Goal: Task Accomplishment & Management: Manage account settings

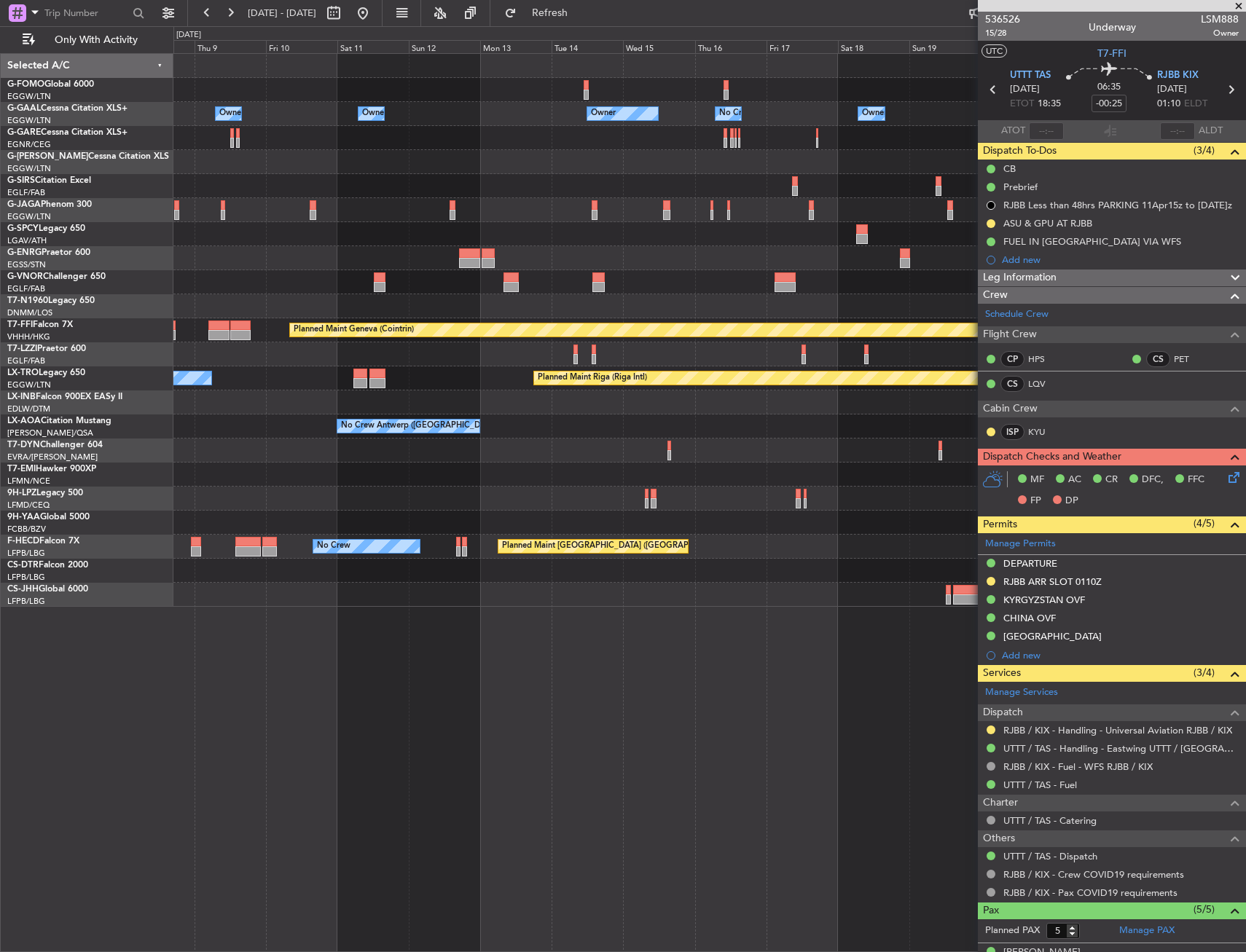
click at [137, 309] on div "Owner Owner Owner Owner No Crew Owner Planned Maint [GEOGRAPHIC_DATA] ([GEOGRAP…" at bounding box center [623, 489] width 1246 height 926
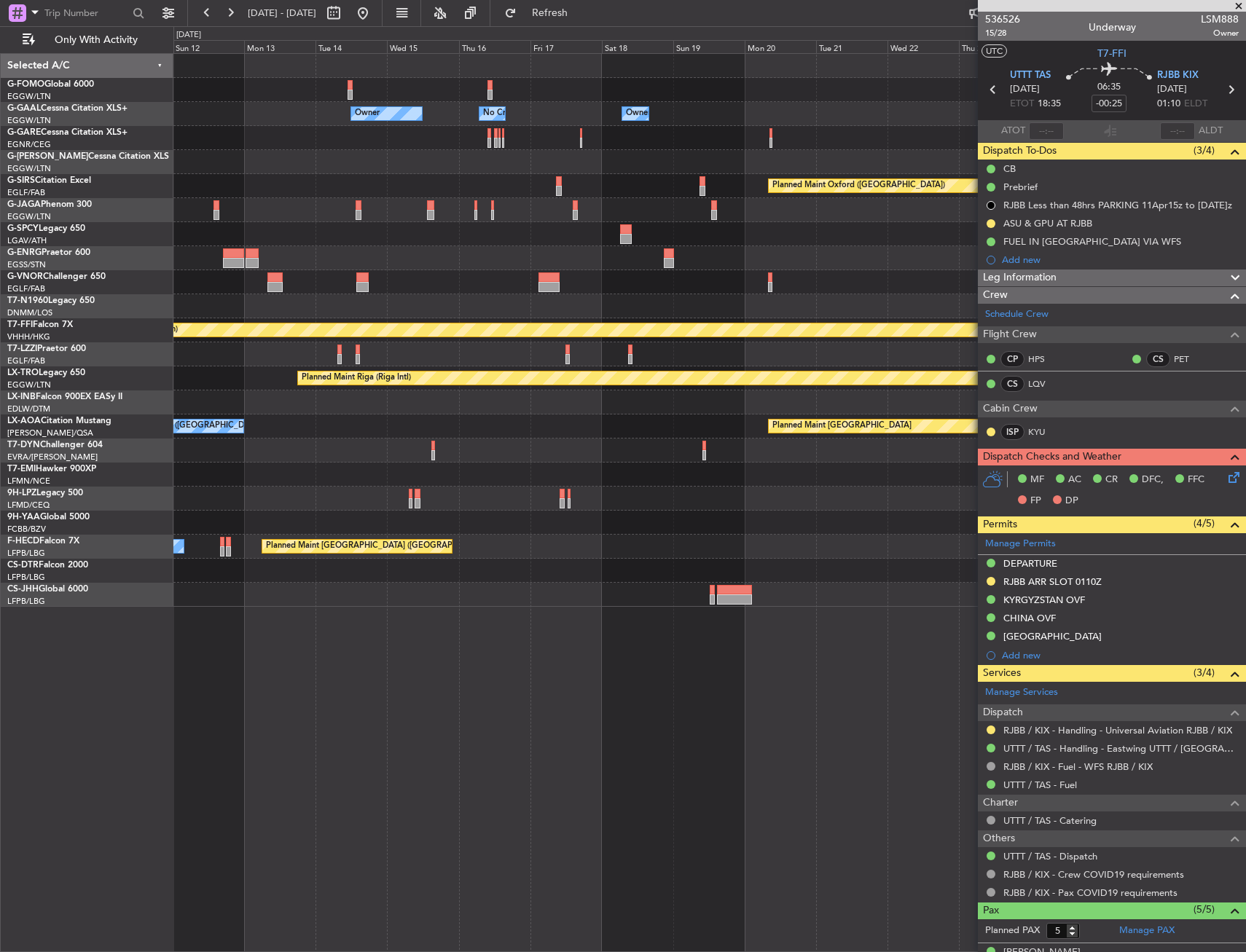
click at [194, 322] on div "Owner Owner No Crew Owner Owner Owner Planned Maint [GEOGRAPHIC_DATA] ([GEOGRAP…" at bounding box center [709, 330] width 1071 height 553
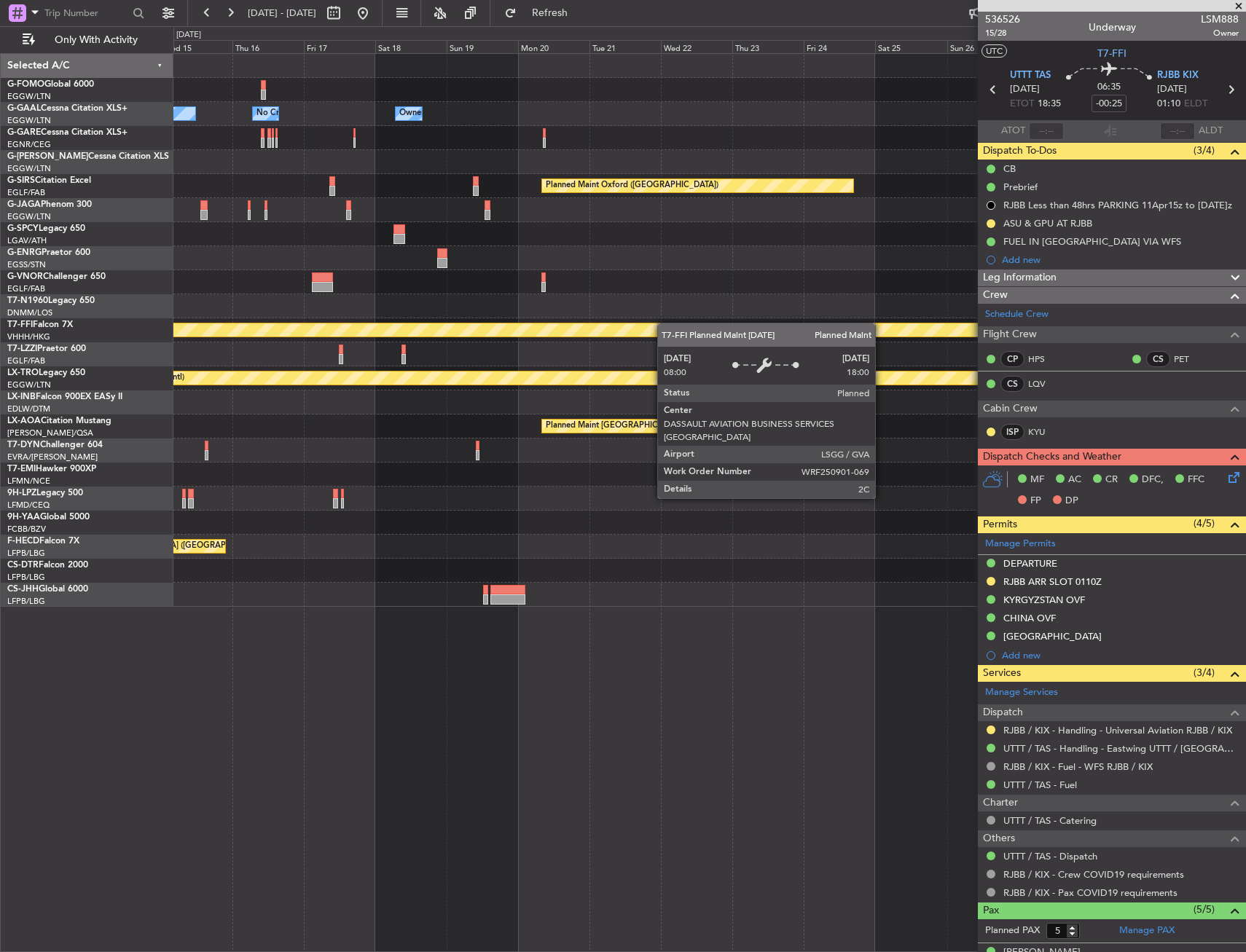
click at [71, 352] on div "Owner Owner No Crew Owner Owner Planned Maint [GEOGRAPHIC_DATA] ([GEOGRAPHIC_DA…" at bounding box center [623, 489] width 1246 height 926
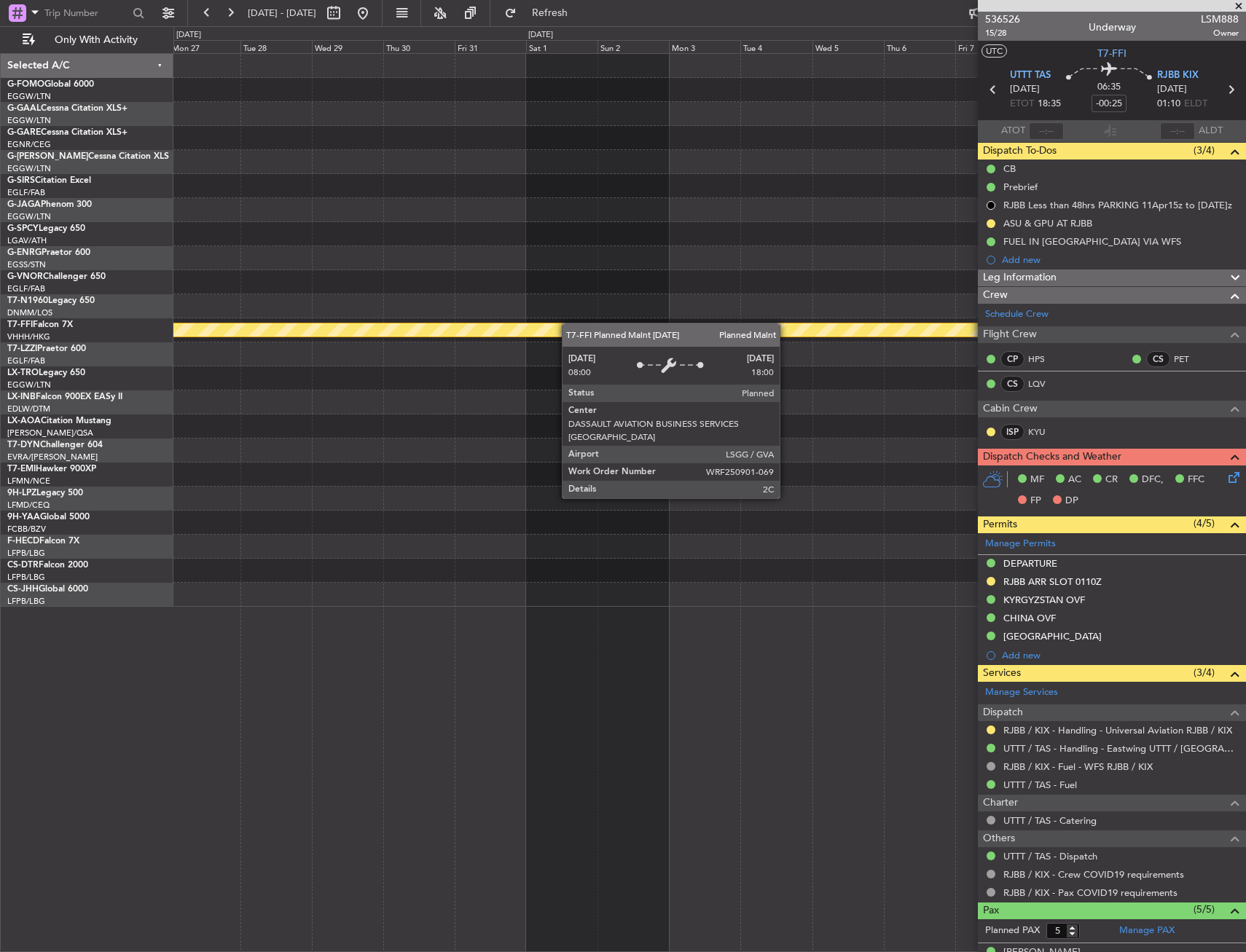
click at [380, 333] on div "Planned Maint Oxford ([GEOGRAPHIC_DATA]) Planned Maint Geneva ([GEOGRAPHIC_DATA…" at bounding box center [709, 330] width 1071 height 553
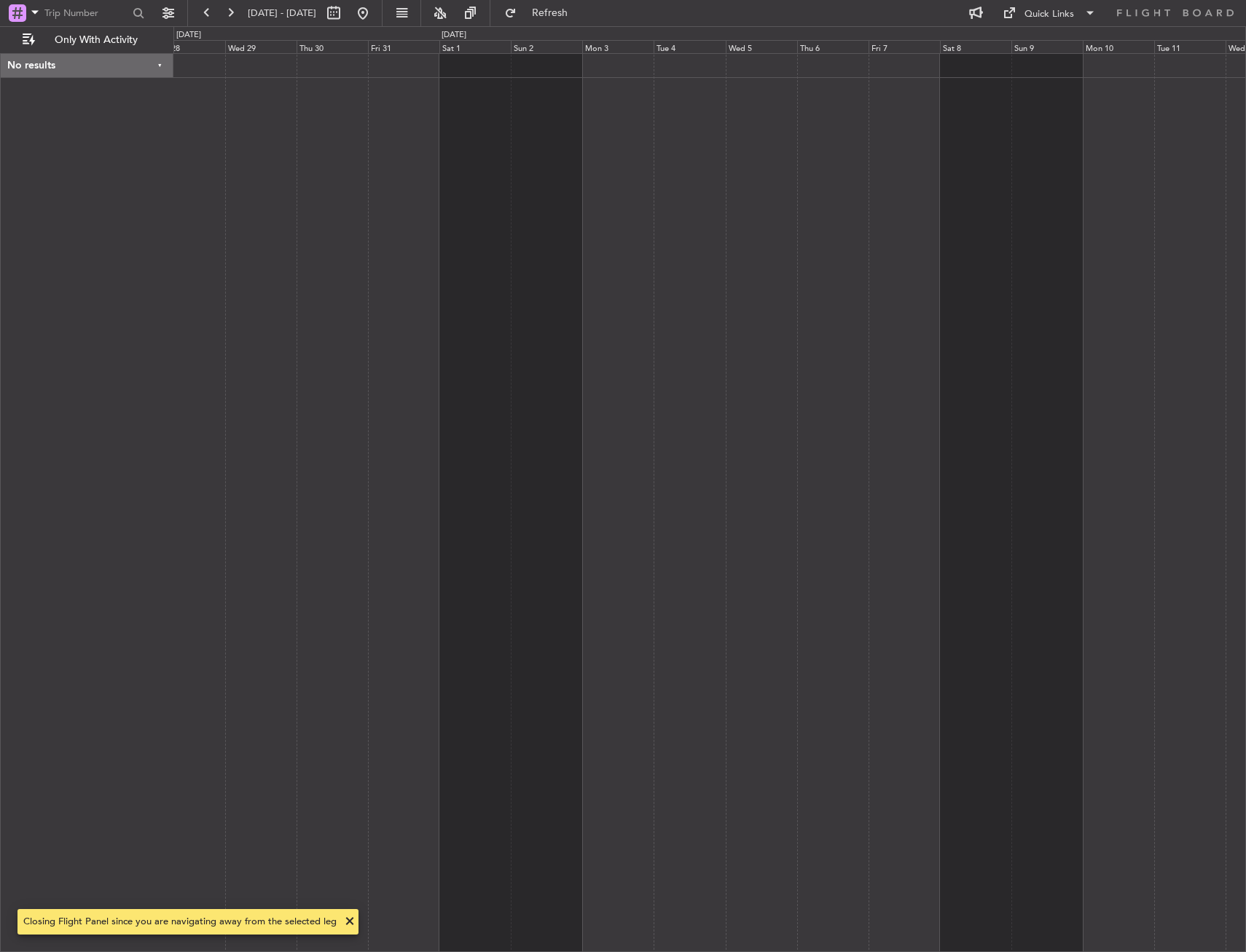
click at [284, 427] on div at bounding box center [709, 502] width 1072 height 898
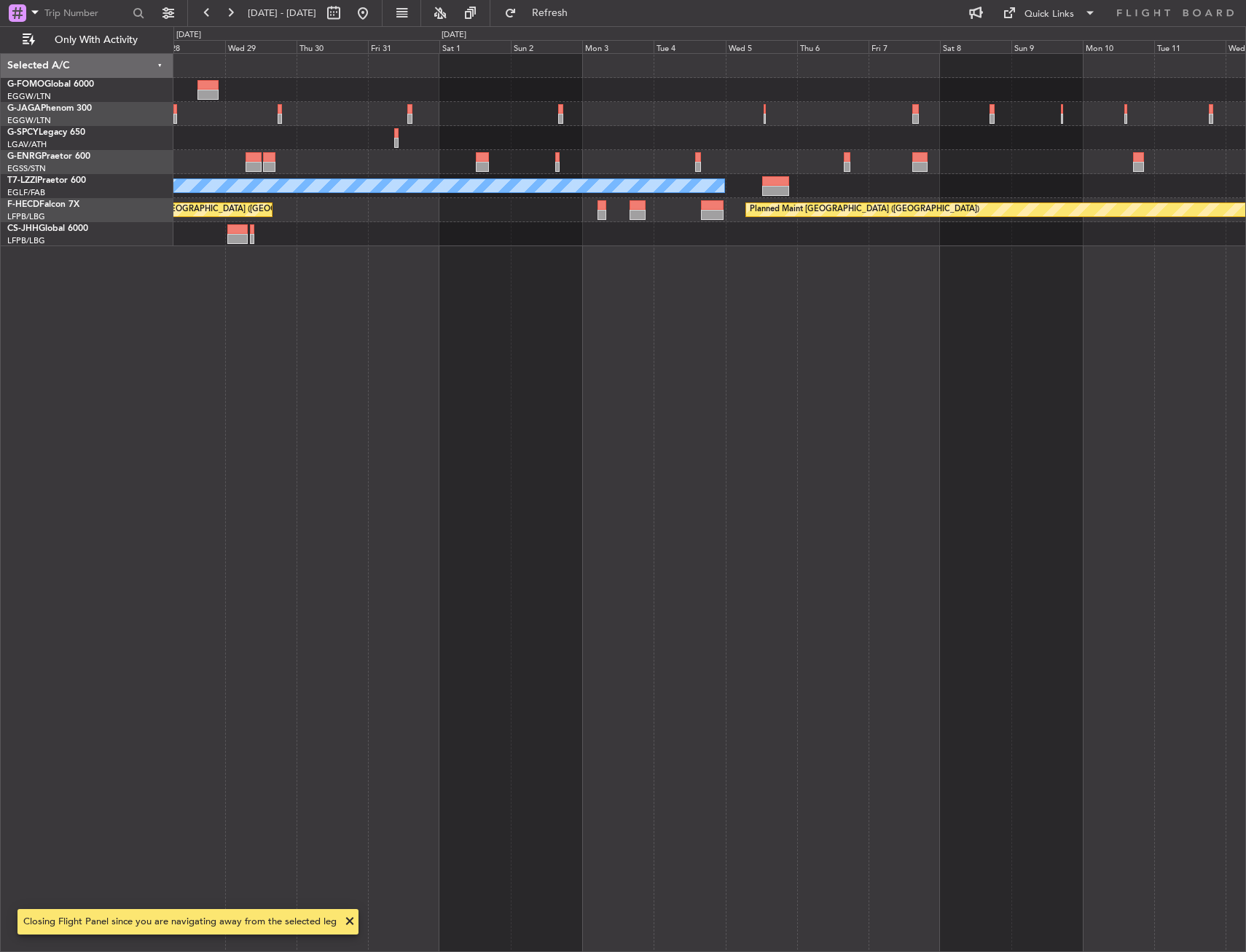
click at [247, 151] on div at bounding box center [709, 162] width 1071 height 24
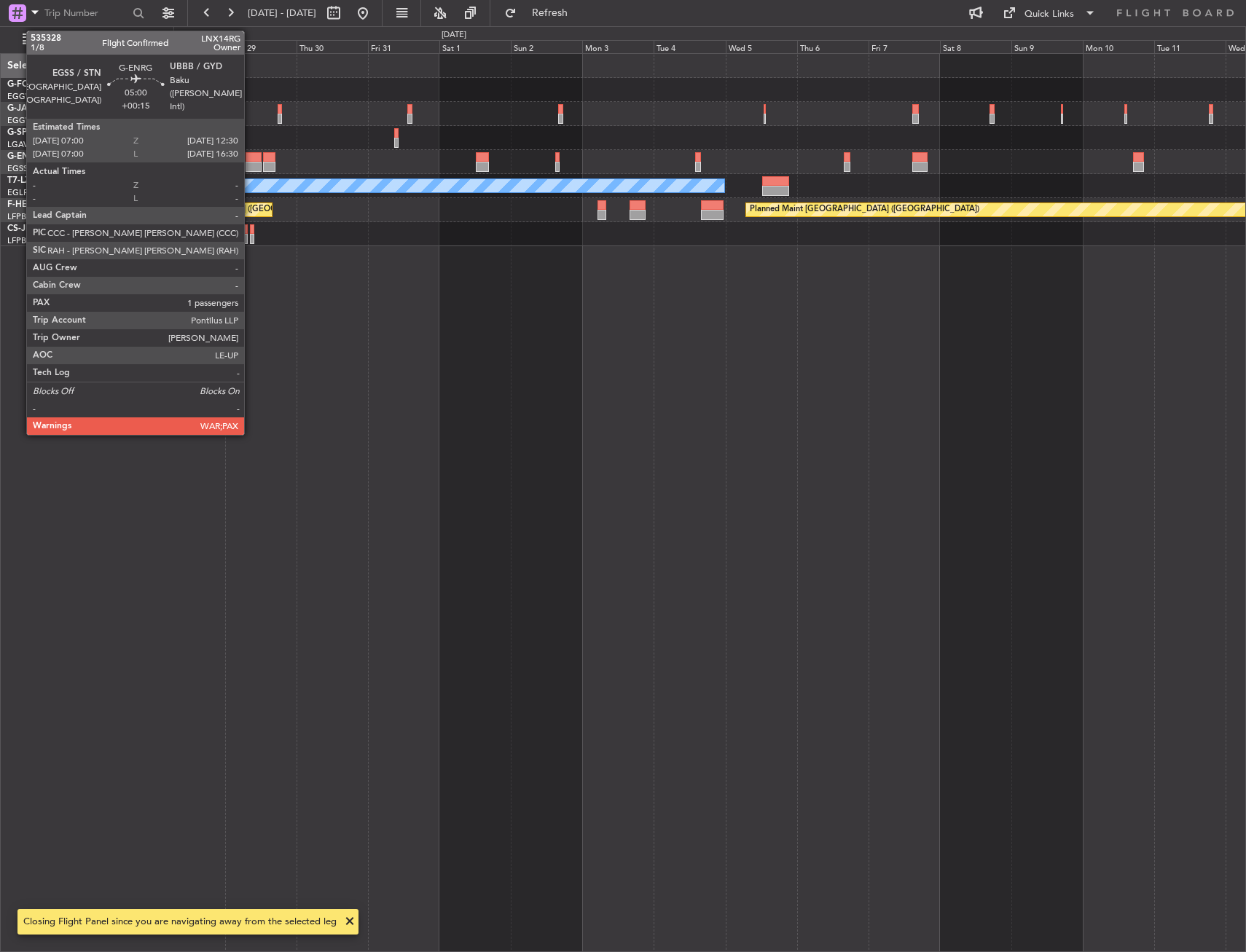
click at [250, 158] on div at bounding box center [254, 158] width 17 height 10
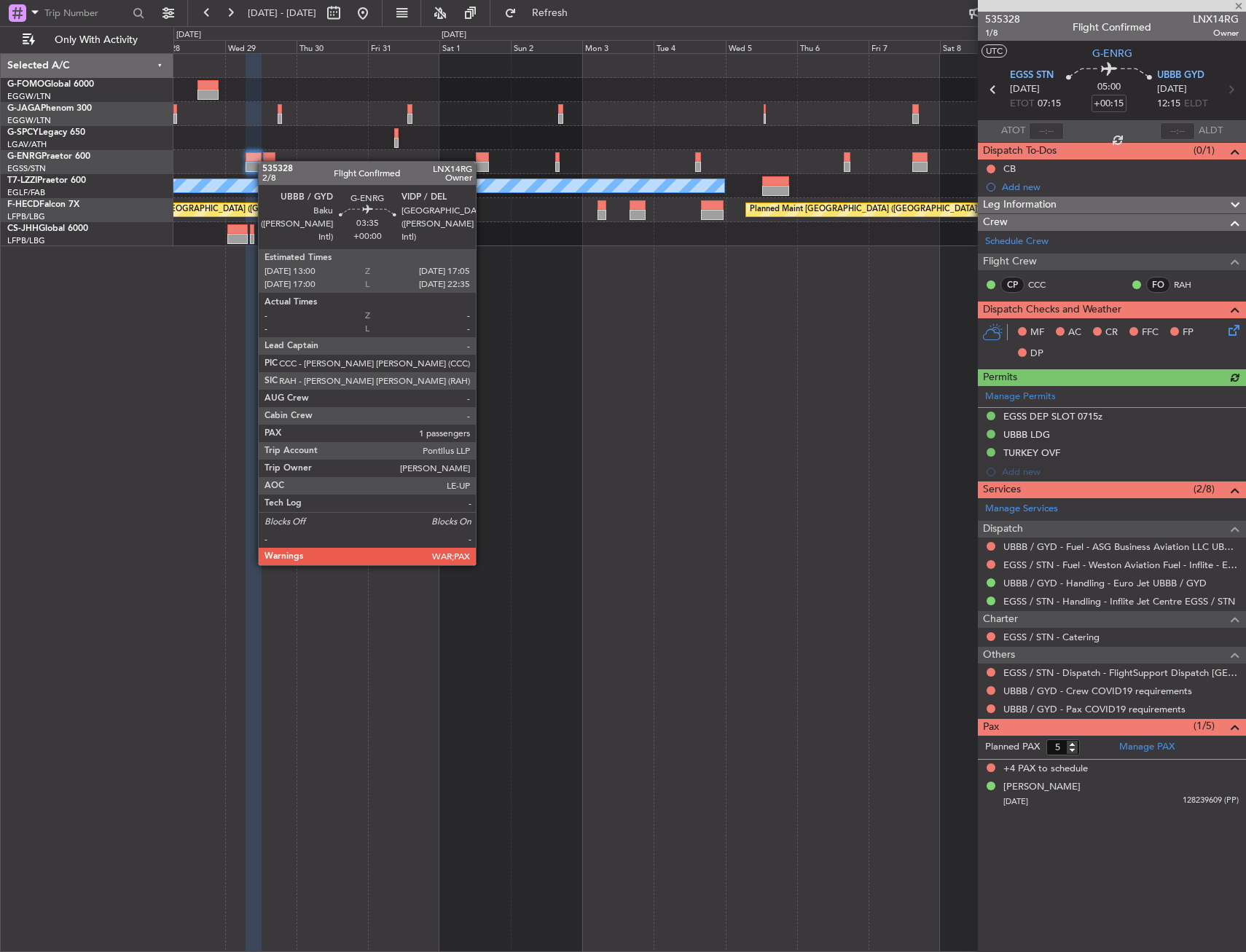
click at [265, 161] on div at bounding box center [269, 158] width 13 height 10
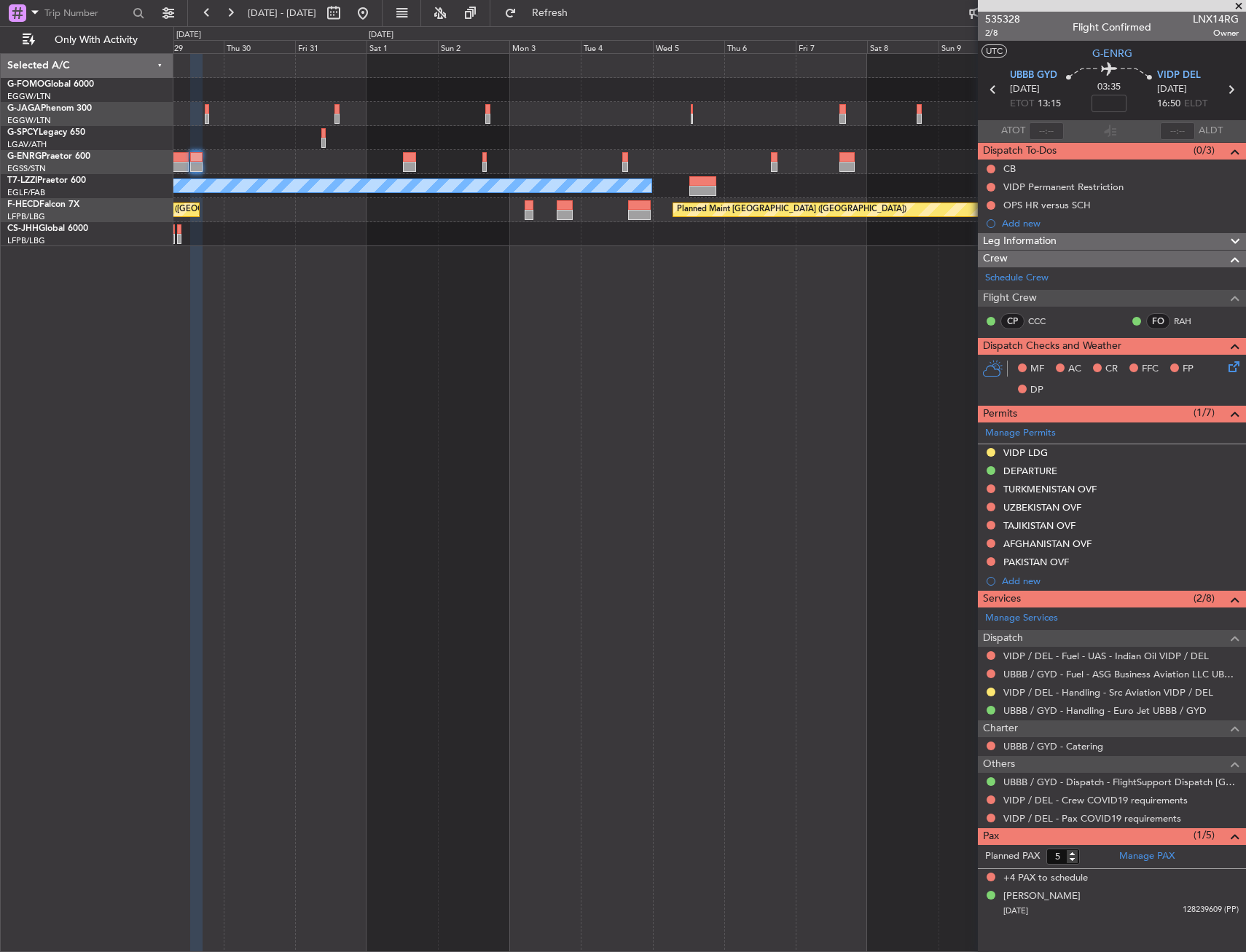
click at [533, 331] on div "A/C Unavailable [GEOGRAPHIC_DATA] ([GEOGRAPHIC_DATA]) Planned Maint [GEOGRAPHIC…" at bounding box center [709, 502] width 1072 height 898
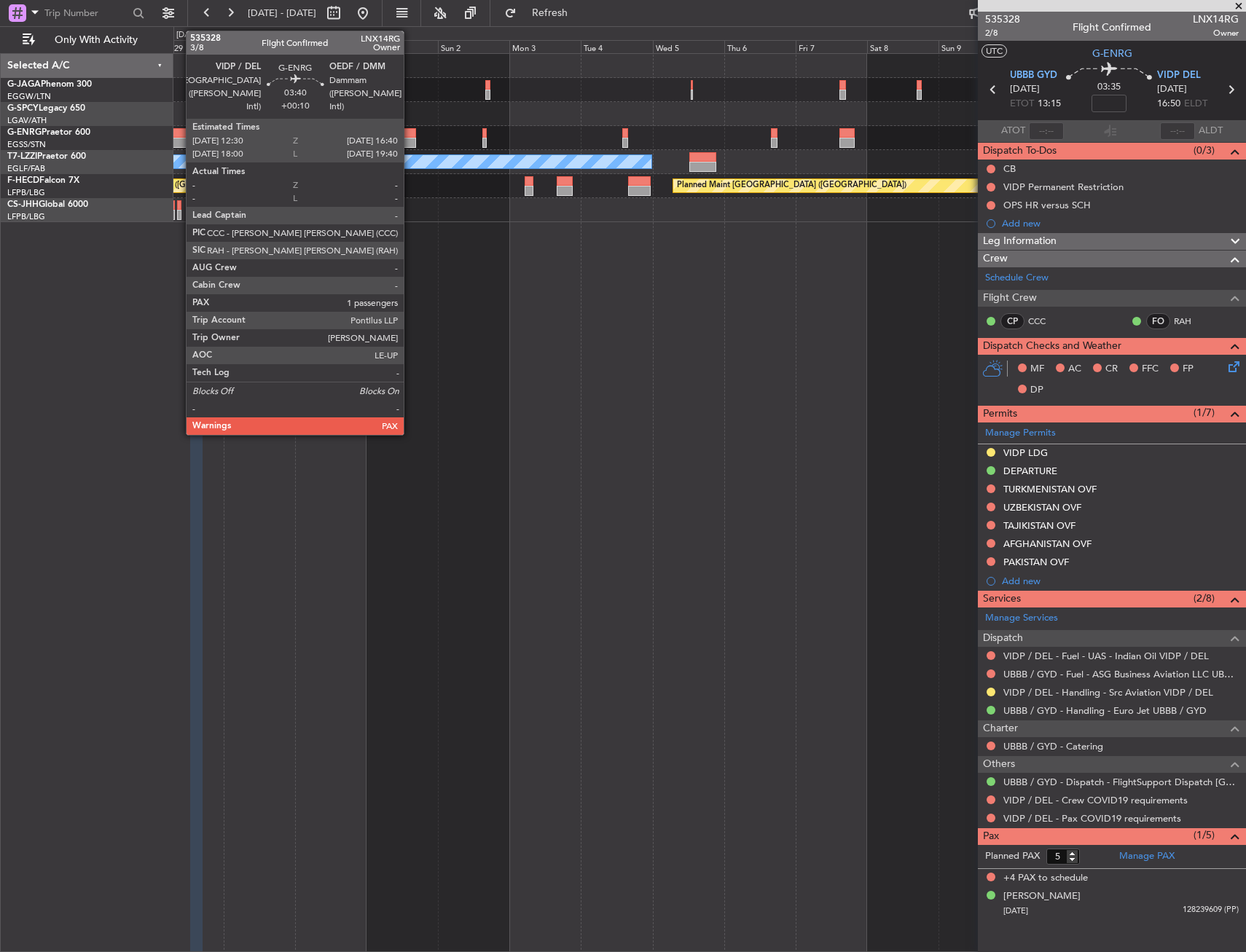
click at [411, 134] on div at bounding box center [409, 134] width 13 height 10
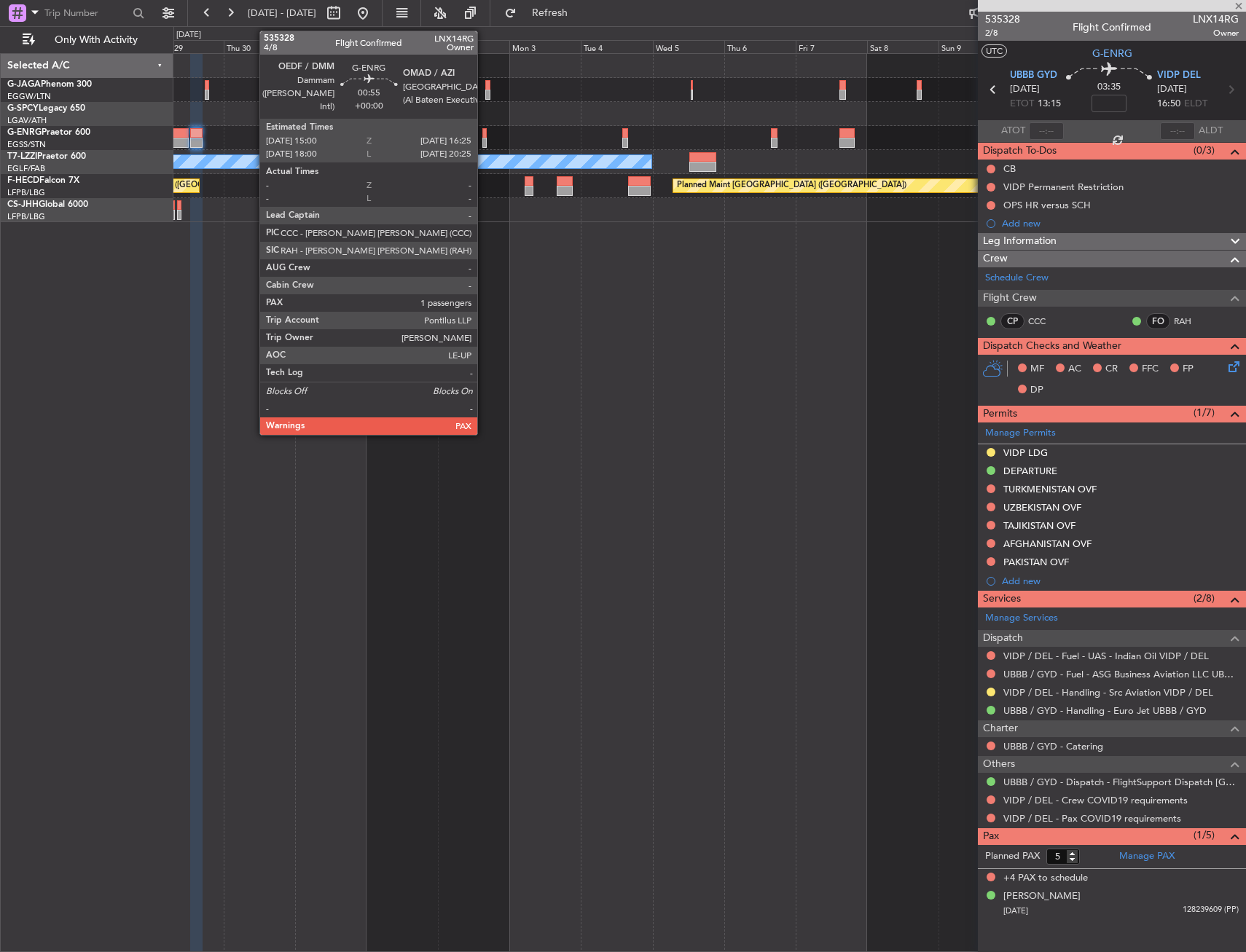
type input "+00:10"
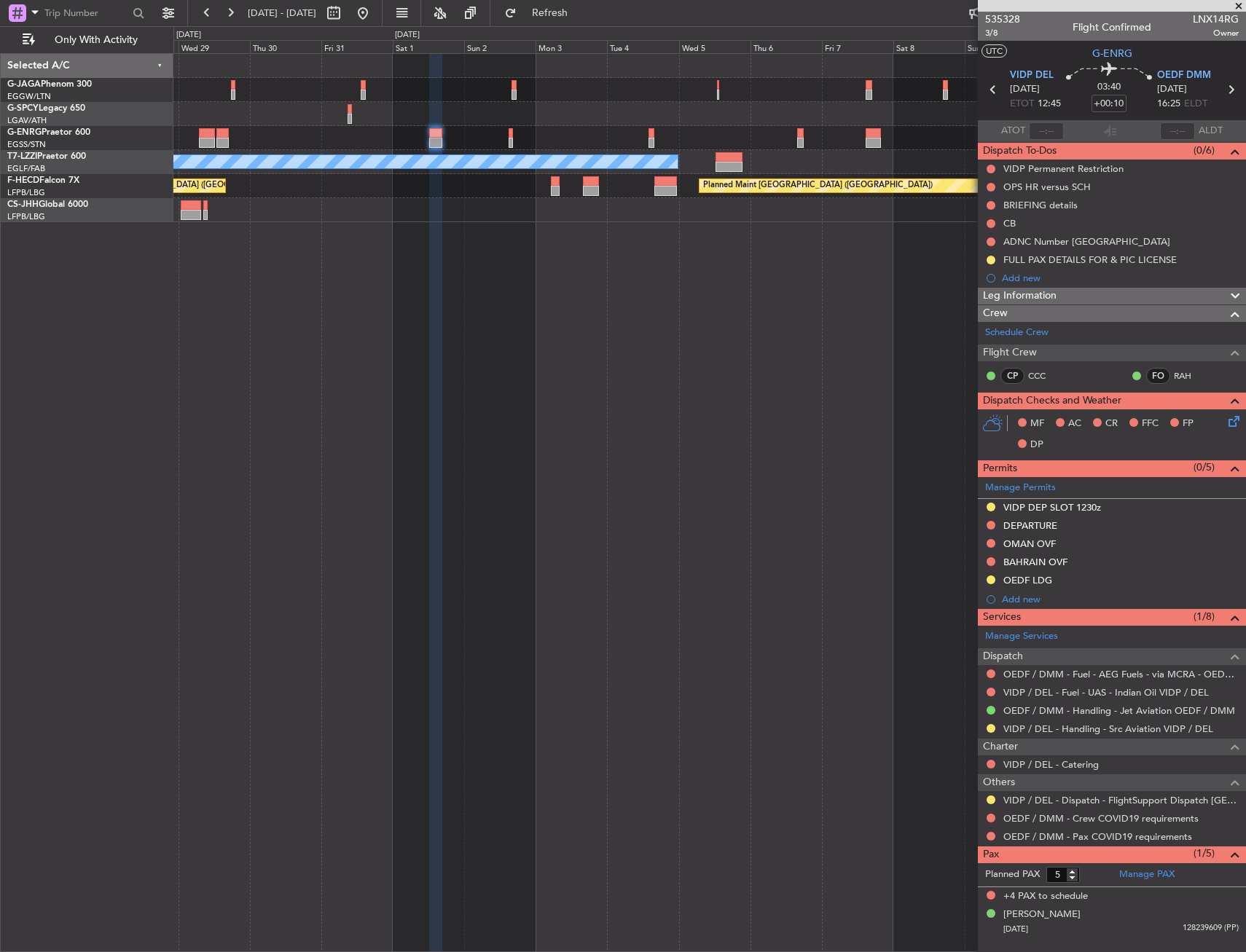
click at [420, 271] on div "A/C Unavailable [GEOGRAPHIC_DATA] ([GEOGRAPHIC_DATA]) Planned Maint [GEOGRAPHIC…" at bounding box center [709, 502] width 1072 height 898
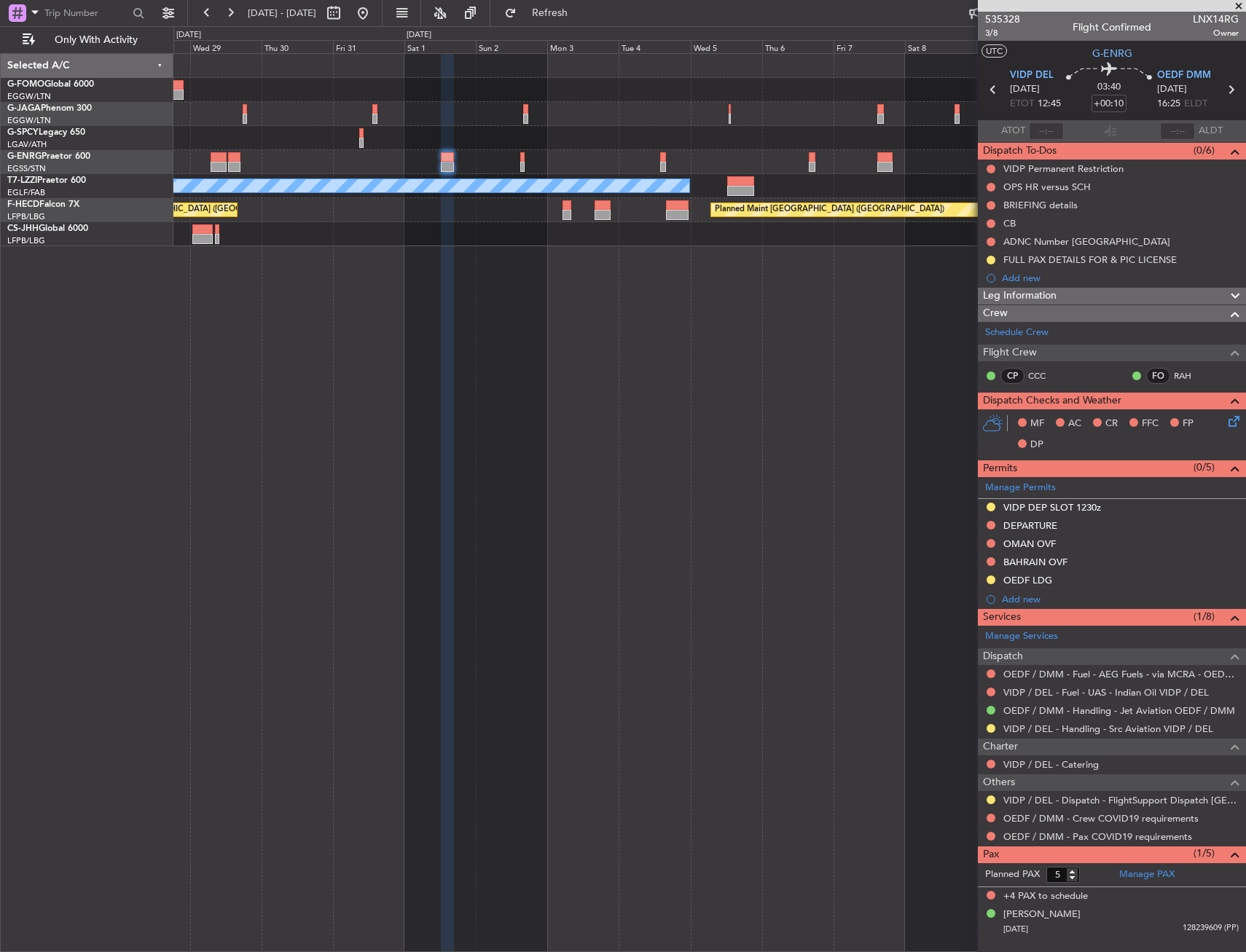
click at [994, 794] on div at bounding box center [990, 800] width 12 height 12
click at [993, 795] on button at bounding box center [990, 800] width 9 height 9
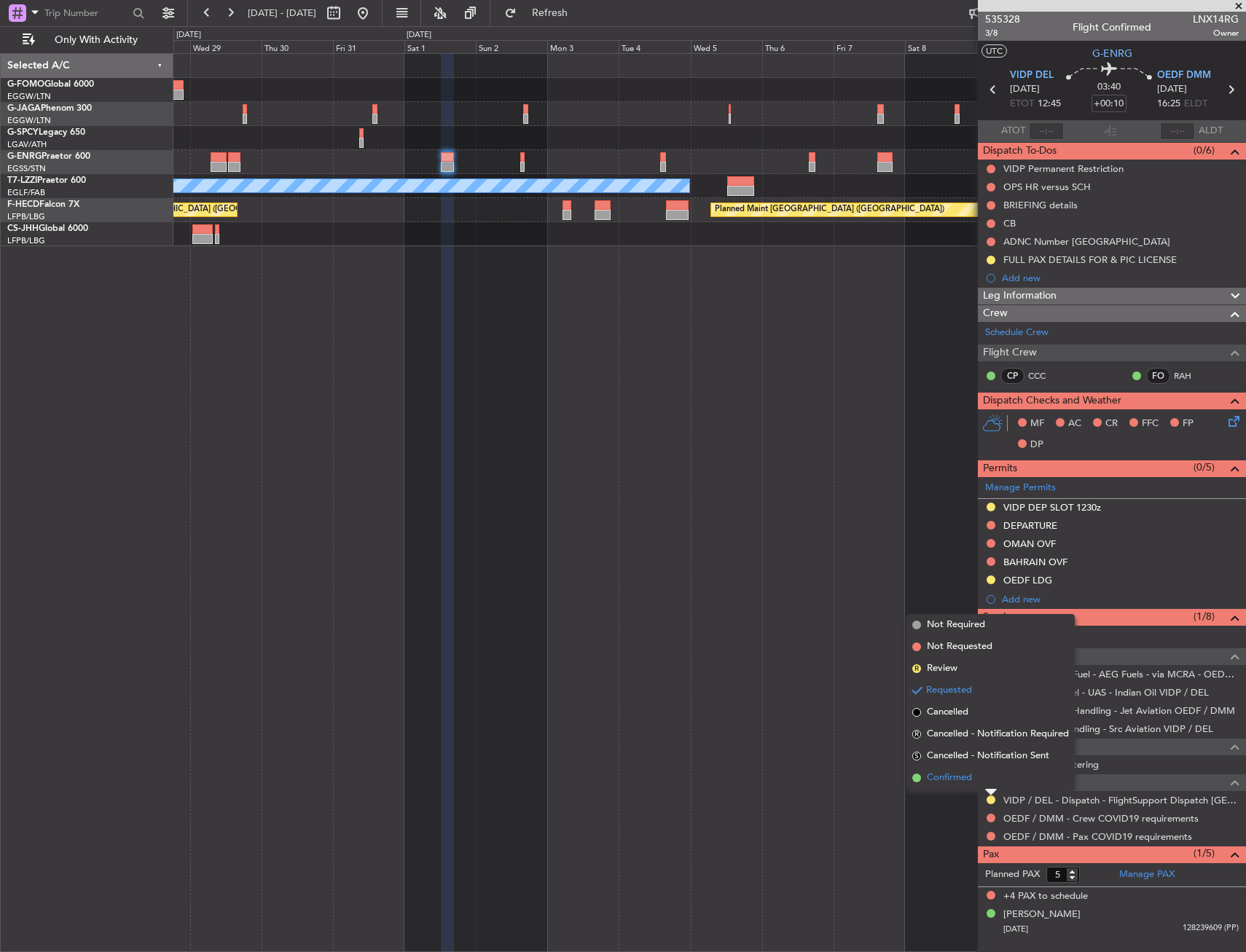
click at [969, 782] on span "Confirmed" at bounding box center [949, 777] width 45 height 14
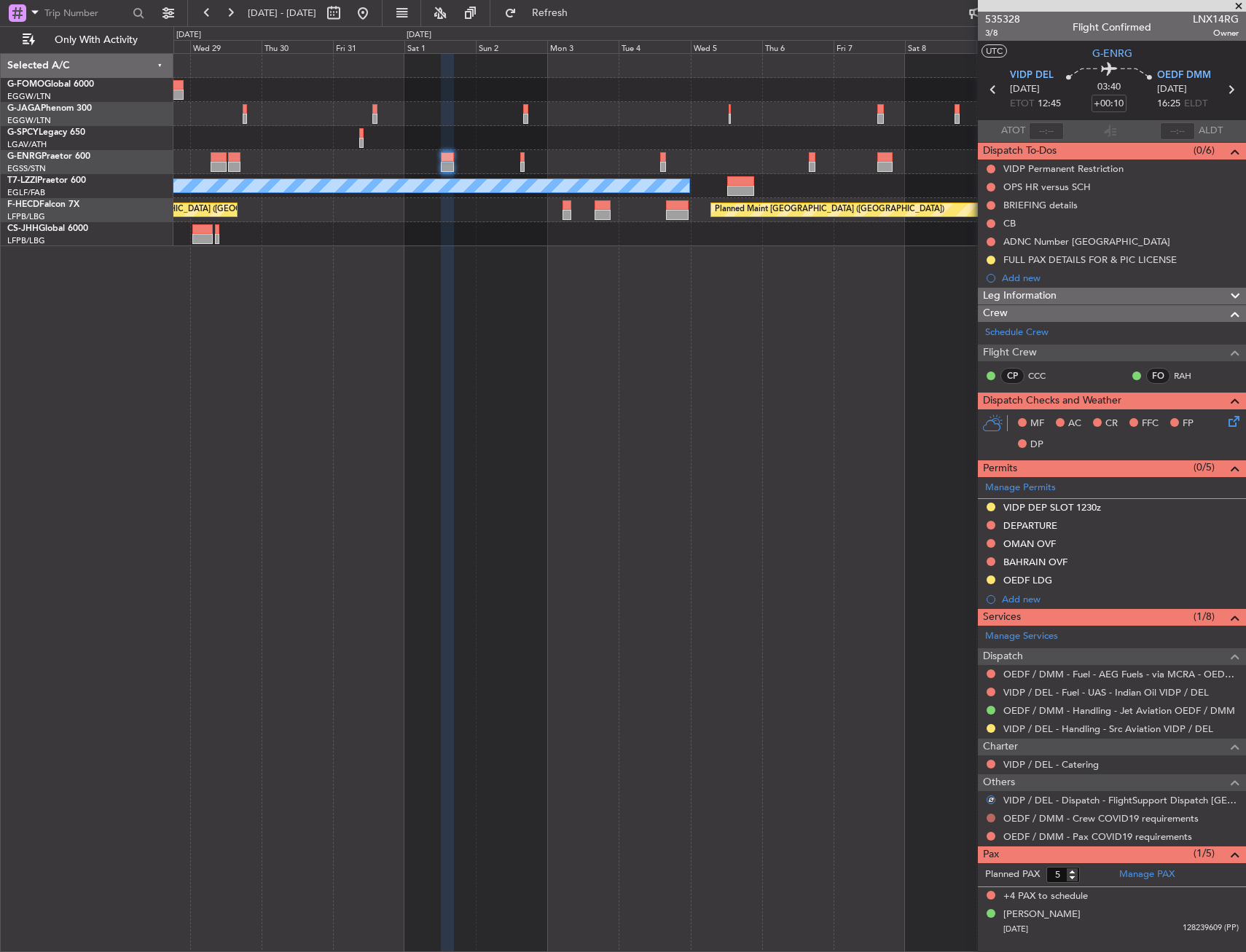
click at [993, 814] on button at bounding box center [990, 817] width 9 height 9
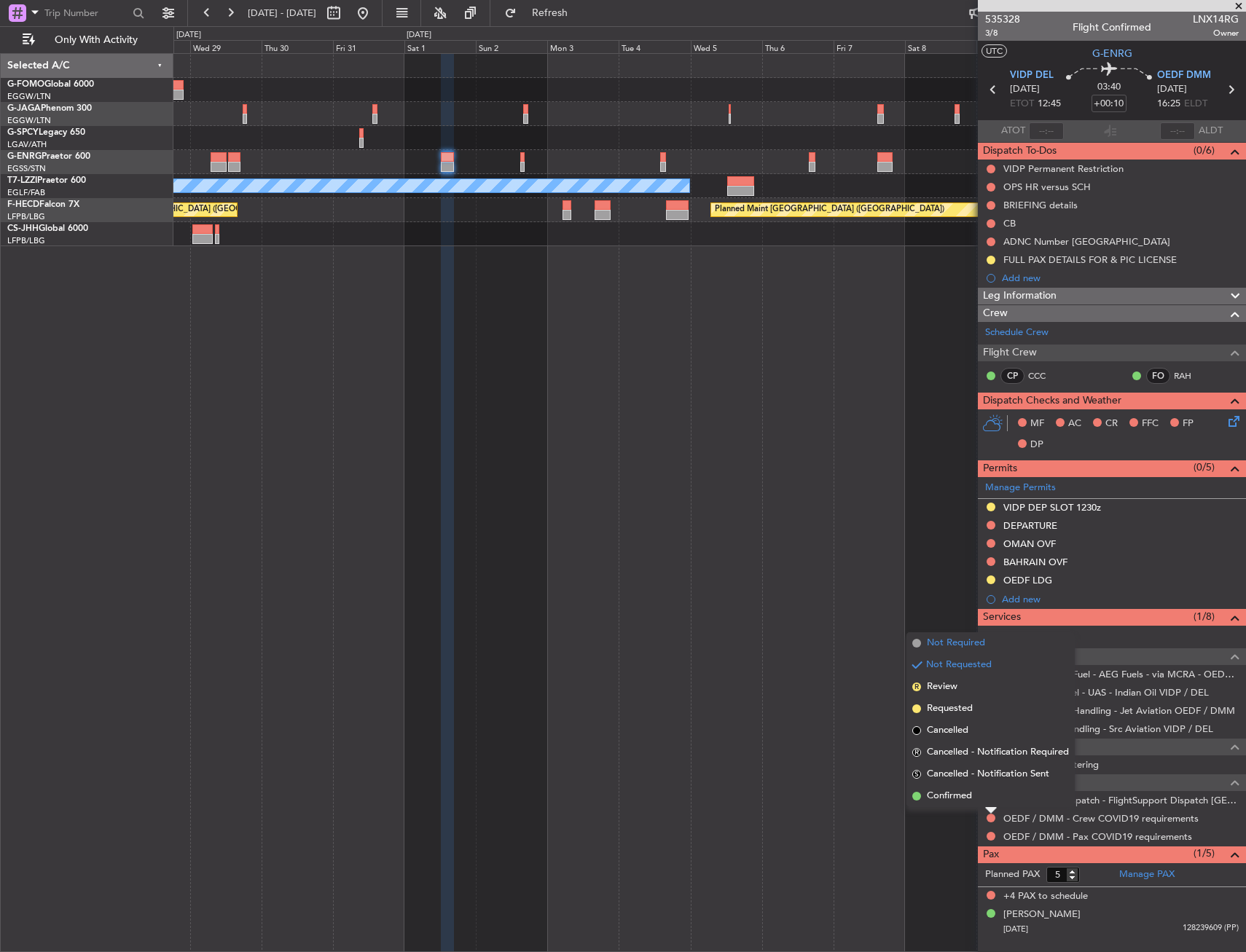
click at [973, 640] on span "Not Required" at bounding box center [956, 643] width 58 height 14
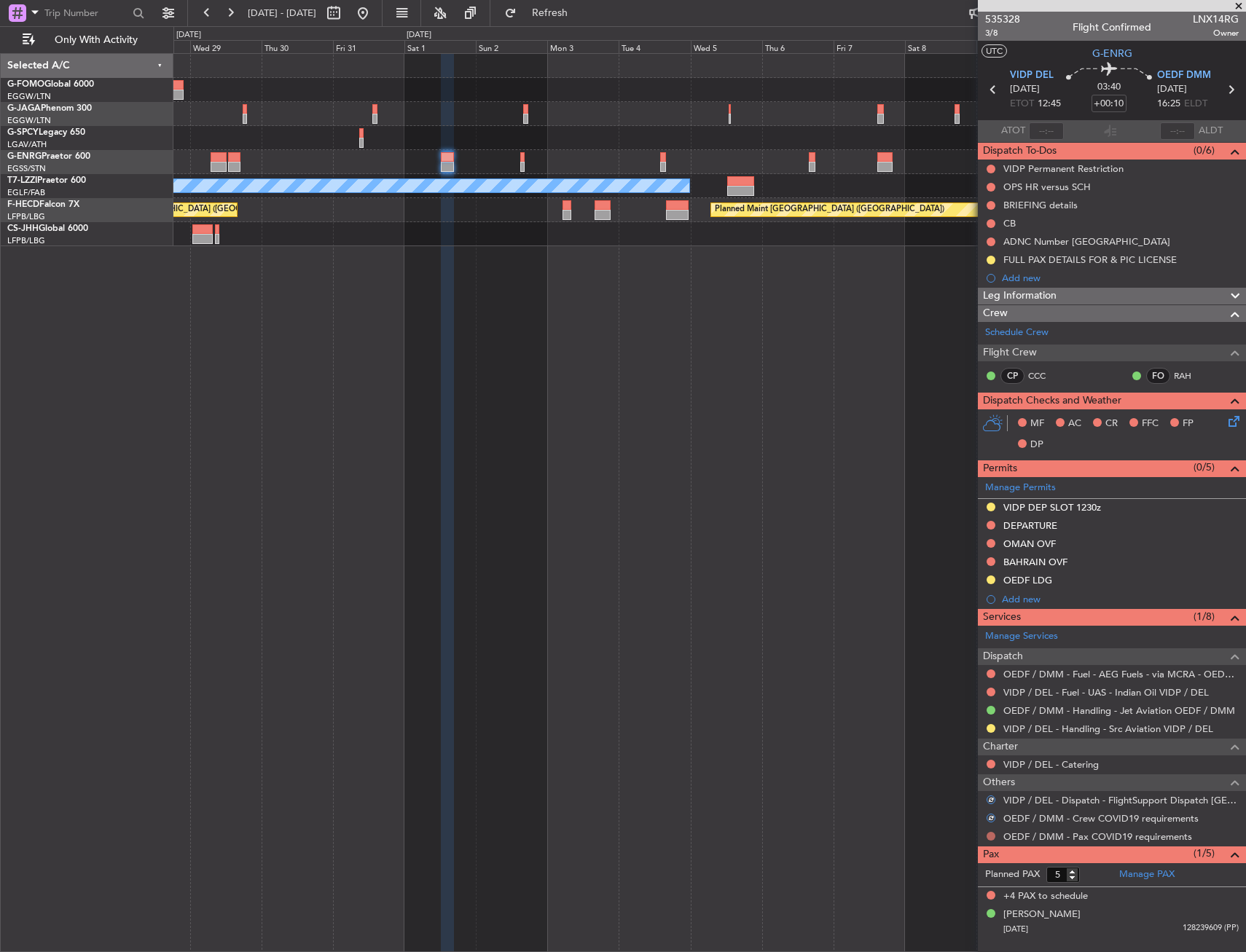
click at [994, 836] on button at bounding box center [990, 836] width 9 height 9
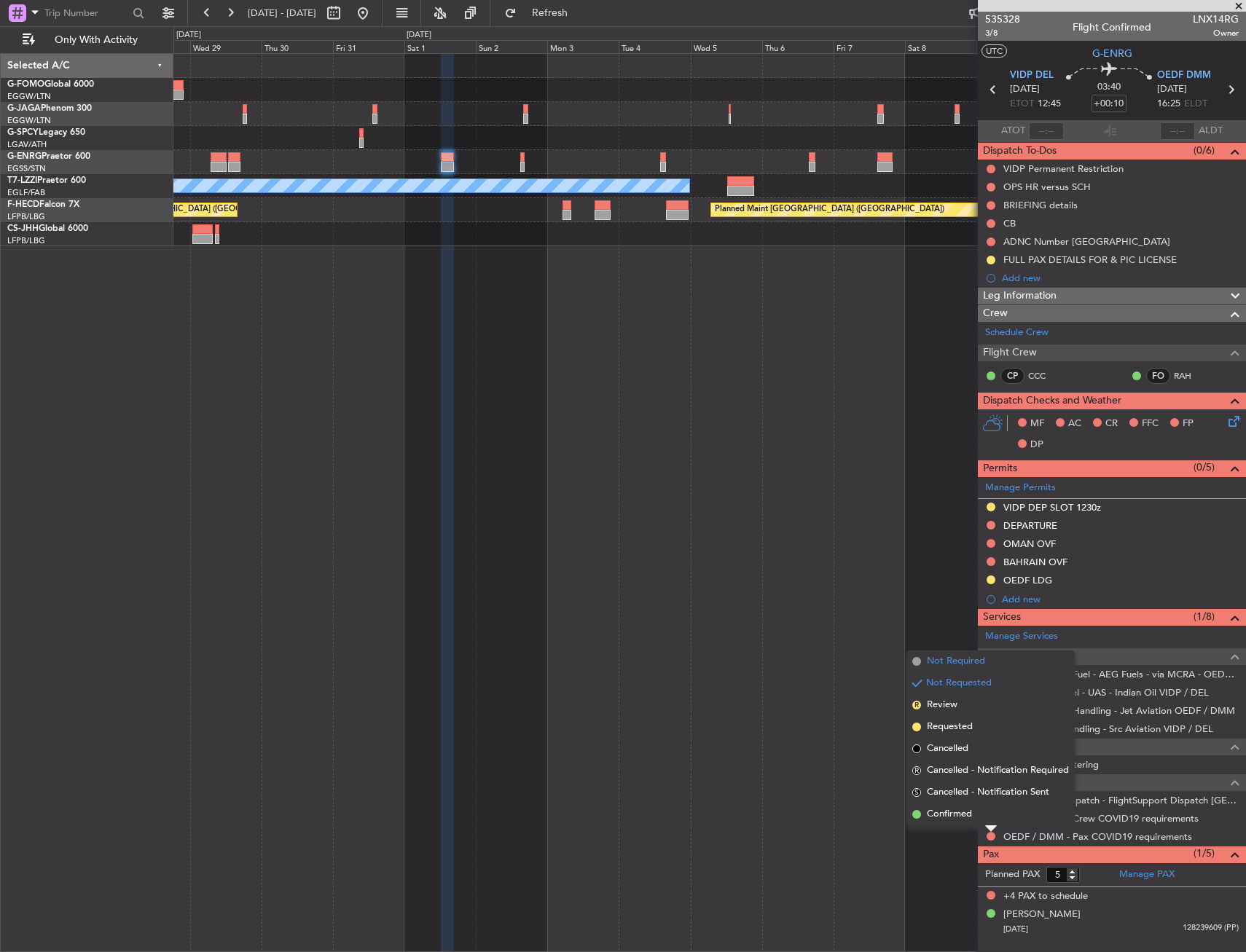
click at [969, 666] on span "Not Required" at bounding box center [956, 661] width 58 height 14
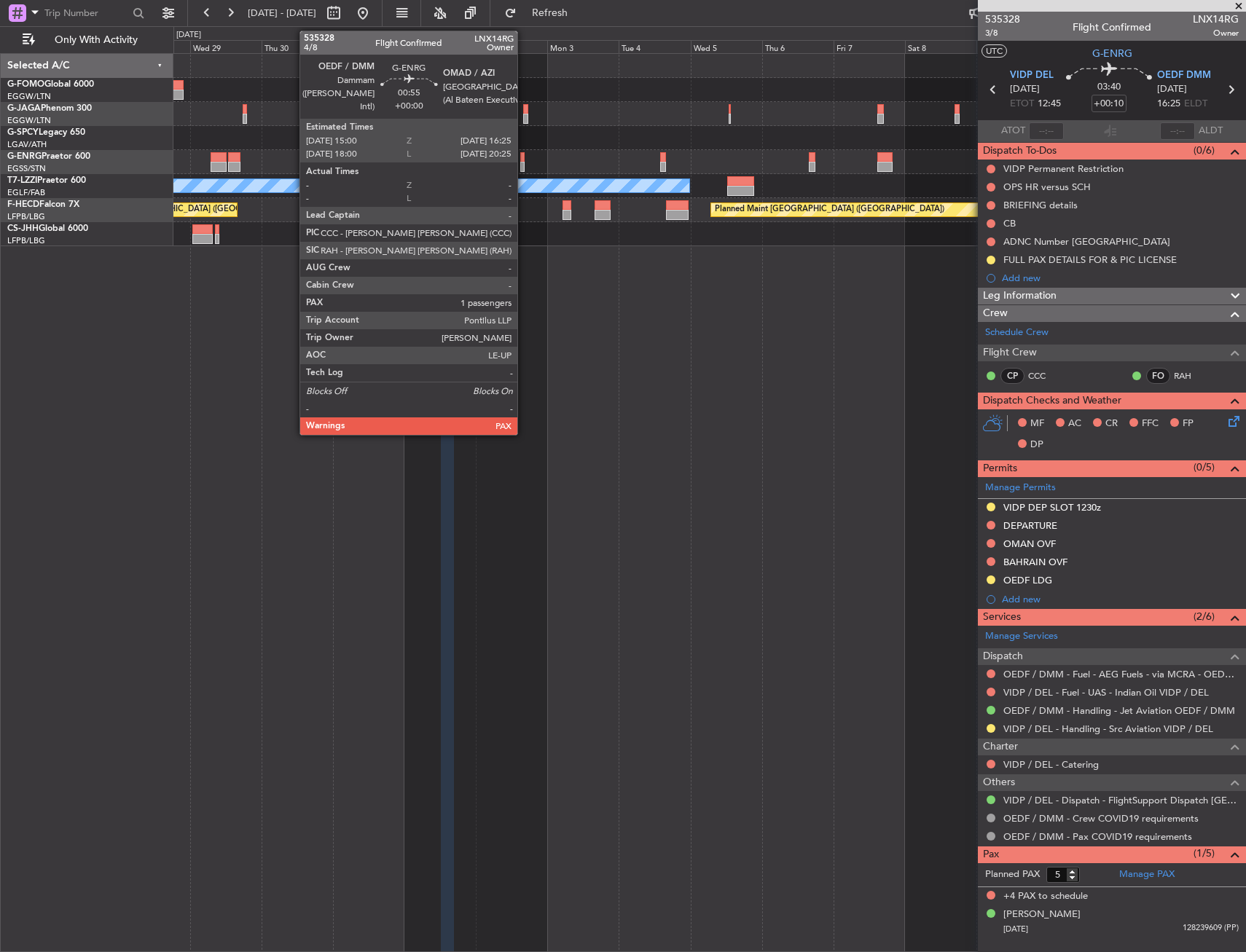
click at [524, 156] on div at bounding box center [522, 158] width 4 height 10
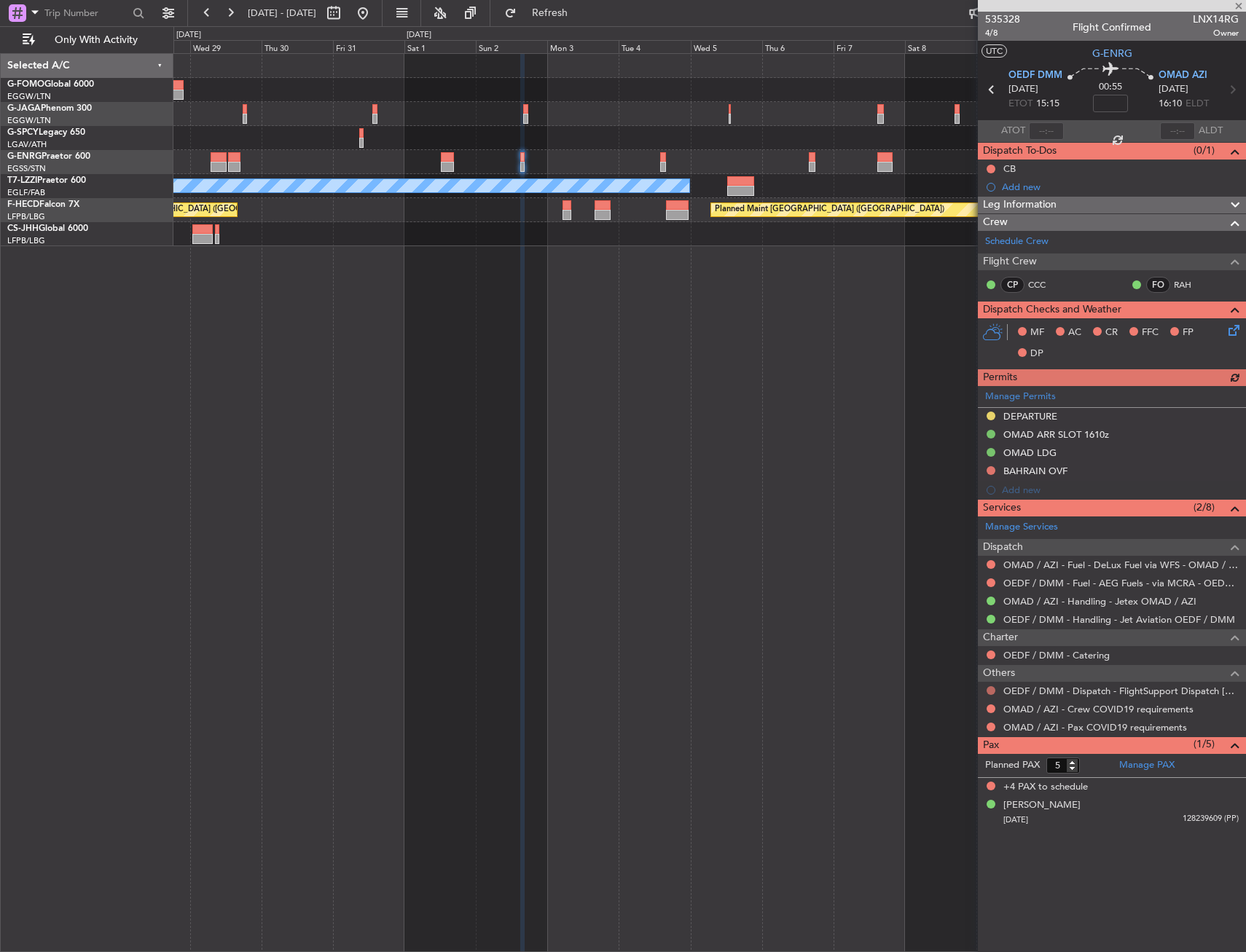
click at [987, 686] on button at bounding box center [990, 691] width 9 height 9
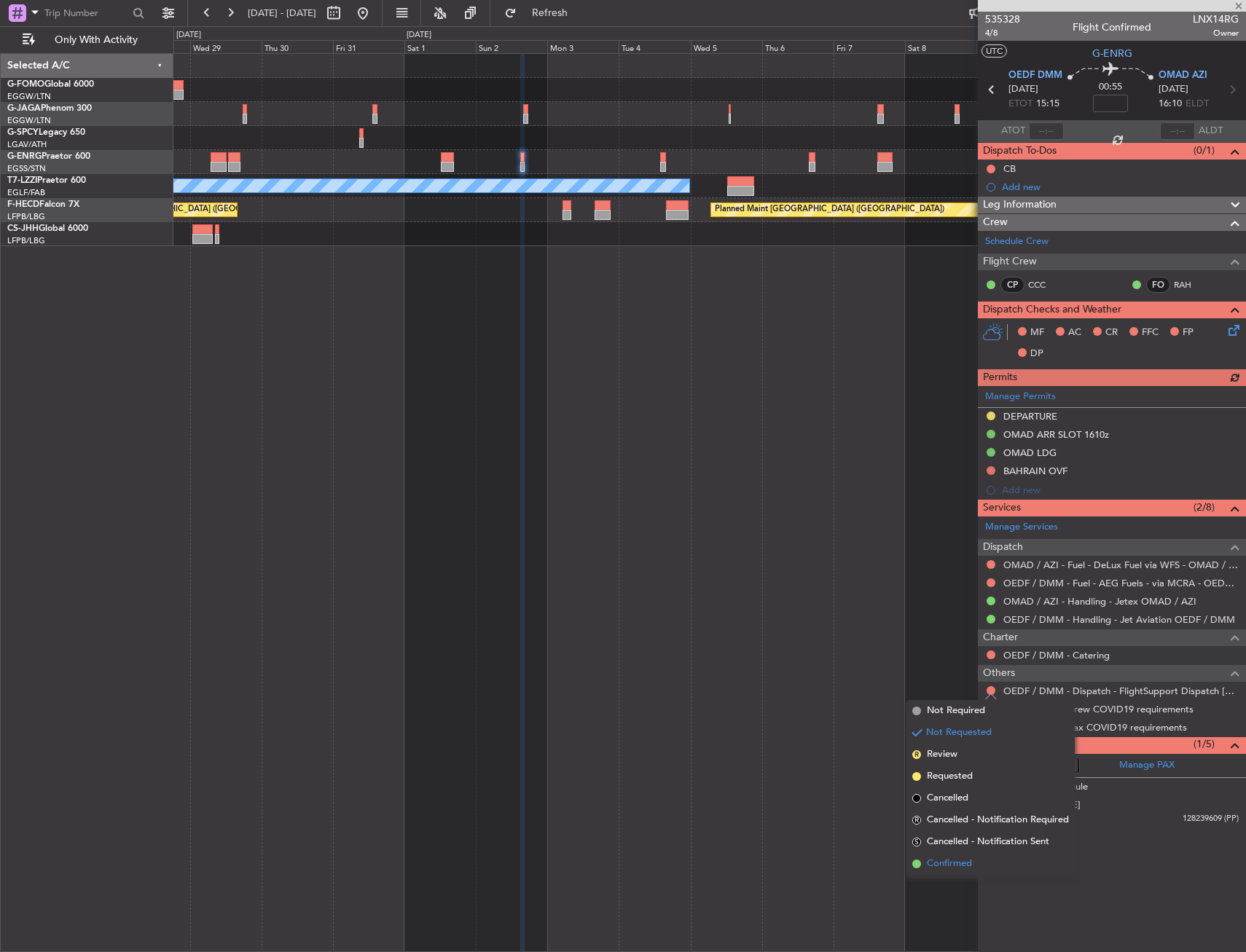
click at [950, 862] on span "Confirmed" at bounding box center [949, 863] width 45 height 14
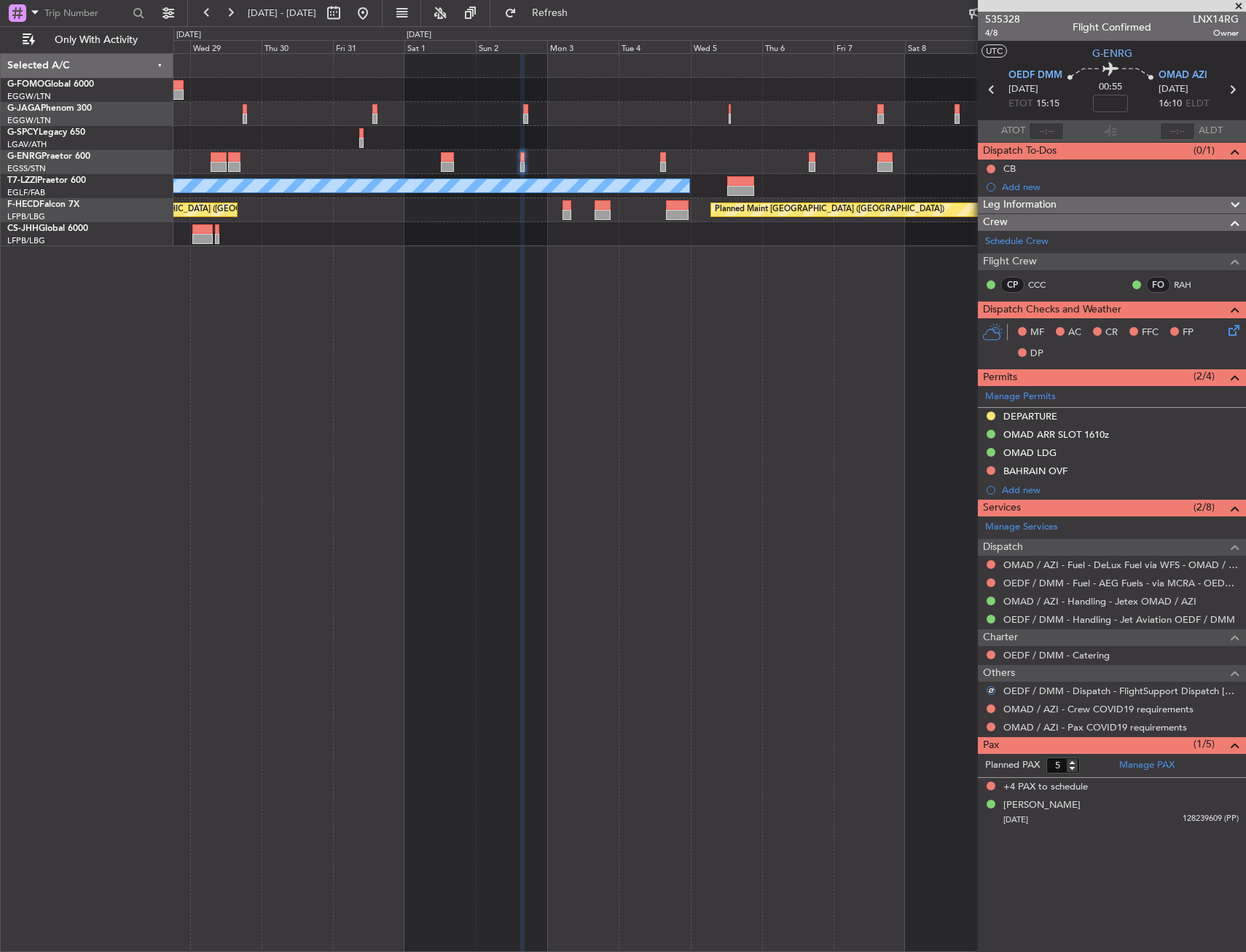
click at [360, 212] on div "Planned Maint [GEOGRAPHIC_DATA] ([GEOGRAPHIC_DATA]) Planned Maint [GEOGRAPHIC_D…" at bounding box center [709, 210] width 1071 height 24
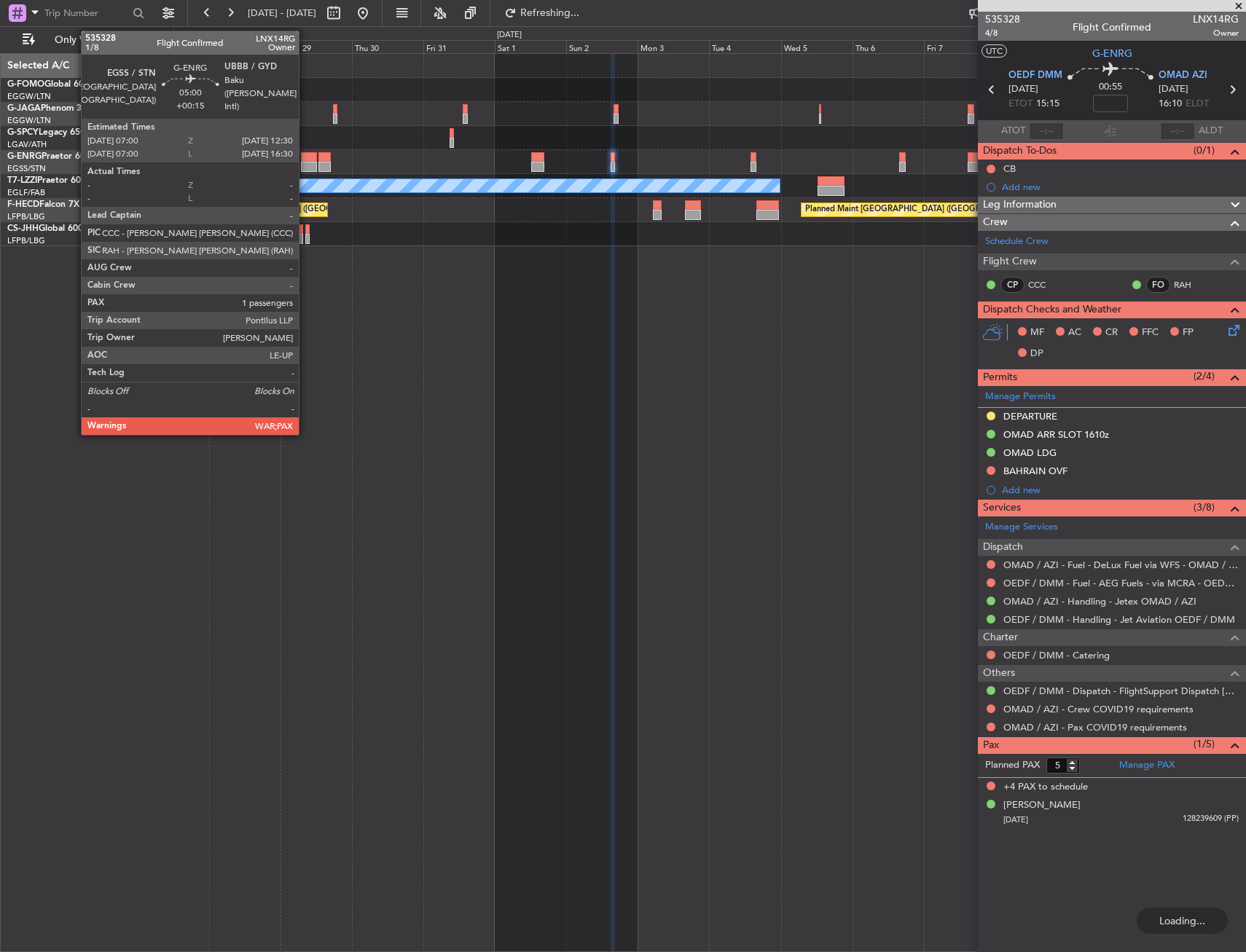
click at [305, 164] on div at bounding box center [309, 167] width 17 height 10
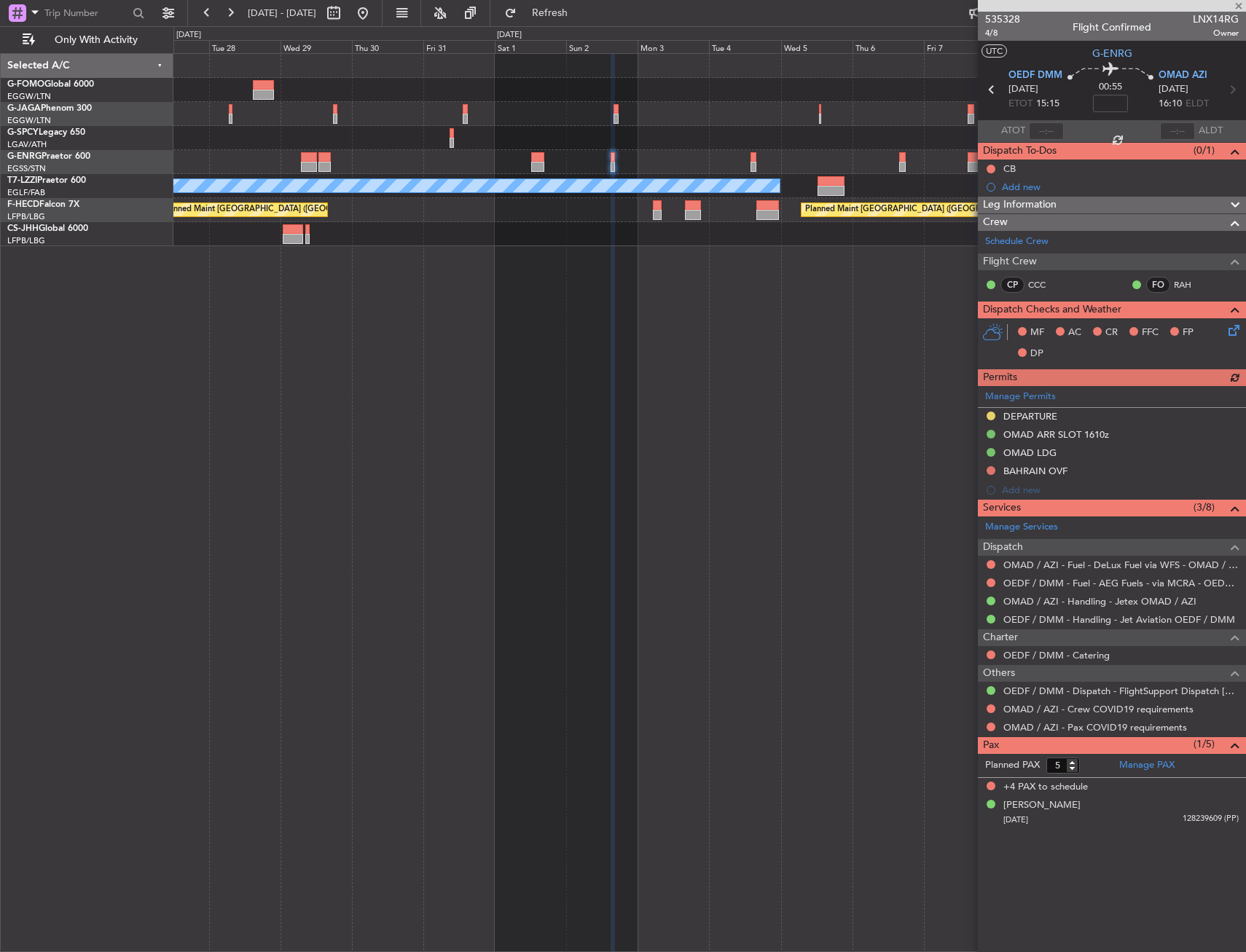
type input "+00:15"
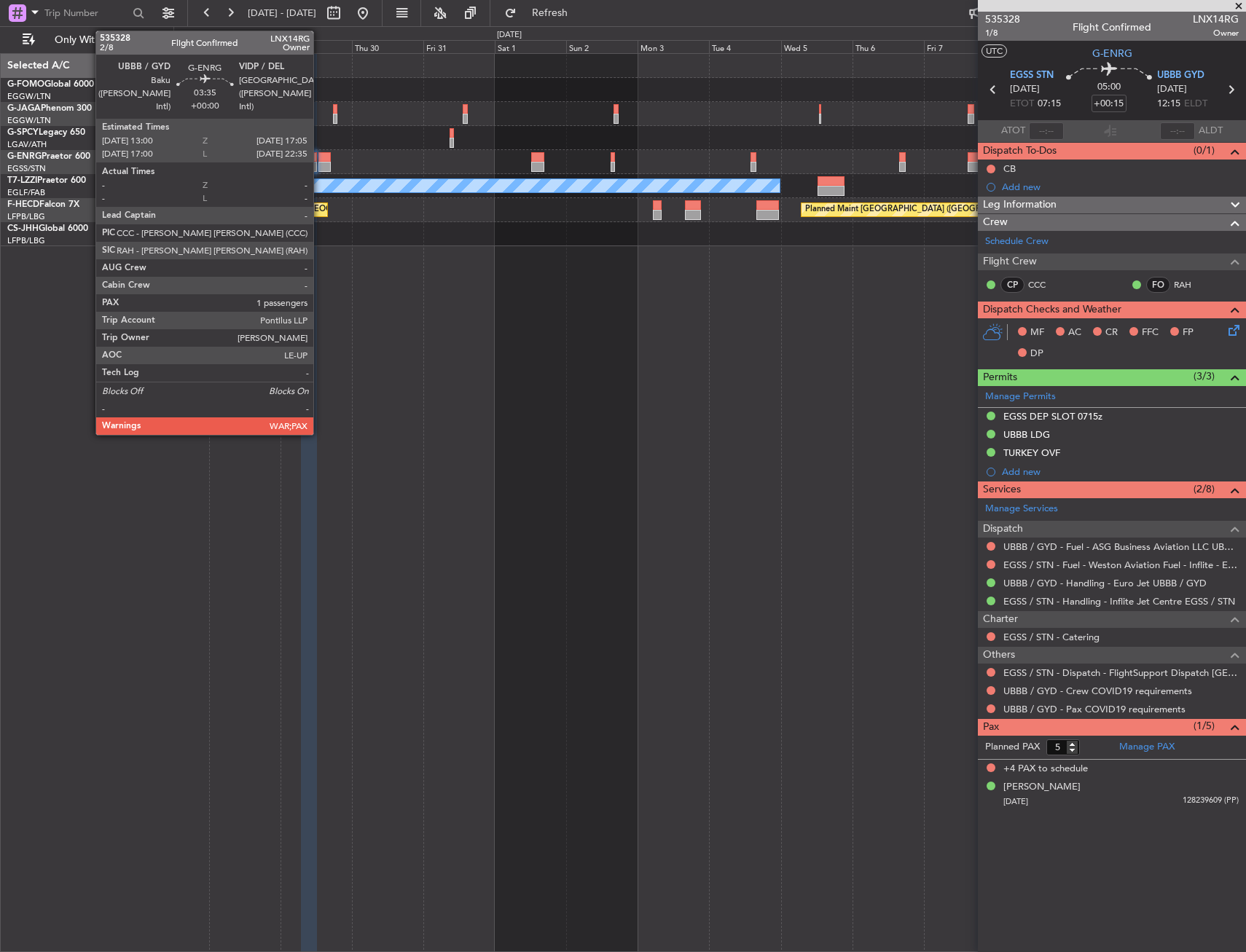
click at [319, 162] on div at bounding box center [324, 167] width 13 height 10
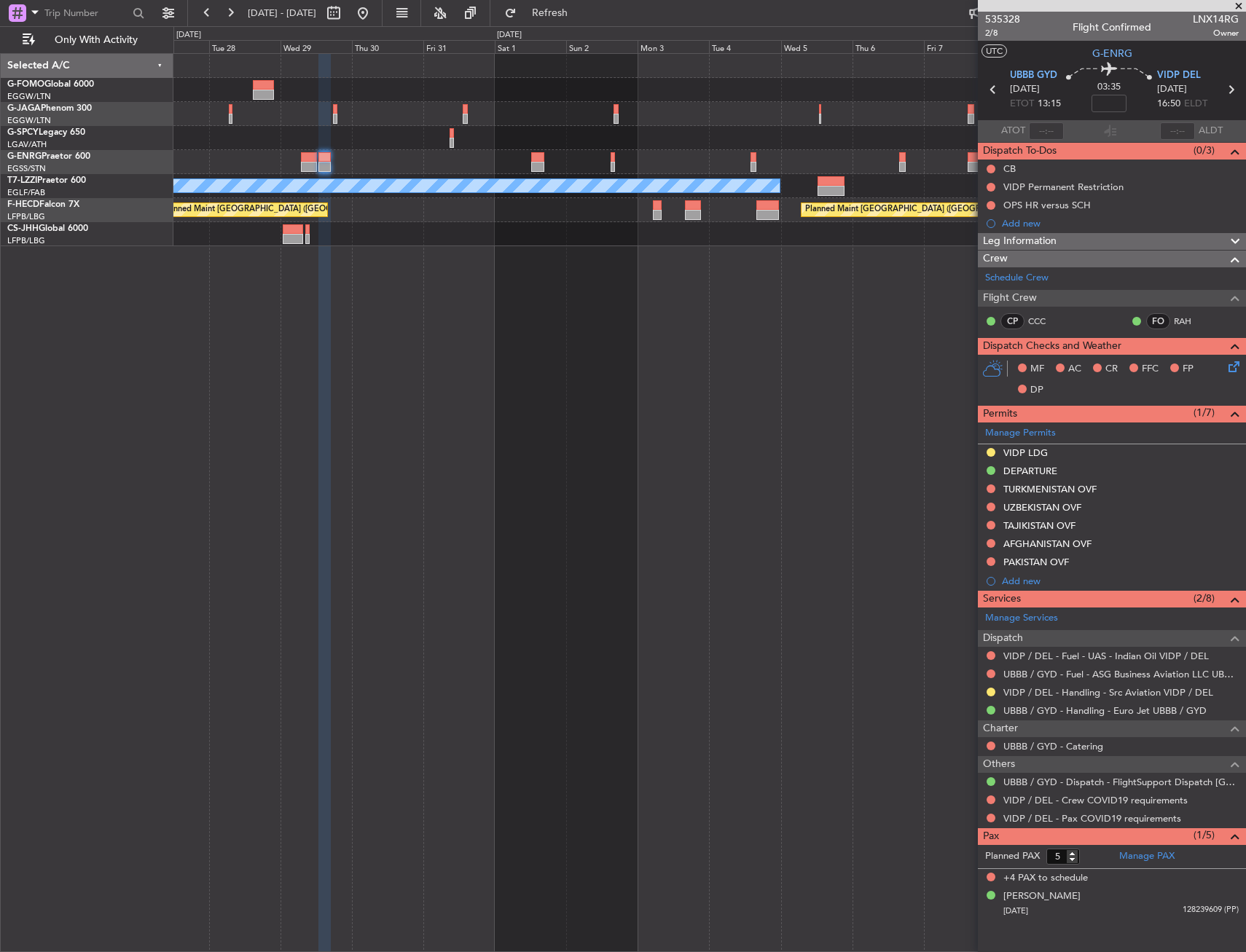
click at [1013, 242] on span "Leg Information" at bounding box center [1019, 242] width 73 height 17
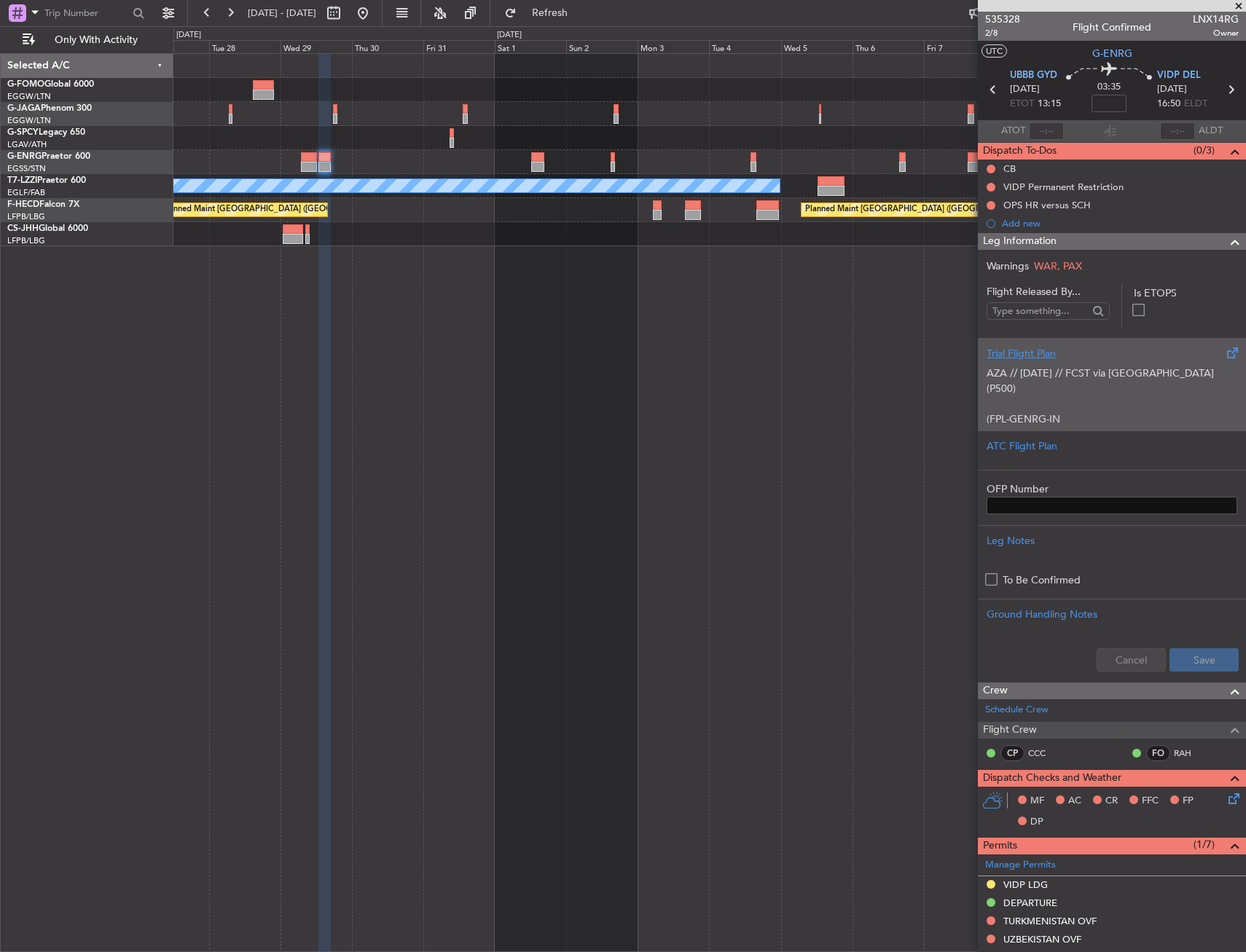
click at [1033, 374] on div "AZA // [DATE] // FCST via [GEOGRAPHIC_DATA] (P500) (FPL-GENRG-IN -E550/M-SBDE2E…" at bounding box center [1111, 392] width 250 height 62
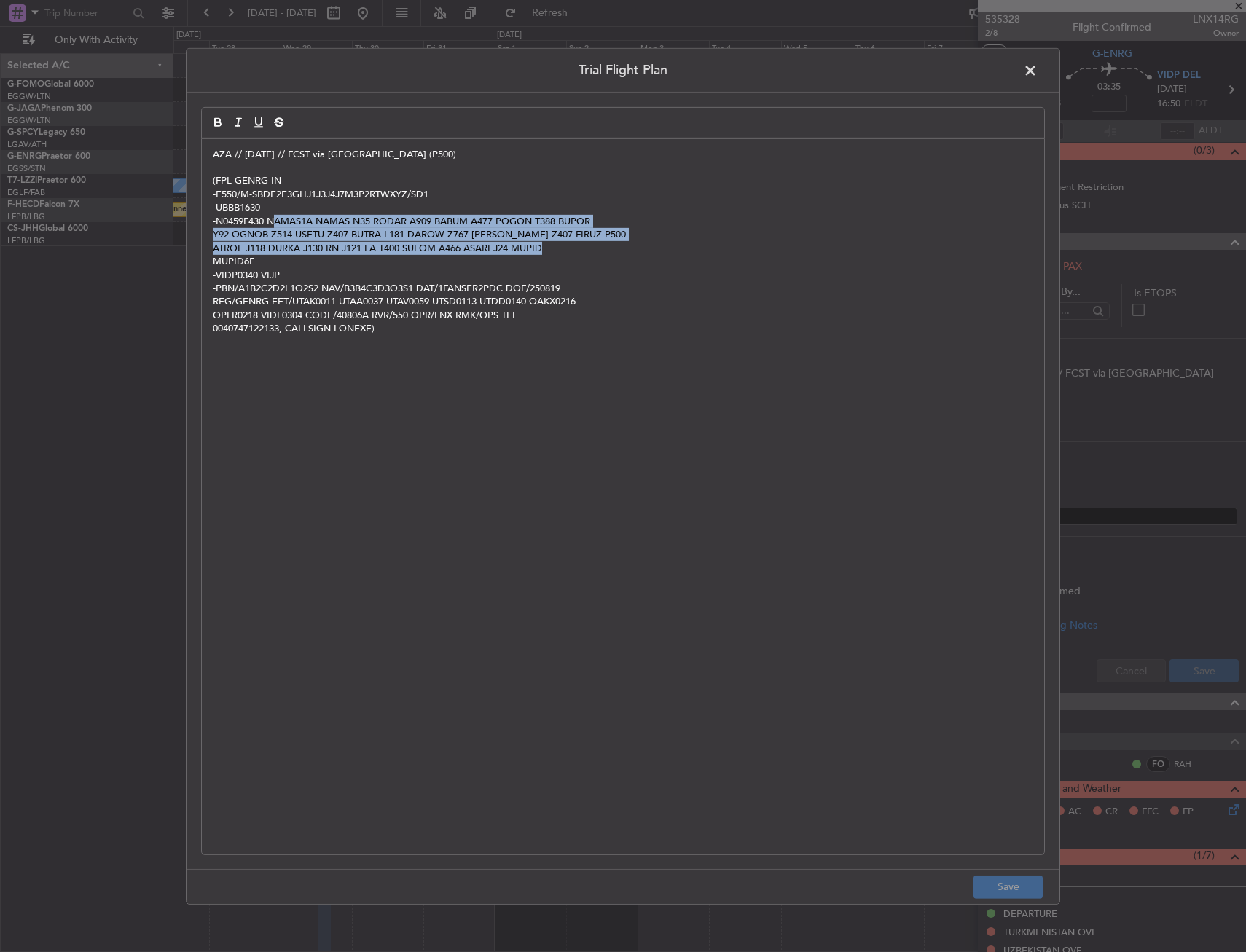
drag, startPoint x: 273, startPoint y: 214, endPoint x: 585, endPoint y: 244, distance: 313.4
click at [588, 244] on div "AZA // [DATE] // FCST via [GEOGRAPHIC_DATA] (P500) (FPL-GENRG-IN -E550/M-SBDE2E…" at bounding box center [623, 496] width 842 height 715
drag, startPoint x: 270, startPoint y: 218, endPoint x: 621, endPoint y: 263, distance: 353.9
click at [621, 263] on div "AZA // [DATE] // FCST via [GEOGRAPHIC_DATA] (P500) (FPL-GENRG-IN -E550/M-SBDE2E…" at bounding box center [623, 496] width 842 height 715
copy div "NAMAS1A NAMAS N35 RODAR A909 BABUM A477 POGON T388 BUPOR Y92 OGNOB Z514 USETU Z…"
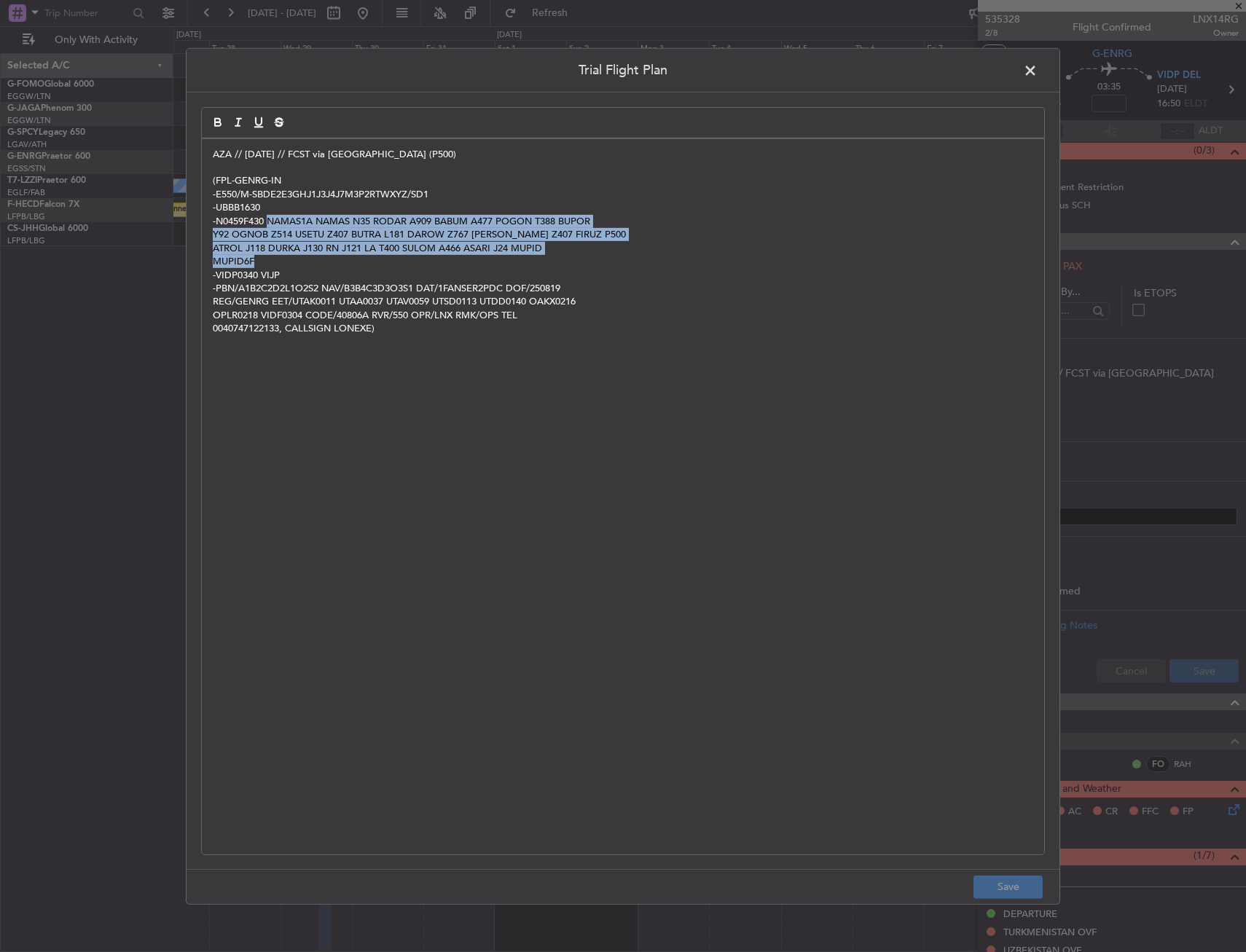
click at [1037, 77] on span at bounding box center [1037, 73] width 0 height 29
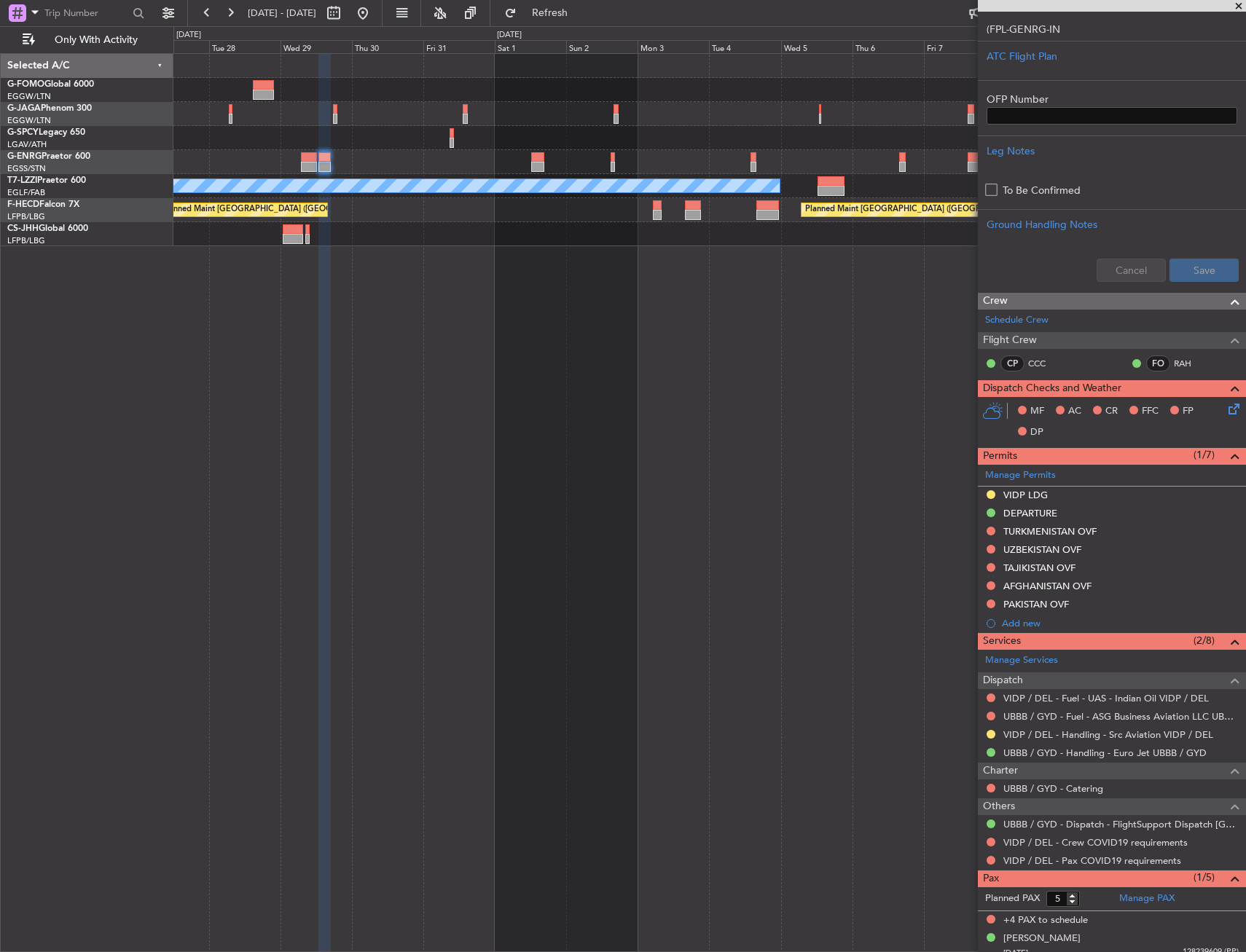
scroll to position [399, 0]
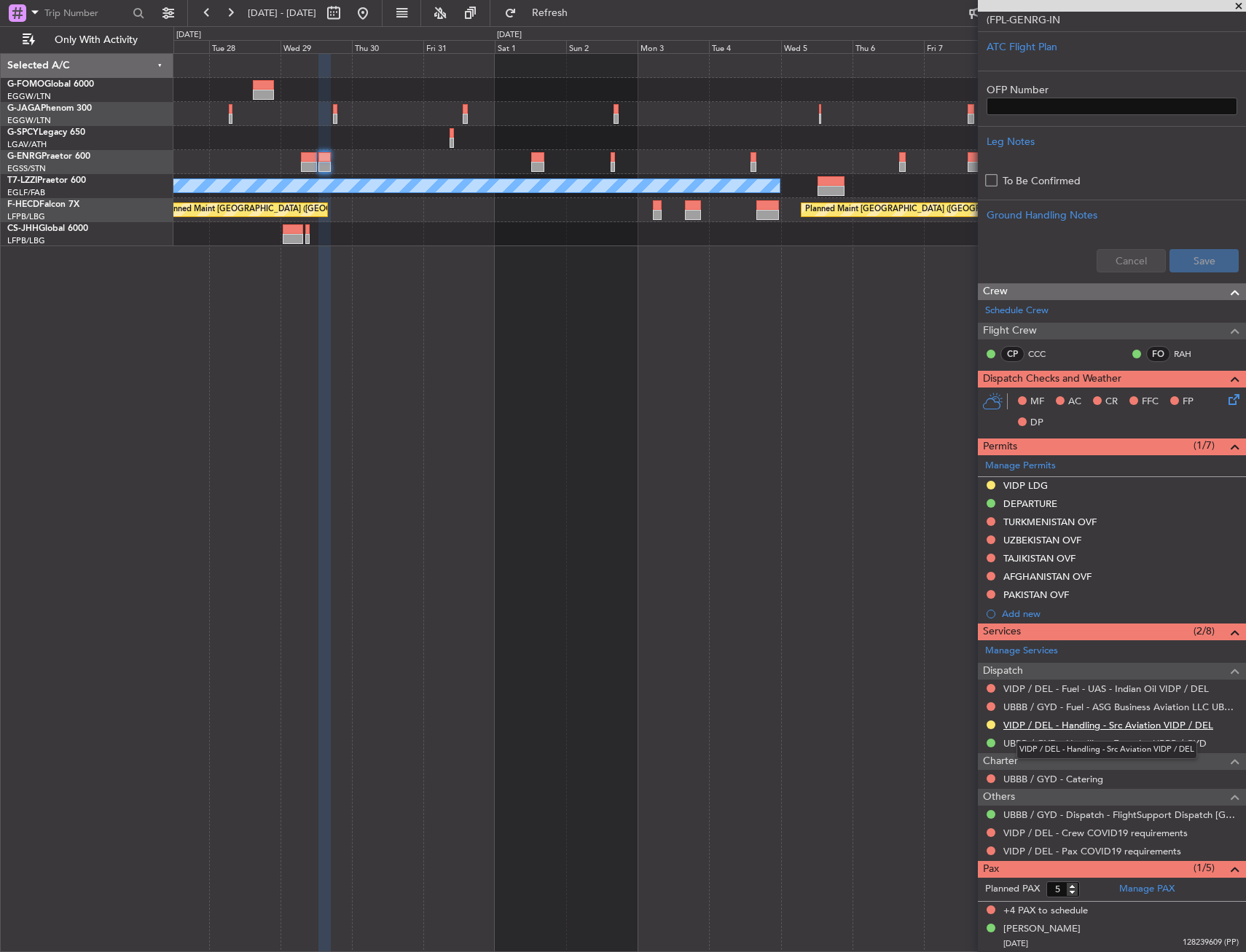
click at [1110, 725] on link "VIDP / DEL - Handling - Src Aviation VIDP / DEL" at bounding box center [1108, 725] width 210 height 13
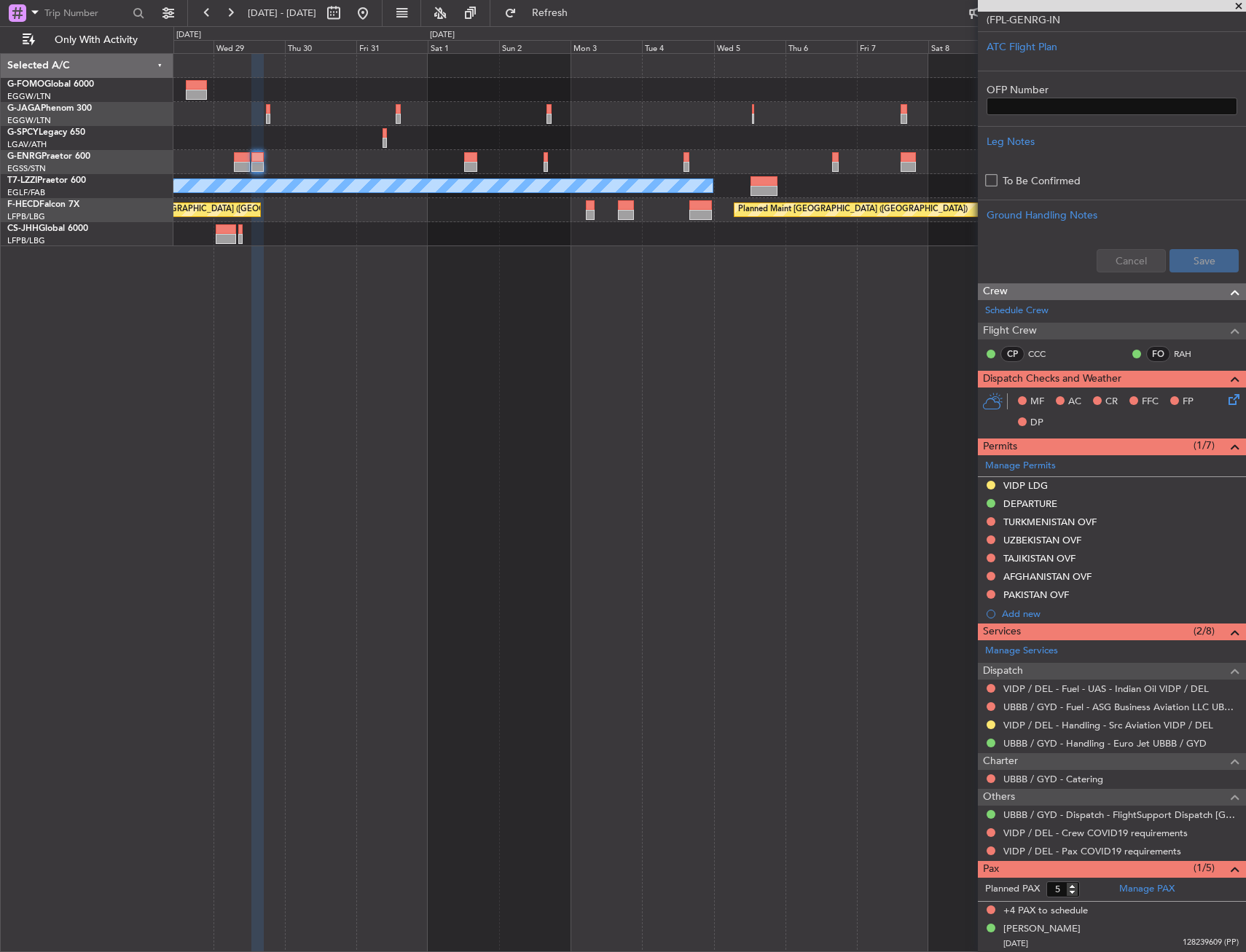
click at [602, 385] on div "A/C Unavailable [GEOGRAPHIC_DATA] ([GEOGRAPHIC_DATA]) Planned Maint [GEOGRAPHIC…" at bounding box center [709, 502] width 1072 height 898
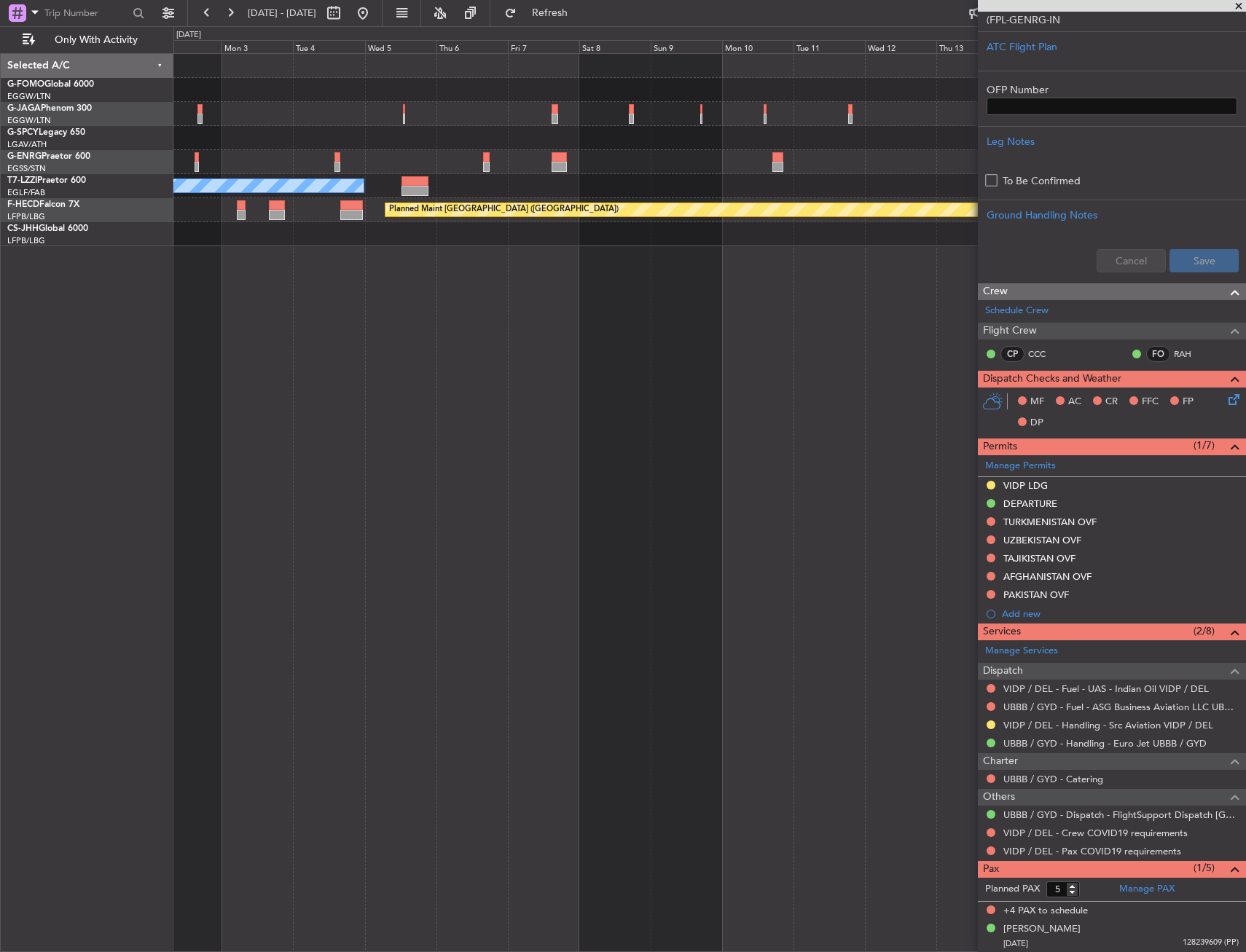
click at [555, 278] on div "A/C Unavailable [GEOGRAPHIC_DATA] ([GEOGRAPHIC_DATA]) Planned Maint [GEOGRAPHIC…" at bounding box center [709, 502] width 1072 height 898
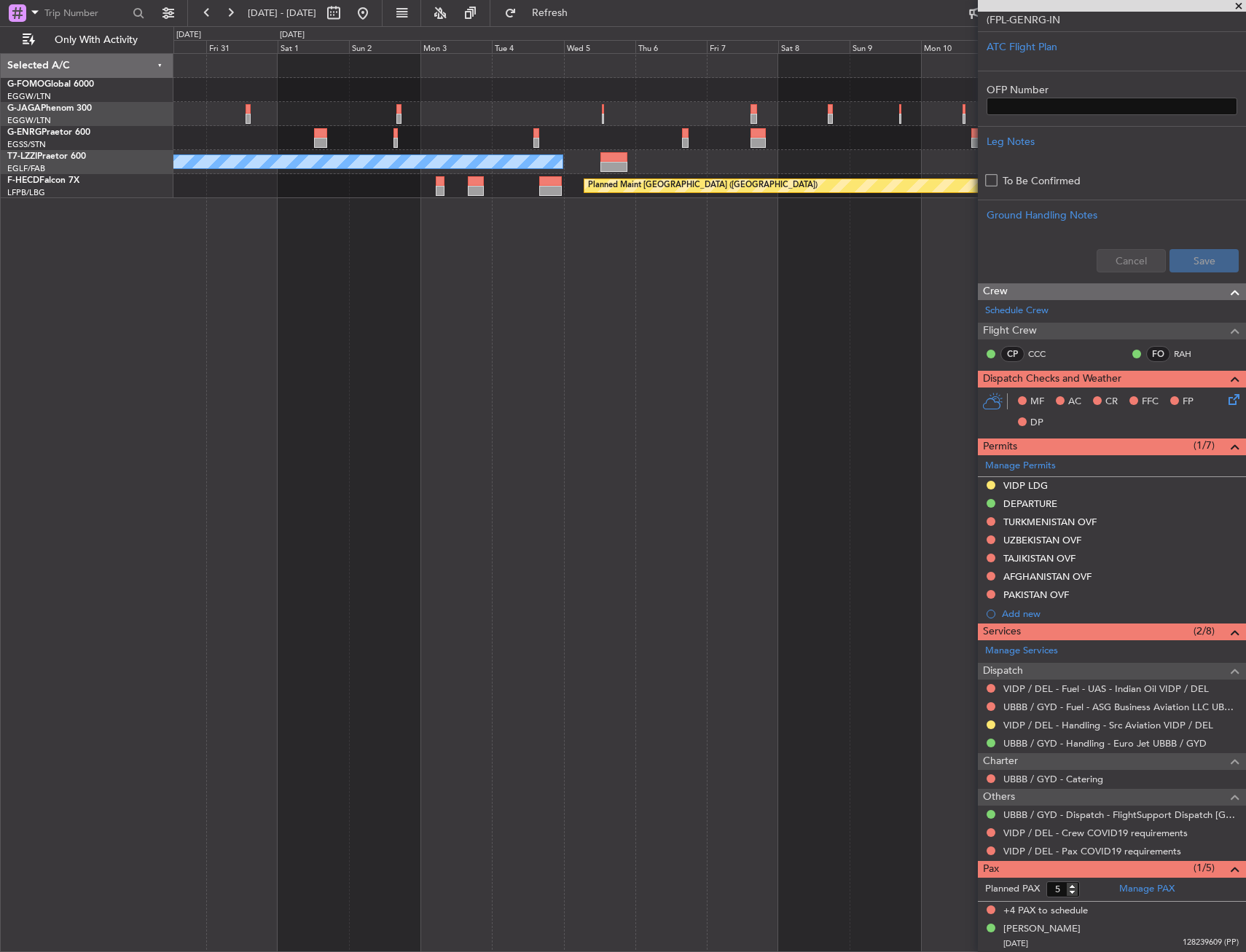
click at [824, 156] on div "A/C Unavailable [GEOGRAPHIC_DATA] ([GEOGRAPHIC_DATA]) Planned Maint [GEOGRAPHIC…" at bounding box center [709, 125] width 1071 height 144
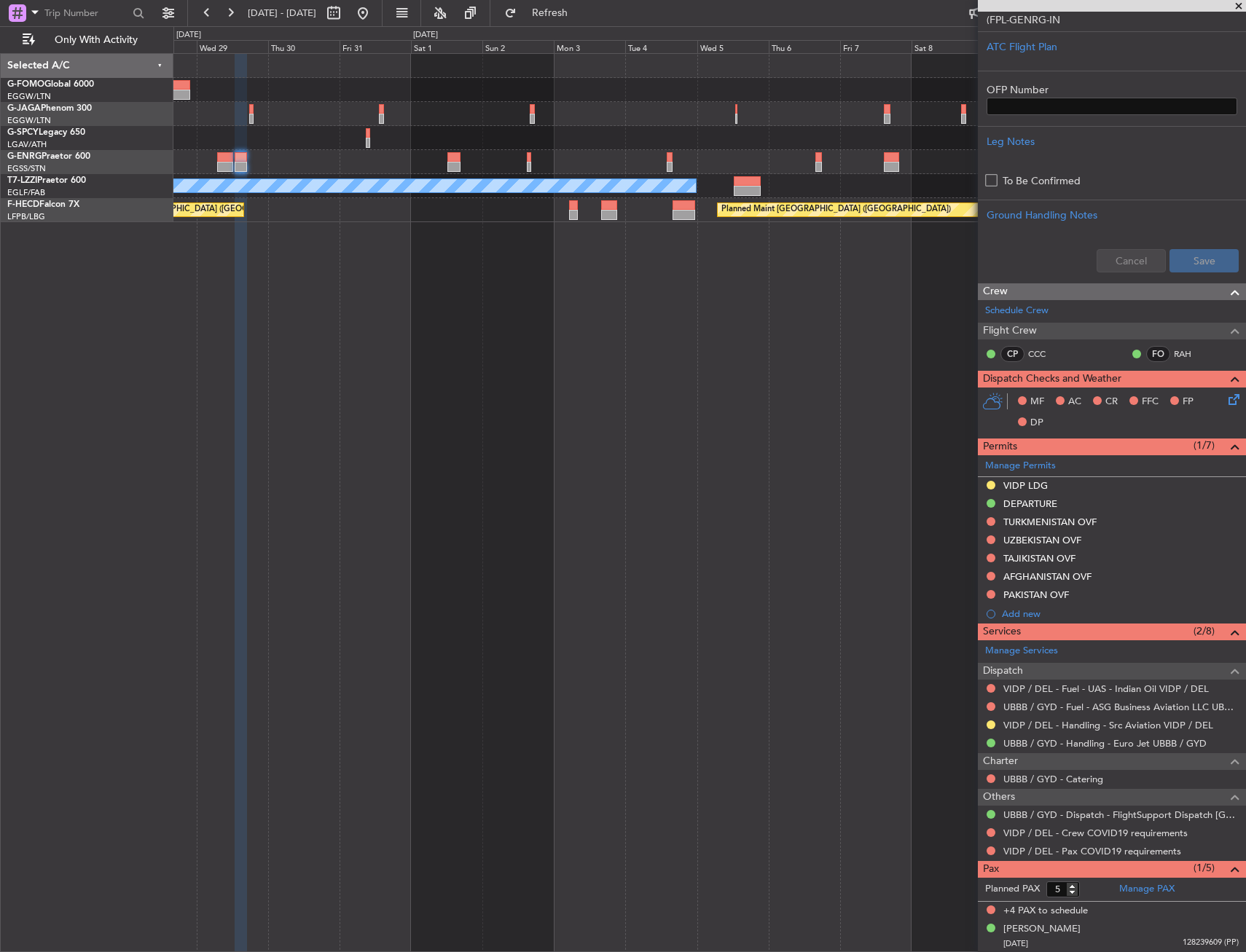
click at [622, 305] on div "A/C Unavailable [GEOGRAPHIC_DATA] ([GEOGRAPHIC_DATA]) Planned Maint [GEOGRAPHIC…" at bounding box center [709, 502] width 1072 height 898
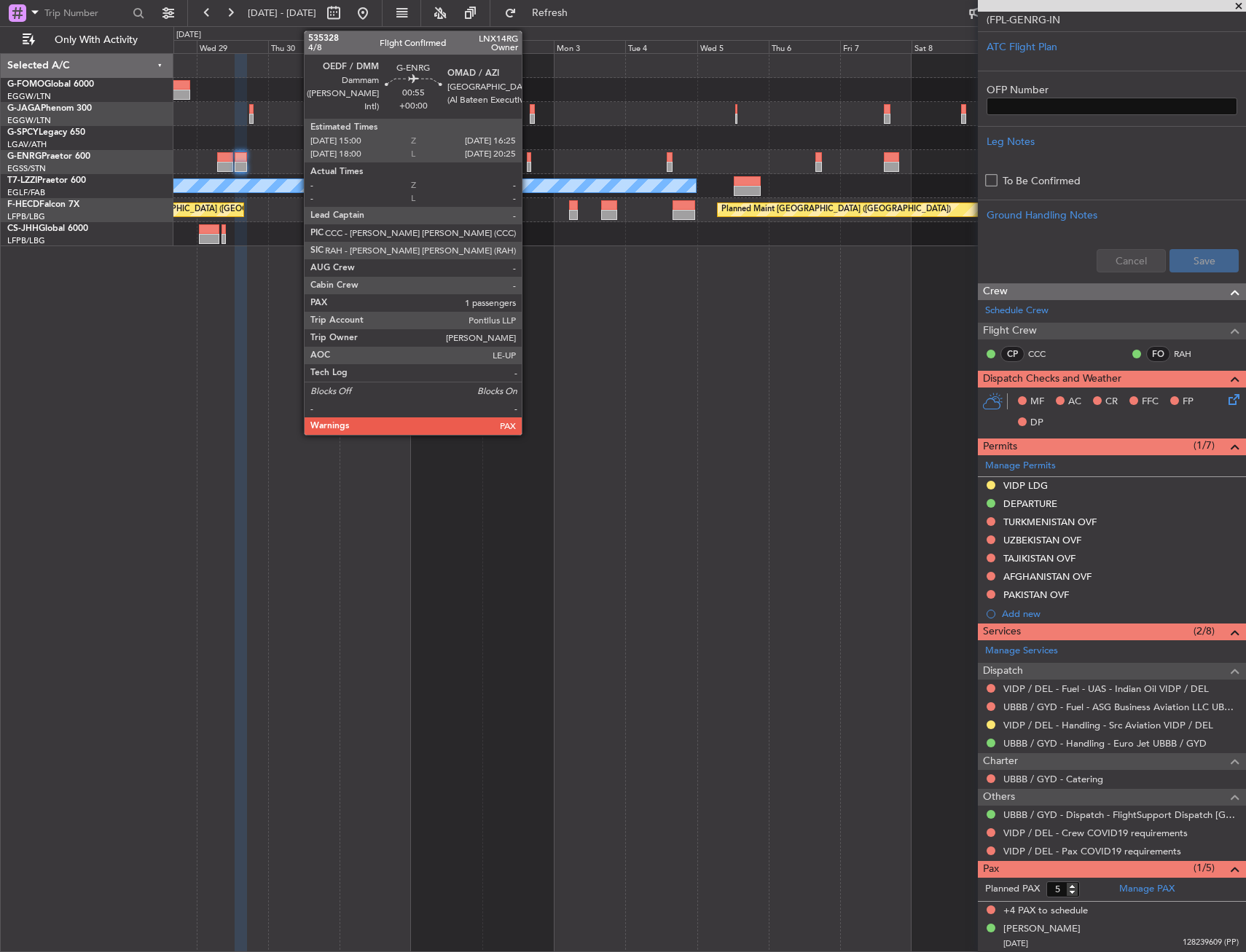
click at [528, 159] on div at bounding box center [528, 158] width 4 height 10
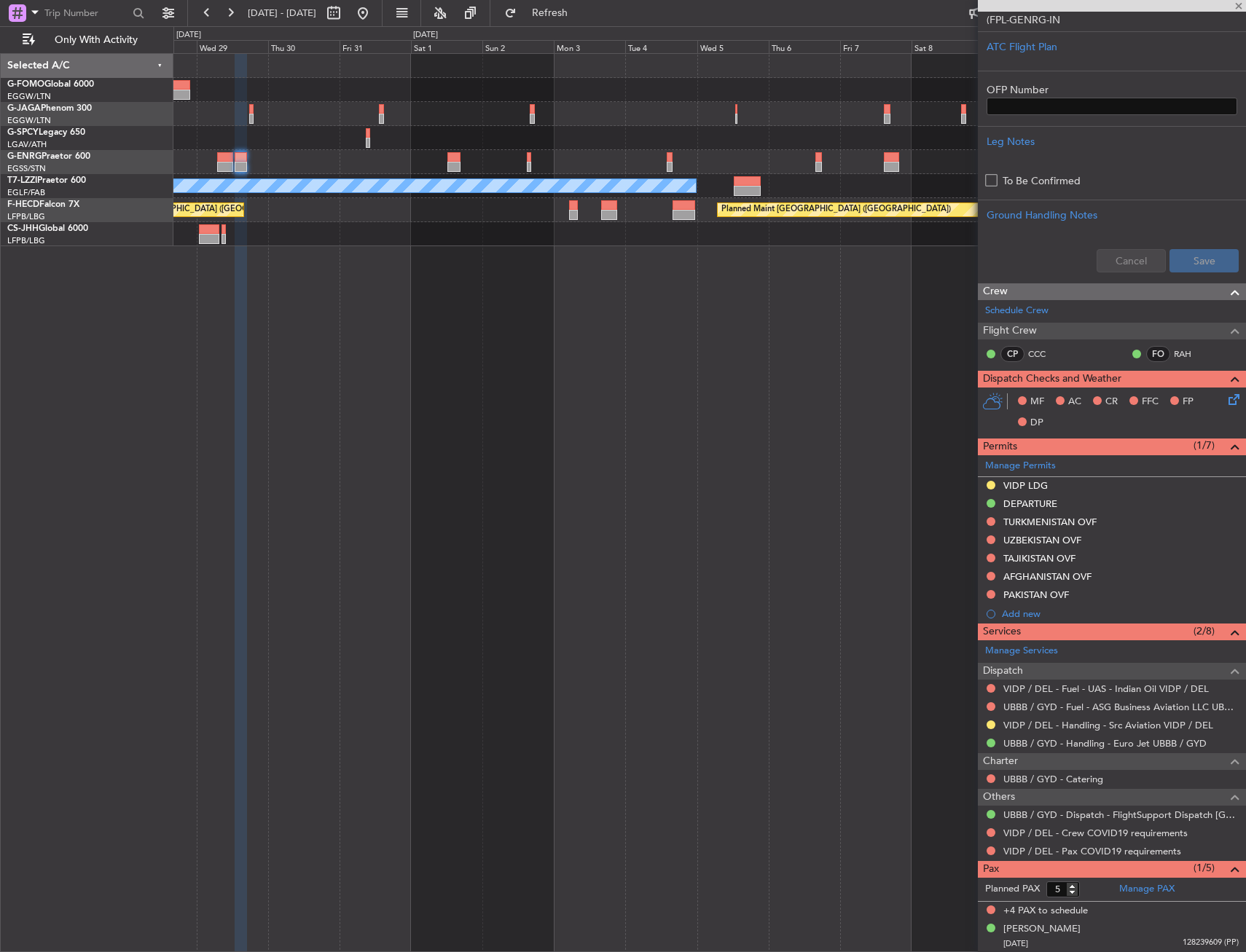
scroll to position [0, 0]
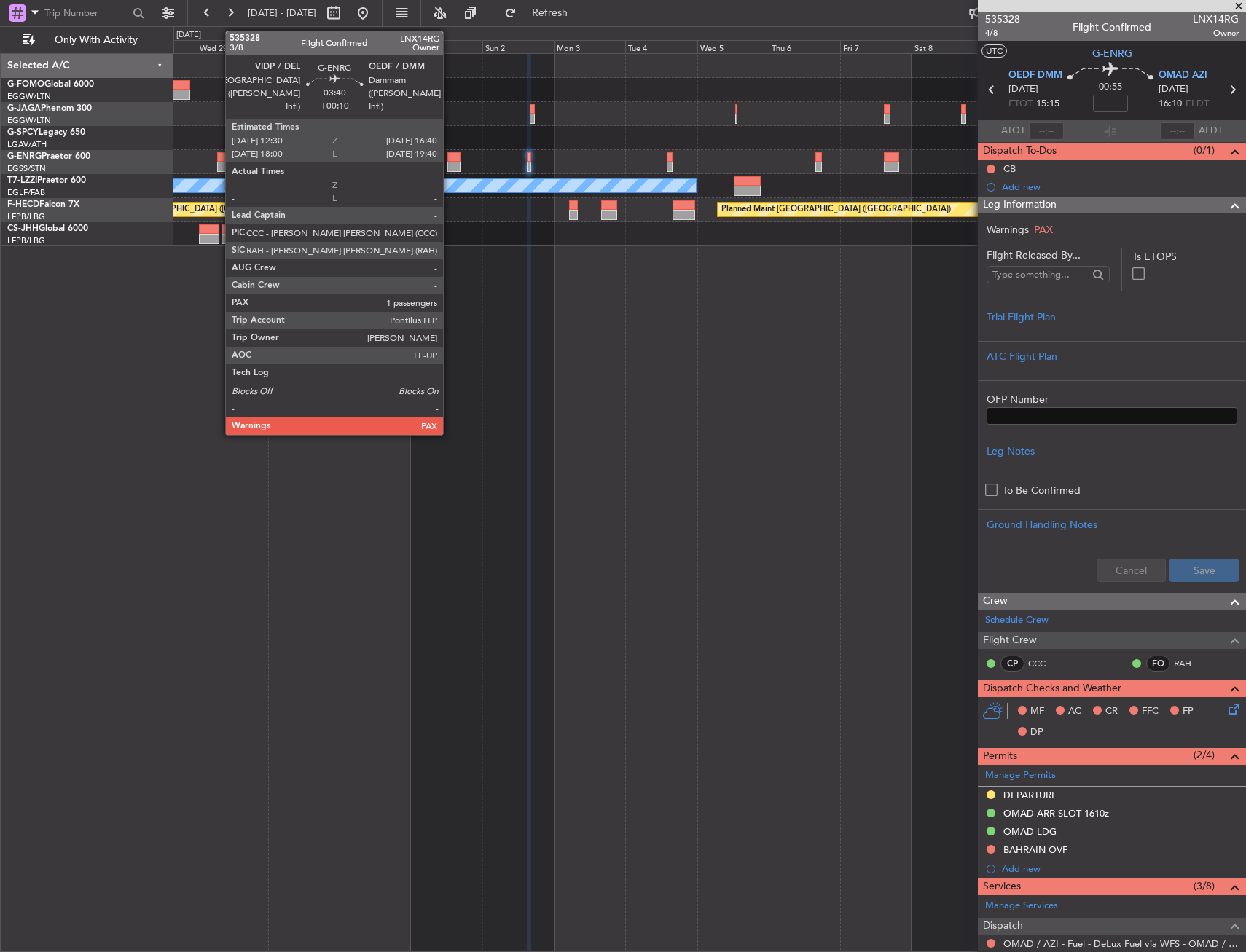
click at [451, 158] on div at bounding box center [453, 158] width 13 height 10
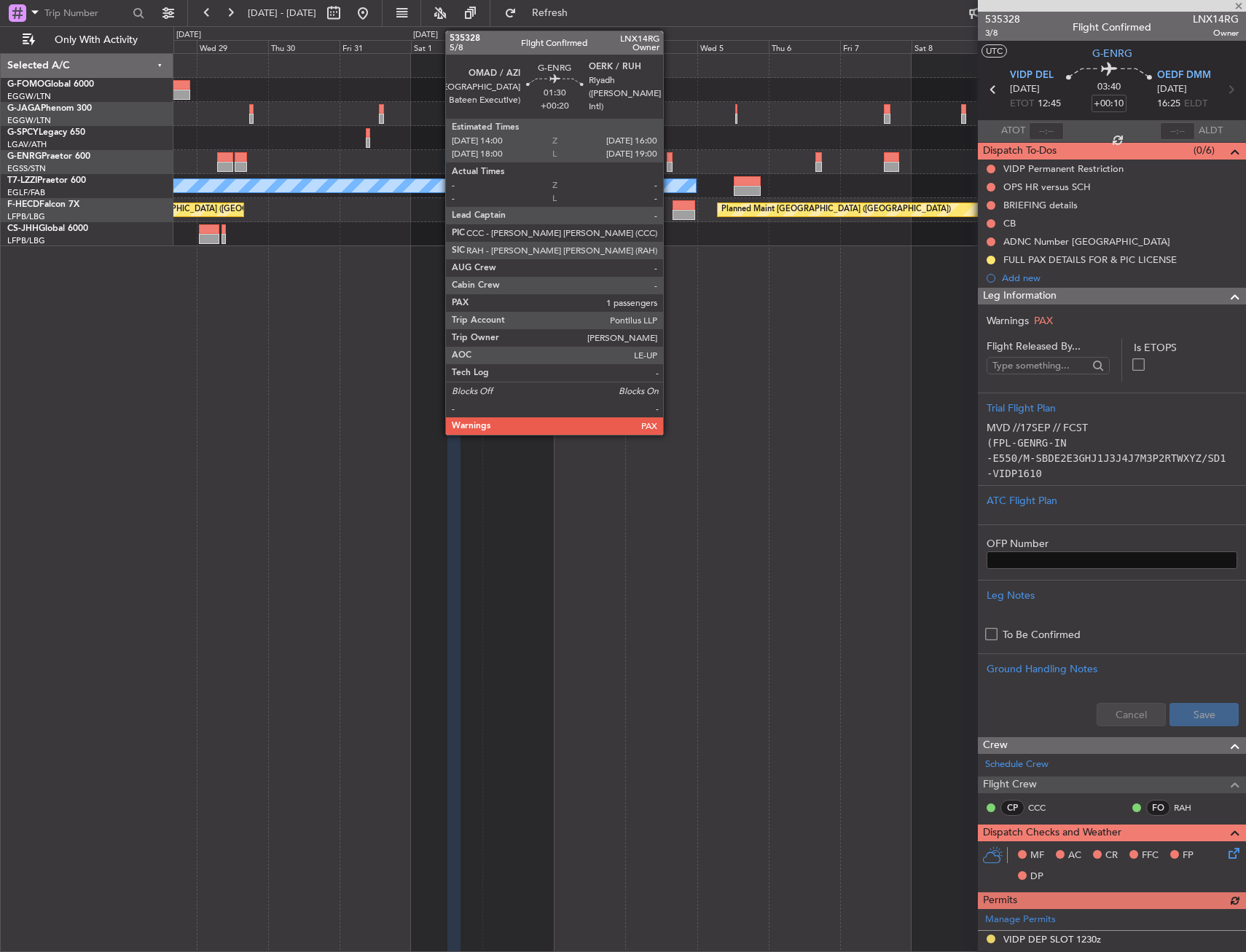
click at [669, 159] on div at bounding box center [670, 158] width 7 height 10
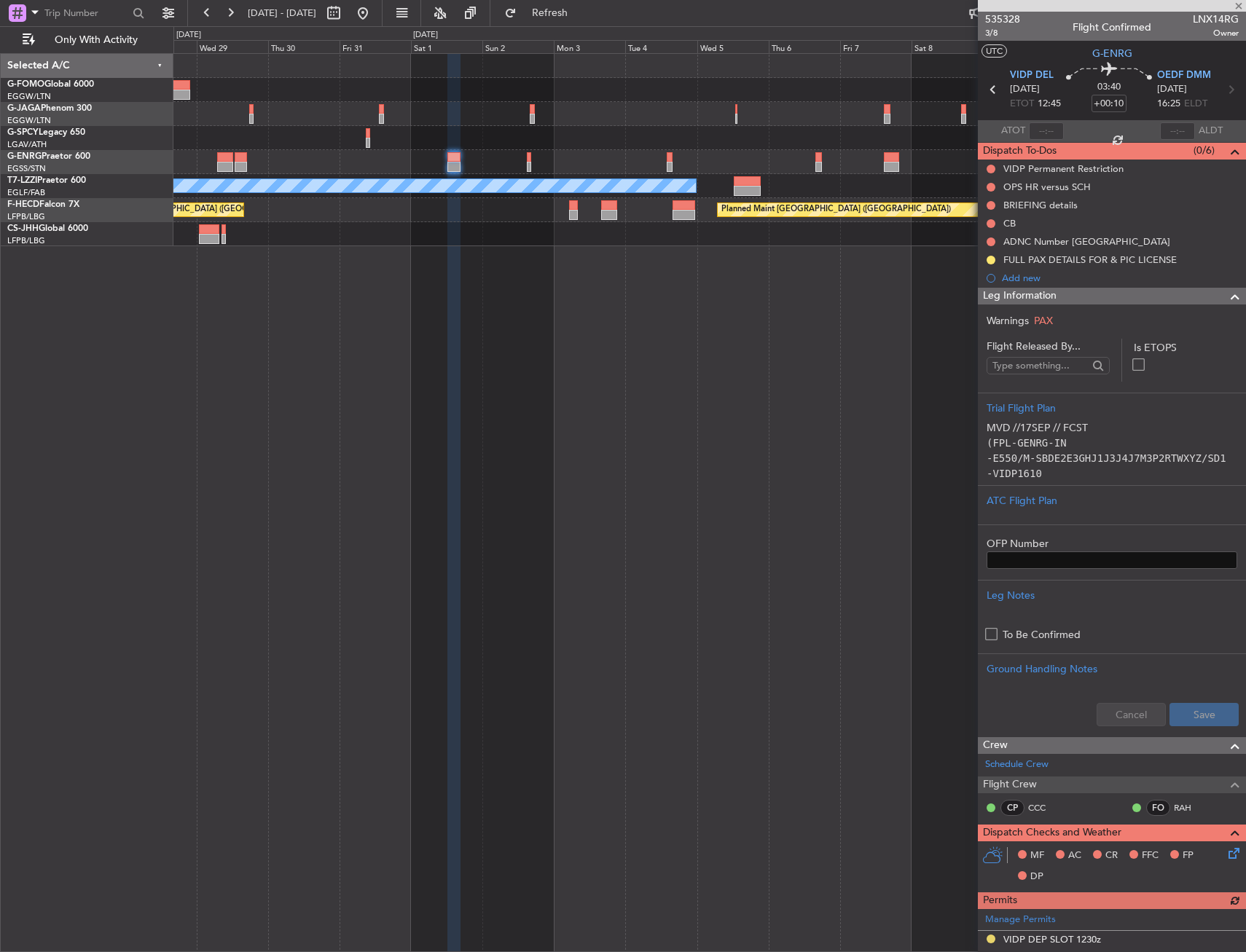
type input "+00:20"
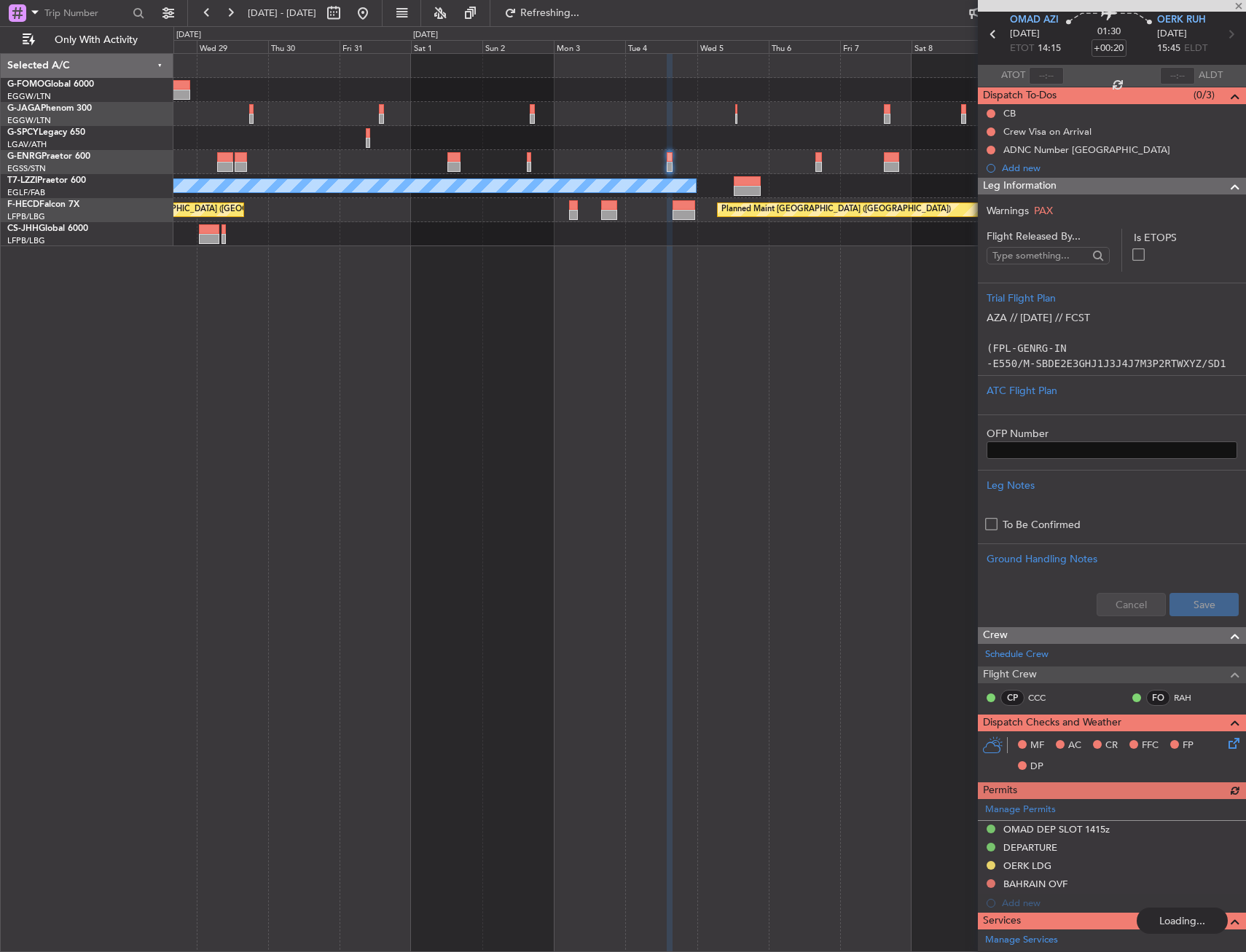
scroll to position [146, 0]
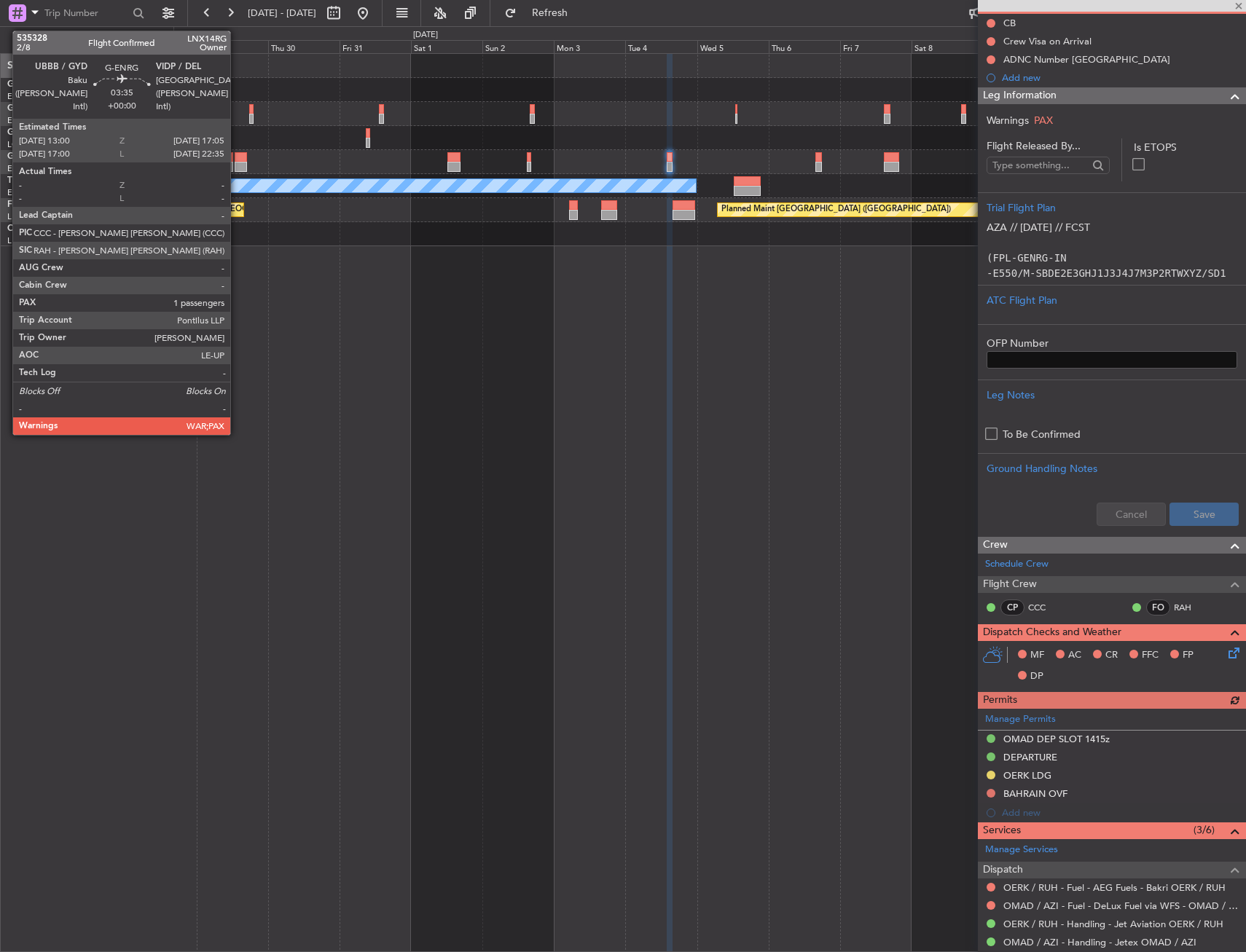
click at [237, 158] on div at bounding box center [240, 158] width 13 height 10
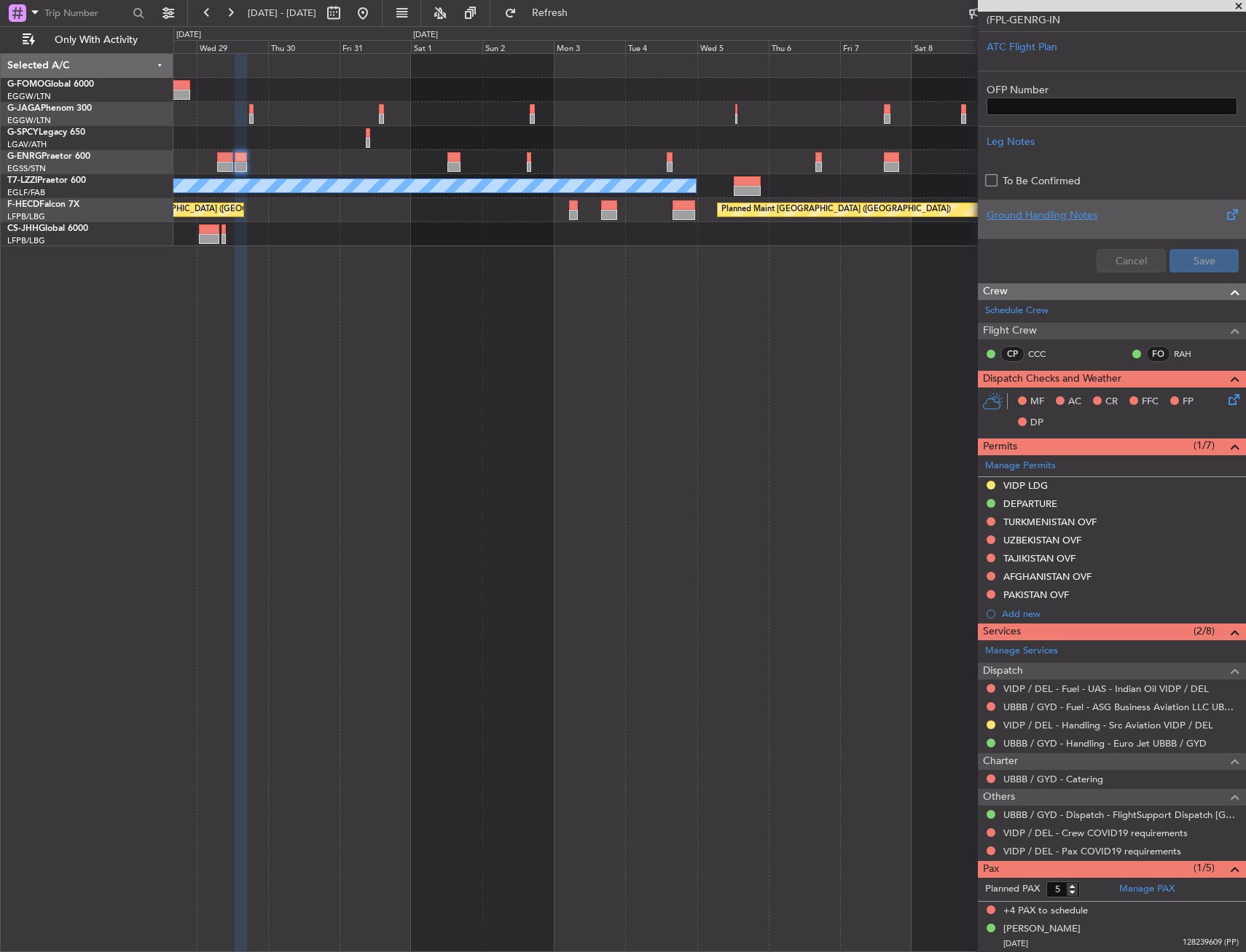
scroll to position [0, 0]
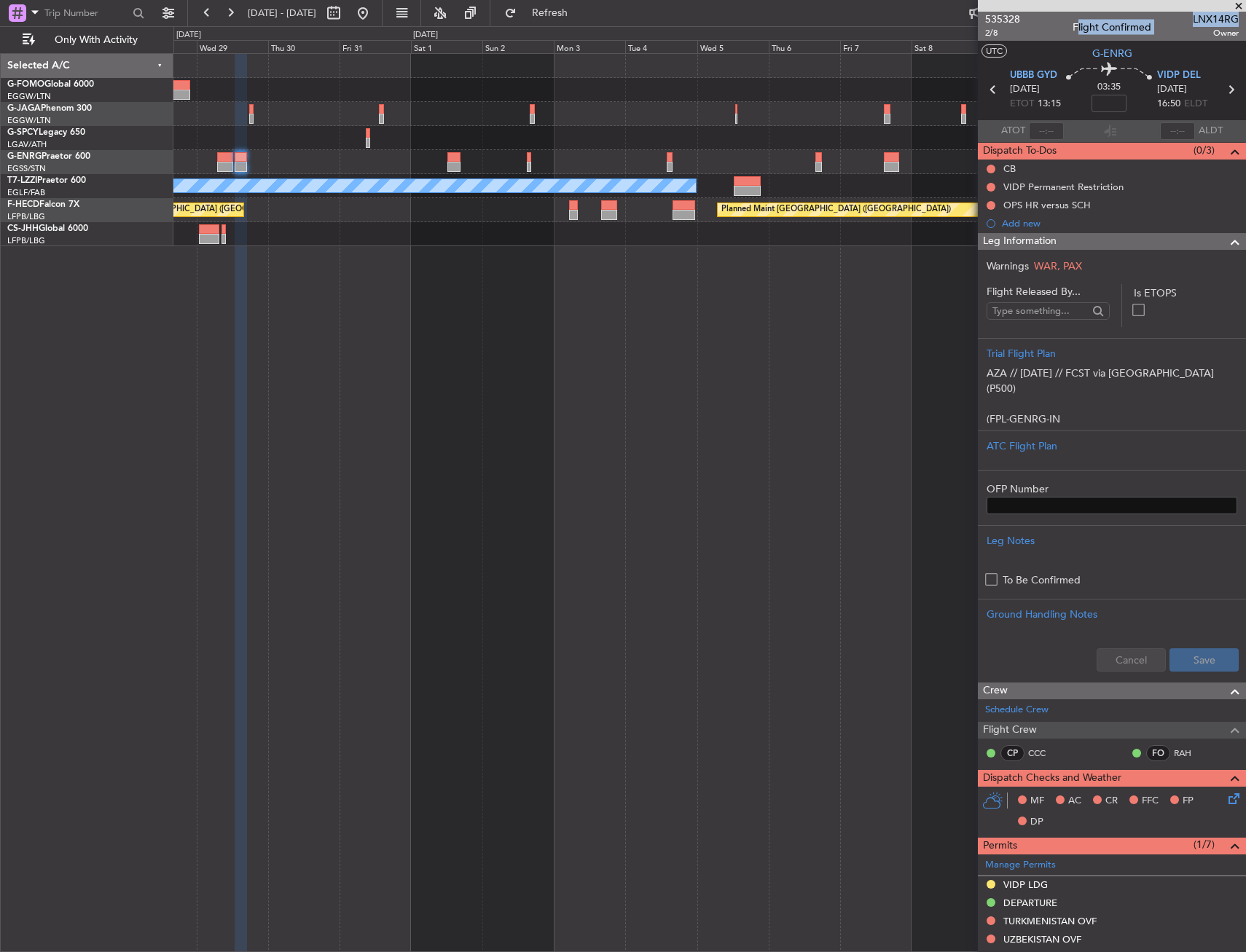
drag, startPoint x: 1180, startPoint y: 19, endPoint x: 1226, endPoint y: 20, distance: 46.0
click at [1226, 20] on div "535328 2/8 Flight Confirmed LNX14RG Owner" at bounding box center [1111, 26] width 268 height 29
drag, startPoint x: 1226, startPoint y: 20, endPoint x: 1164, endPoint y: 27, distance: 62.4
click at [1164, 27] on mat-tooltip-component "Flight Number" at bounding box center [1194, 46] width 79 height 38
drag, startPoint x: 1180, startPoint y: 15, endPoint x: 1216, endPoint y: 18, distance: 36.1
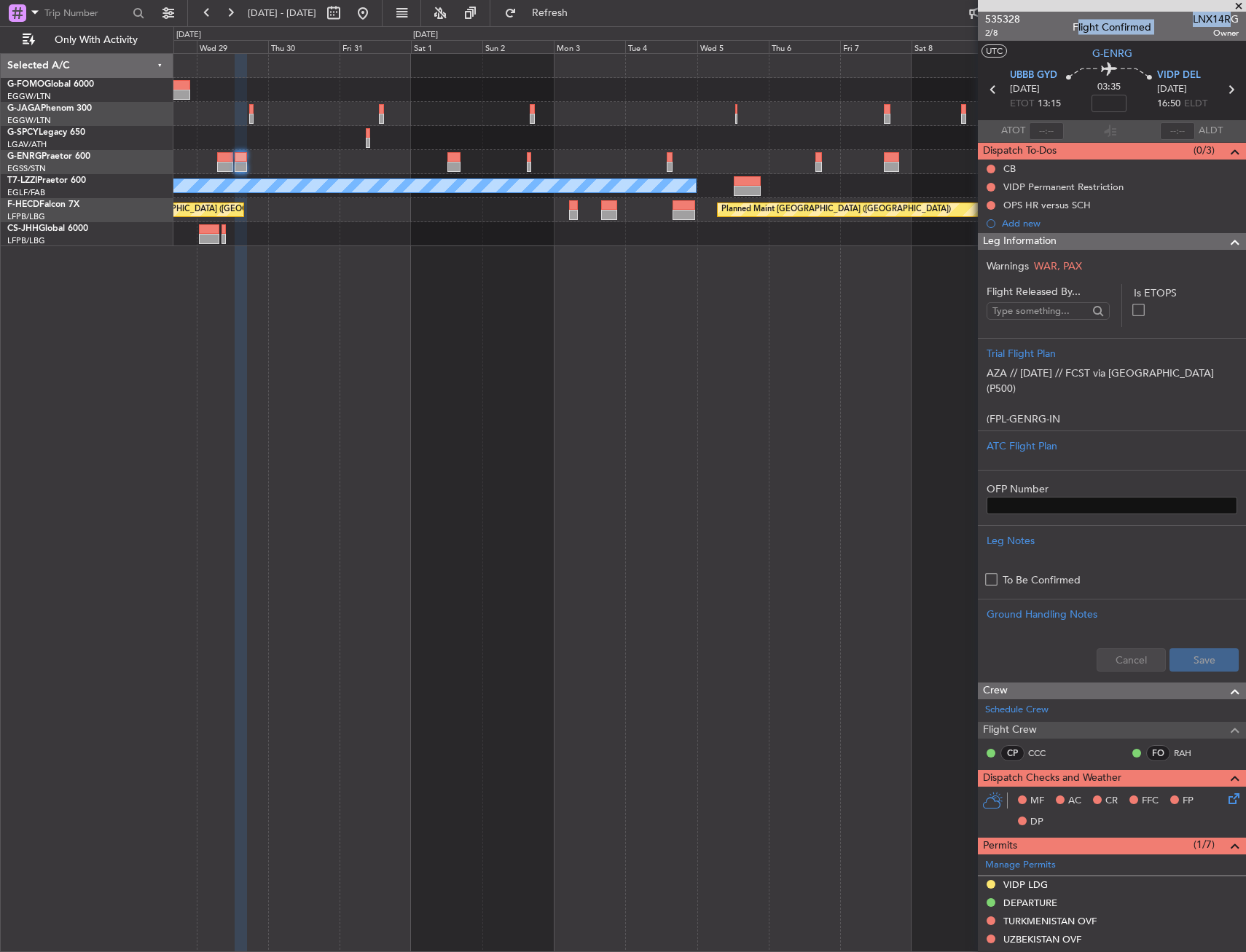
click at [1216, 18] on div "535328 2/8 Flight Confirmed LNX14RG Owner" at bounding box center [1111, 26] width 268 height 29
drag, startPoint x: 1216, startPoint y: 18, endPoint x: 1145, endPoint y: 32, distance: 72.4
click at [1145, 32] on div "Flight Confirmed" at bounding box center [1111, 27] width 78 height 15
drag, startPoint x: 1185, startPoint y: 18, endPoint x: 1226, endPoint y: 17, distance: 41.0
click at [1226, 17] on span "LNX14RG" at bounding box center [1215, 20] width 46 height 15
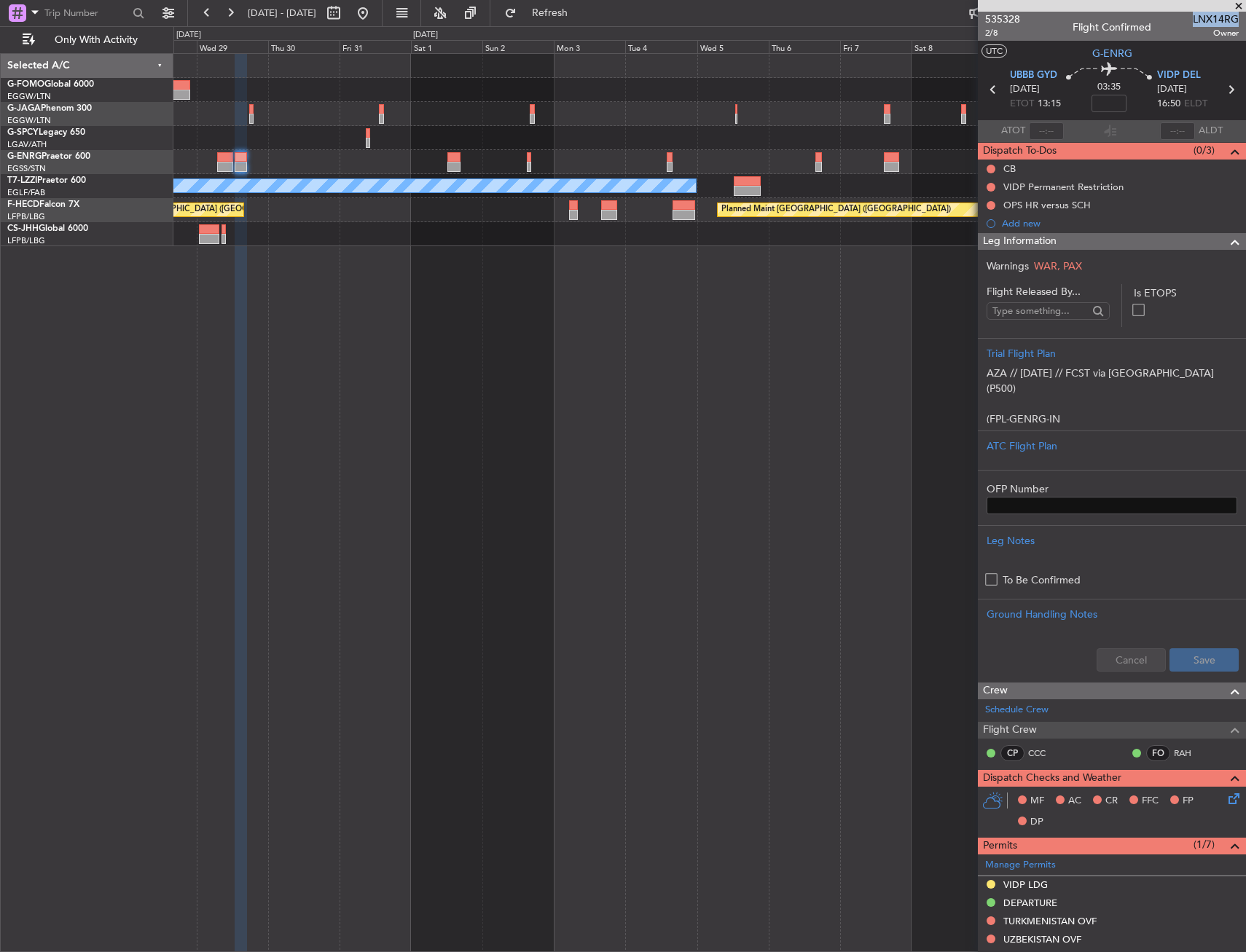
copy span "LNX14RG"
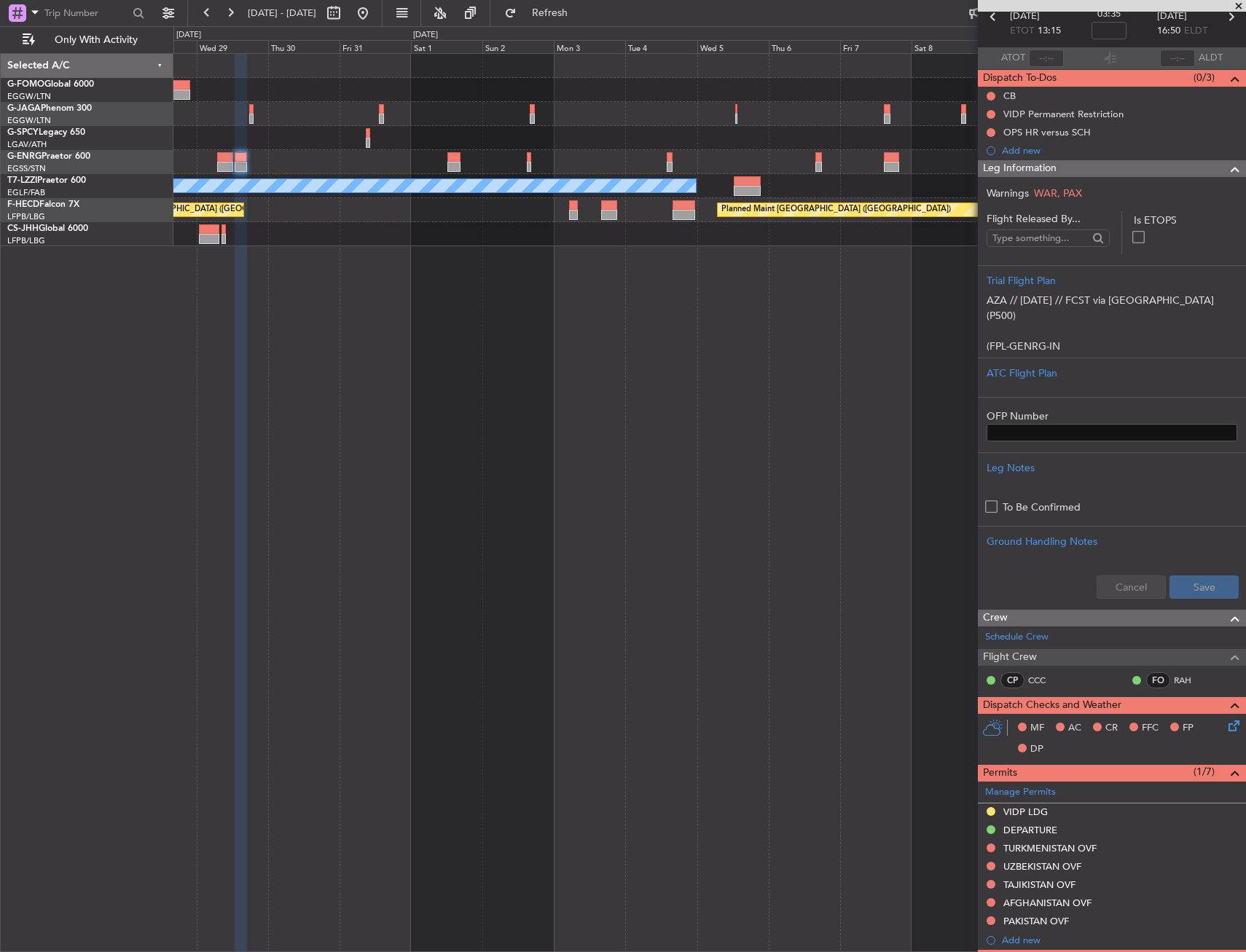
click at [1179, 163] on div "Leg Information" at bounding box center [1111, 169] width 268 height 17
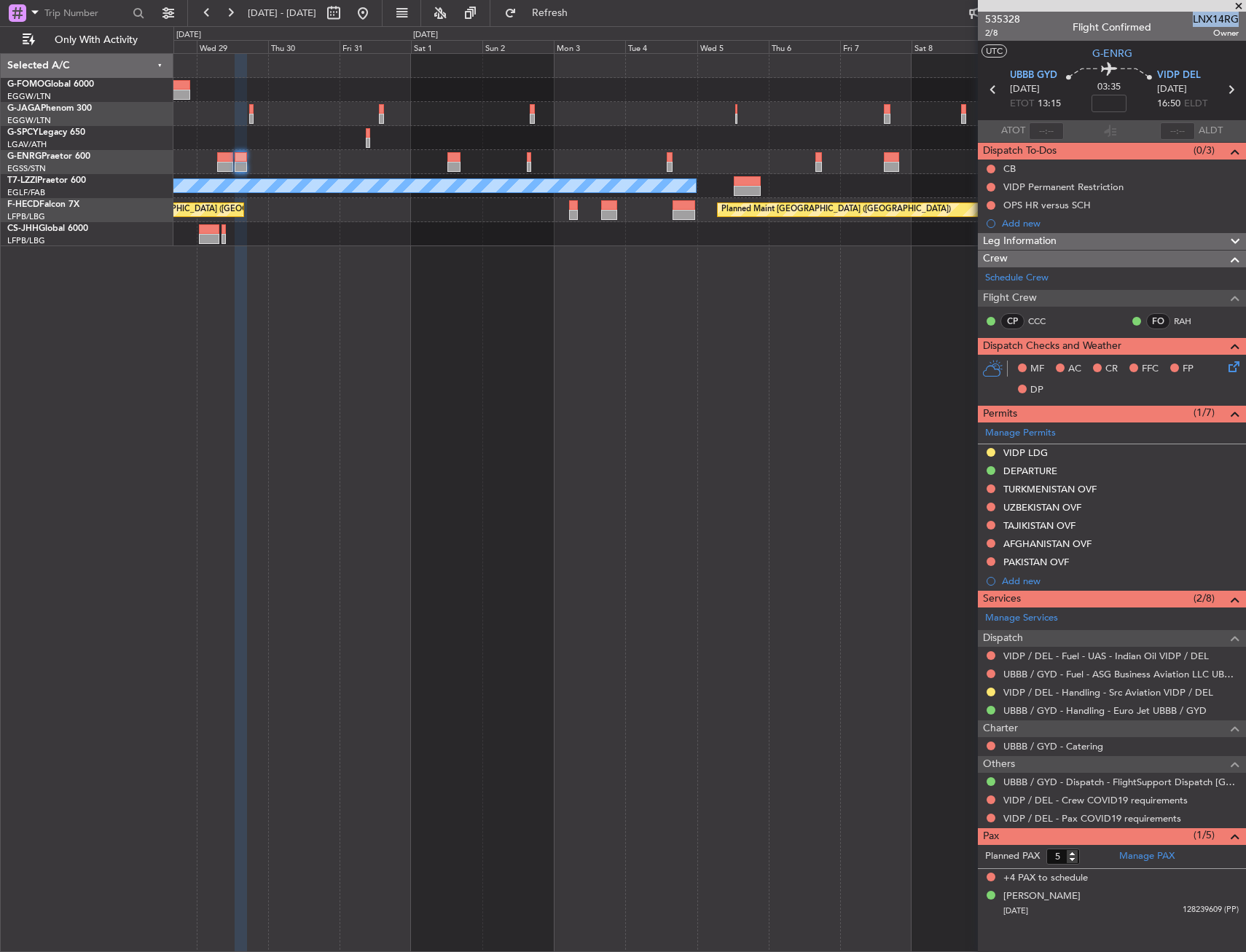
scroll to position [0, 0]
click at [1072, 493] on div "TURKMENISTAN OVF" at bounding box center [1049, 489] width 93 height 13
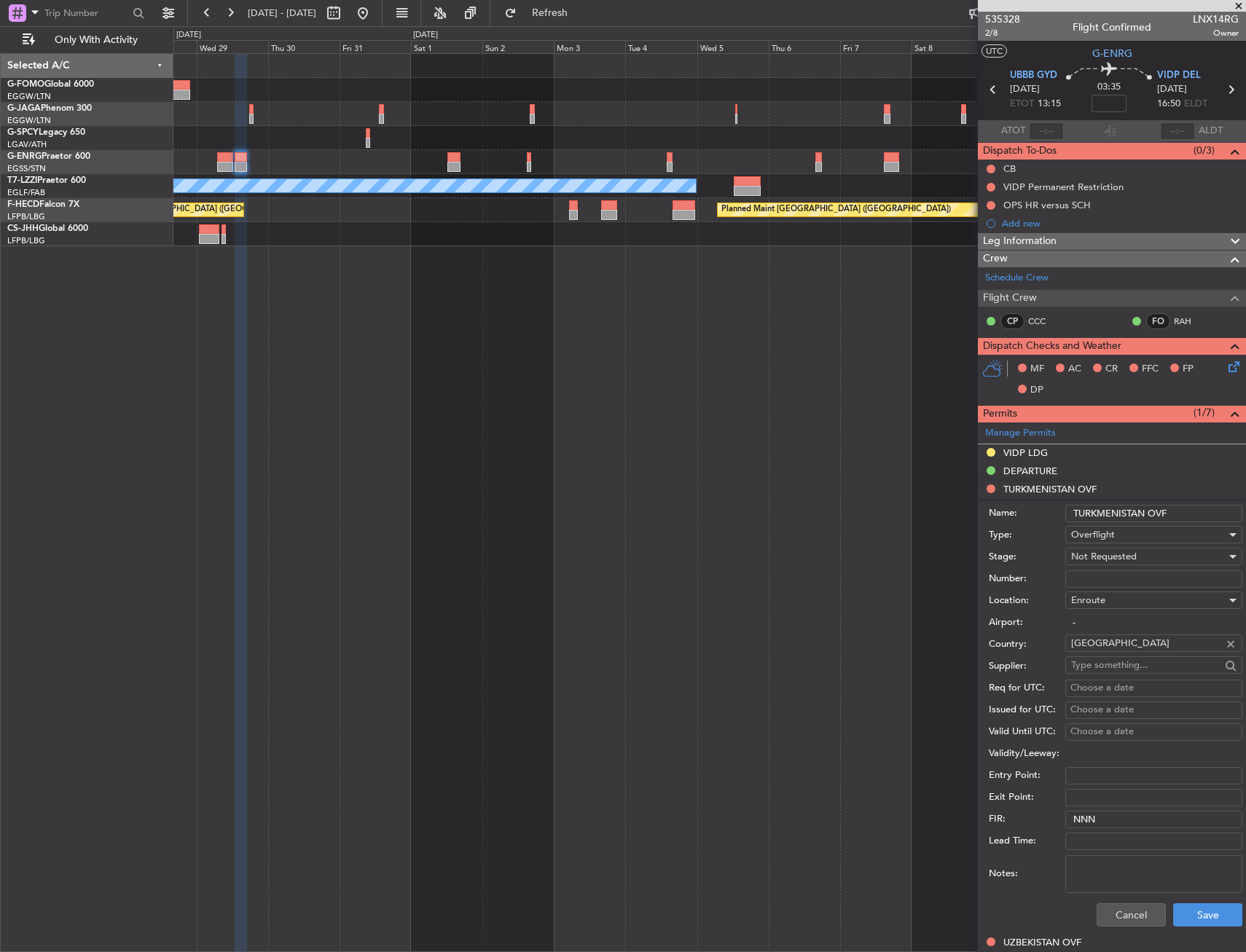
drag, startPoint x: 1191, startPoint y: 513, endPoint x: 1067, endPoint y: 513, distance: 124.0
click at [1067, 513] on input "TURKMENISTAN OVF" at bounding box center [1153, 513] width 177 height 18
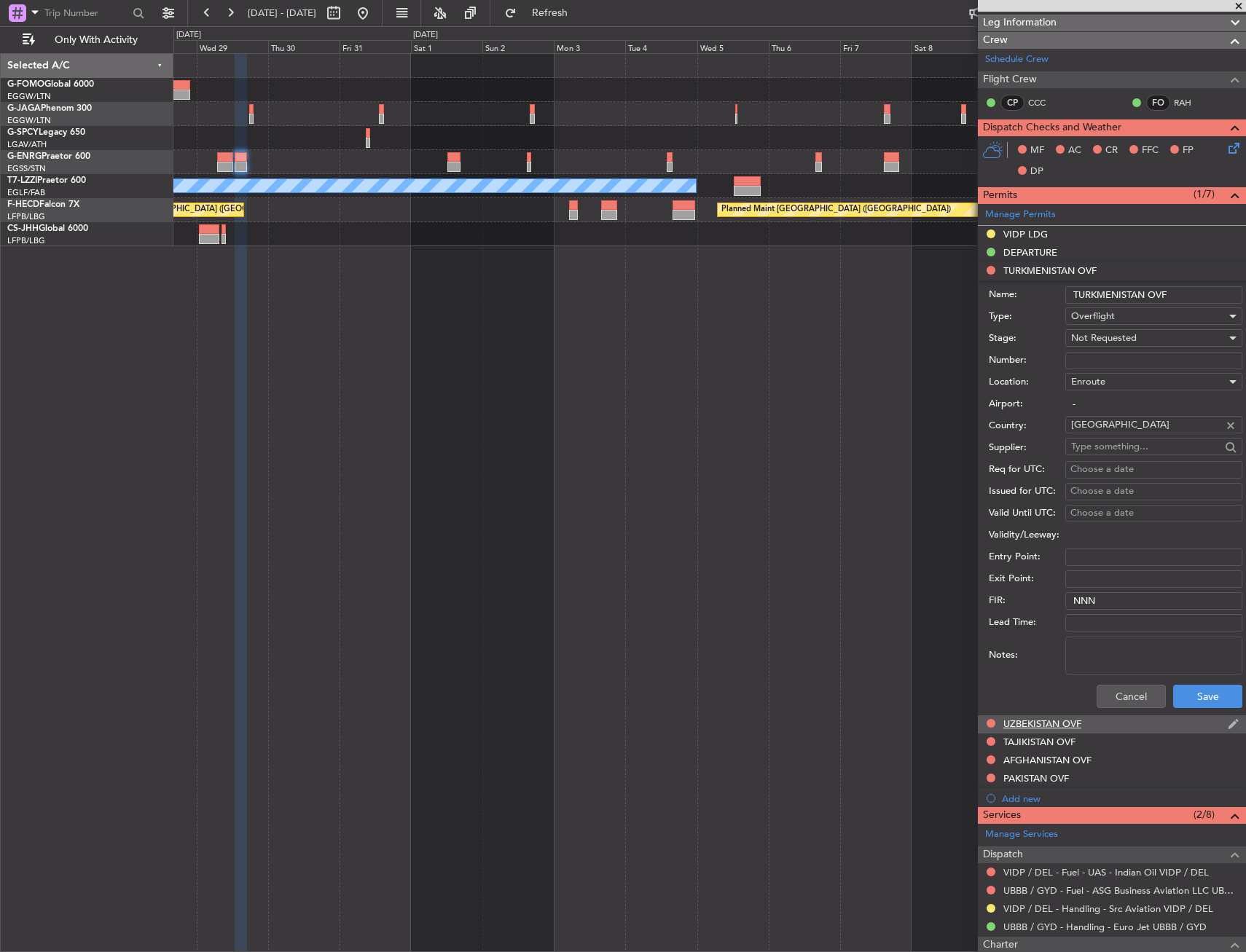
click at [1047, 720] on div "UZBEKISTAN OVF" at bounding box center [1042, 723] width 78 height 13
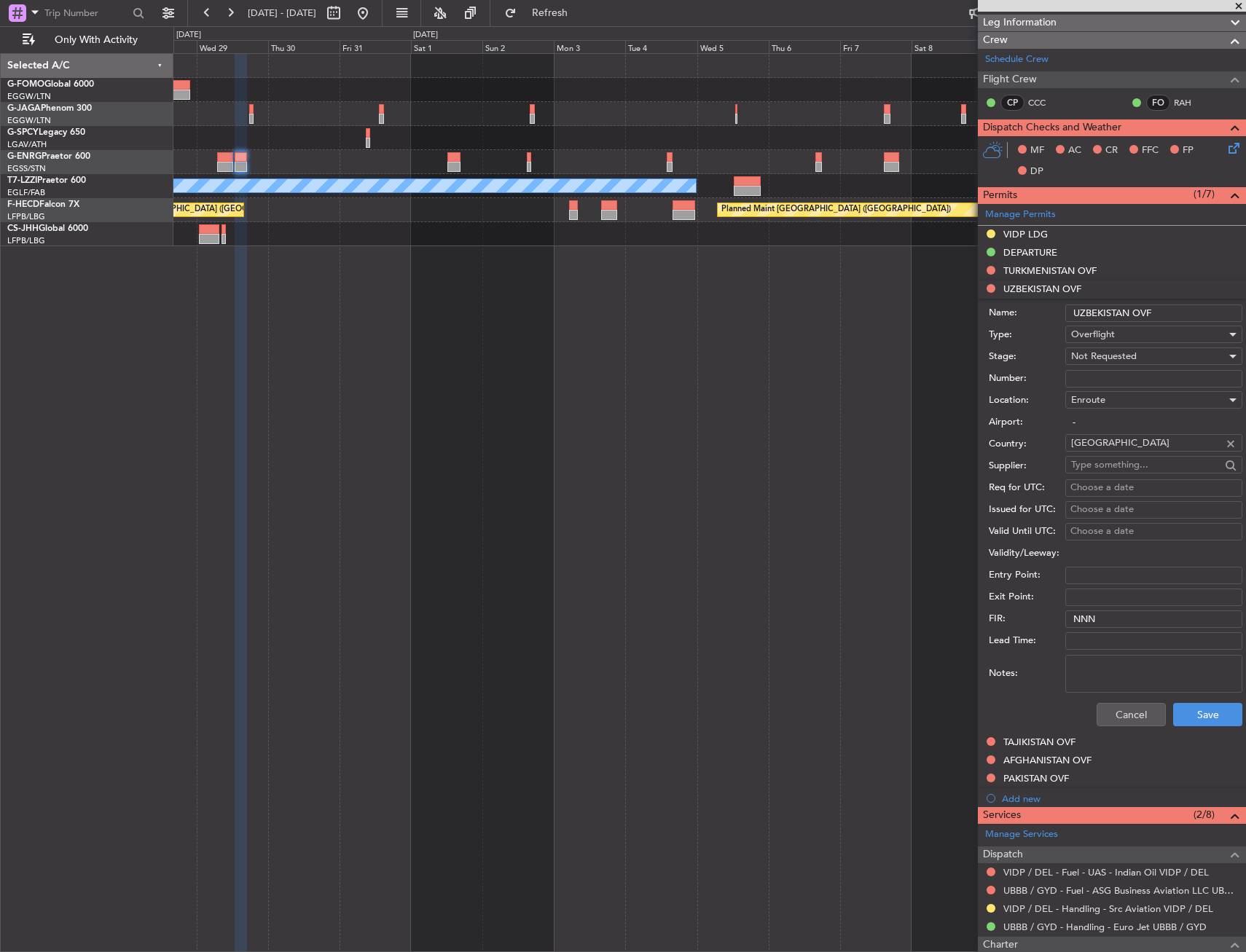
drag, startPoint x: 1200, startPoint y: 309, endPoint x: 1072, endPoint y: 318, distance: 128.3
click at [1072, 318] on input "UZBEKISTAN OVF" at bounding box center [1153, 313] width 177 height 18
click at [1049, 747] on div "TAJIKISTAN OVF" at bounding box center [1039, 742] width 72 height 13
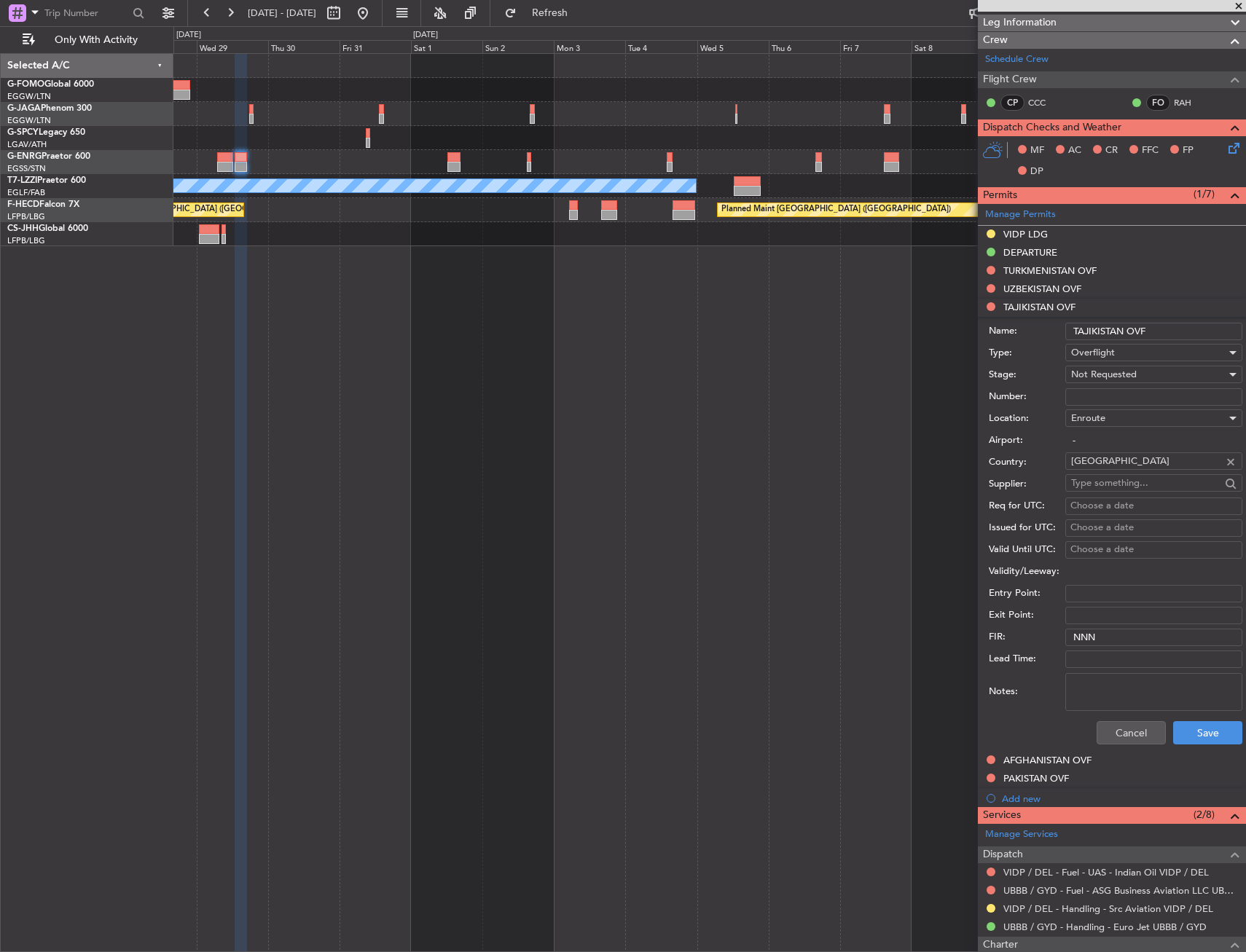
drag, startPoint x: 1156, startPoint y: 330, endPoint x: 1060, endPoint y: 341, distance: 96.6
click at [1060, 341] on div "Name: TAJIKISTAN OVF" at bounding box center [1116, 331] width 254 height 22
click at [1115, 761] on div "AFGHANISTAN OVF" at bounding box center [1111, 760] width 268 height 18
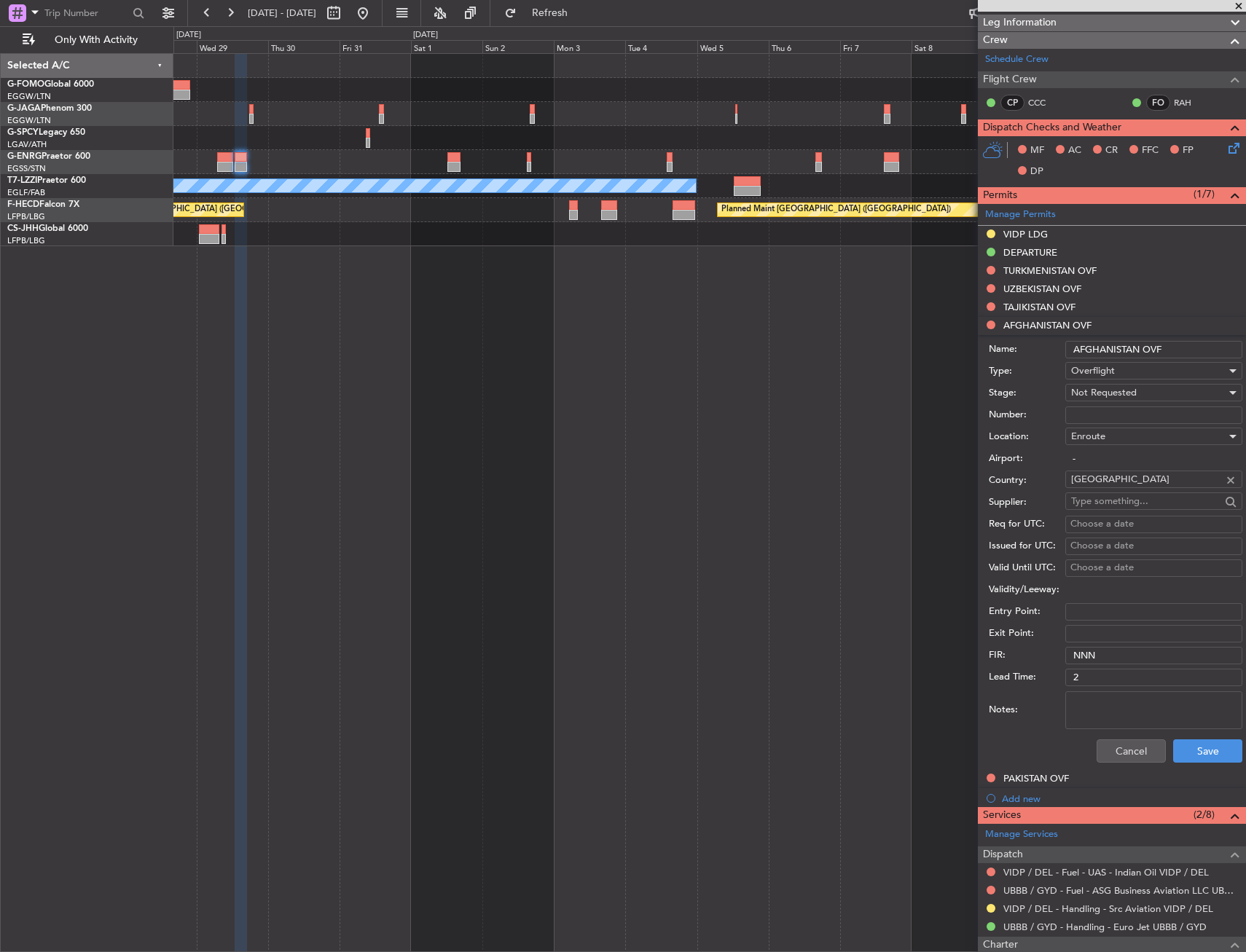
drag, startPoint x: 1175, startPoint y: 350, endPoint x: 1068, endPoint y: 356, distance: 107.2
click at [1068, 356] on input "AFGHANISTAN OVF" at bounding box center [1153, 349] width 177 height 18
click at [1109, 783] on div "PAKISTAN OVF" at bounding box center [1111, 778] width 268 height 18
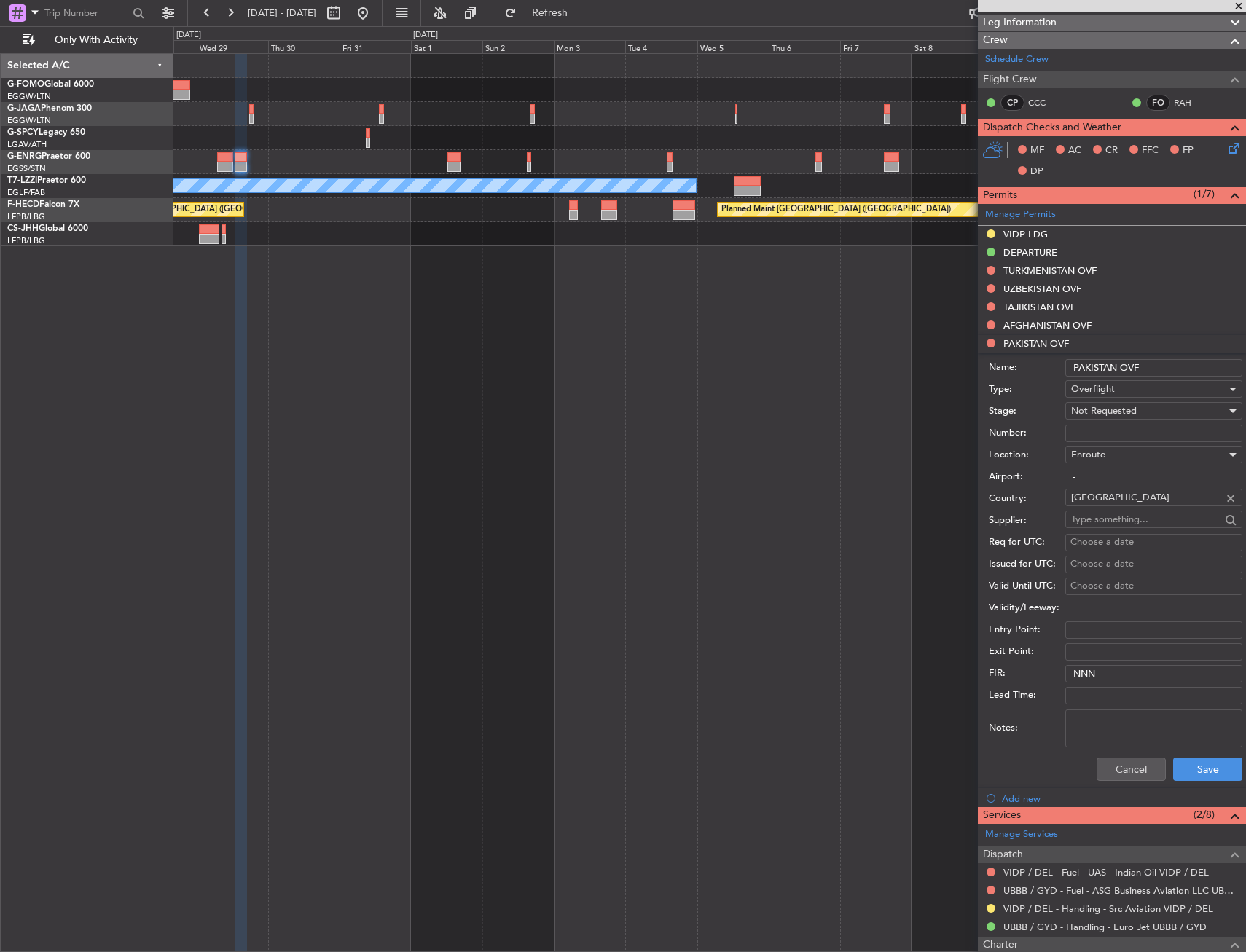
drag, startPoint x: 1151, startPoint y: 364, endPoint x: 1071, endPoint y: 374, distance: 80.6
click at [1071, 374] on input "PAKISTAN OVF" at bounding box center [1153, 368] width 177 height 18
click at [1114, 772] on button "Cancel" at bounding box center [1130, 768] width 69 height 23
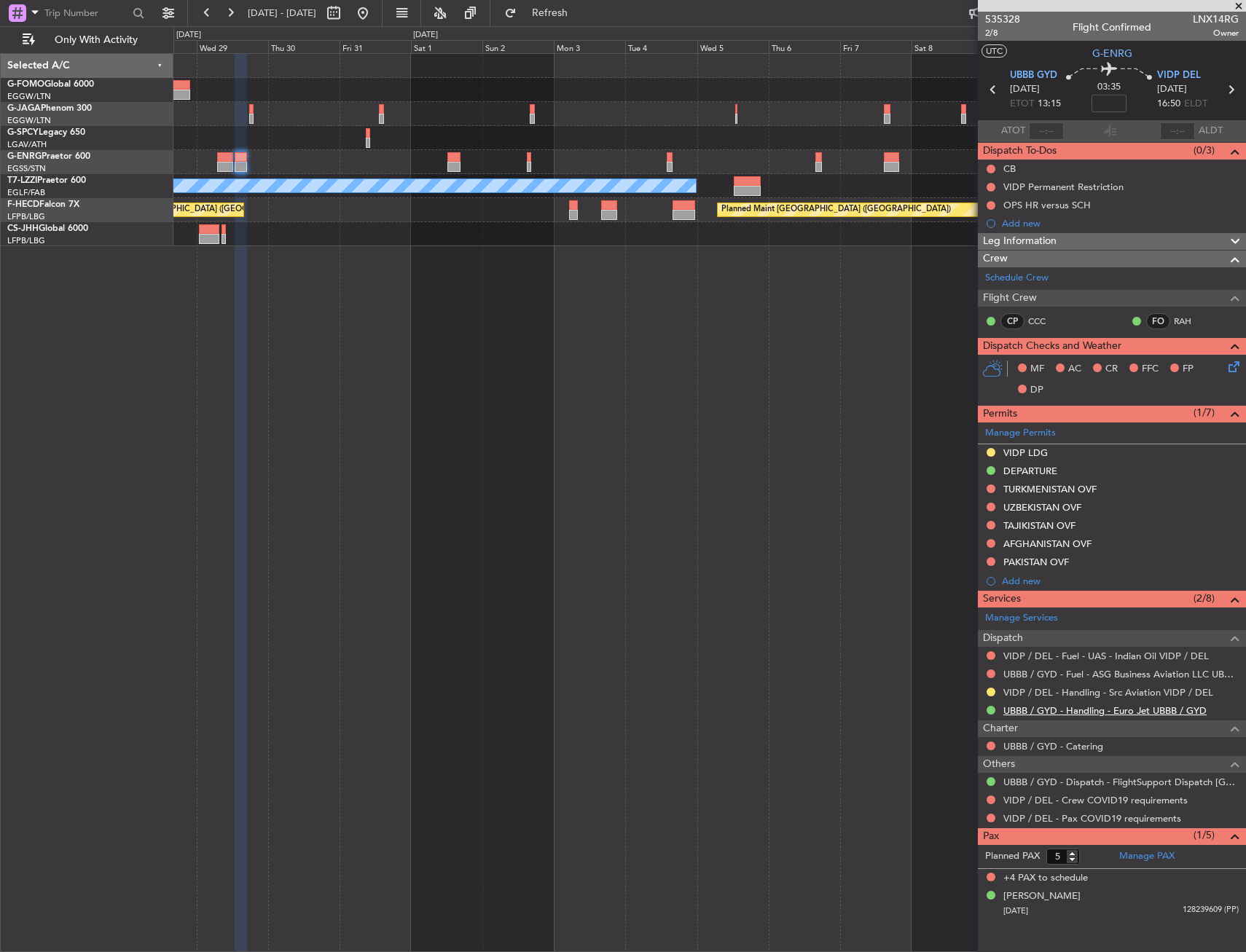
scroll to position [0, 0]
click at [1080, 239] on div "Leg Information" at bounding box center [1111, 242] width 268 height 17
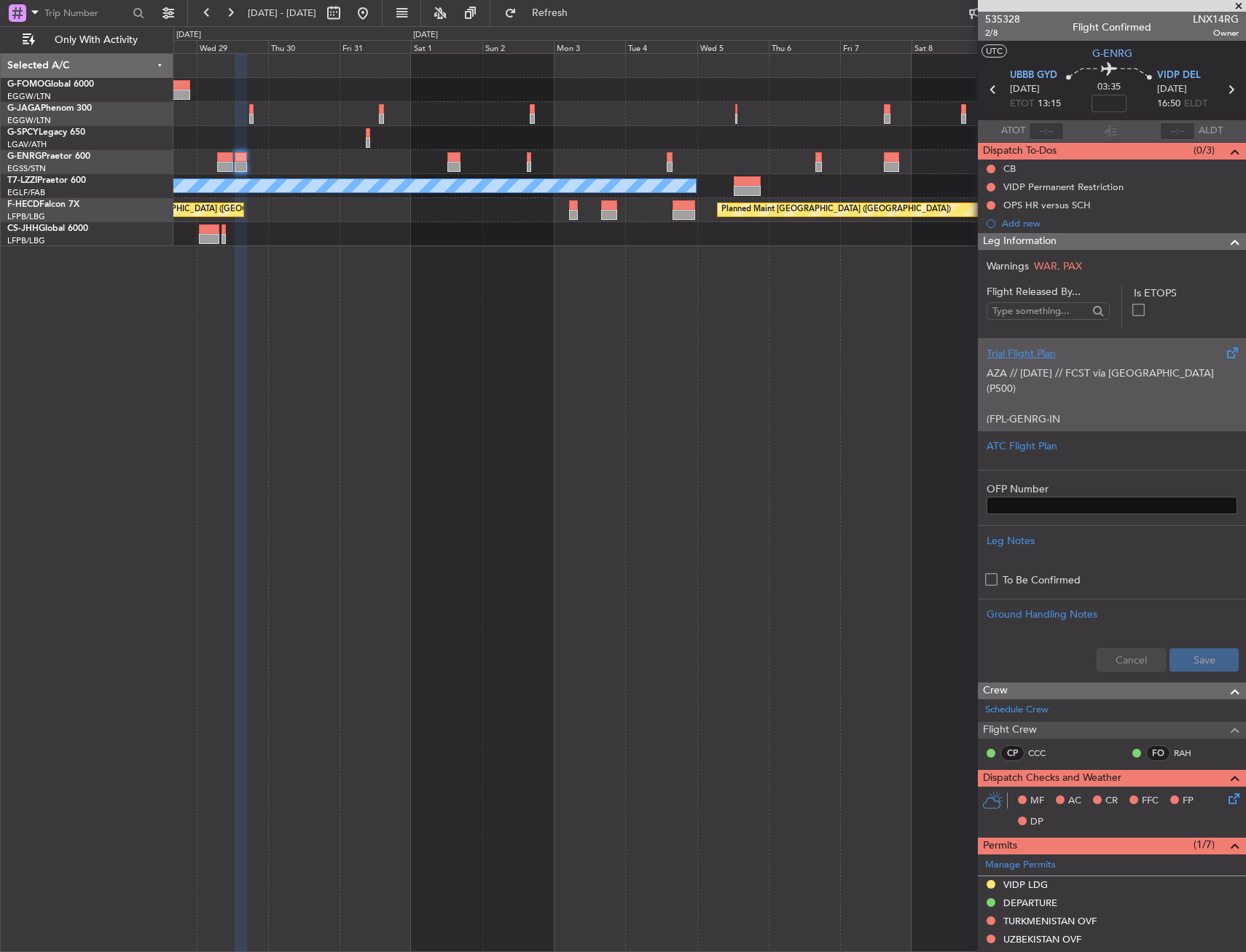
click at [1070, 346] on div "Trial Flight Plan" at bounding box center [1111, 353] width 250 height 15
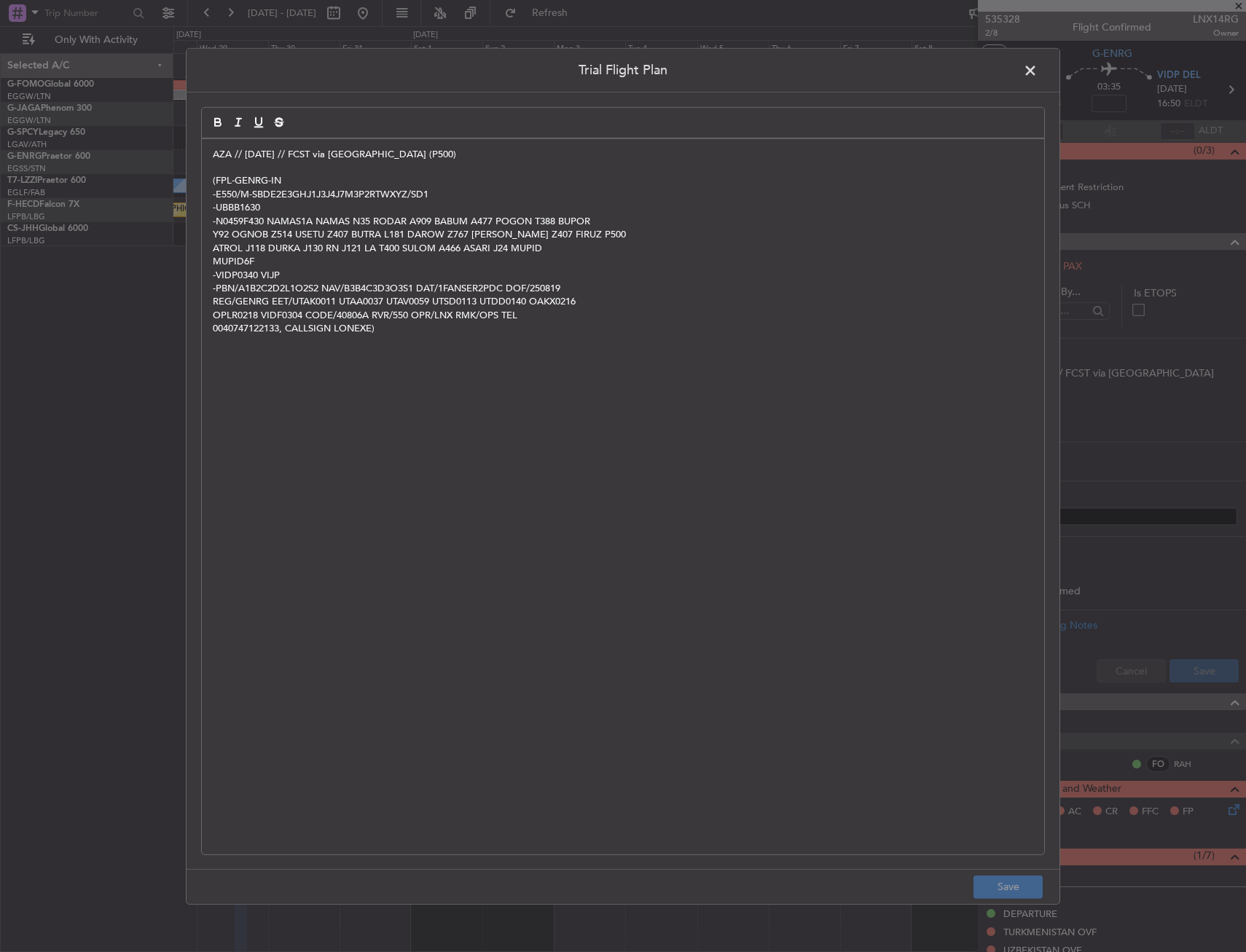
click at [210, 156] on div "AZA // [DATE] // FCST via [GEOGRAPHIC_DATA] (P500) (FPL-GENRG-IN -E550/M-SBDE2E…" at bounding box center [623, 496] width 842 height 715
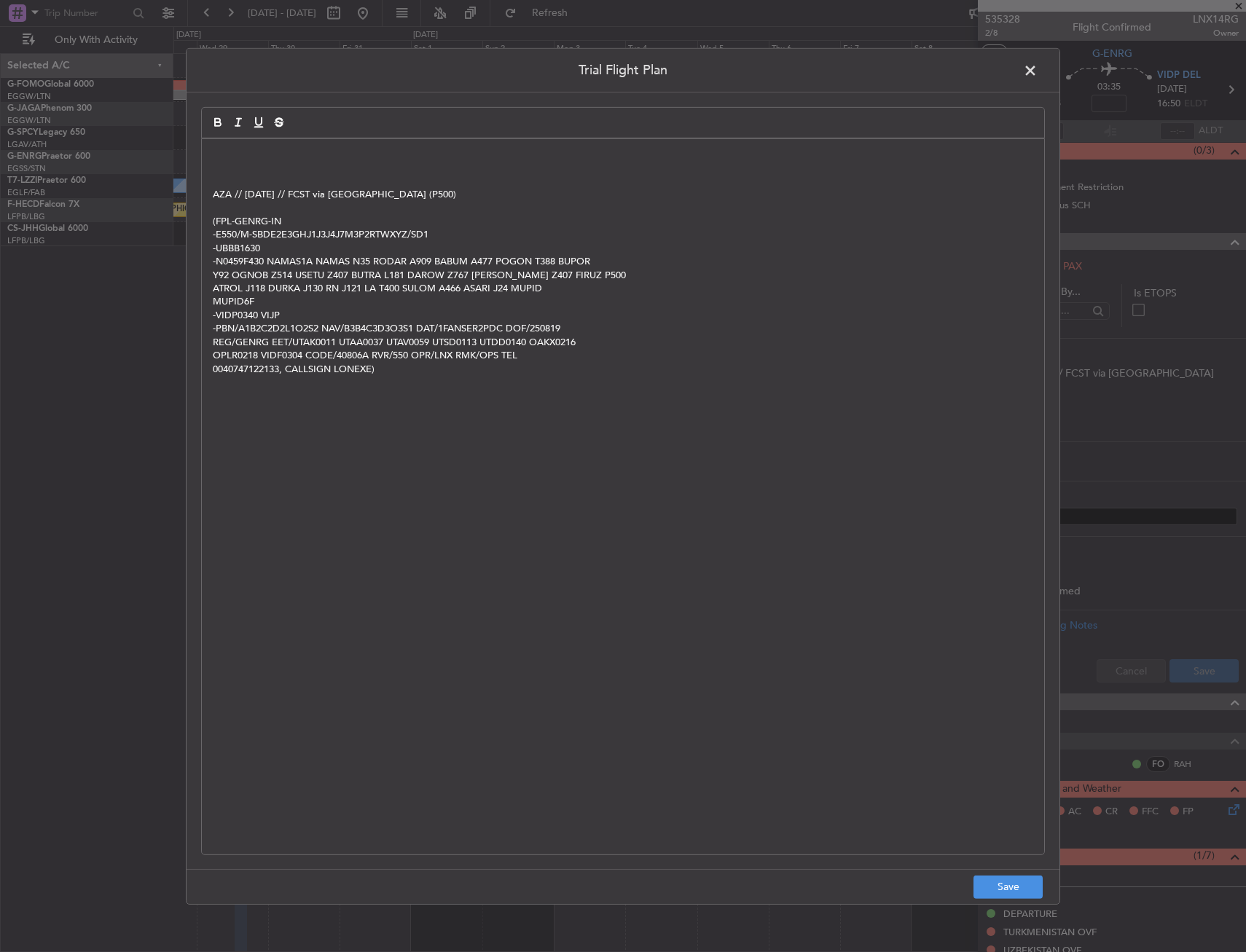
click at [331, 141] on div "AZA // [DATE] // FCST via [GEOGRAPHIC_DATA] (P500) (FPL-GENRG-IN -E550/M-SBDE2E…" at bounding box center [623, 496] width 842 height 715
drag, startPoint x: 313, startPoint y: 193, endPoint x: 422, endPoint y: 190, distance: 109.0
click at [422, 190] on p "AZA // [DATE] // FCST via [GEOGRAPHIC_DATA] (P500)" at bounding box center [623, 194] width 820 height 13
copy p "via [GEOGRAPHIC_DATA] (P500)"
click at [370, 134] on div at bounding box center [623, 122] width 843 height 32
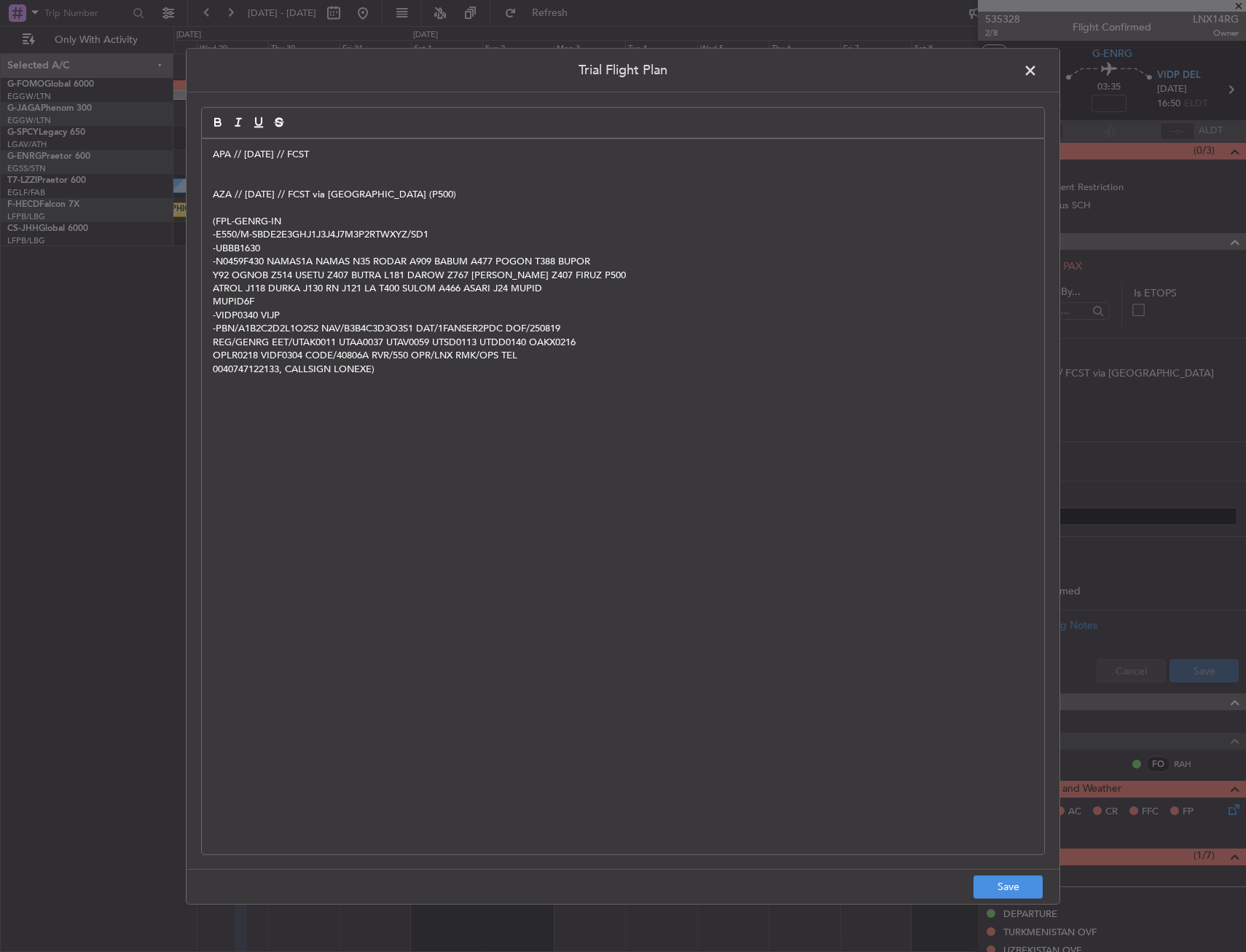
click at [365, 146] on div "APA // [DATE] // FCST AZA // [DATE] // FCST via [GEOGRAPHIC_DATA] (P500) (FPL-G…" at bounding box center [623, 496] width 842 height 715
click at [296, 174] on p at bounding box center [623, 180] width 820 height 13
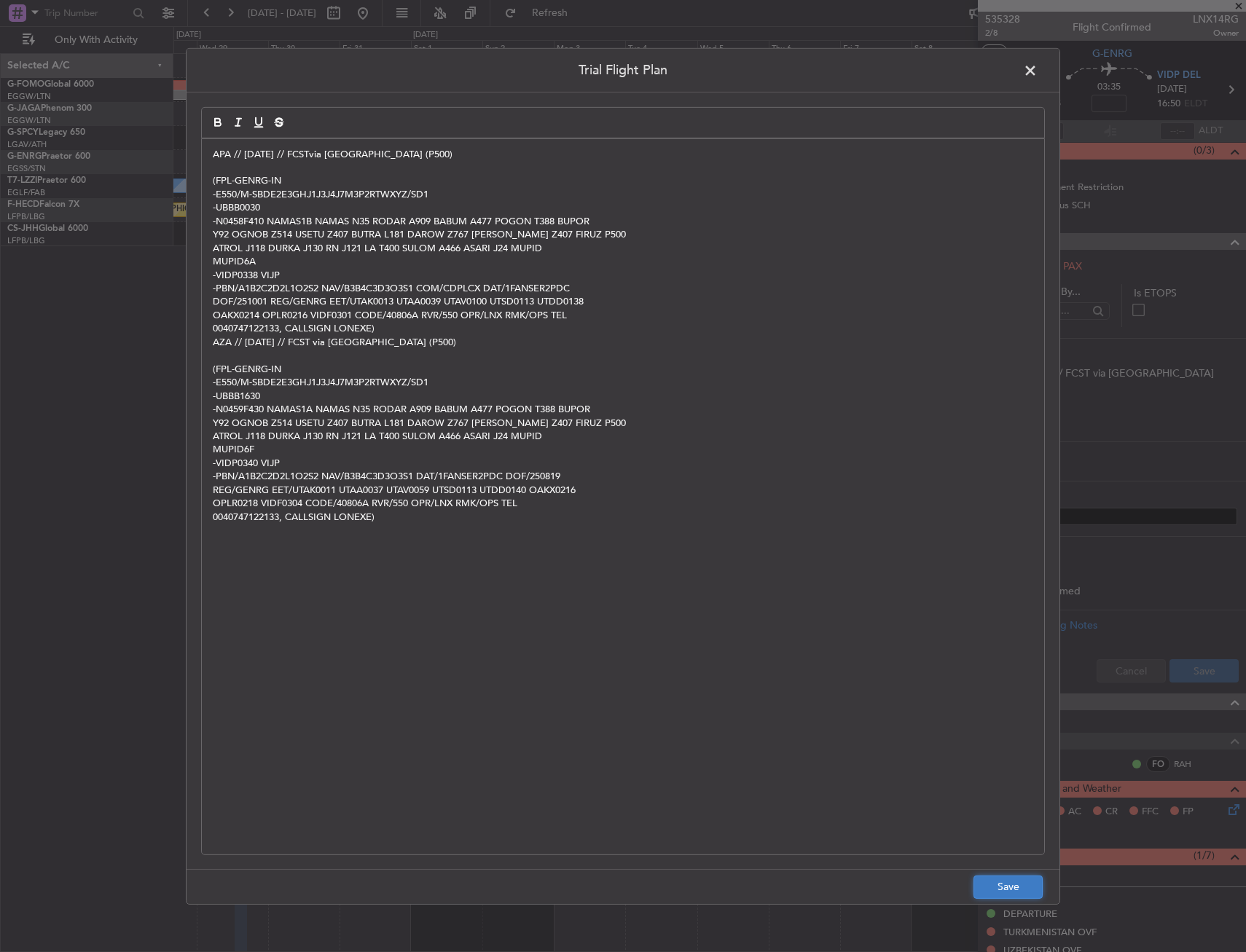
click at [1007, 886] on button "Save" at bounding box center [1008, 886] width 69 height 23
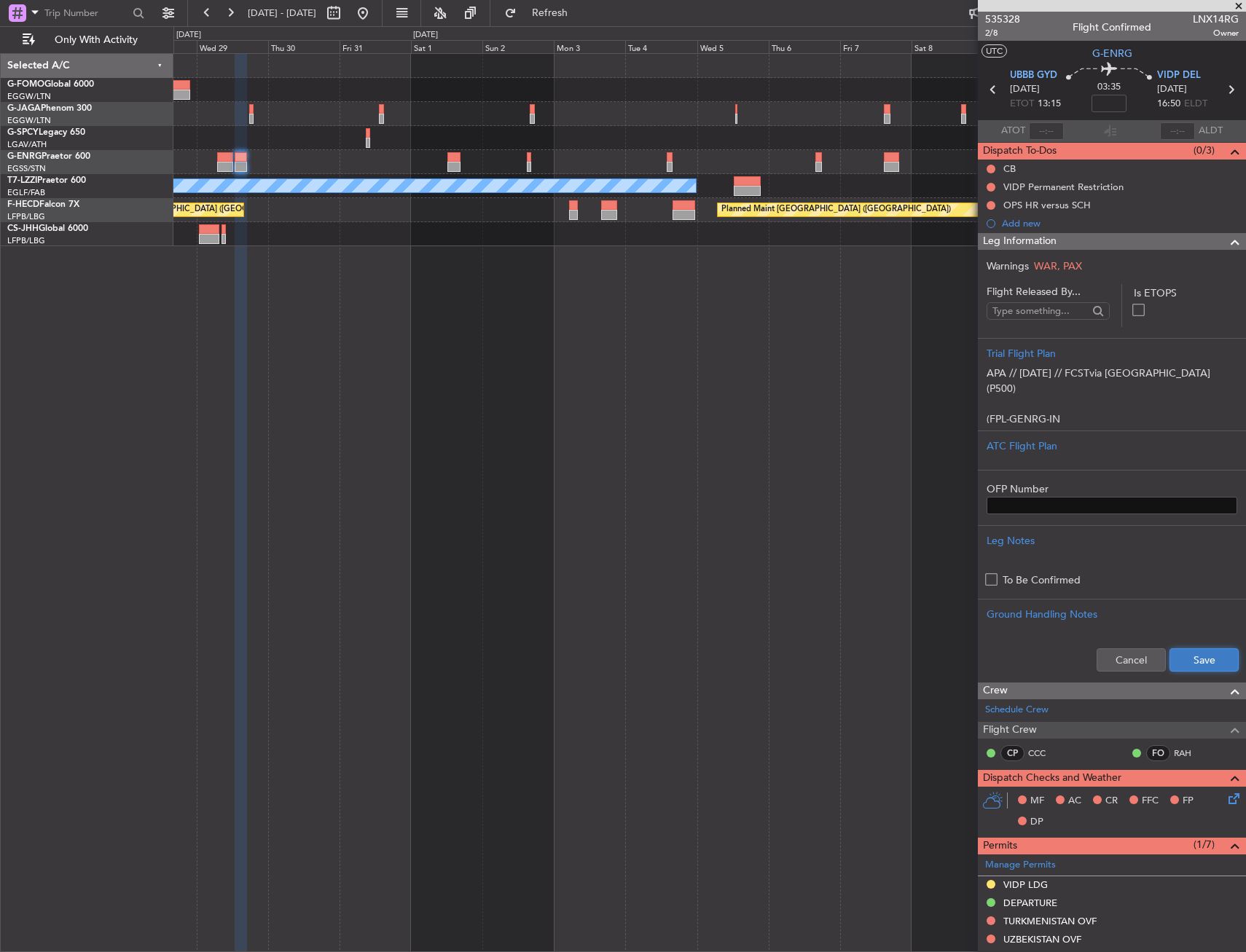
click at [1196, 657] on button "Save" at bounding box center [1203, 659] width 69 height 23
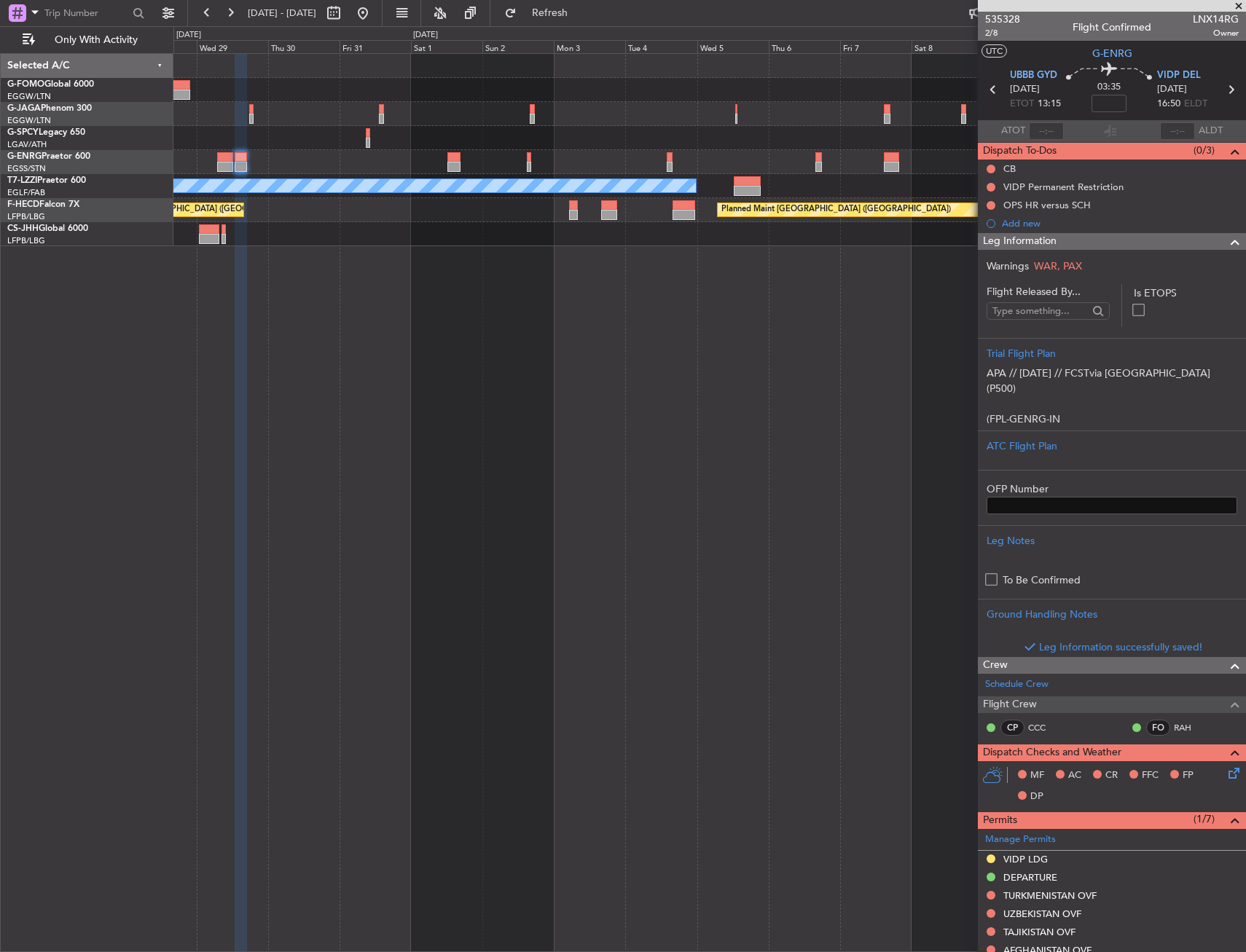
click at [1059, 248] on div "Leg Information" at bounding box center [1111, 242] width 268 height 17
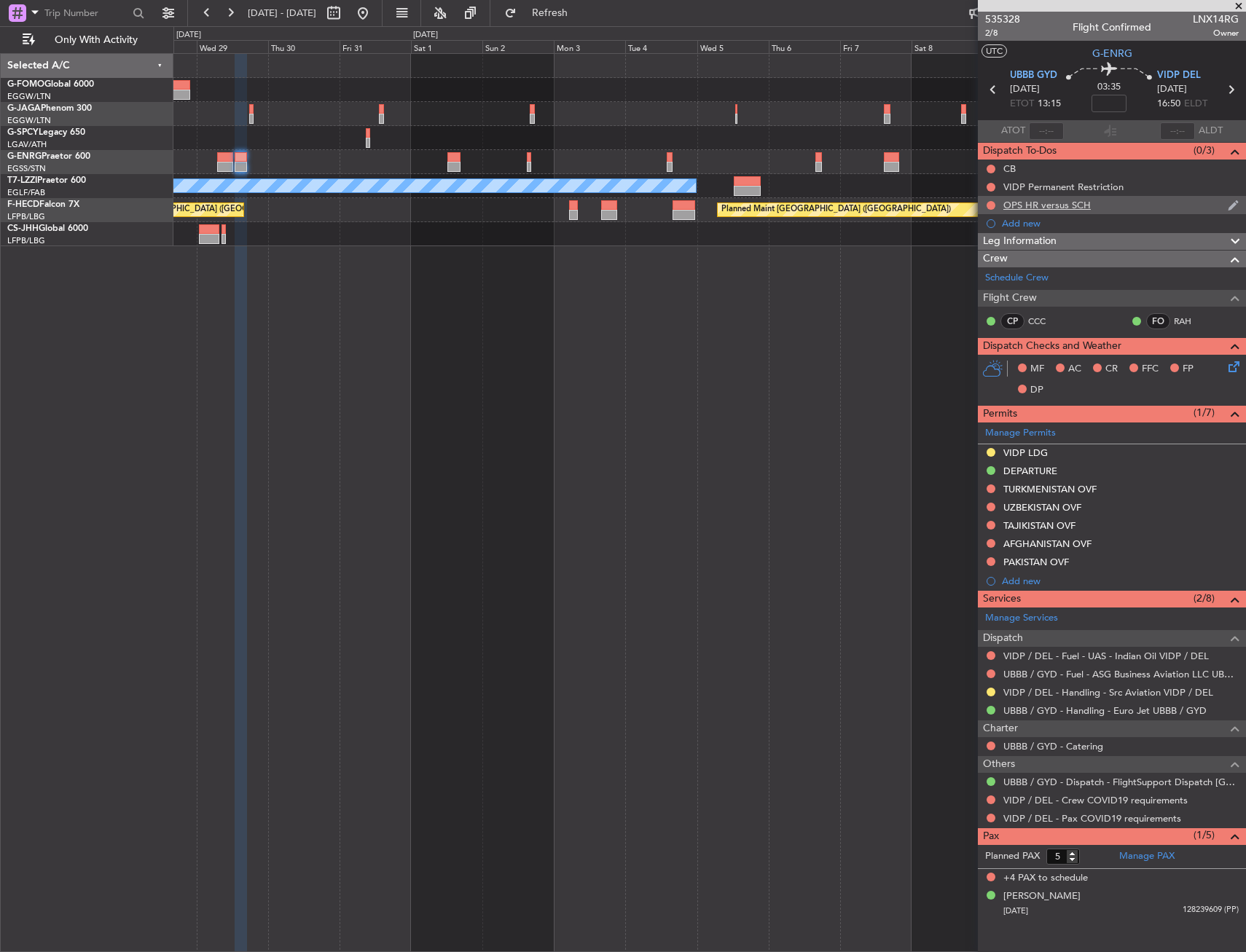
click at [1066, 212] on div "OPS HR versus SCH" at bounding box center [1111, 204] width 268 height 18
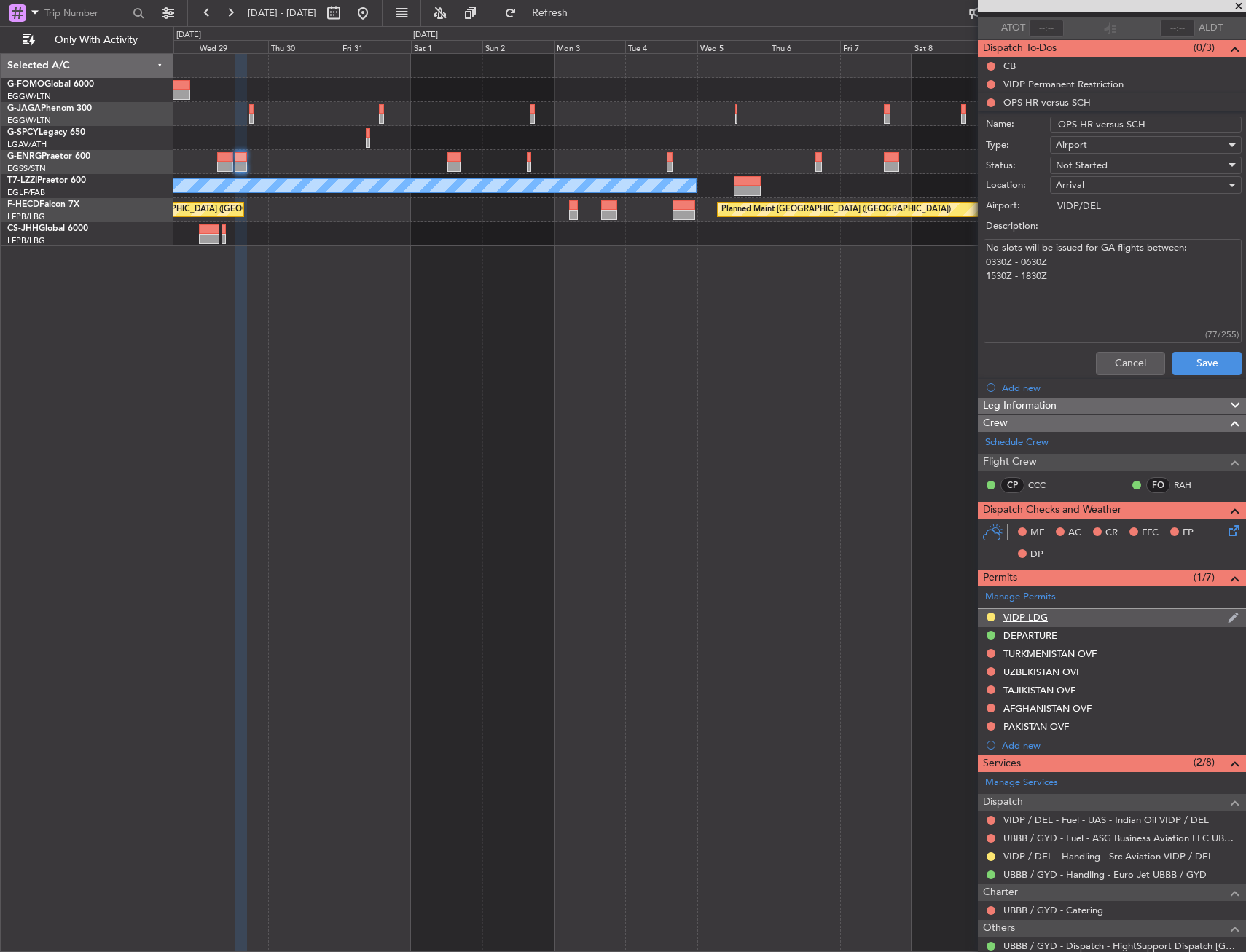
scroll to position [146, 0]
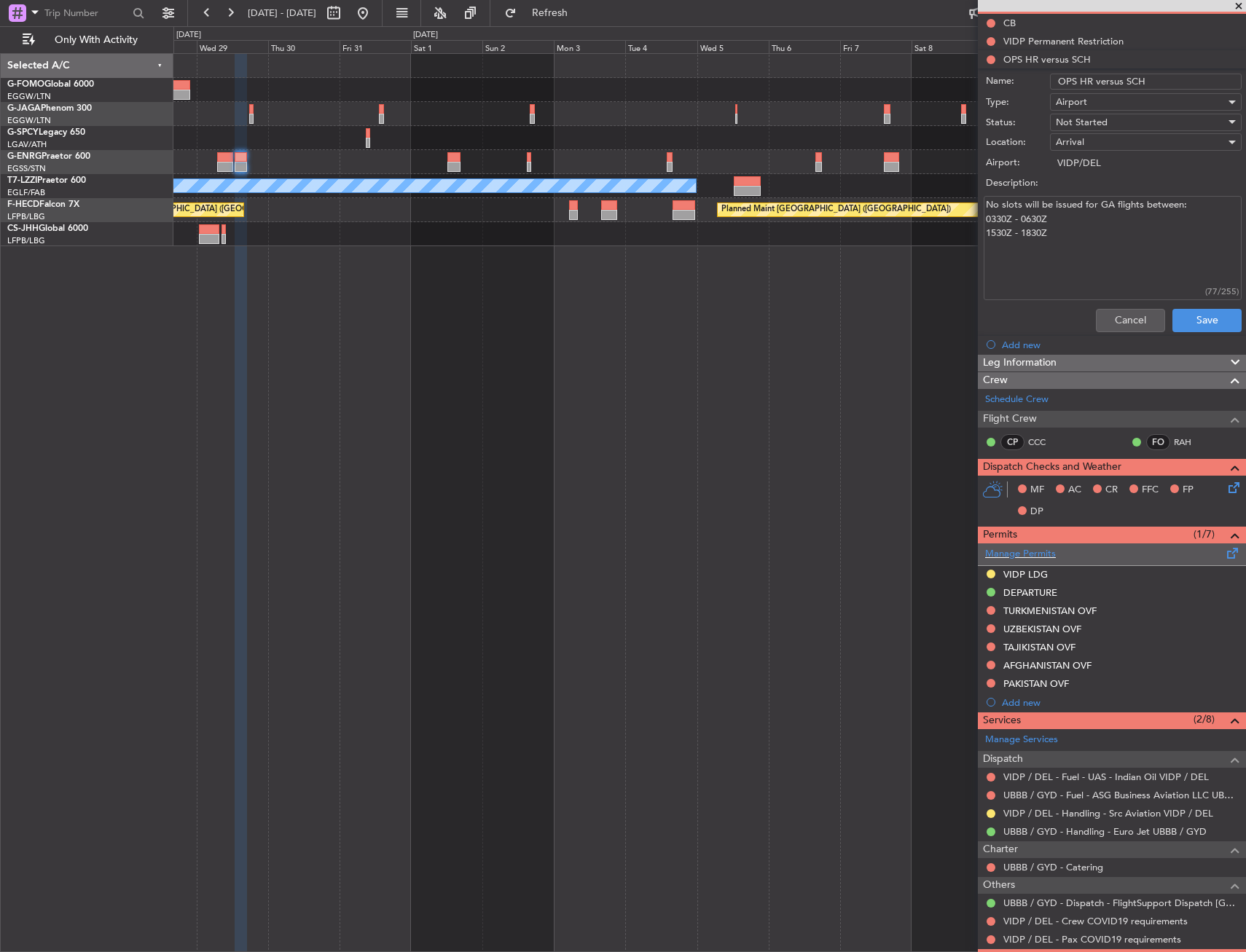
click at [1230, 549] on span at bounding box center [1232, 550] width 18 height 11
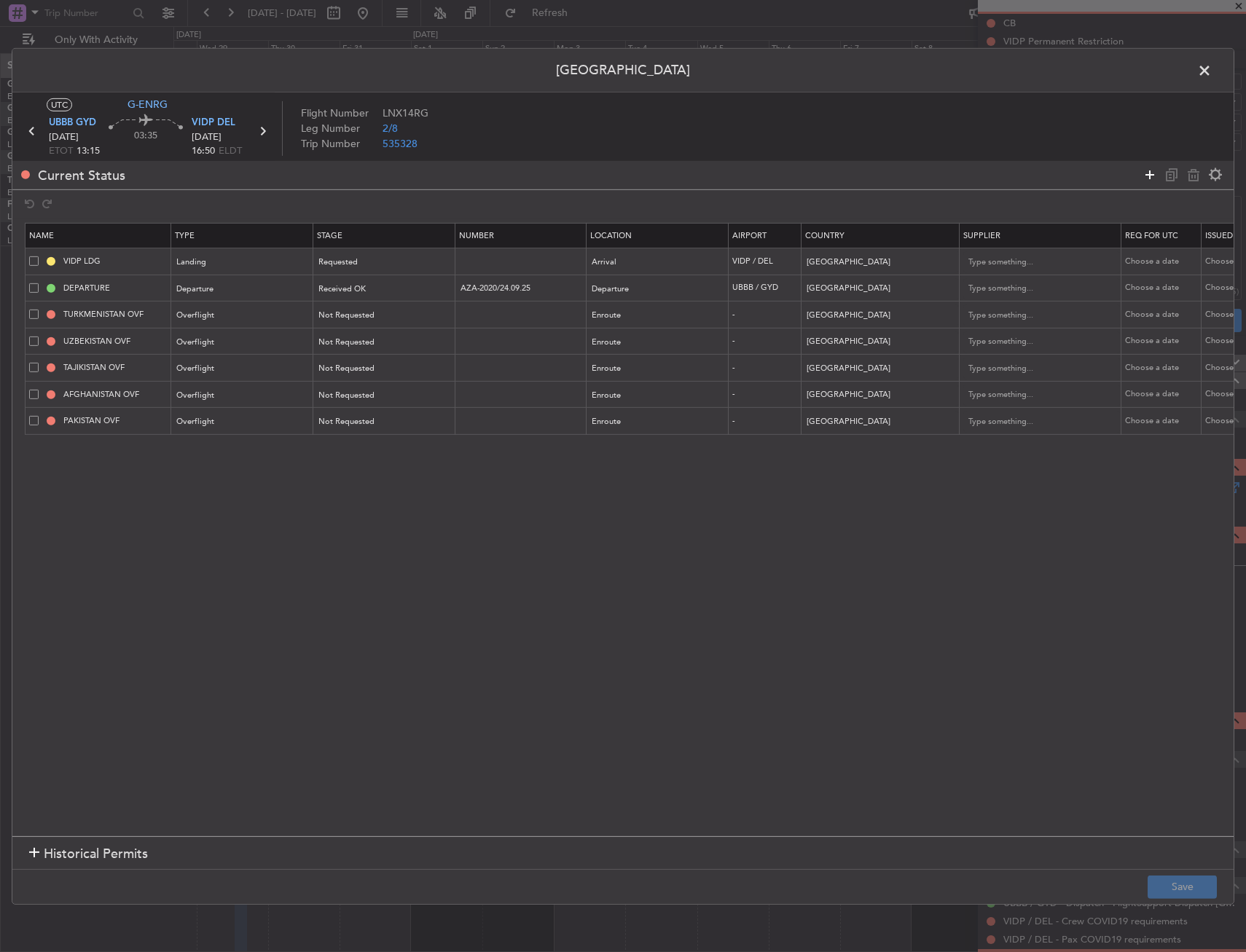
click at [1162, 181] on div at bounding box center [1182, 174] width 88 height 21
click at [1146, 175] on icon at bounding box center [1149, 175] width 18 height 18
click at [253, 439] on div "Type" at bounding box center [238, 450] width 121 height 22
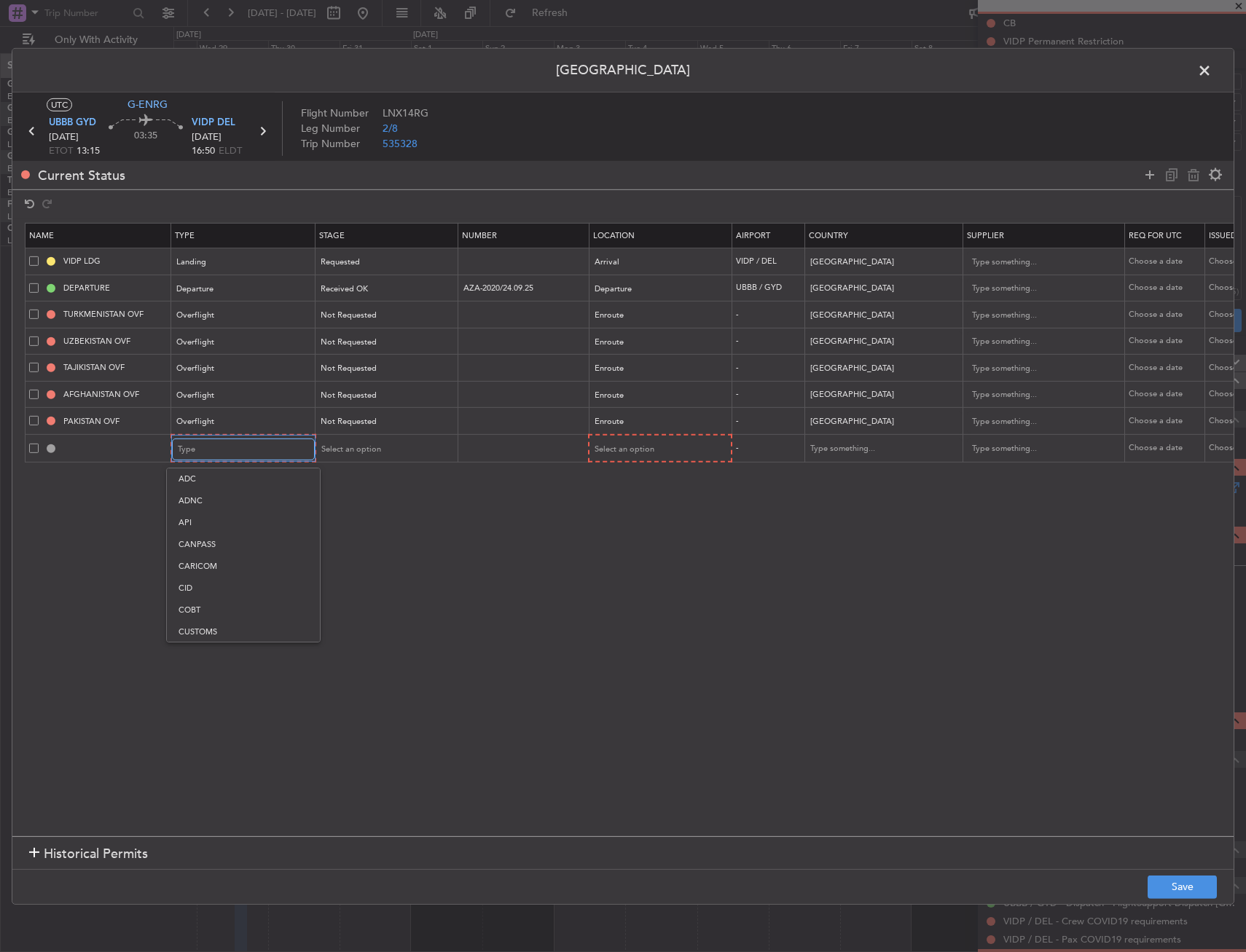
scroll to position [439, 0]
drag, startPoint x: 219, startPoint y: 583, endPoint x: 240, endPoint y: 576, distance: 22.1
click at [219, 583] on span "Slot" at bounding box center [244, 588] width 129 height 22
click at [664, 444] on div "Select an option" at bounding box center [653, 450] width 121 height 22
click at [635, 525] on span "Arrival" at bounding box center [658, 523] width 129 height 22
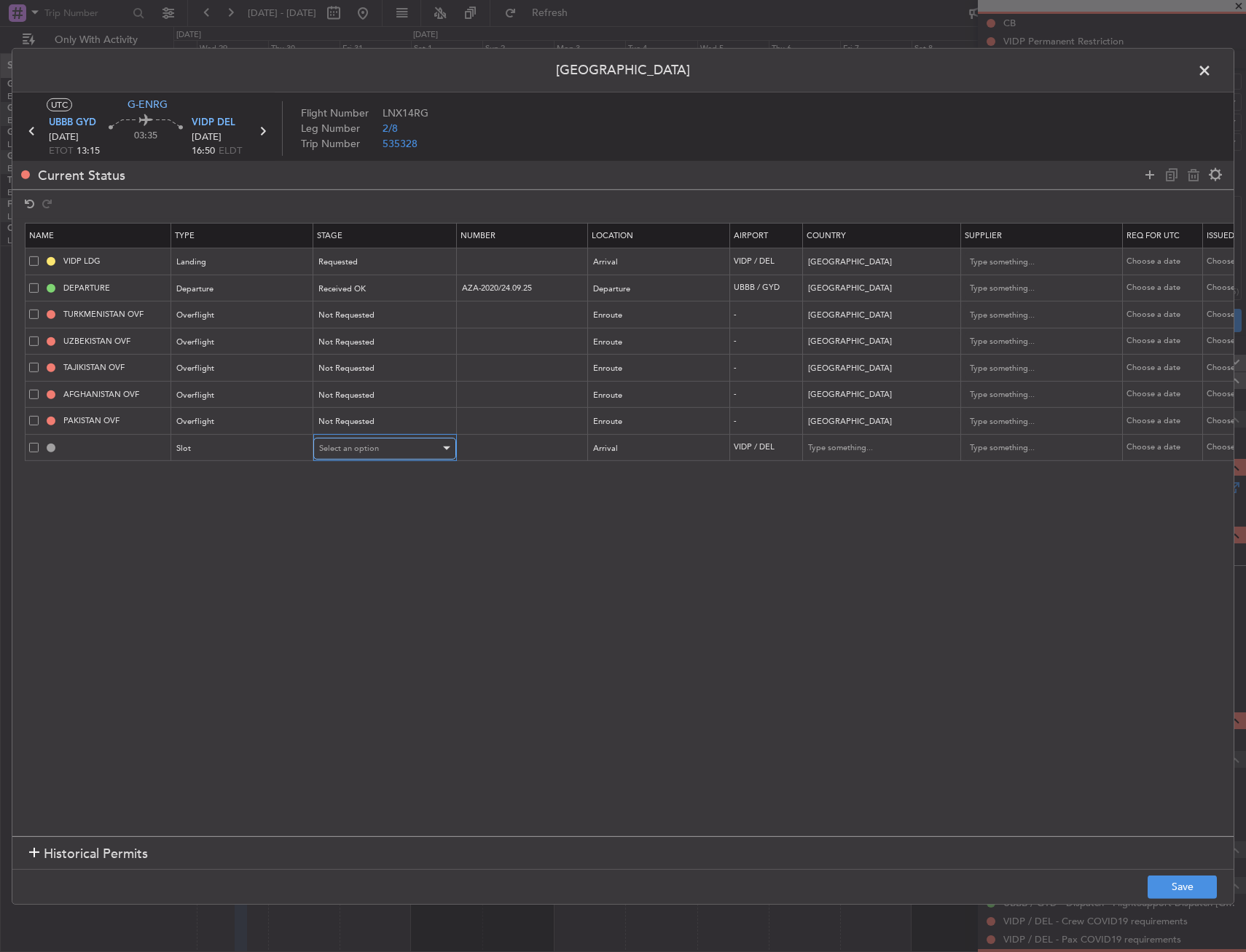
click at [352, 455] on div "Select an option" at bounding box center [380, 449] width 121 height 22
click at [359, 539] on span "Requested" at bounding box center [384, 544] width 129 height 22
click at [1206, 891] on button "Save" at bounding box center [1181, 886] width 69 height 23
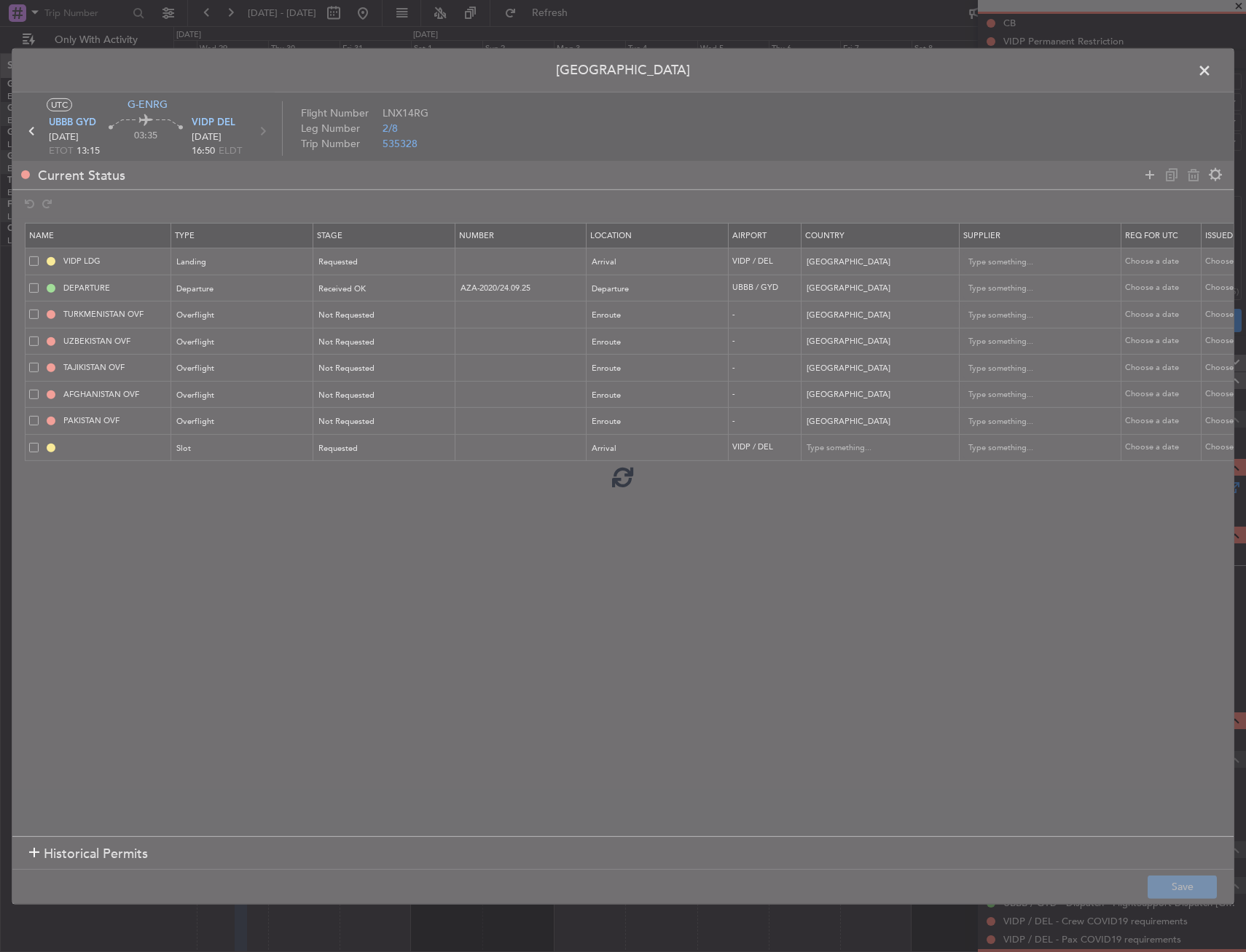
type input "VIDP ARR SLOT"
type input "[GEOGRAPHIC_DATA]"
type input "NNN"
type input "3"
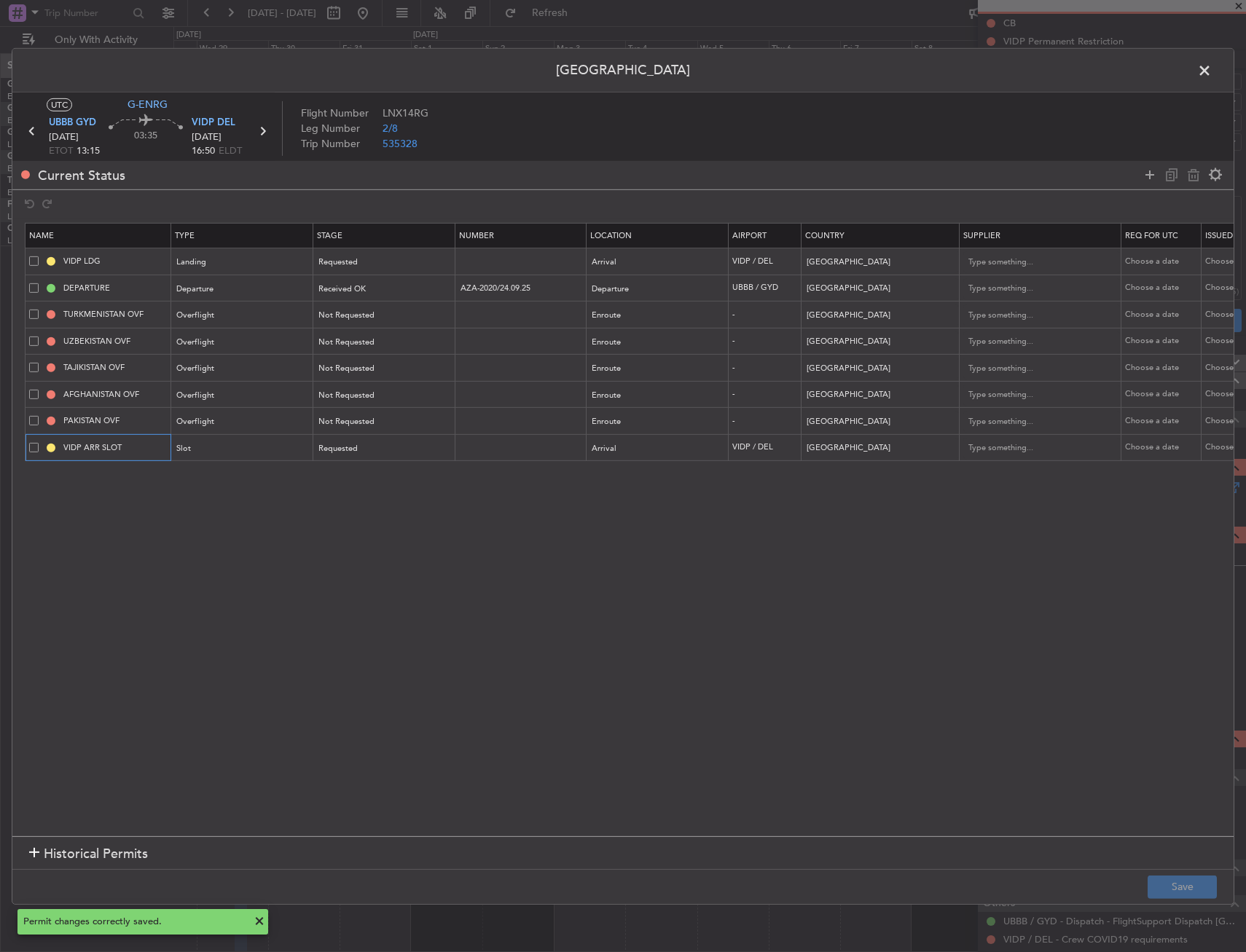
click at [134, 444] on input "VIDP ARR SLOT" at bounding box center [115, 447] width 109 height 13
type input "VIDP ARR SLOT 1650Z"
click at [1206, 883] on button "Save" at bounding box center [1181, 886] width 69 height 23
click at [1211, 75] on span at bounding box center [1211, 73] width 0 height 29
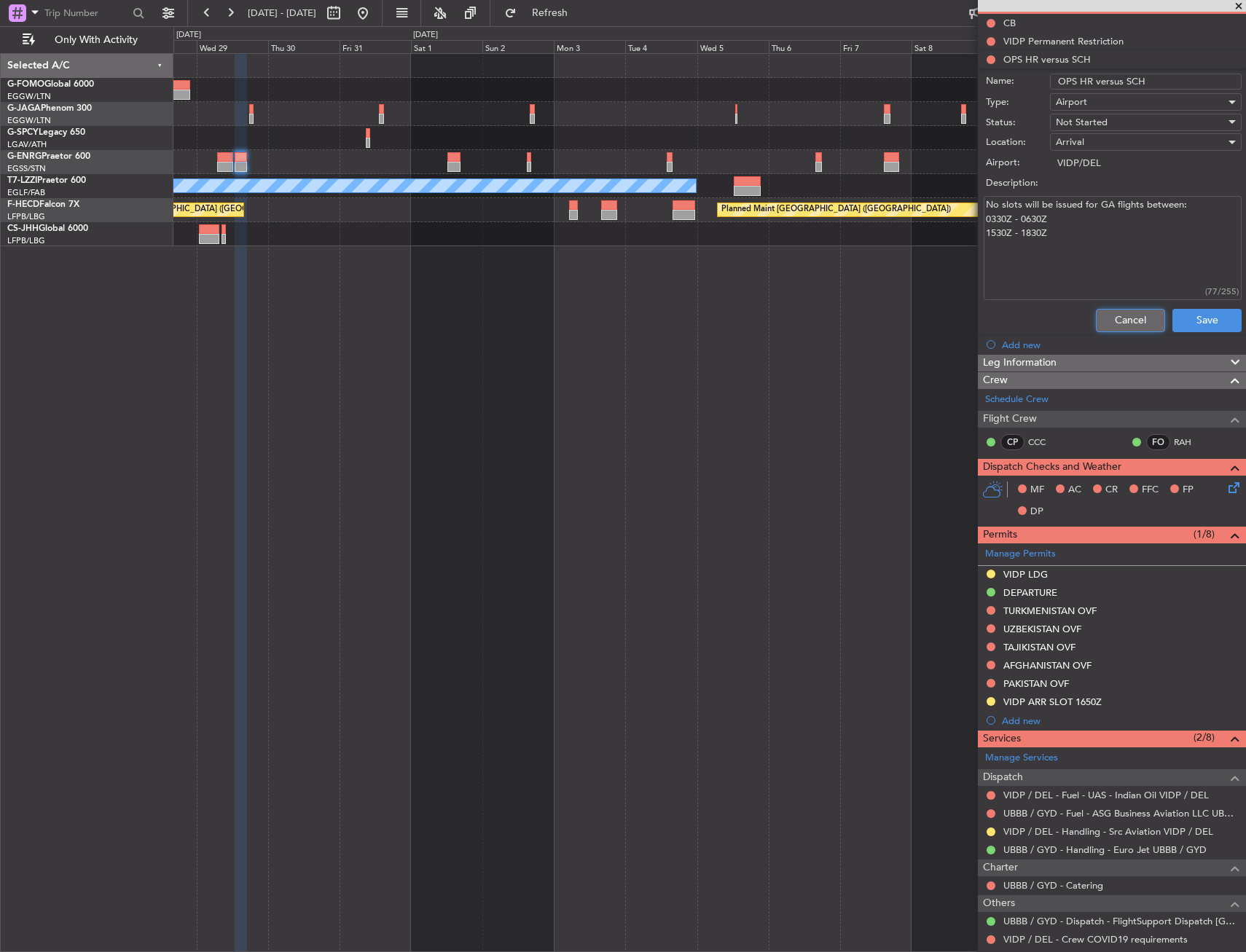
click at [1134, 325] on button "Cancel" at bounding box center [1129, 320] width 69 height 23
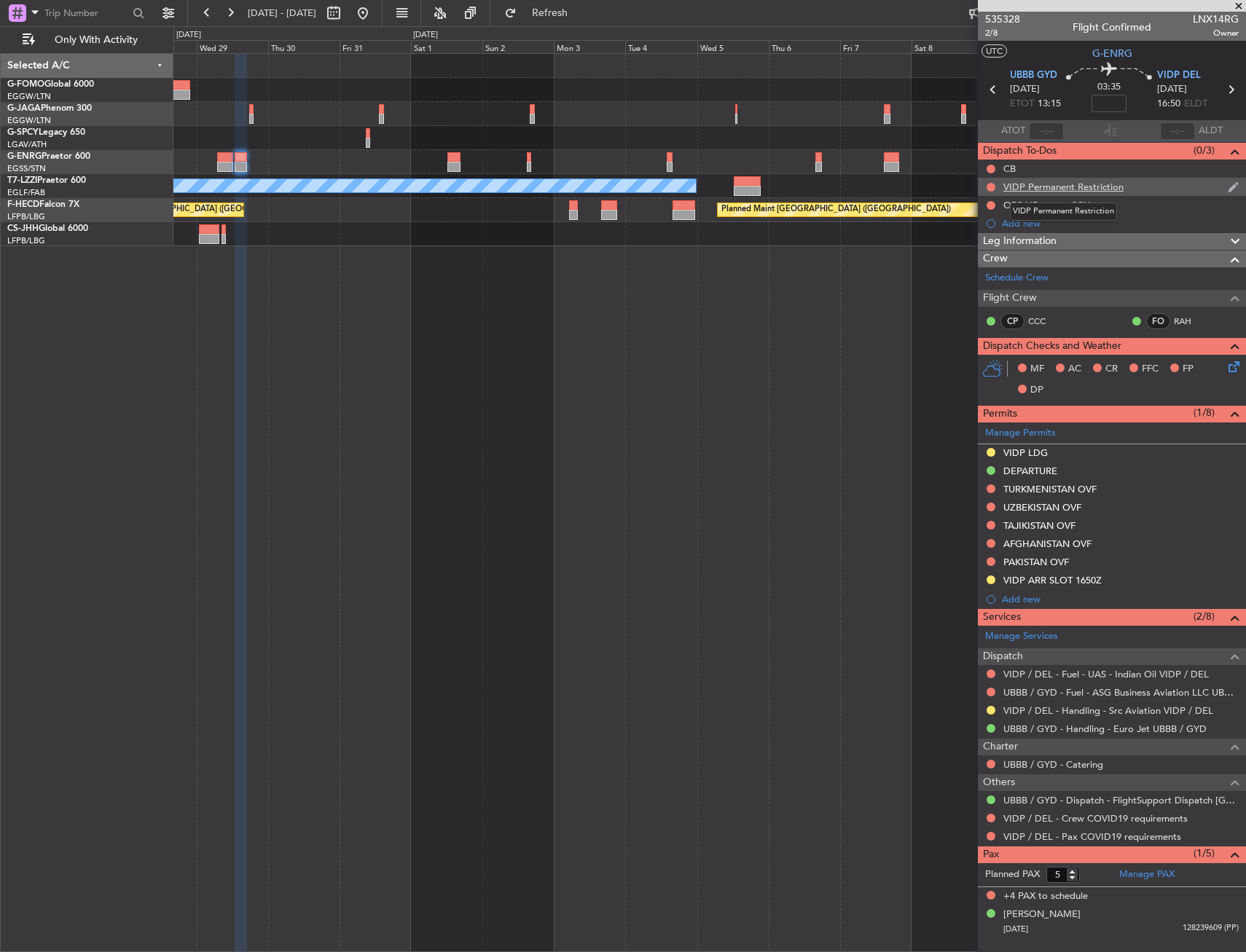
click at [1106, 189] on div "VIDP Permanent Restriction" at bounding box center [1063, 186] width 120 height 13
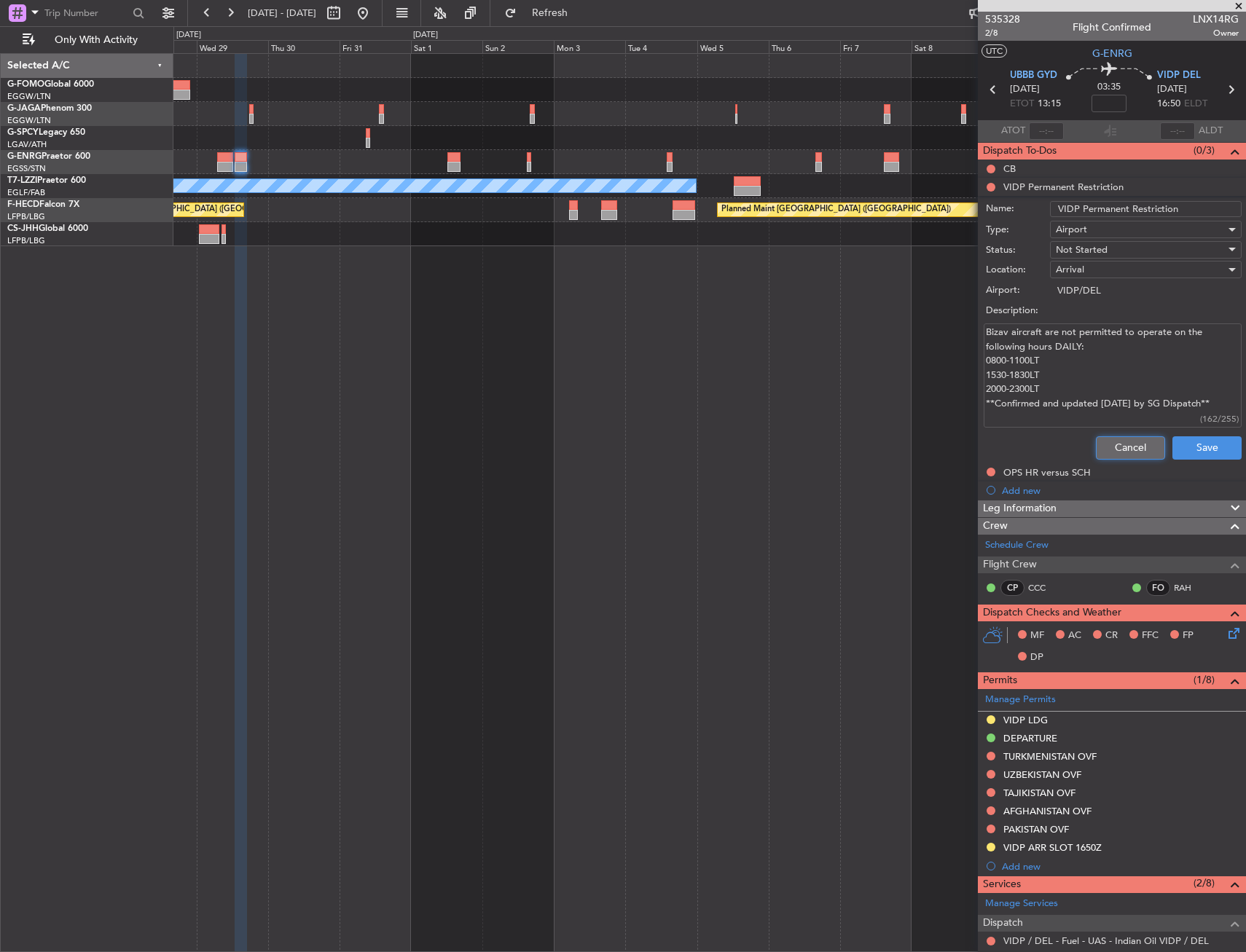
click at [1114, 442] on button "Cancel" at bounding box center [1129, 447] width 69 height 23
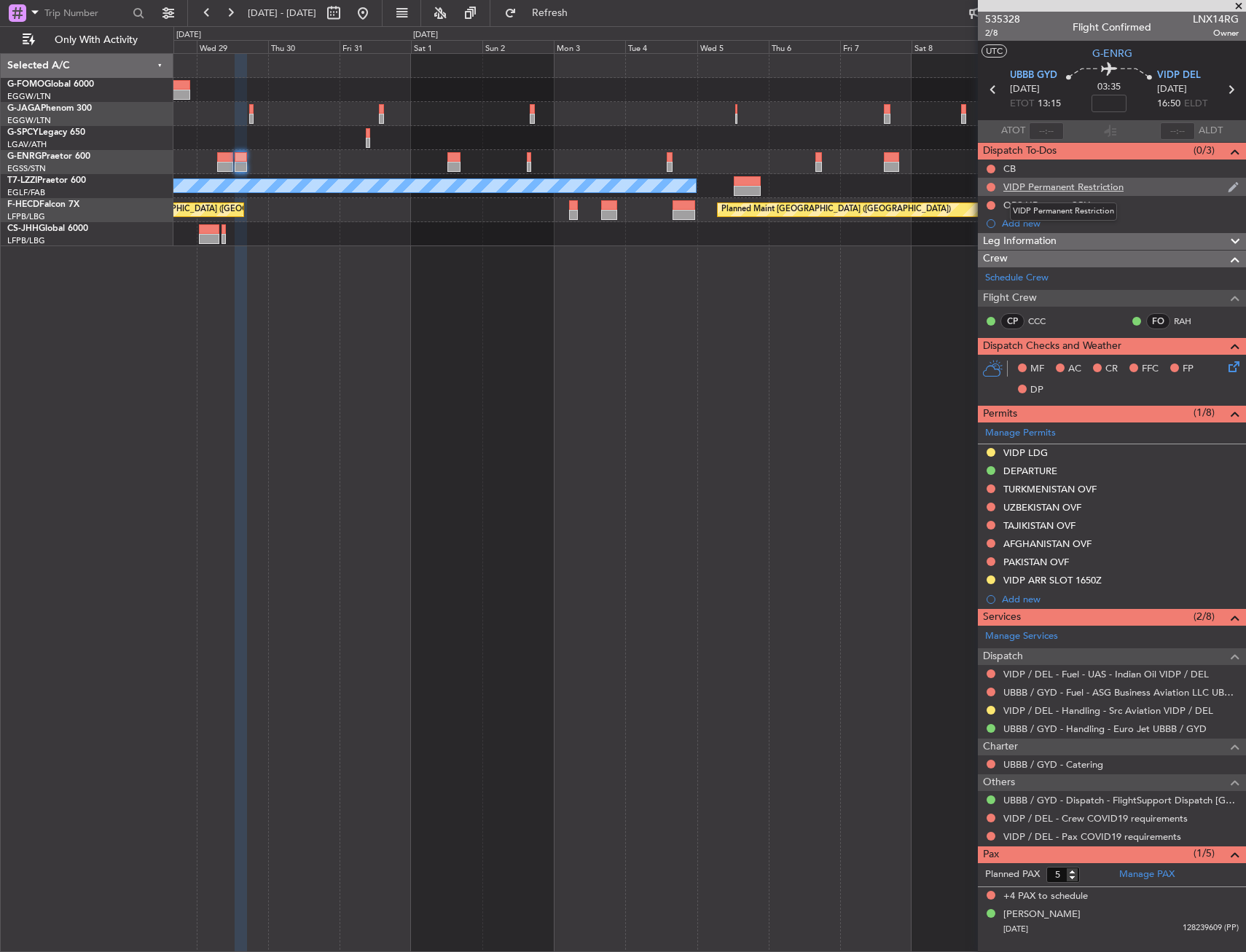
click at [1108, 186] on div "VIDP Permanent Restriction" at bounding box center [1063, 186] width 120 height 13
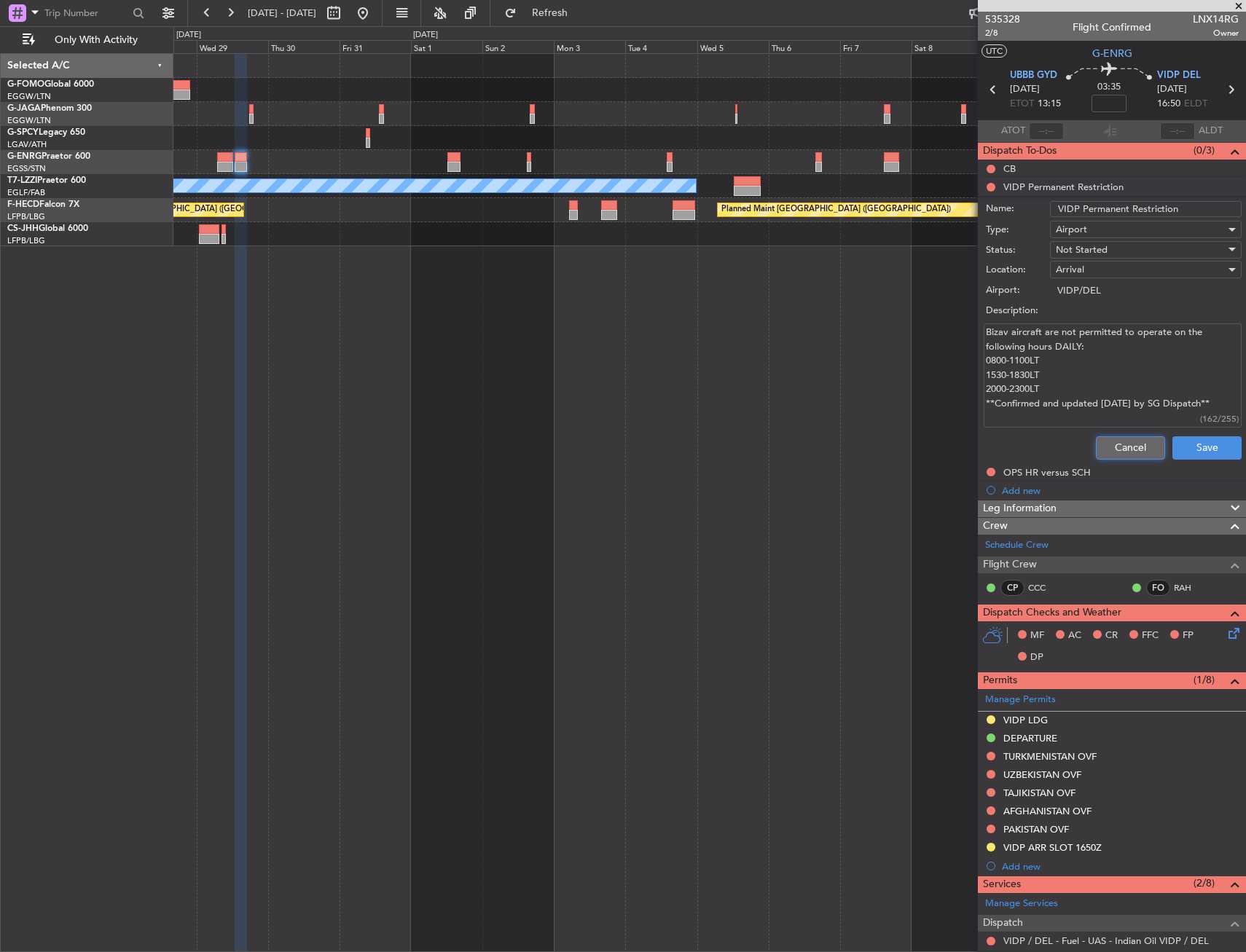
click at [1119, 450] on button "Cancel" at bounding box center [1129, 447] width 69 height 23
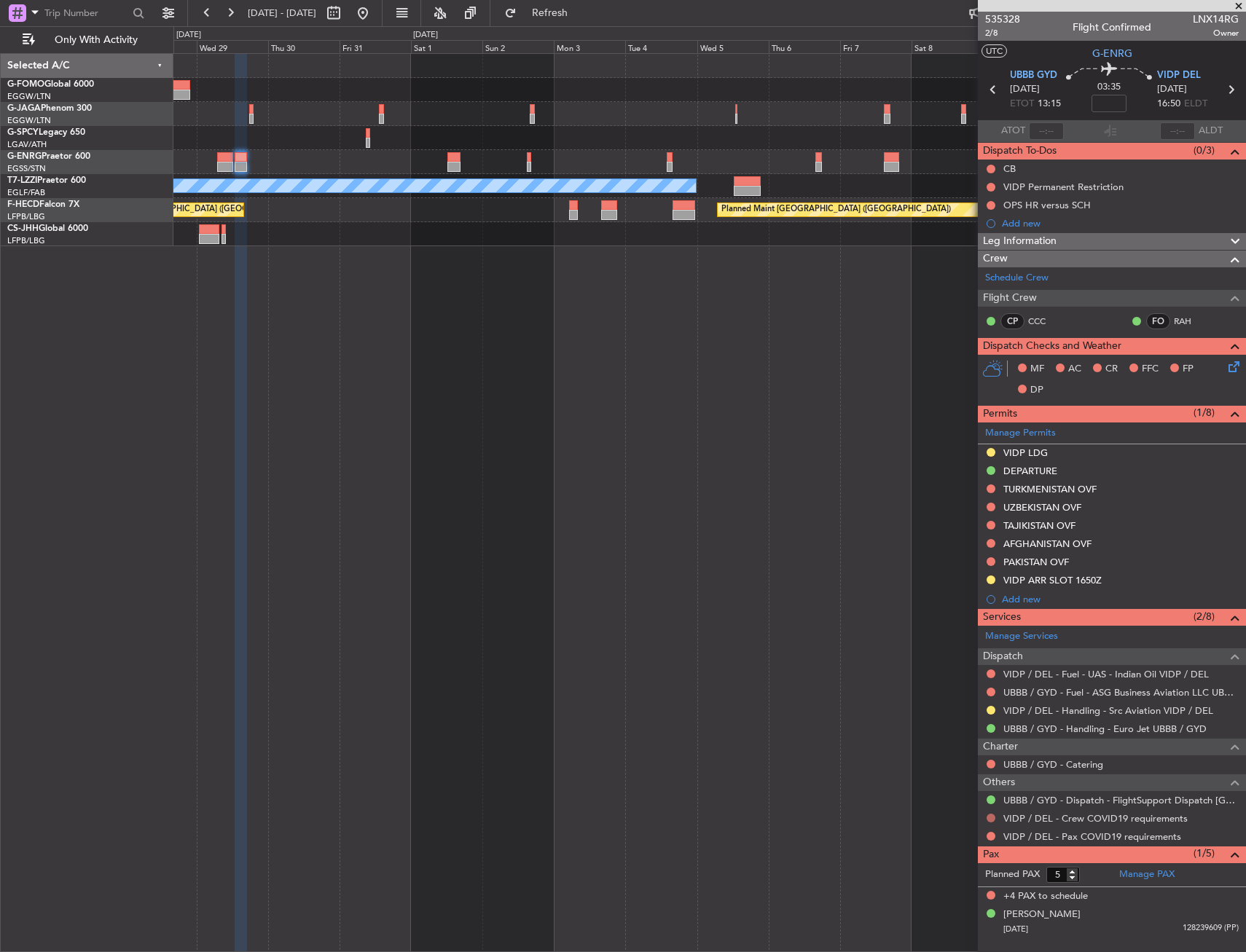
click at [991, 818] on button at bounding box center [990, 817] width 9 height 9
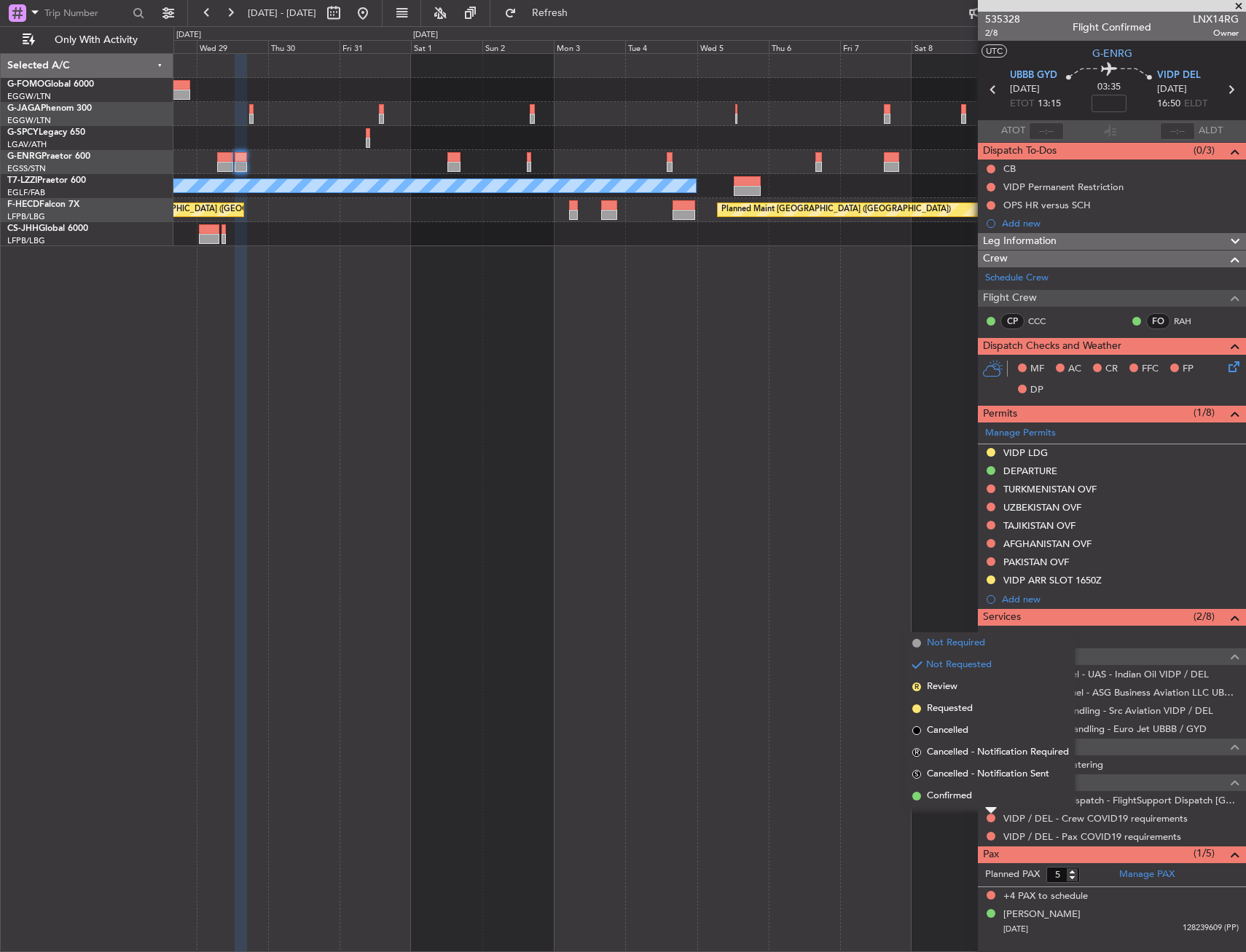
click at [990, 645] on li "Not Required" at bounding box center [990, 643] width 169 height 22
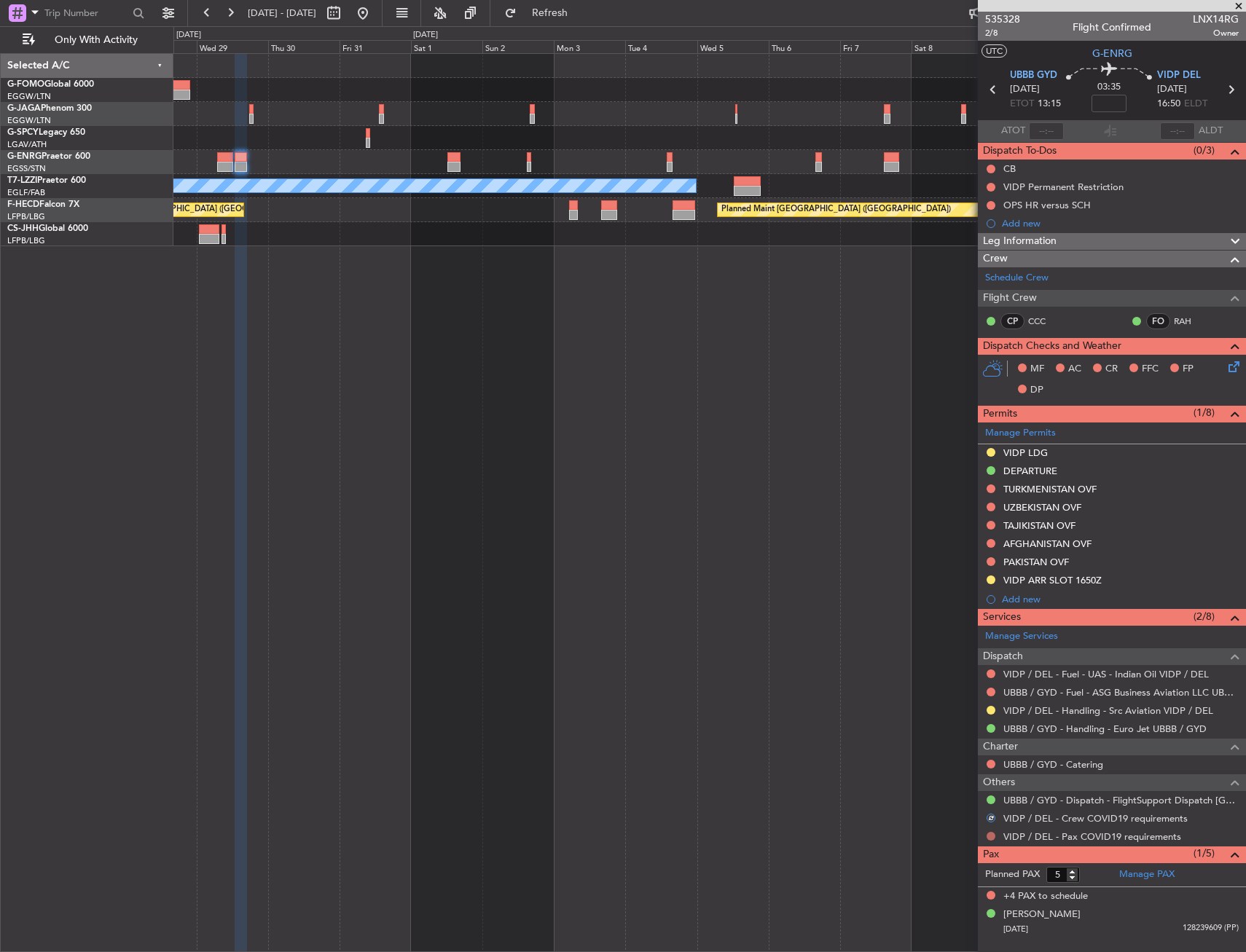
click at [990, 832] on button at bounding box center [990, 836] width 9 height 9
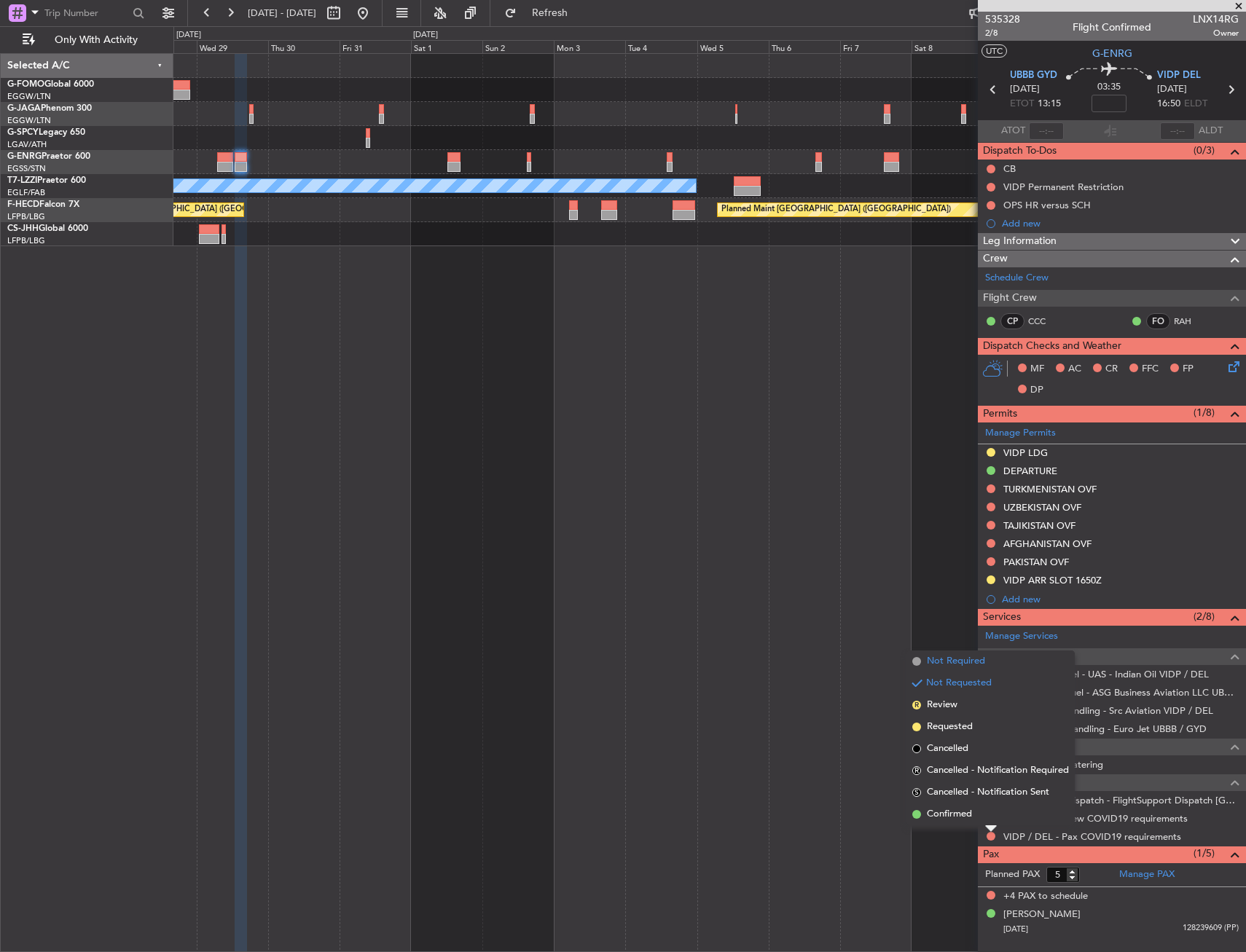
click at [979, 657] on span "Not Required" at bounding box center [956, 661] width 58 height 14
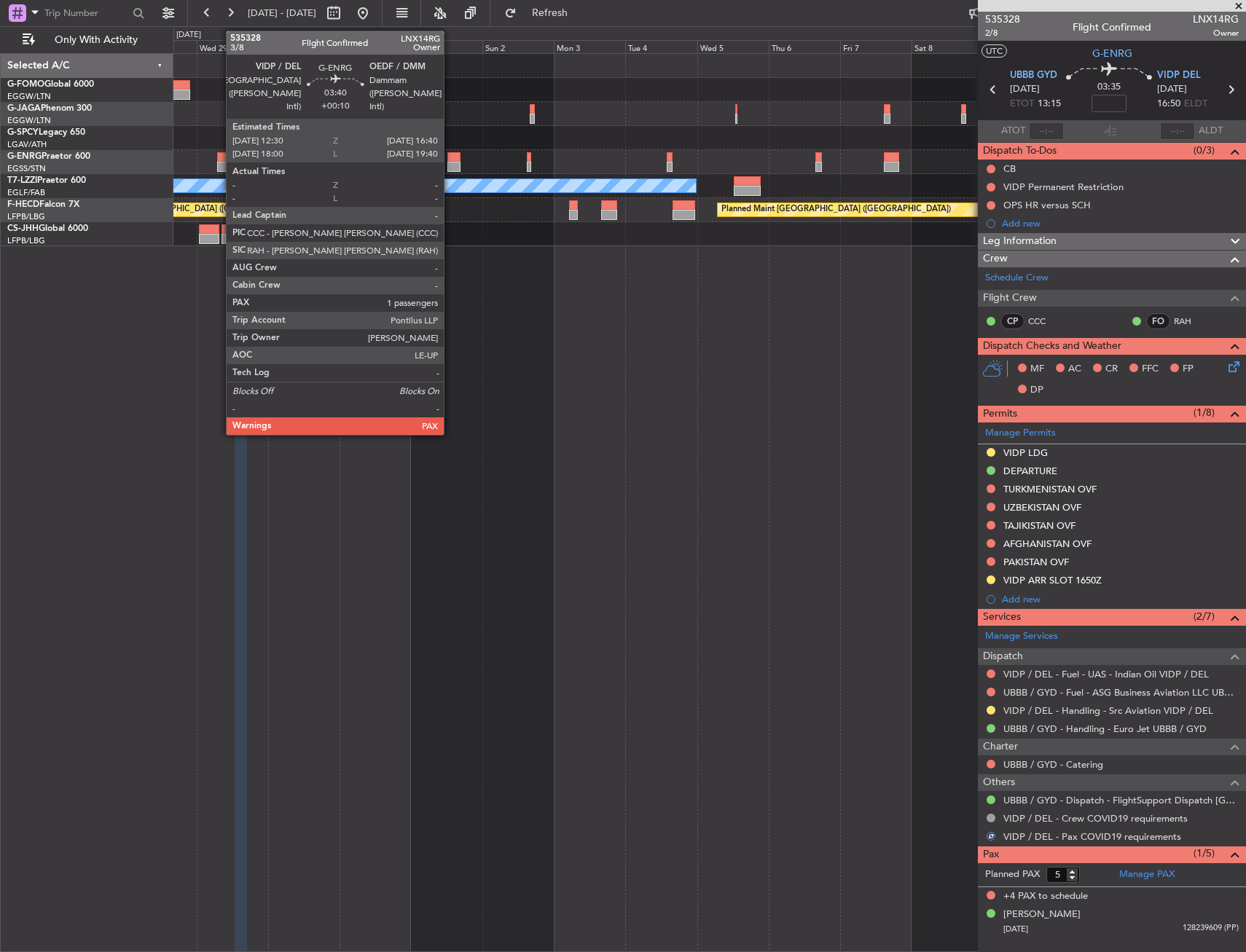
click at [451, 154] on div at bounding box center [453, 158] width 13 height 10
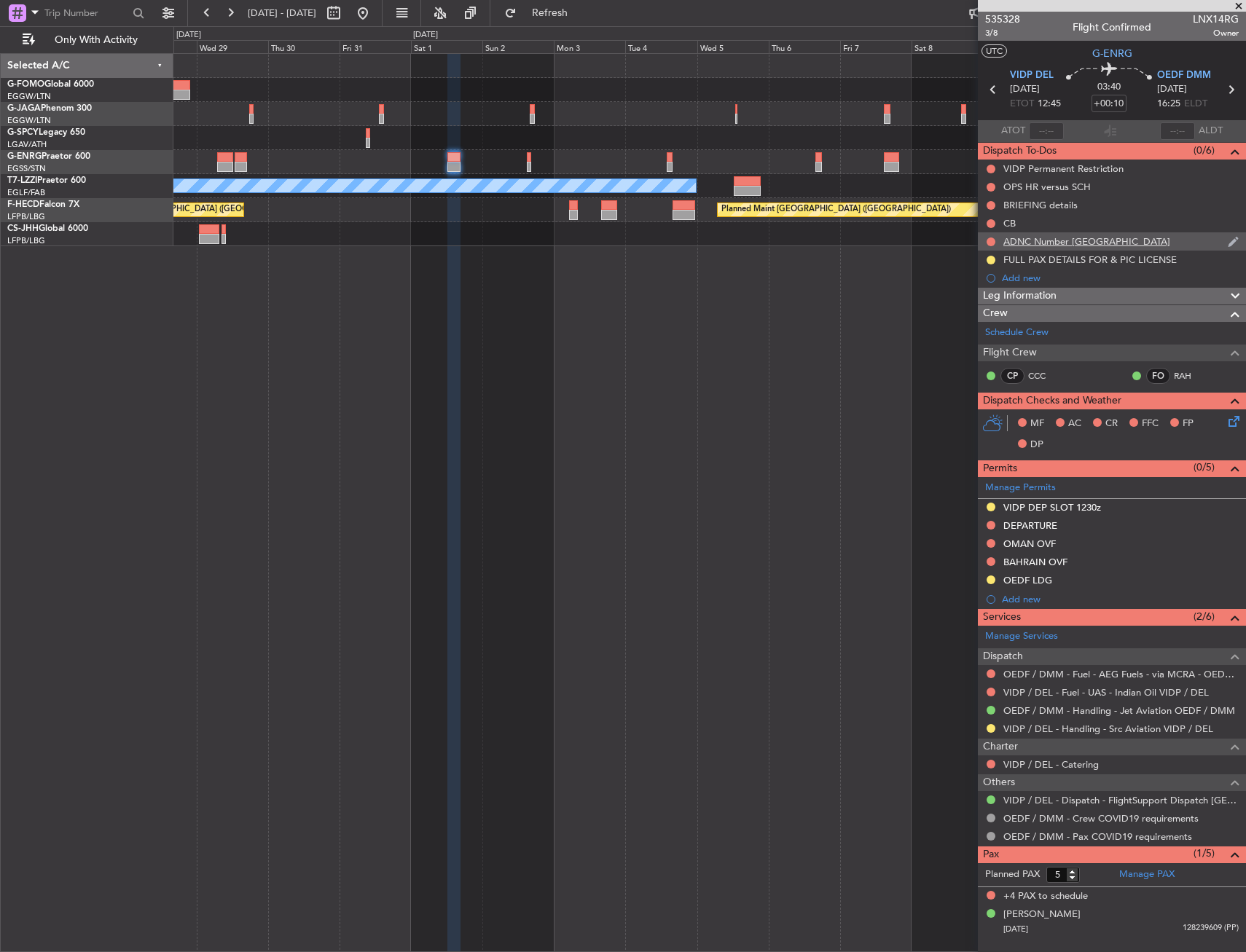
click at [1110, 249] on div "ADNC Number [GEOGRAPHIC_DATA]" at bounding box center [1111, 241] width 268 height 18
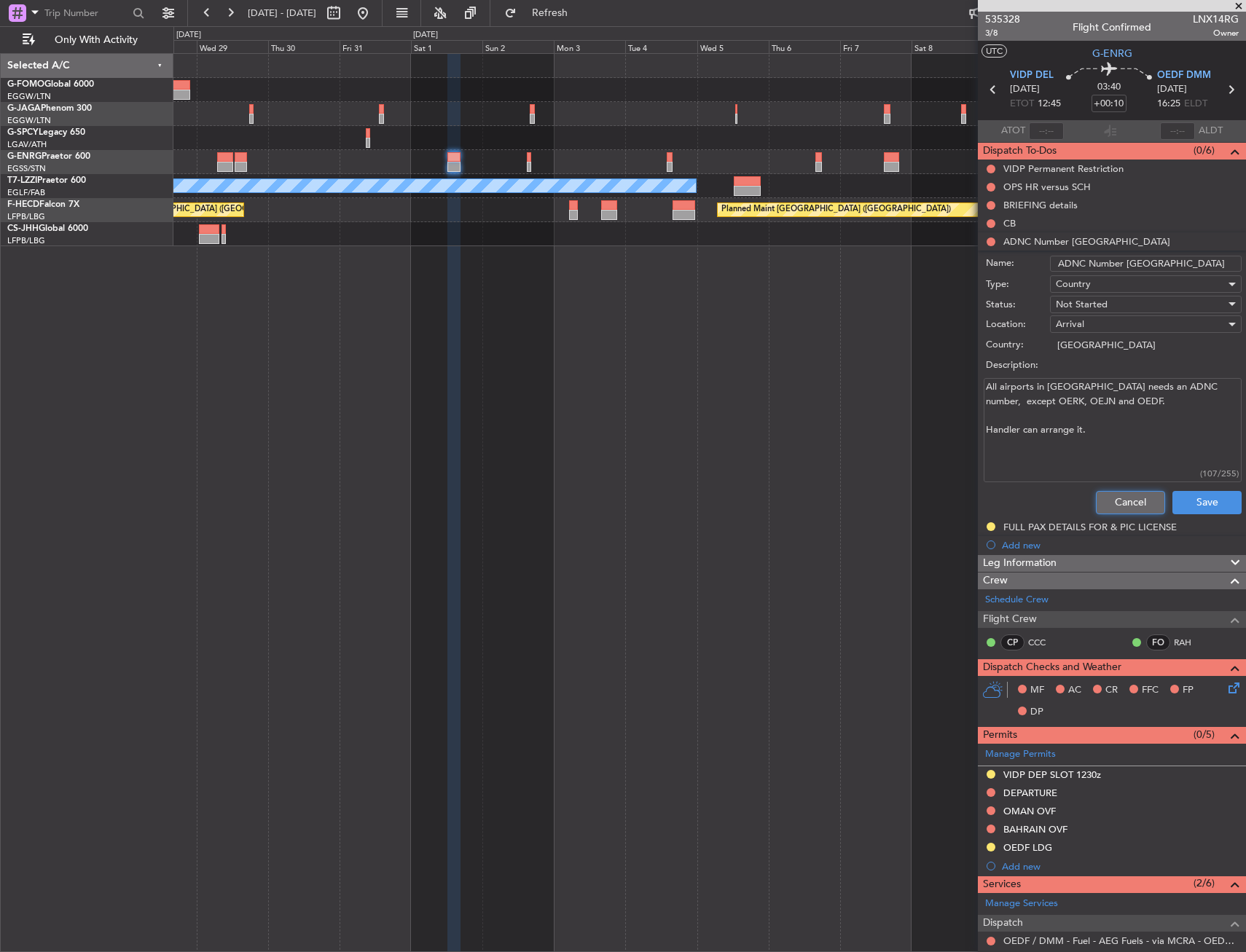
click at [1124, 493] on button "Cancel" at bounding box center [1129, 502] width 69 height 23
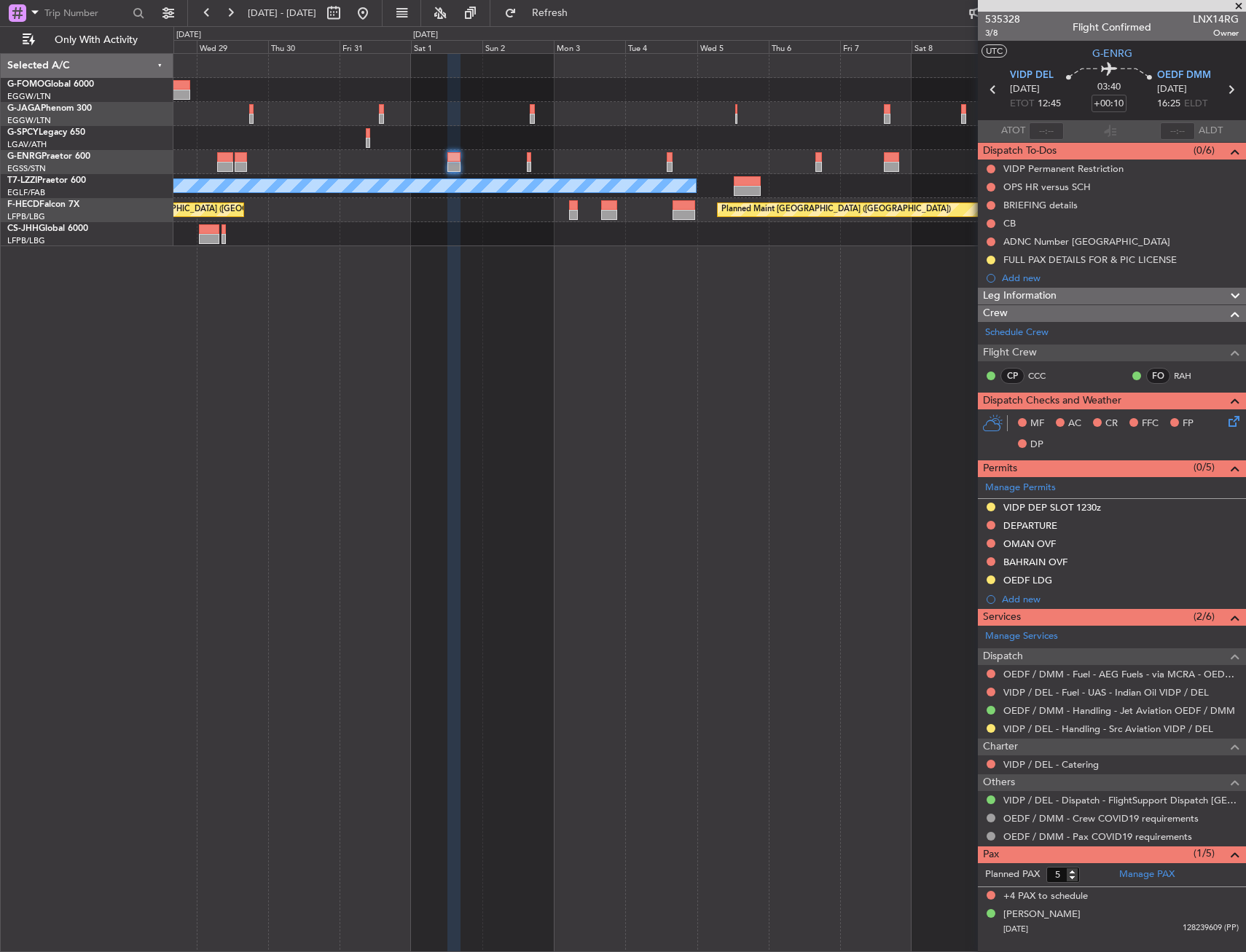
click at [1021, 295] on span "Leg Information" at bounding box center [1019, 296] width 73 height 17
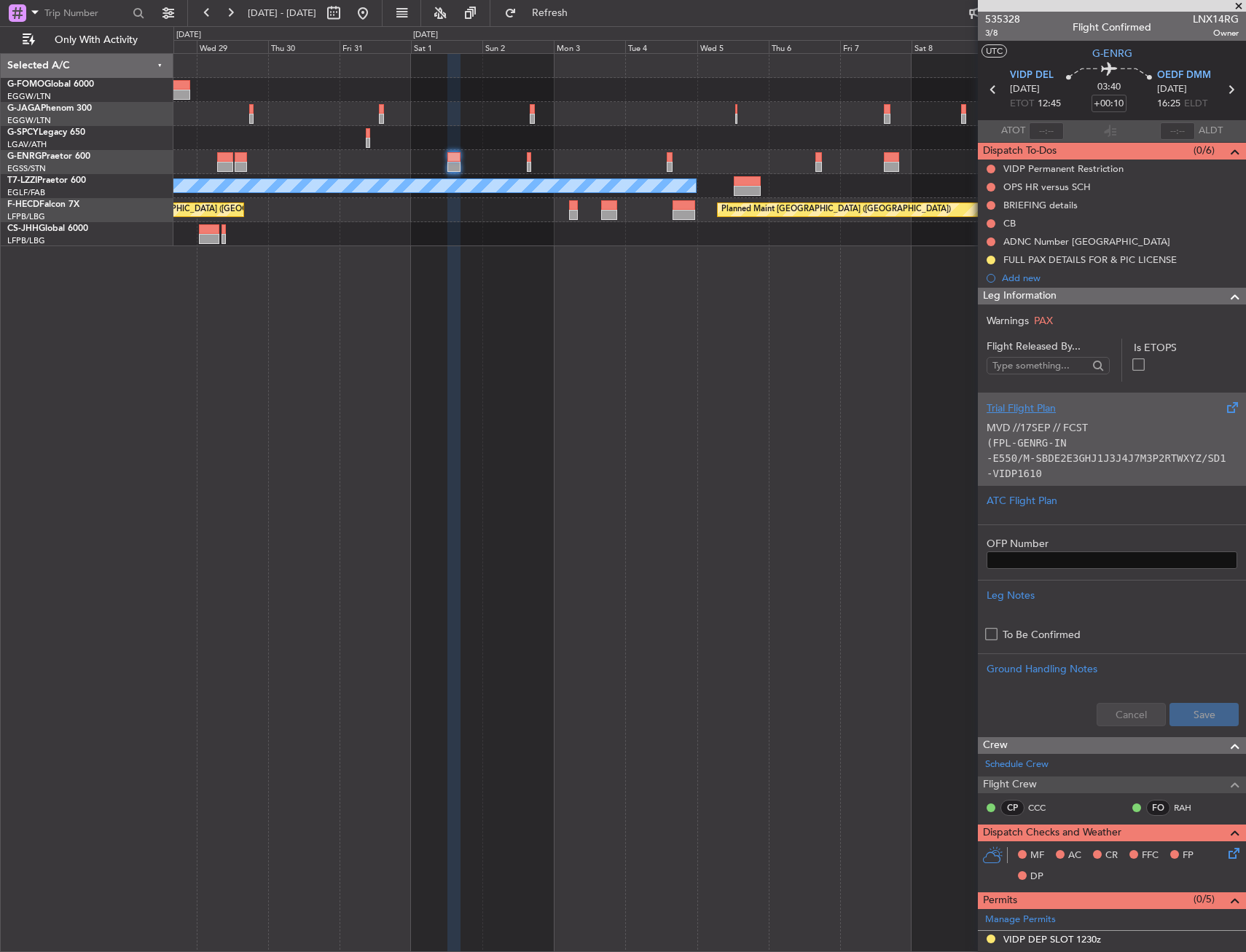
click at [1063, 439] on p "(FPL-GENRG-IN" at bounding box center [1111, 443] width 250 height 15
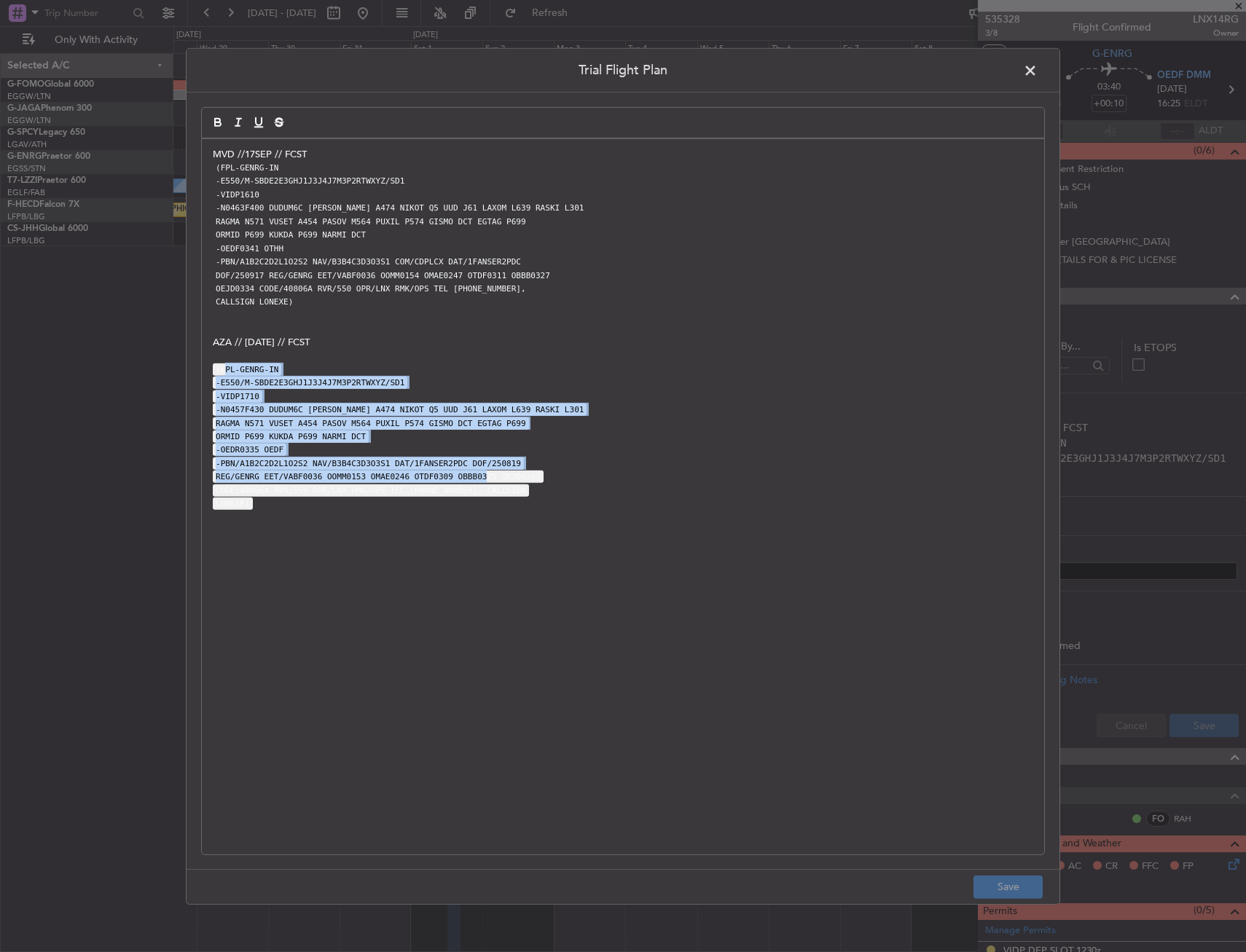
drag, startPoint x: 226, startPoint y: 372, endPoint x: 462, endPoint y: 471, distance: 255.9
click at [462, 471] on div "MVD //17SEP // FCST (FPL-GENRG-IN -E550/M-SBDE2E3GHJ1J3J4J7M3P2RTWXYZ/SD1 -VIDP…" at bounding box center [623, 496] width 842 height 715
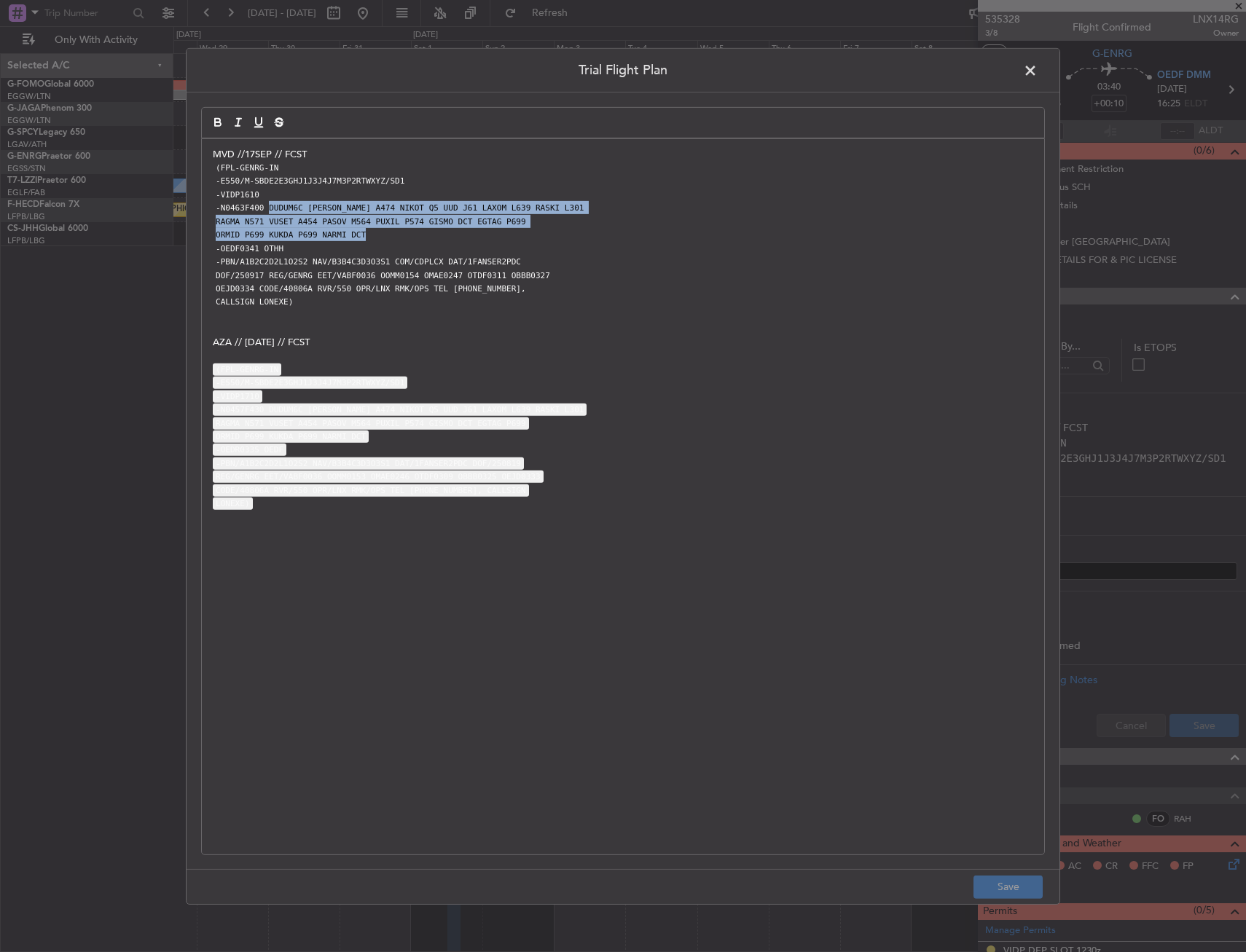
drag, startPoint x: 263, startPoint y: 209, endPoint x: 416, endPoint y: 233, distance: 154.9
click at [416, 233] on div "MVD //17SEP // FCST (FPL-GENRG-IN -E550/M-SBDE2E3GHJ1J3J4J7M3P2RTWXYZ/SD1 -VIDP…" at bounding box center [623, 496] width 842 height 715
copy div "DUDUM6C [PERSON_NAME] A474 NIKOT Q5 UUD J61 LAXOM L639 RASKI L301 RAGMA N571 VU…"
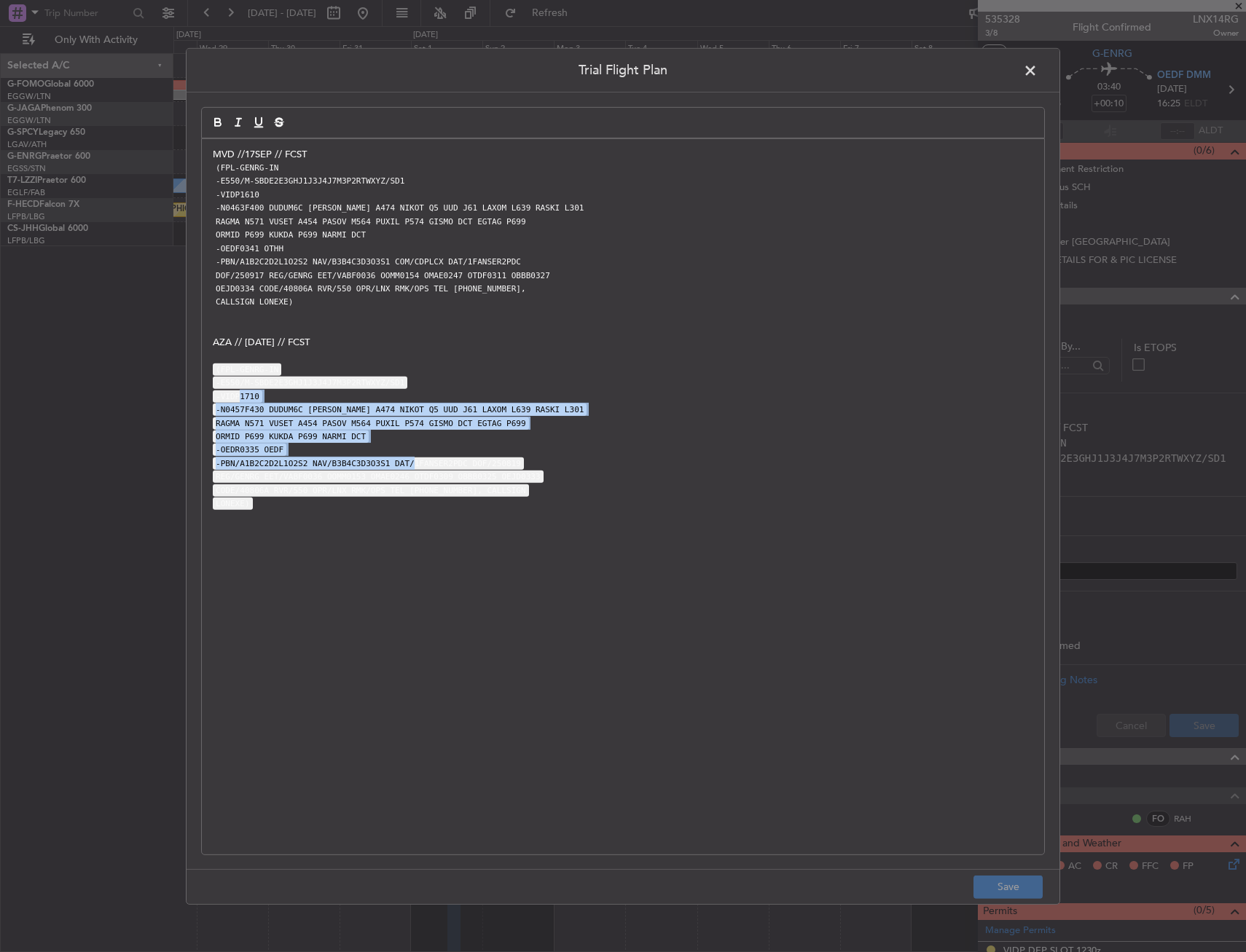
drag, startPoint x: 238, startPoint y: 389, endPoint x: 396, endPoint y: 456, distance: 171.6
click at [396, 456] on div "MVD //17SEP // FCST (FPL-GENRG-IN -E550/M-SBDE2E3GHJ1J3J4J7M3P2RTWXYZ/SD1 -VIDP…" at bounding box center [623, 496] width 842 height 715
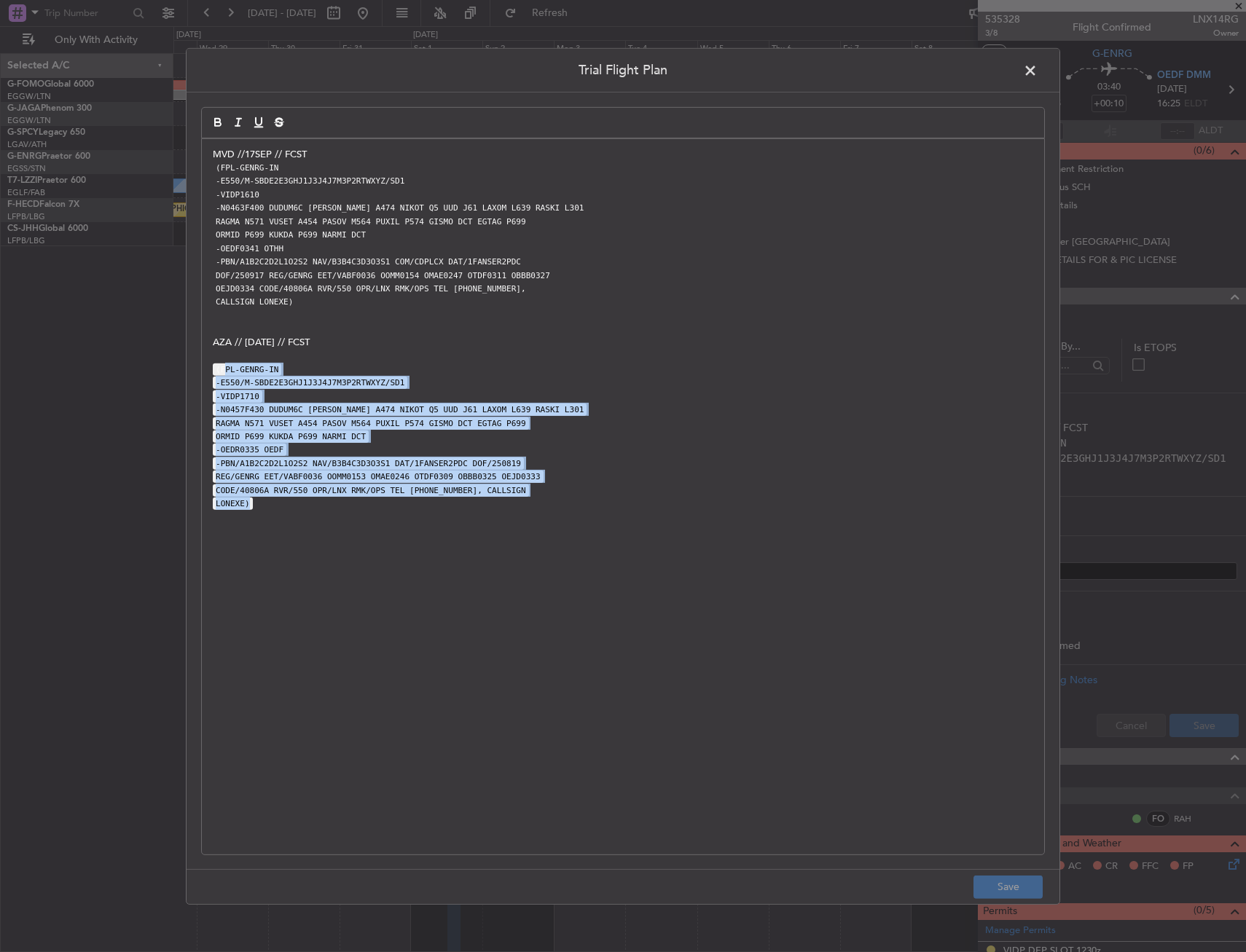
drag, startPoint x: 225, startPoint y: 362, endPoint x: 395, endPoint y: 500, distance: 219.0
click at [395, 500] on div "MVD //17SEP // FCST (FPL-GENRG-IN -E550/M-SBDE2E3GHJ1J3J4J7M3P2RTWXYZ/SD1 -VIDP…" at bounding box center [623, 496] width 842 height 715
click at [391, 513] on div "MVD //17SEP // FCST (FPL-GENRG-IN -E550/M-SBDE2E3GHJ1J3J4J7M3P2RTWXYZ/SD1 -VIDP…" at bounding box center [623, 496] width 842 height 715
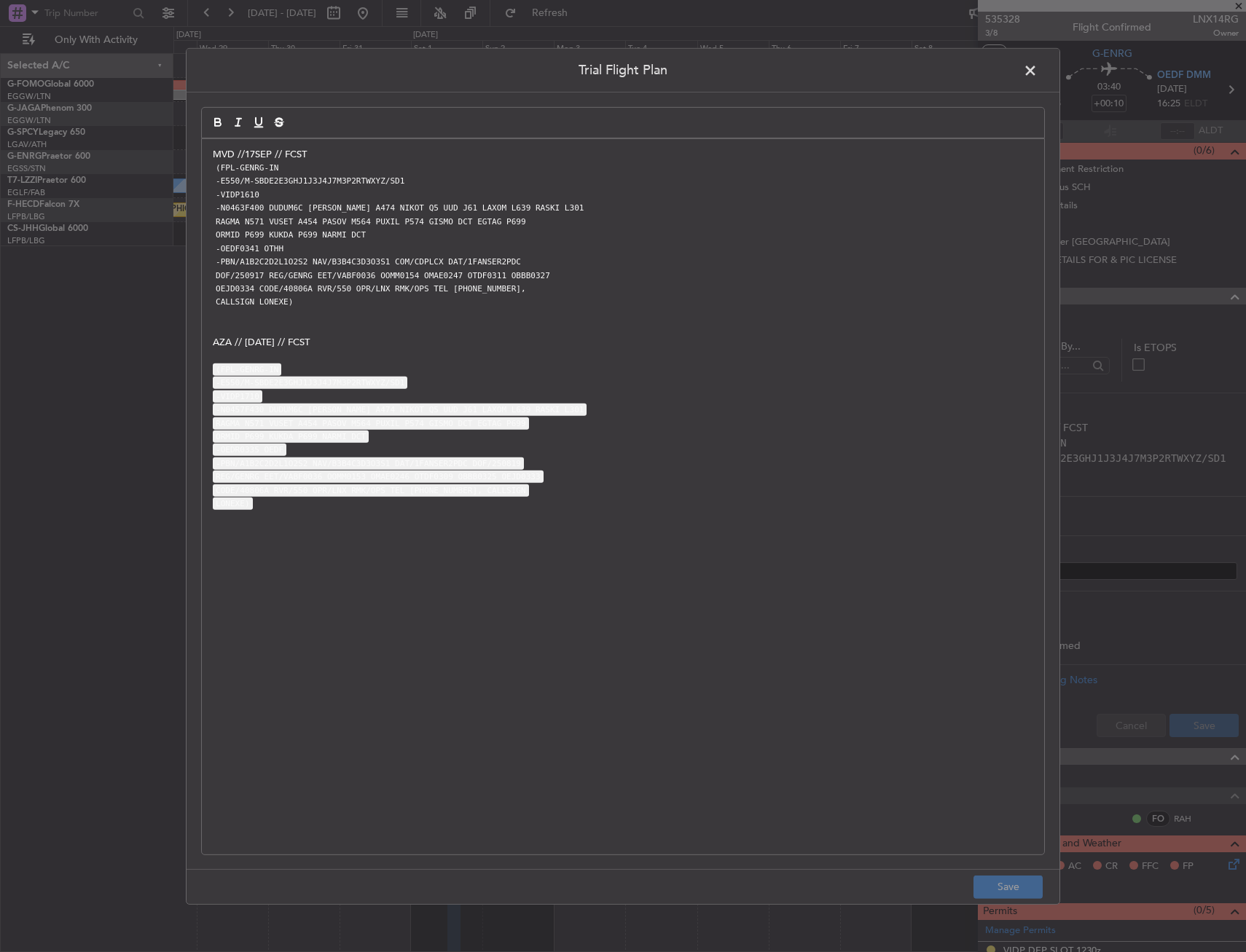
click at [1037, 65] on span at bounding box center [1037, 73] width 0 height 29
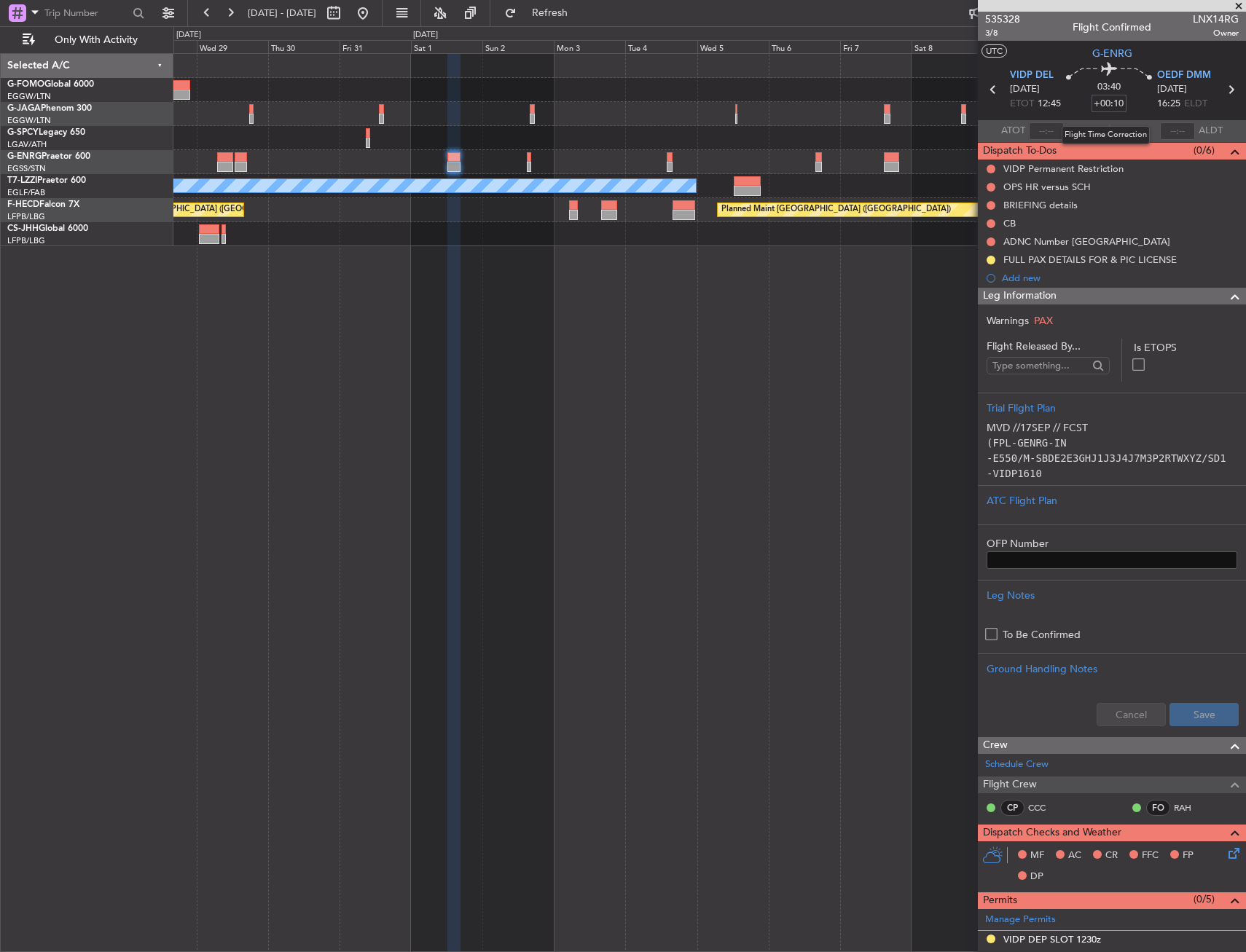
click at [1111, 103] on input "+00:10" at bounding box center [1108, 103] width 35 height 18
type input "+00:25"
click at [1125, 100] on div "03:40 +00:25" at bounding box center [1108, 89] width 96 height 54
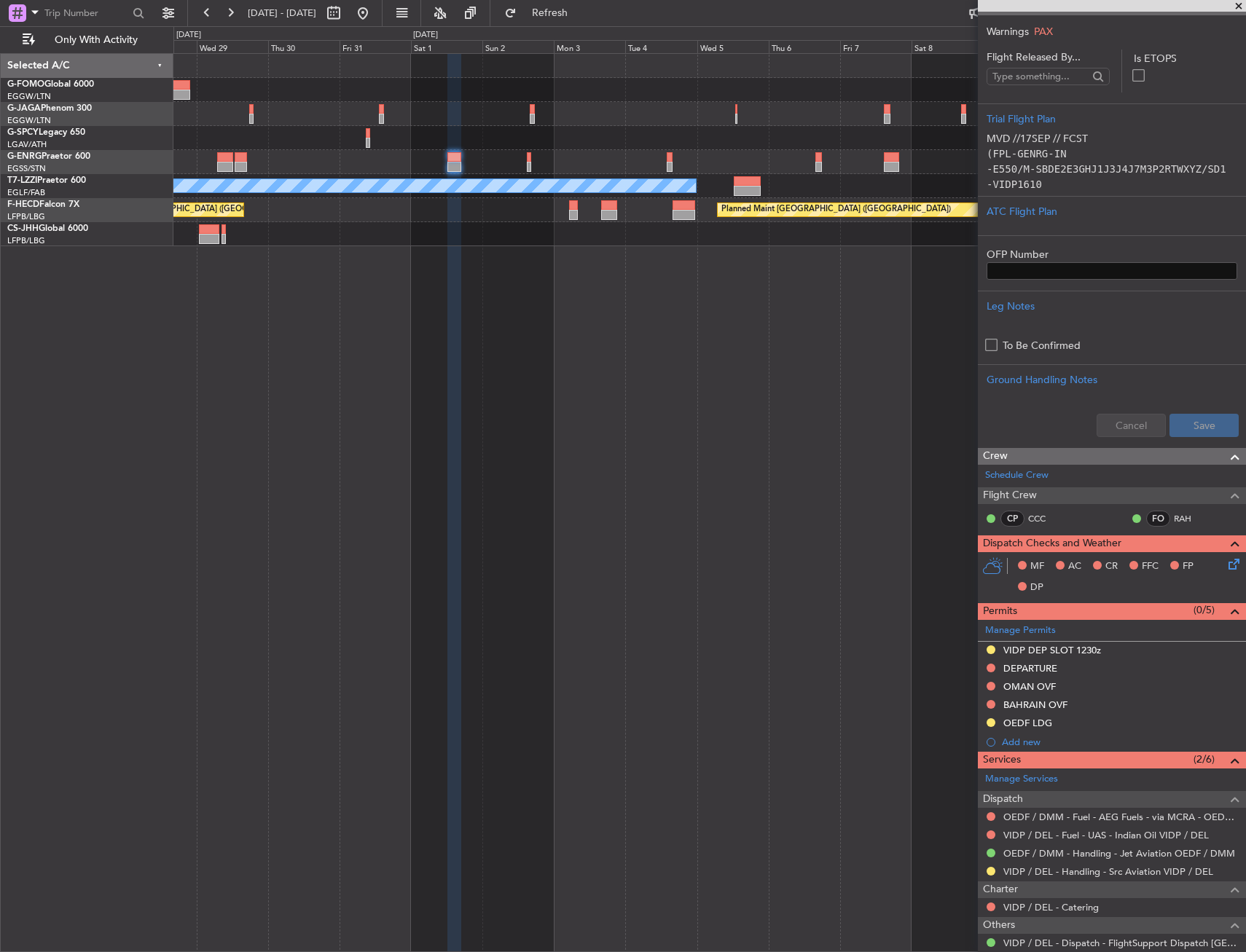
scroll to position [291, 0]
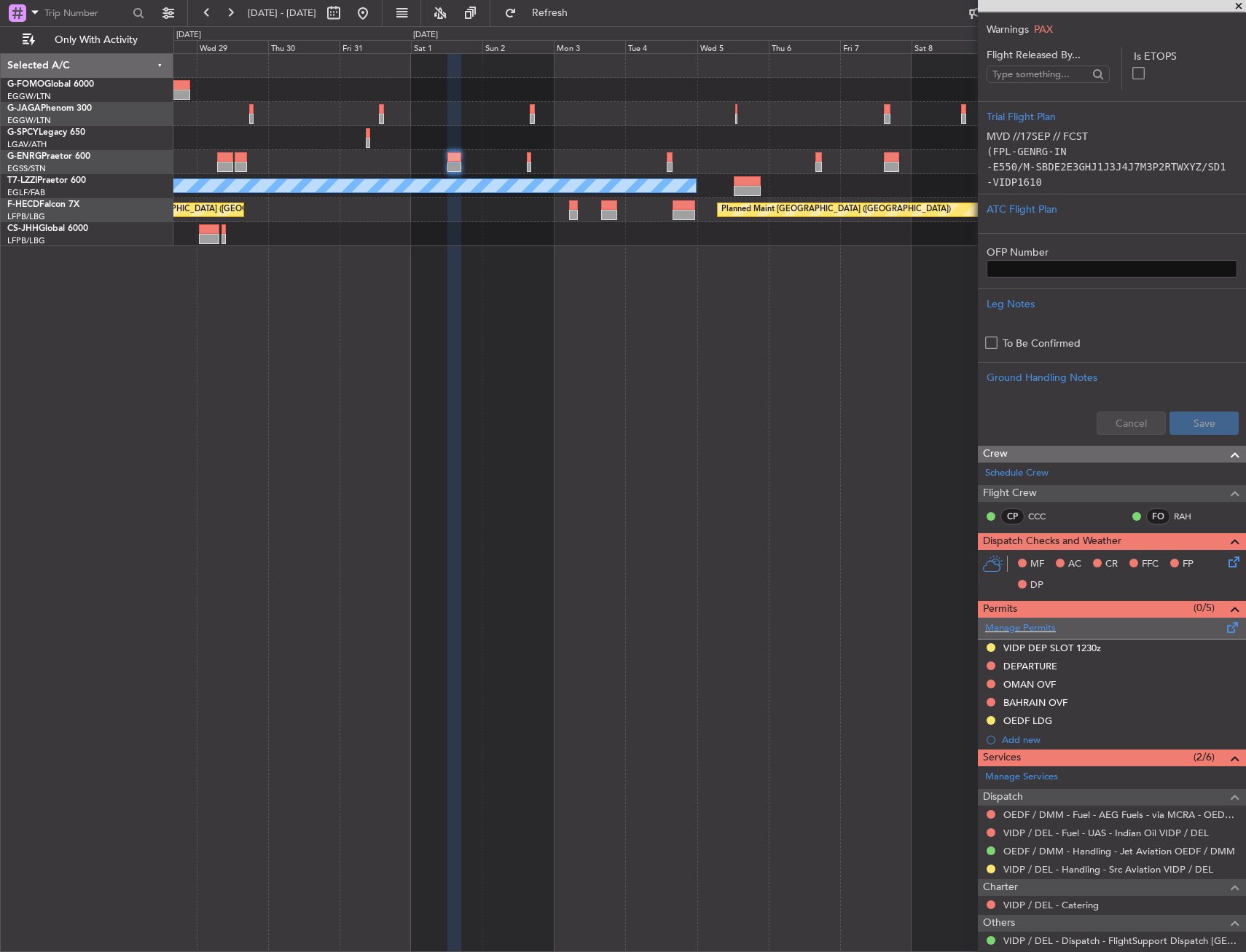
click at [1224, 619] on span at bounding box center [1232, 624] width 18 height 11
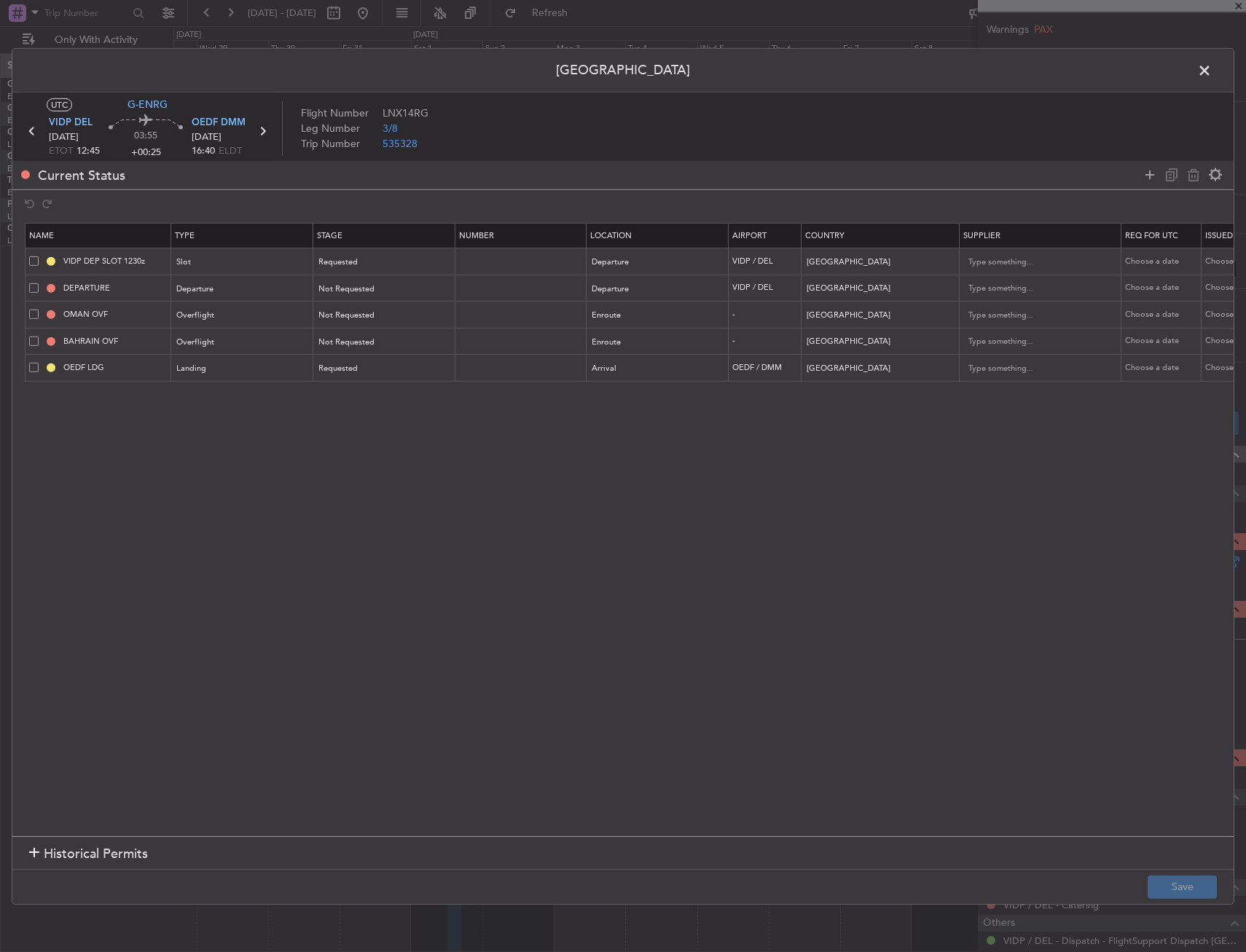
click at [1158, 170] on div at bounding box center [1182, 174] width 88 height 21
click at [1150, 174] on icon at bounding box center [1149, 175] width 18 height 18
click at [254, 394] on div "Type" at bounding box center [238, 396] width 121 height 22
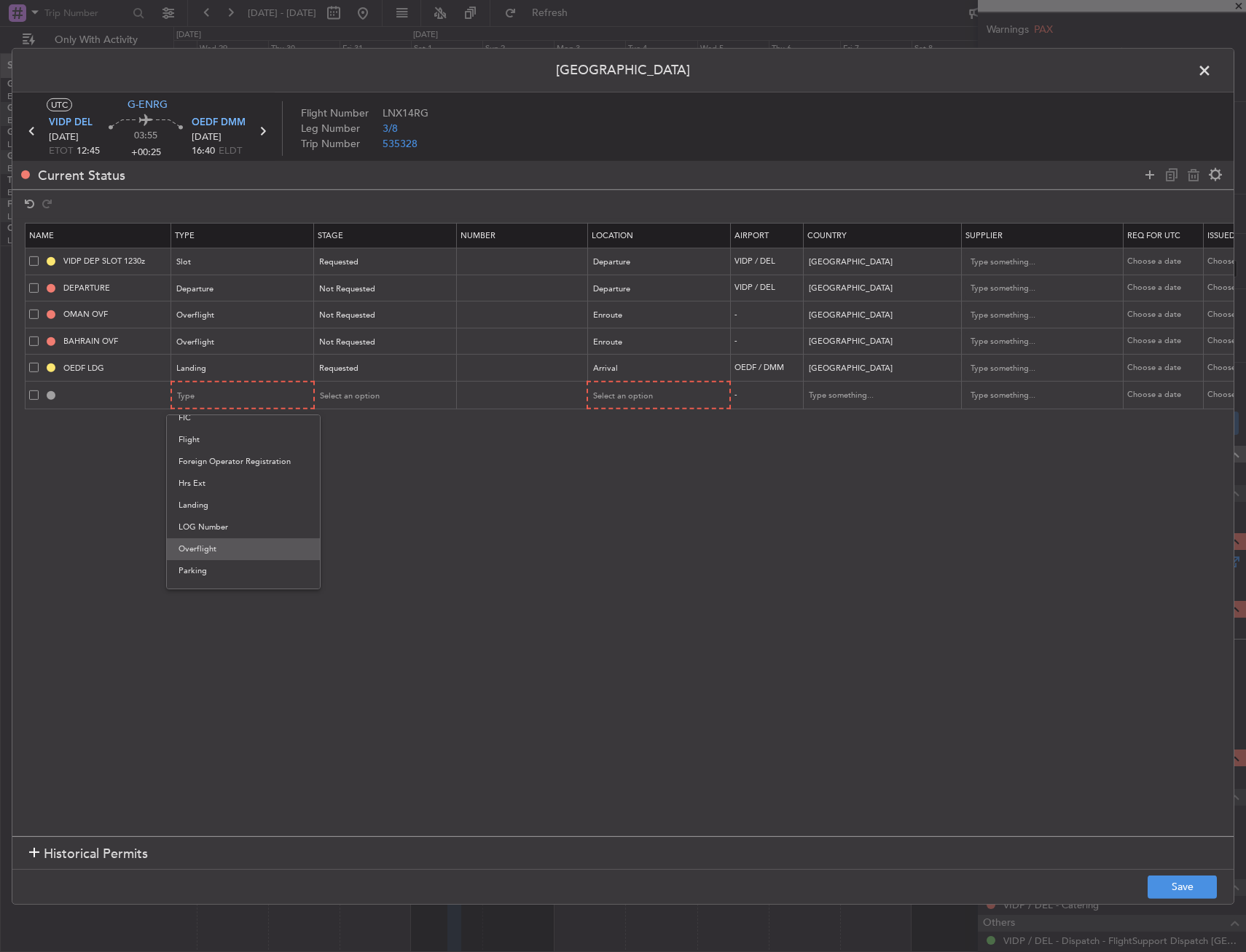
click at [232, 553] on span "Overflight" at bounding box center [244, 549] width 129 height 22
click at [640, 395] on span "Select an option" at bounding box center [623, 395] width 60 height 11
click at [606, 510] on span "Enroute" at bounding box center [658, 513] width 129 height 22
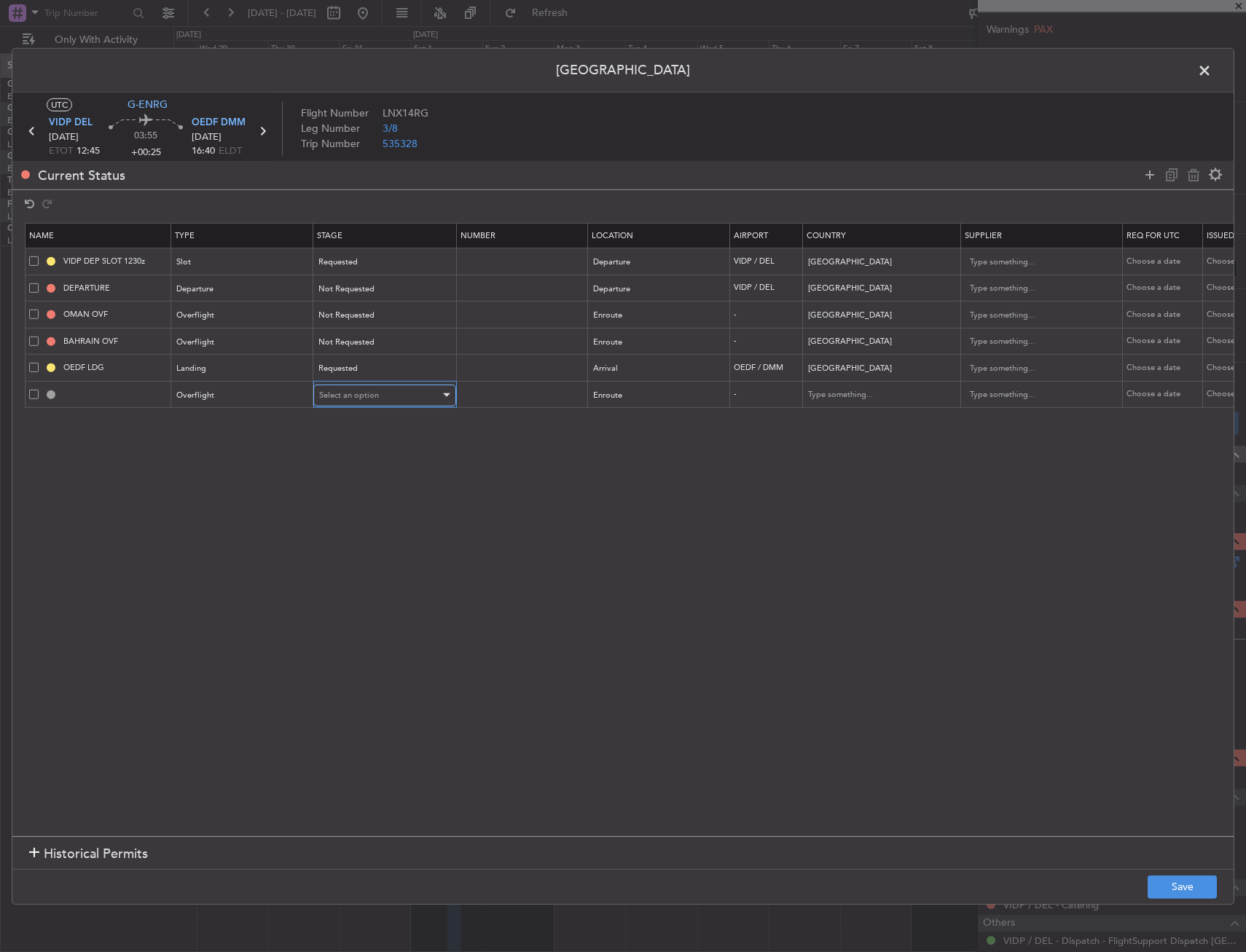
click at [399, 392] on div "Select an option" at bounding box center [380, 396] width 121 height 22
click at [382, 443] on span "Not Requested" at bounding box center [384, 447] width 129 height 22
click at [817, 403] on input "text" at bounding box center [873, 395] width 131 height 22
click at [860, 415] on span "[GEOGRAPHIC_DATA]" at bounding box center [880, 419] width 135 height 22
type input "[GEOGRAPHIC_DATA]"
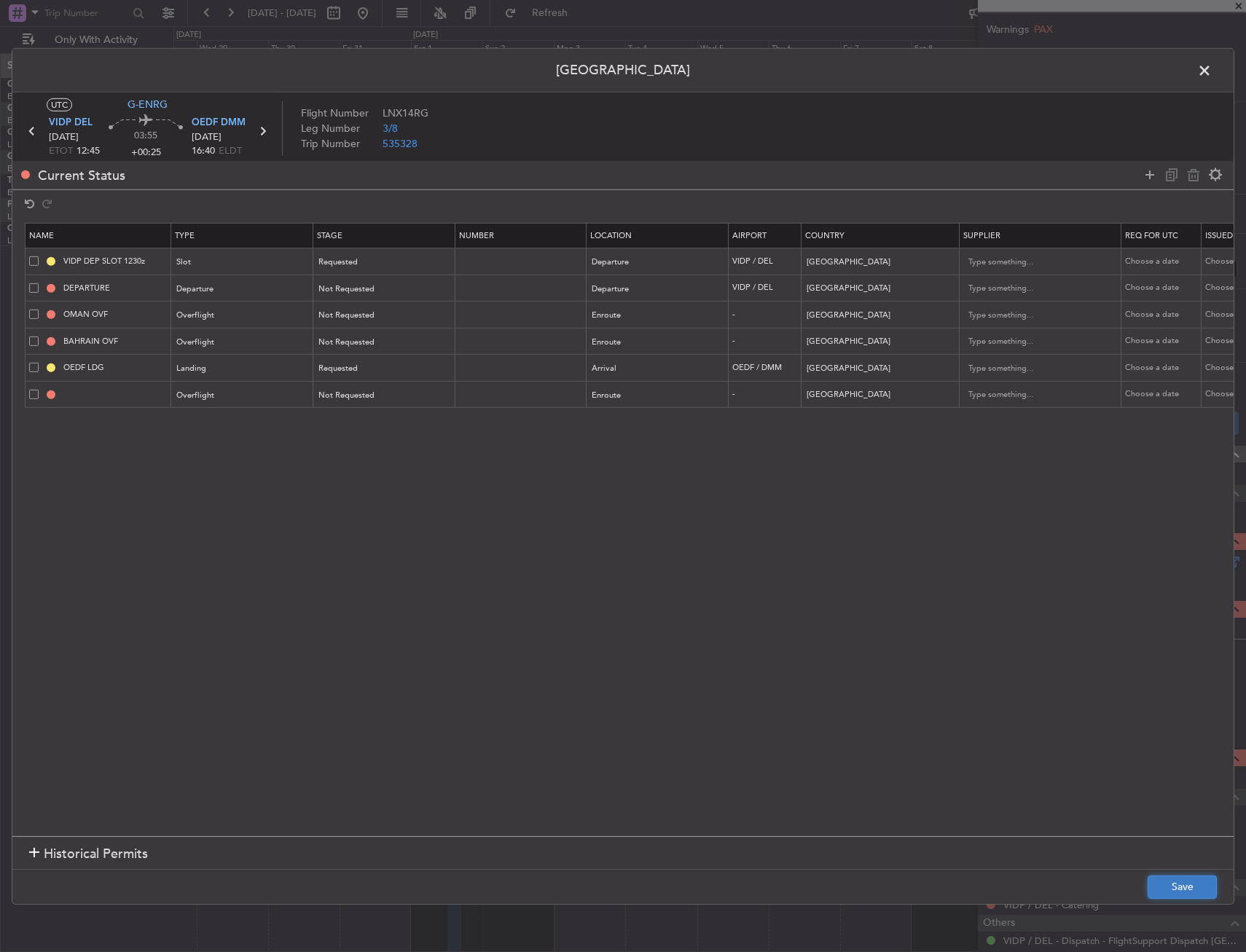
click at [1180, 881] on button "Save" at bounding box center [1181, 886] width 69 height 23
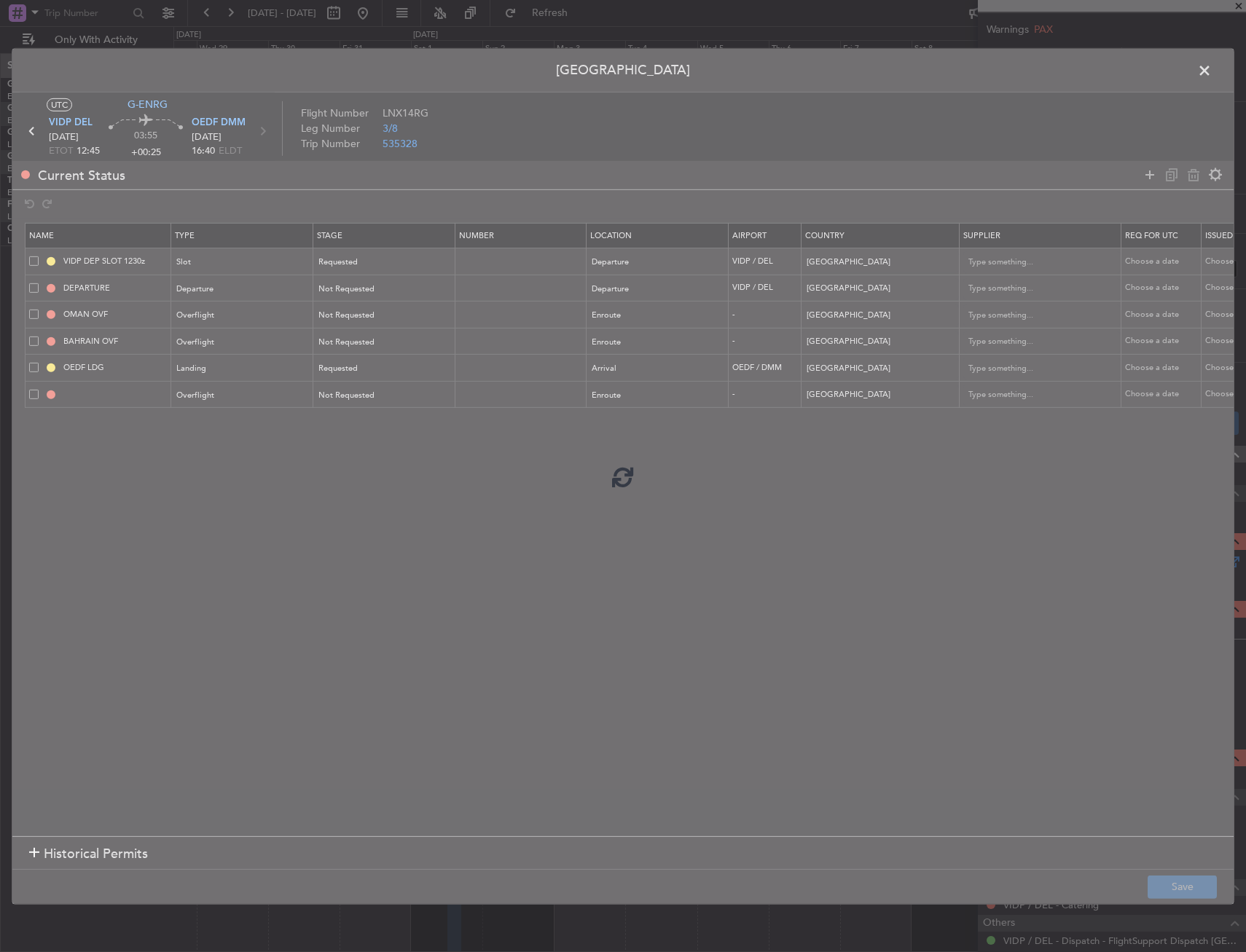
type input "QATAR OVF"
type input "NNN"
type input "2"
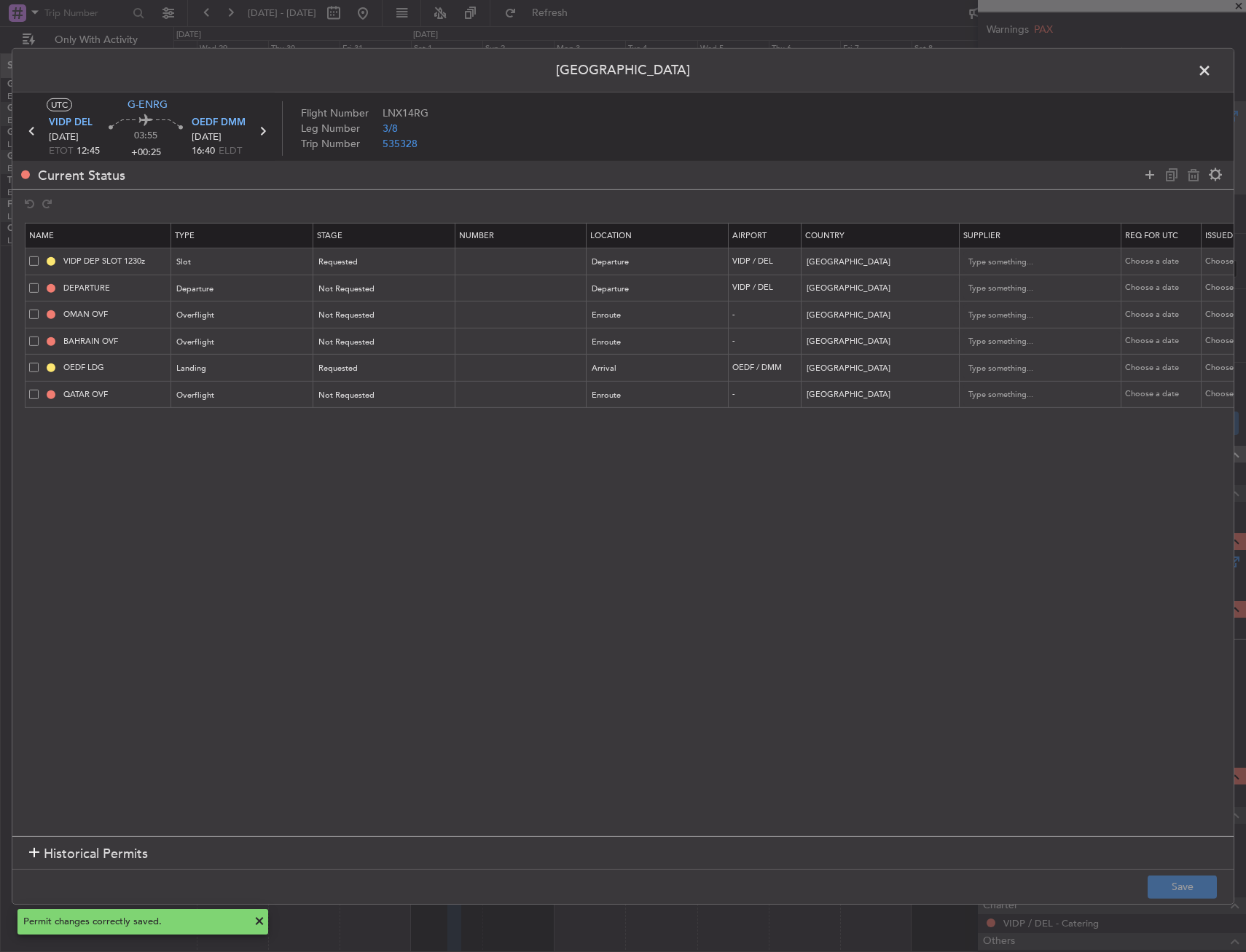
click at [1211, 71] on span at bounding box center [1211, 73] width 0 height 29
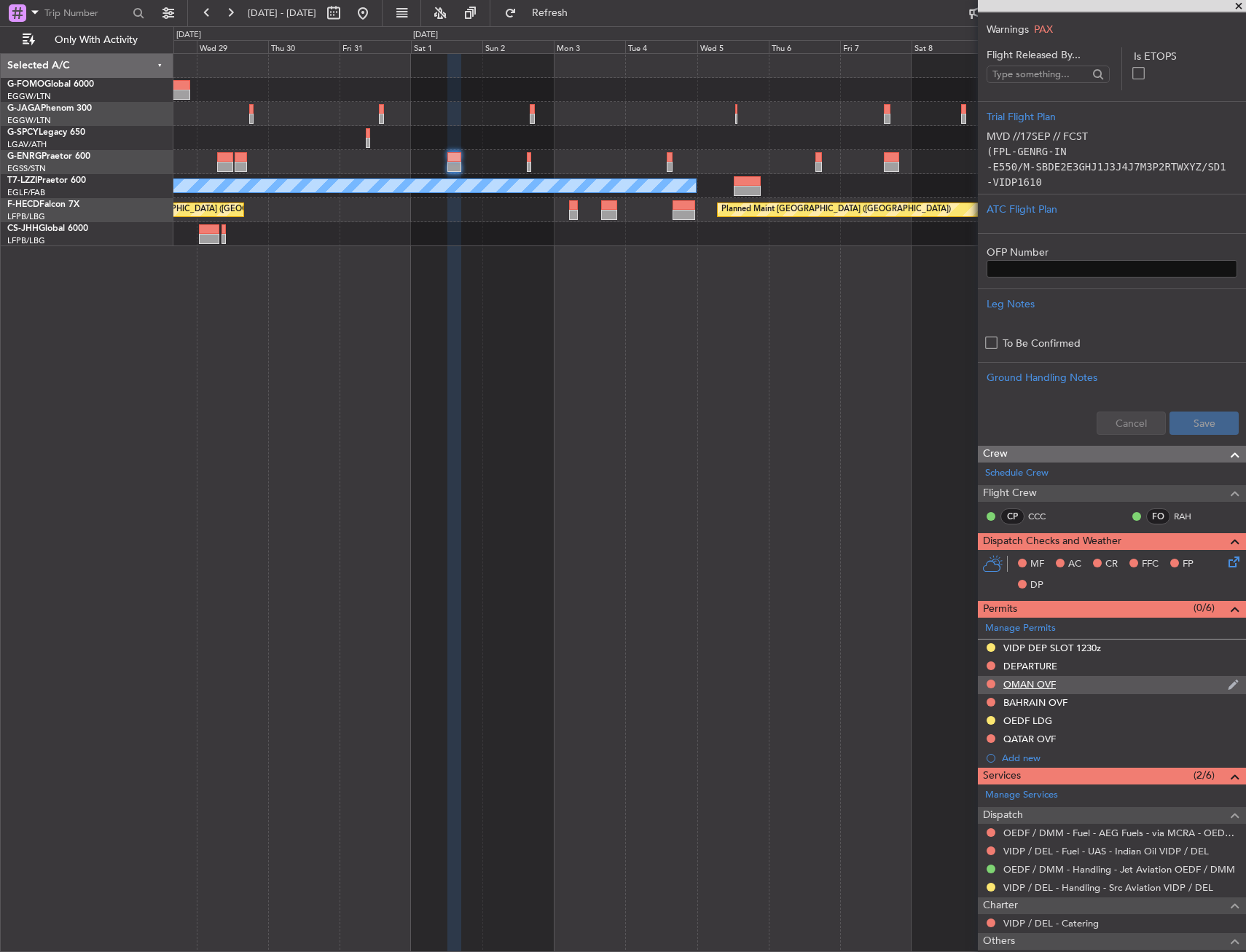
click at [1056, 682] on div "OMAN OVF" at bounding box center [1111, 685] width 268 height 18
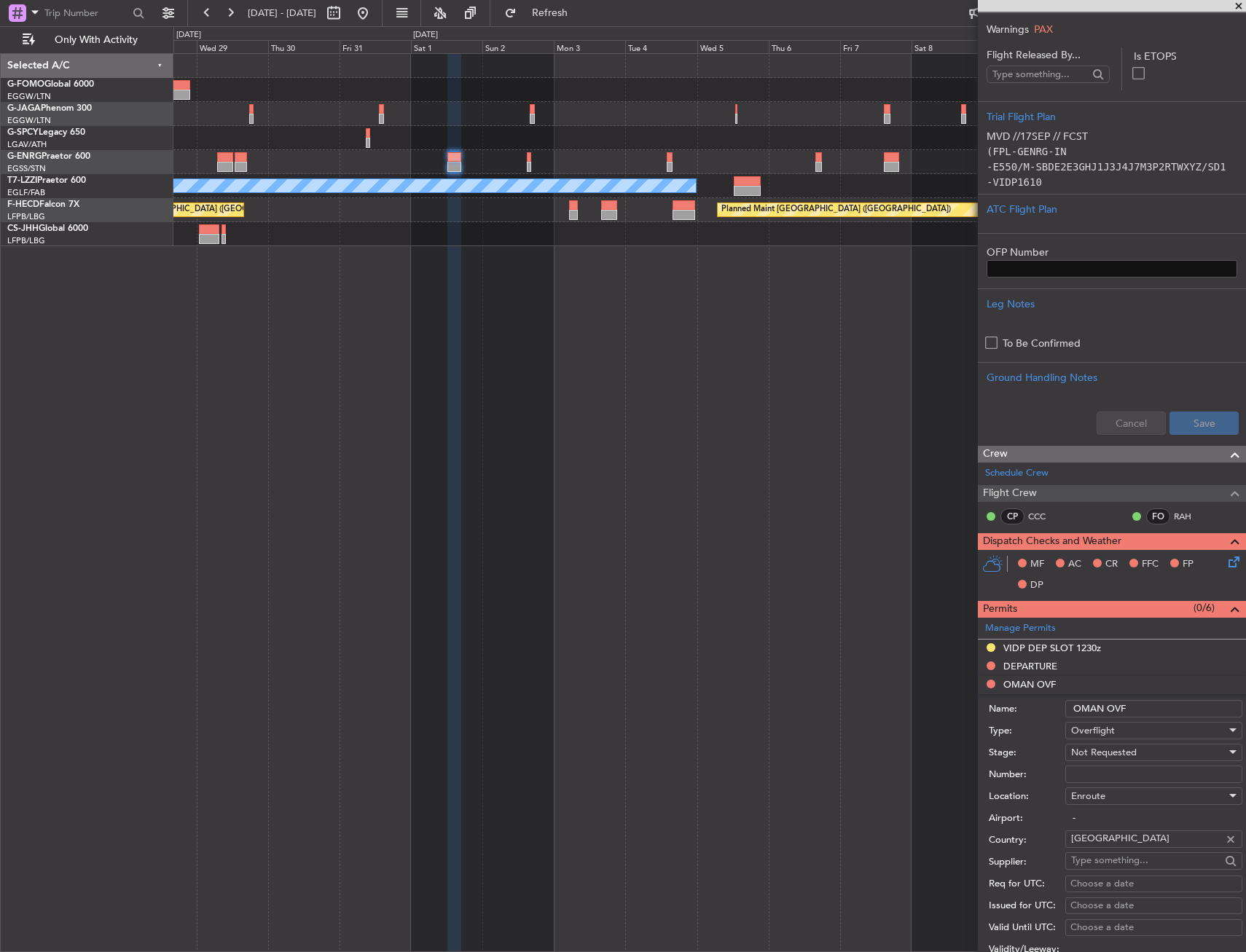
drag, startPoint x: 1141, startPoint y: 717, endPoint x: 1071, endPoint y: 720, distance: 70.1
click at [1071, 720] on form "Name: OMAN OVF Type: Overflight Stage: Not Requested Number: Location: Enroute …" at bounding box center [1111, 911] width 268 height 435
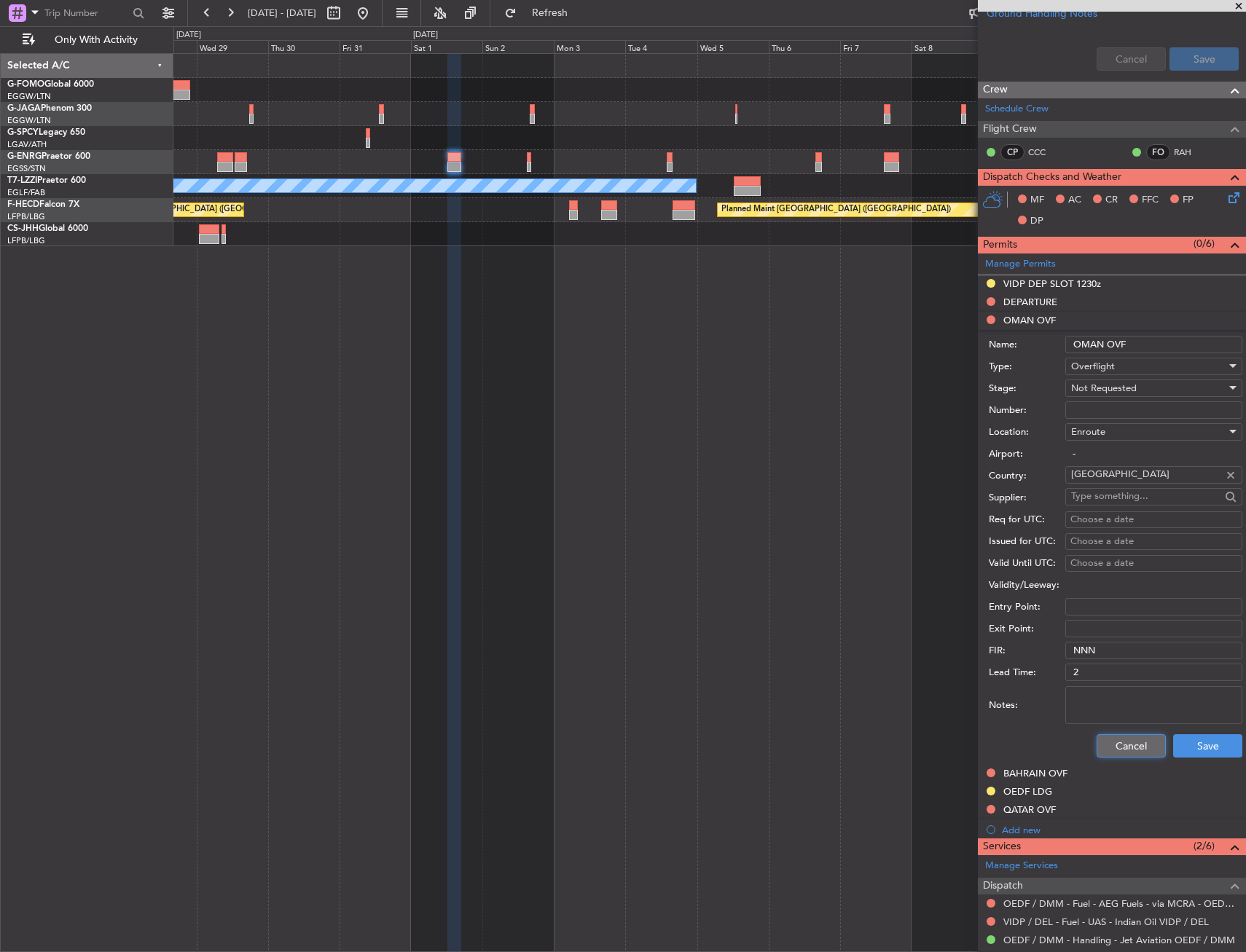
click at [1126, 738] on button "Cancel" at bounding box center [1130, 745] width 69 height 23
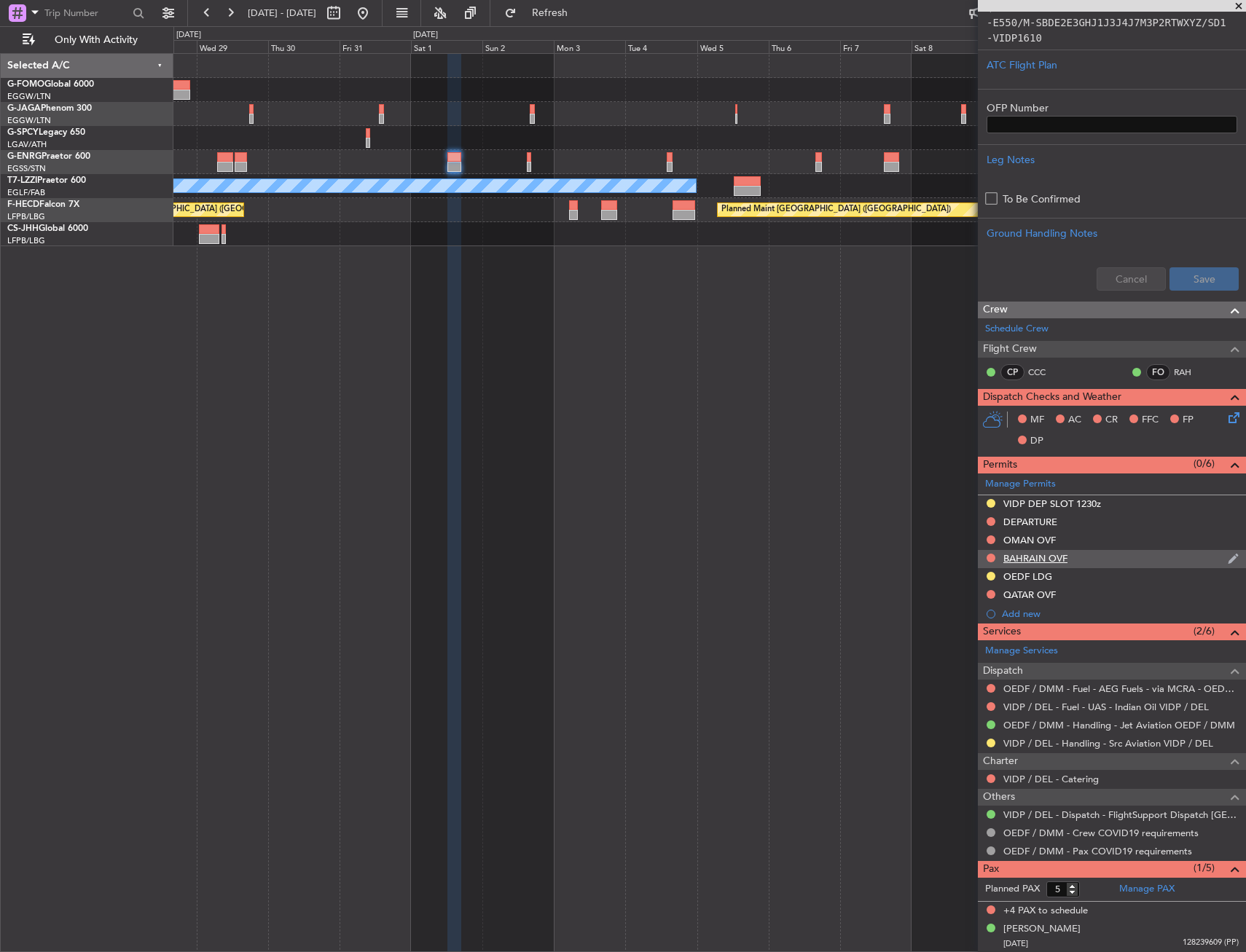
click at [1089, 561] on div "BAHRAIN OVF" at bounding box center [1111, 559] width 268 height 18
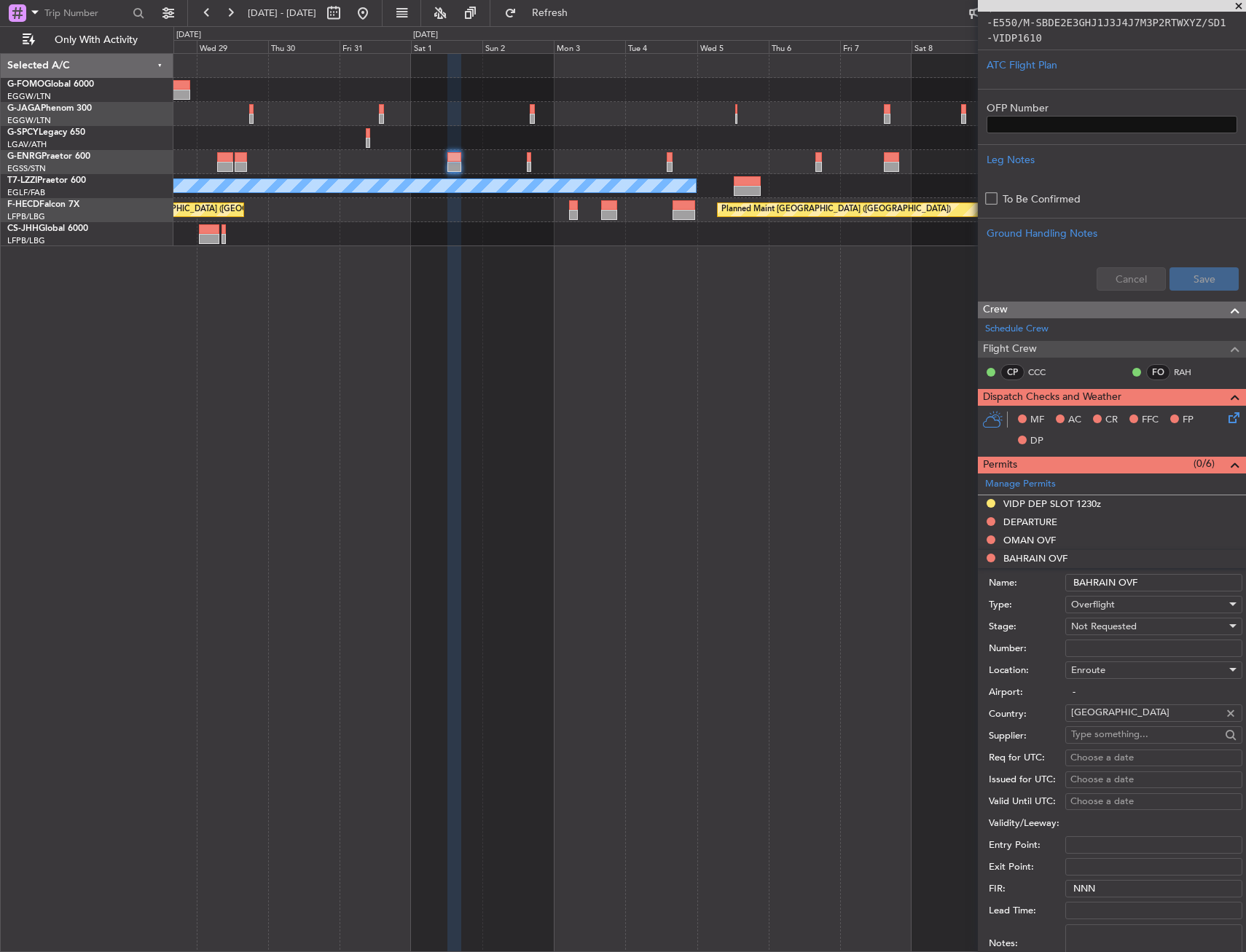
scroll to position [656, 0]
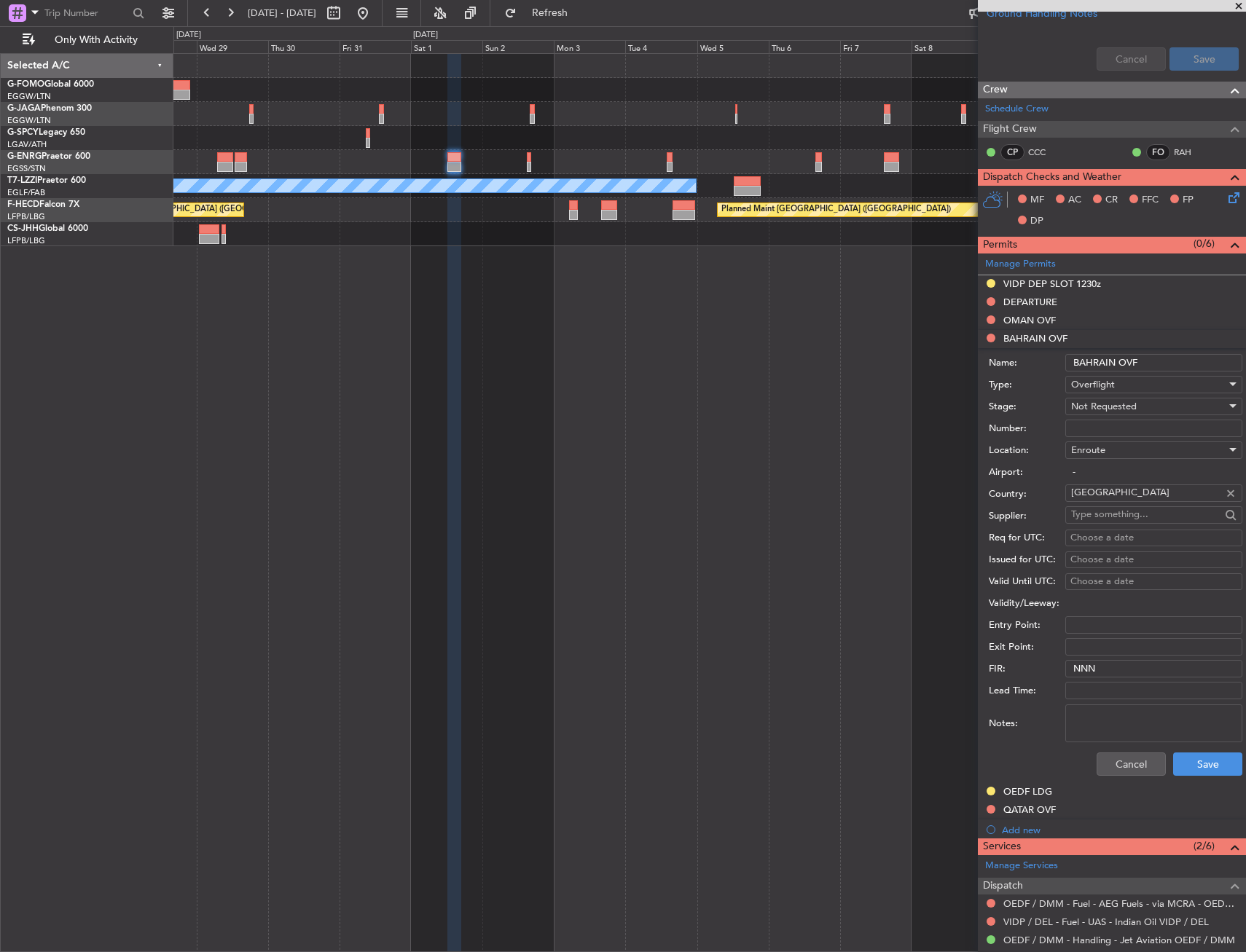
drag, startPoint x: 1168, startPoint y: 369, endPoint x: 1068, endPoint y: 374, distance: 100.1
click at [1068, 374] on form "Name: BAHRAIN OVF Type: Overflight Stage: Not Requested Number: Location: Enrou…" at bounding box center [1111, 565] width 268 height 435
click at [1072, 810] on div "QATAR OVF" at bounding box center [1111, 810] width 268 height 18
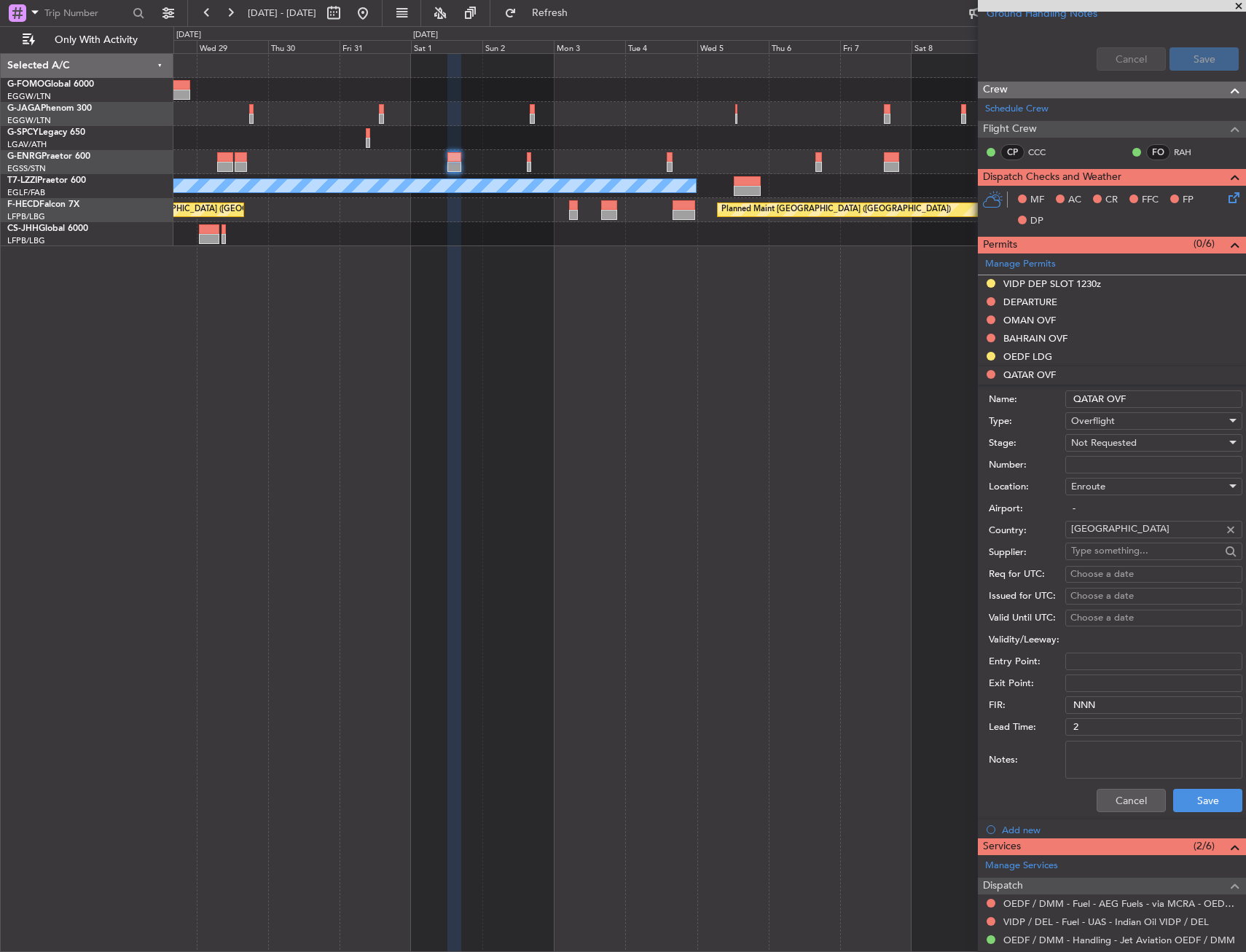
drag, startPoint x: 1140, startPoint y: 403, endPoint x: 1055, endPoint y: 427, distance: 88.3
click at [1059, 415] on form "Name: QATAR OVF Type: Overflight Stage: Not Requested Number: Location: Enroute…" at bounding box center [1111, 602] width 268 height 435
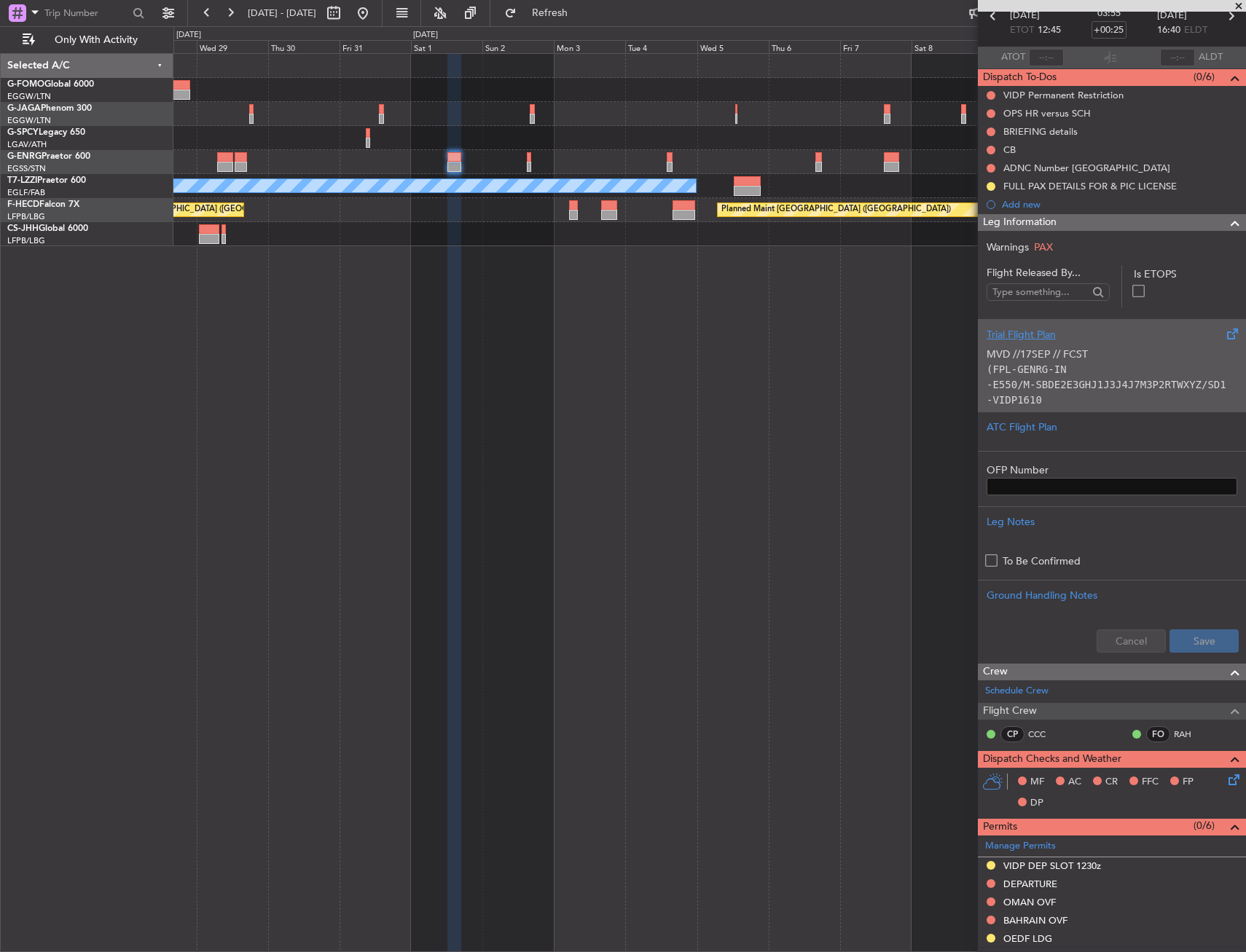
scroll to position [73, 0]
click at [1050, 391] on code "-E550/M-SBDE2E3GHJ1J3J4J7M3P2RTWXYZ/SD1" at bounding box center [1105, 386] width 239 height 12
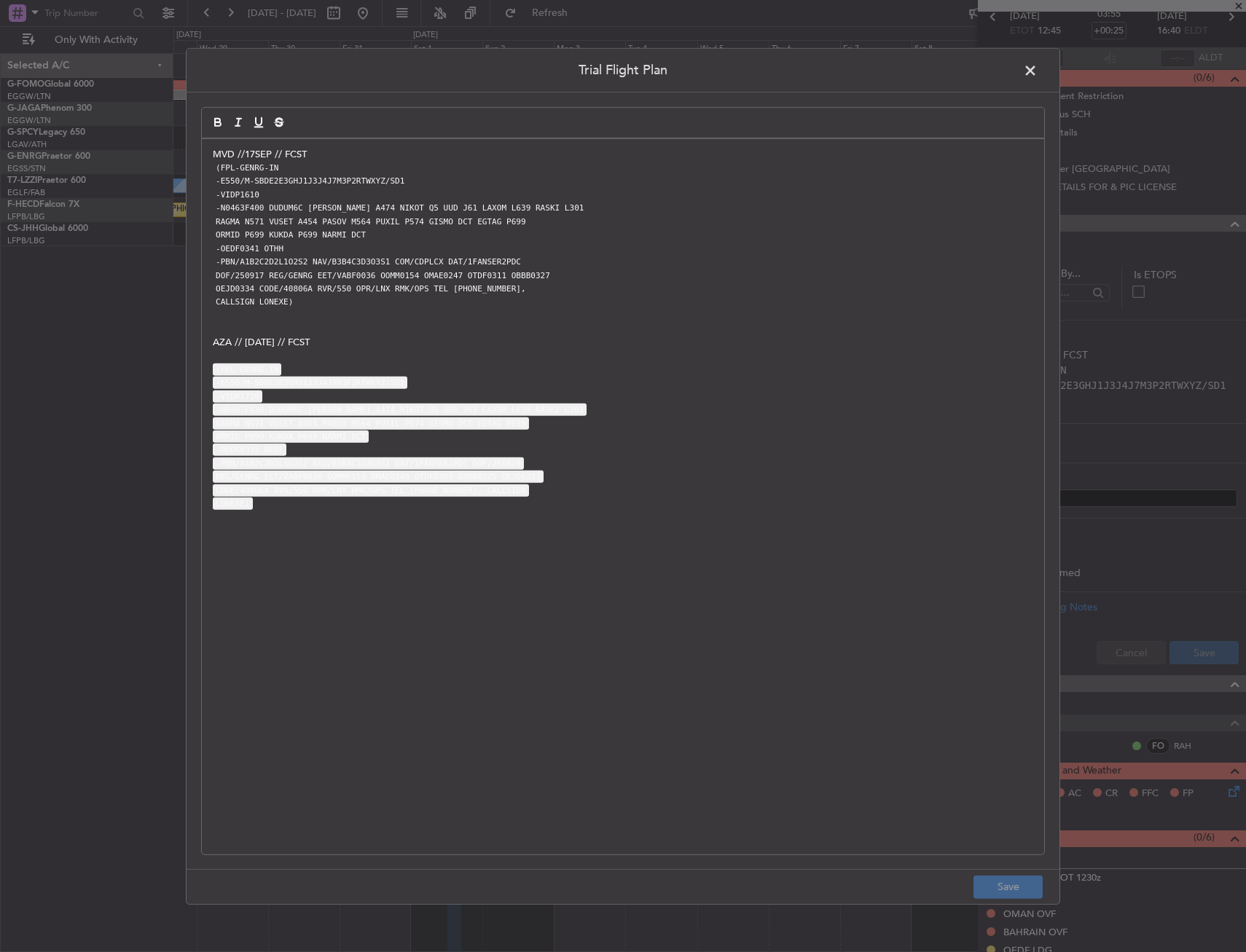
drag, startPoint x: 213, startPoint y: 153, endPoint x: 219, endPoint y: 163, distance: 11.7
click at [213, 154] on p "MVD //17SEP // FCST" at bounding box center [623, 153] width 820 height 13
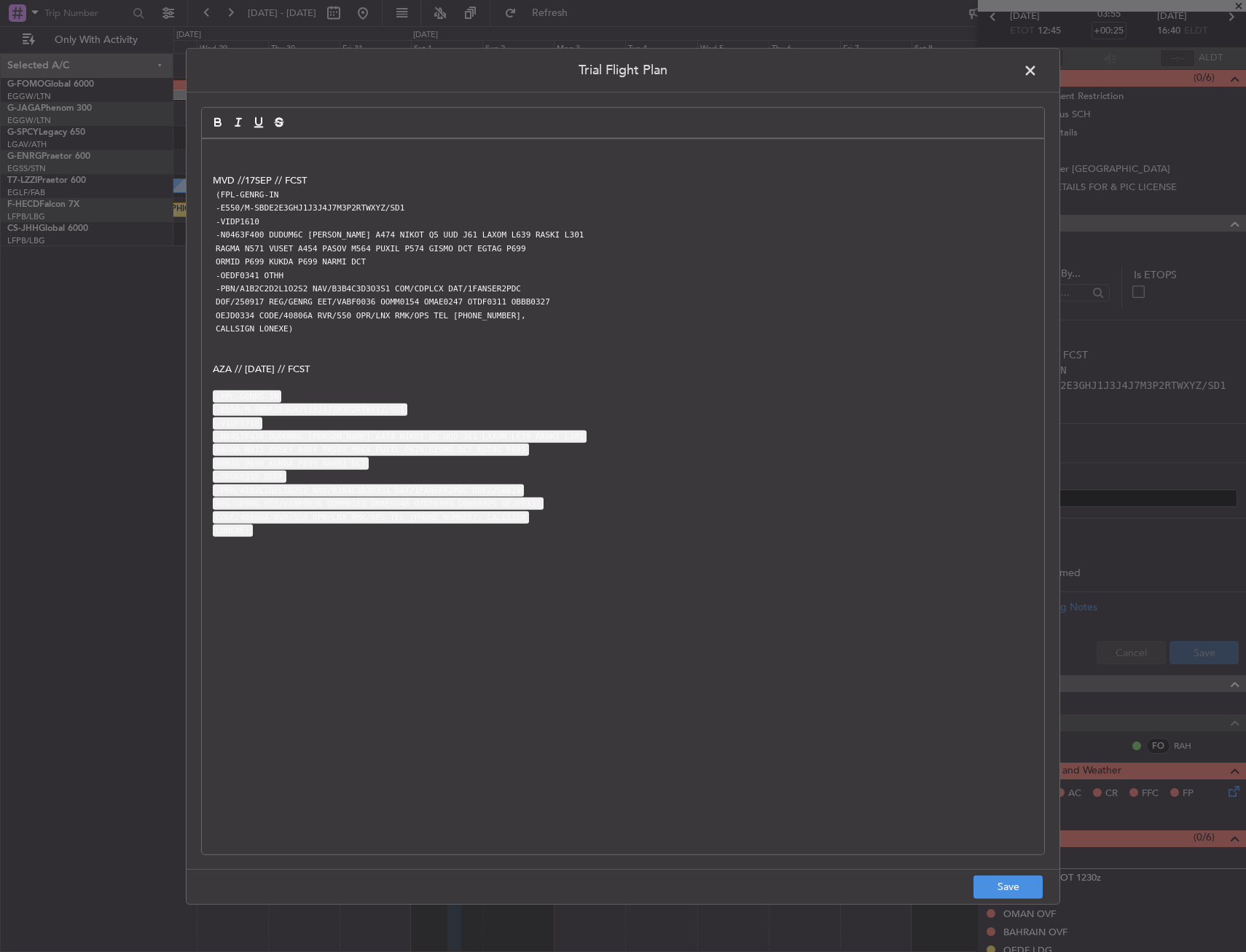
click at [271, 152] on p at bounding box center [623, 153] width 820 height 13
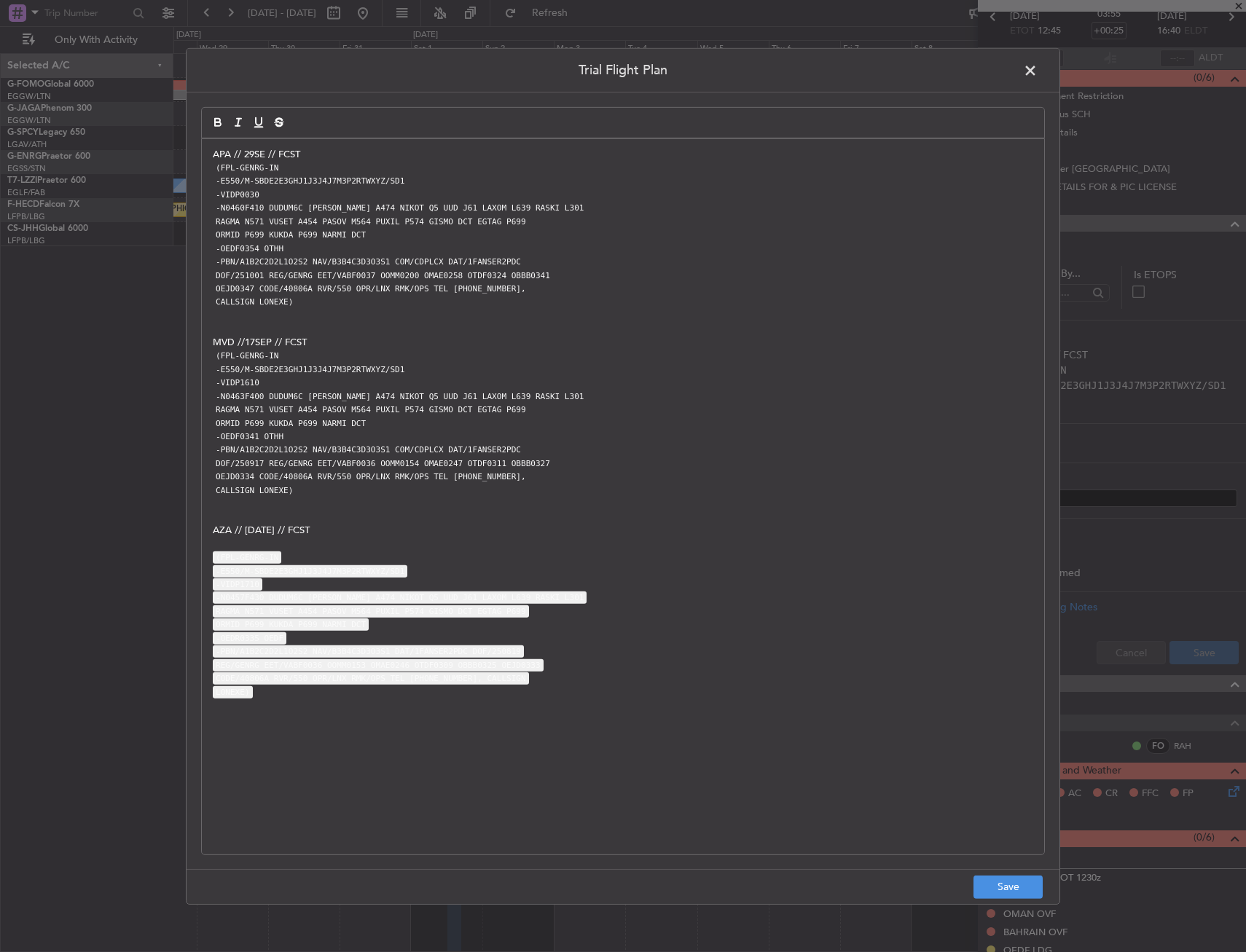
scroll to position [0, 0]
click at [336, 157] on p "APA // 29SE // FCST" at bounding box center [623, 153] width 820 height 13
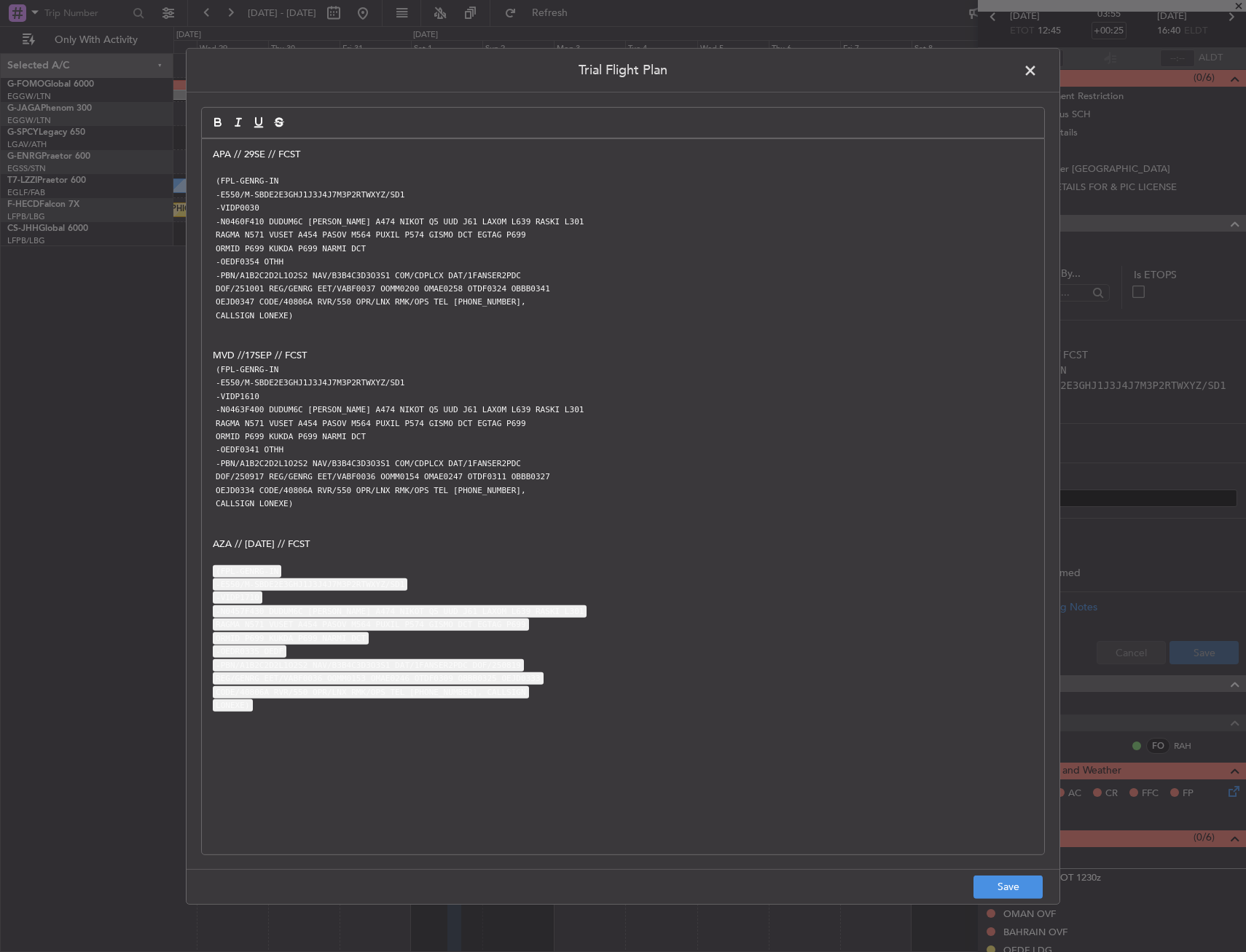
click at [331, 174] on p at bounding box center [623, 167] width 820 height 13
click at [313, 182] on p "(FPL-GENRG-IN" at bounding box center [623, 180] width 820 height 13
click at [1029, 881] on button "Save" at bounding box center [1008, 886] width 69 height 23
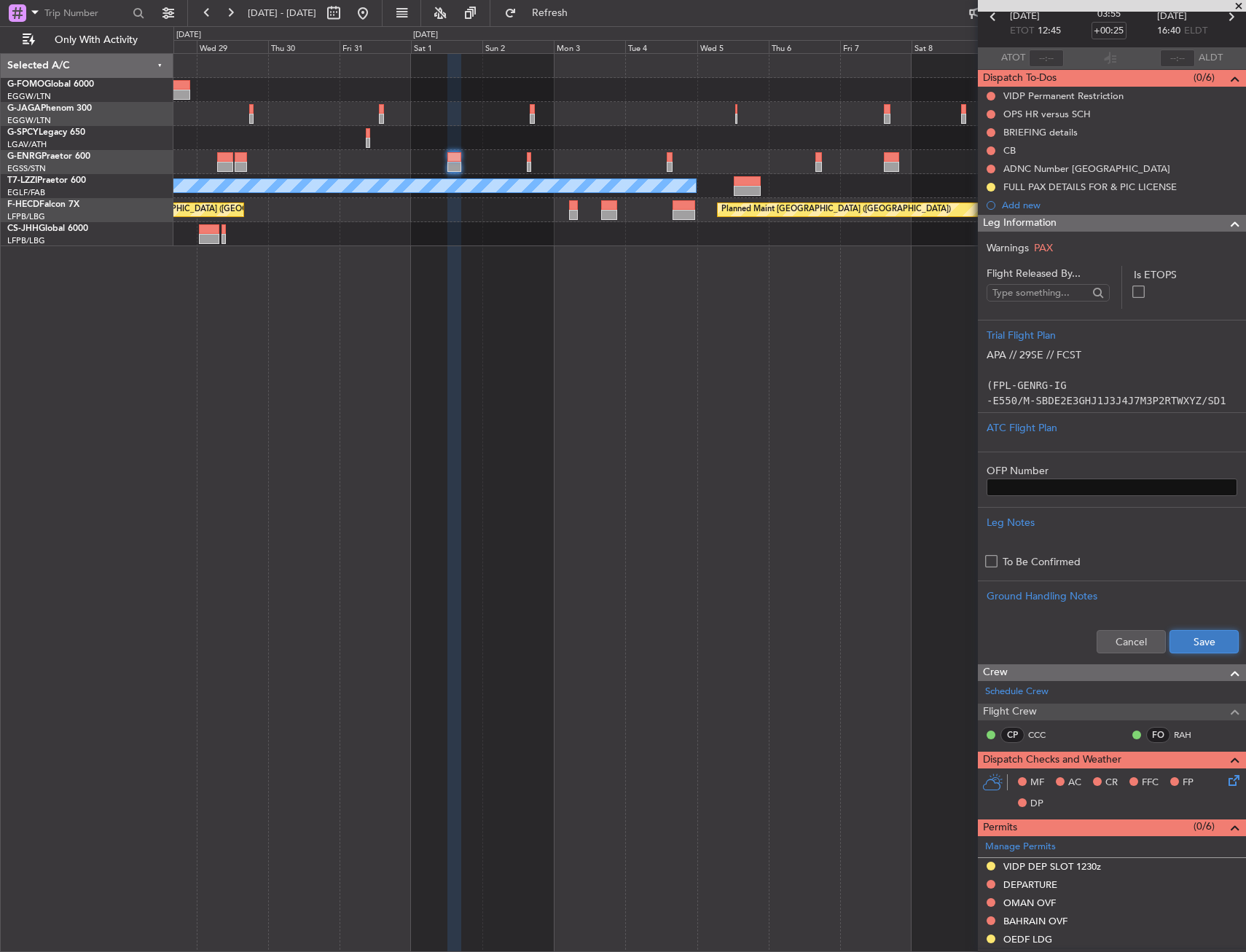
click at [1175, 637] on button "Save" at bounding box center [1203, 641] width 69 height 23
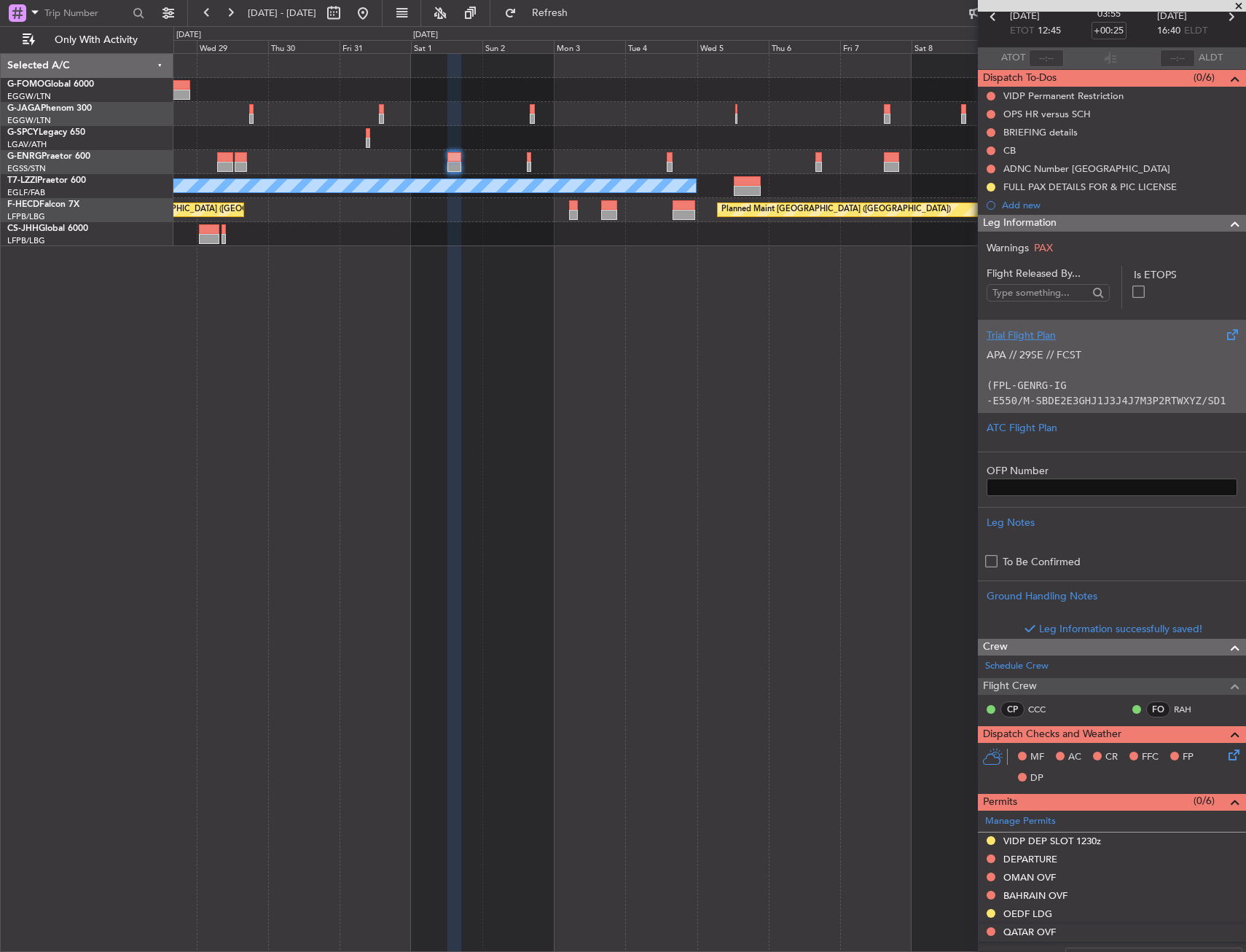
click at [1114, 354] on p "APA // 29SE // FCST" at bounding box center [1111, 355] width 250 height 15
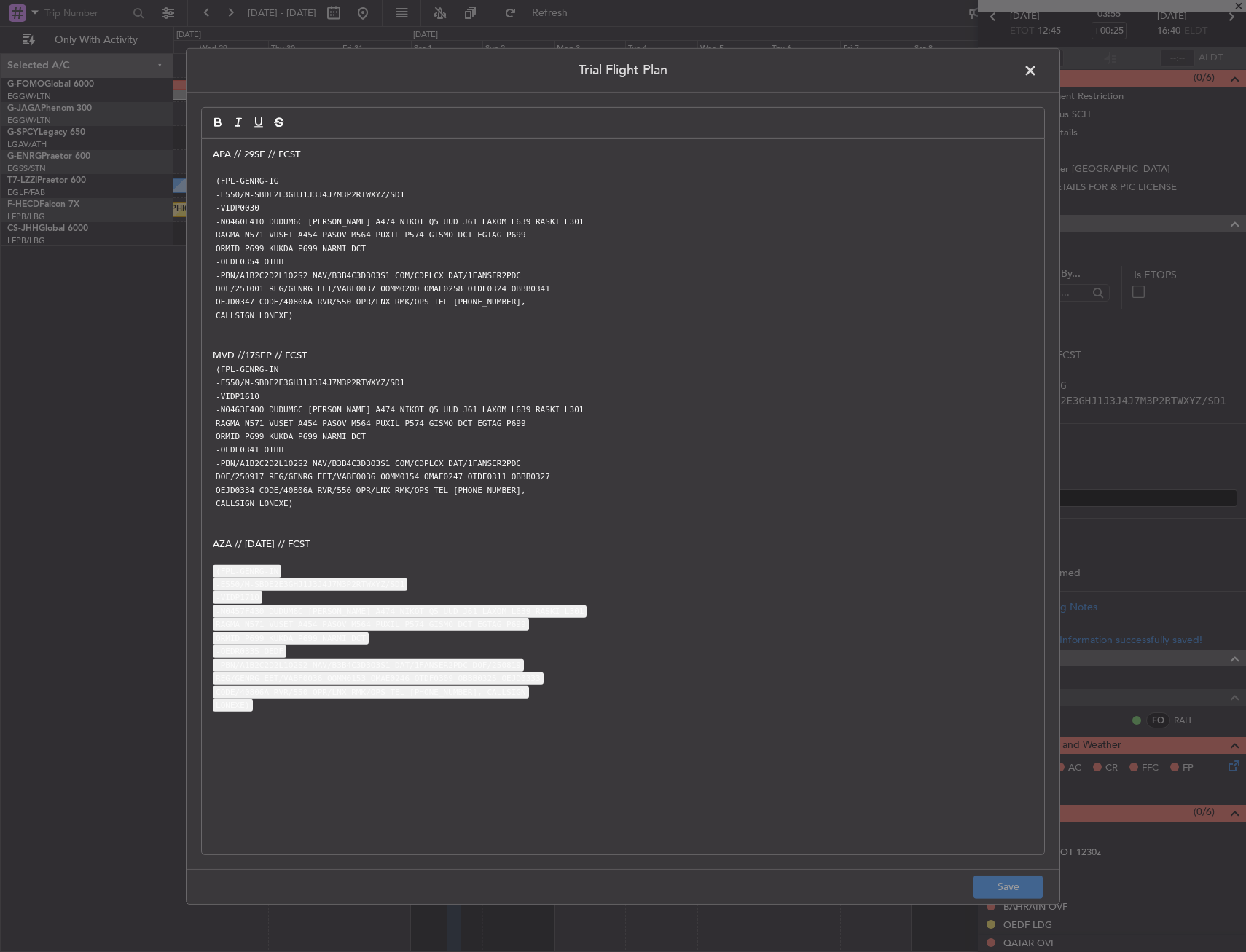
drag, startPoint x: 263, startPoint y: 149, endPoint x: 287, endPoint y: 184, distance: 42.4
click at [264, 150] on p "APA // 29SE // FCST" at bounding box center [623, 153] width 820 height 13
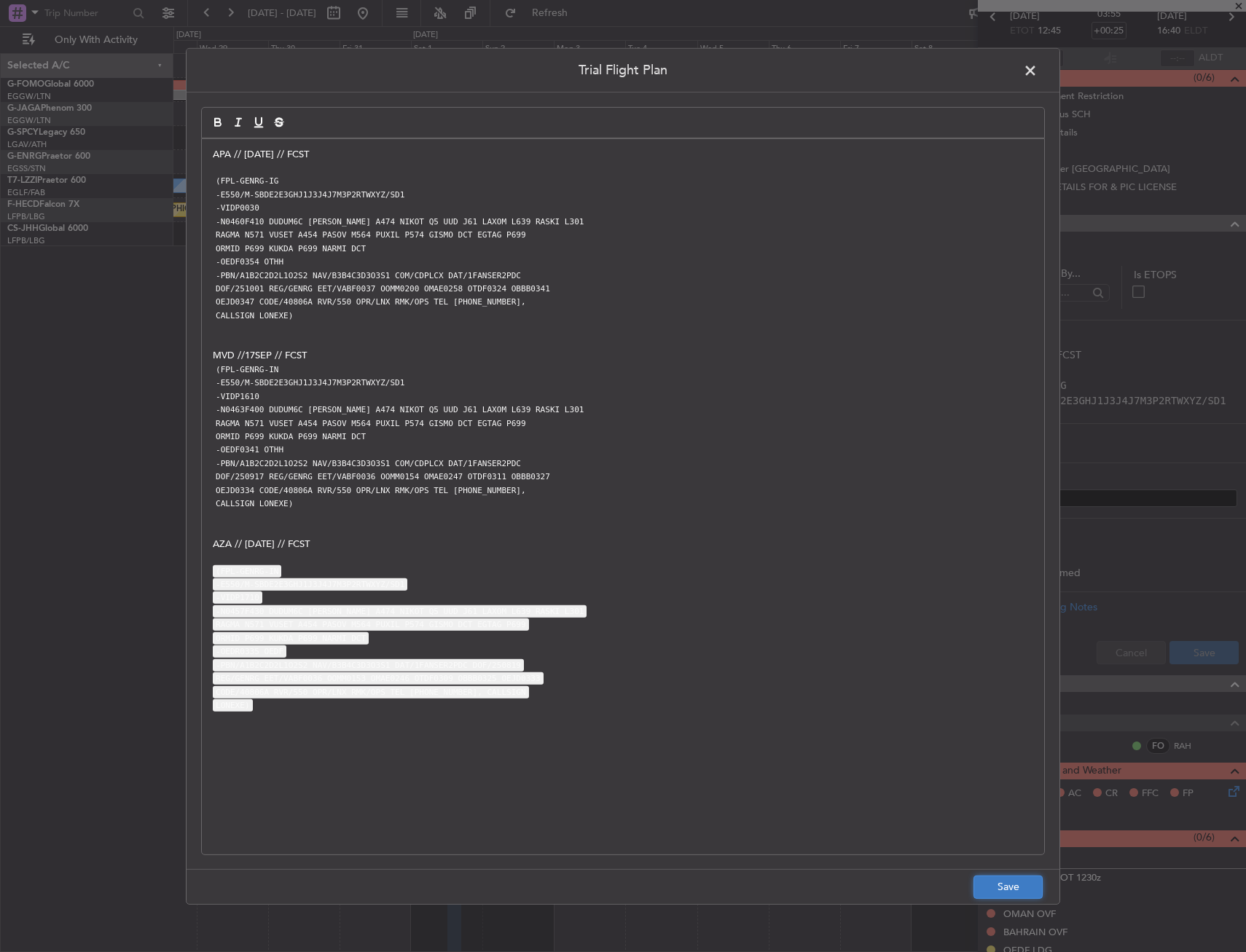
click at [998, 883] on button "Save" at bounding box center [1008, 886] width 69 height 23
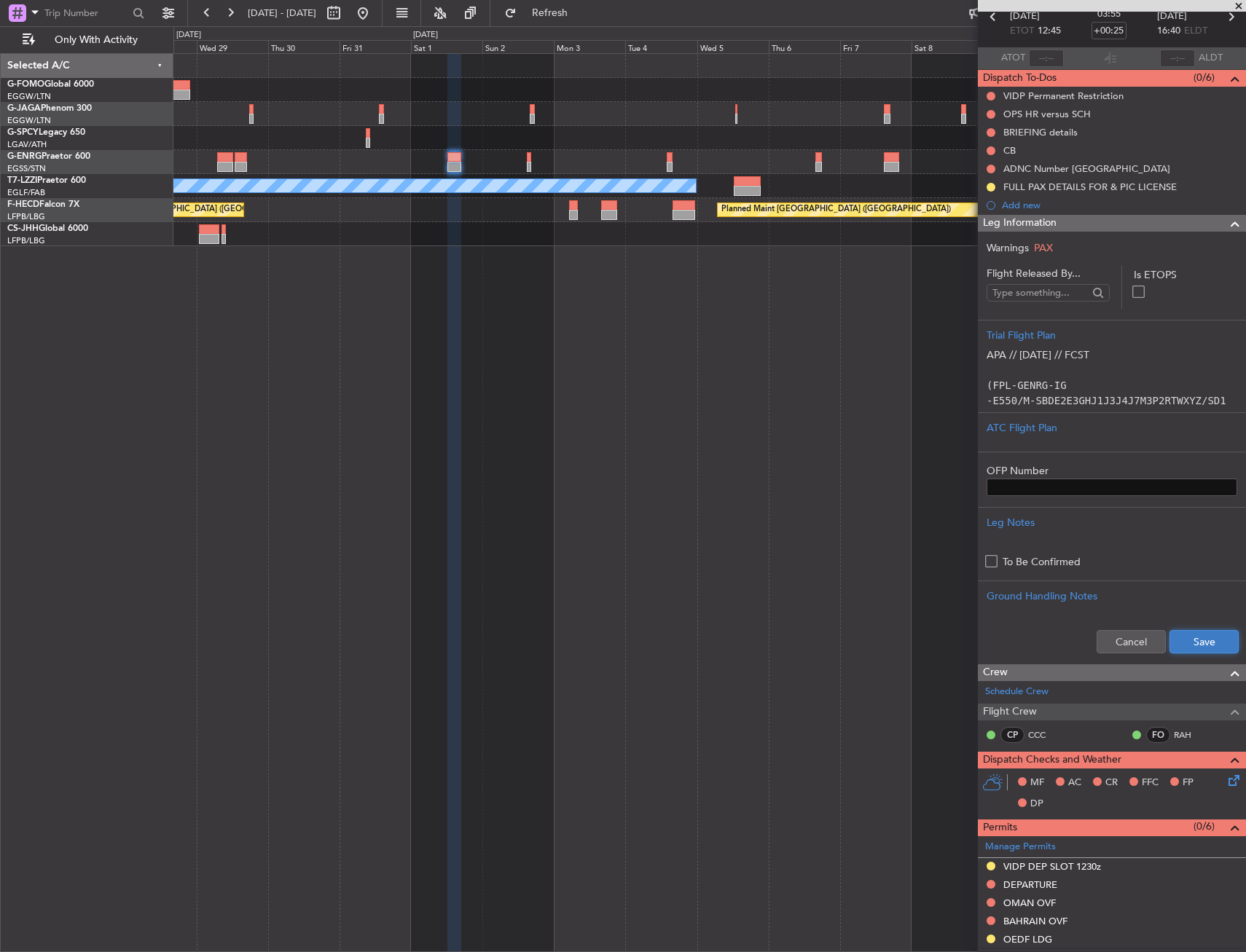
click at [1209, 647] on button "Save" at bounding box center [1203, 641] width 69 height 23
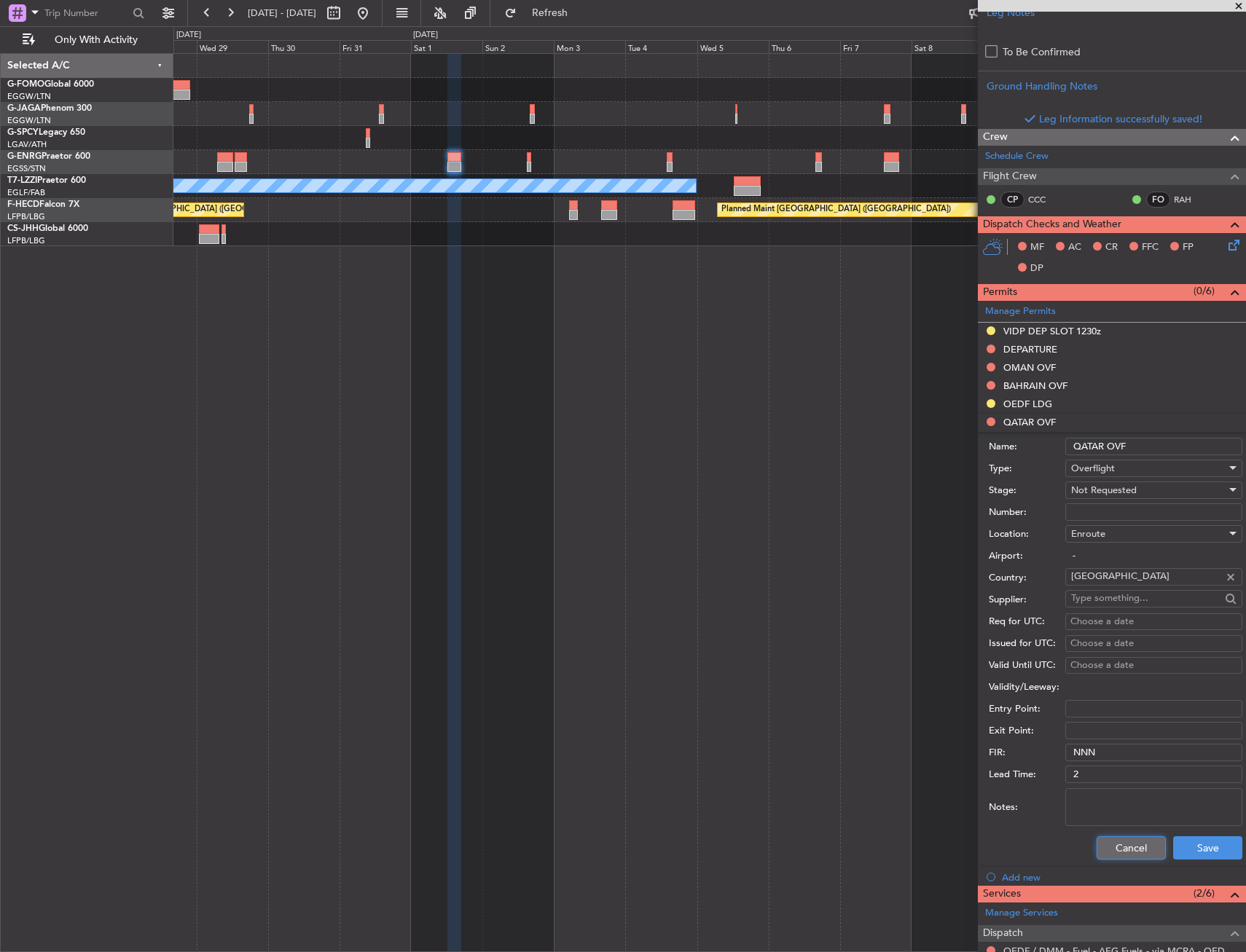
click at [1112, 852] on button "Cancel" at bounding box center [1130, 847] width 69 height 23
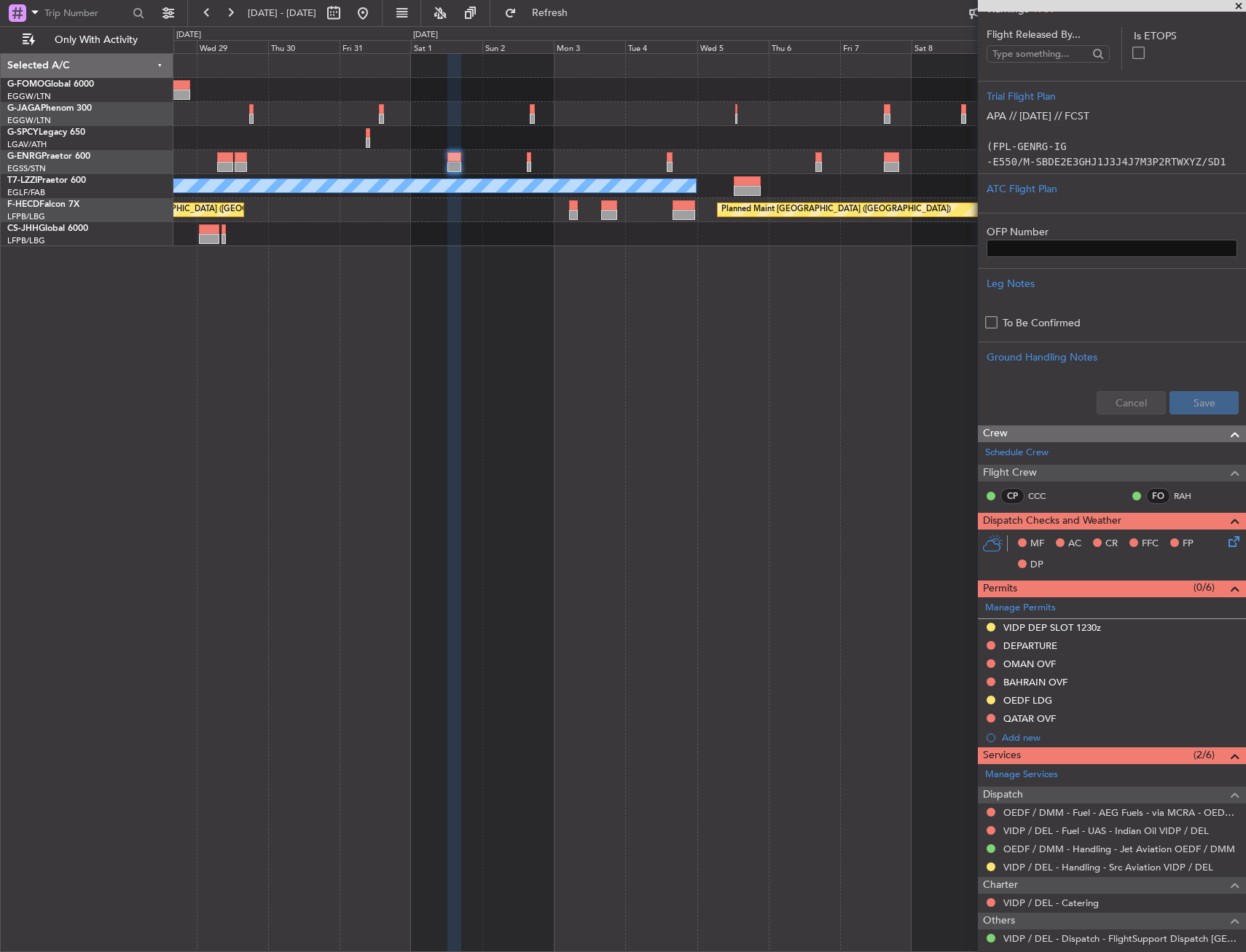
scroll to position [217, 0]
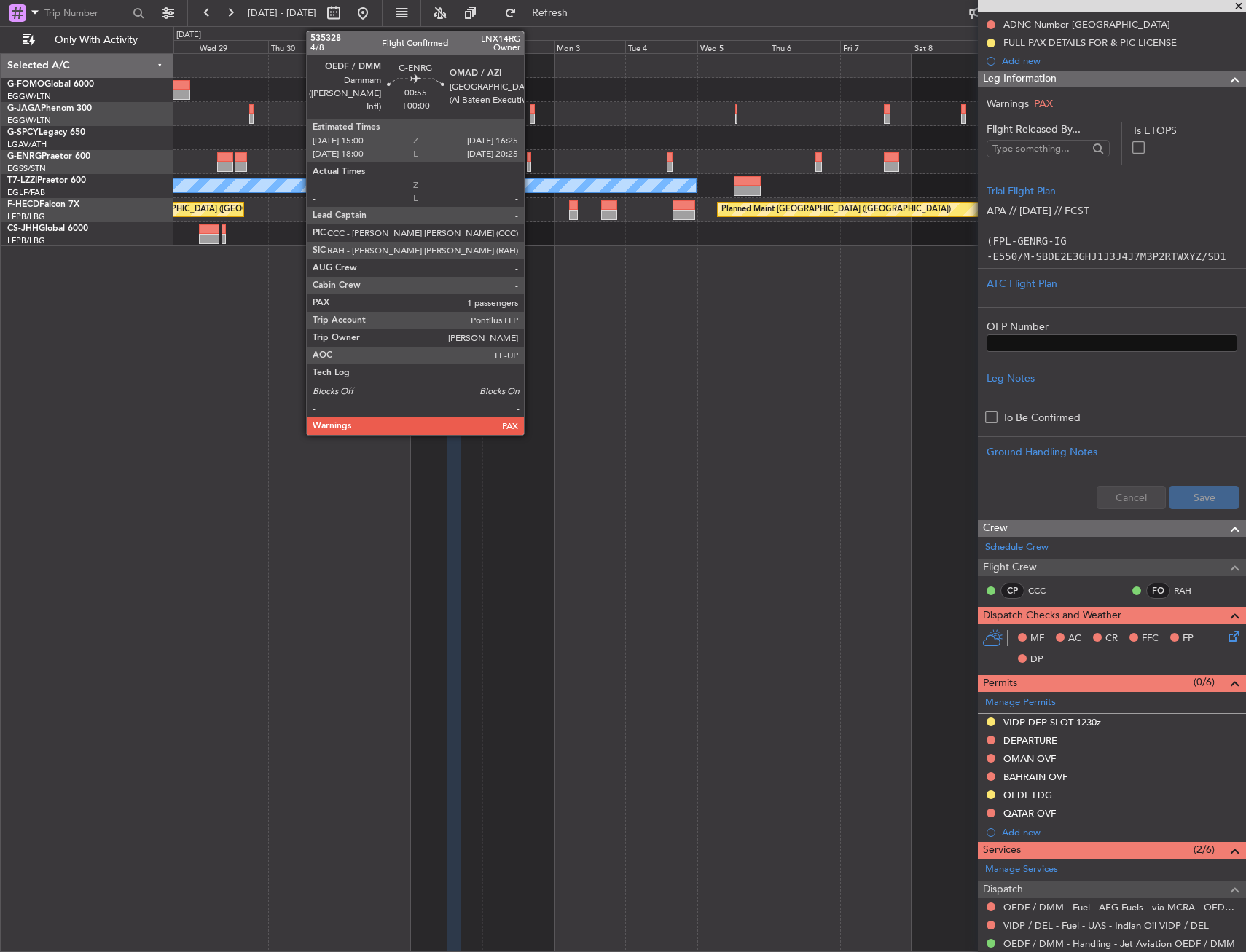
click at [531, 163] on div at bounding box center [528, 167] width 4 height 10
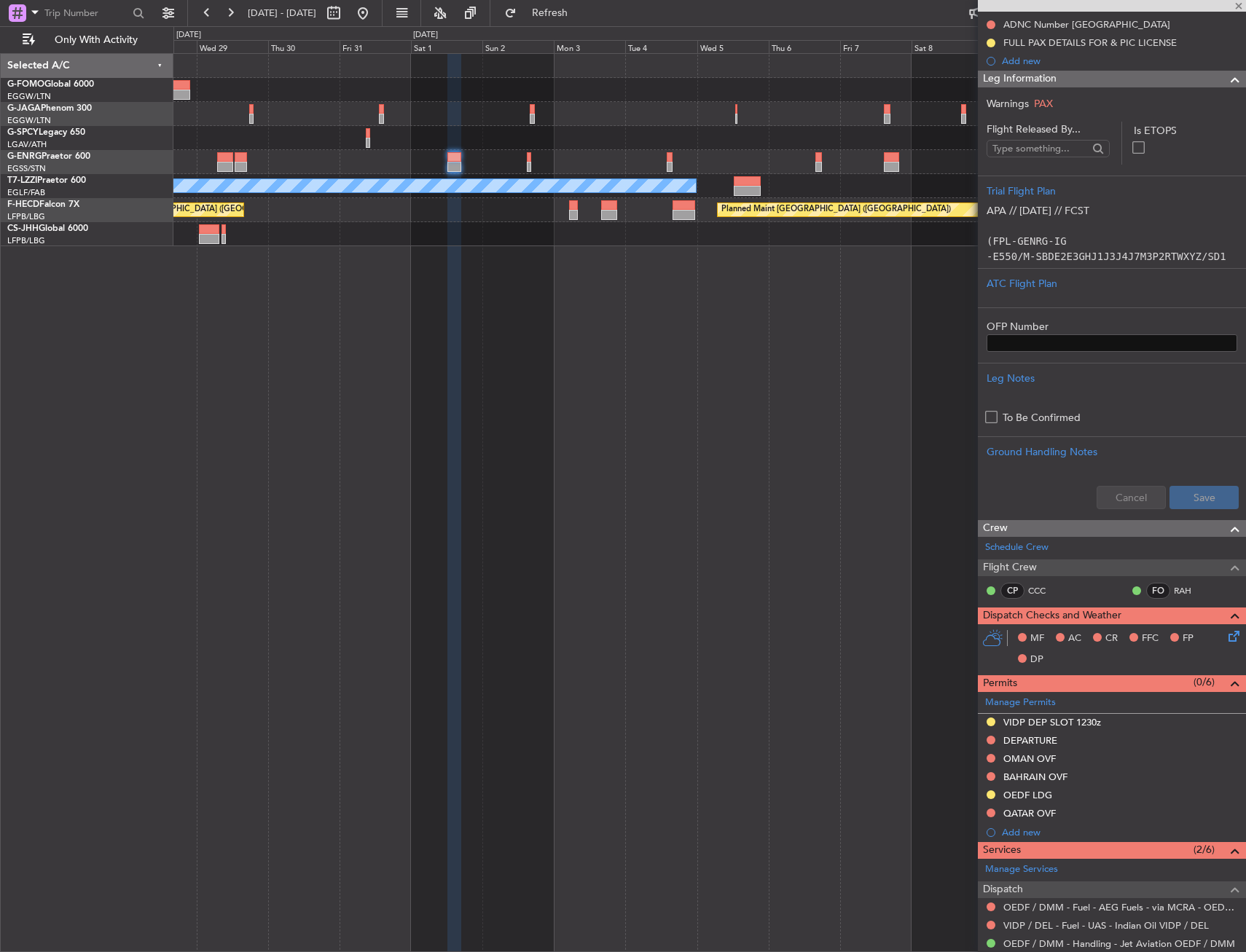
scroll to position [0, 0]
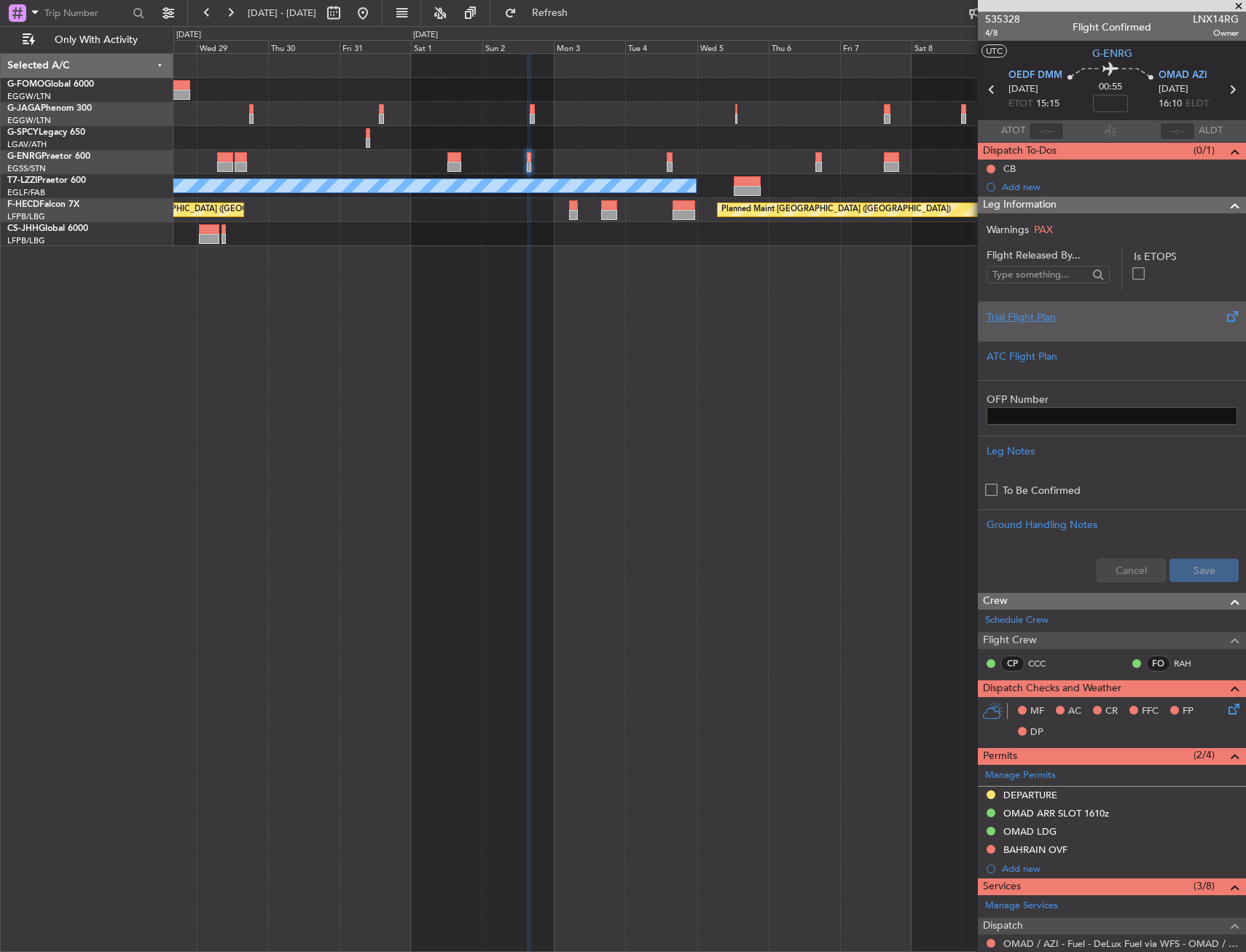
click at [1065, 324] on div at bounding box center [1111, 329] width 250 height 9
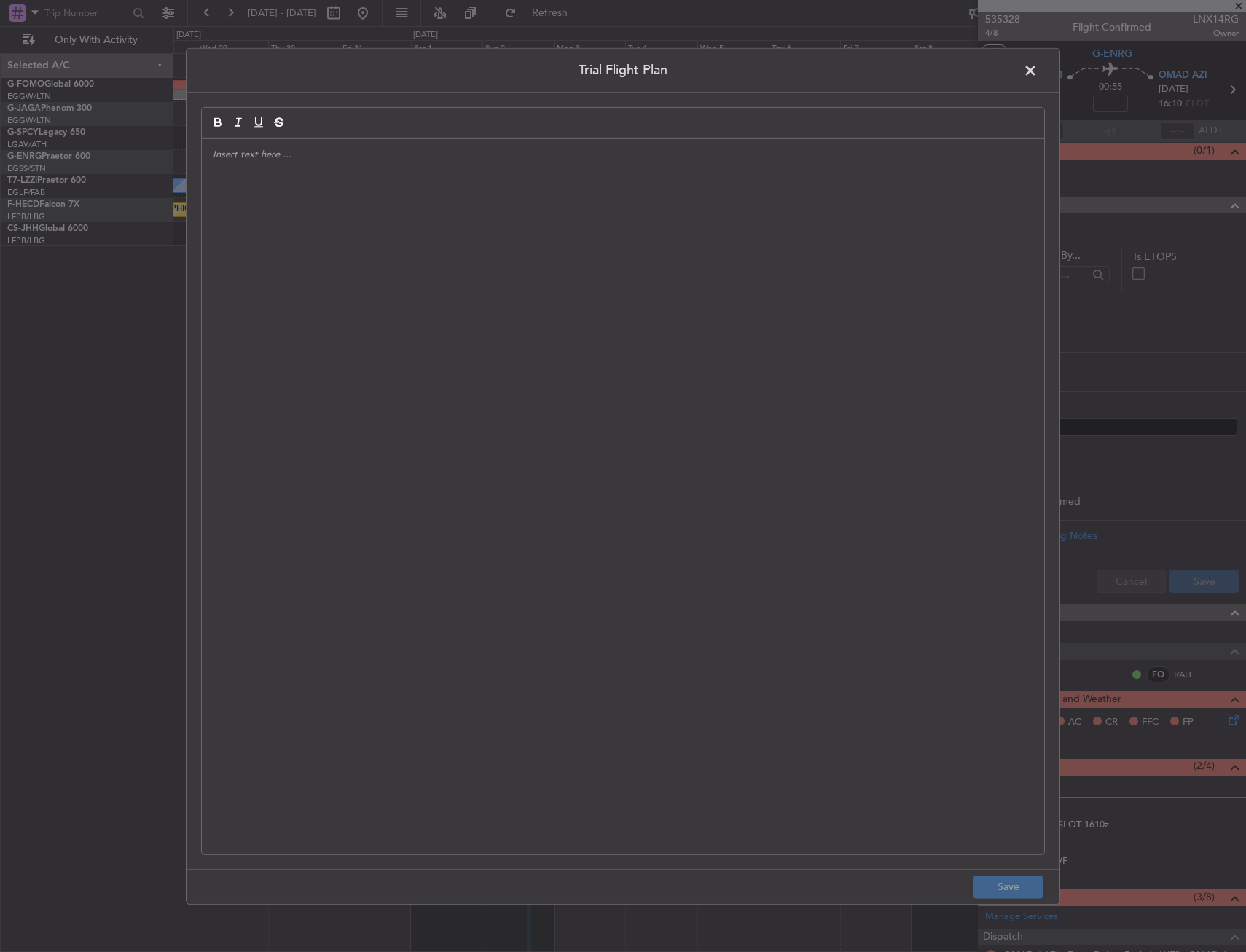
click at [1019, 83] on header "Trial Flight Plan" at bounding box center [623, 69] width 873 height 43
click at [1037, 74] on span at bounding box center [1037, 73] width 0 height 29
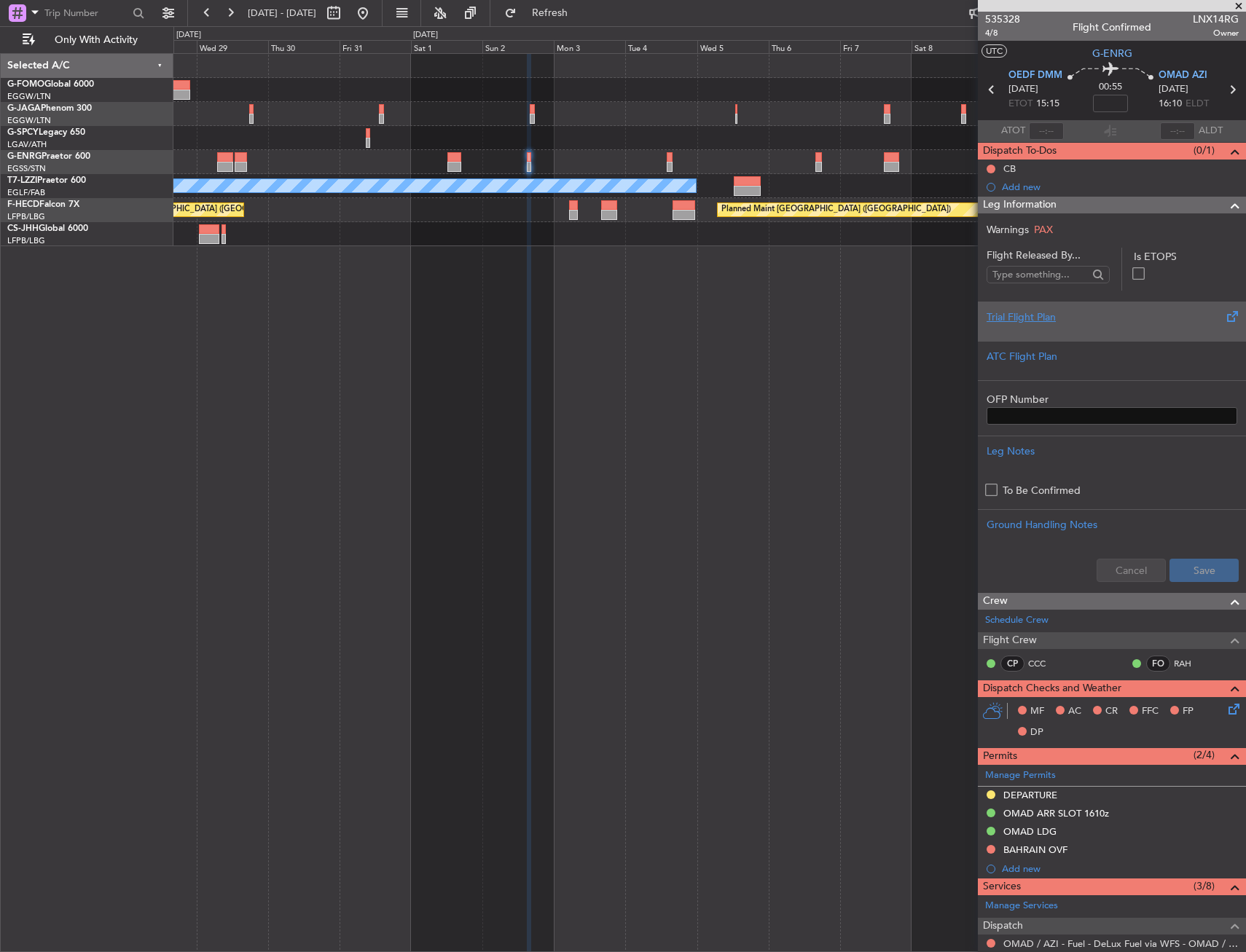
click at [1154, 324] on div "Trial Flight Plan" at bounding box center [1111, 317] width 250 height 15
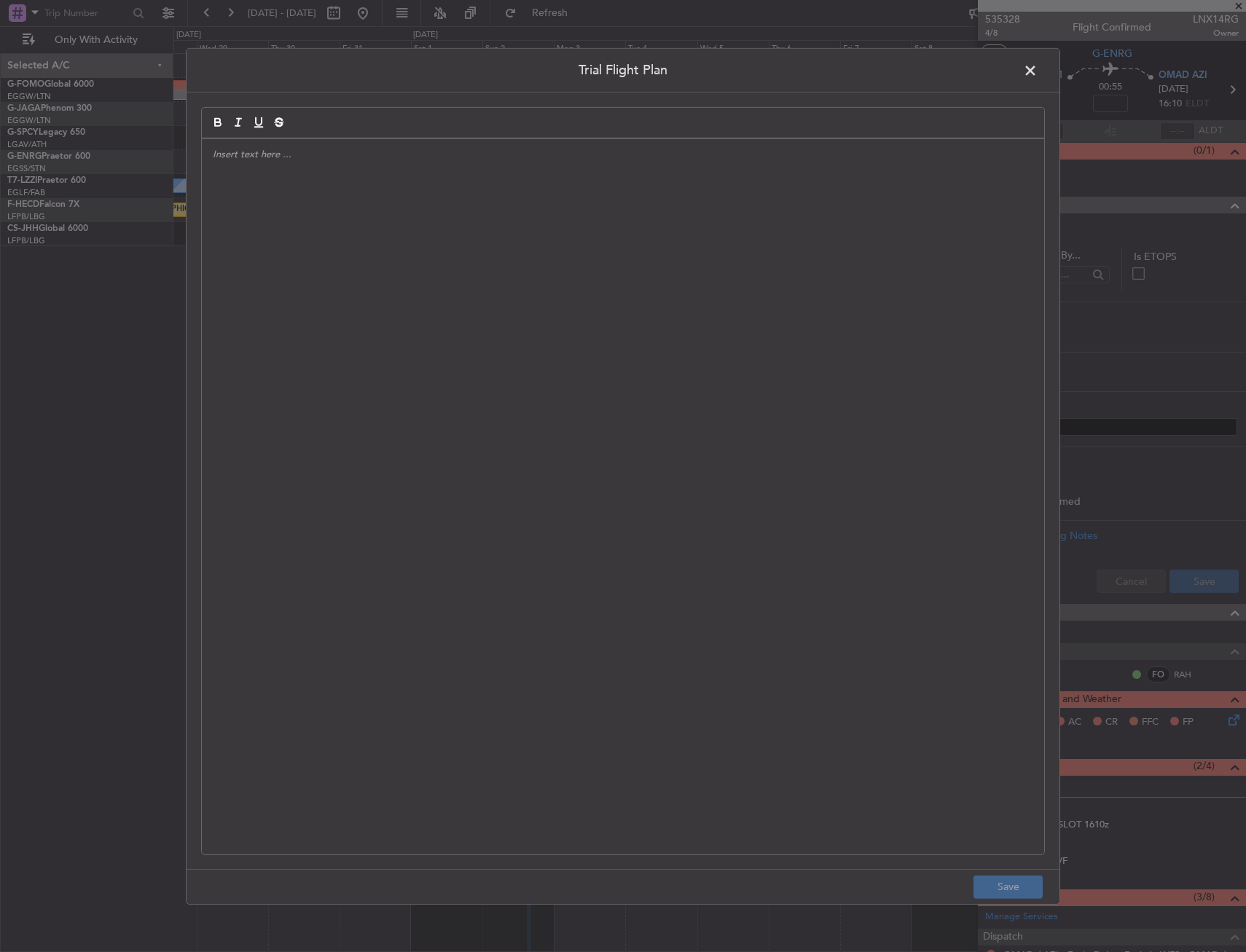
click at [1027, 60] on div "Trial Flight Plan Save" at bounding box center [623, 476] width 874 height 857
click at [1037, 67] on span at bounding box center [1037, 73] width 0 height 29
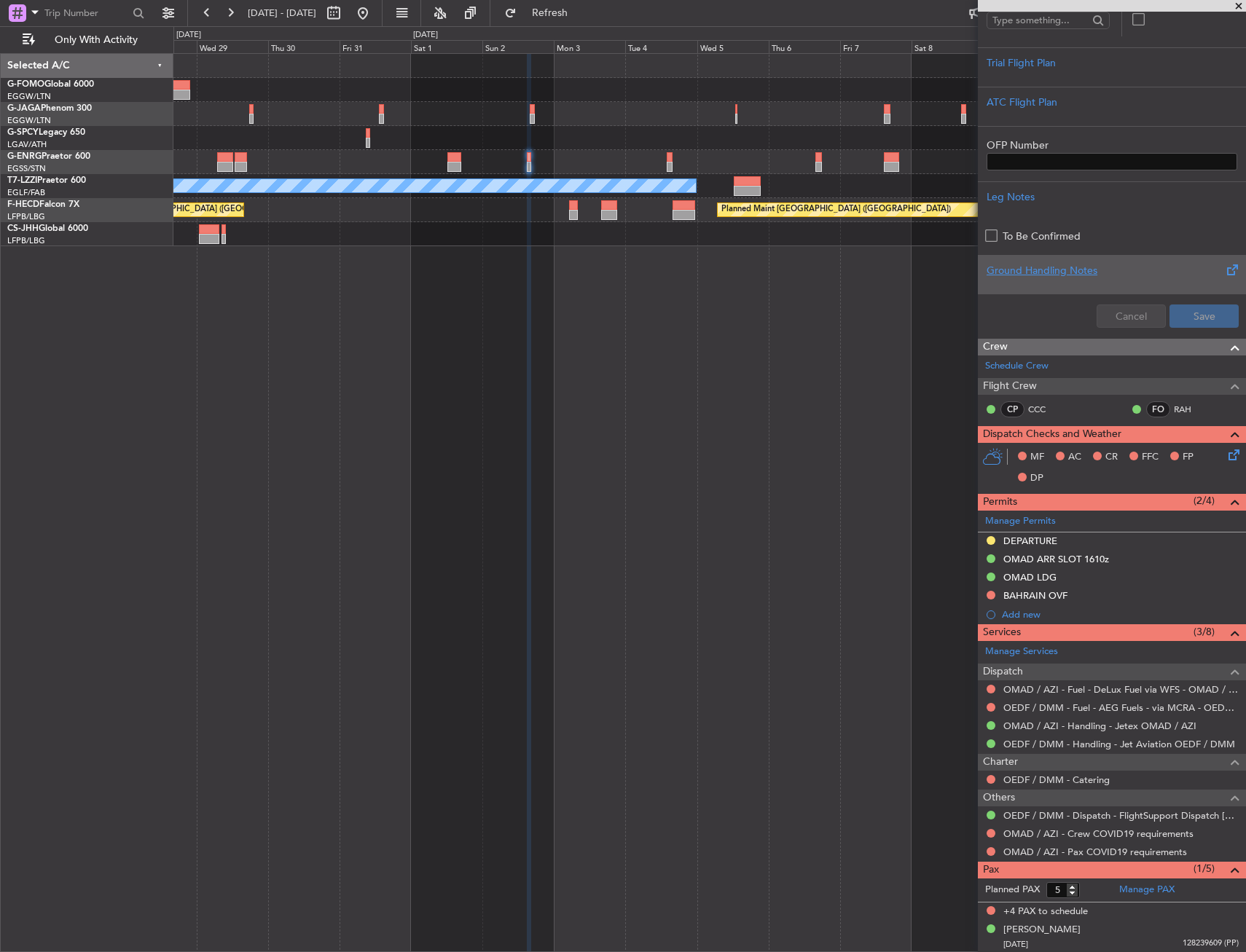
scroll to position [255, 0]
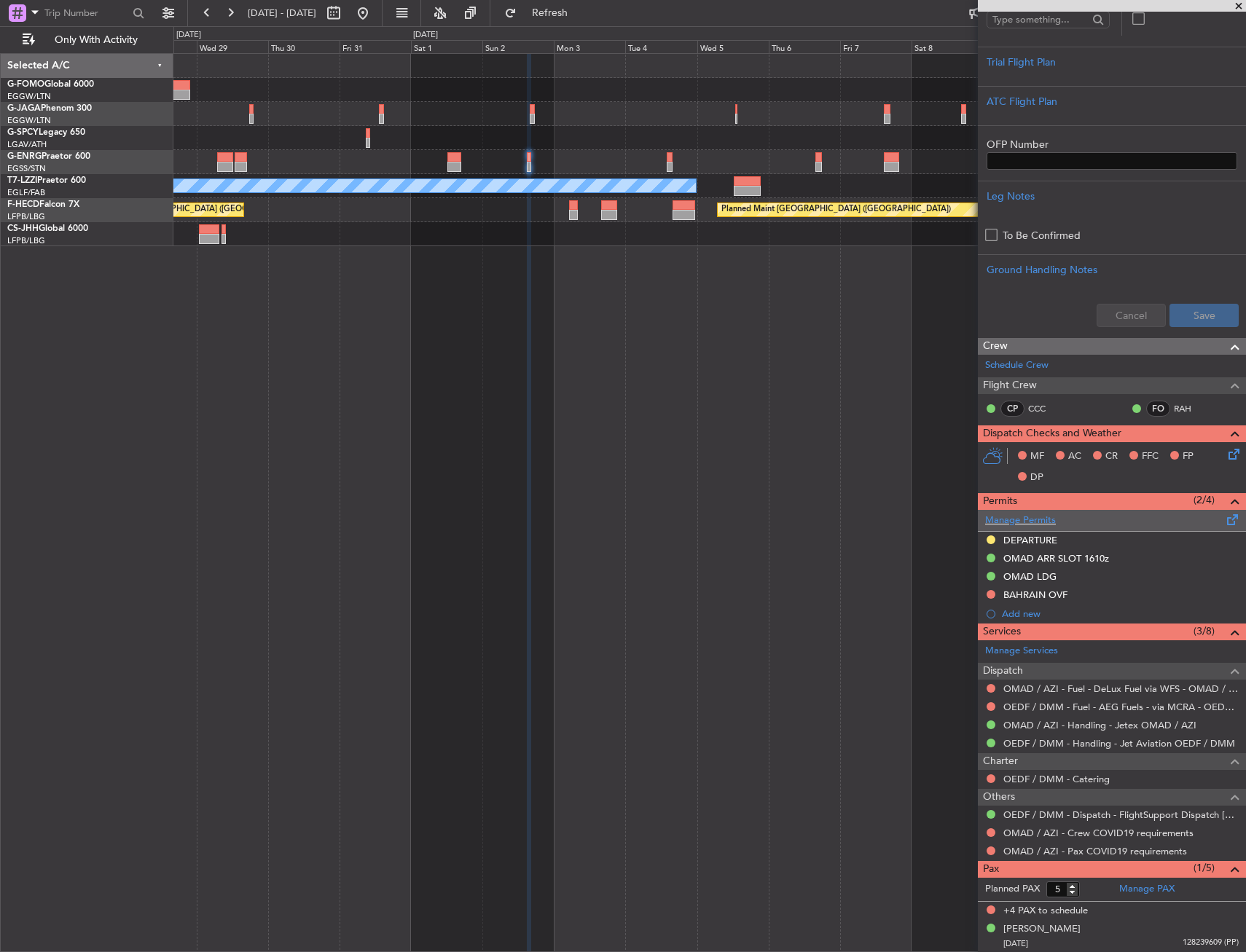
click at [1226, 513] on span at bounding box center [1232, 516] width 18 height 11
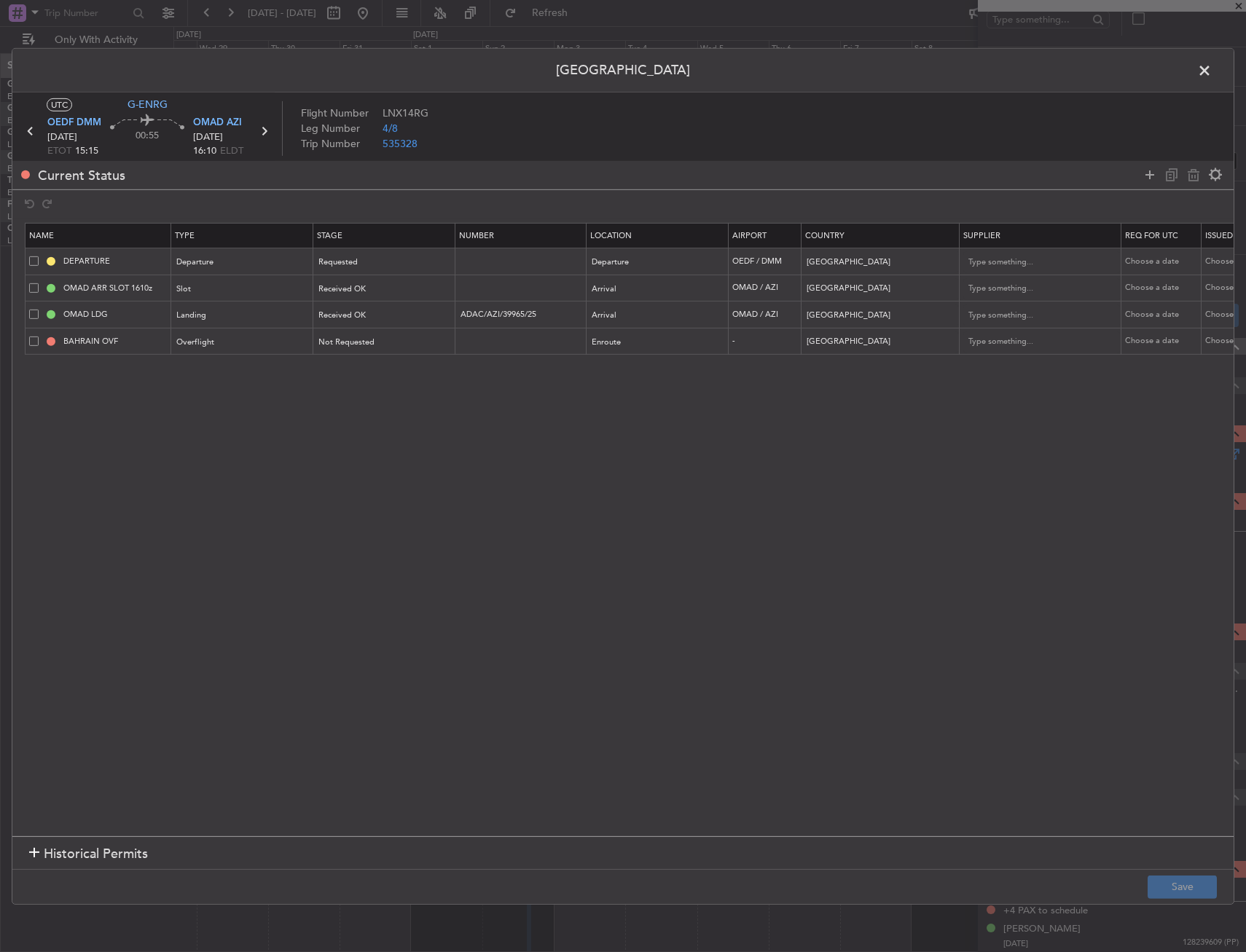
click at [1147, 186] on div "Current Status" at bounding box center [623, 174] width 1220 height 28
click at [1148, 175] on icon at bounding box center [1149, 175] width 18 height 18
click at [198, 369] on div "Type" at bounding box center [238, 370] width 121 height 22
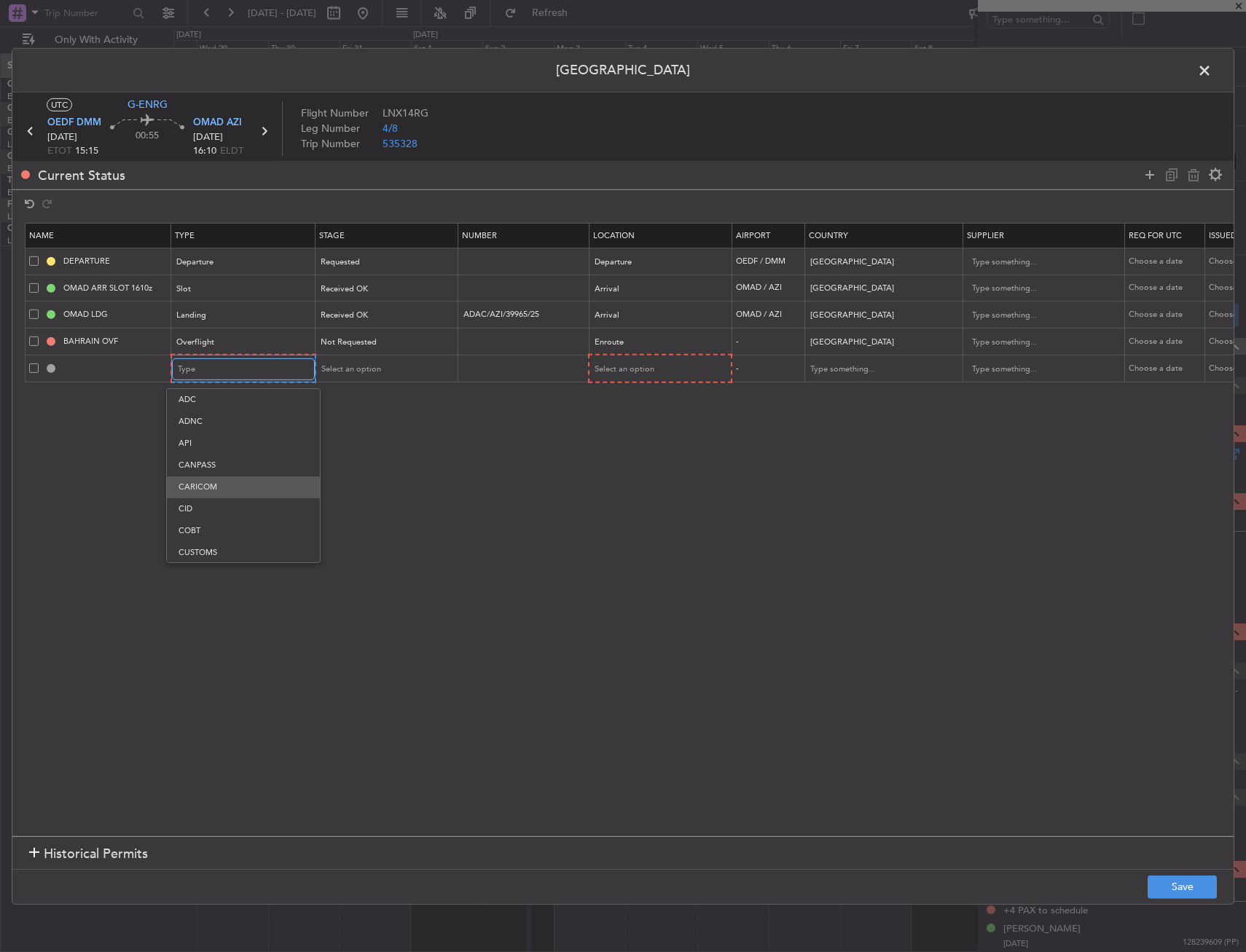
scroll to position [270, 0]
click at [227, 523] on span "Overflight" at bounding box center [244, 523] width 129 height 22
click at [617, 370] on span "Select an option" at bounding box center [623, 369] width 60 height 11
click at [625, 484] on span "Enroute" at bounding box center [658, 487] width 129 height 22
click at [870, 370] on input "text" at bounding box center [873, 369] width 131 height 22
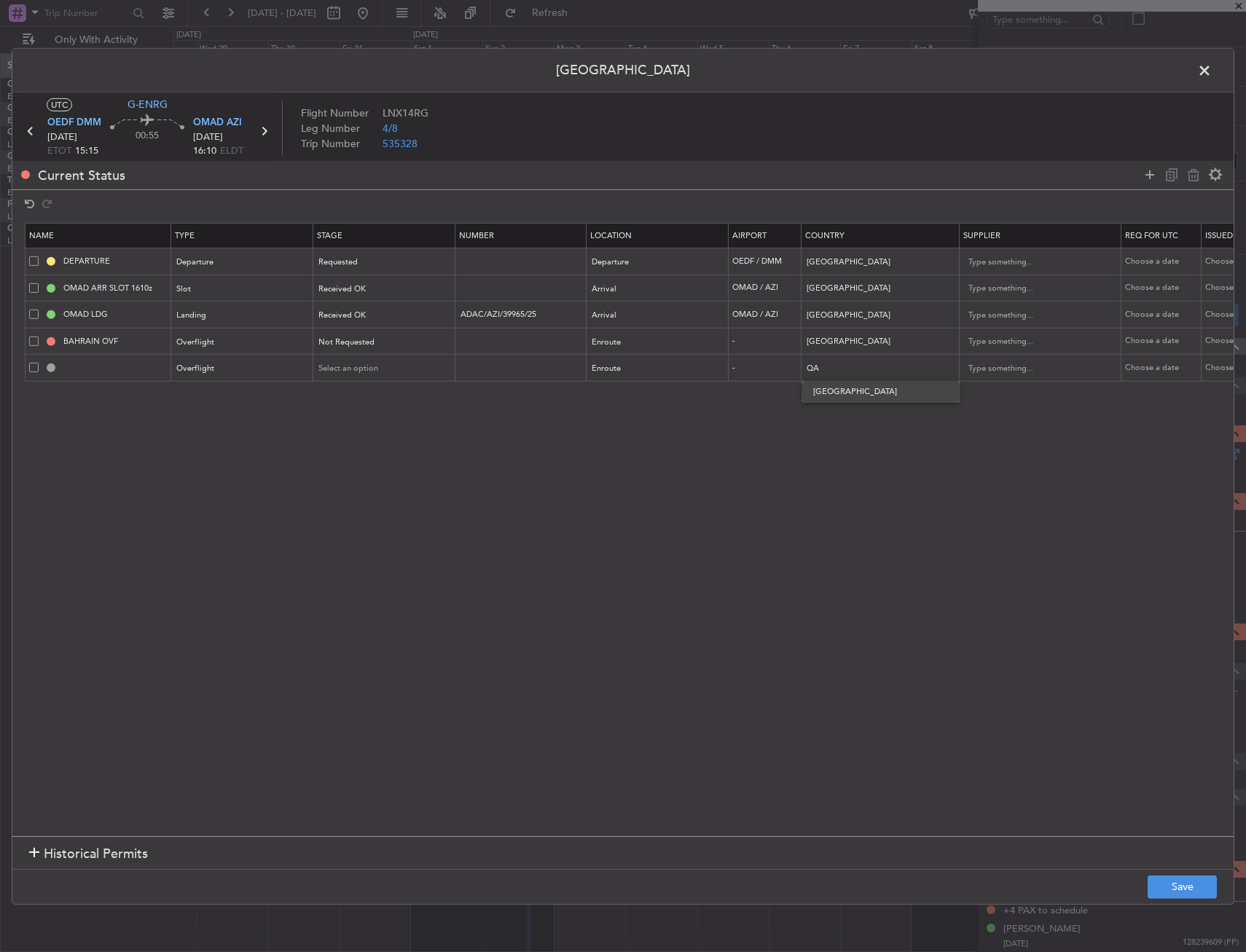
click at [855, 395] on span "[GEOGRAPHIC_DATA]" at bounding box center [880, 392] width 135 height 22
type input "[GEOGRAPHIC_DATA]"
click at [1168, 878] on button "Save" at bounding box center [1181, 886] width 69 height 23
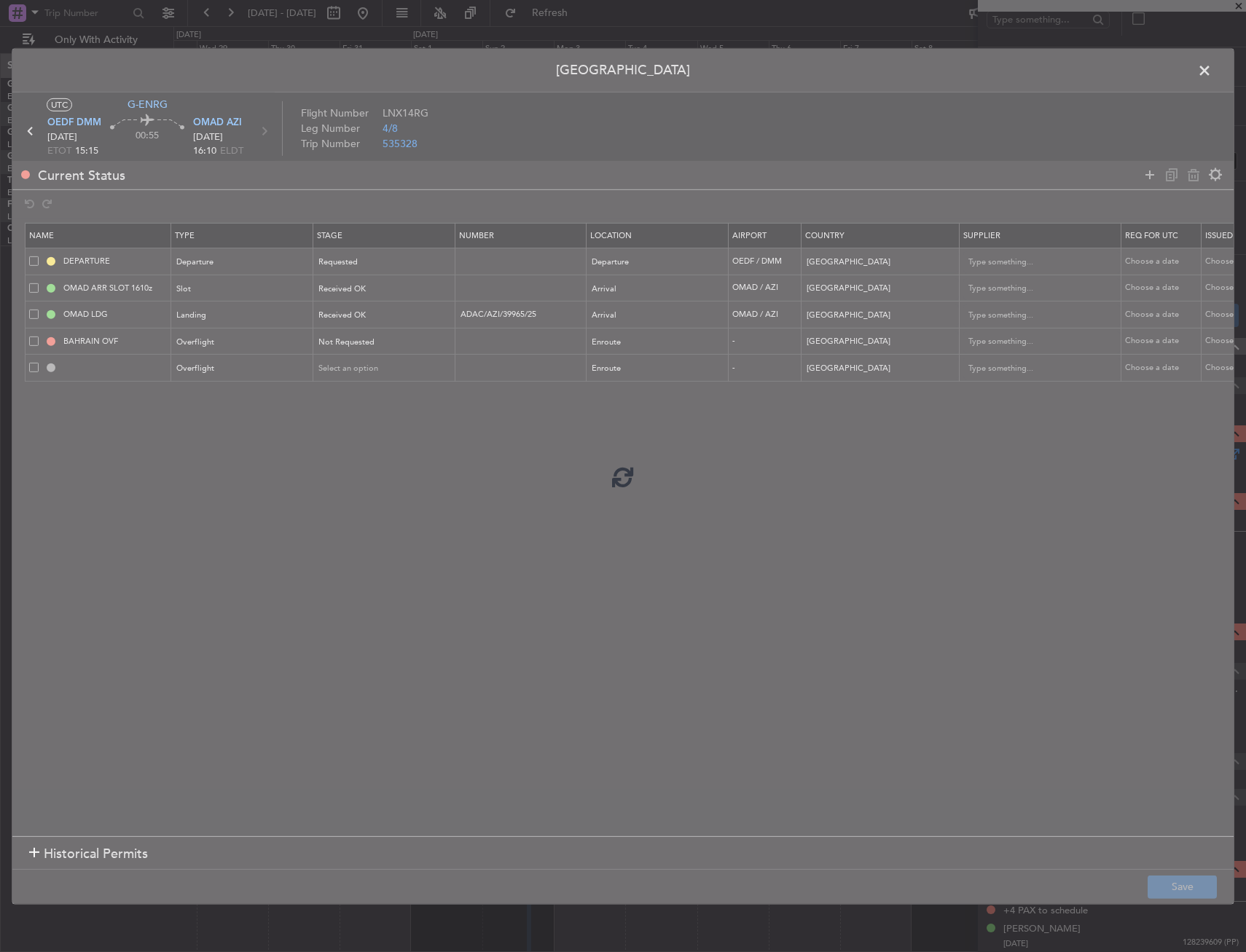
type input "QATAR OVF"
type input "NNN"
type input "2"
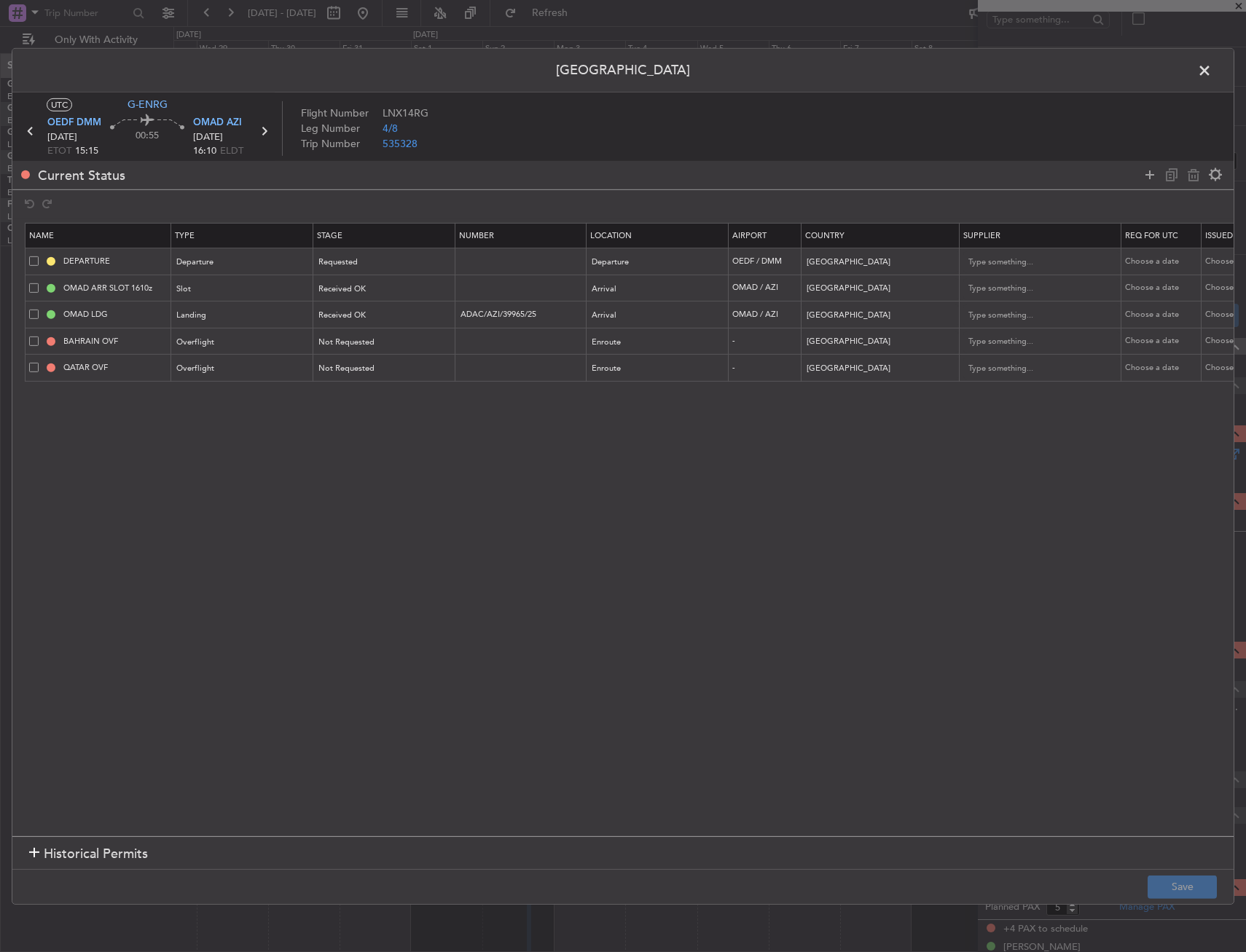
click at [1211, 73] on span at bounding box center [1211, 73] width 0 height 29
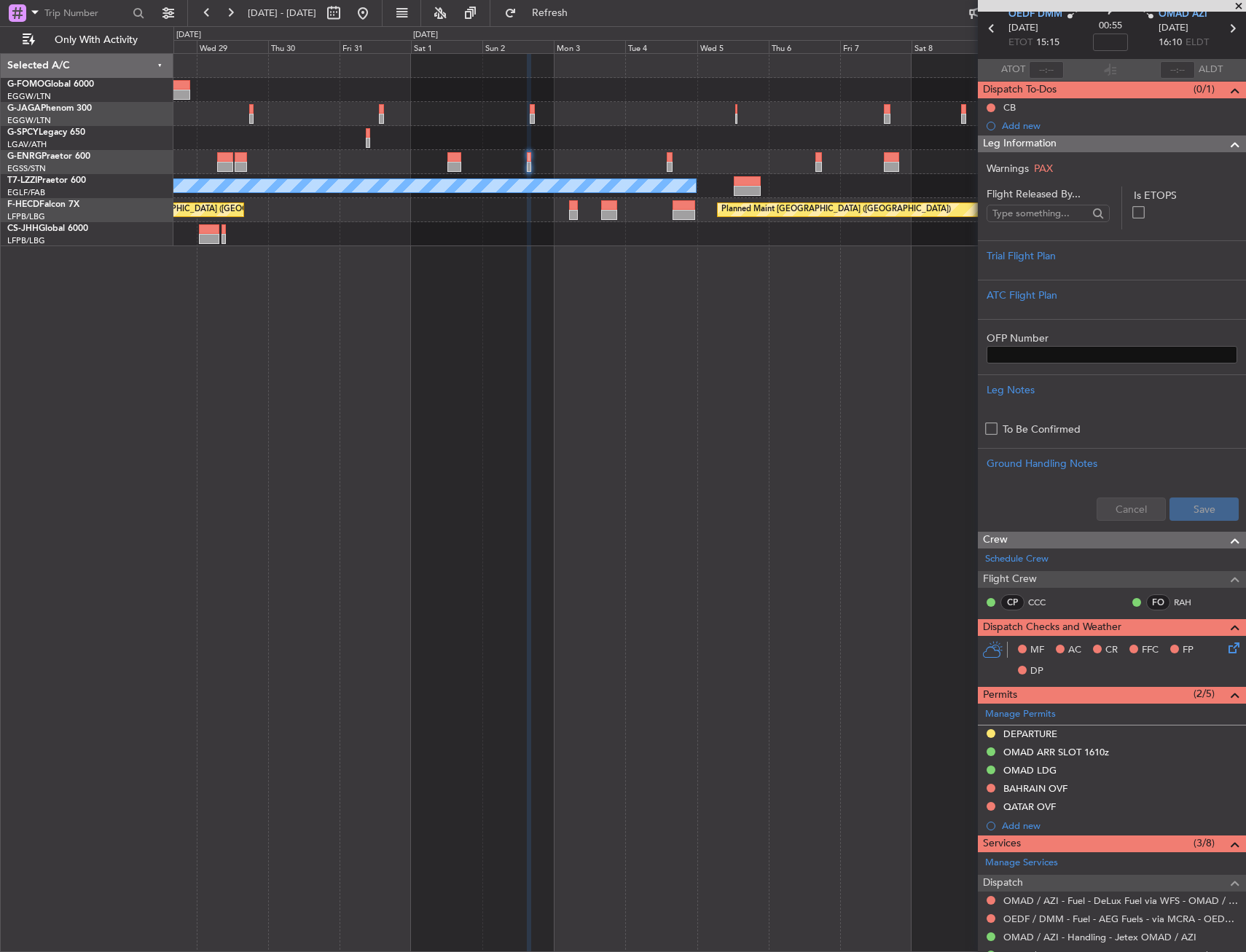
scroll to position [37, 0]
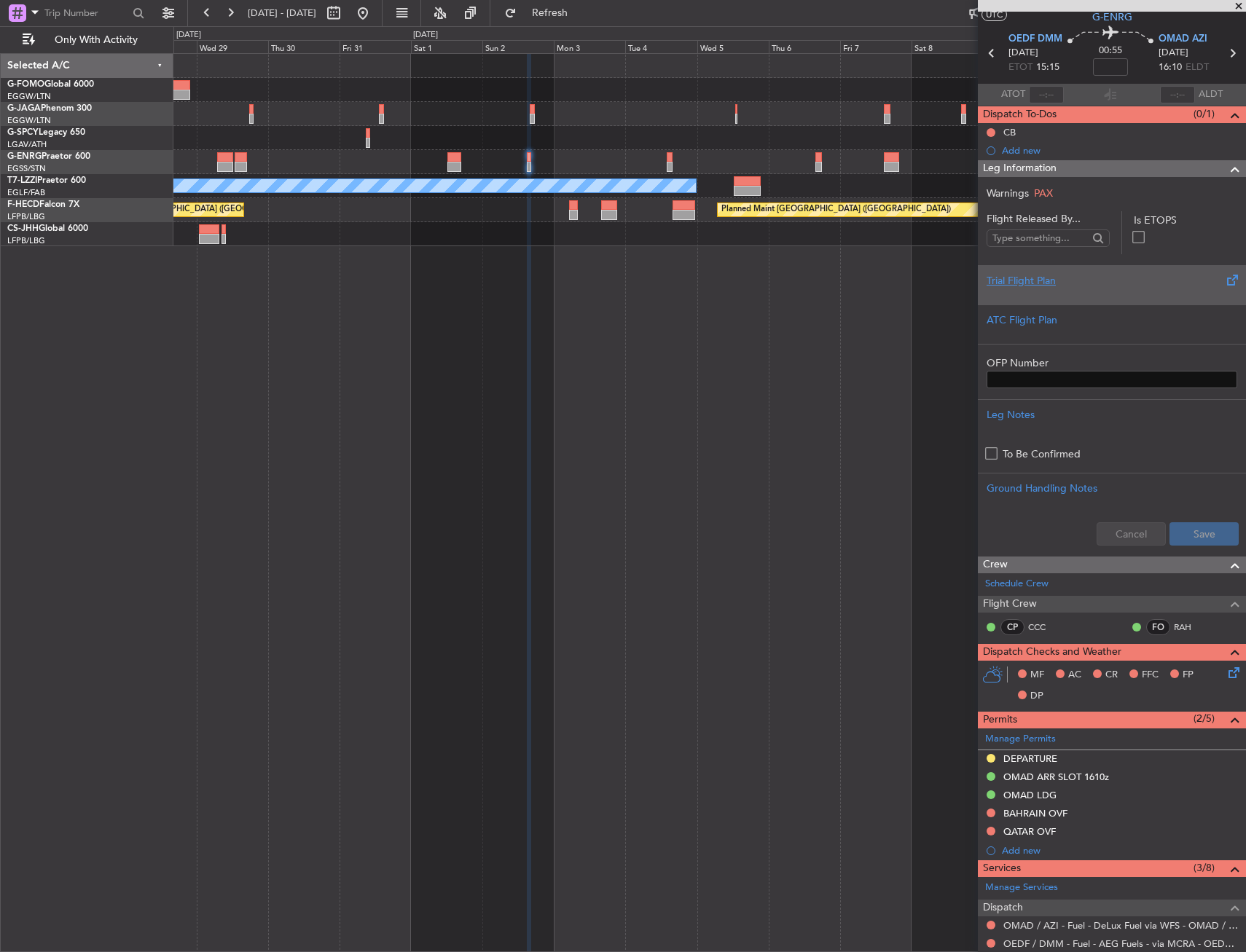
click at [1044, 291] on div at bounding box center [1111, 293] width 250 height 9
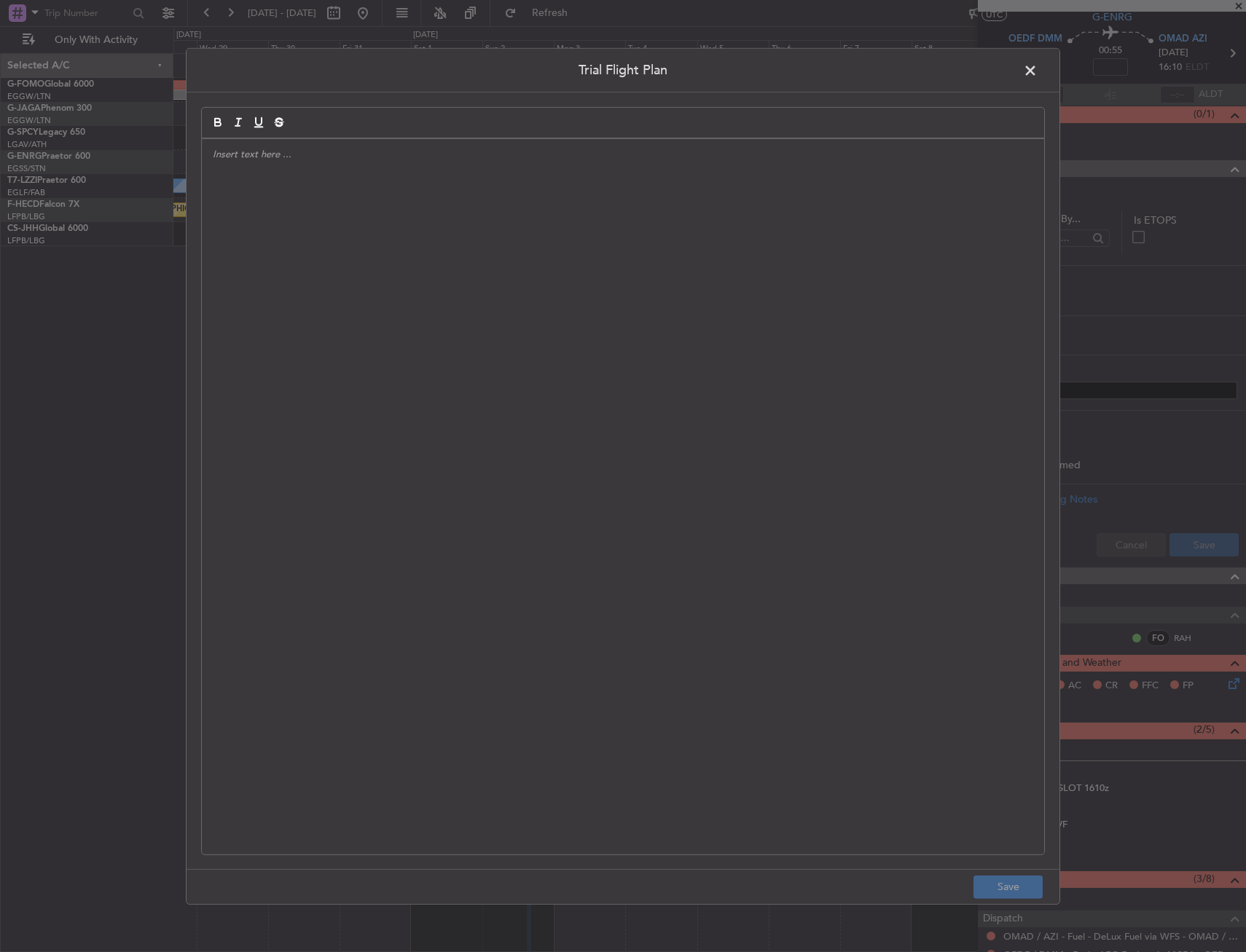
click at [535, 332] on div at bounding box center [623, 496] width 842 height 715
drag, startPoint x: 531, startPoint y: 332, endPoint x: 485, endPoint y: 264, distance: 82.1
click at [519, 318] on div "APA //" at bounding box center [623, 496] width 842 height 715
click at [307, 213] on div "APA //29SEP // FCST" at bounding box center [623, 496] width 842 height 715
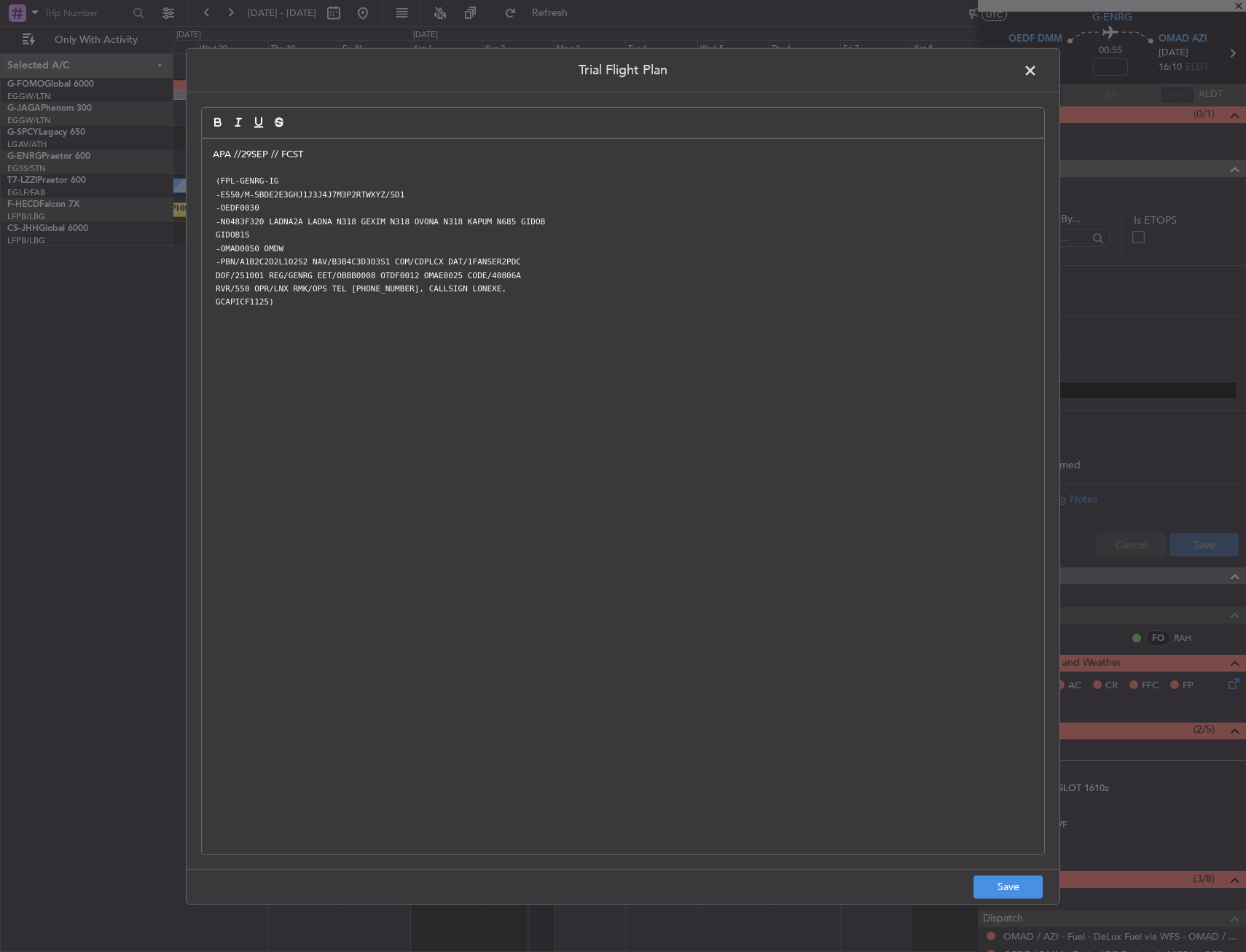
scroll to position [0, 0]
click at [1032, 889] on button "Save" at bounding box center [1008, 886] width 69 height 23
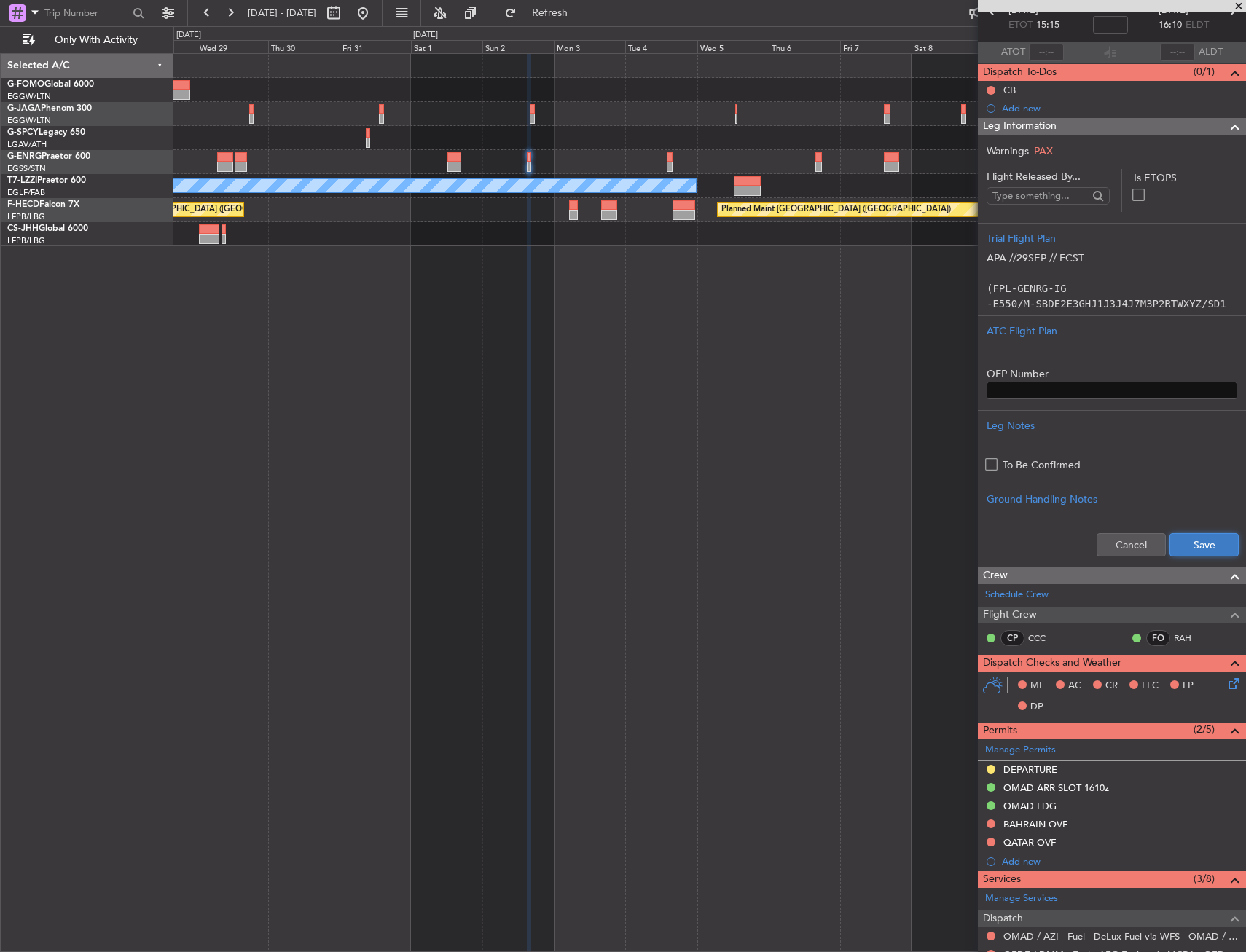
click at [1178, 537] on button "Save" at bounding box center [1203, 544] width 69 height 23
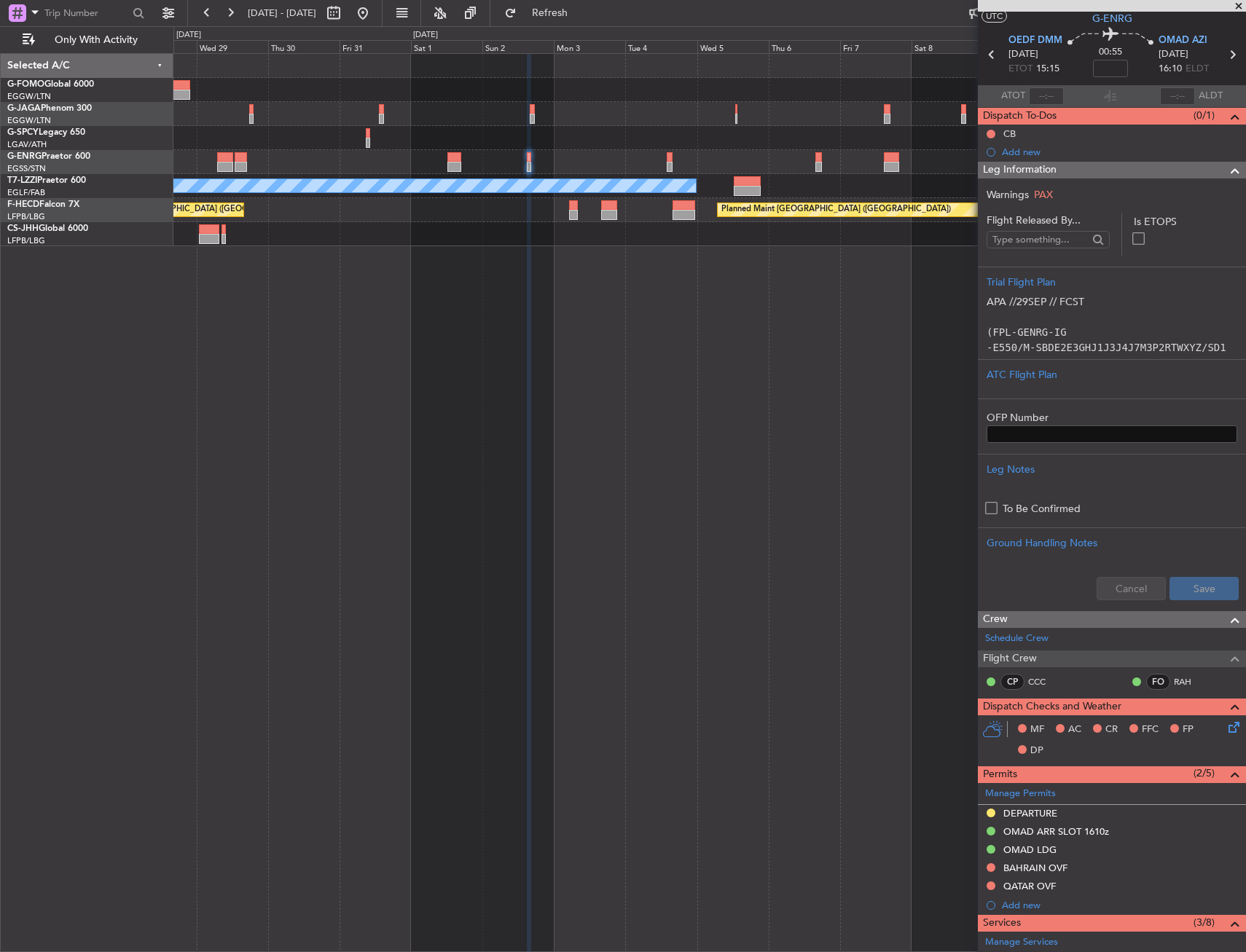
scroll to position [0, 0]
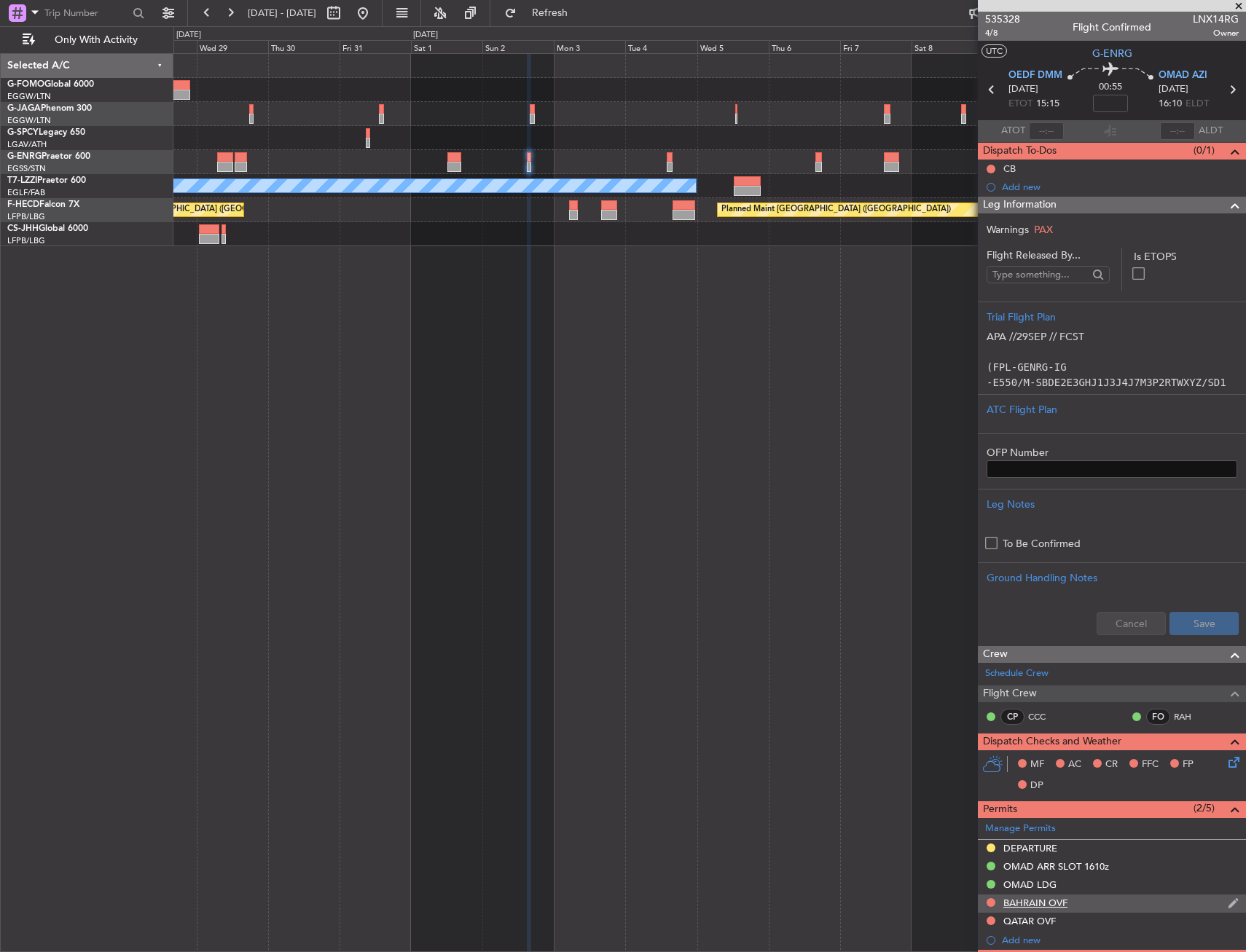
click at [1065, 895] on div "BAHRAIN OVF" at bounding box center [1111, 903] width 268 height 18
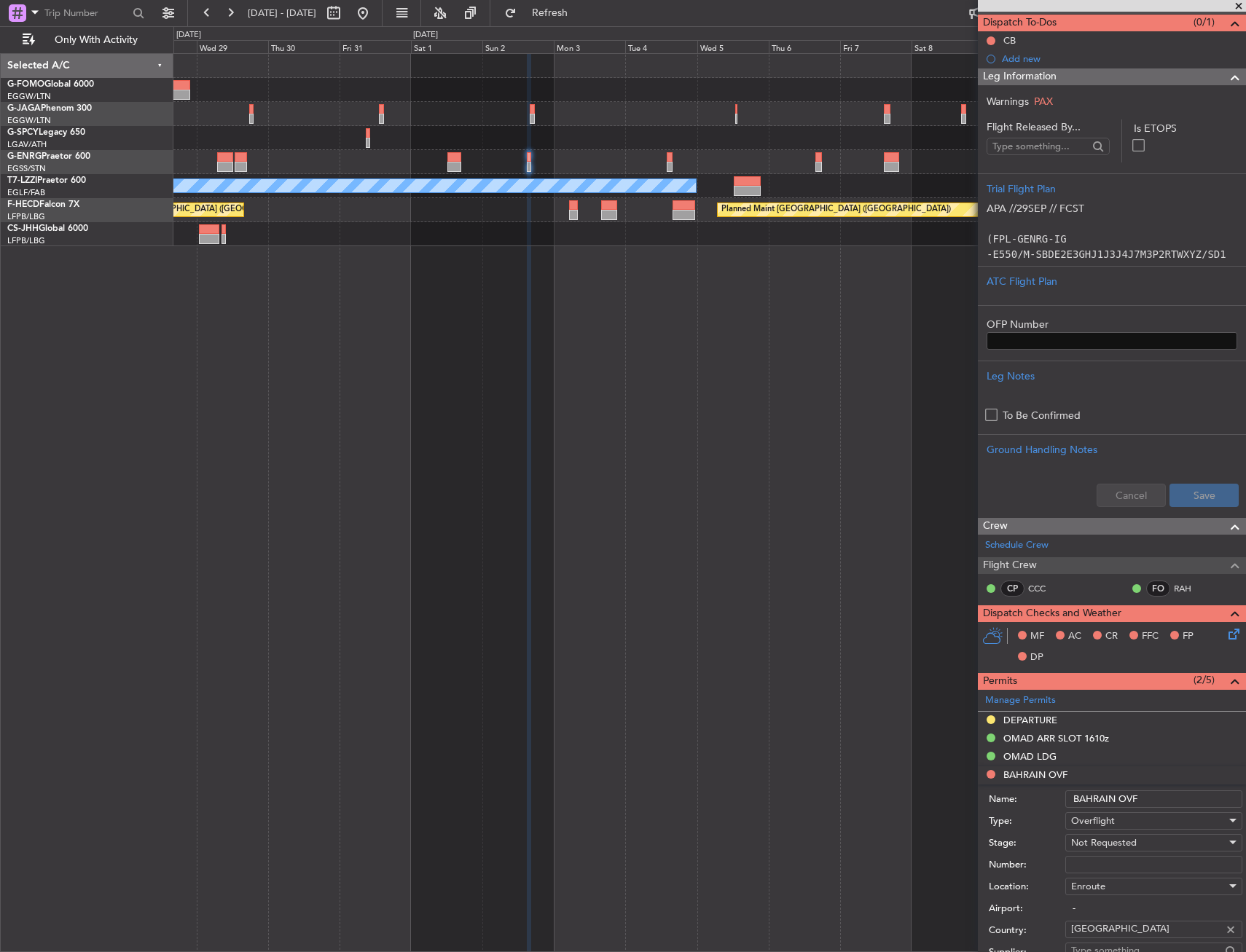
scroll to position [146, 0]
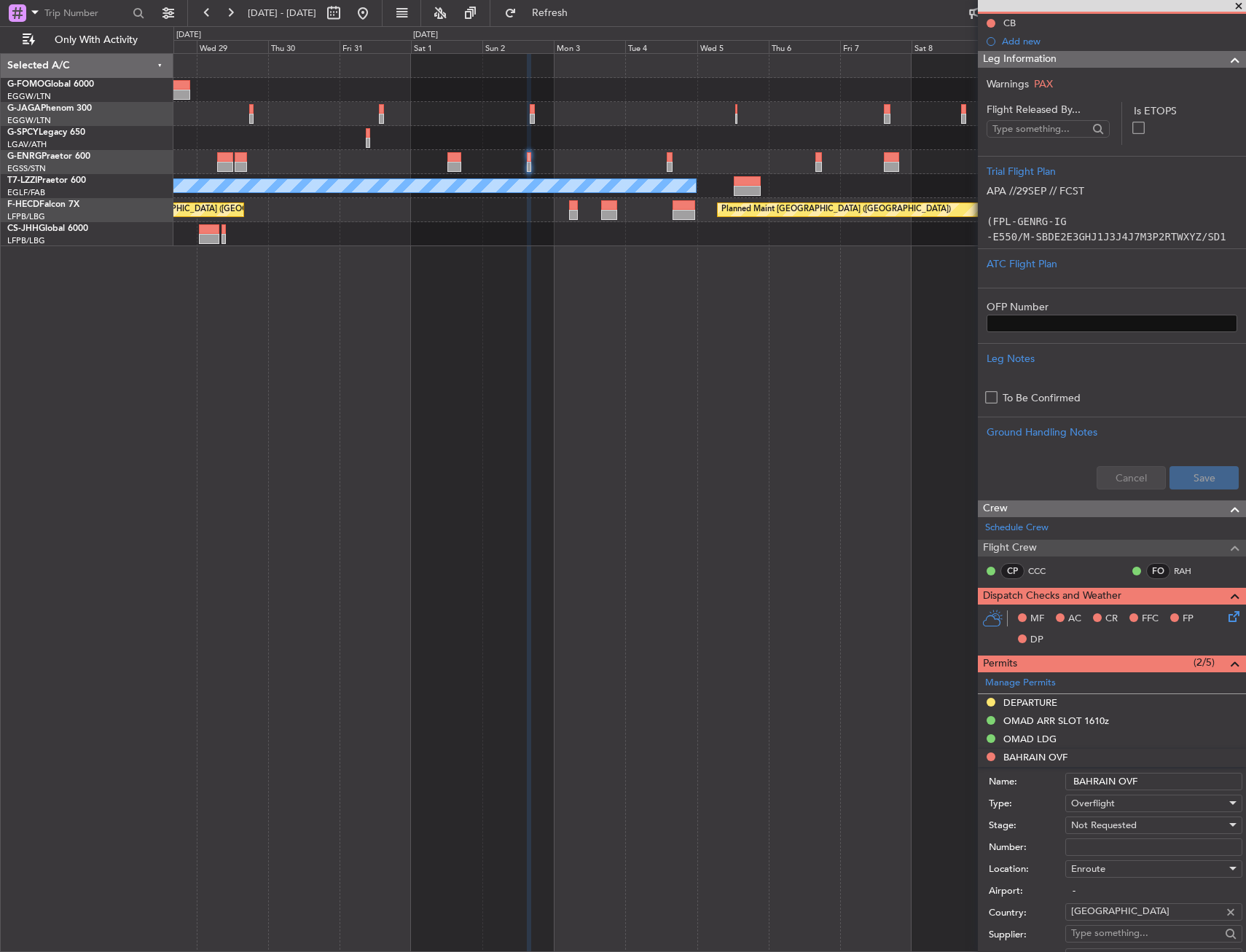
drag, startPoint x: 1089, startPoint y: 783, endPoint x: 1073, endPoint y: 783, distance: 16.0
click at [1073, 783] on input "BAHRAIN OVF" at bounding box center [1153, 781] width 177 height 18
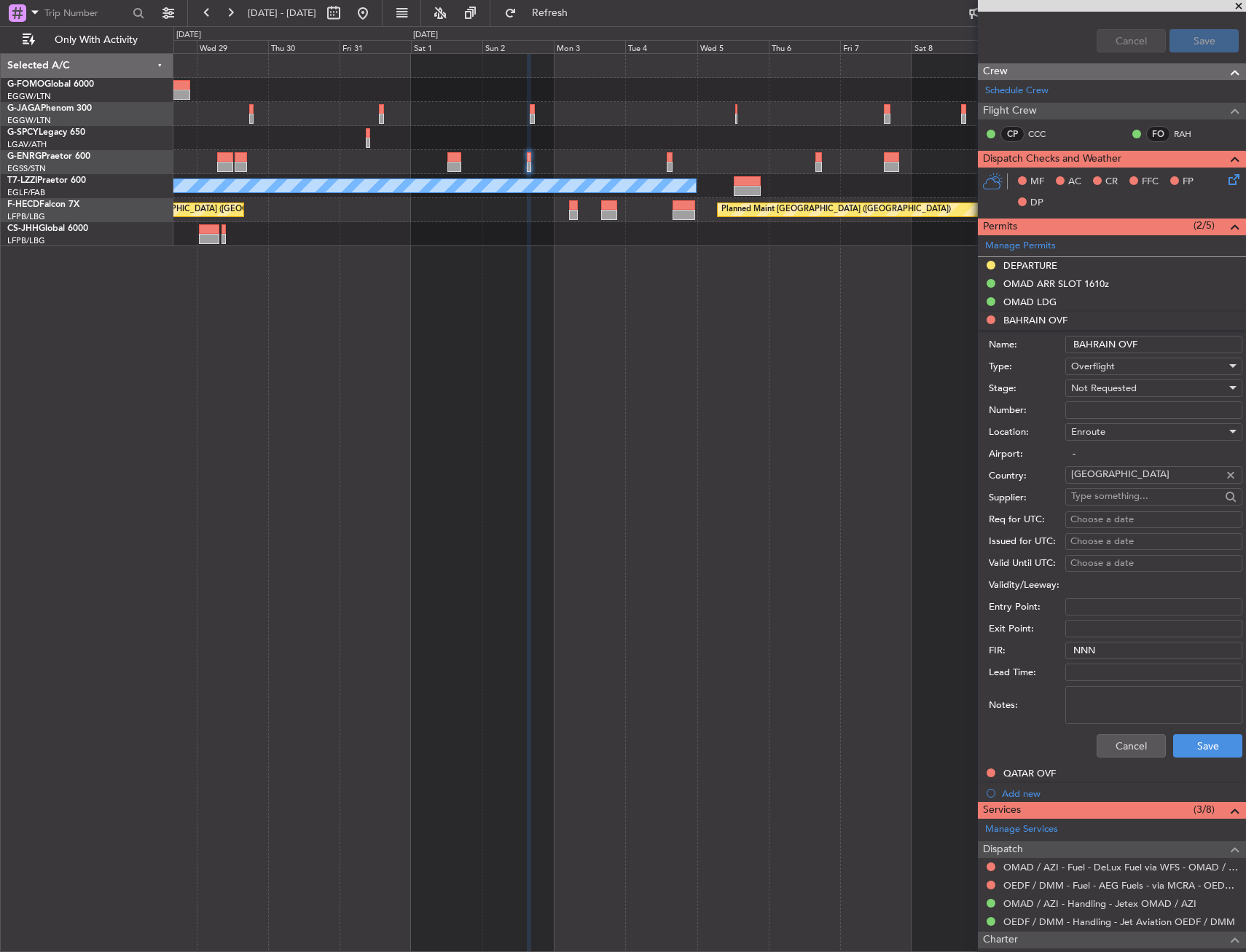
click at [1071, 783] on li "Add new" at bounding box center [1111, 791] width 268 height 18
click at [1075, 771] on div "QATAR OVF" at bounding box center [1111, 773] width 268 height 18
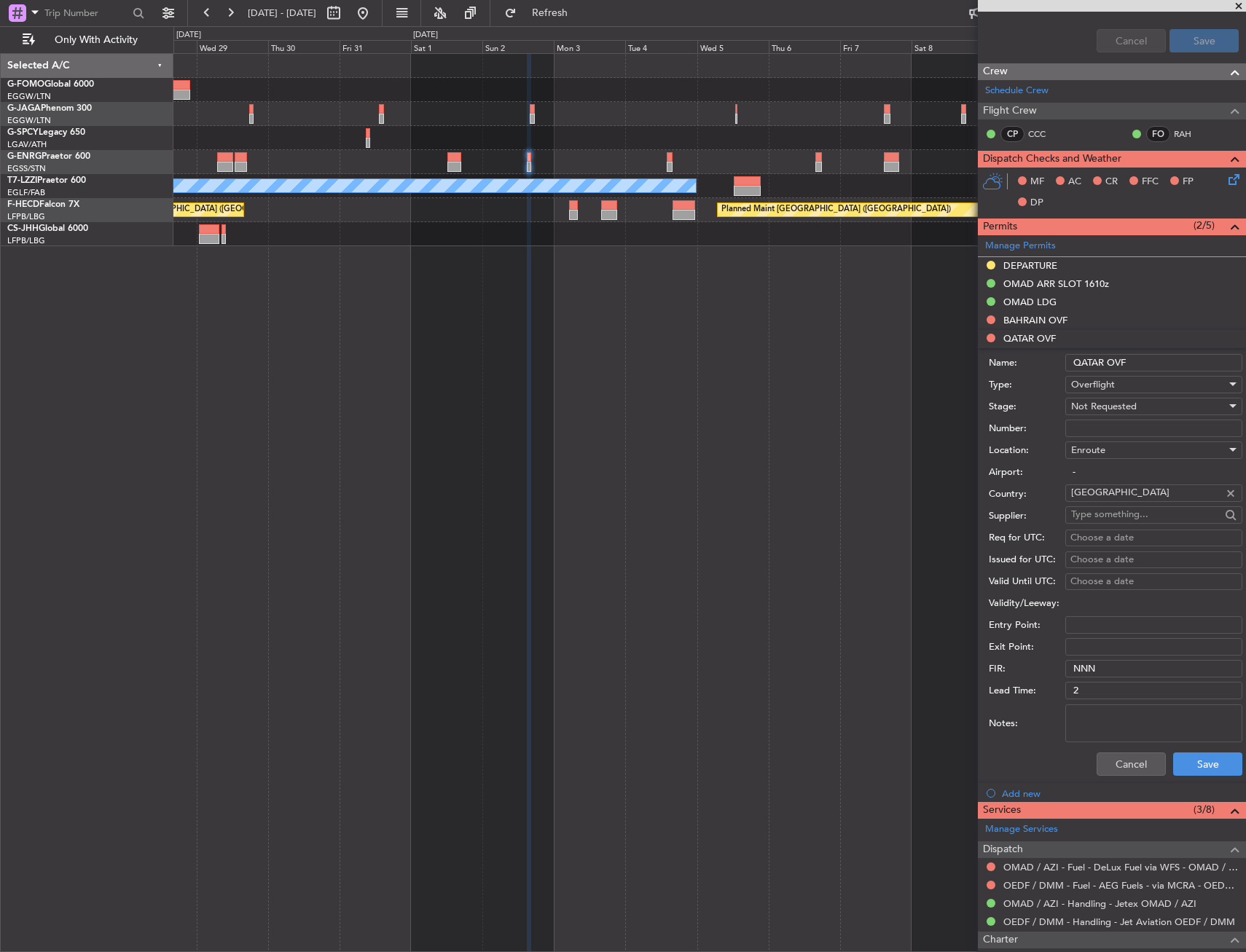
drag, startPoint x: 1155, startPoint y: 361, endPoint x: 1042, endPoint y: 373, distance: 113.6
click at [1042, 373] on form "Name: QATAR OVF Type: Overflight Stage: Not Requested Number: Location: Enroute…" at bounding box center [1111, 565] width 268 height 435
click at [1125, 768] on button "Cancel" at bounding box center [1130, 763] width 69 height 23
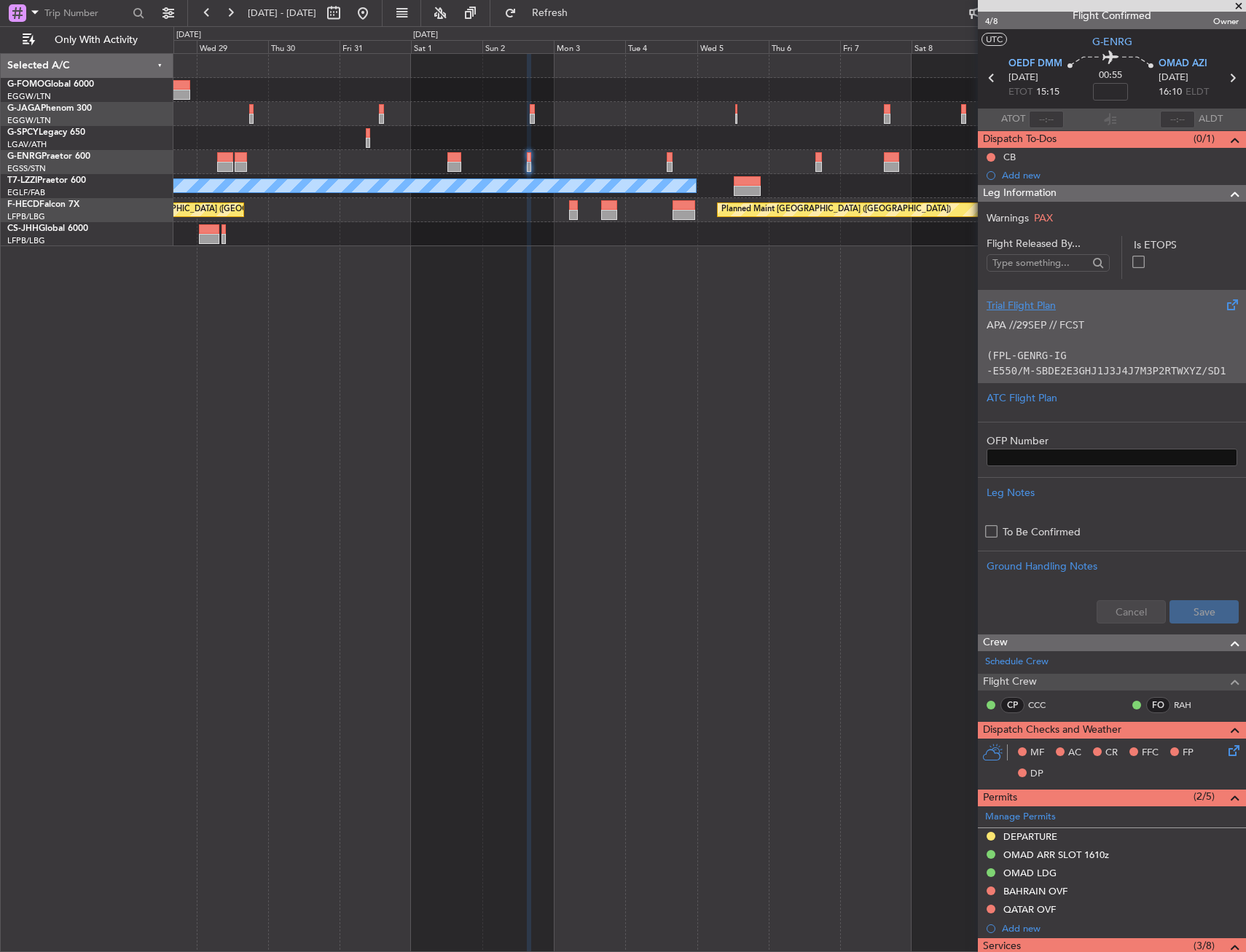
scroll to position [0, 0]
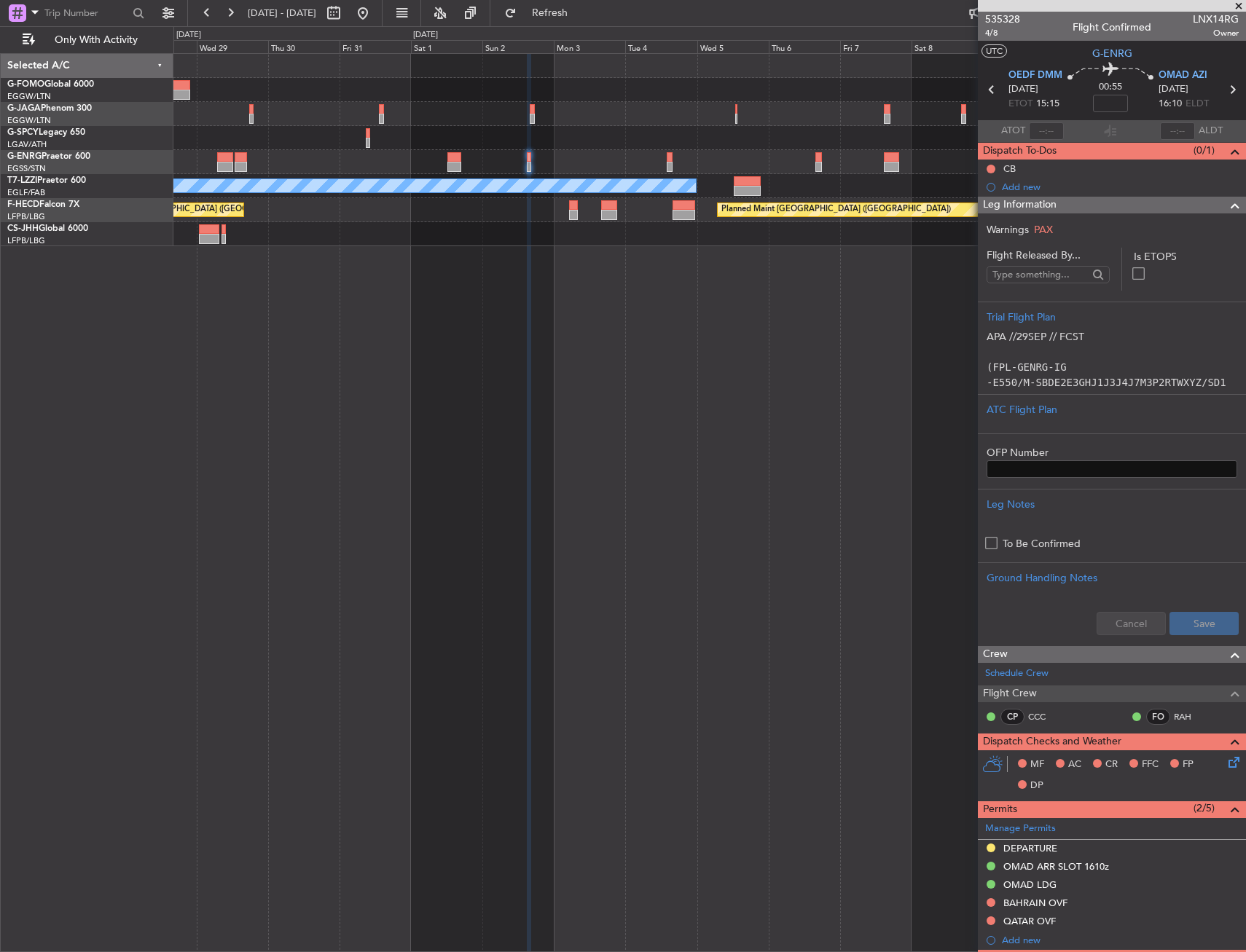
click at [1138, 206] on div "Leg Information" at bounding box center [1111, 205] width 268 height 17
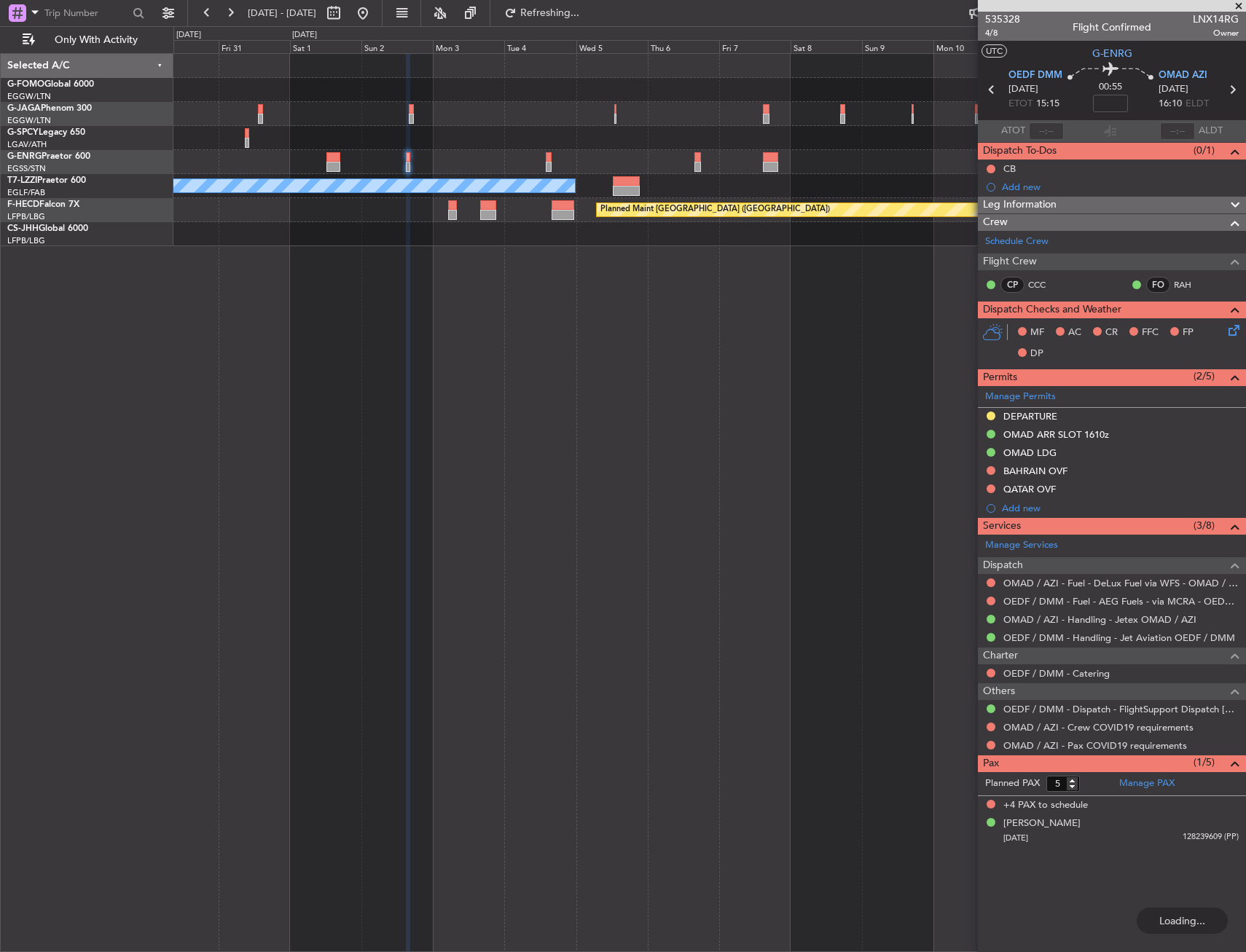
click at [628, 161] on div at bounding box center [709, 162] width 1071 height 24
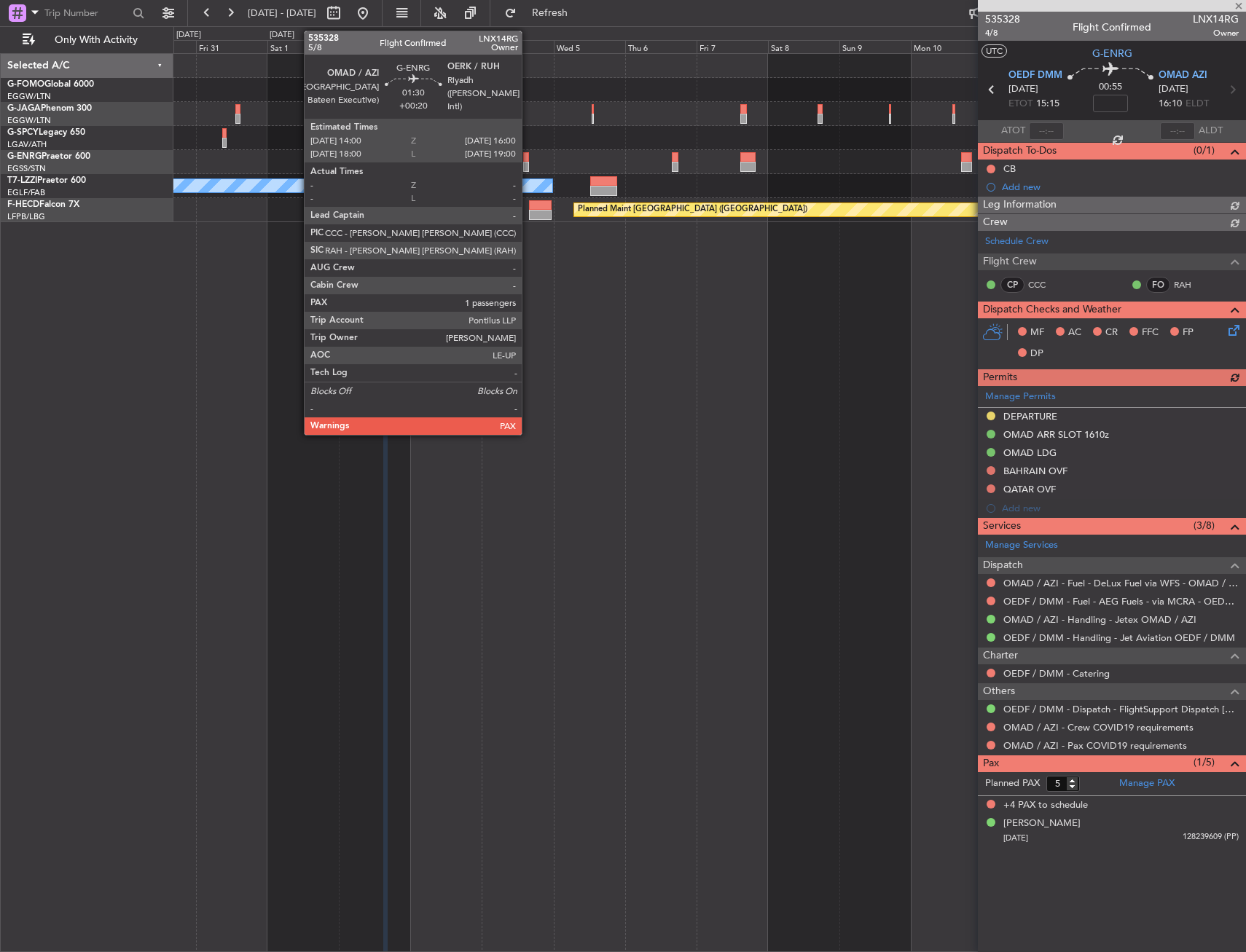
click at [528, 163] on div at bounding box center [526, 167] width 7 height 10
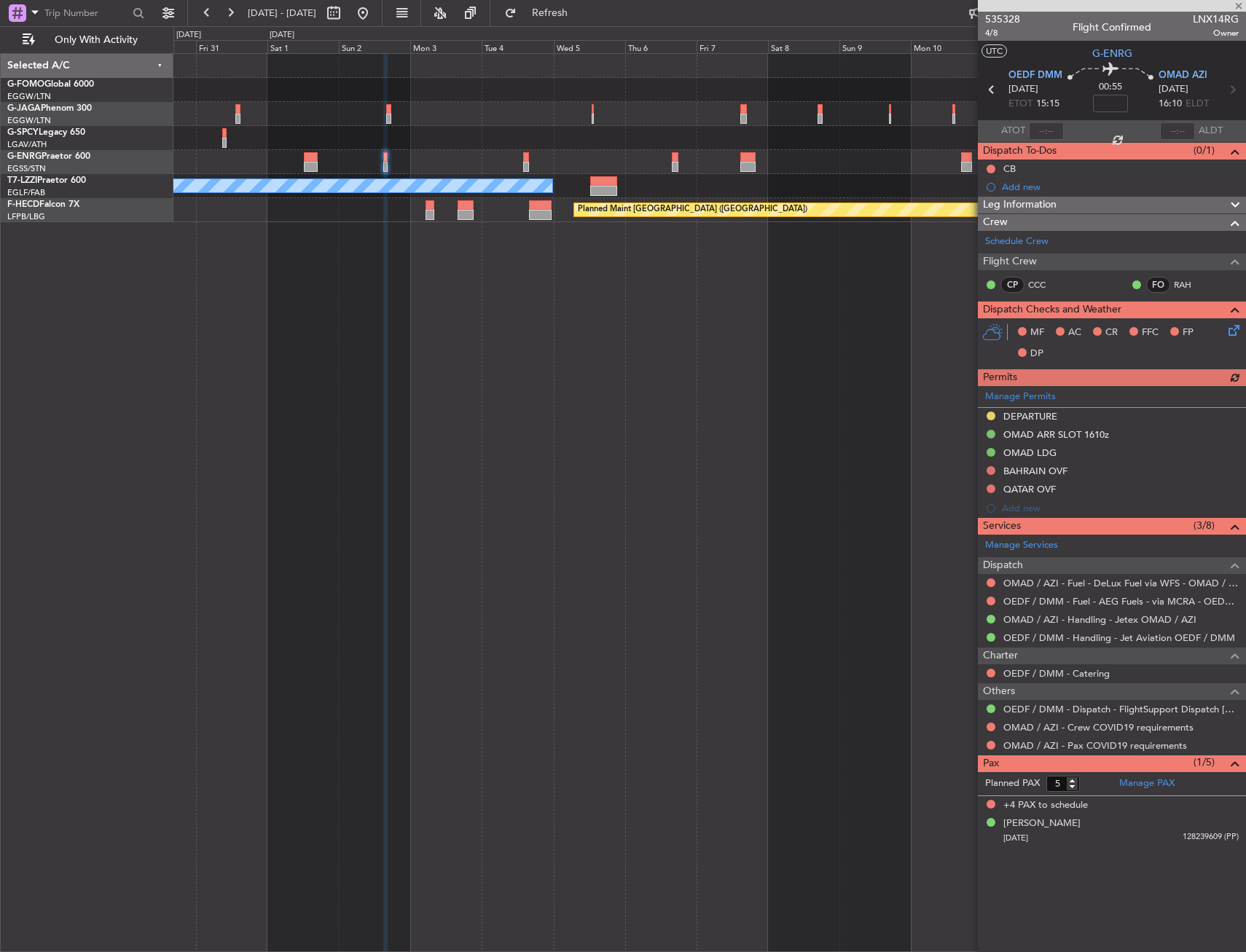
type input "+00:20"
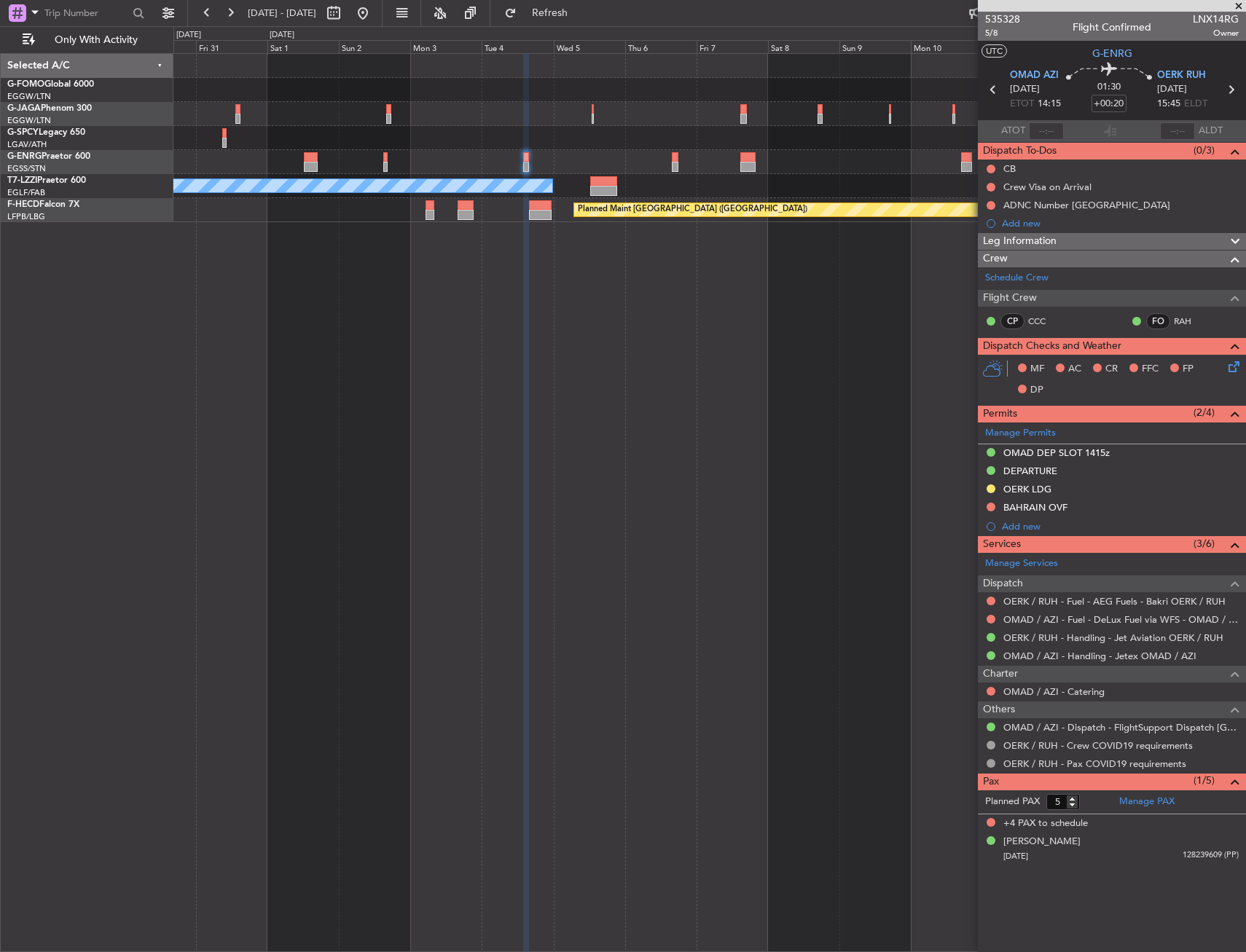
click at [1110, 230] on div "Add new" at bounding box center [1111, 222] width 268 height 18
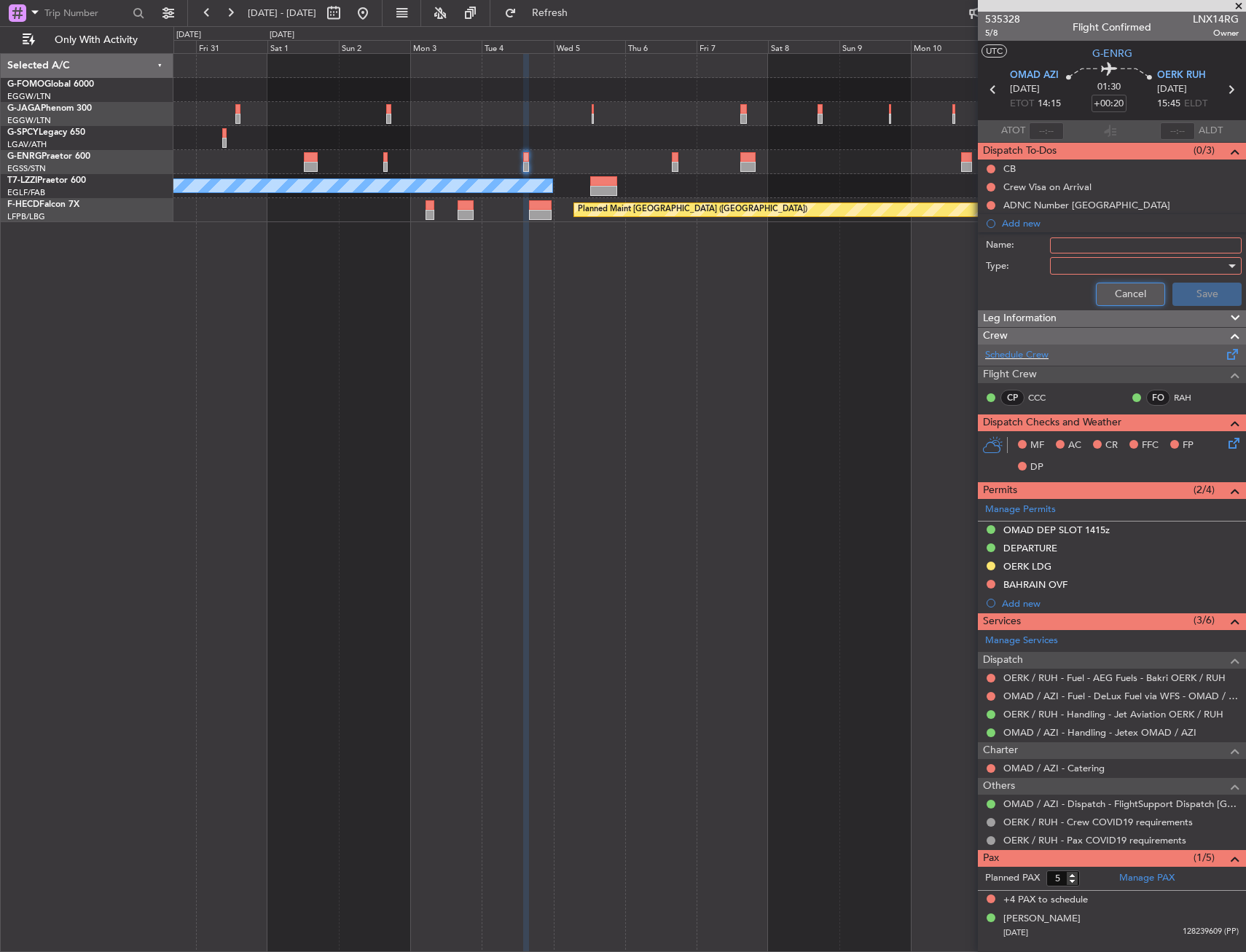
click at [1120, 283] on button "Cancel" at bounding box center [1129, 294] width 69 height 23
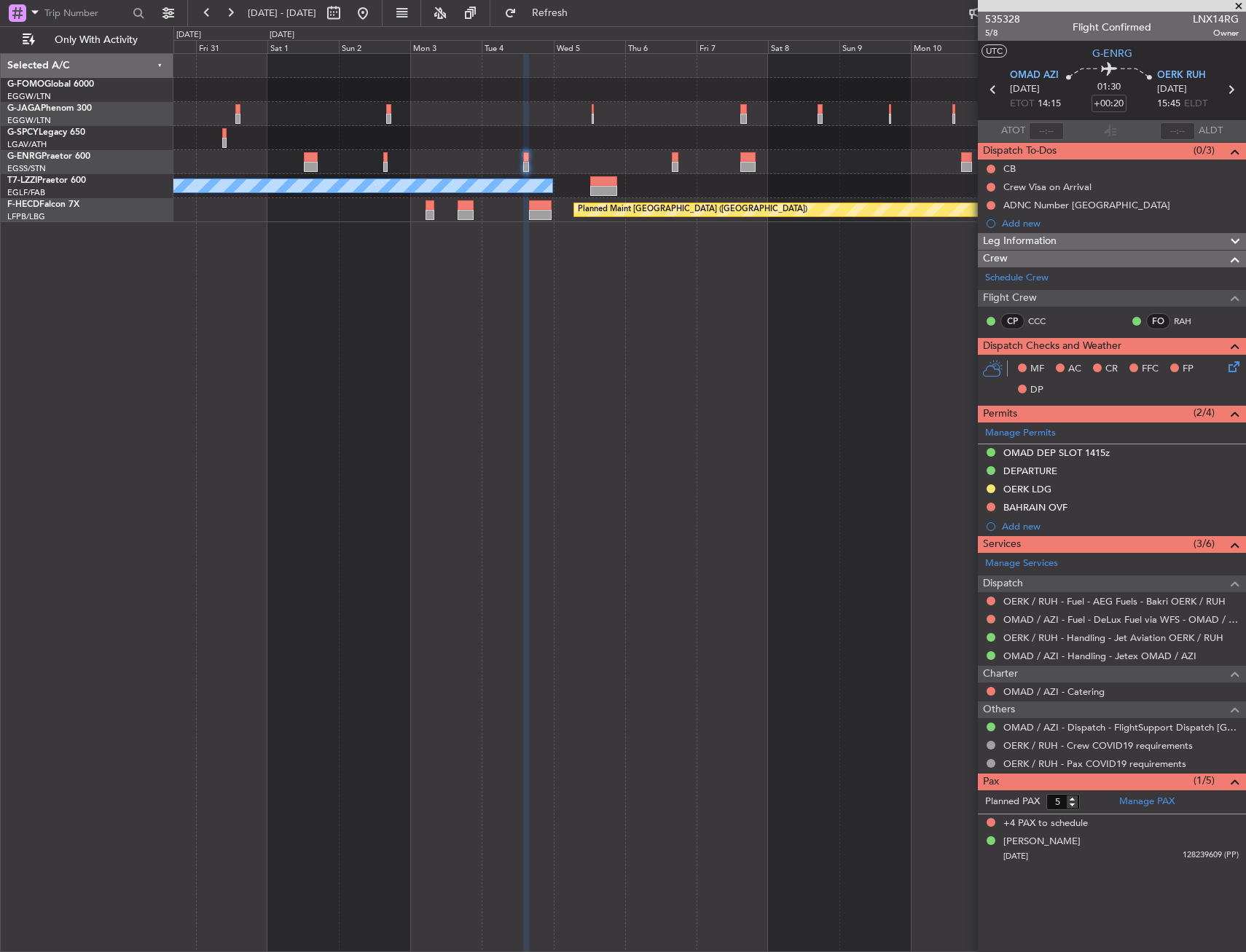
click at [1071, 233] on div "Leg Information" at bounding box center [1111, 242] width 268 height 17
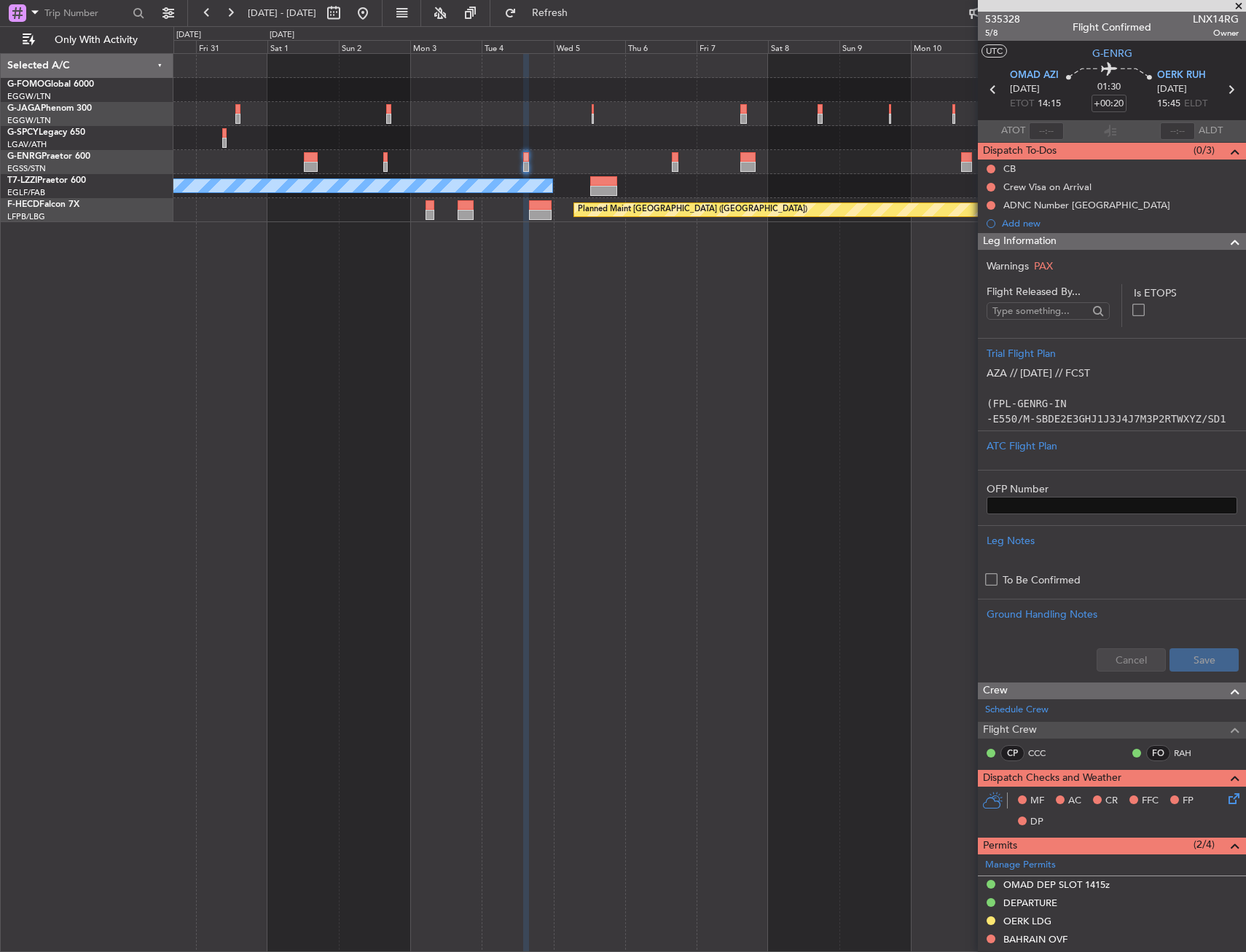
click at [1068, 239] on div "Leg Information" at bounding box center [1111, 242] width 268 height 17
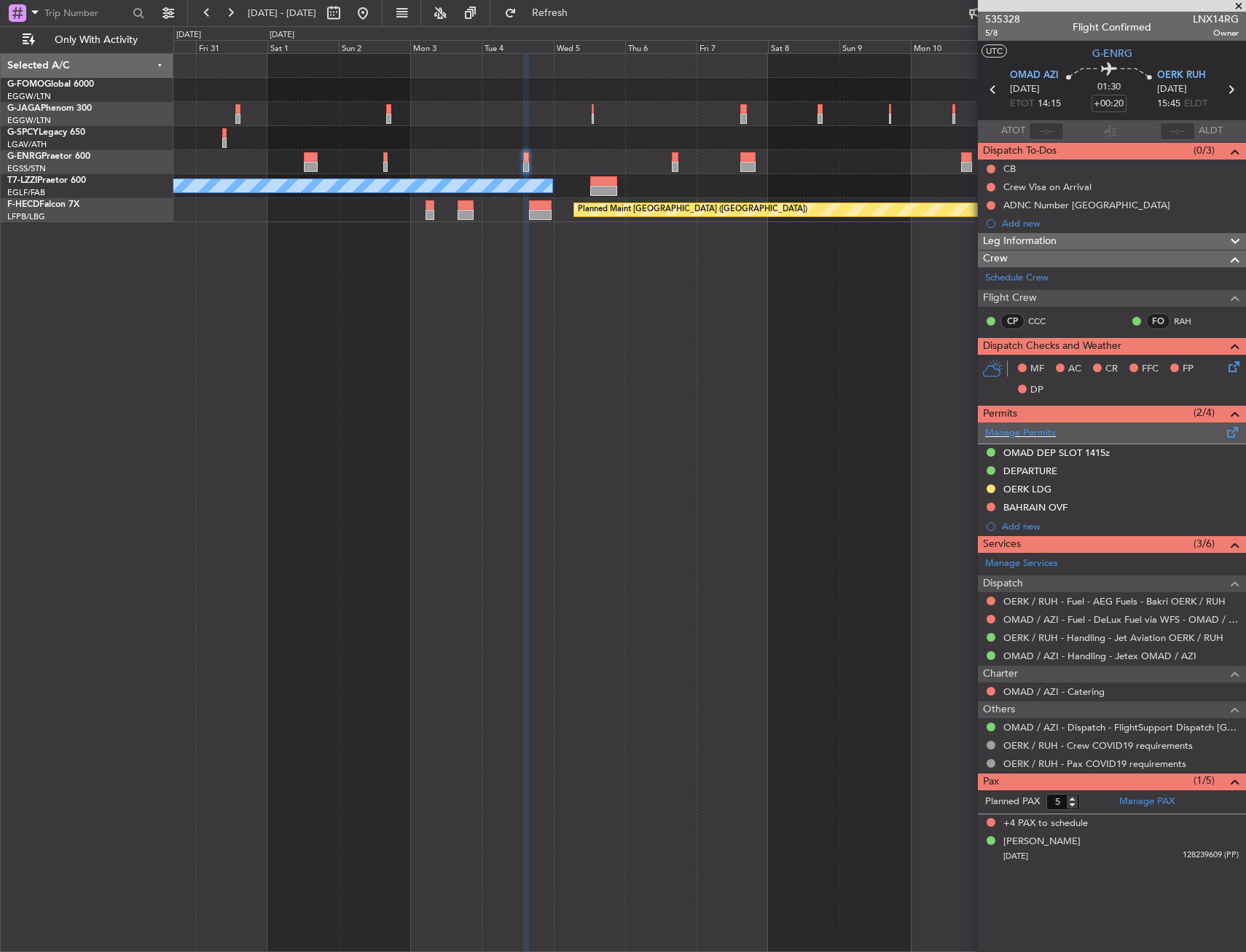
click at [1237, 435] on span at bounding box center [1232, 429] width 18 height 11
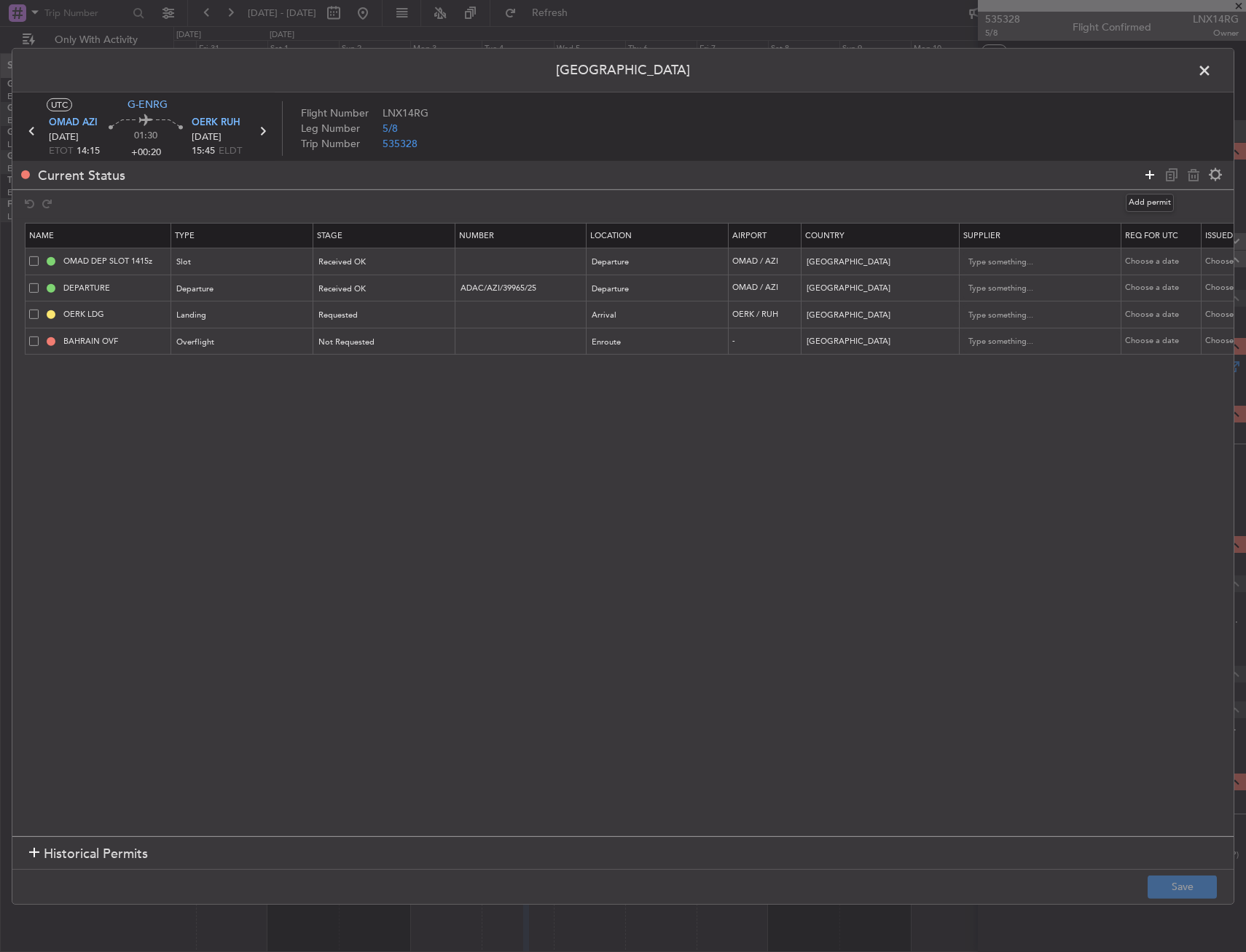
click at [1151, 171] on icon at bounding box center [1149, 175] width 18 height 18
click at [218, 376] on div "Type" at bounding box center [238, 370] width 121 height 22
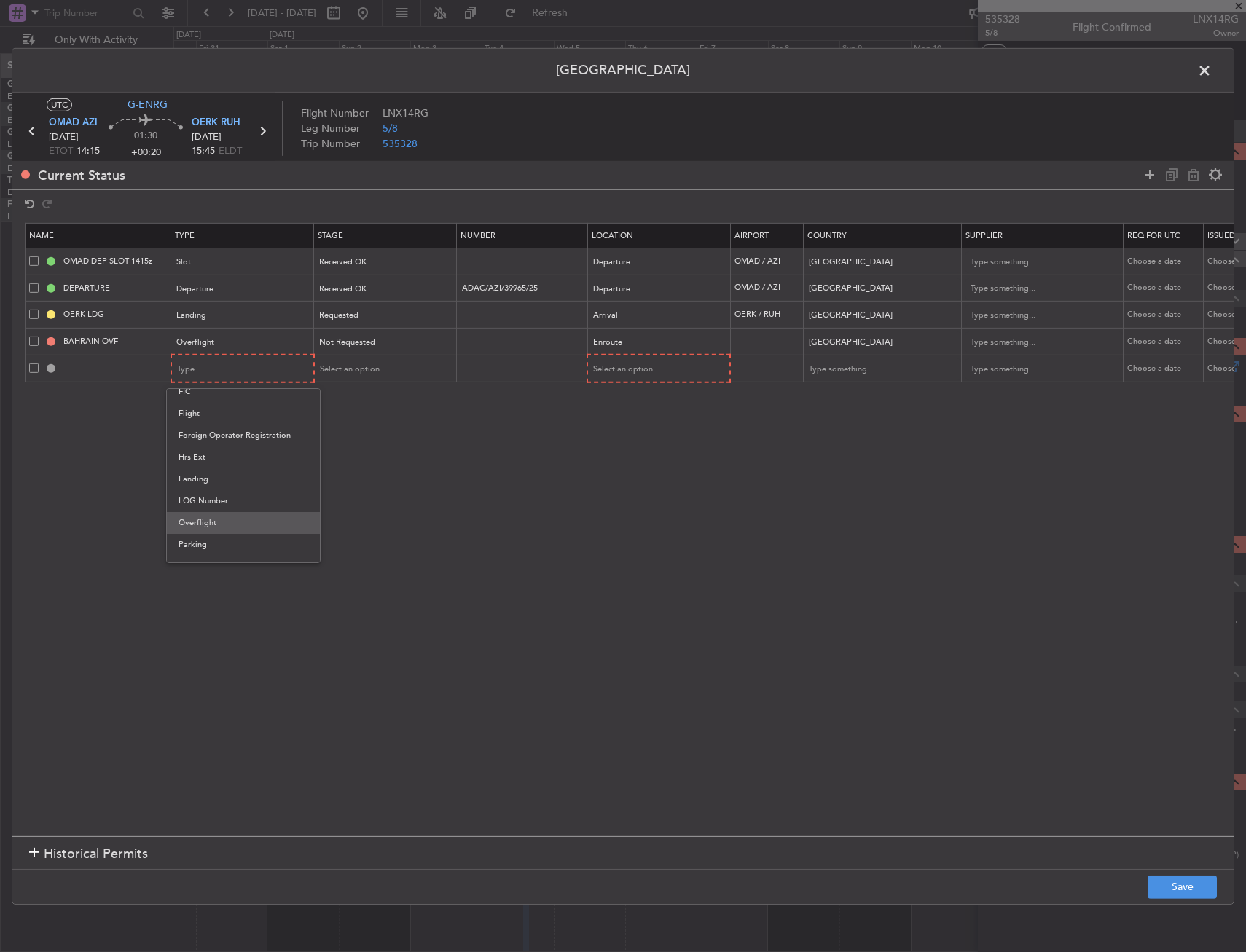
click at [205, 521] on span "Overflight" at bounding box center [244, 523] width 129 height 22
click at [624, 375] on div "Select an option" at bounding box center [653, 370] width 121 height 22
click at [650, 490] on span "Enroute" at bounding box center [658, 487] width 129 height 22
click at [857, 367] on input "text" at bounding box center [873, 369] width 131 height 22
click at [829, 390] on span "[GEOGRAPHIC_DATA]" at bounding box center [880, 392] width 135 height 22
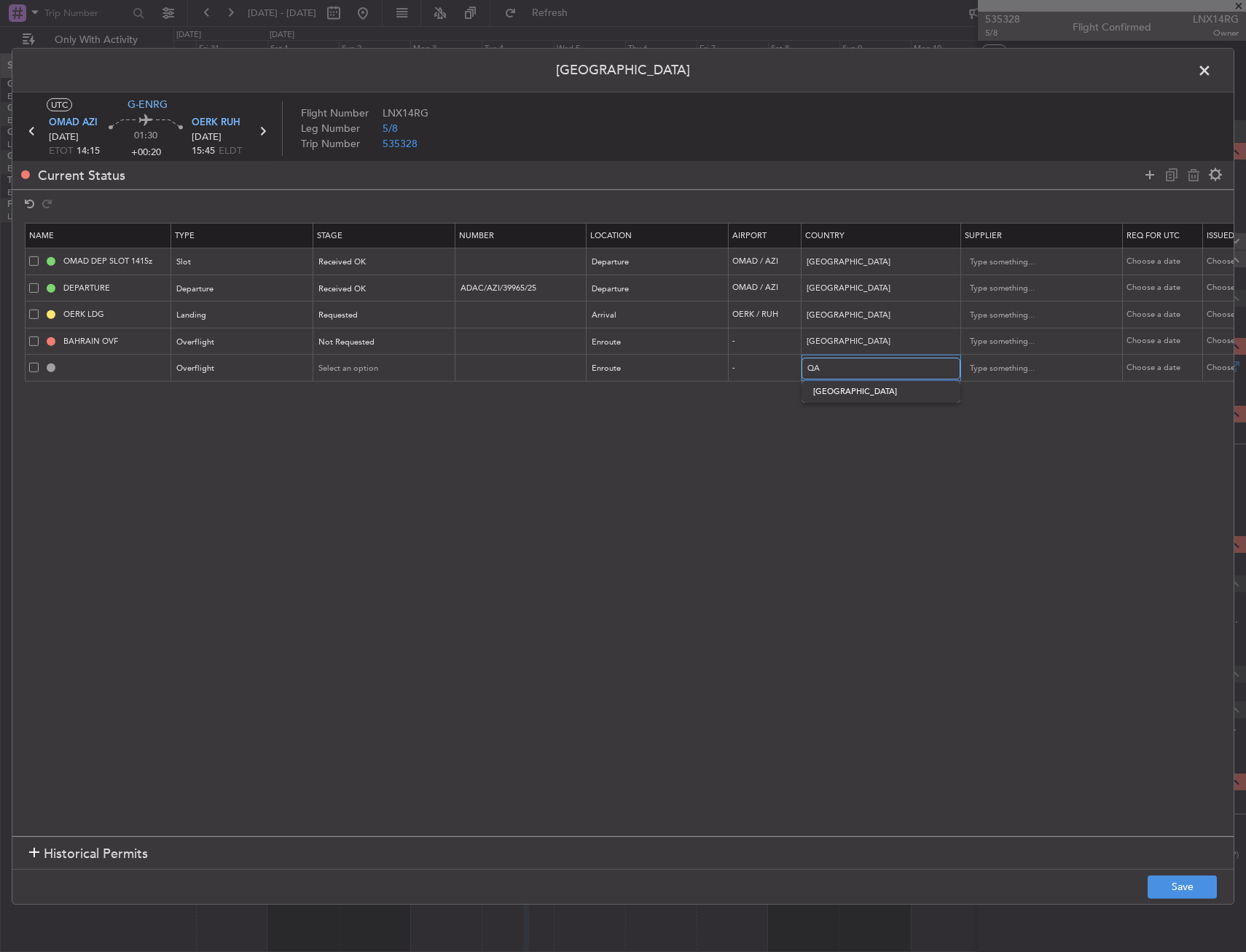
type input "[GEOGRAPHIC_DATA]"
click at [1174, 881] on button "Save" at bounding box center [1181, 886] width 69 height 23
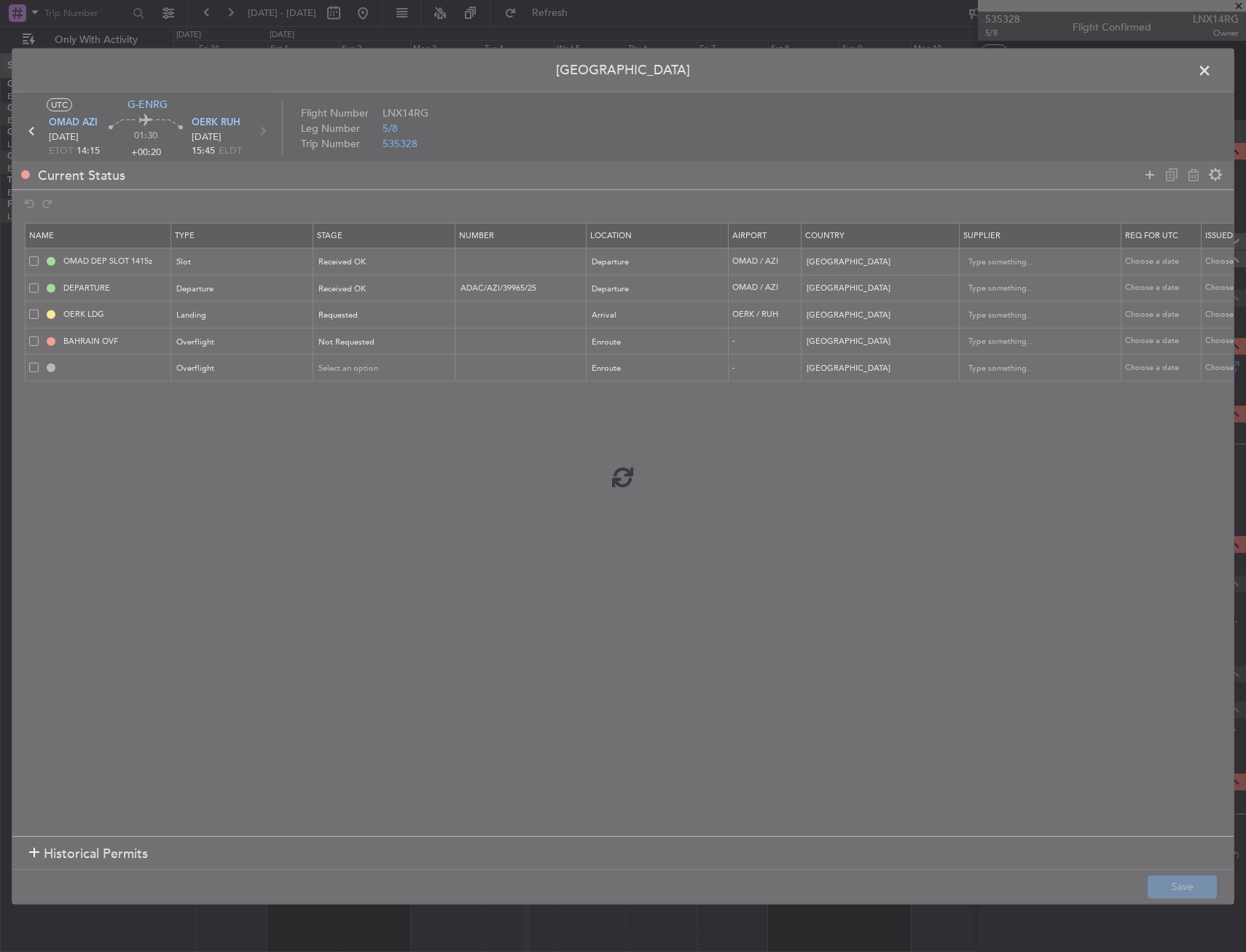
type input "QATAR OVF"
type input "NNN"
type input "2"
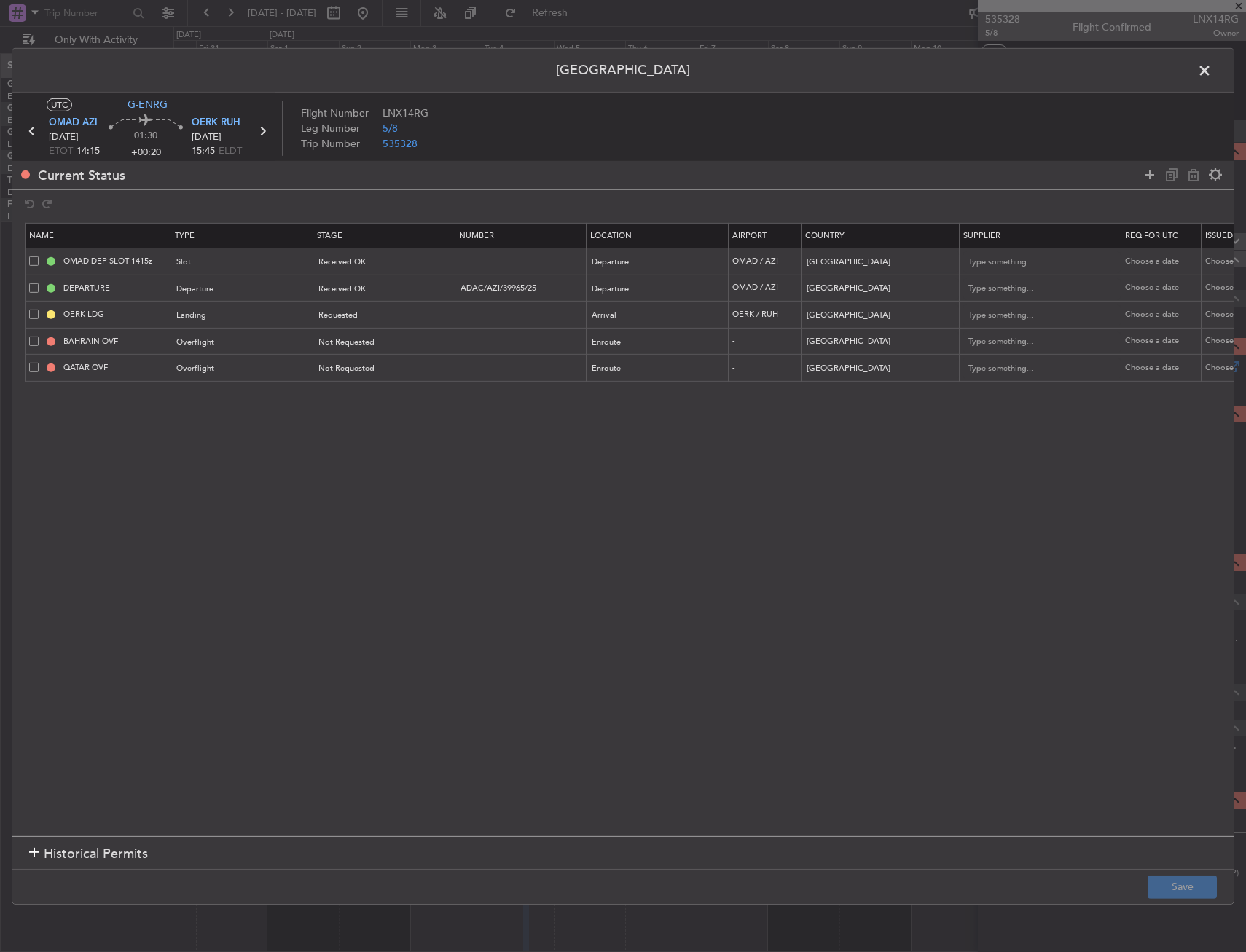
drag, startPoint x: 1205, startPoint y: 66, endPoint x: 1187, endPoint y: 77, distance: 21.1
click at [1211, 66] on span at bounding box center [1211, 73] width 0 height 29
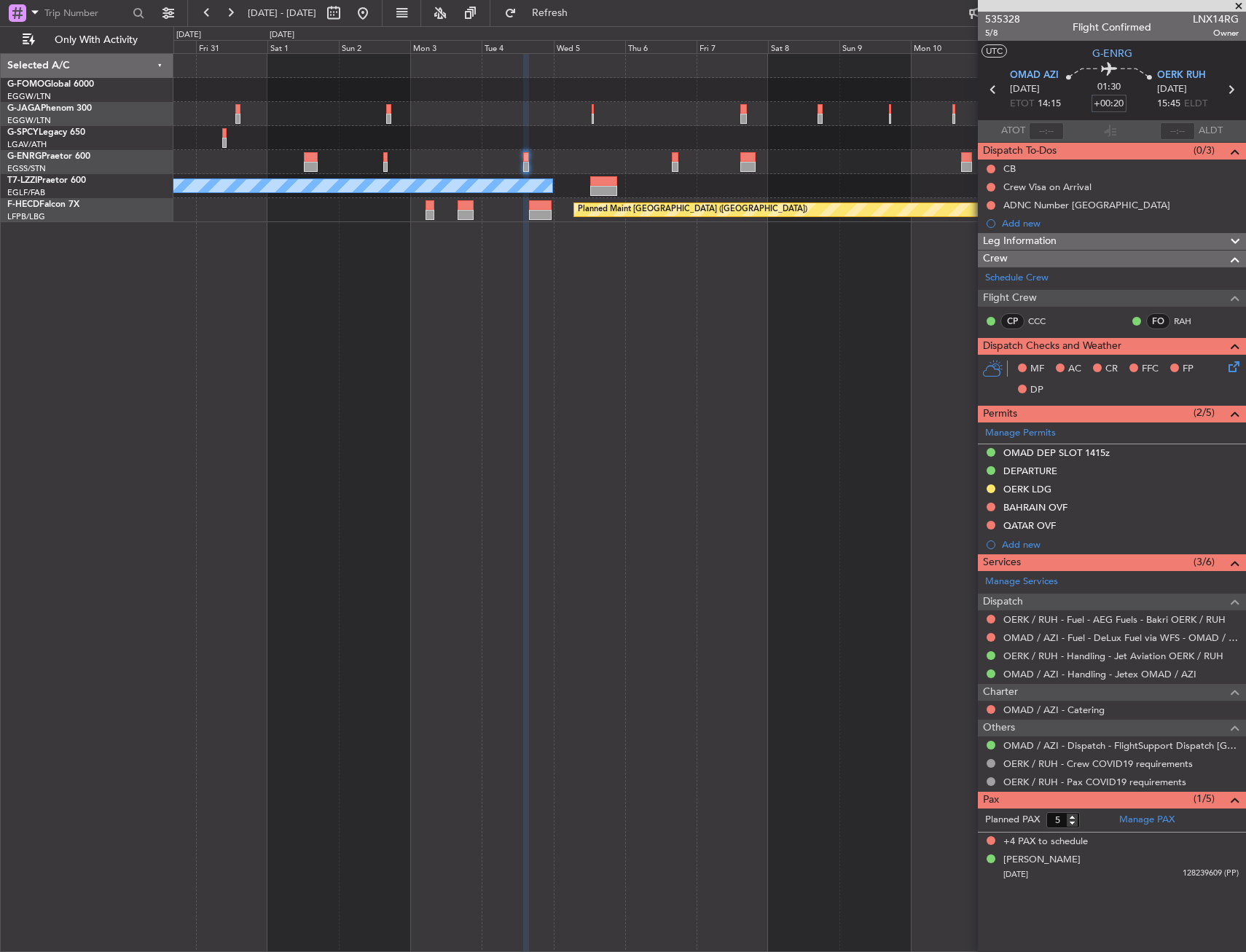
click at [1121, 105] on input "+00:20" at bounding box center [1108, 103] width 35 height 18
click at [1123, 78] on icon at bounding box center [1108, 72] width 86 height 18
type input "+00:30"
click at [1031, 246] on span "Leg Information" at bounding box center [1019, 242] width 73 height 17
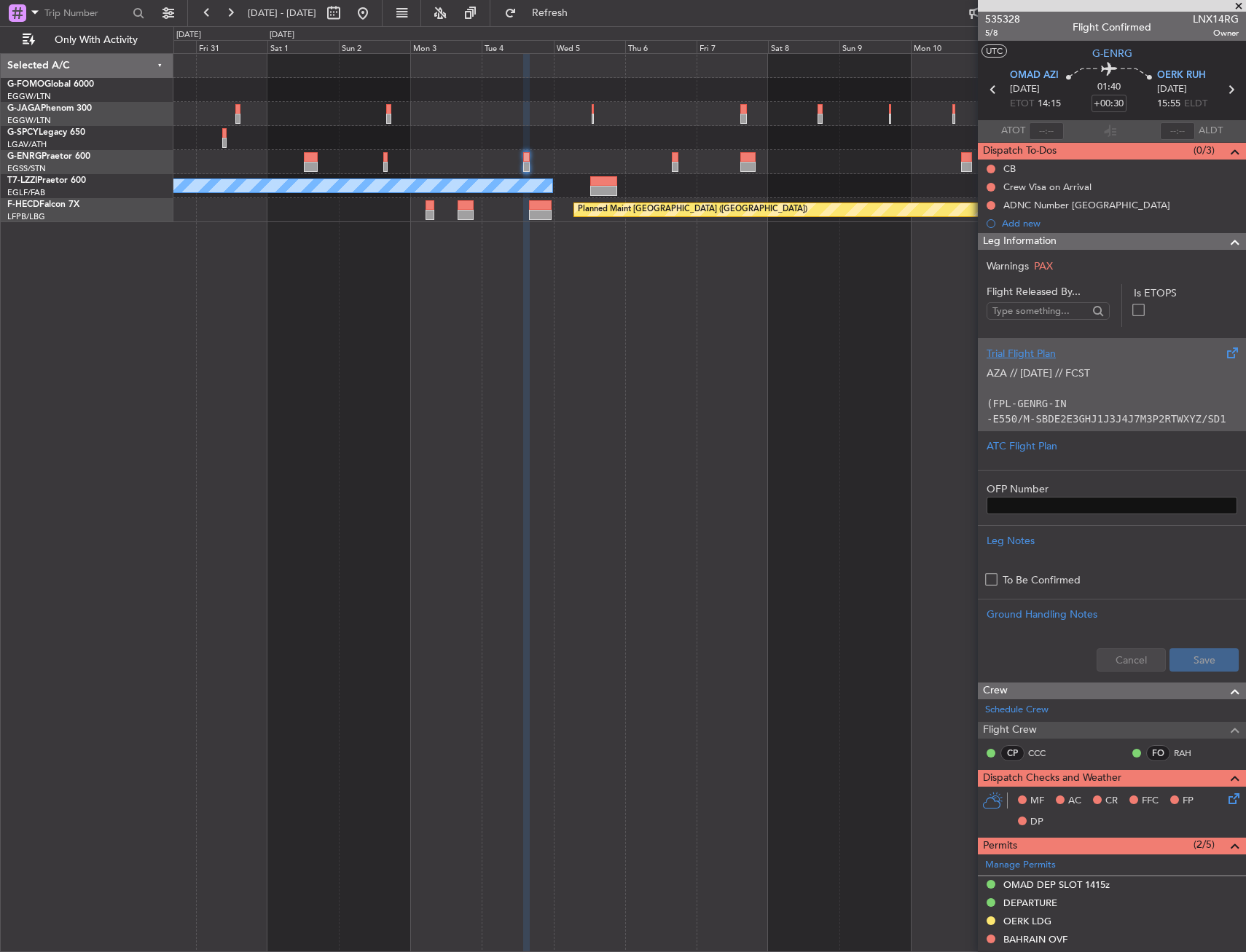
click at [1053, 375] on div "AZA // [DATE] // FCST (FPL-GENRG-IN -E550/M-SBDE2E3GHJ1J3J4J7M3P2RTWXYZ/SD1 -OM…" at bounding box center [1111, 392] width 250 height 62
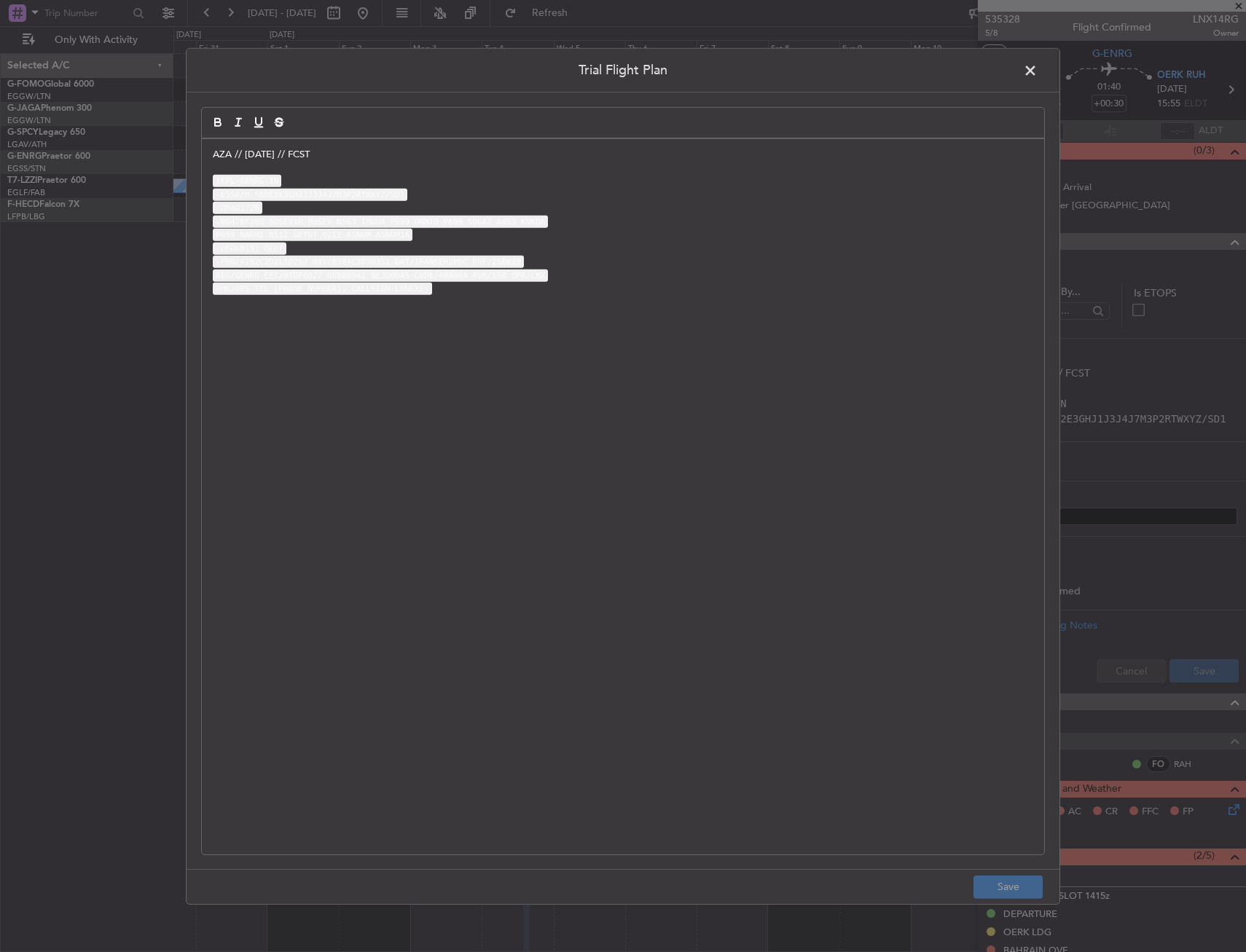
click at [204, 153] on div "AZA // [DATE] // FCST (FPL-GENRG-IN -E550/M-SBDE2E3GHJ1J3J4J7M3P2RTWXYZ/SD1 -OM…" at bounding box center [623, 496] width 842 height 715
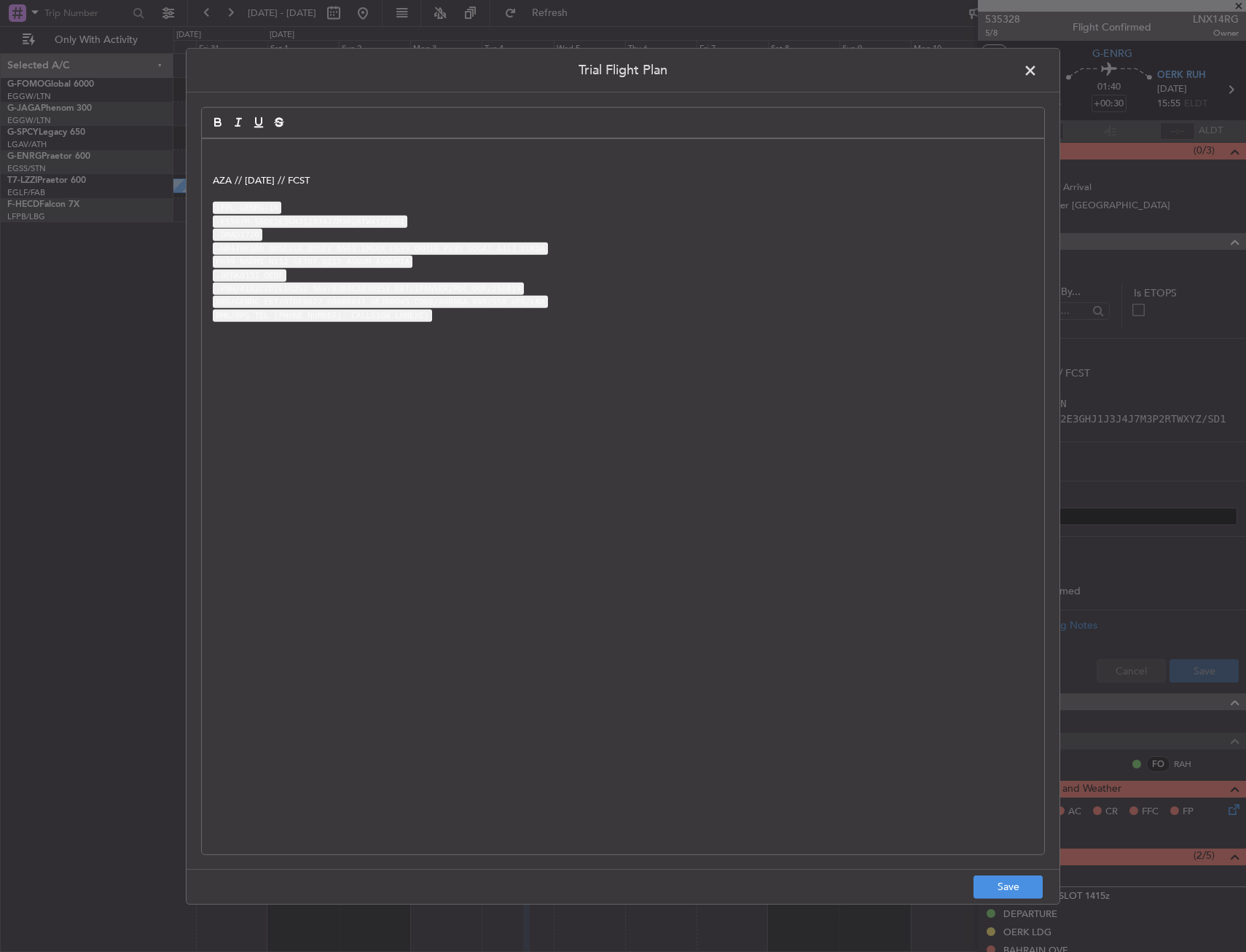
click at [238, 147] on p at bounding box center [623, 153] width 820 height 13
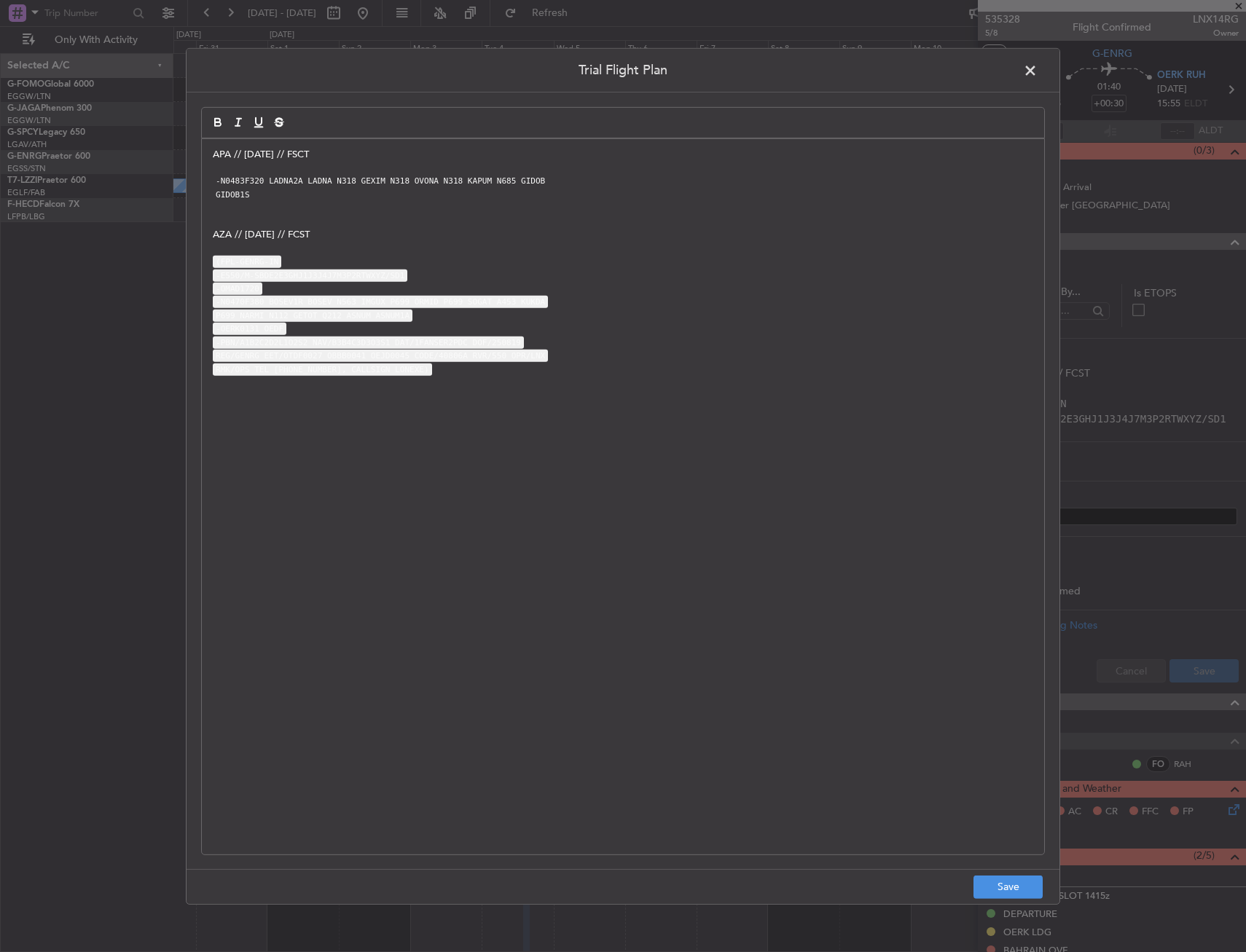
scroll to position [0, 0]
drag, startPoint x: 219, startPoint y: 172, endPoint x: 292, endPoint y: 204, distance: 79.7
click at [292, 204] on div "APA // [DATE] // FSCT -N0483F320 LADNA2A LADNA N318 GEXIM N318 OVONA N318 KAPUM…" at bounding box center [623, 496] width 842 height 715
click at [274, 215] on p at bounding box center [623, 221] width 820 height 13
drag, startPoint x: 219, startPoint y: 186, endPoint x: 269, endPoint y: 205, distance: 53.5
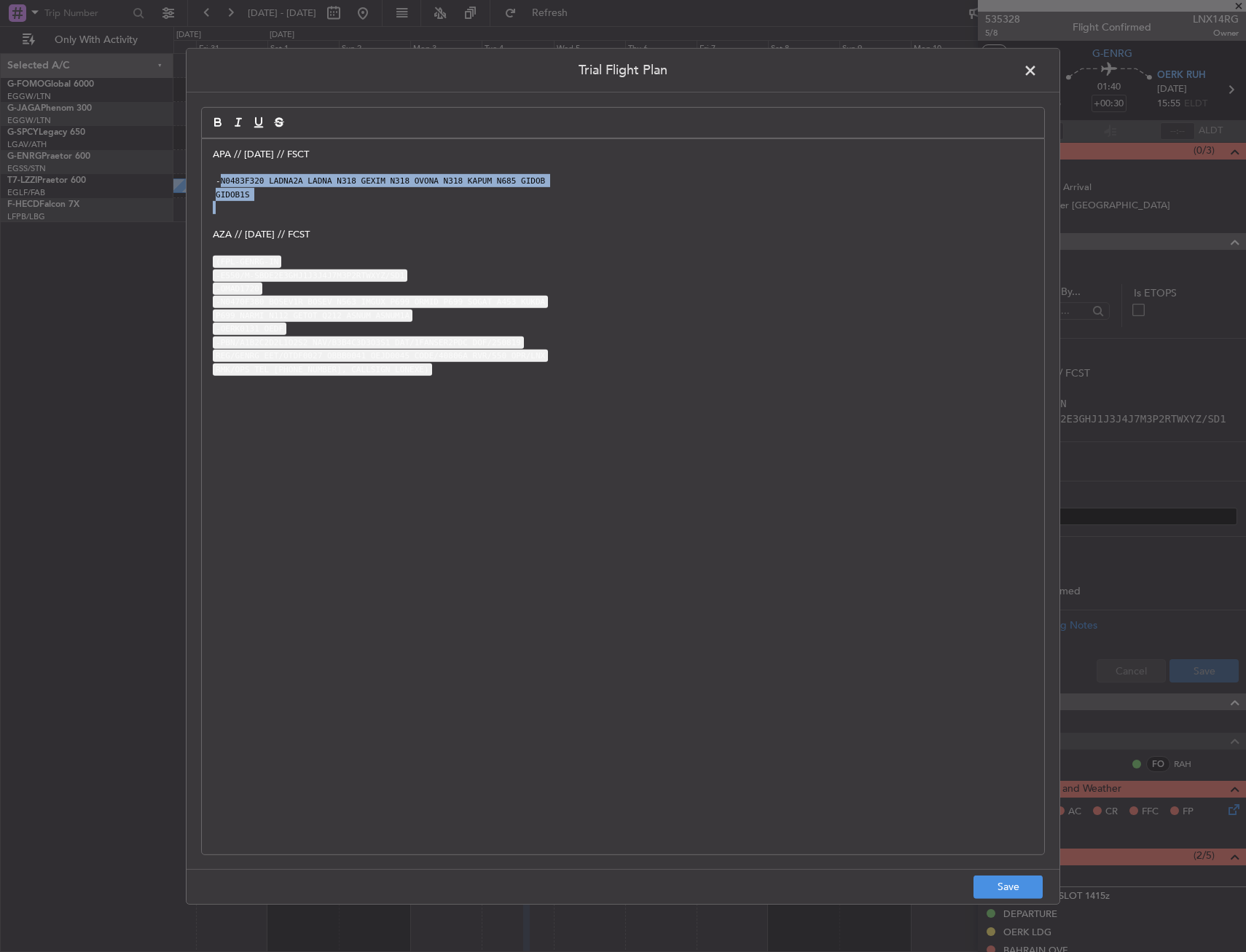
click at [269, 205] on div "APA // [DATE] // FSCT -N0483F320 LADNA2A LADNA N318 GEXIM N318 OVONA N318 KAPUM…" at bounding box center [623, 496] width 842 height 715
drag, startPoint x: 204, startPoint y: 185, endPoint x: 214, endPoint y: 188, distance: 10.4
click at [214, 188] on div "APA // [DATE] // FSCT -N0483F320 LADNA2A LADNA N318 GEXIM N318 OVONA N318 KAPUM…" at bounding box center [623, 496] width 842 height 715
click at [215, 189] on code "GIDOB1S" at bounding box center [233, 195] width 40 height 13
drag, startPoint x: 213, startPoint y: 184, endPoint x: 249, endPoint y: 202, distance: 40.2
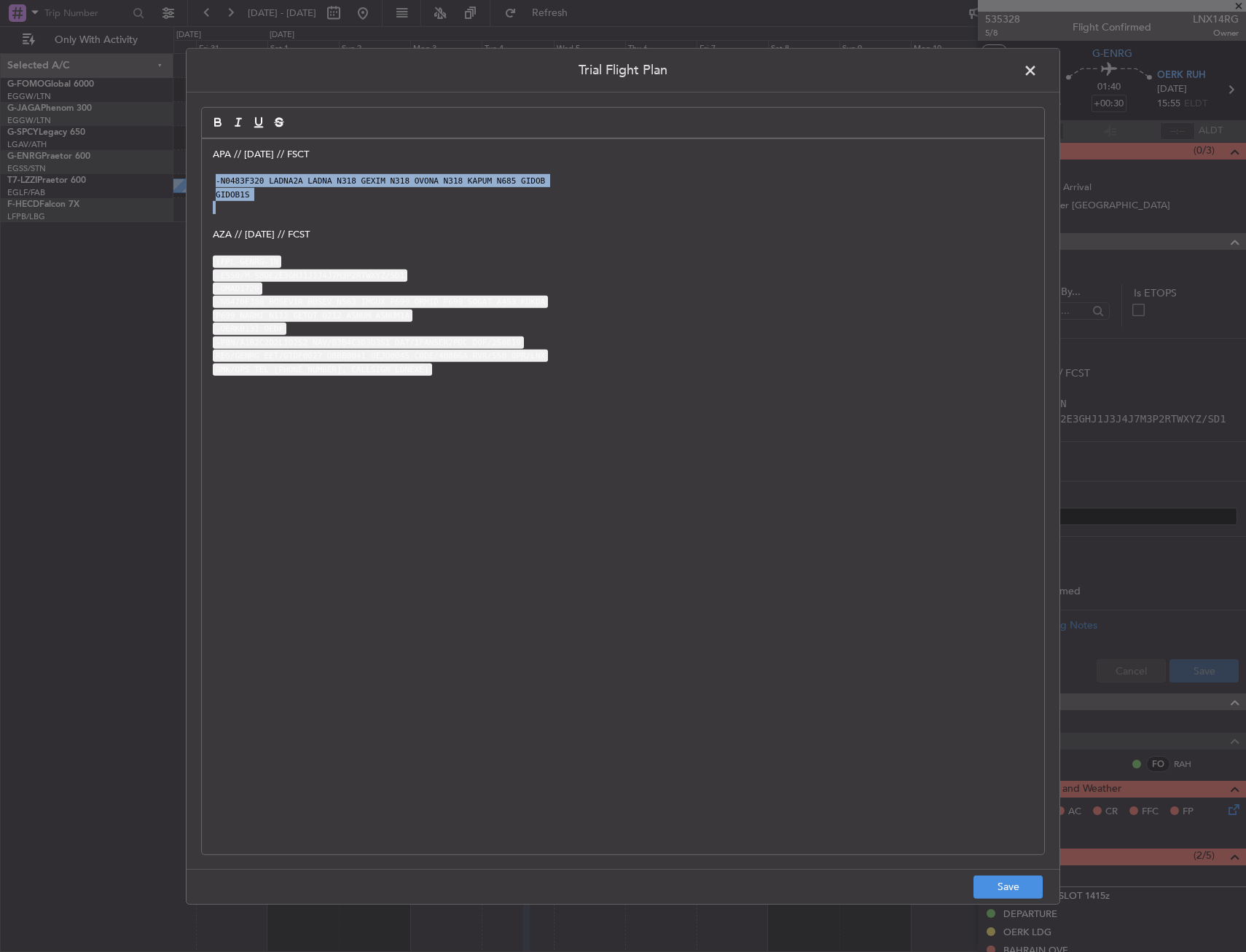
click at [249, 202] on div "APA // [DATE] // FSCT -N0483F320 LADNA2A LADNA N318 GEXIM N318 OVONA N318 KAPUM…" at bounding box center [623, 496] width 842 height 715
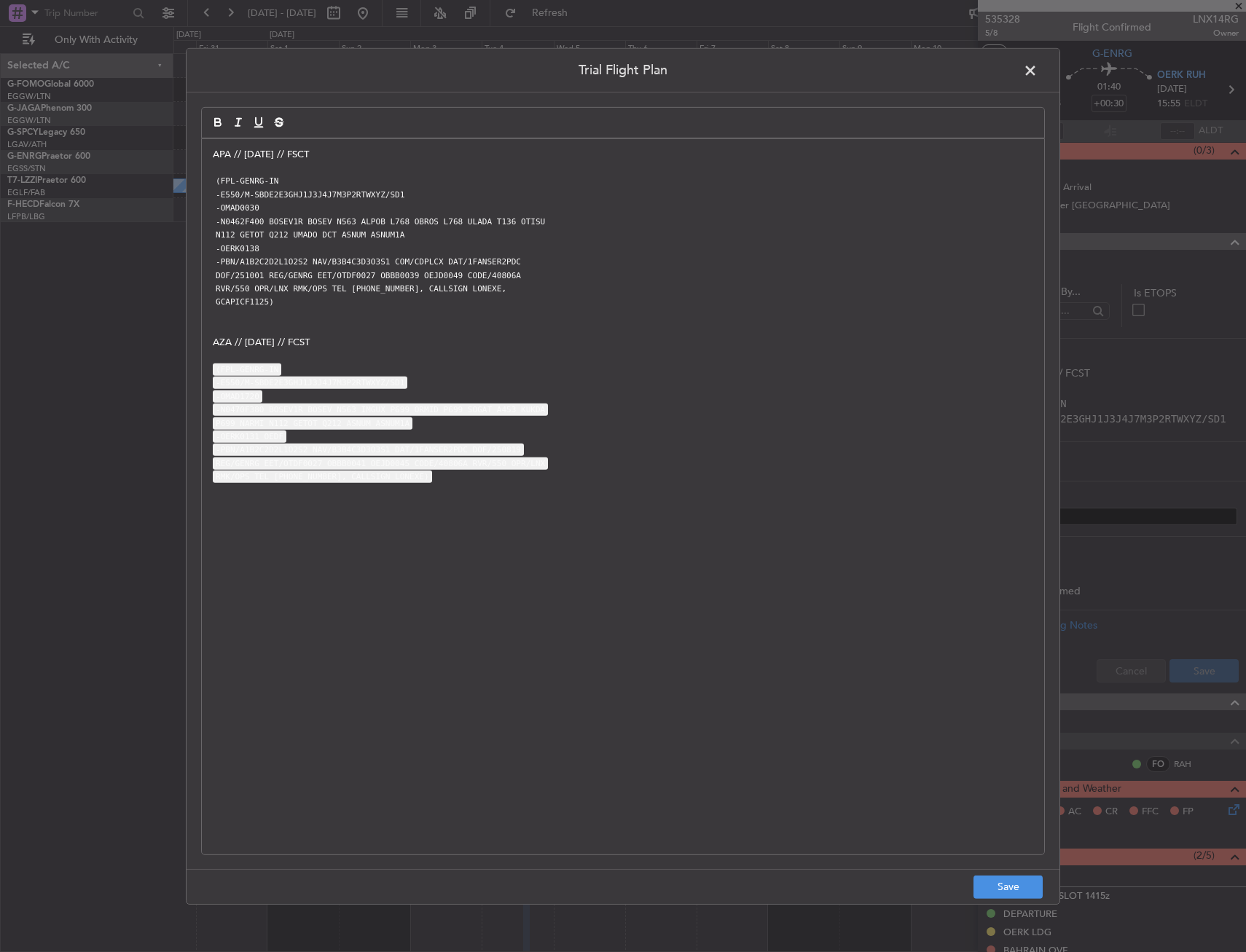
click at [292, 179] on p "(FPL-GENRG-IN" at bounding box center [623, 180] width 820 height 13
click at [1024, 885] on button "Save" at bounding box center [1008, 886] width 69 height 23
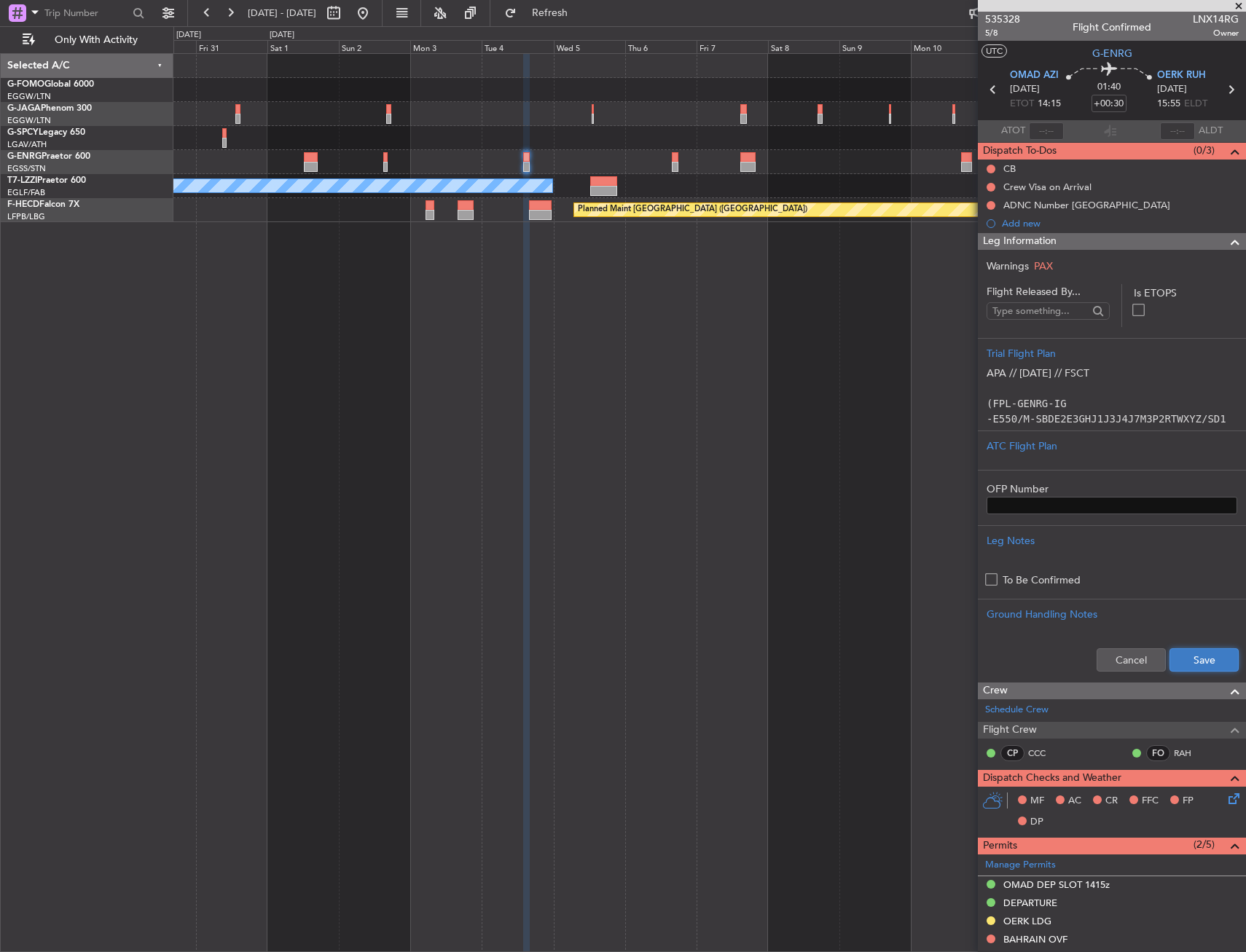
click at [1186, 667] on button "Save" at bounding box center [1203, 659] width 69 height 23
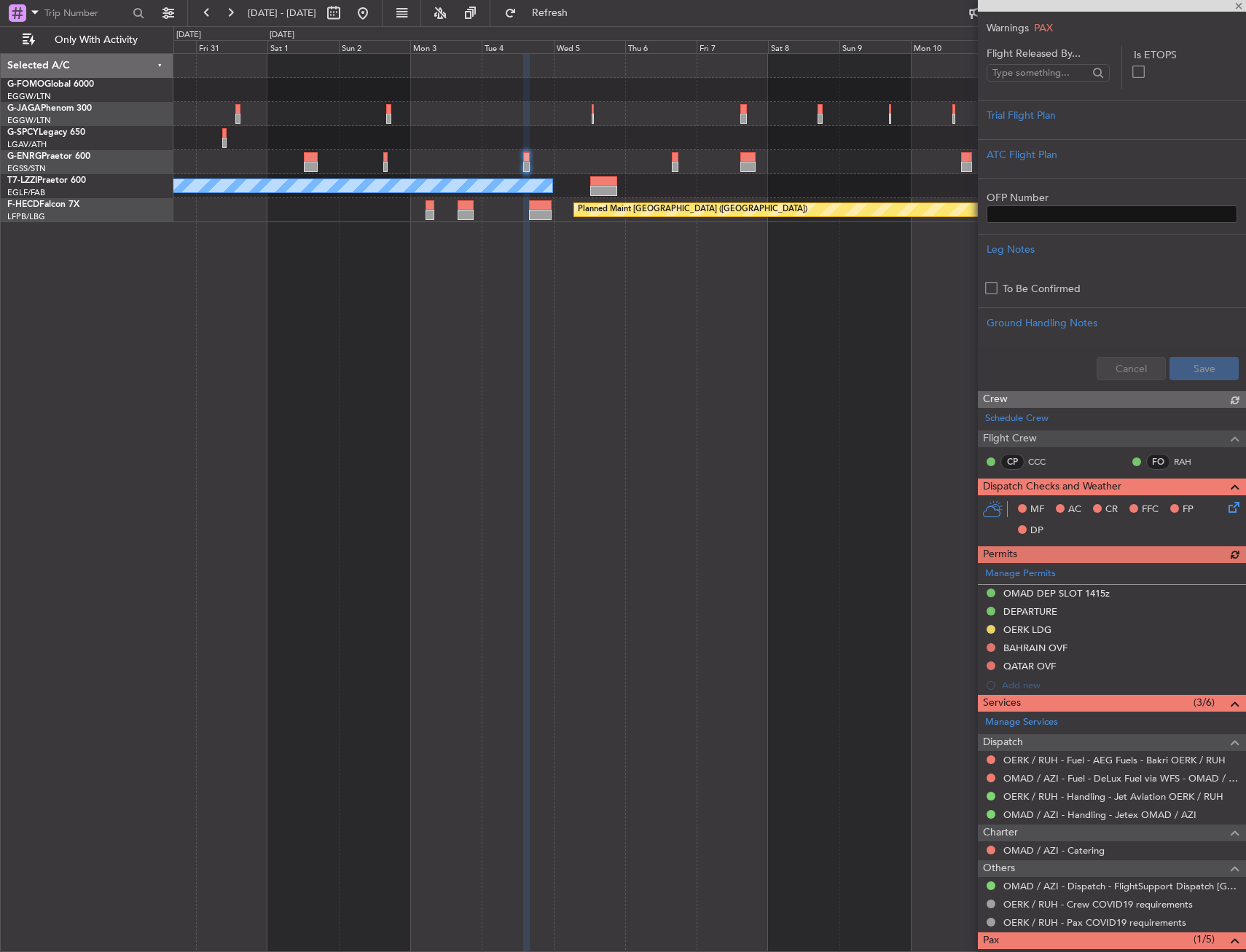
scroll to position [291, 0]
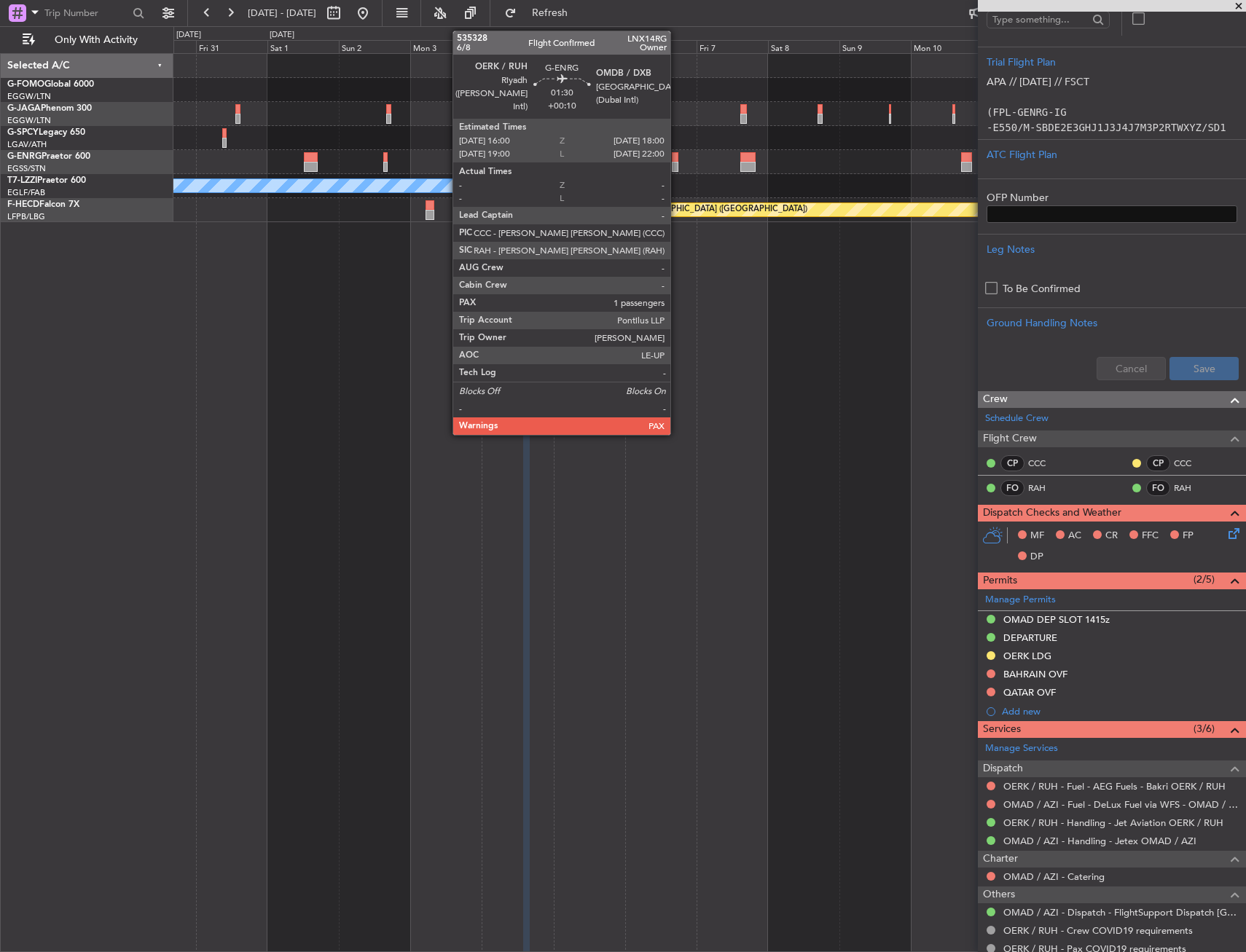
click at [677, 160] on div at bounding box center [675, 158] width 7 height 10
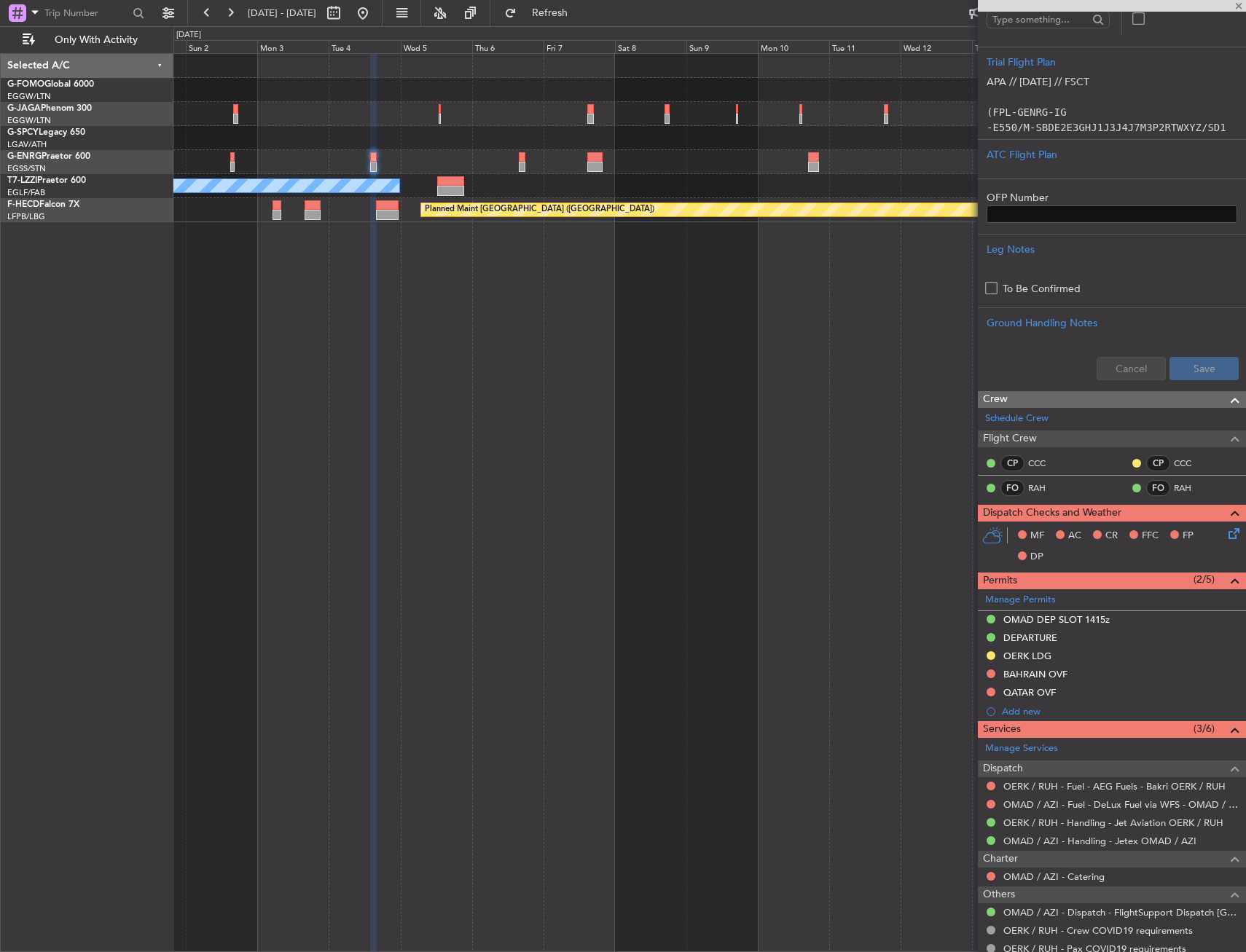
click at [548, 330] on div "A/C Unavailable [GEOGRAPHIC_DATA] ([GEOGRAPHIC_DATA]) Planned Maint [GEOGRAPHIC…" at bounding box center [709, 502] width 1072 height 898
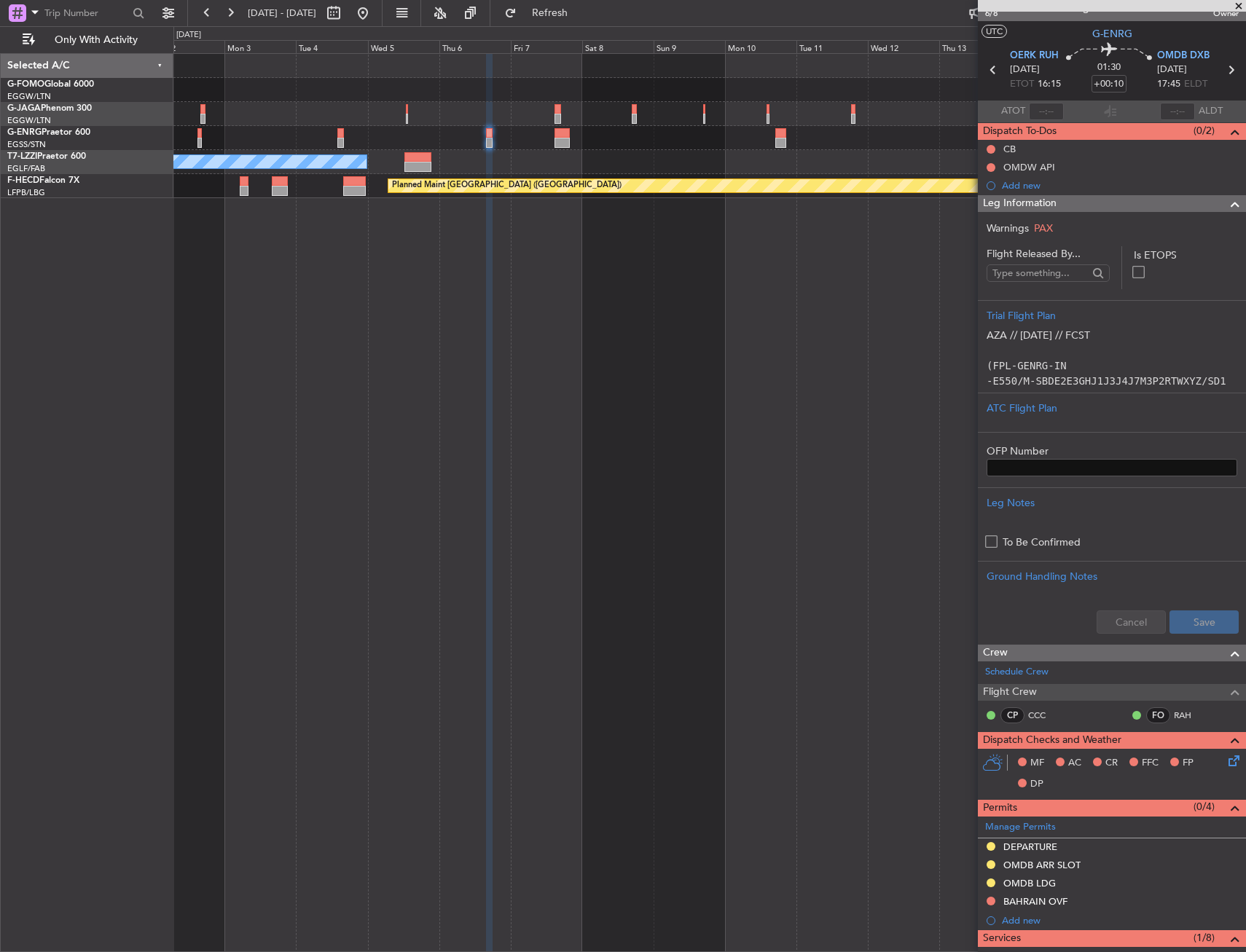
scroll to position [0, 0]
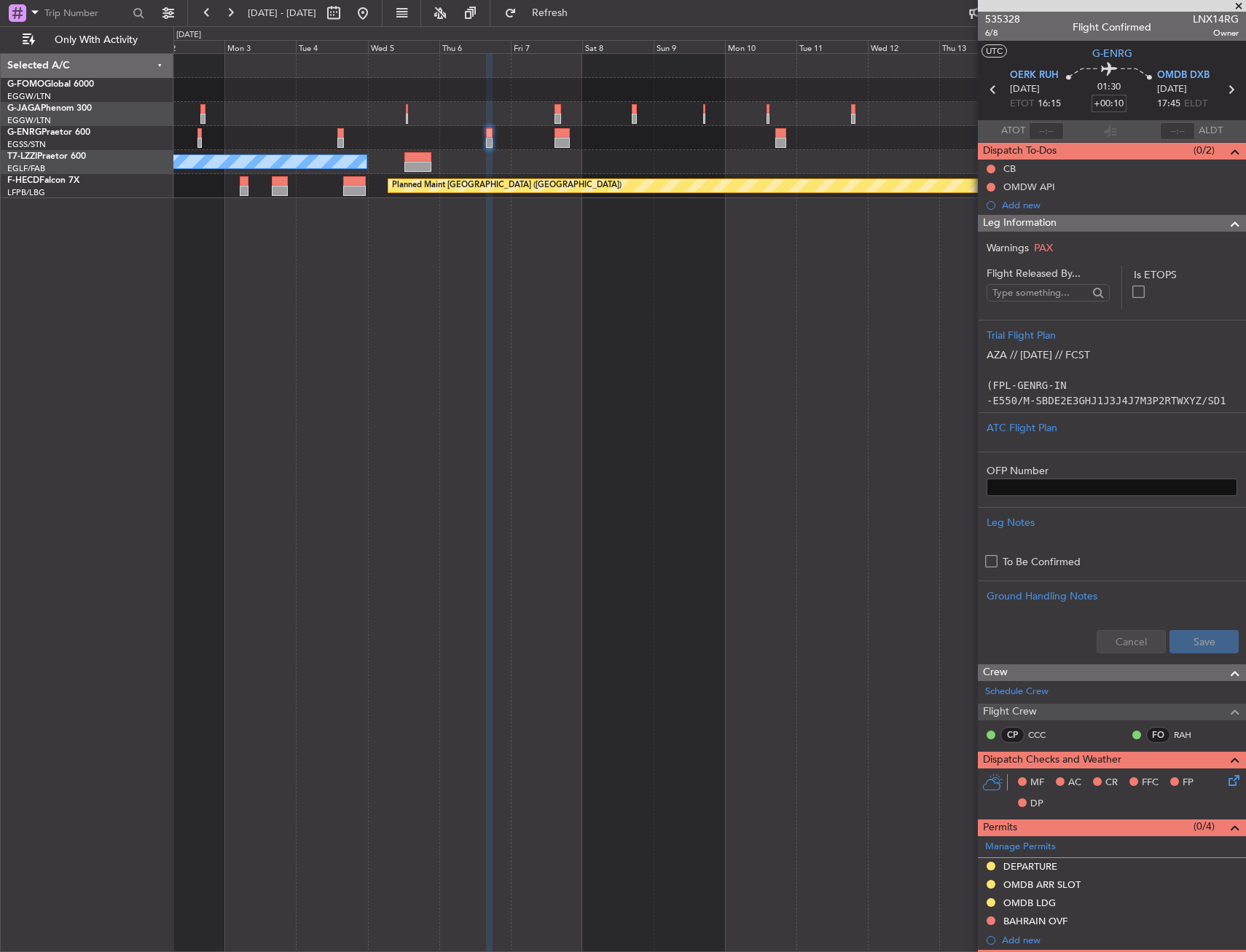
click at [1112, 106] on input "+00:10" at bounding box center [1108, 103] width 35 height 18
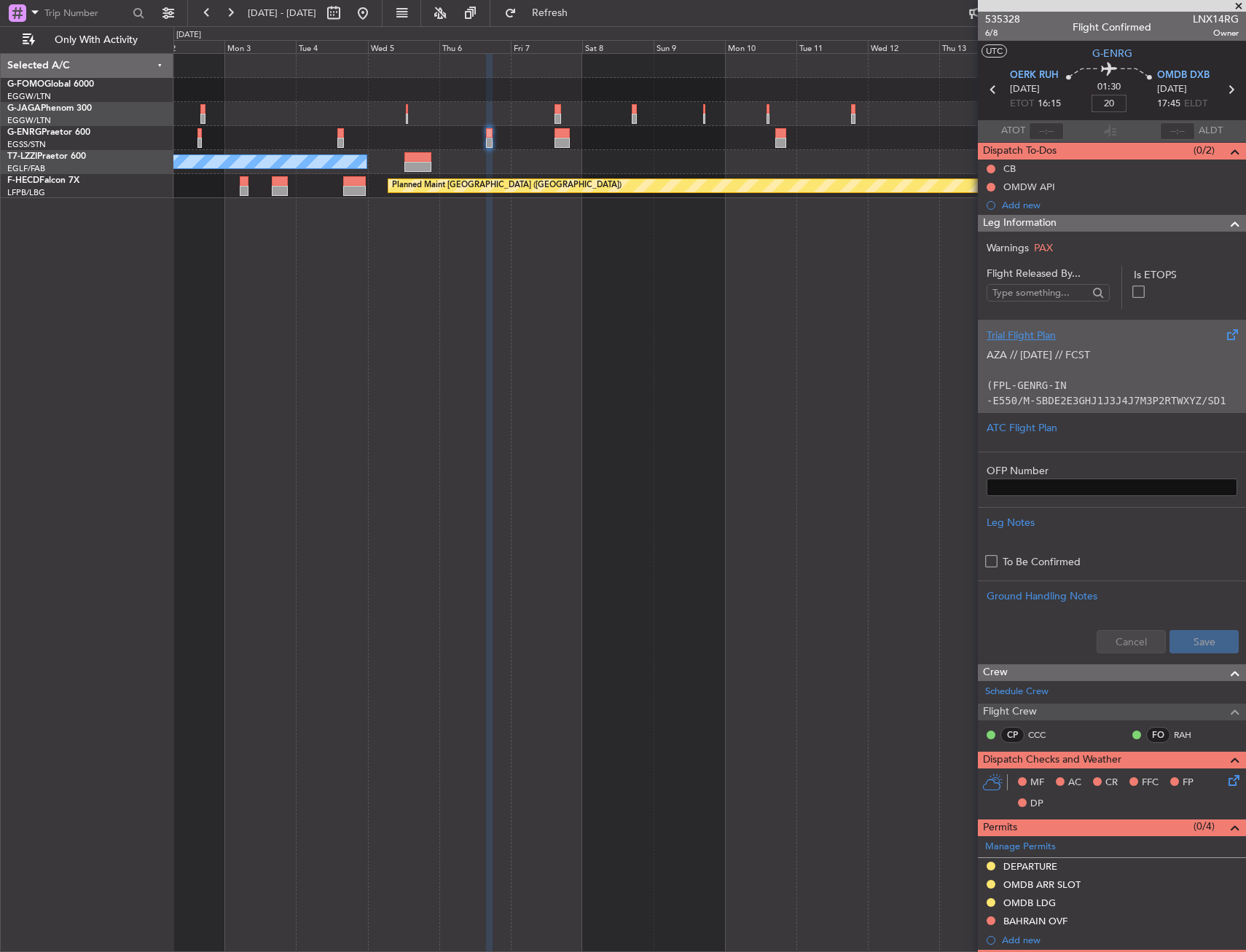
click at [1085, 364] on div "AZA // [DATE] // FCST (FPL-GENRG-IN -E550/M-SBDE2E3GHJ1J3J4J7M3P2RTWXYZ/SD1 -OE…" at bounding box center [1111, 374] width 250 height 62
type input "+00:20"
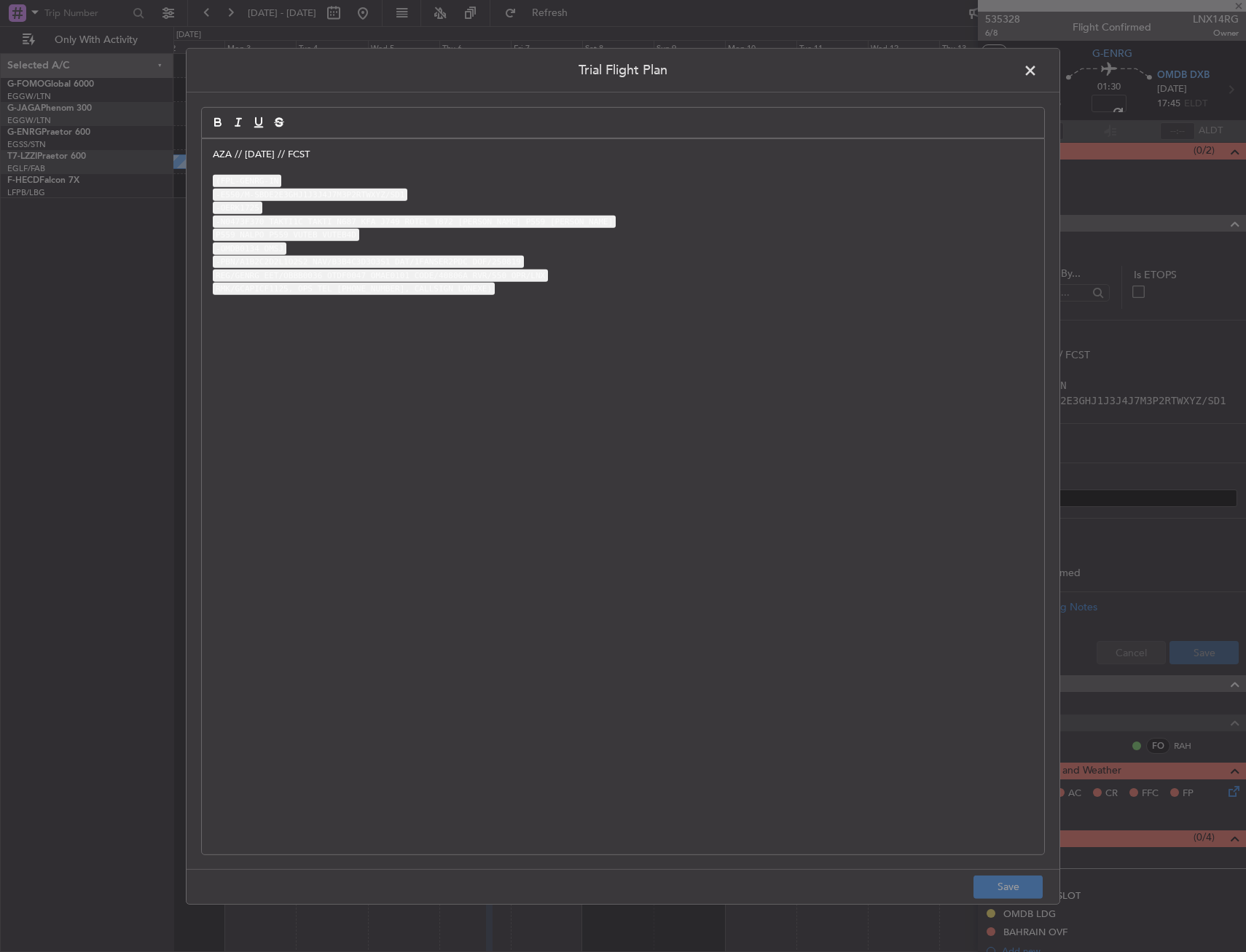
click at [214, 148] on p "AZA // [DATE] // FCST" at bounding box center [623, 153] width 820 height 13
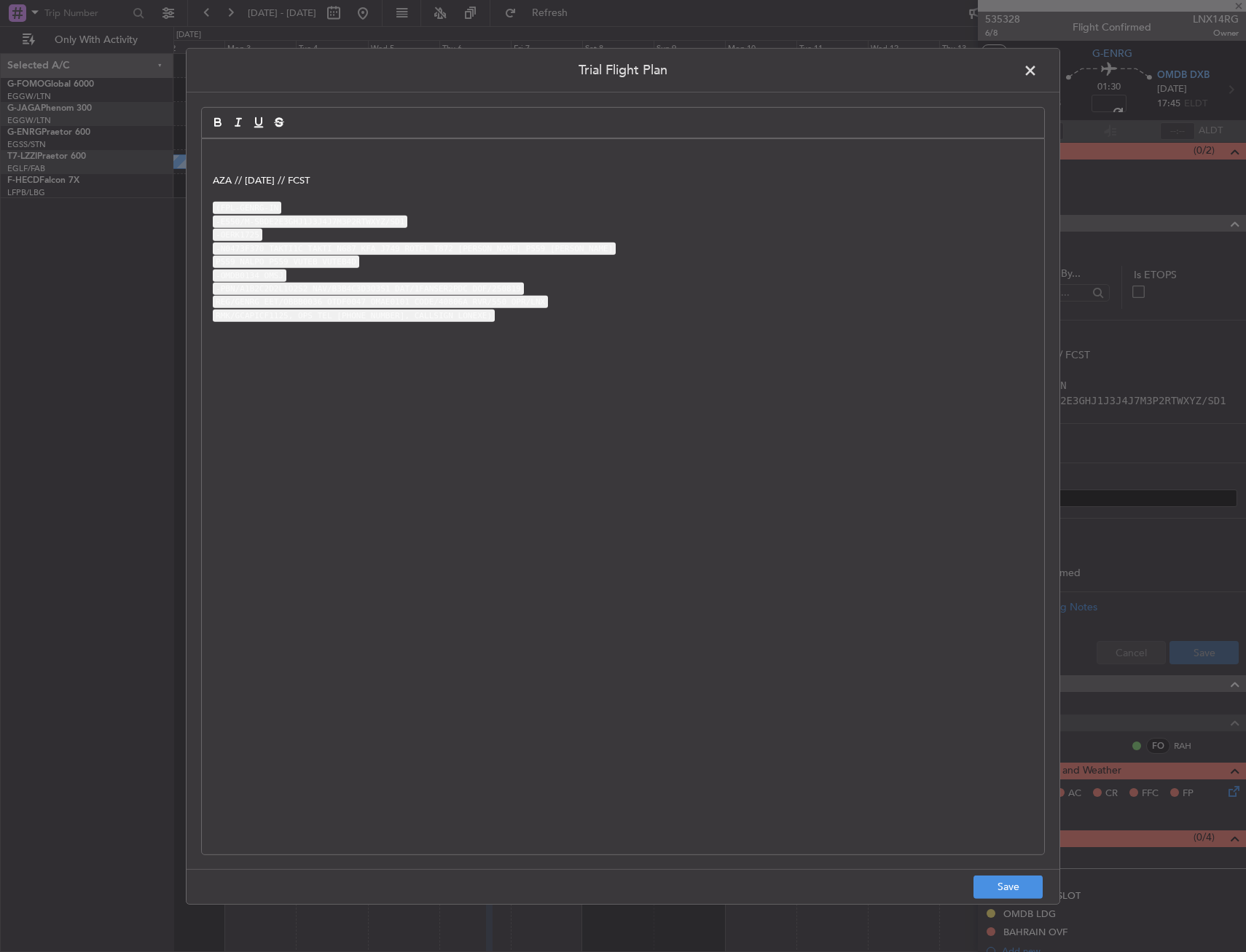
click at [223, 158] on p at bounding box center [623, 153] width 820 height 13
click at [224, 141] on div "AZA // [DATE] // FCST (FPL-GENRG-IN -E550/M-SBDE2E3GHJ1J3J4J7M3P2RTWXYZ/SD1 -OE…" at bounding box center [623, 496] width 842 height 715
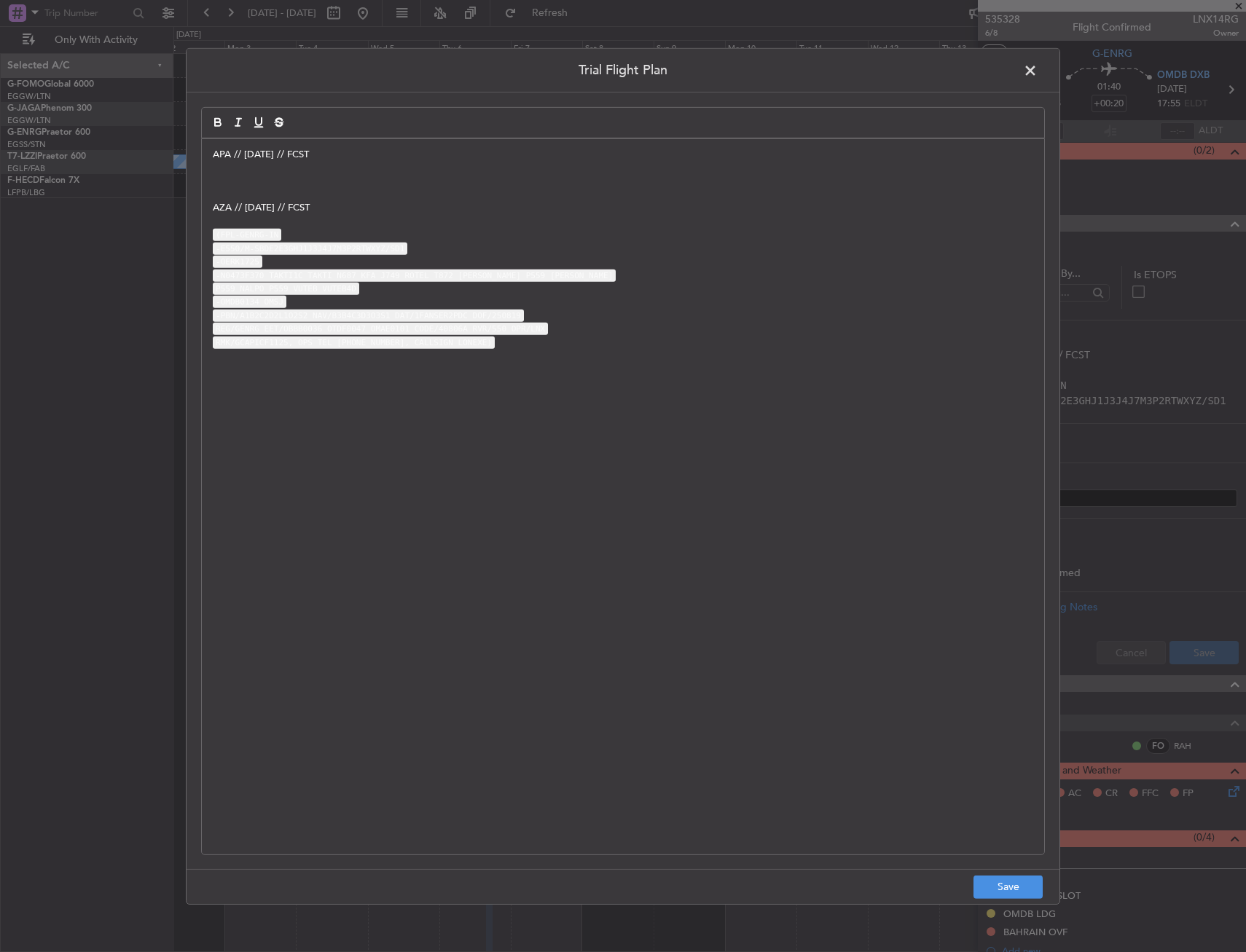
click at [329, 174] on p at bounding box center [623, 180] width 820 height 13
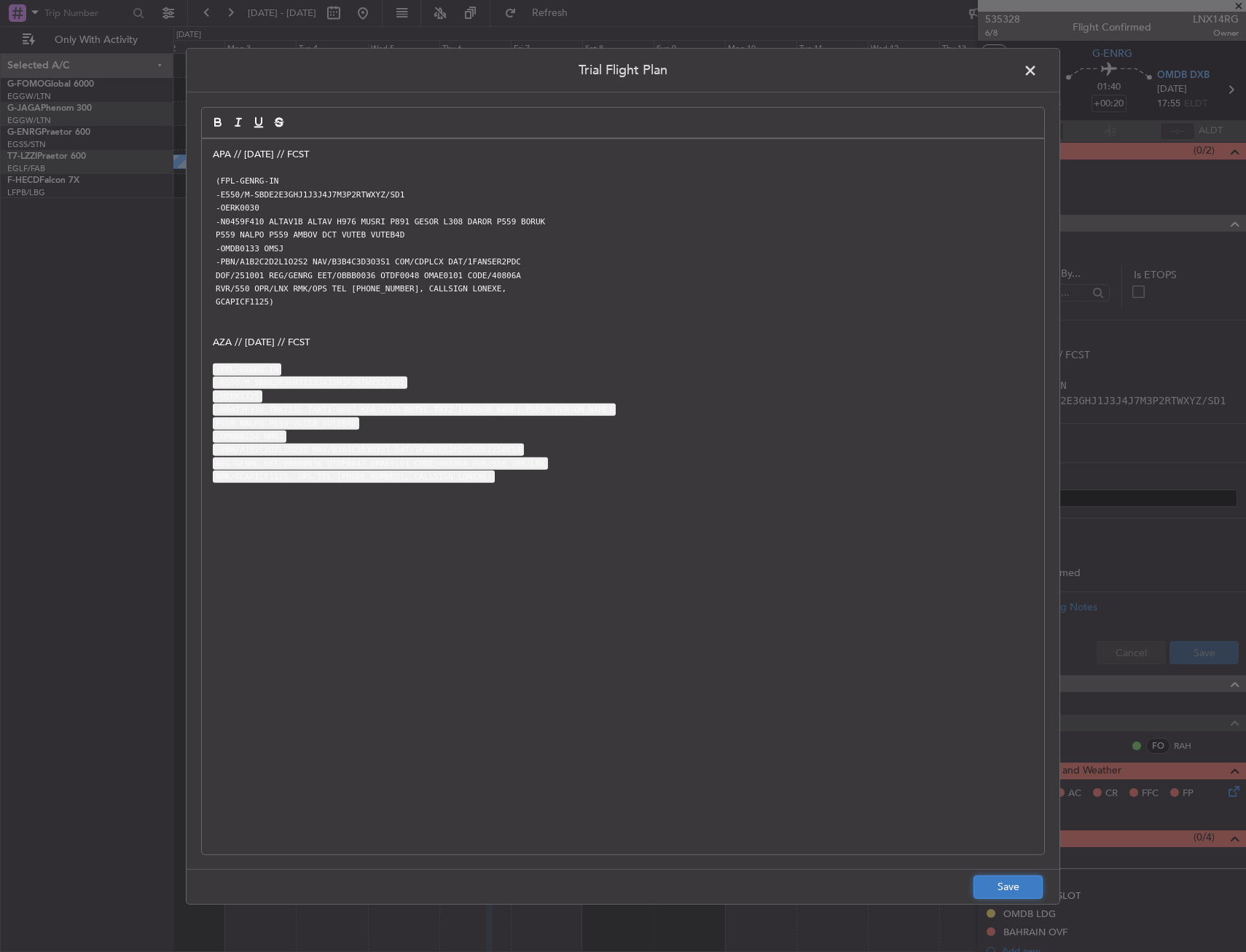
click at [1039, 896] on button "Save" at bounding box center [1008, 886] width 69 height 23
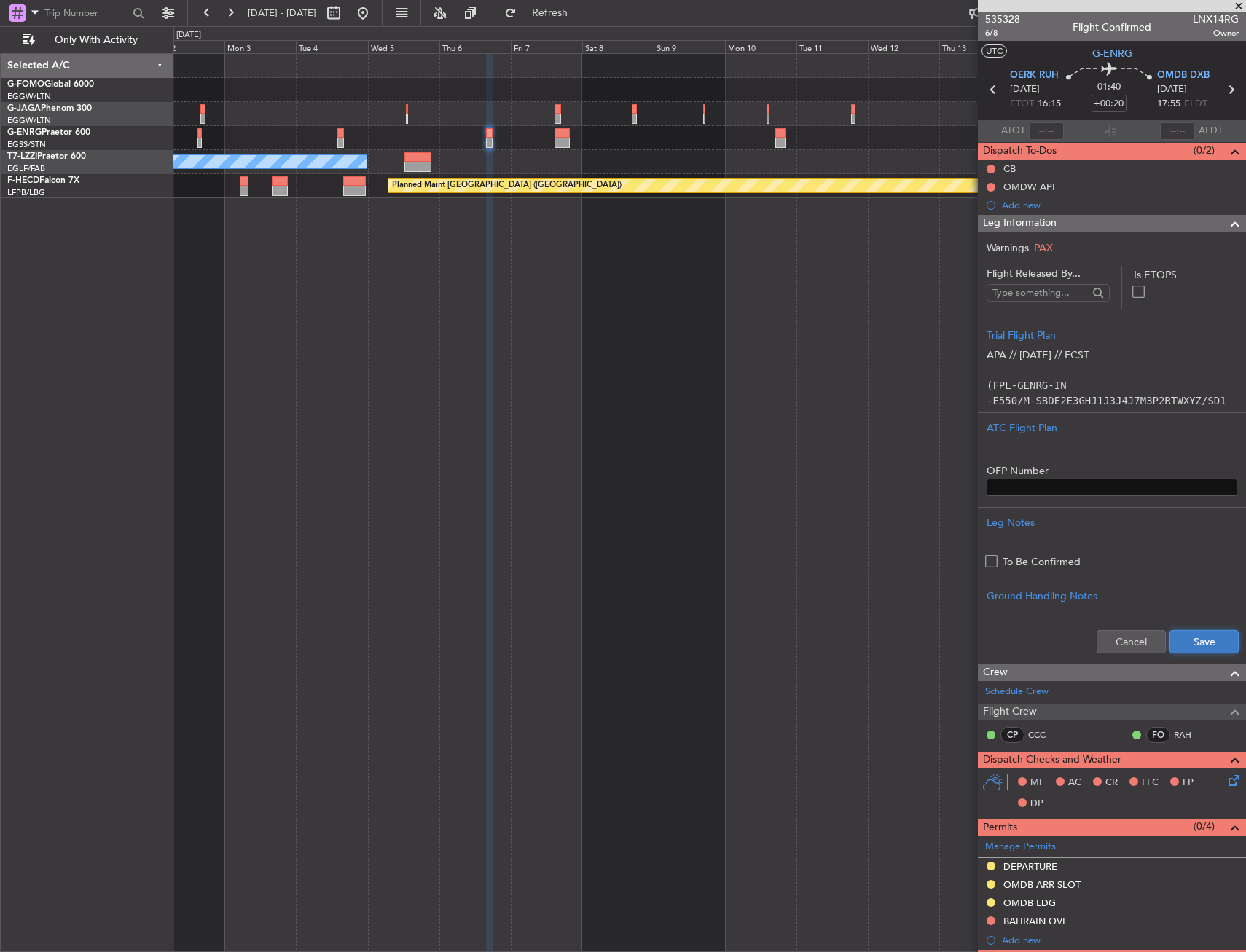
click at [1205, 634] on button "Save" at bounding box center [1203, 641] width 69 height 23
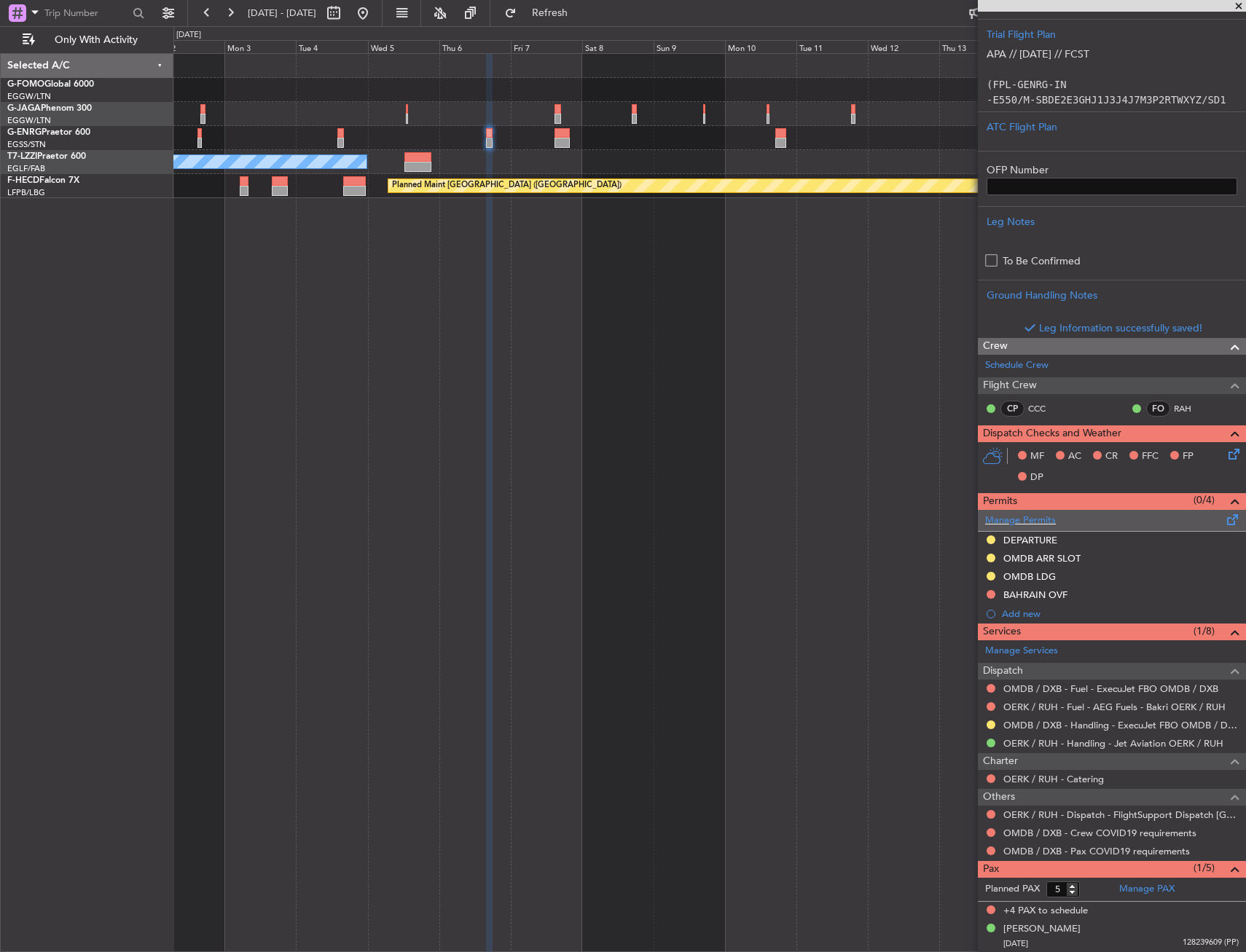
scroll to position [326, 0]
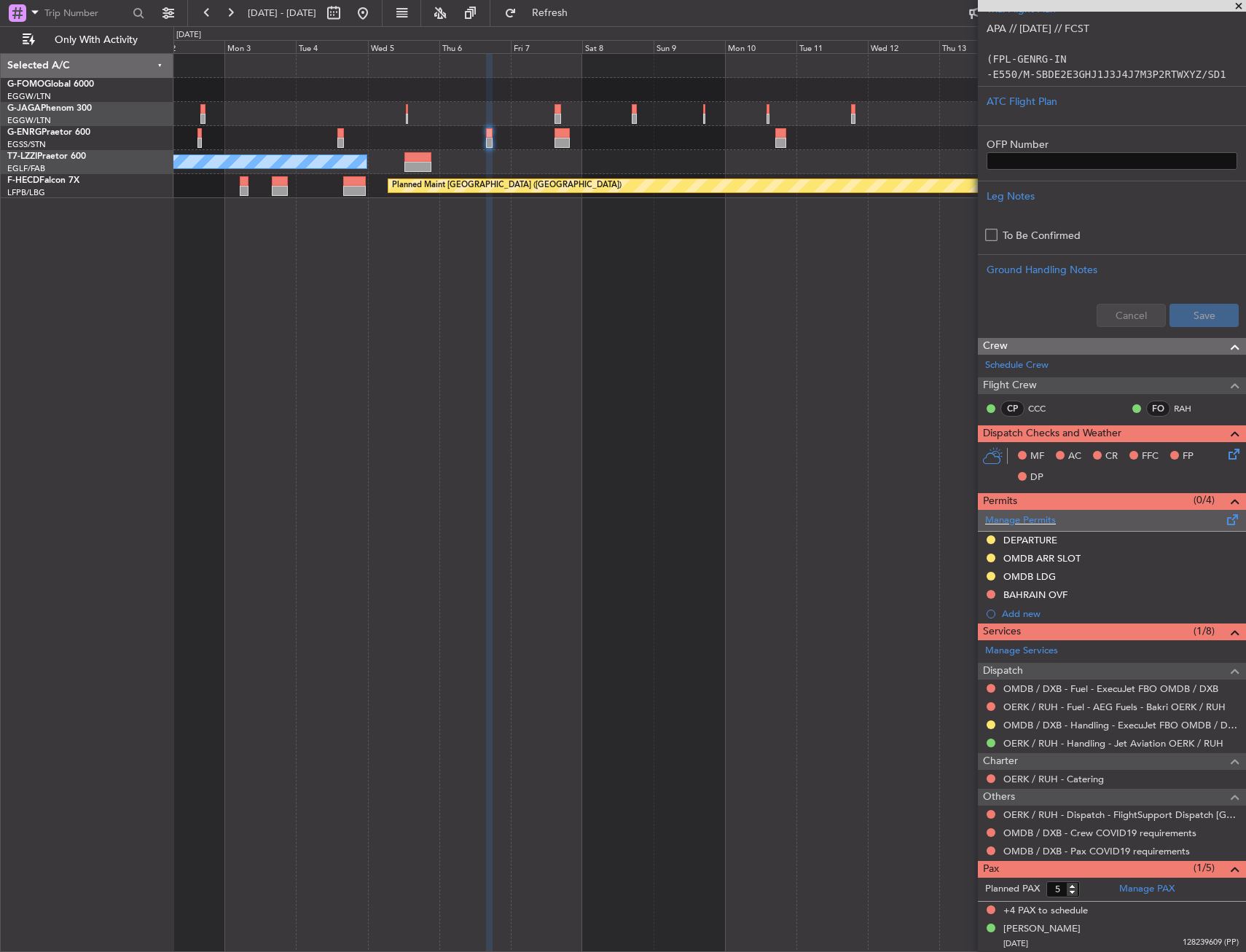
click at [1224, 521] on span at bounding box center [1232, 516] width 18 height 11
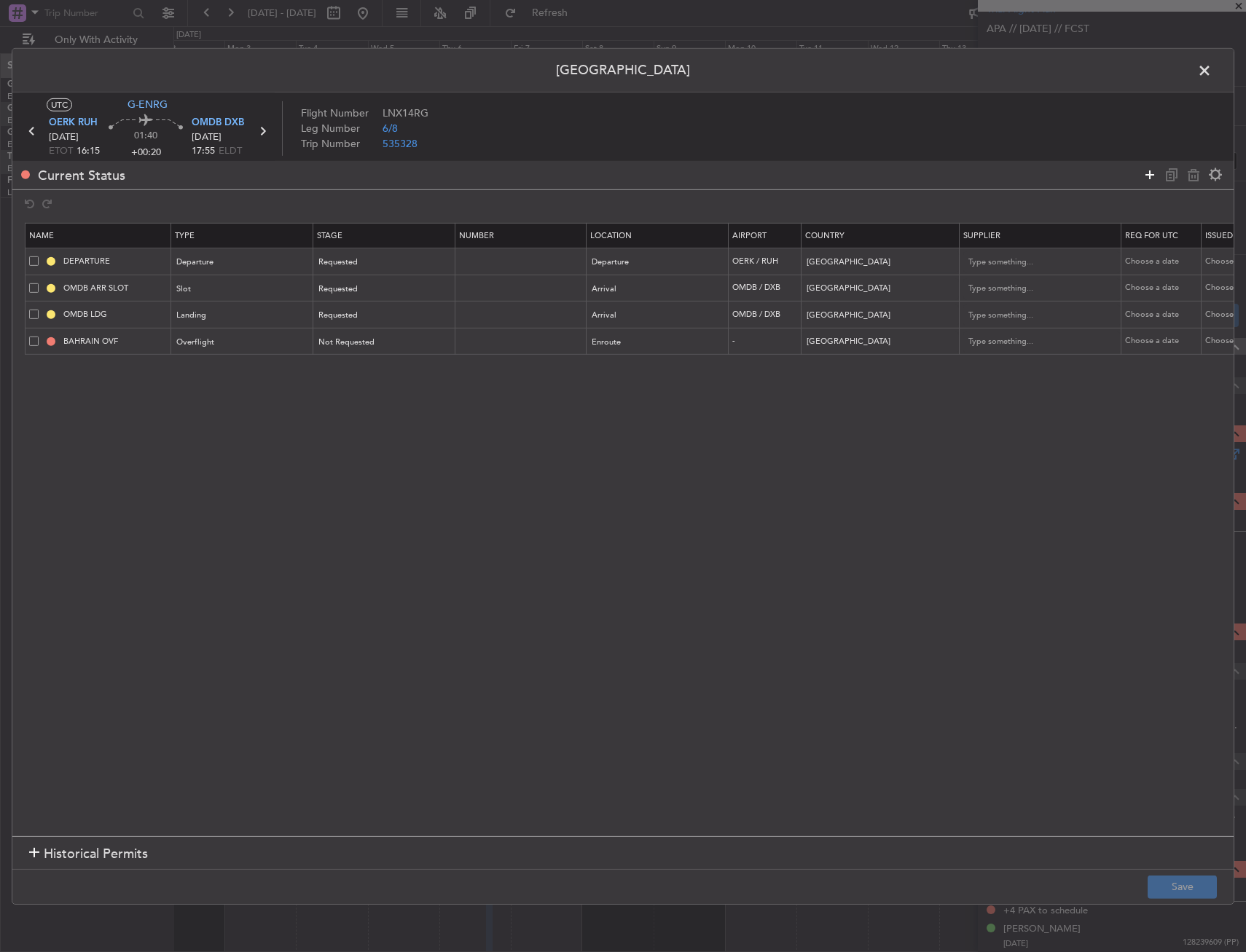
click at [1155, 174] on icon at bounding box center [1149, 175] width 18 height 18
click at [187, 370] on span "Type" at bounding box center [187, 369] width 18 height 11
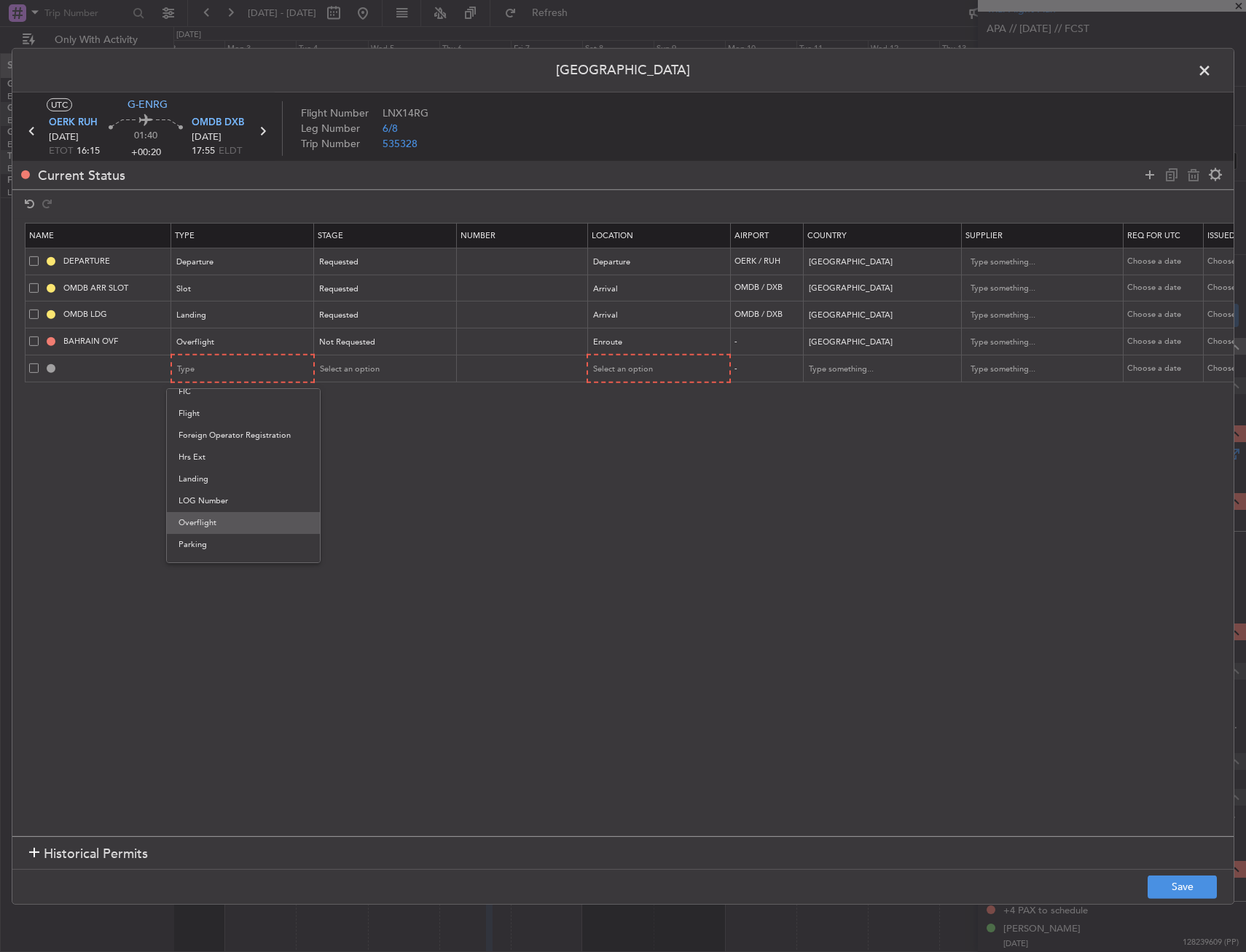
click at [220, 529] on span "Overflight" at bounding box center [244, 523] width 129 height 22
click at [632, 375] on span "Select an option" at bounding box center [623, 369] width 60 height 11
click at [638, 490] on span "Enroute" at bounding box center [658, 487] width 129 height 22
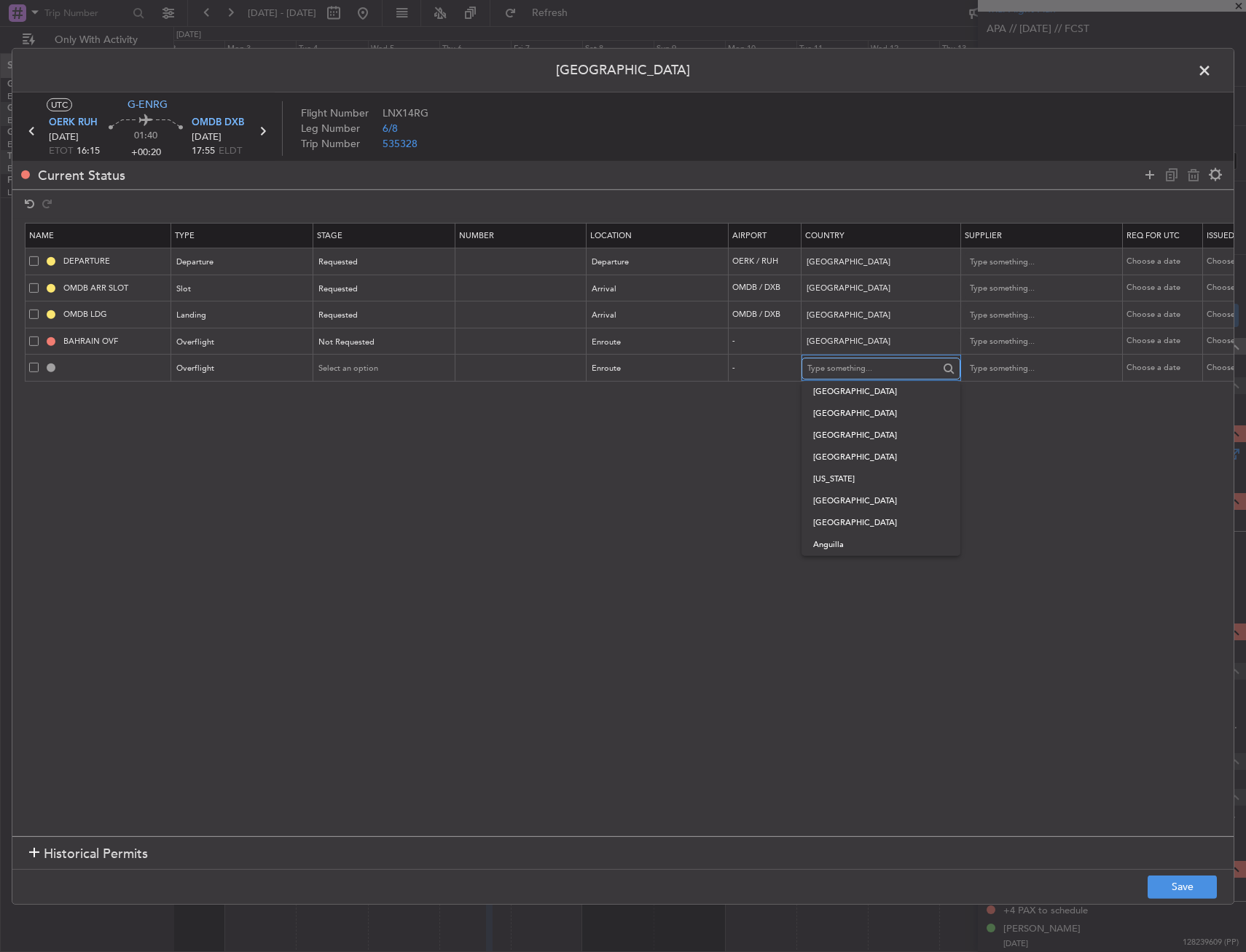
click at [828, 371] on input "text" at bounding box center [873, 369] width 131 height 22
click at [851, 393] on span "[GEOGRAPHIC_DATA]" at bounding box center [880, 392] width 135 height 22
type input "[GEOGRAPHIC_DATA]"
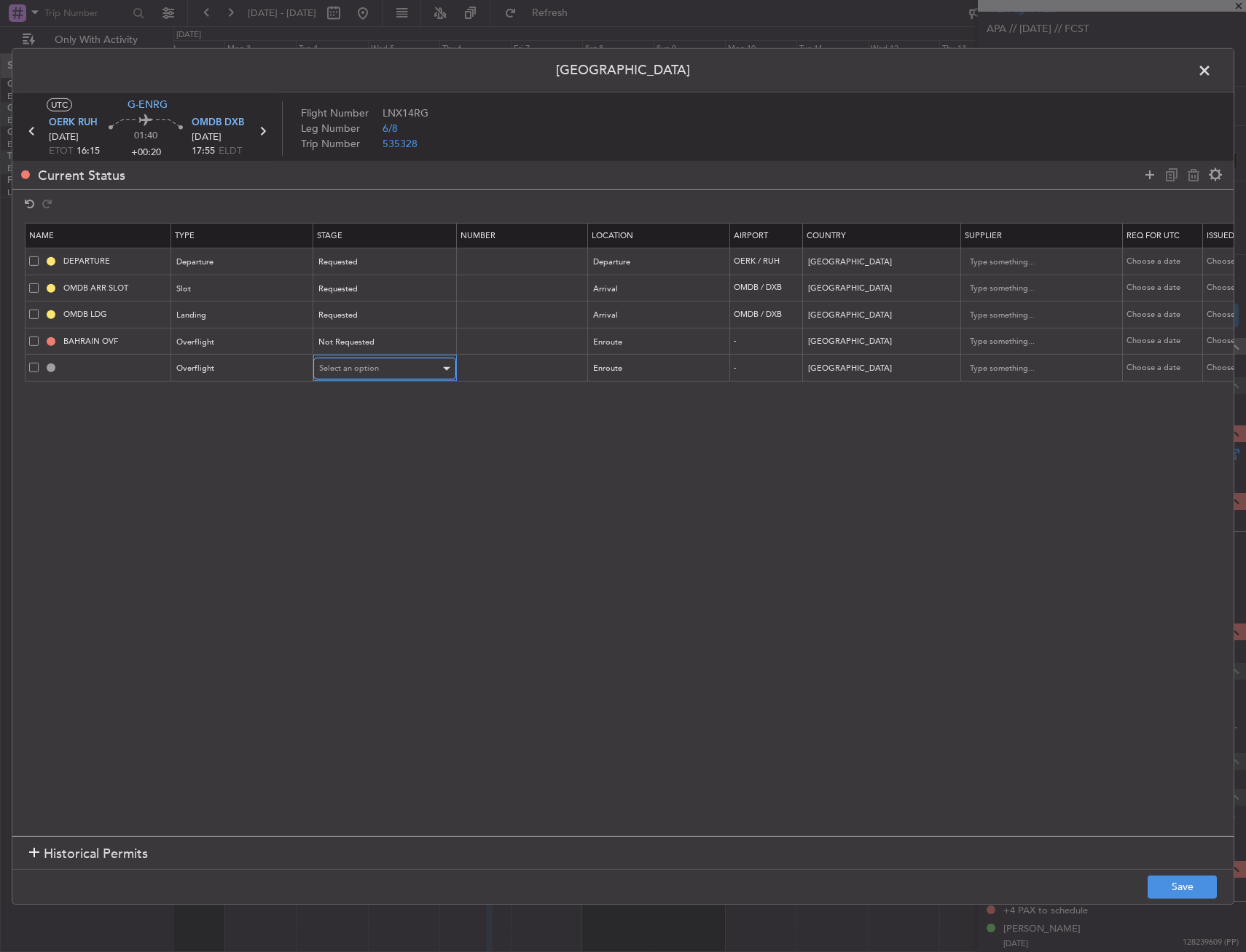
click at [320, 372] on span "Select an option" at bounding box center [349, 368] width 60 height 11
click at [355, 421] on span "Not Requested" at bounding box center [384, 422] width 129 height 22
click at [1161, 891] on button "Save" at bounding box center [1181, 886] width 69 height 23
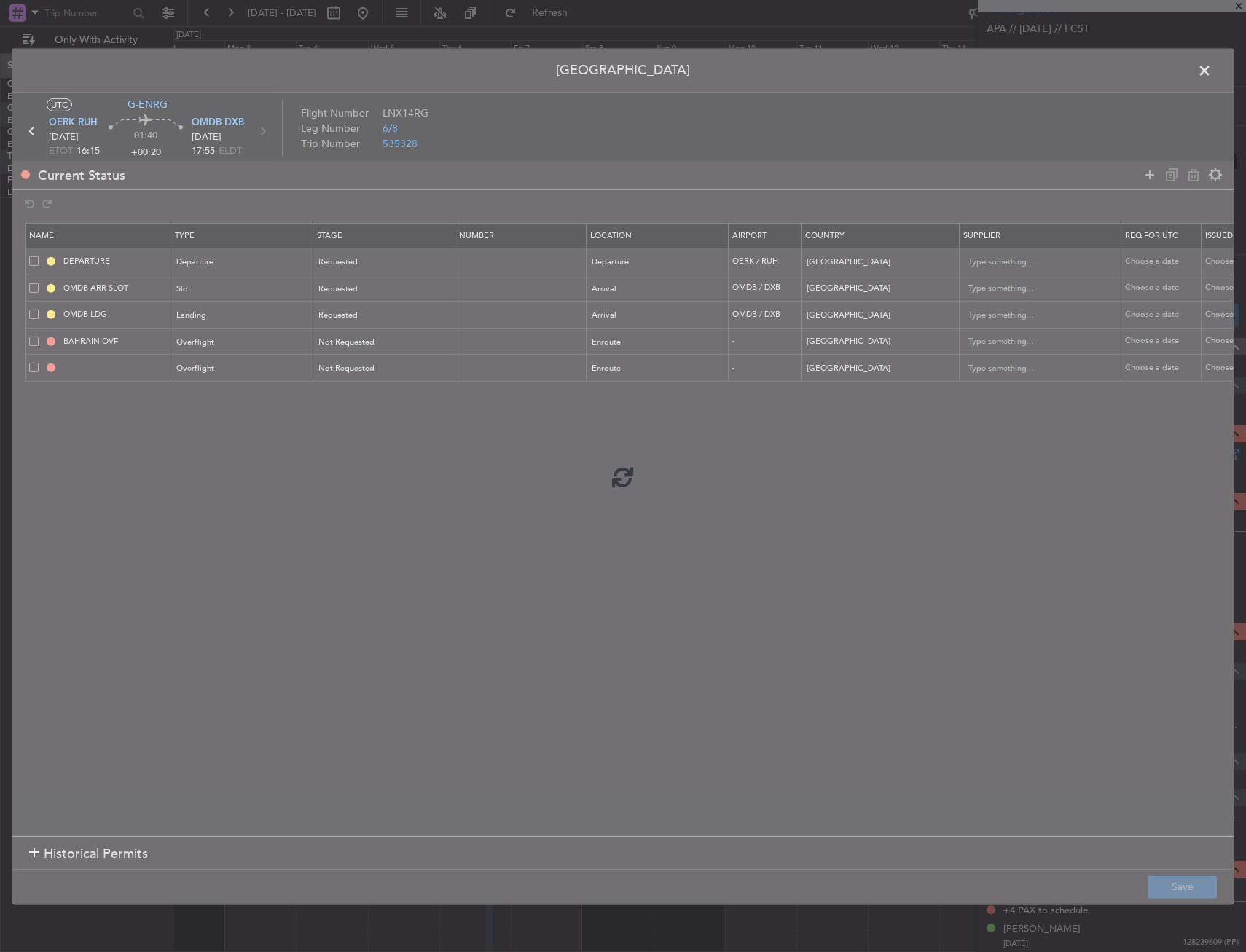
type input "QATAR OVF"
type input "NNN"
type input "2"
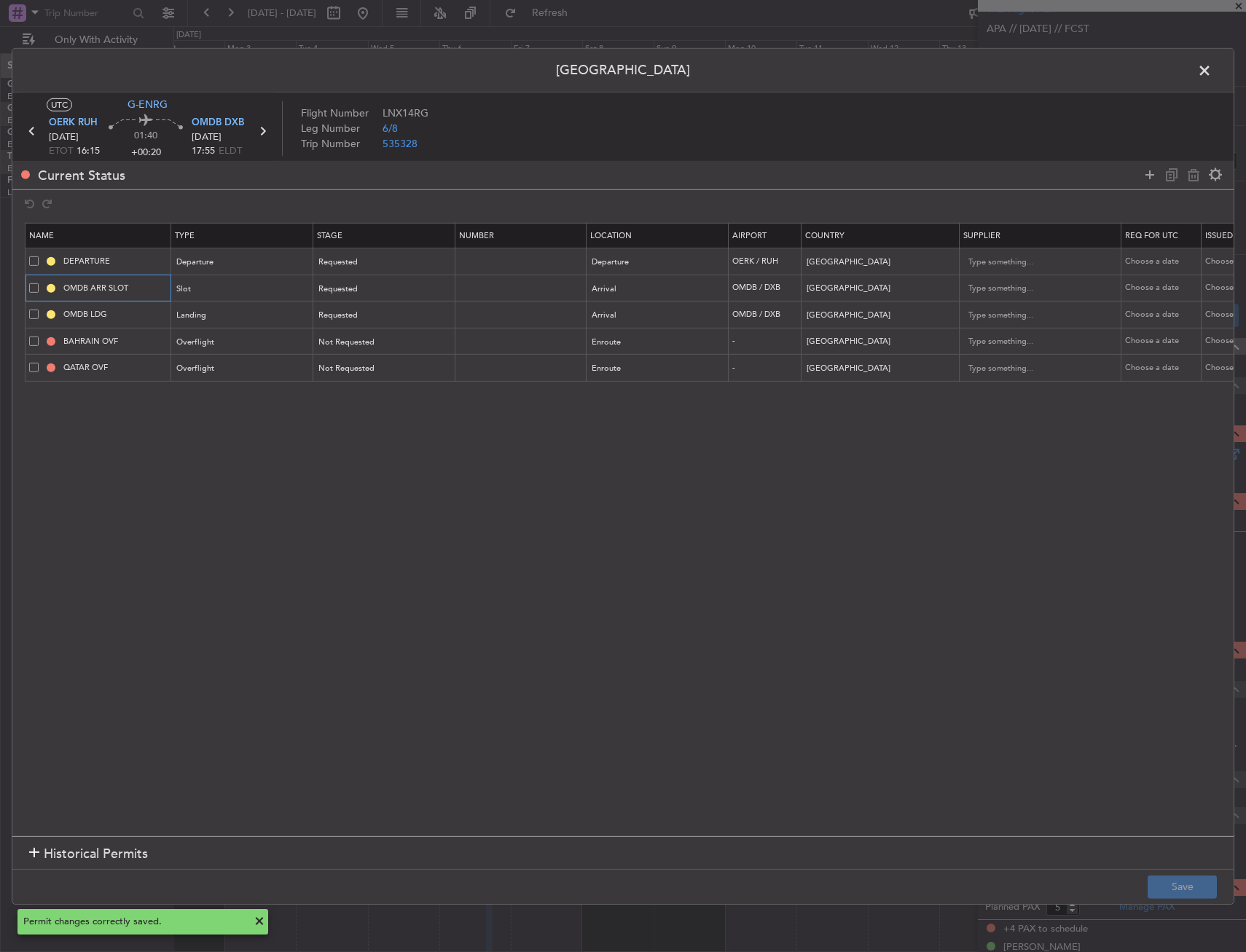
click at [138, 285] on input "OMDB ARR SLOT" at bounding box center [115, 288] width 109 height 13
type input "OMDB ARR SLOT 1755Z"
click at [1210, 888] on button "Save" at bounding box center [1181, 886] width 69 height 23
click at [1211, 68] on span at bounding box center [1211, 73] width 0 height 29
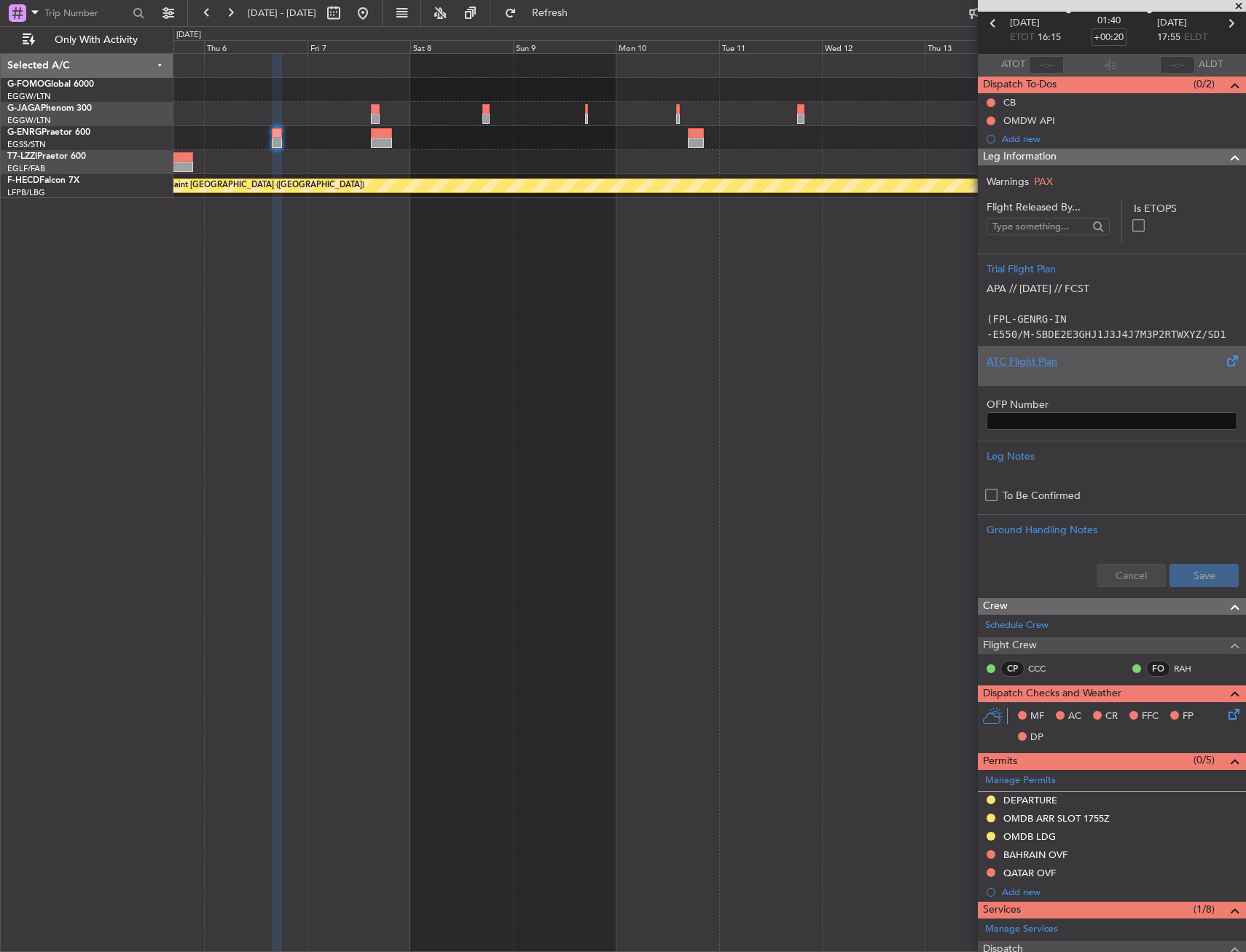
scroll to position [0, 0]
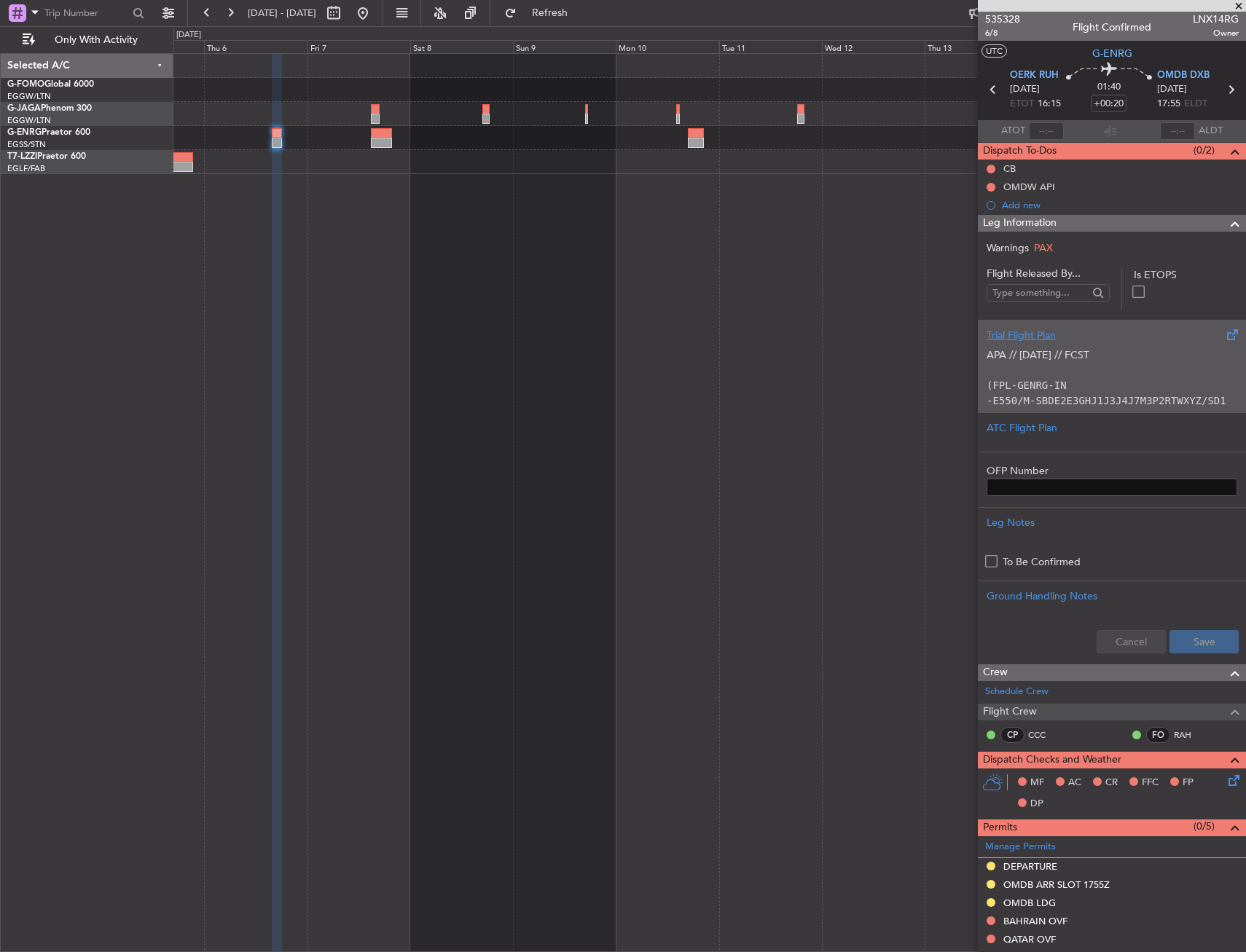
click at [1180, 393] on p "-E550/M-SBDE2E3GHJ1J3J4J7M3P2RTWXYZ/SD1" at bounding box center [1111, 401] width 250 height 15
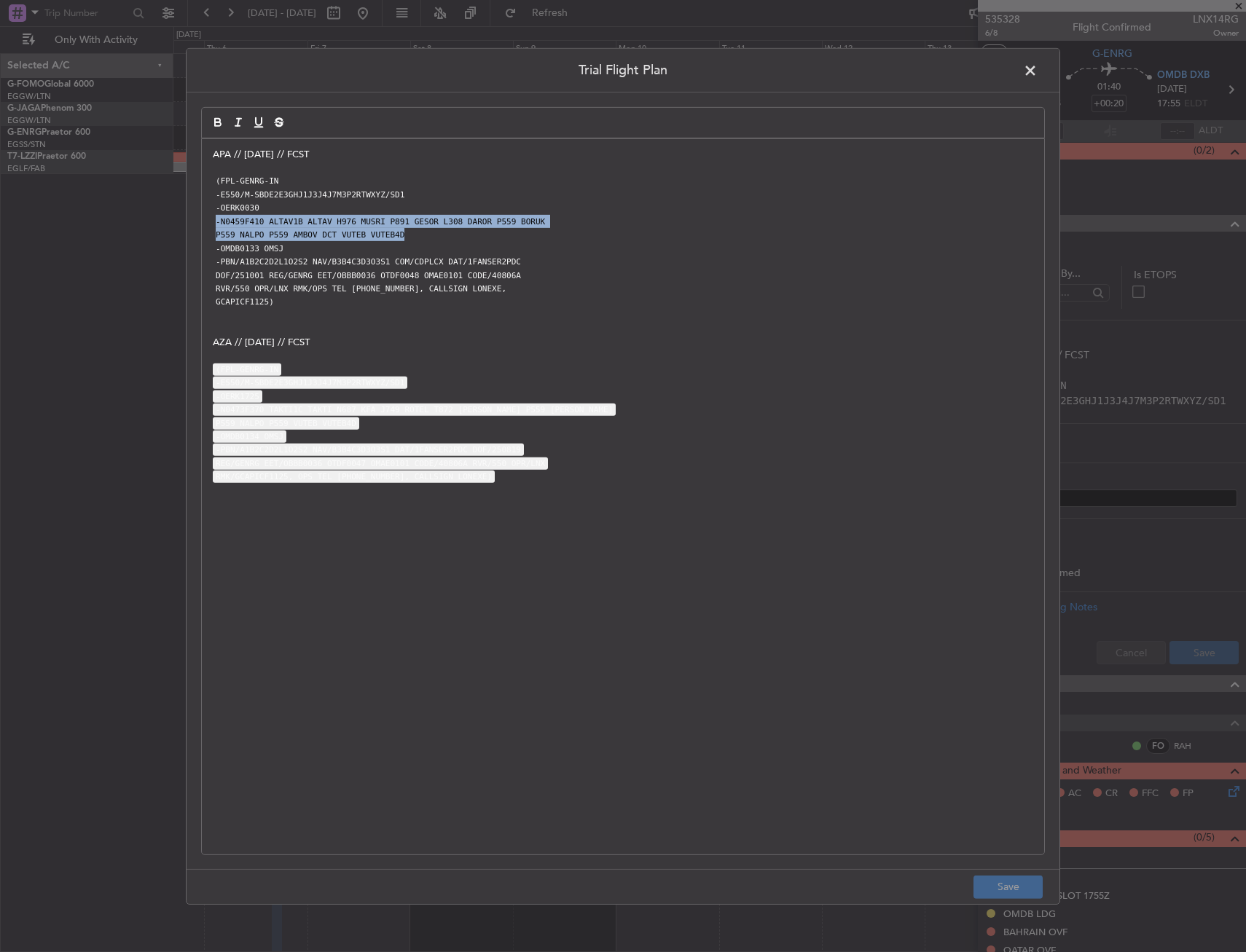
drag, startPoint x: 214, startPoint y: 219, endPoint x: 401, endPoint y: 233, distance: 187.5
click at [401, 233] on div "APA // [DATE] // FCST (FPL-GENRG-IN -E550/M-SBDE2E3GHJ1J3J4J7M3P2RTWXYZ/SD1 -OE…" at bounding box center [623, 496] width 842 height 715
copy div "-N0459F410 ALTAV1B ALTAV H976 MUSRI P891 GESOR L308 DAROR P559 BORUK P559 NALPO…"
click at [1037, 69] on span at bounding box center [1037, 73] width 0 height 29
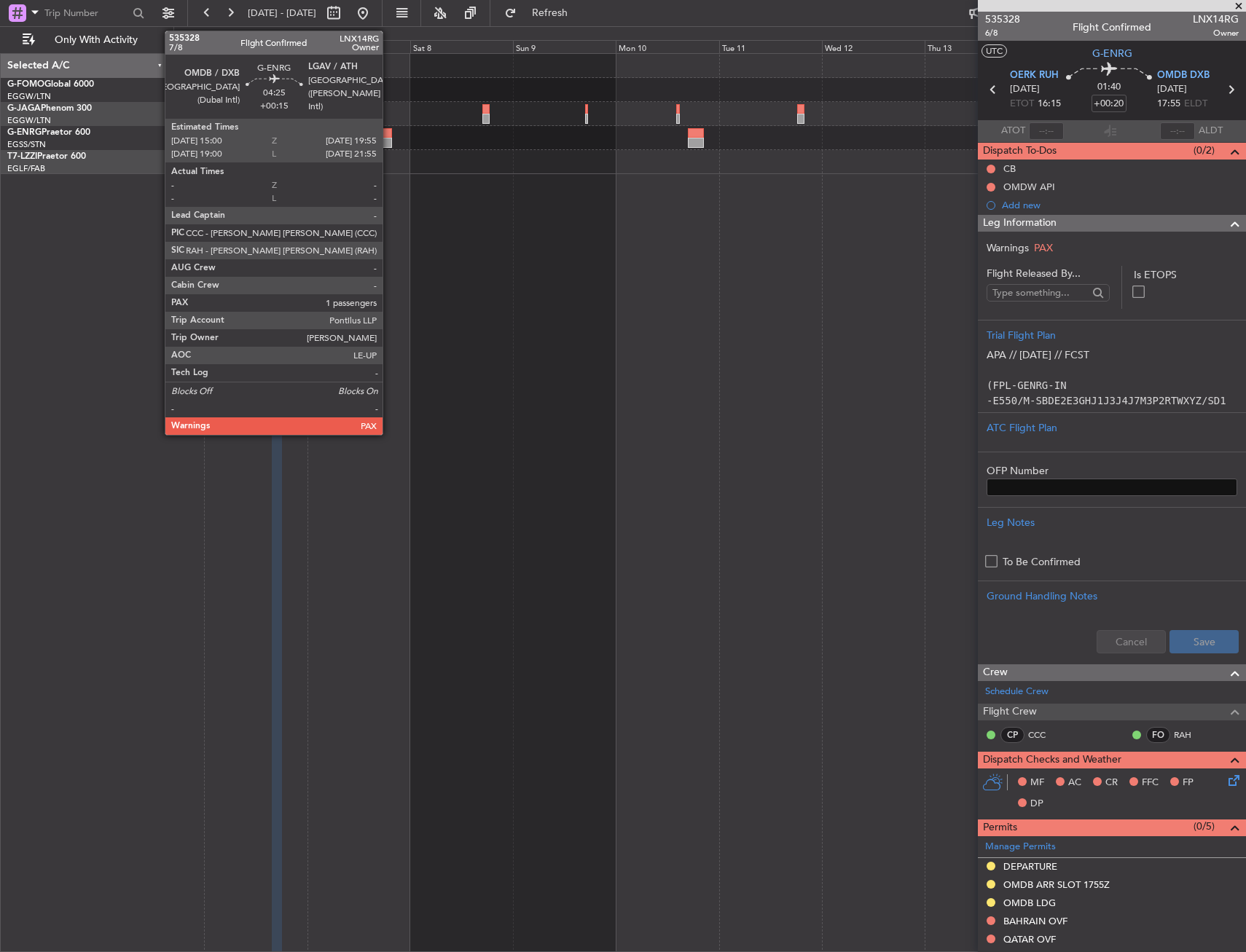
click at [389, 137] on div at bounding box center [381, 134] width 21 height 10
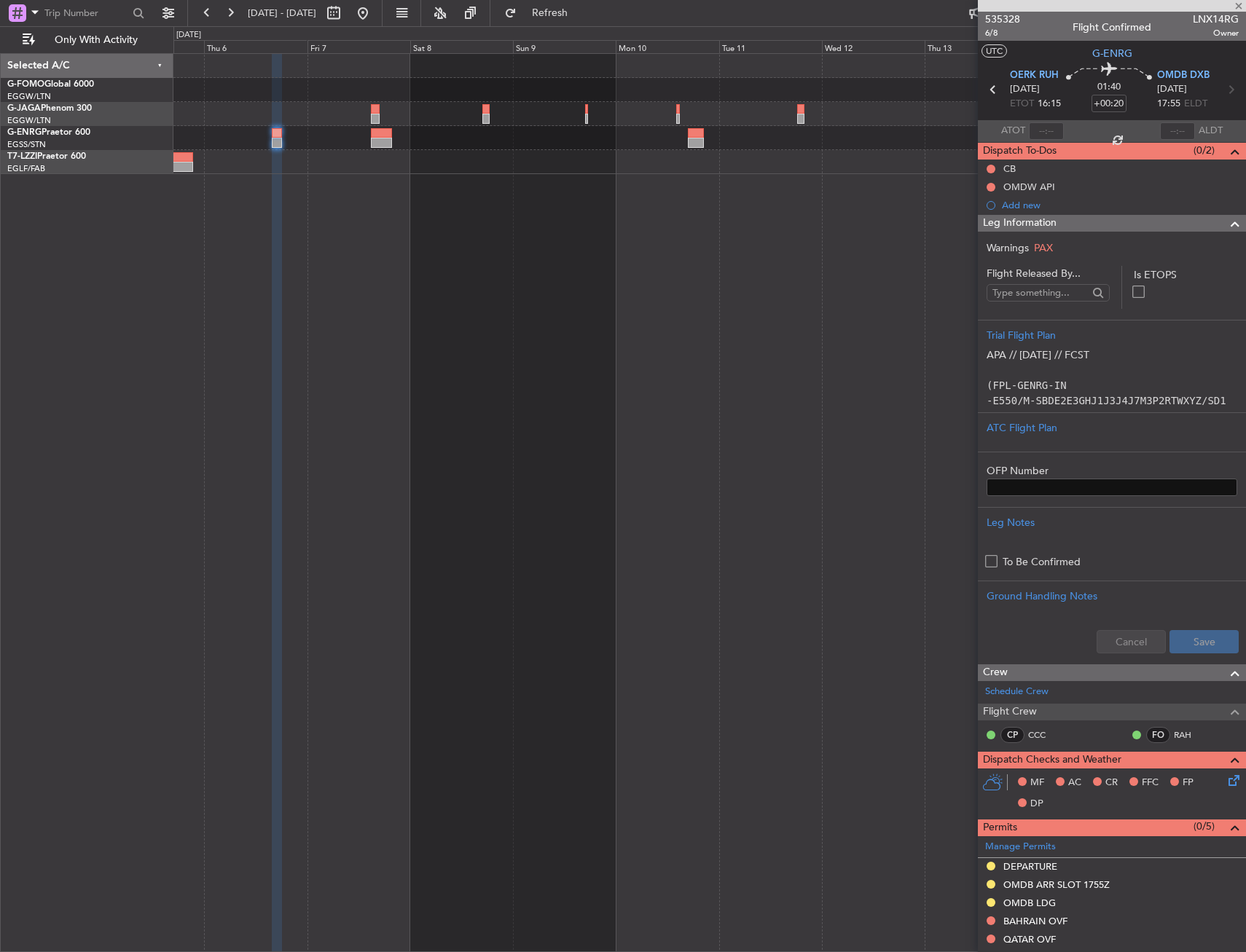
click at [1117, 219] on div "Leg Information" at bounding box center [1111, 223] width 268 height 17
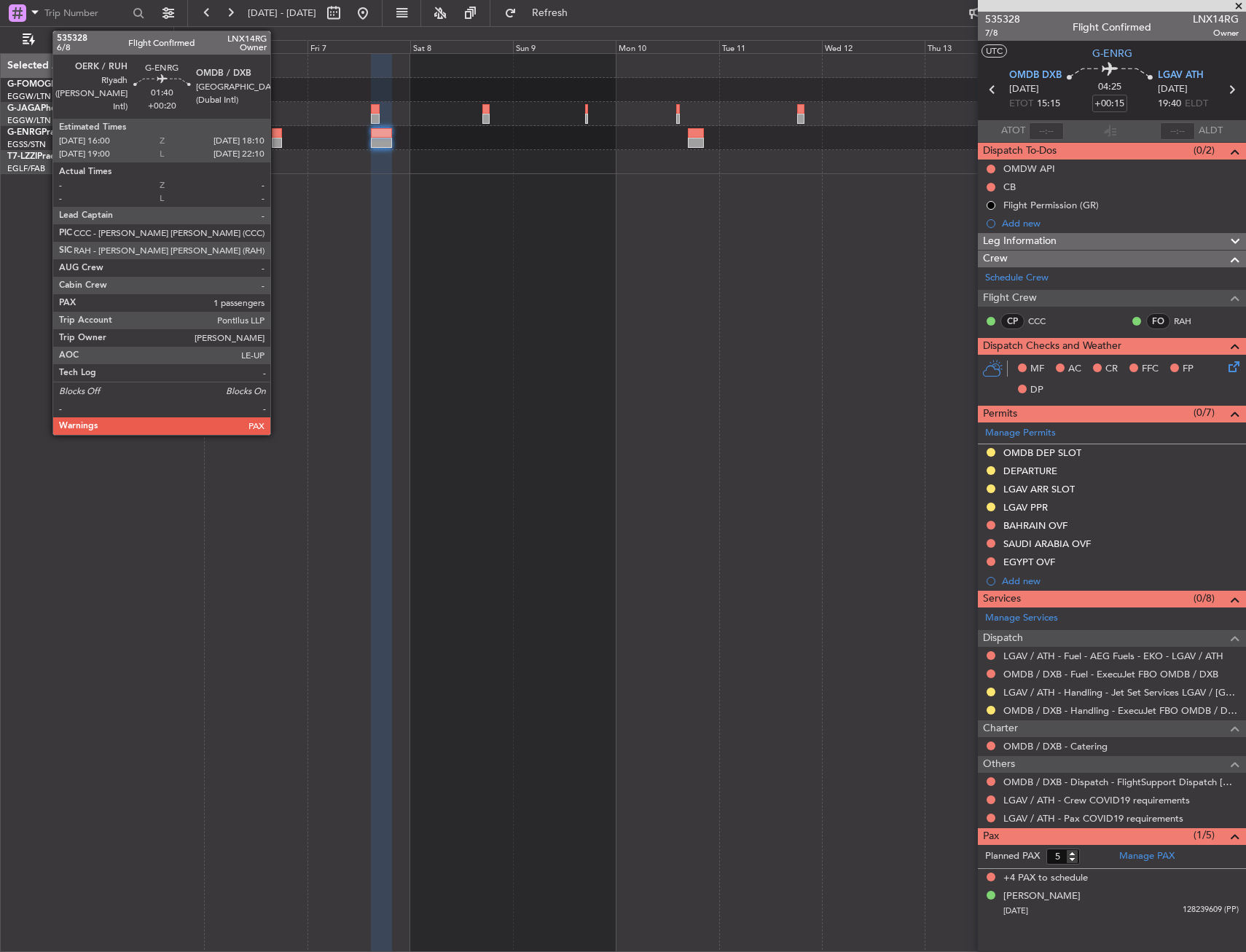
click at [277, 133] on div at bounding box center [276, 134] width 9 height 10
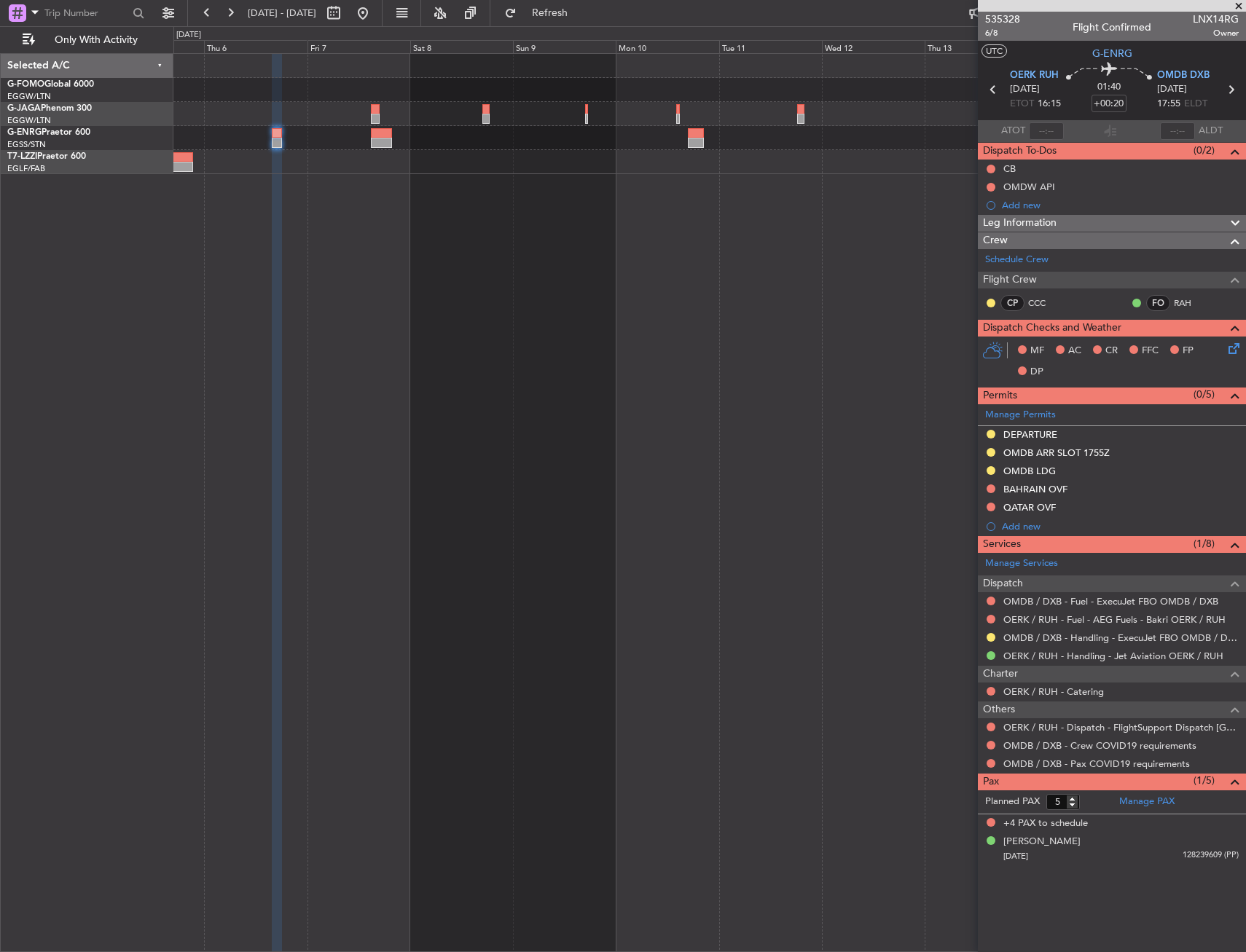
click at [376, 135] on div at bounding box center [381, 134] width 21 height 10
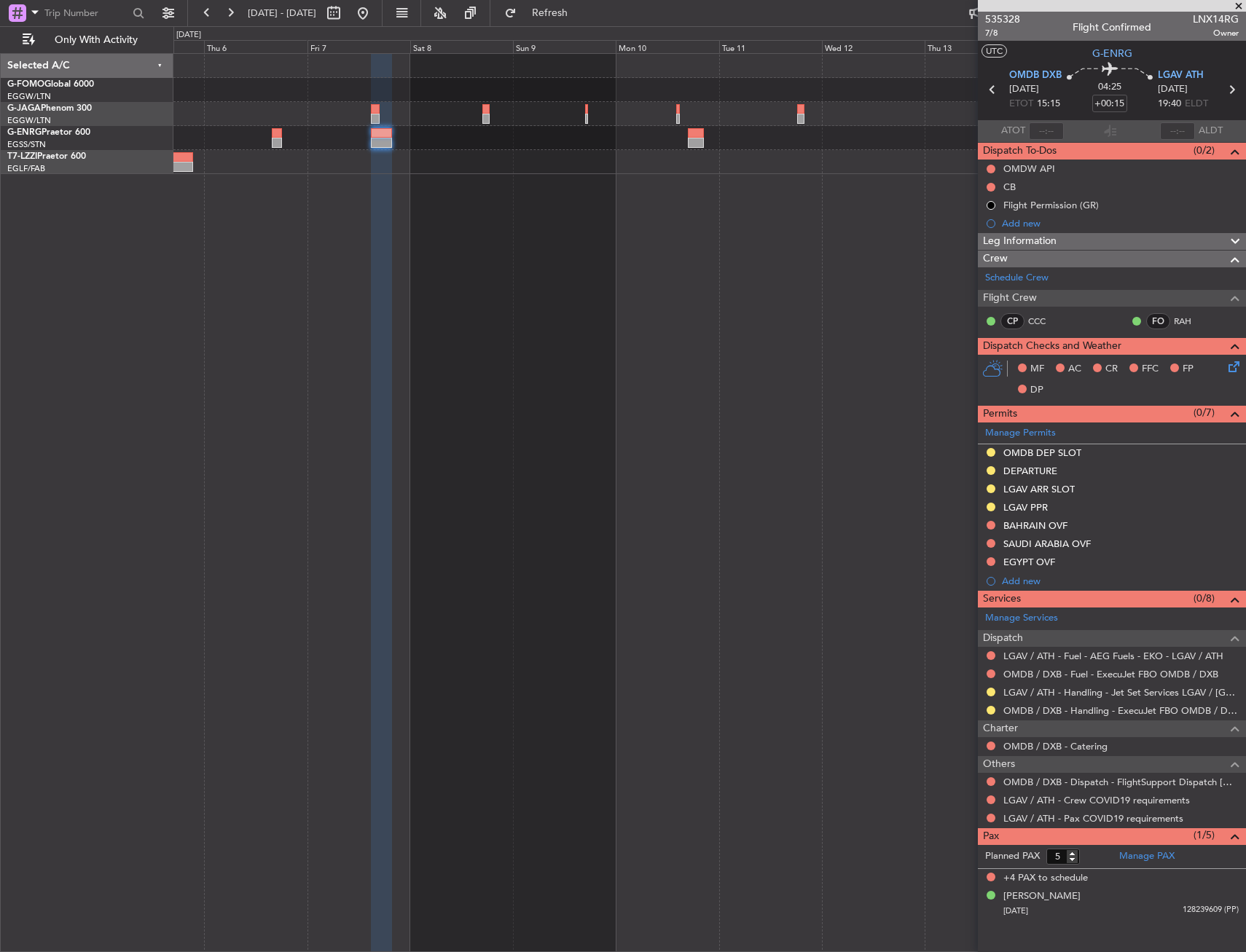
click at [1125, 248] on div "Leg Information" at bounding box center [1111, 242] width 268 height 17
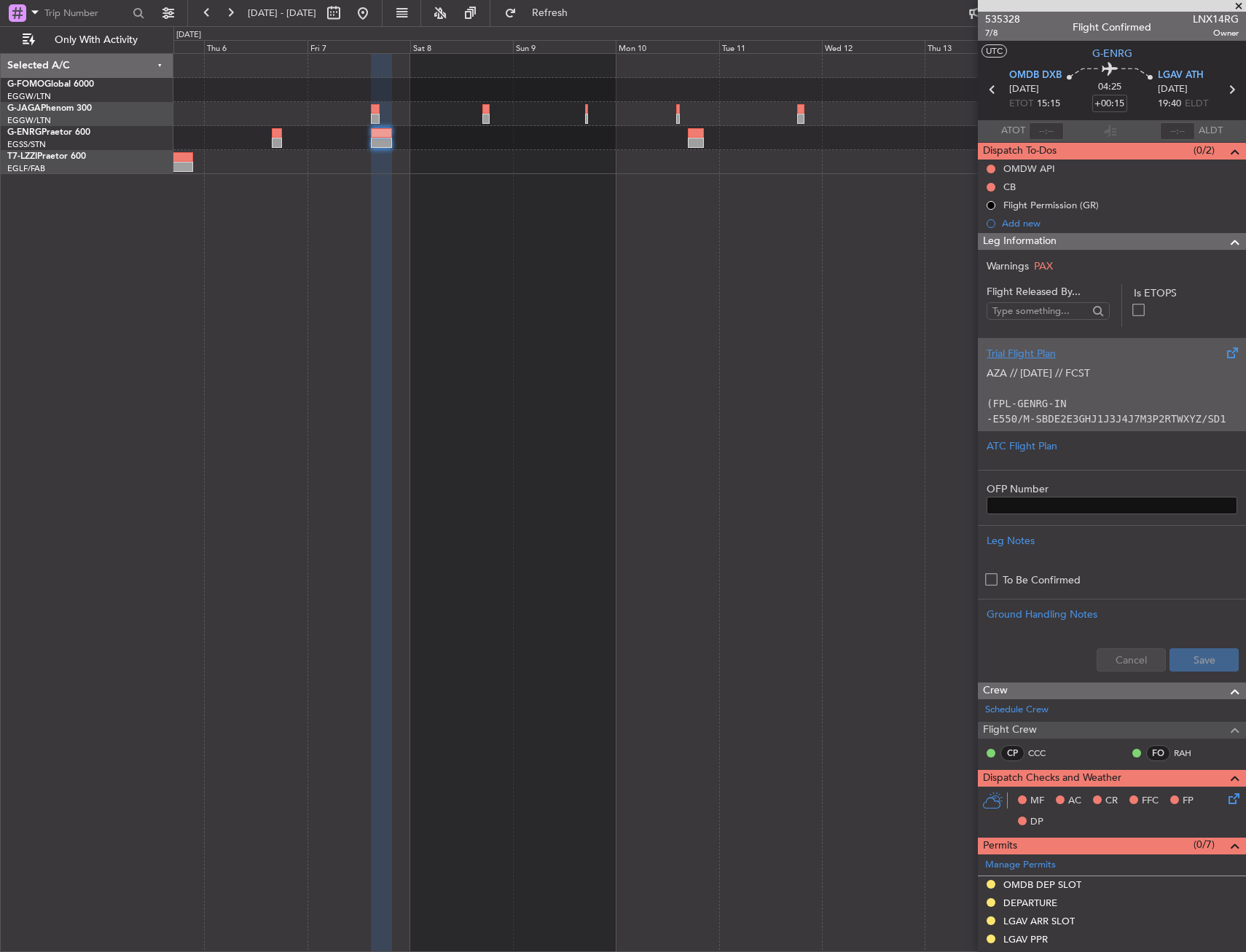
click at [1084, 400] on div "AZA // [DATE] // FCST (FPL-GENRG-IN -E550/M-SBDE2E3GHJ1J3J4J7M3P2RTWXYZ/SD1 -OM…" at bounding box center [1111, 392] width 250 height 62
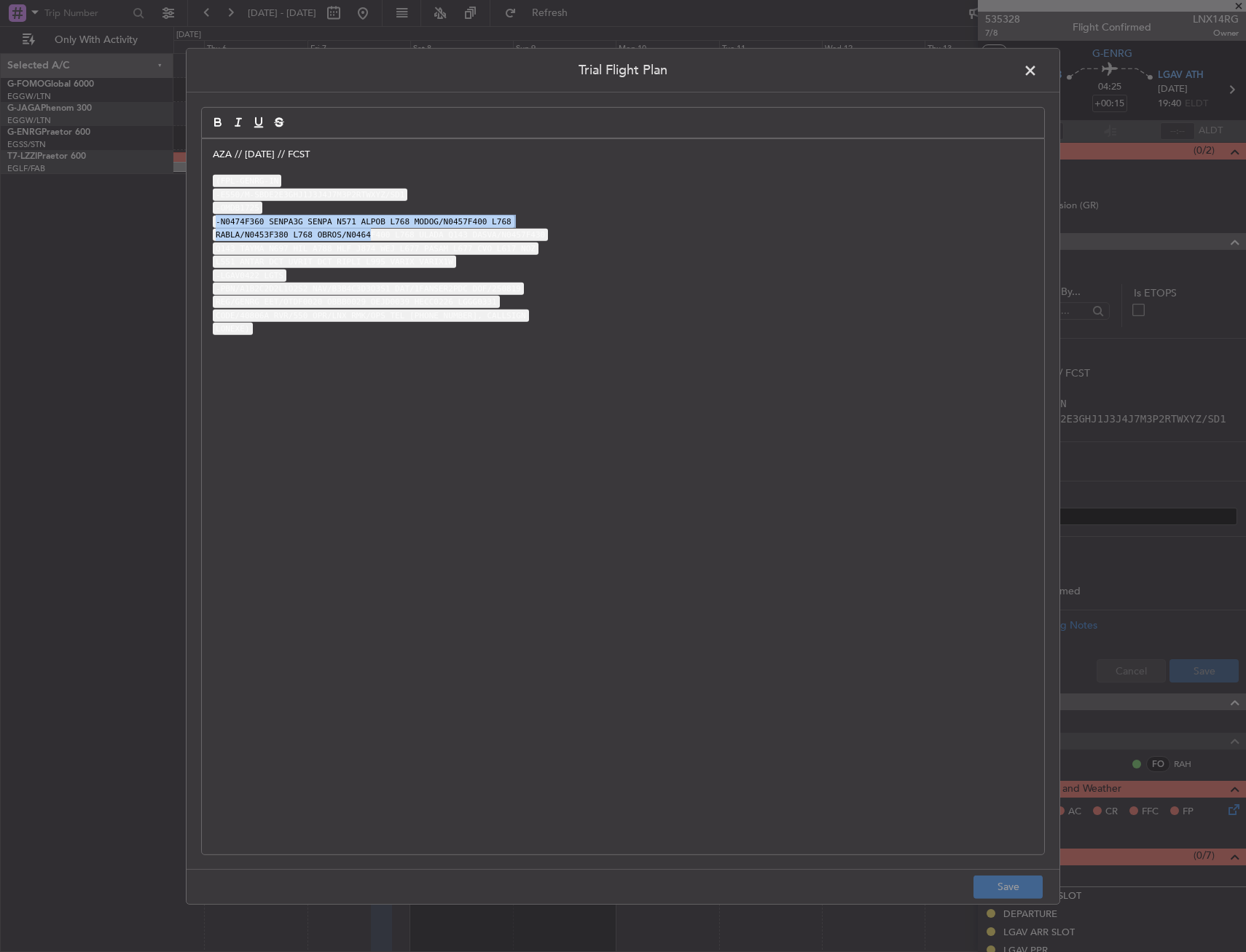
drag, startPoint x: 215, startPoint y: 217, endPoint x: 357, endPoint y: 240, distance: 143.9
click at [357, 240] on div "AZA // [DATE] // FCST (FPL-GENRG-IN -E550/M-SBDE2E3GHJ1J3J4J7M3P2RTWXYZ/SD1 -OM…" at bounding box center [623, 496] width 842 height 715
click at [264, 223] on code "-N0474F360 SENPA3G SENPA N571 ALPOB L768 MODOG/N0457F400 L768" at bounding box center [364, 221] width 301 height 13
drag, startPoint x: 264, startPoint y: 223, endPoint x: 476, endPoint y: 267, distance: 216.5
click at [476, 267] on div "AZA // [DATE] // FCST (FPL-GENRG-IN -E550/M-SBDE2E3GHJ1J3J4J7M3P2RTWXYZ/SD1 -OM…" at bounding box center [623, 496] width 842 height 715
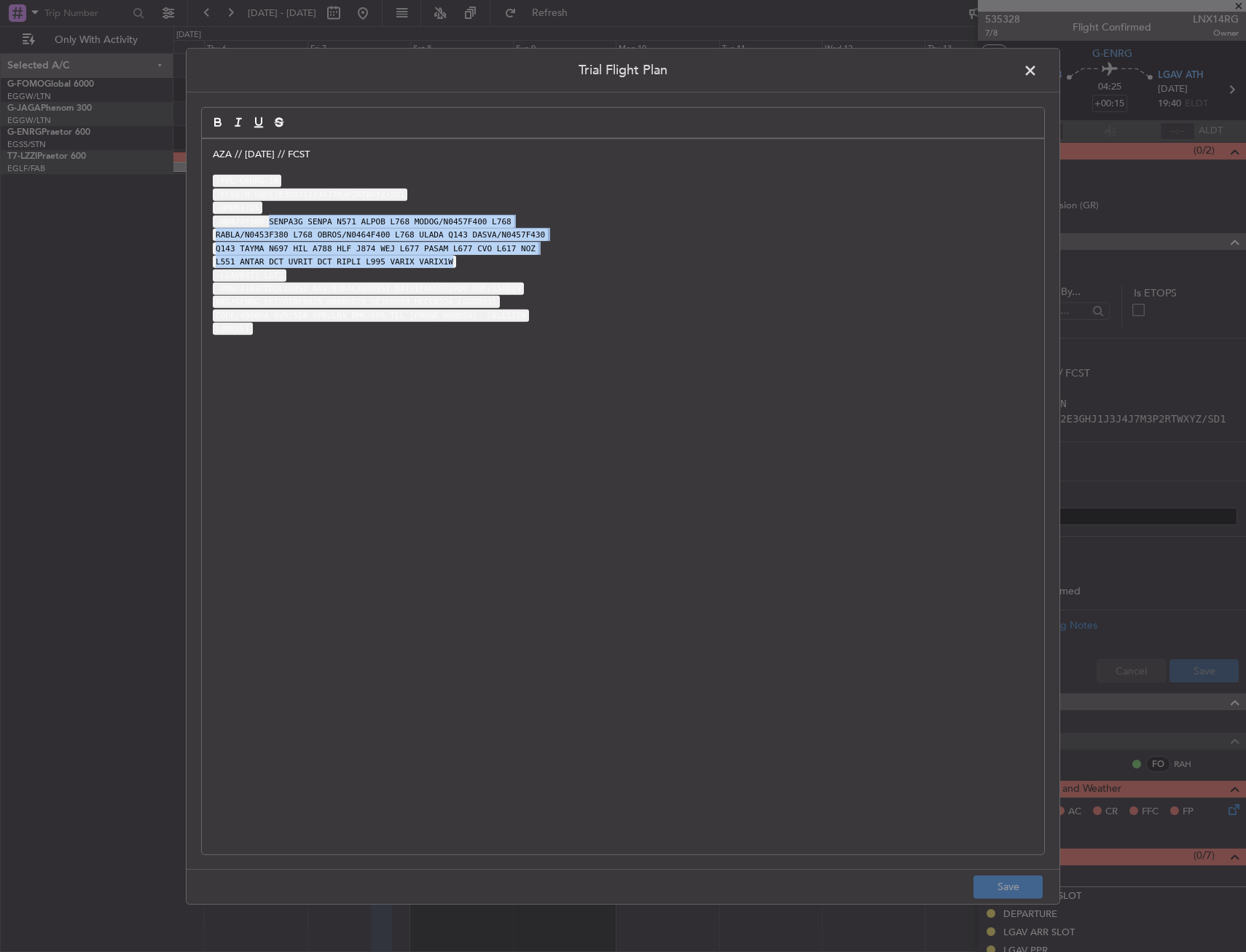
copy div "SENPA3G SENPA N571 ALPOB L768 MODOG/N0457F400 L768 RABLA/N0453F380 L768 OBROS/N…"
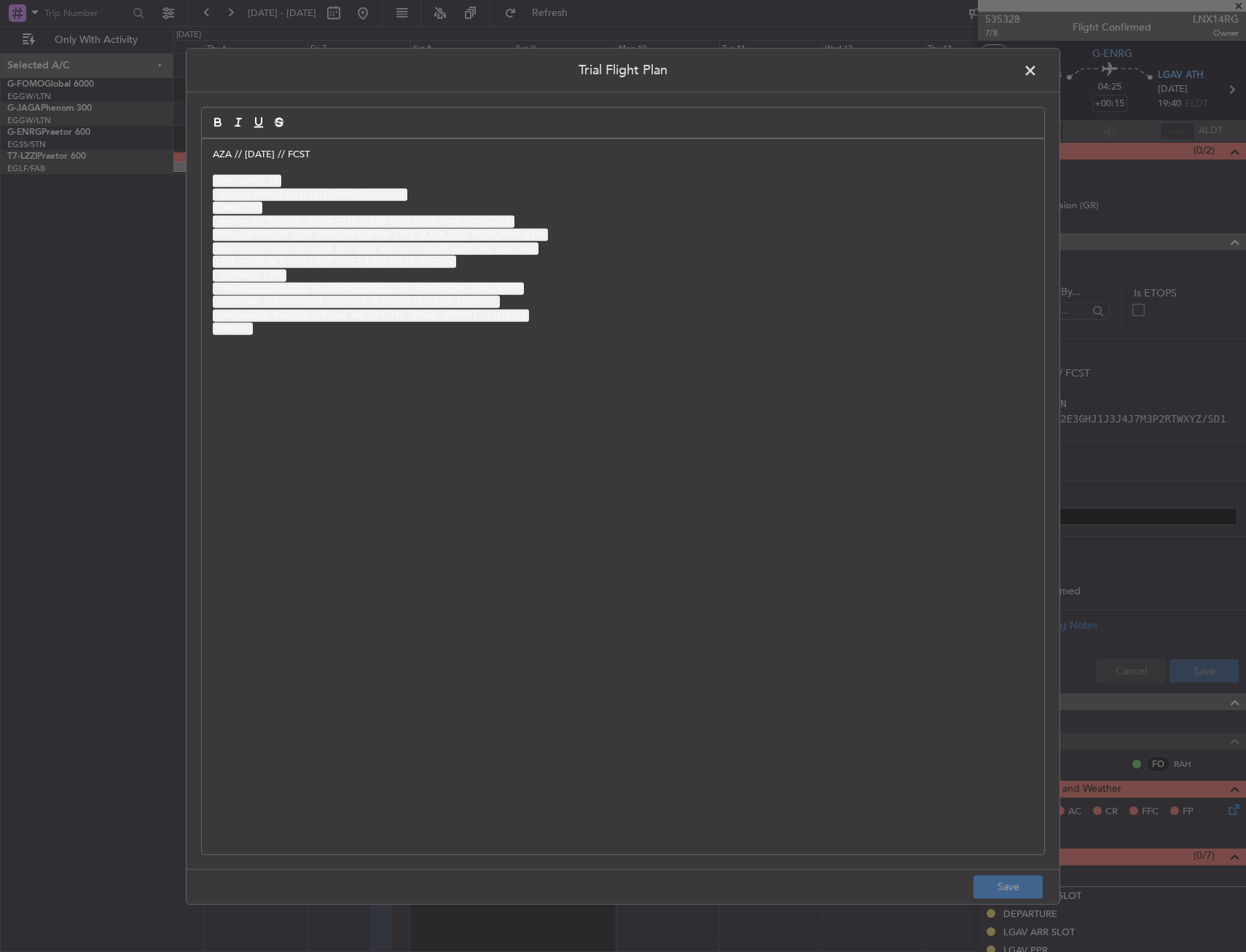
drag, startPoint x: 290, startPoint y: 283, endPoint x: 275, endPoint y: 234, distance: 51.2
click at [290, 282] on p "-PBN/A1B2C2D2L1O2S2 NAV/B3B4C3D3O3S1 DAT/1FANSER2PDC DOF/250819" at bounding box center [623, 288] width 820 height 13
click at [1037, 69] on span at bounding box center [1037, 73] width 0 height 29
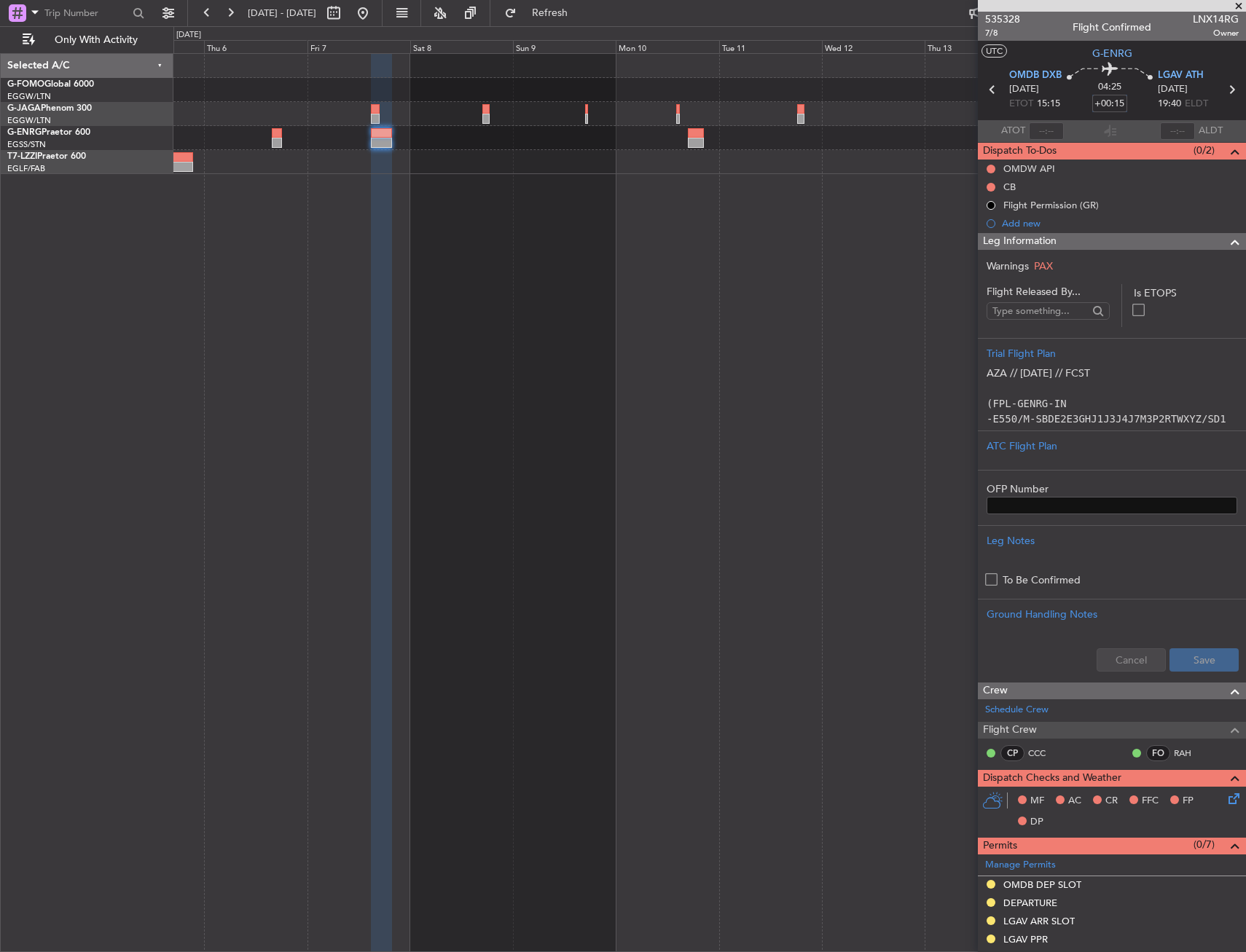
click at [1117, 106] on input "+00:15" at bounding box center [1109, 103] width 35 height 18
click at [1149, 91] on div "04:25 35" at bounding box center [1109, 89] width 96 height 54
type input "+00:35"
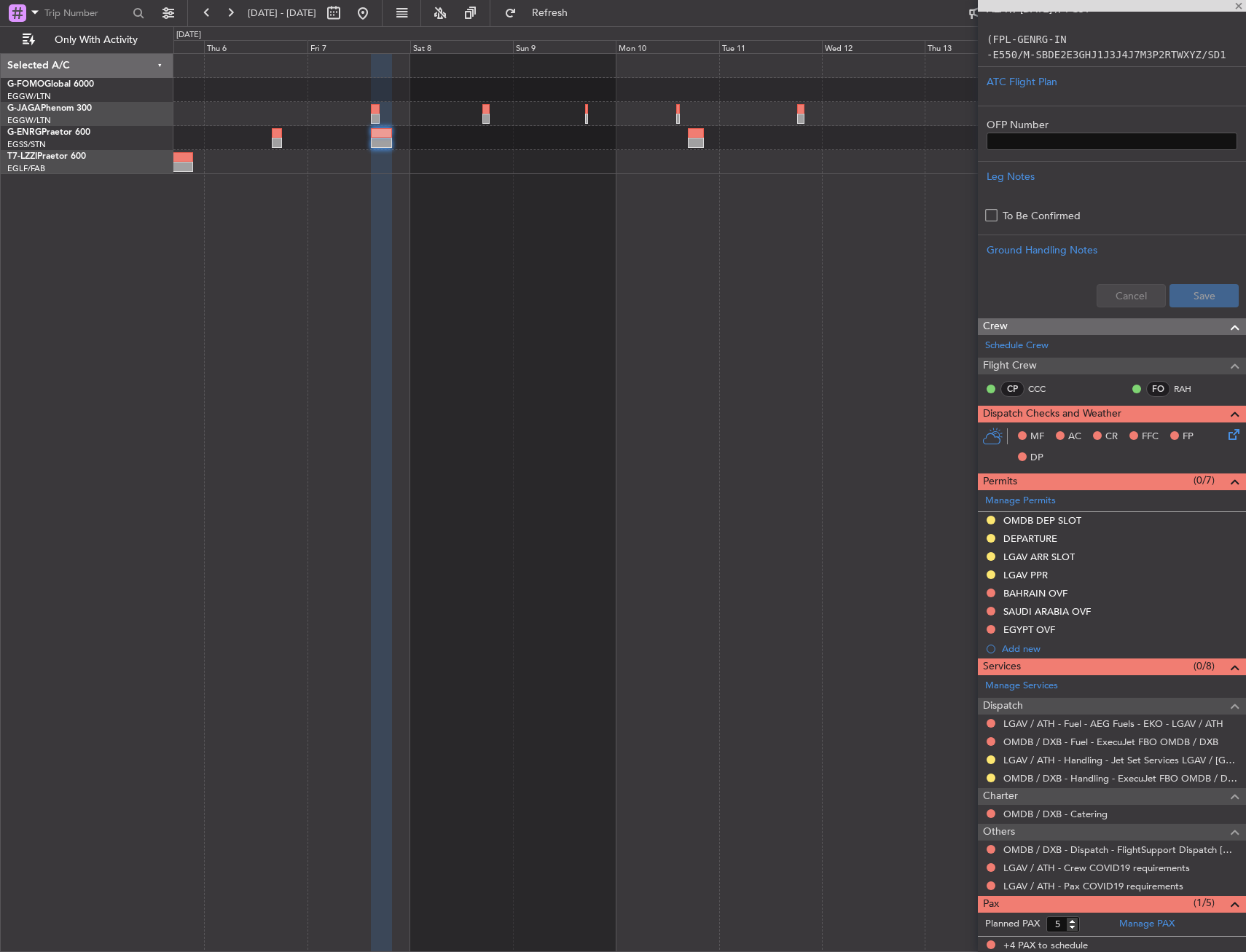
scroll to position [399, 0]
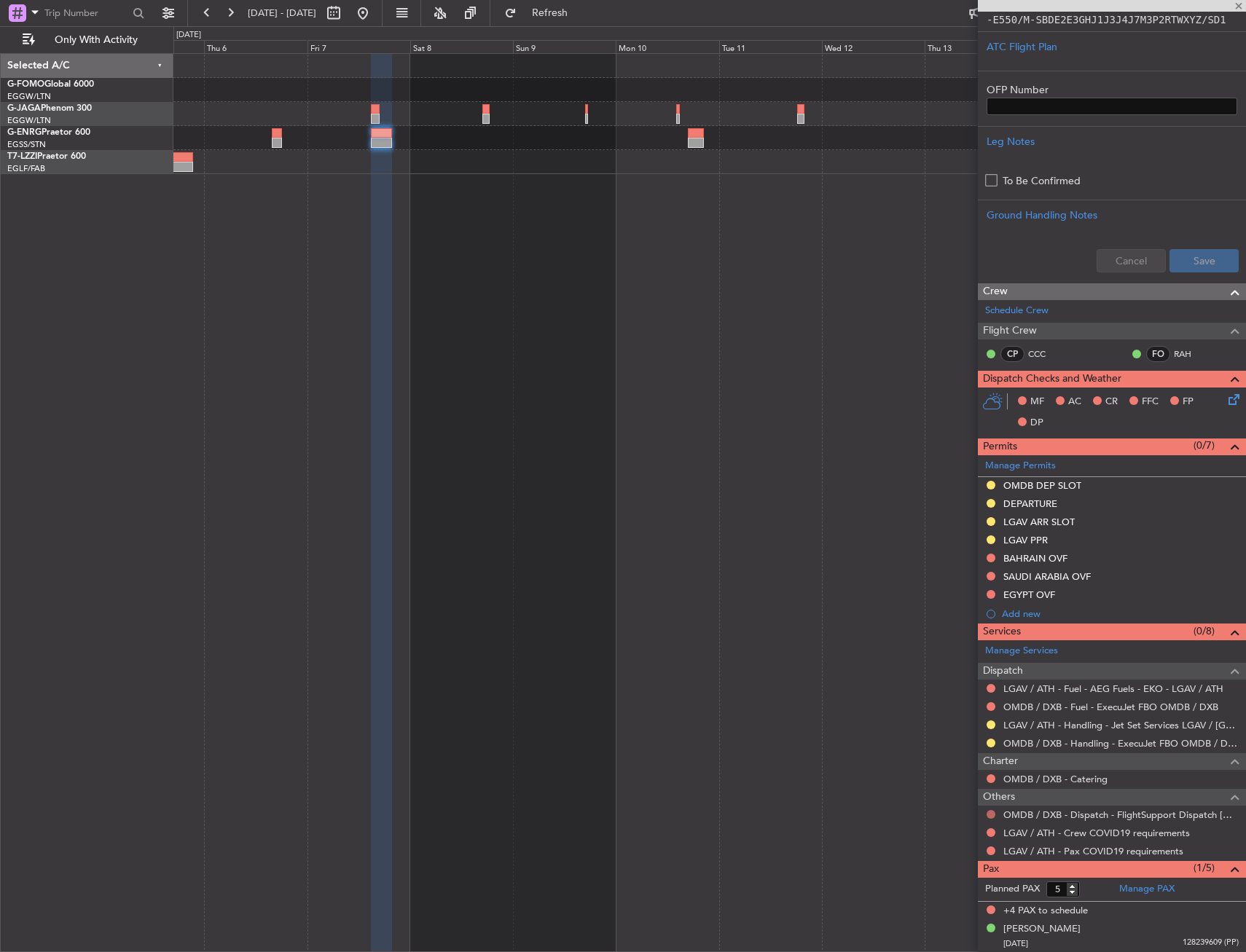
click at [994, 811] on button at bounding box center [990, 814] width 9 height 9
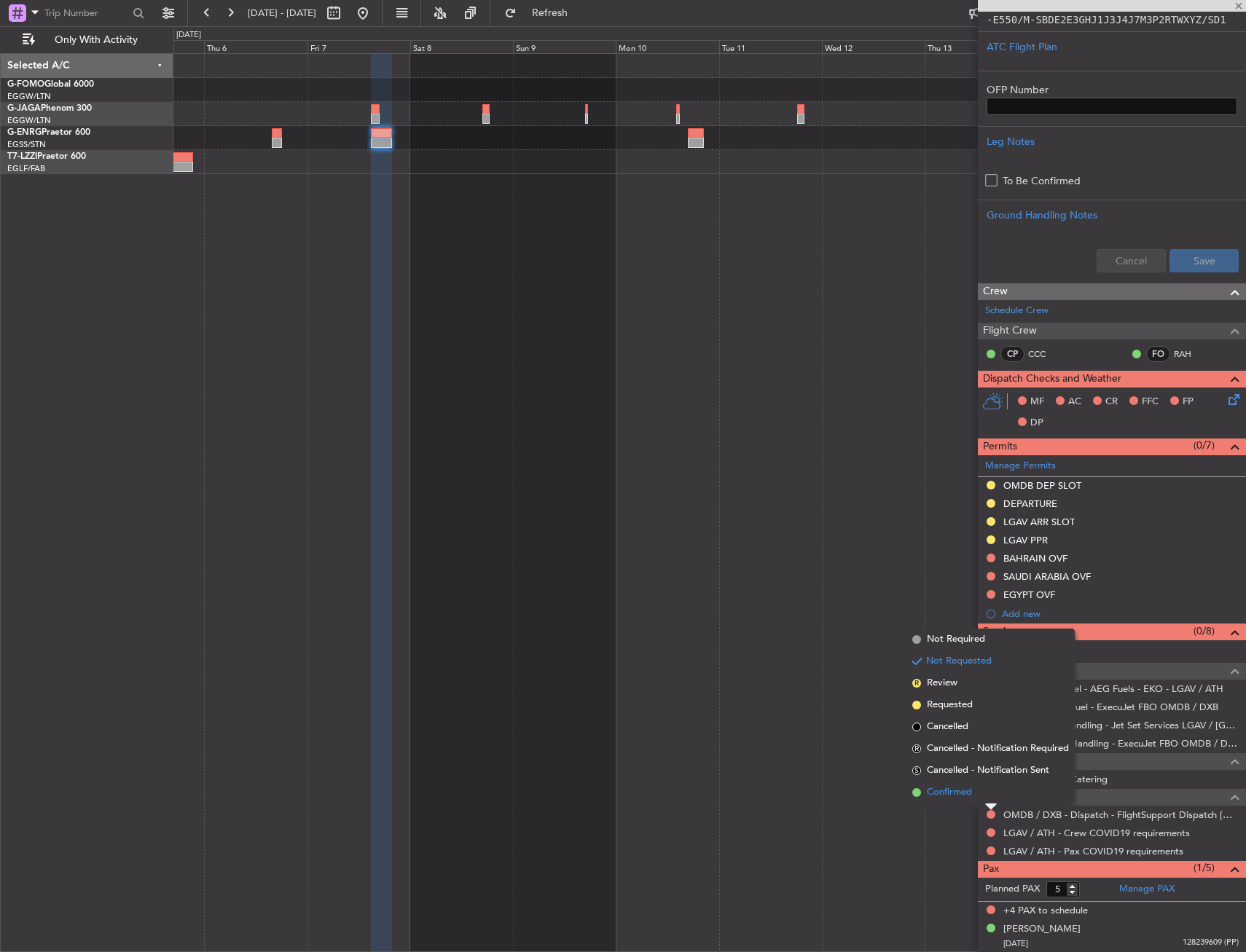
click at [990, 793] on li "Confirmed" at bounding box center [990, 793] width 169 height 22
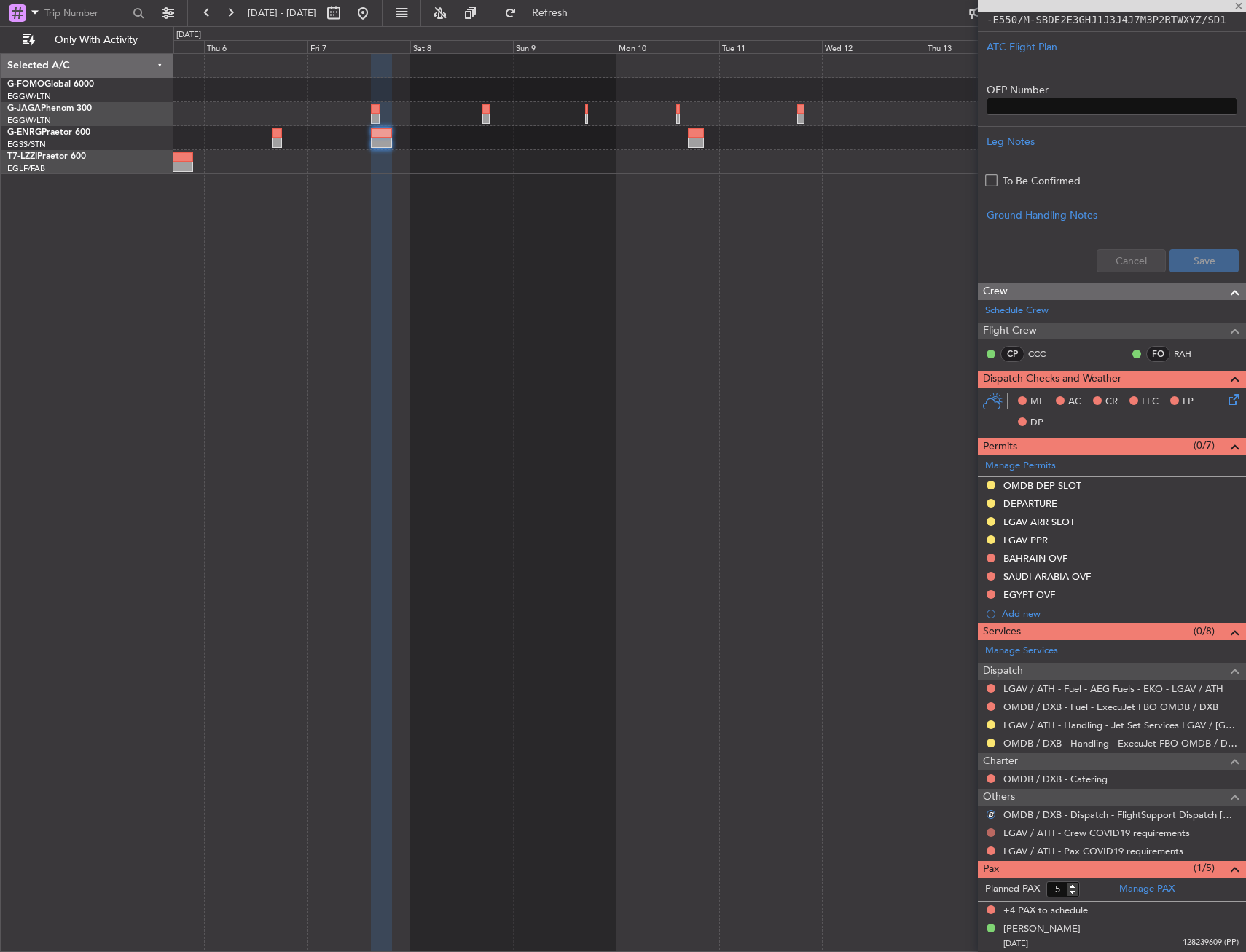
drag, startPoint x: 990, startPoint y: 825, endPoint x: 990, endPoint y: 834, distance: 9.0
click at [990, 827] on div "LGAV / ATH - Crew COVID19 requirements" at bounding box center [1111, 832] width 268 height 18
click at [990, 834] on button at bounding box center [990, 832] width 9 height 9
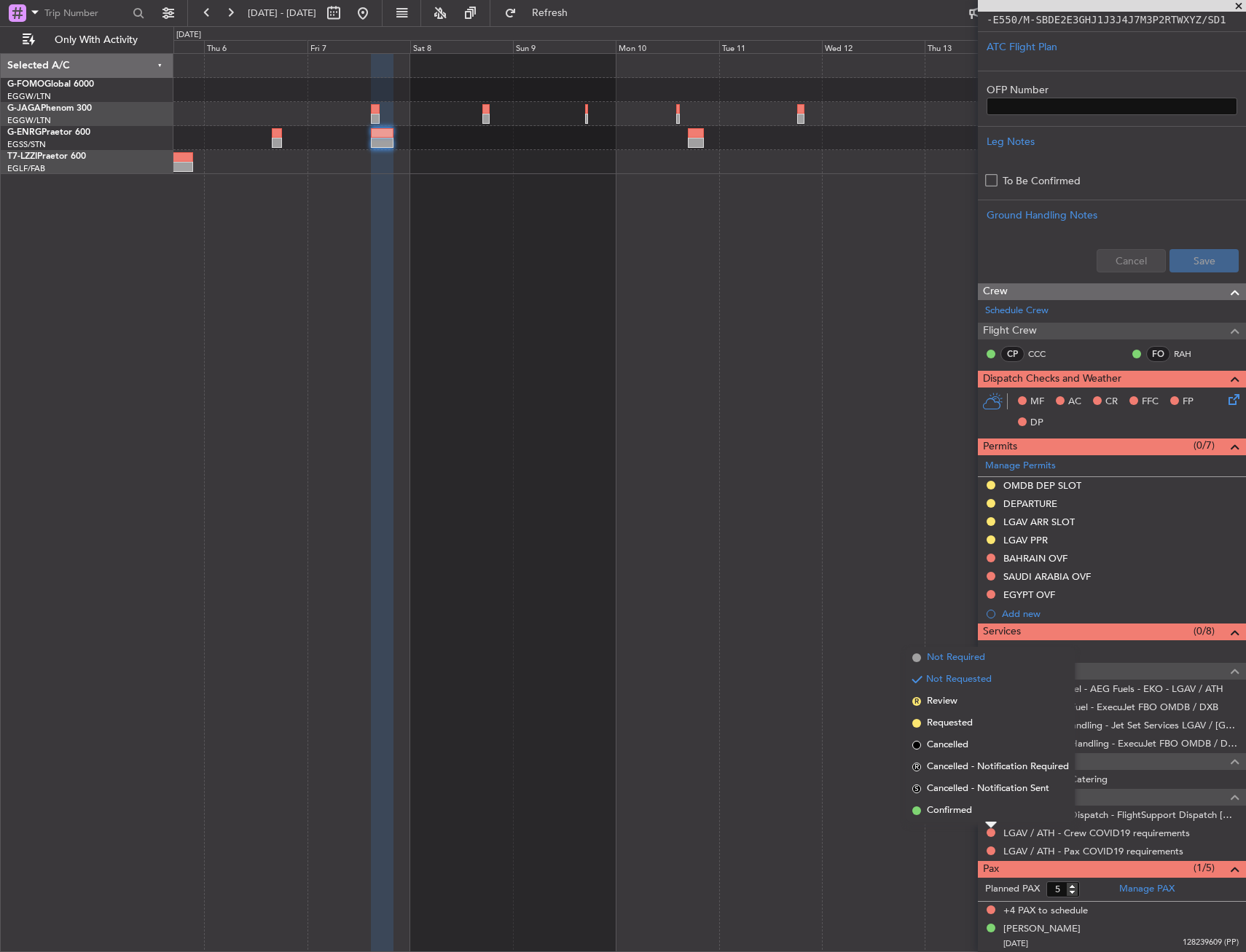
click at [969, 667] on li "Not Required" at bounding box center [990, 657] width 169 height 22
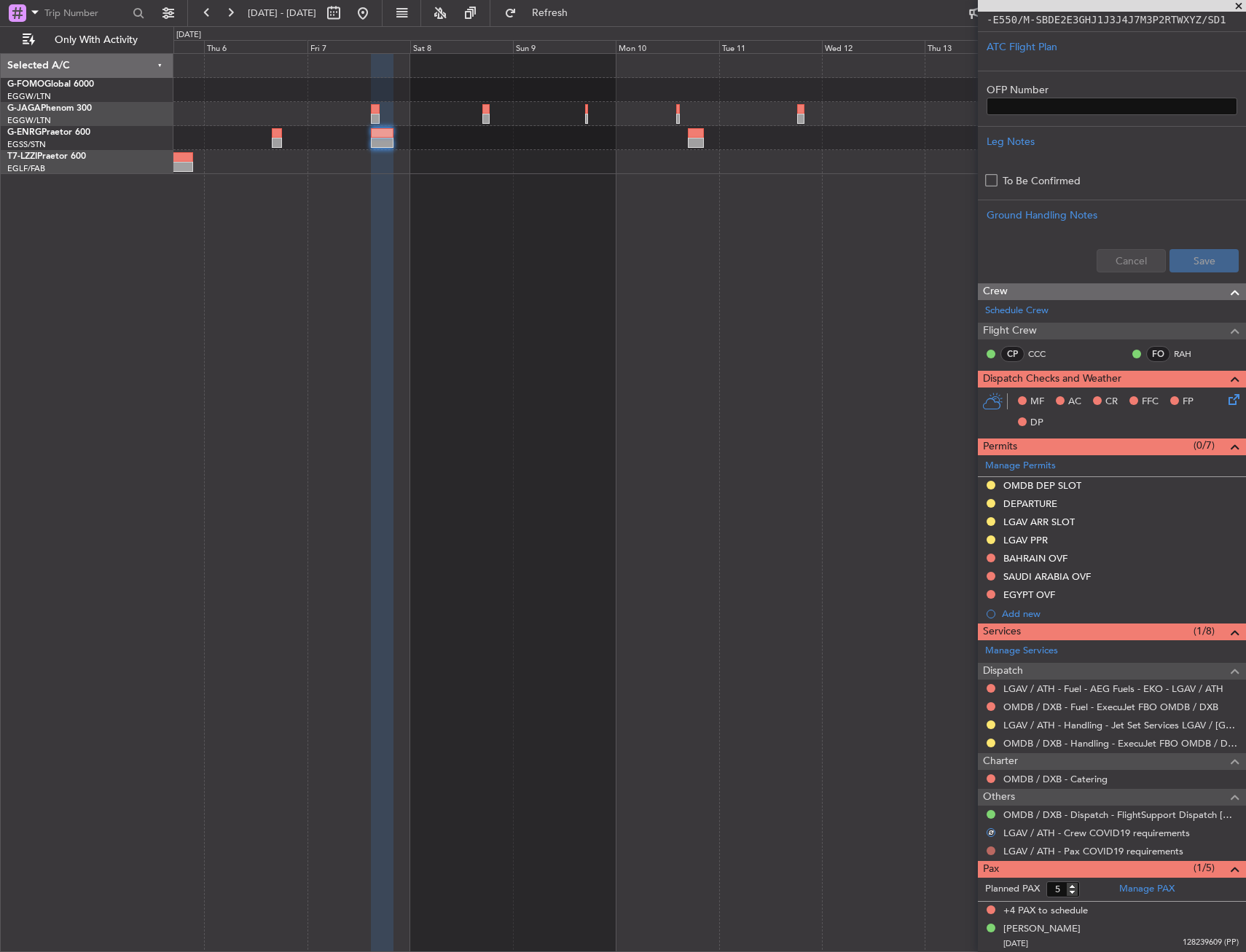
click at [990, 850] on button at bounding box center [990, 851] width 9 height 9
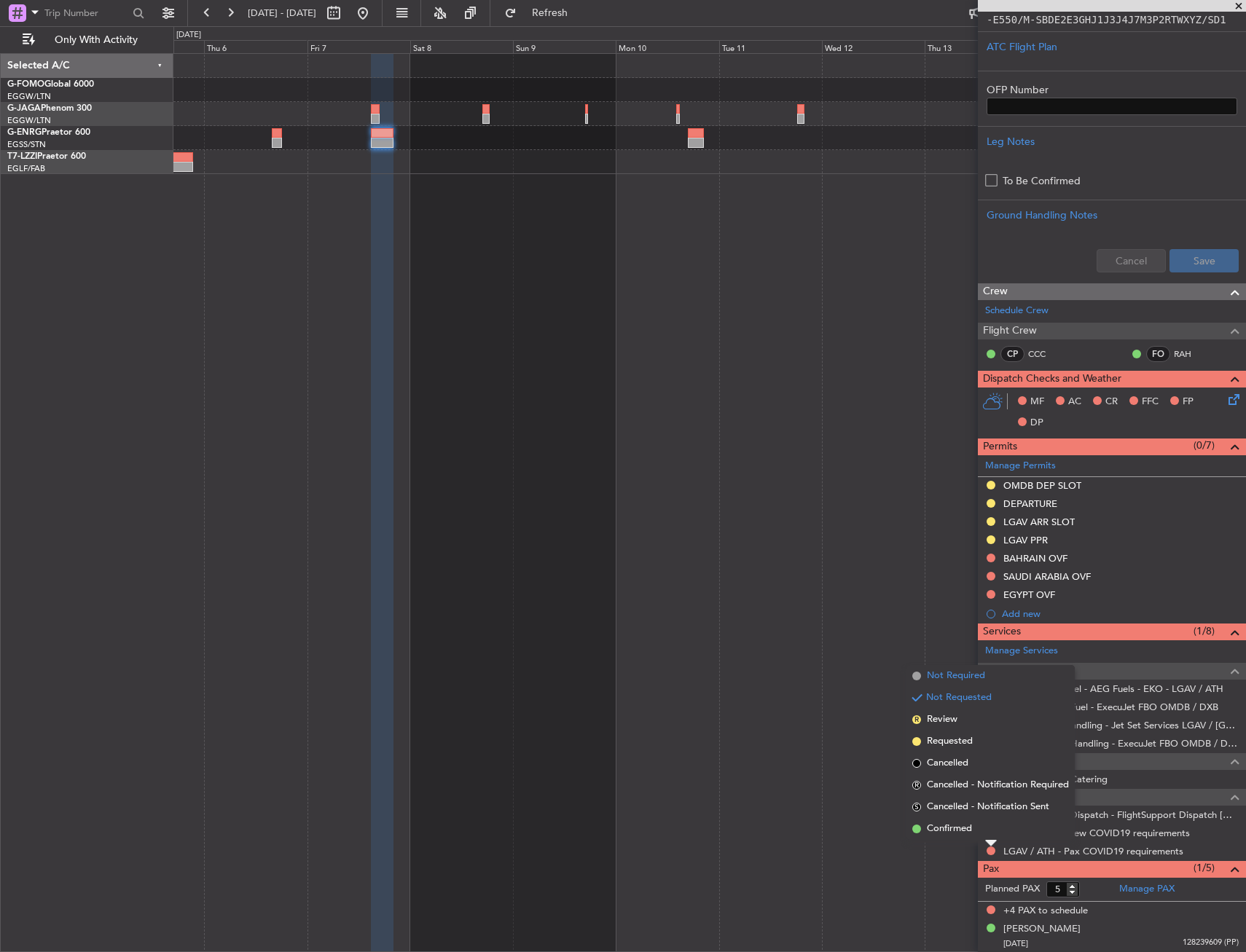
click at [981, 680] on span "Not Required" at bounding box center [956, 675] width 58 height 14
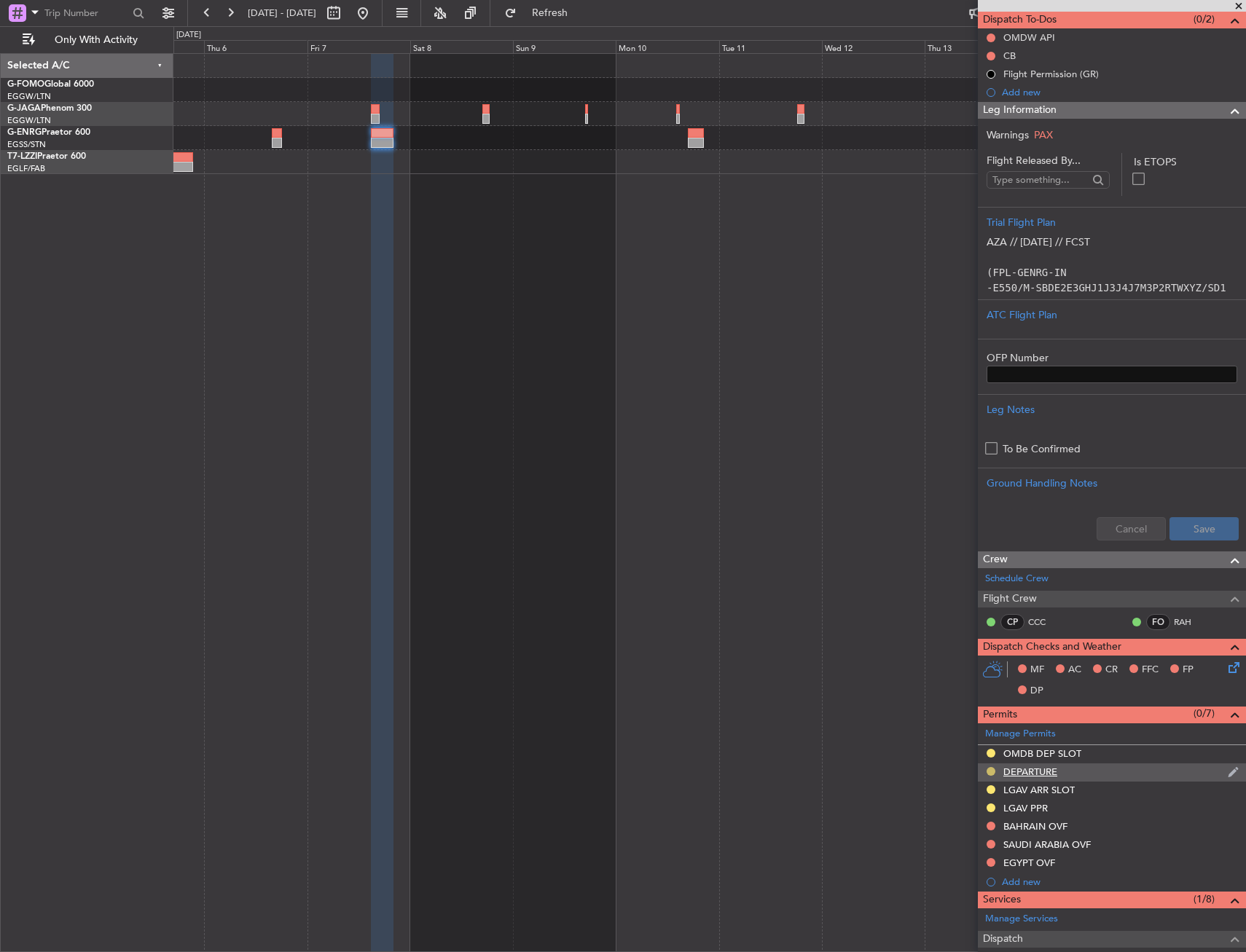
scroll to position [291, 0]
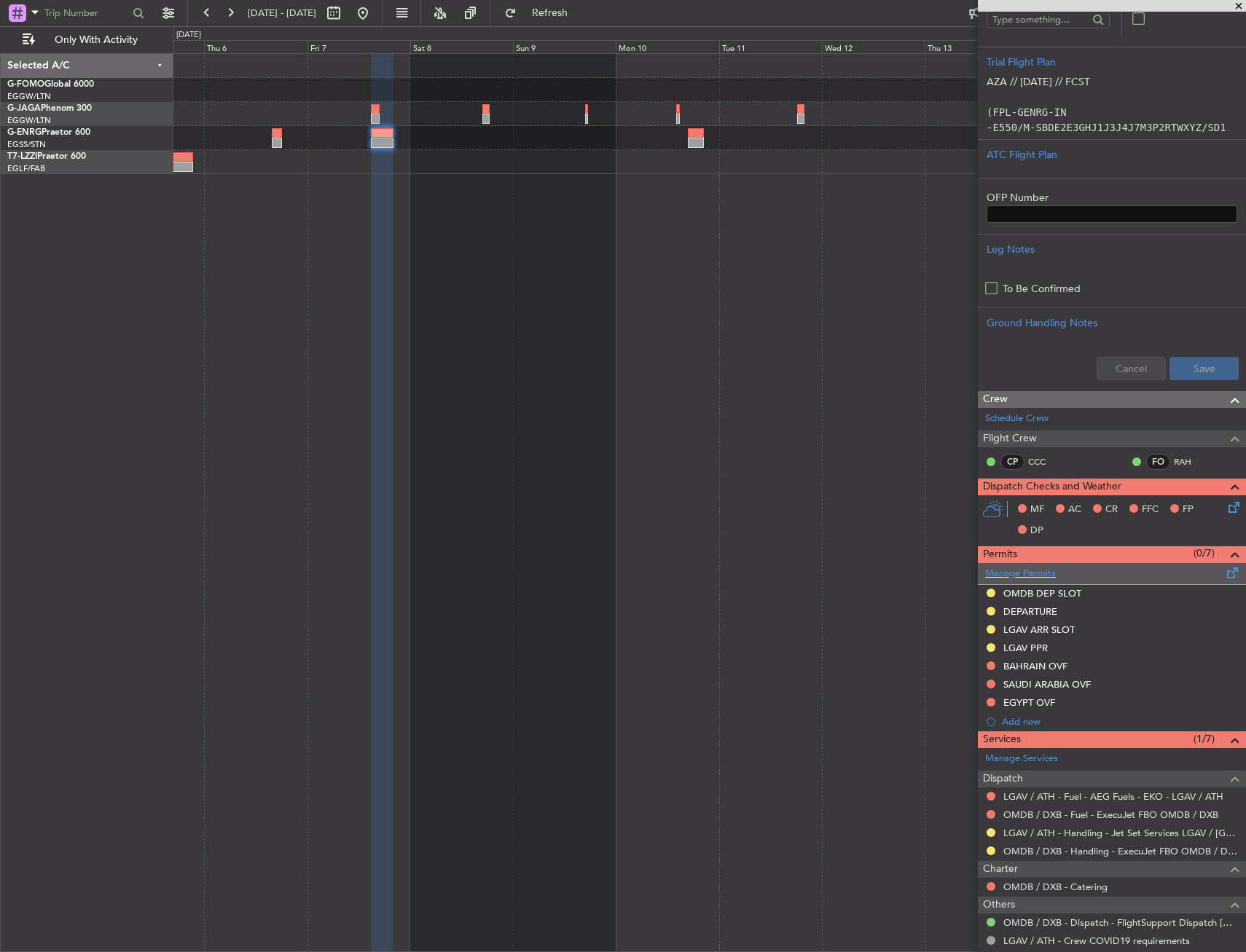
click at [1224, 567] on span at bounding box center [1232, 570] width 18 height 11
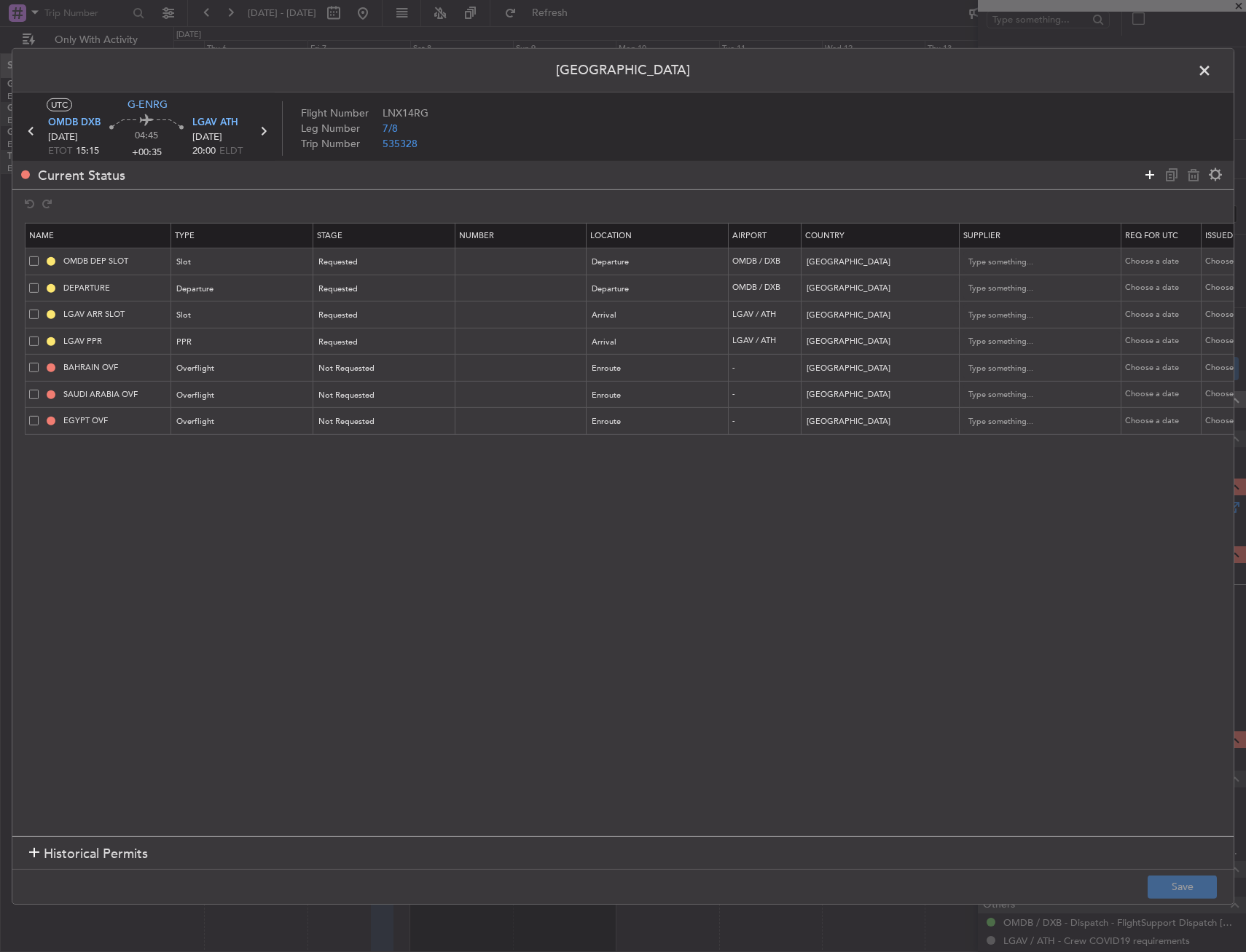
click at [1151, 173] on icon at bounding box center [1149, 175] width 18 height 18
click at [198, 451] on div "Type" at bounding box center [238, 450] width 121 height 22
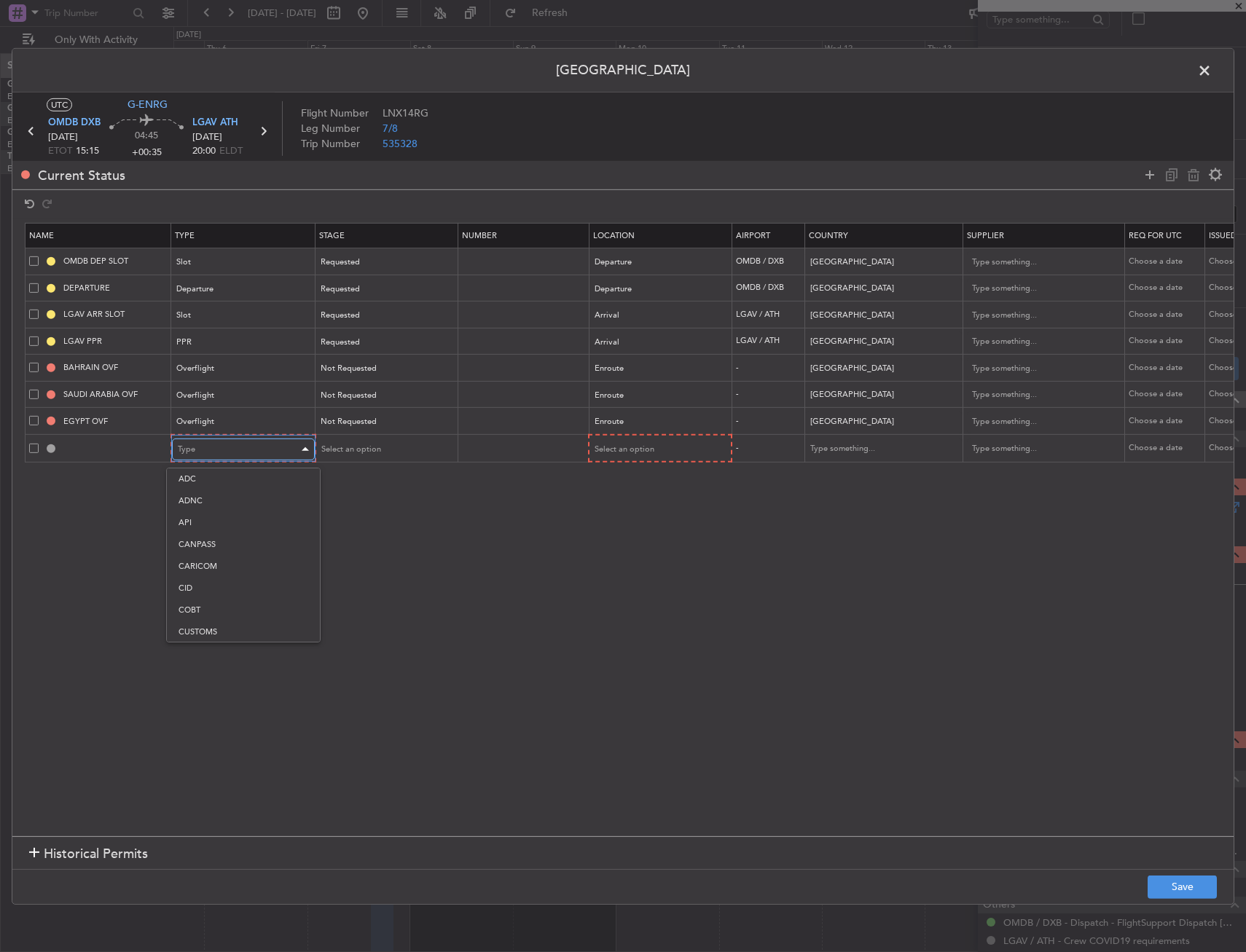
scroll to position [270, 0]
click at [204, 606] on span "Overflight" at bounding box center [244, 602] width 129 height 22
click at [649, 434] on table "Name Type Stage Number Location Airport Country Supplier Req For Utc Issued For…" at bounding box center [955, 342] width 1860 height 239
drag, startPoint x: 649, startPoint y: 434, endPoint x: 640, endPoint y: 455, distance: 22.8
click at [640, 455] on div "Select an option" at bounding box center [653, 450] width 121 height 22
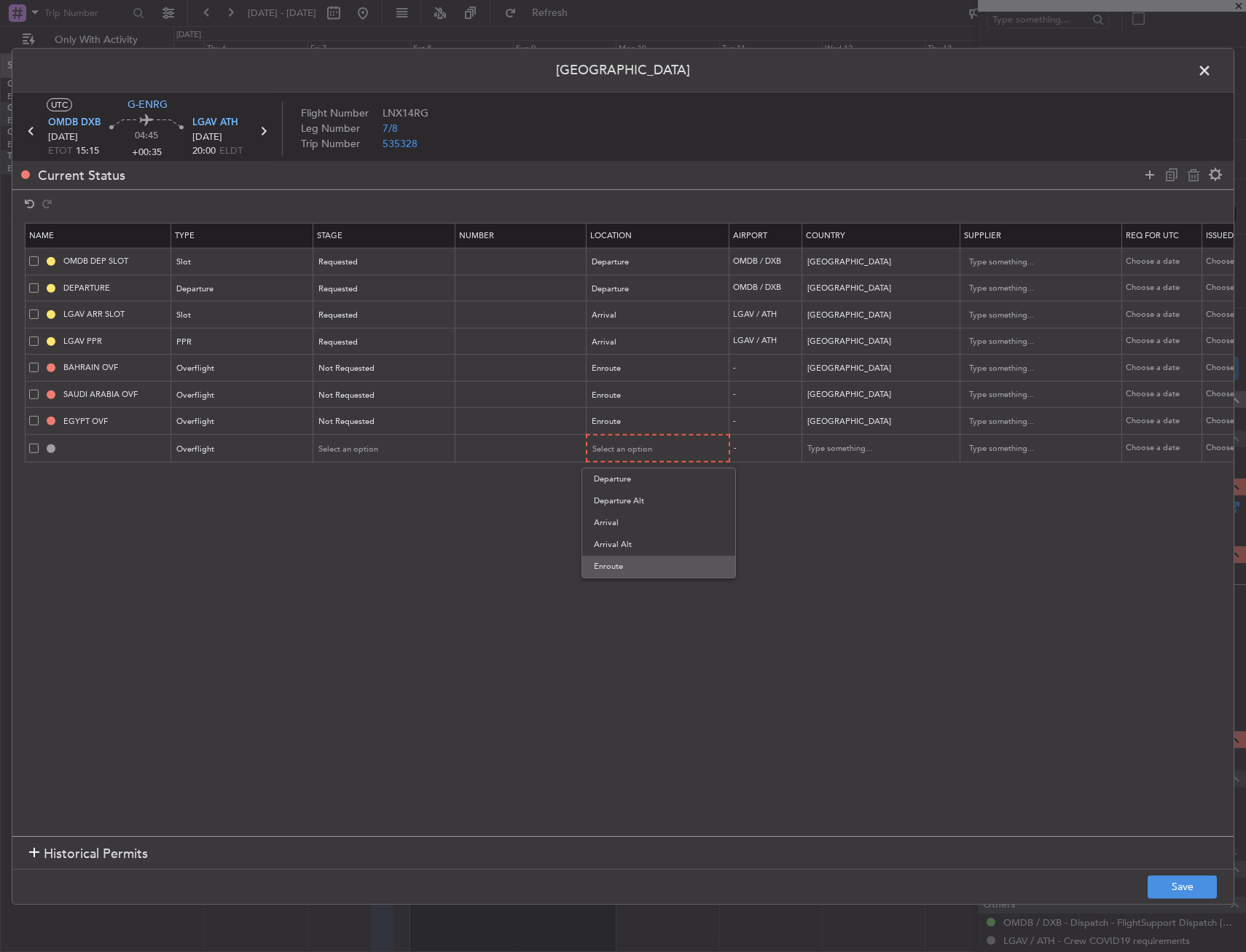
click at [633, 568] on span "Enroute" at bounding box center [658, 567] width 129 height 22
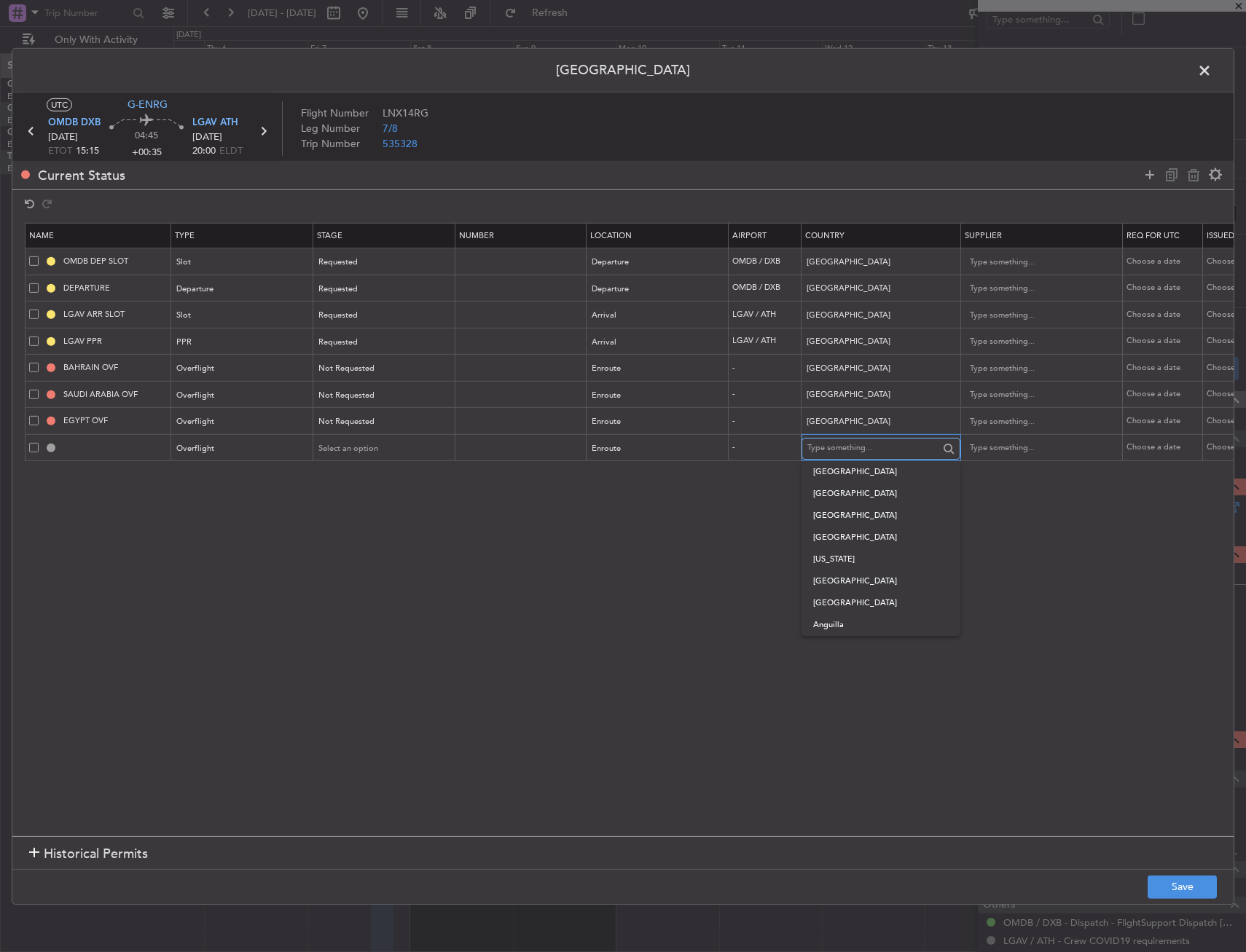
click at [833, 444] on input "text" at bounding box center [873, 448] width 131 height 22
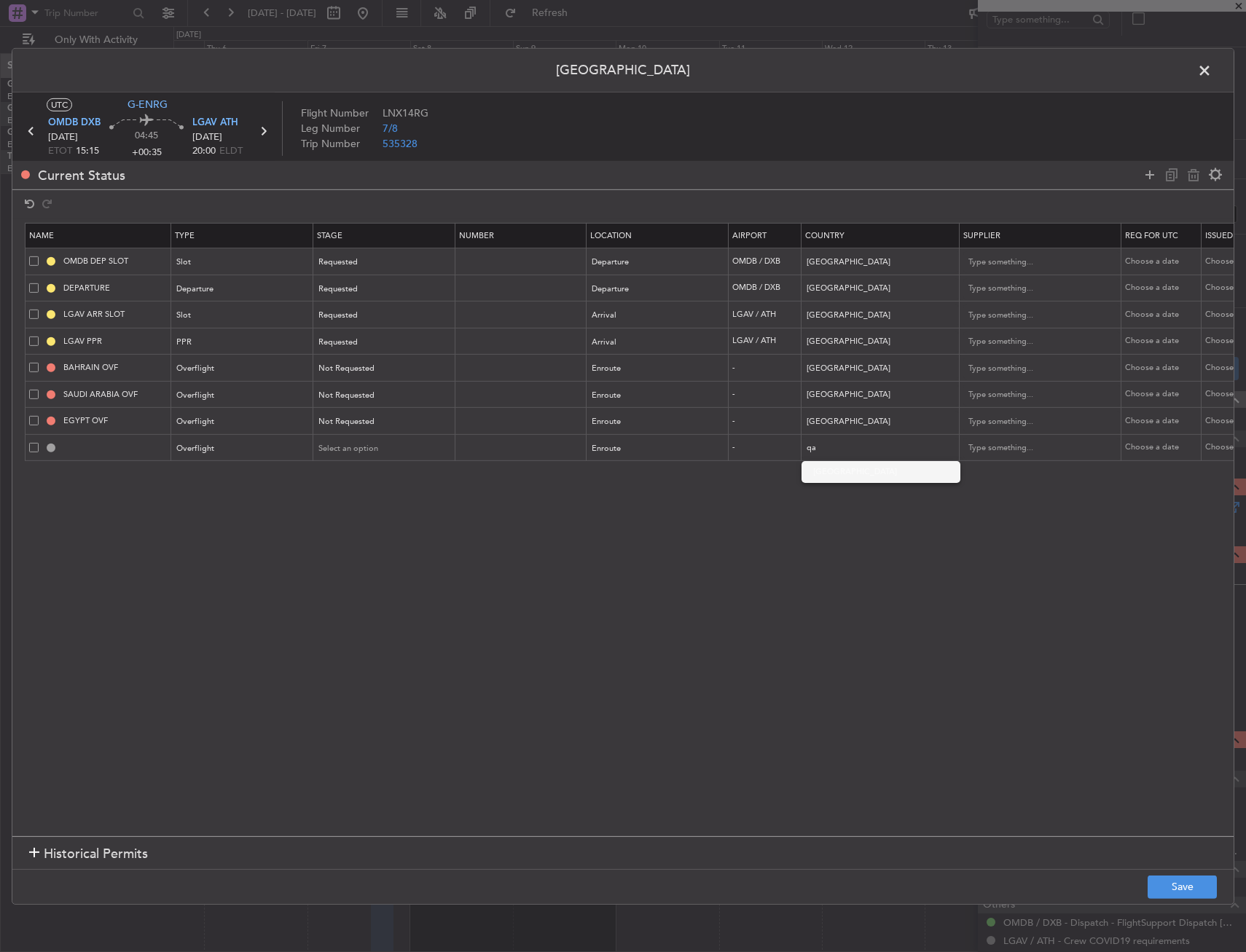
click at [875, 463] on span "[GEOGRAPHIC_DATA]" at bounding box center [880, 472] width 135 height 22
type input "[GEOGRAPHIC_DATA]"
click at [1155, 880] on button "Save" at bounding box center [1181, 886] width 69 height 23
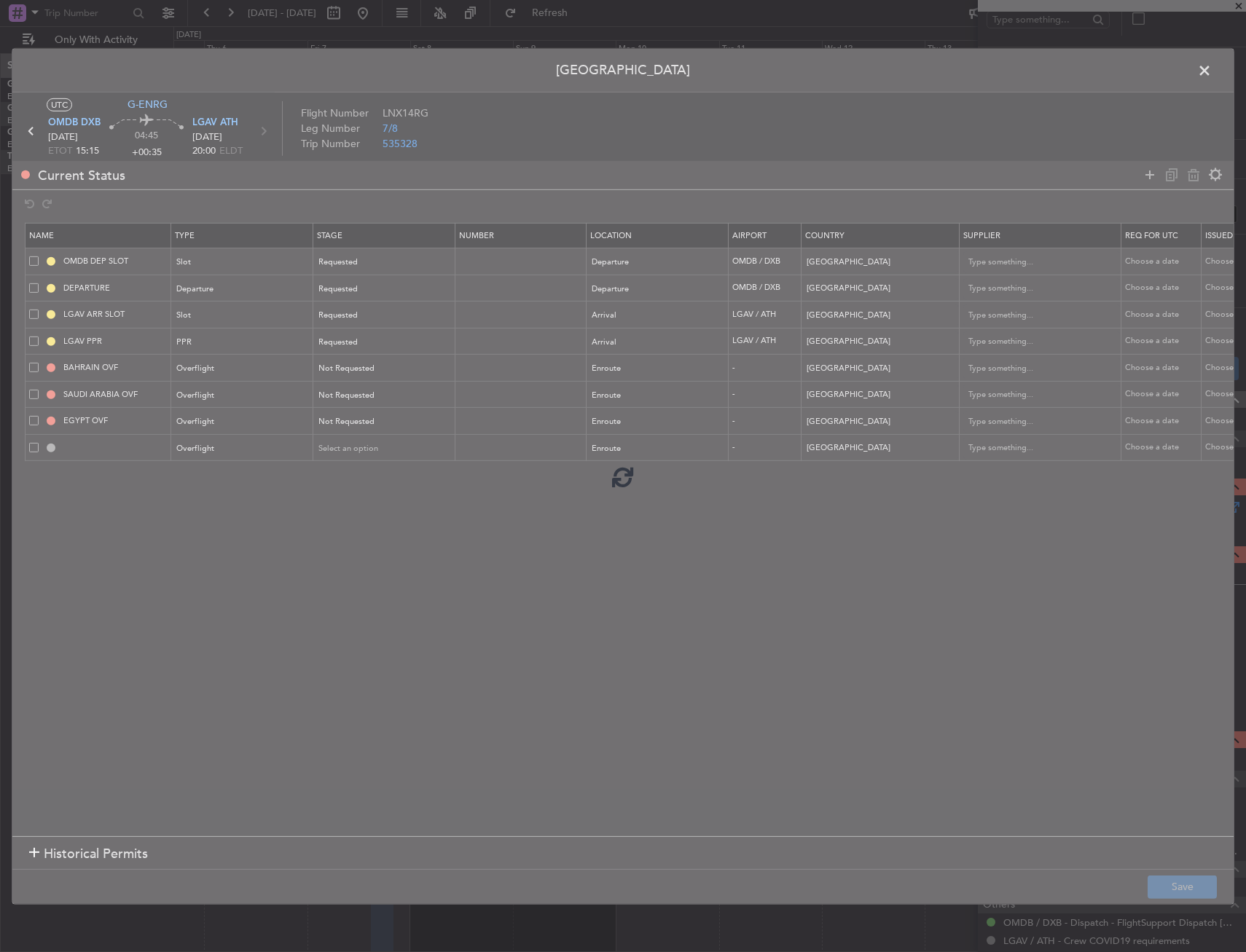
type input "QATAR OVF"
type input "NNN"
type input "2"
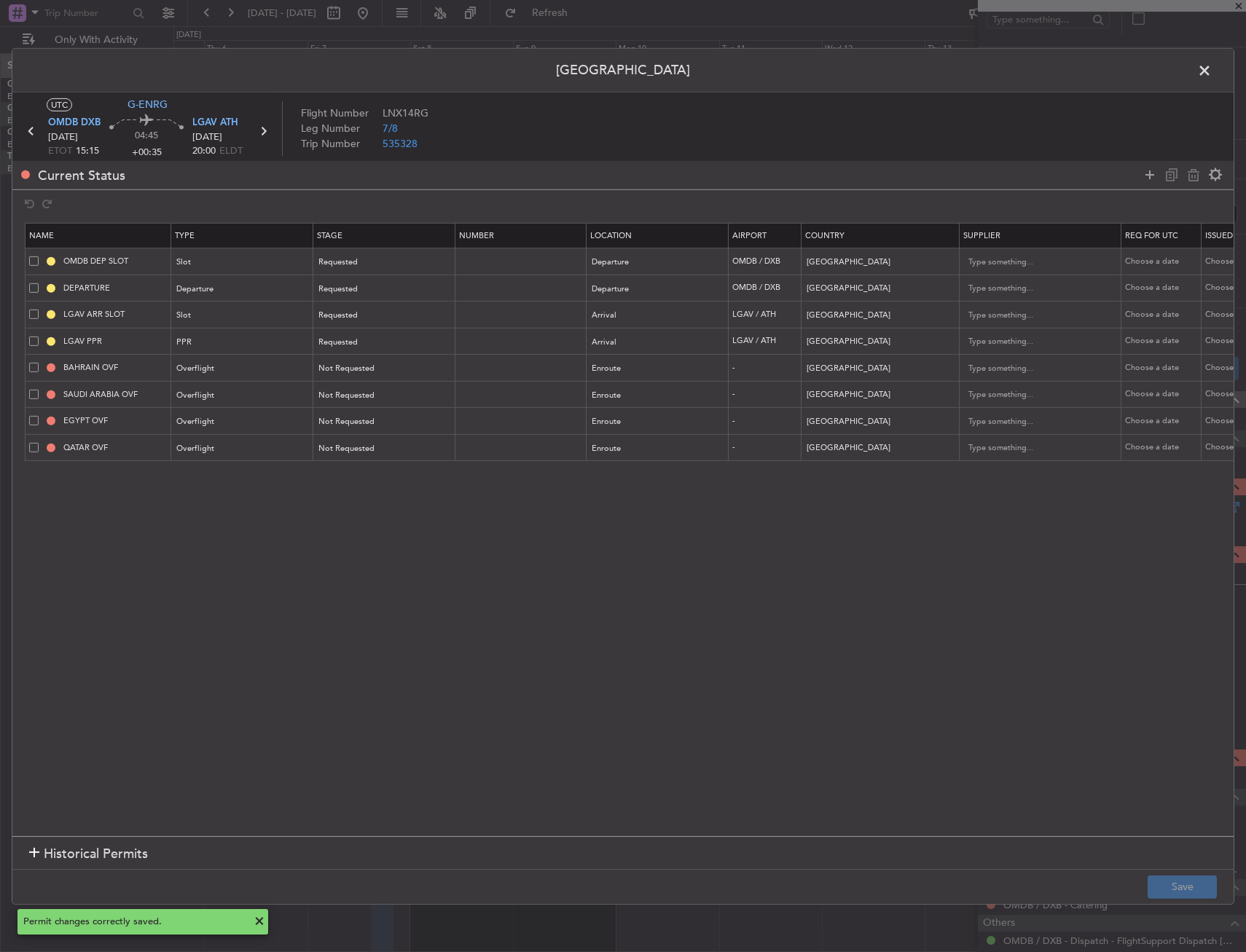
click at [1211, 72] on span at bounding box center [1211, 73] width 0 height 29
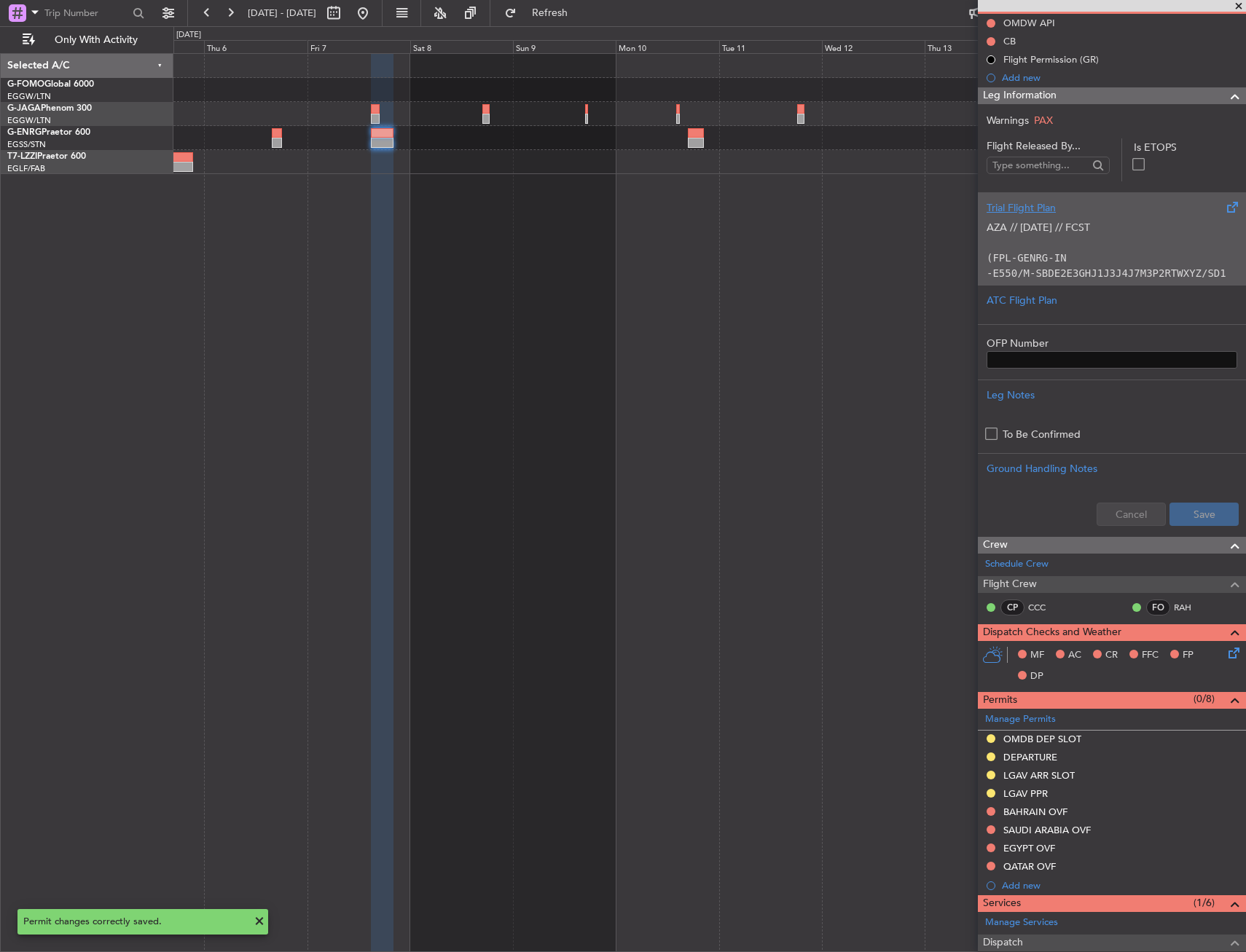
click at [1059, 221] on div "AZA // [DATE] // FCST (FPL-GENRG-IN -E550/M-SBDE2E3GHJ1J3J4J7M3P2RTWXYZ/SD1 -OM…" at bounding box center [1111, 246] width 250 height 62
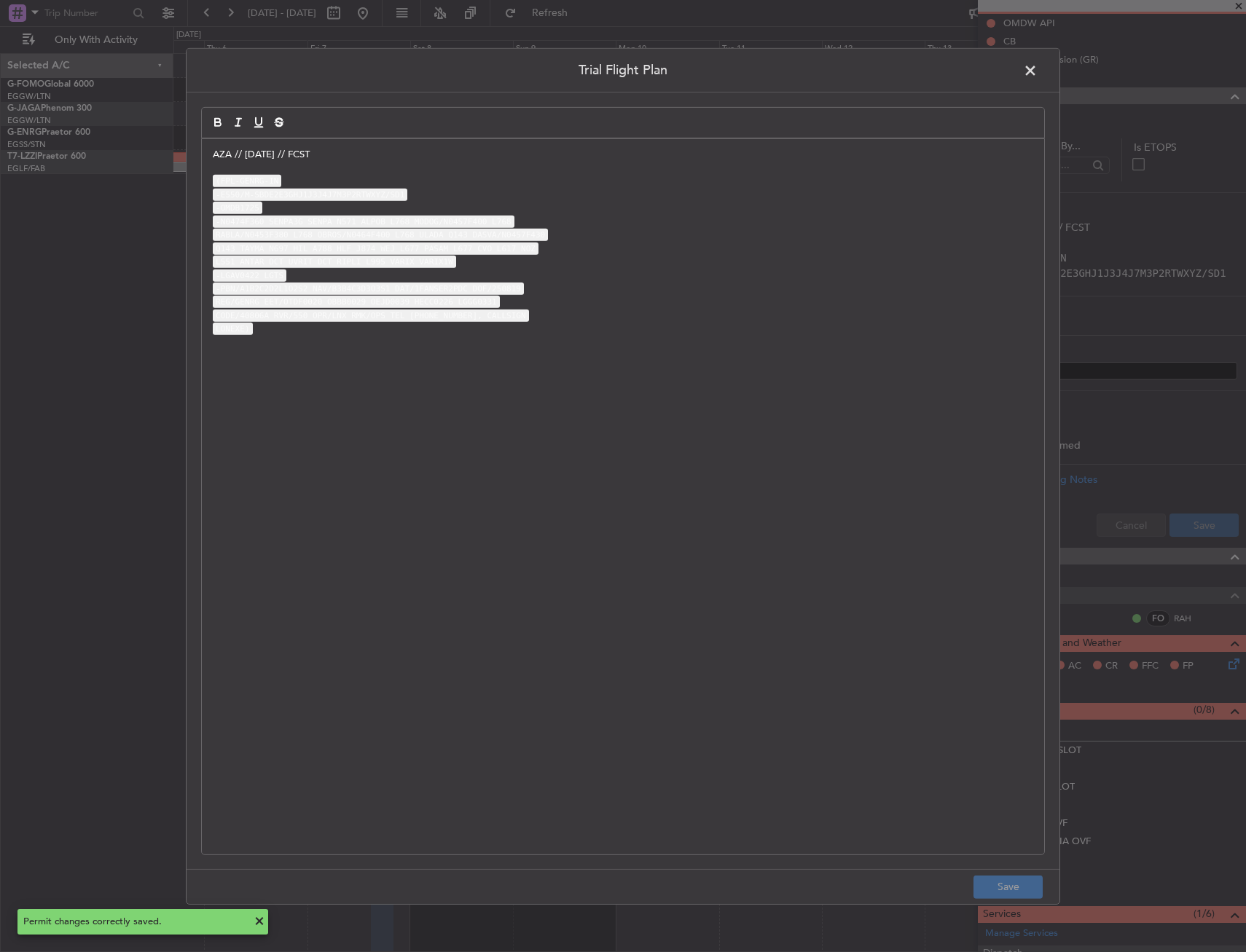
scroll to position [157, 0]
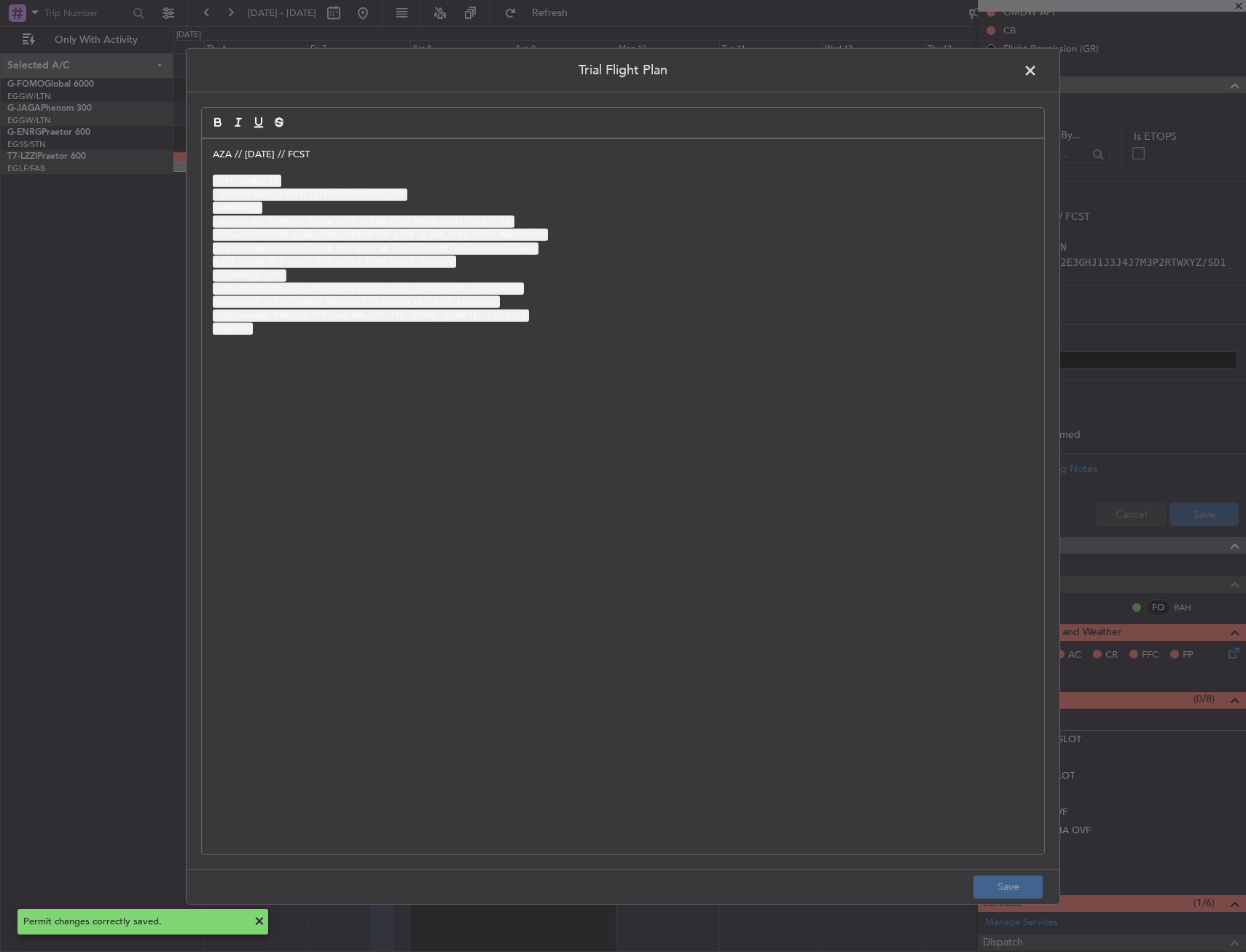
click at [206, 153] on div "AZA // [DATE] // FCST (FPL-GENRG-IN -E550/M-SBDE2E3GHJ1J3J4J7M3P2RTWXYZ/SD1 -OM…" at bounding box center [623, 496] width 842 height 715
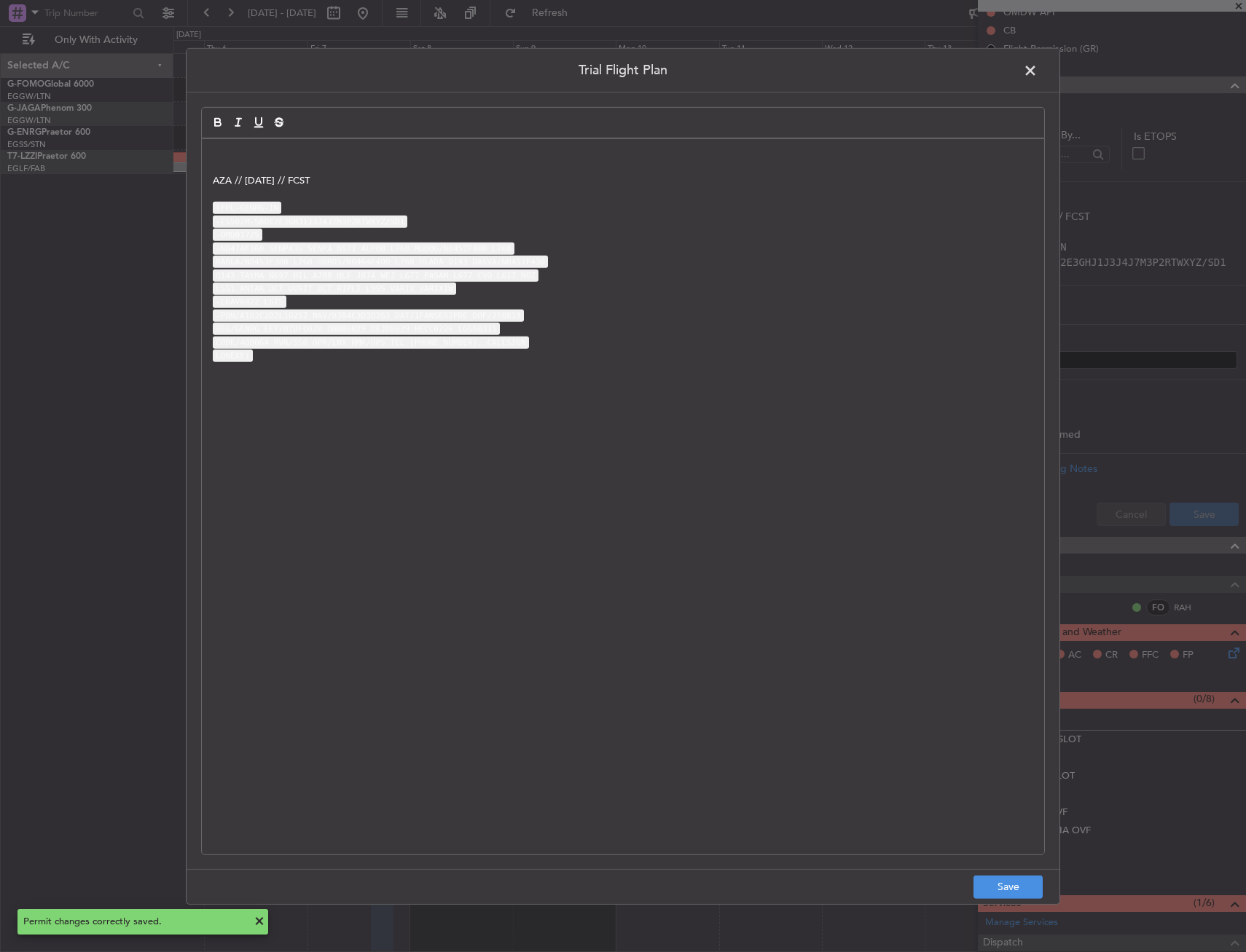
click at [238, 152] on p at bounding box center [623, 153] width 820 height 13
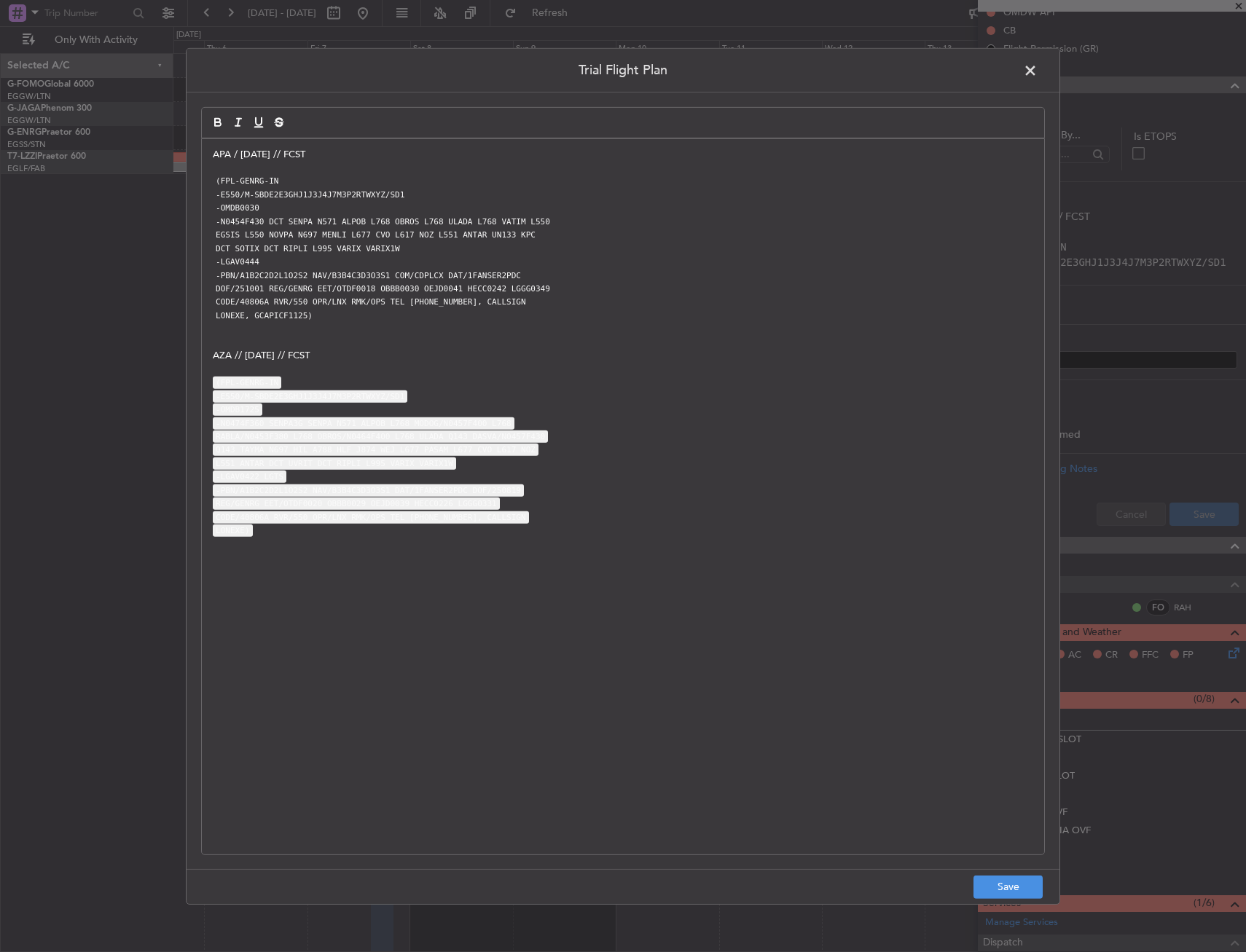
scroll to position [0, 0]
click at [1010, 880] on button "Save" at bounding box center [1008, 886] width 69 height 23
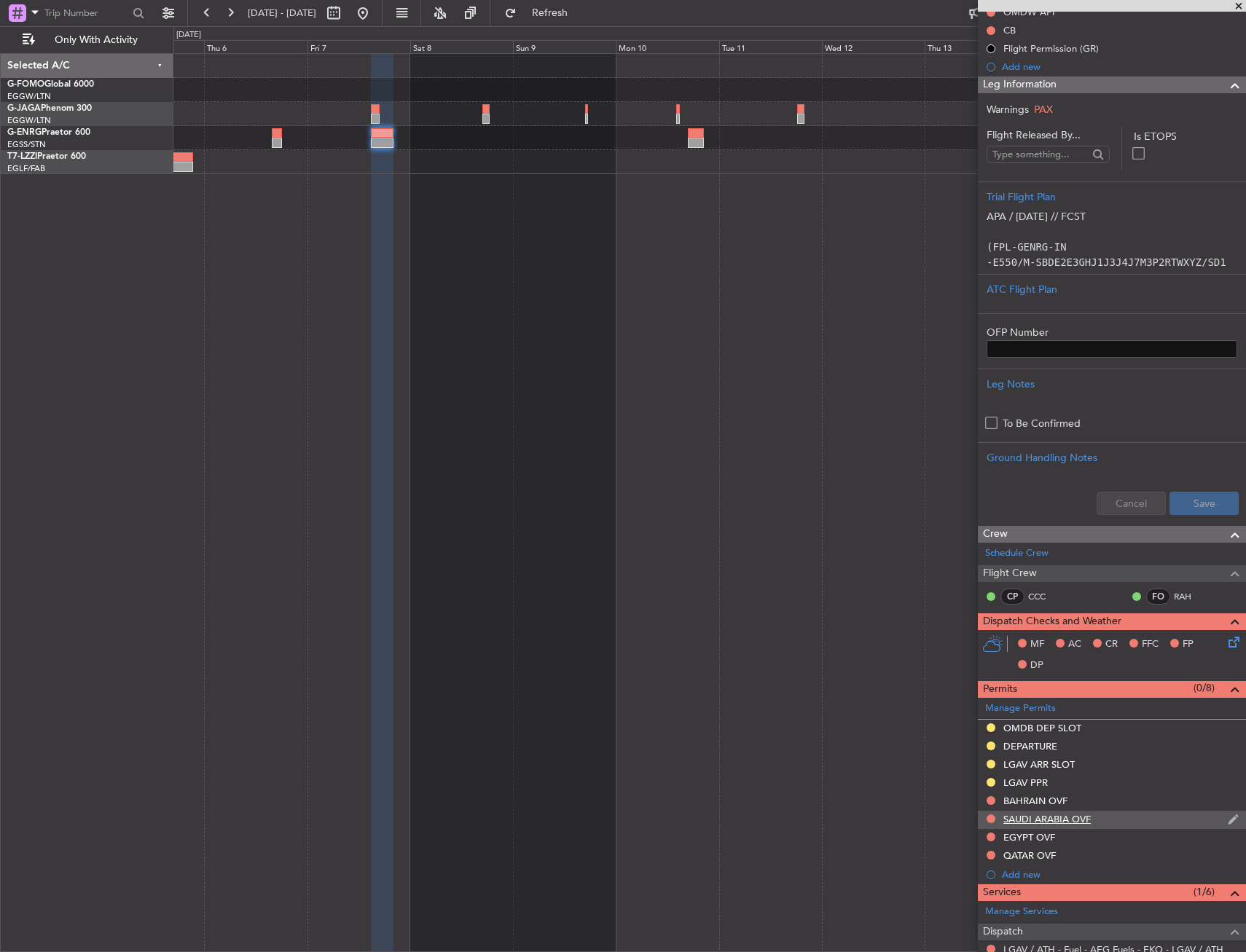
scroll to position [146, 0]
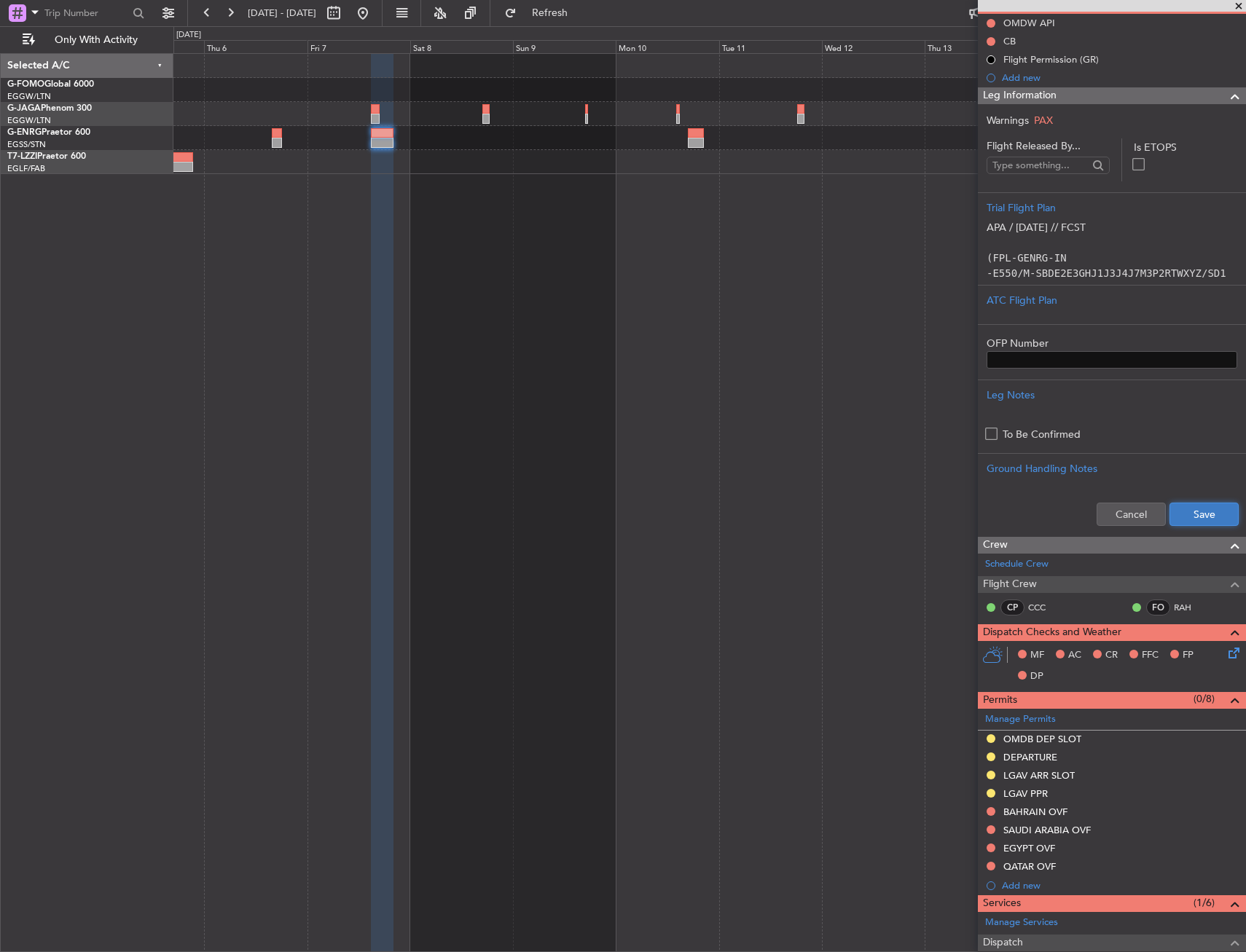
click at [1214, 516] on button "Save" at bounding box center [1203, 513] width 69 height 23
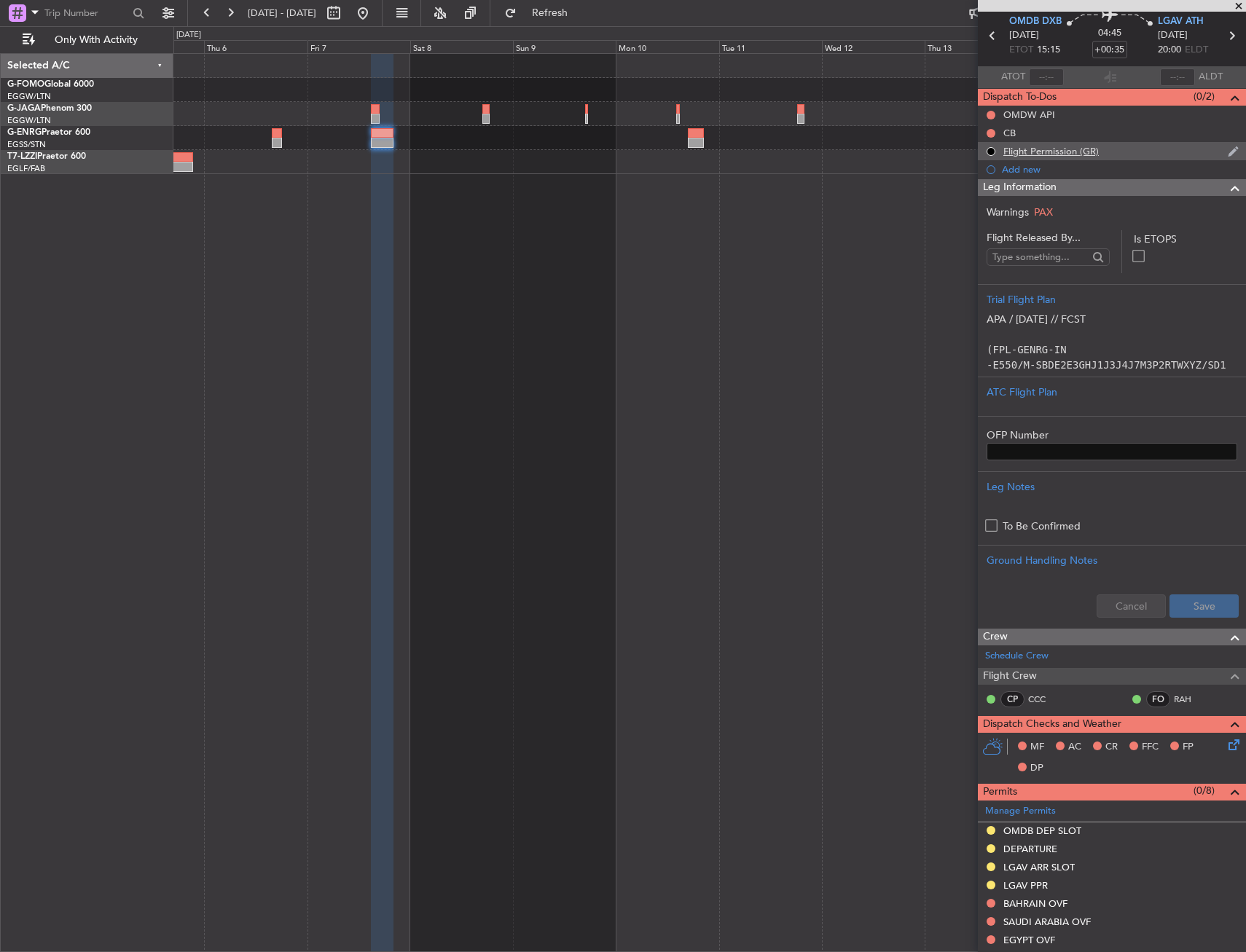
scroll to position [0, 0]
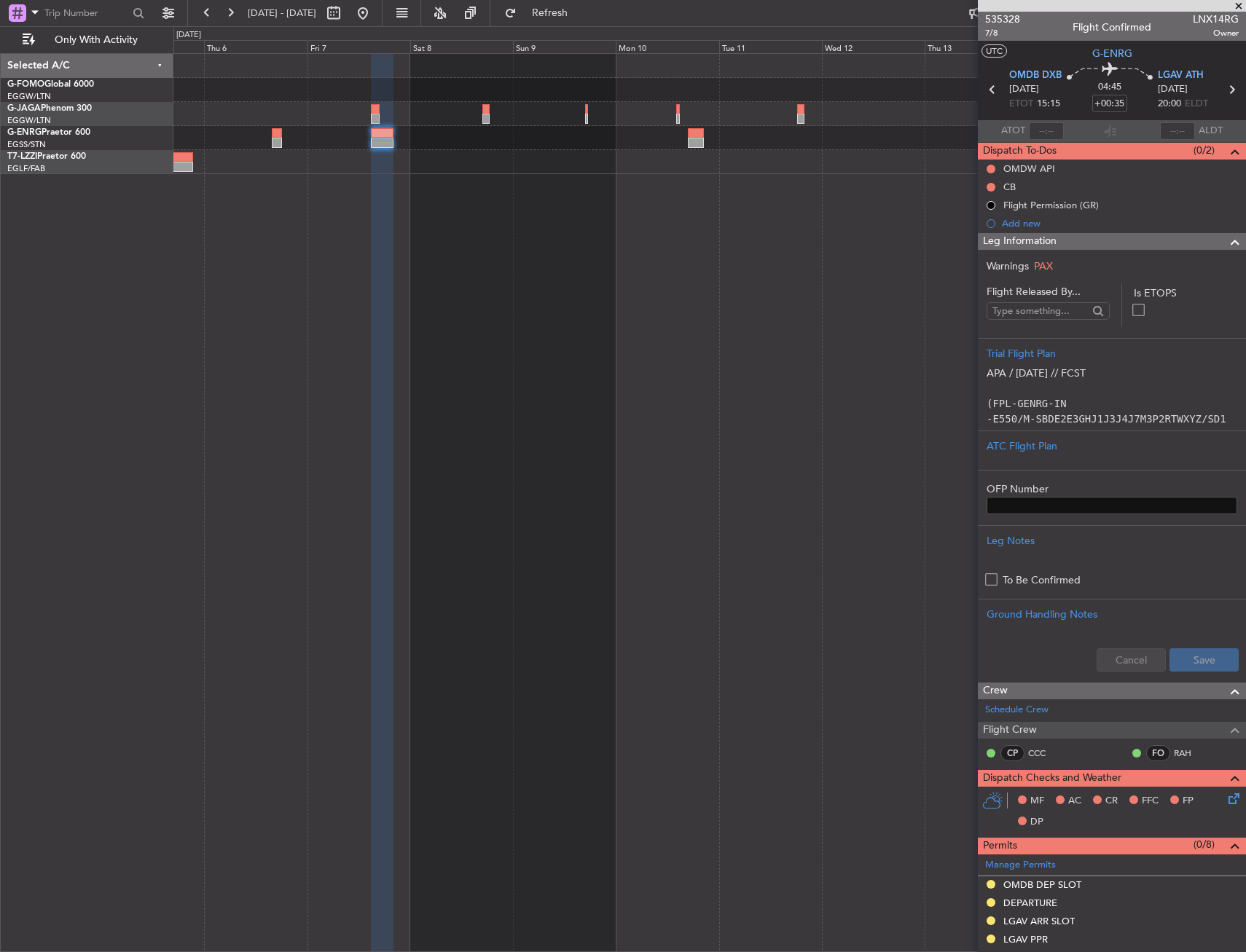
click at [1135, 235] on div "Leg Information" at bounding box center [1111, 242] width 268 height 17
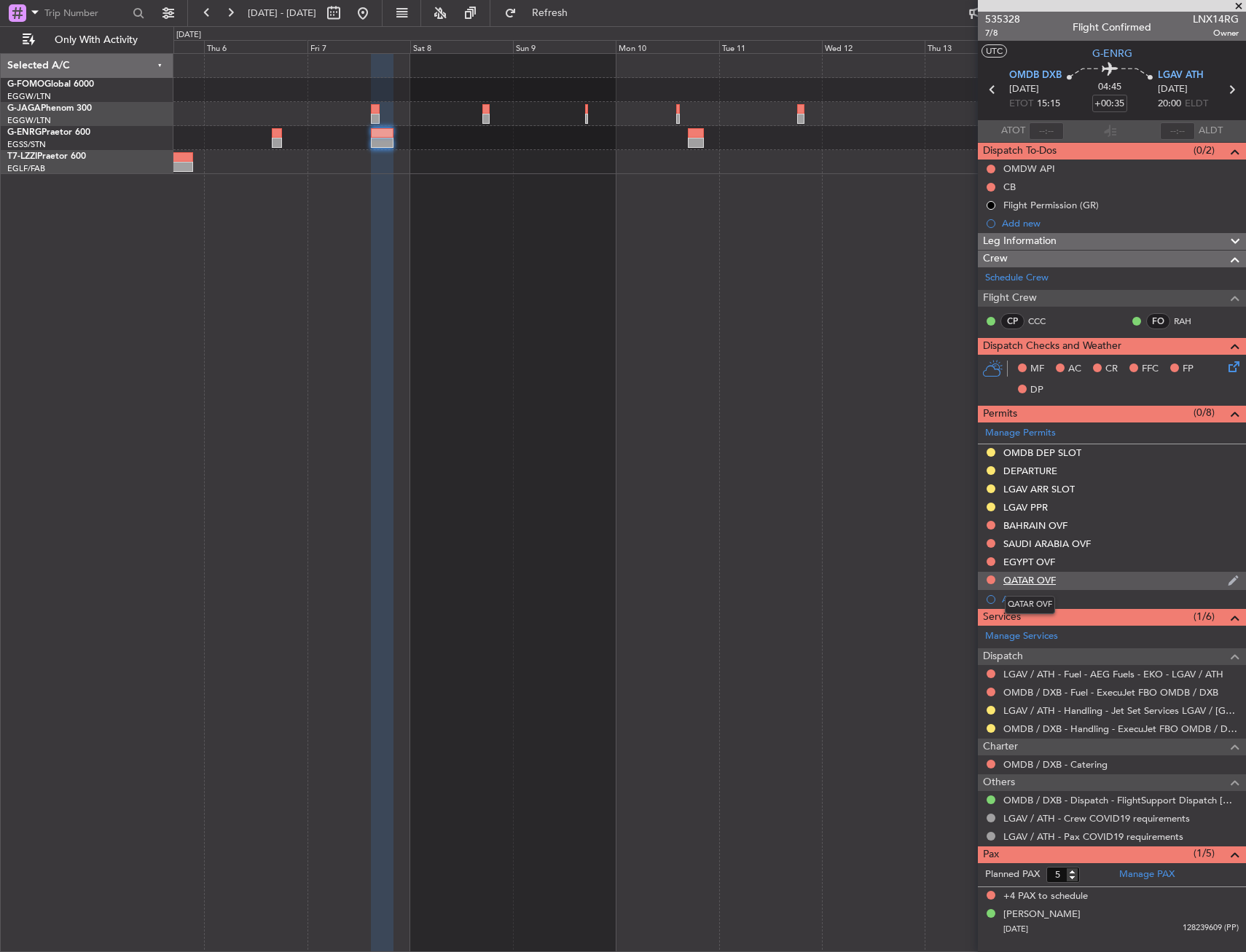
click at [1047, 582] on div "QATAR OVF" at bounding box center [1030, 580] width 53 height 13
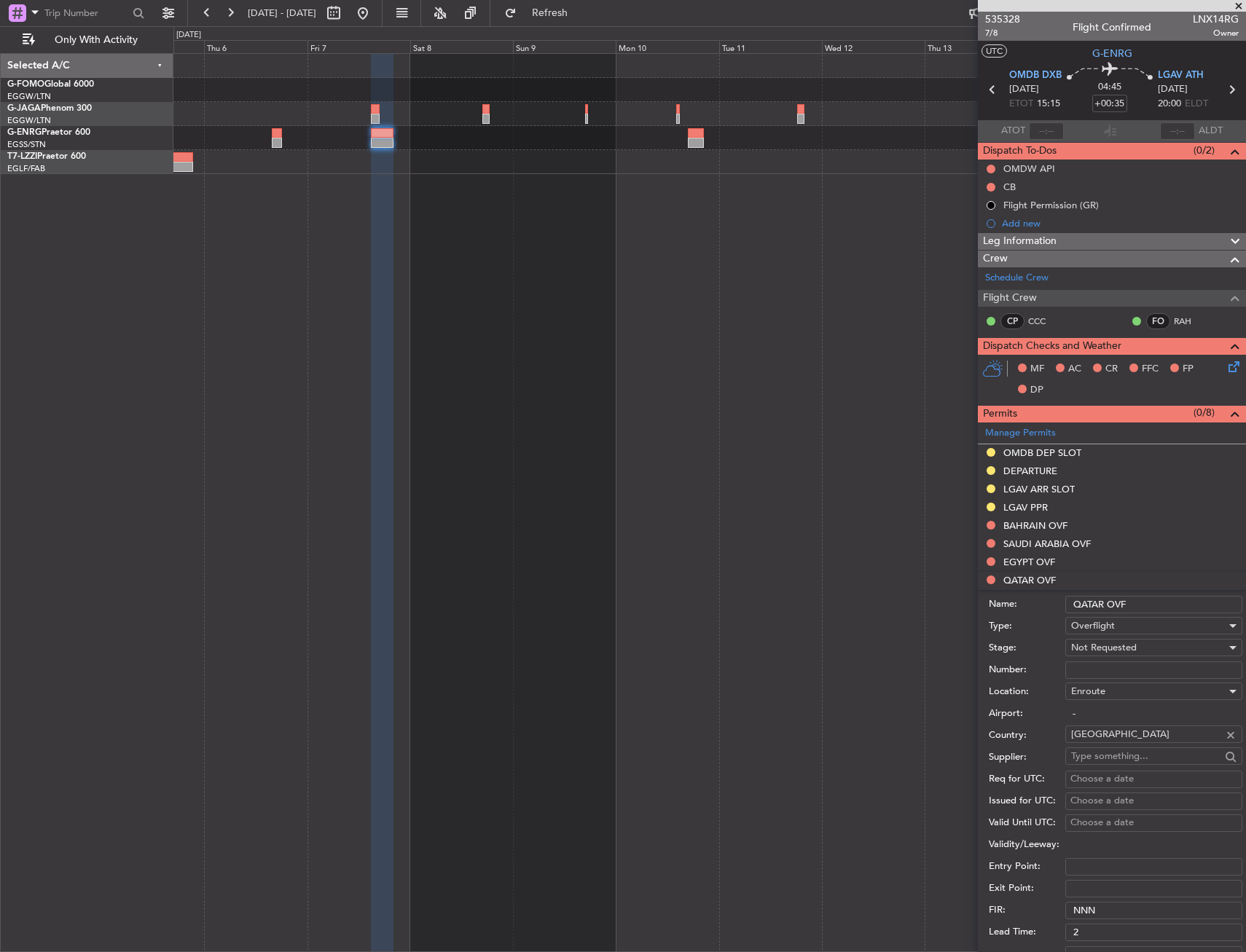
drag, startPoint x: 1148, startPoint y: 605, endPoint x: 1070, endPoint y: 611, distance: 78.2
click at [1070, 611] on input "QATAR OVF" at bounding box center [1153, 605] width 177 height 18
click at [1034, 556] on div "EGYPT OVF" at bounding box center [1029, 562] width 52 height 13
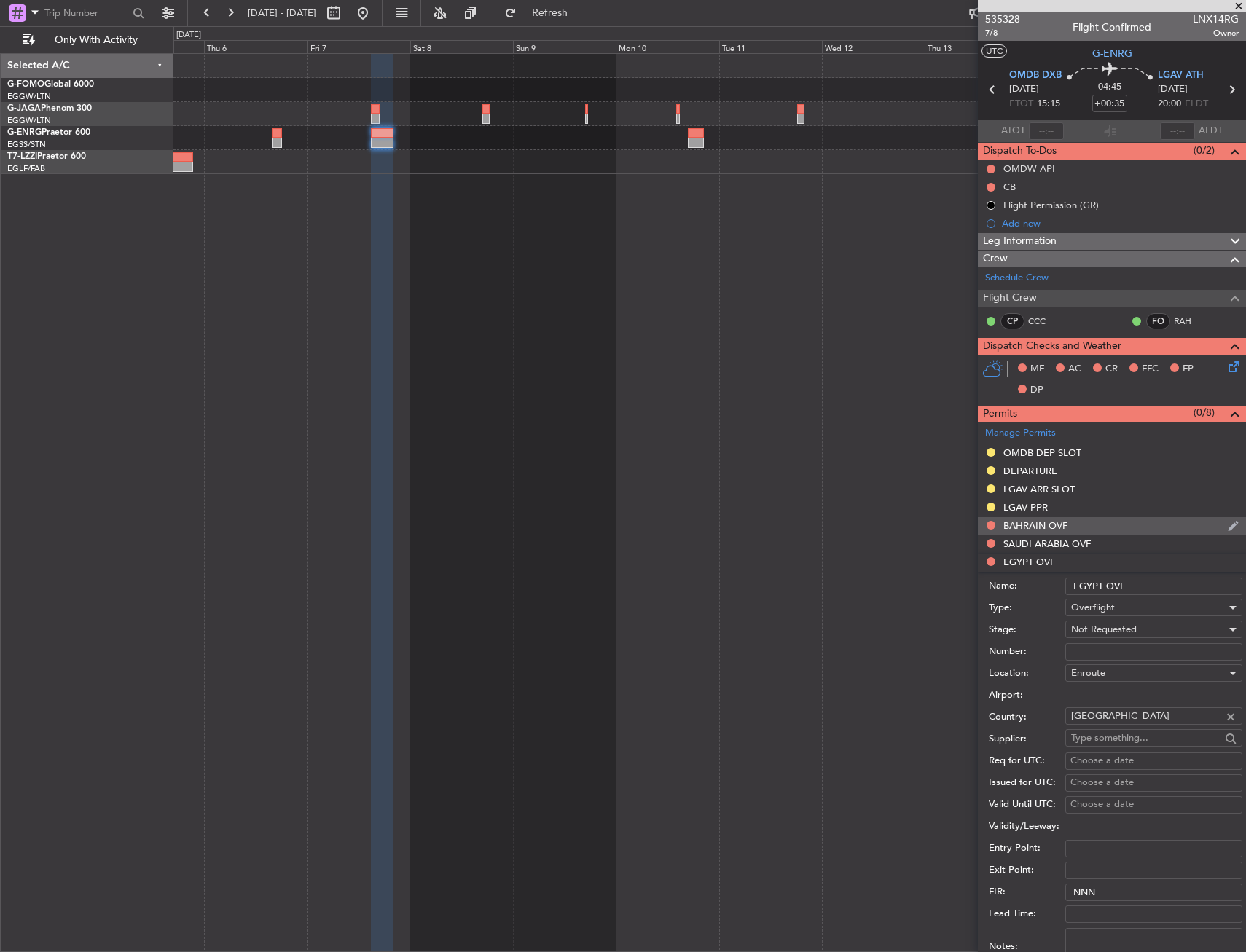
click at [1051, 521] on div "BAHRAIN OVF" at bounding box center [1035, 525] width 64 height 13
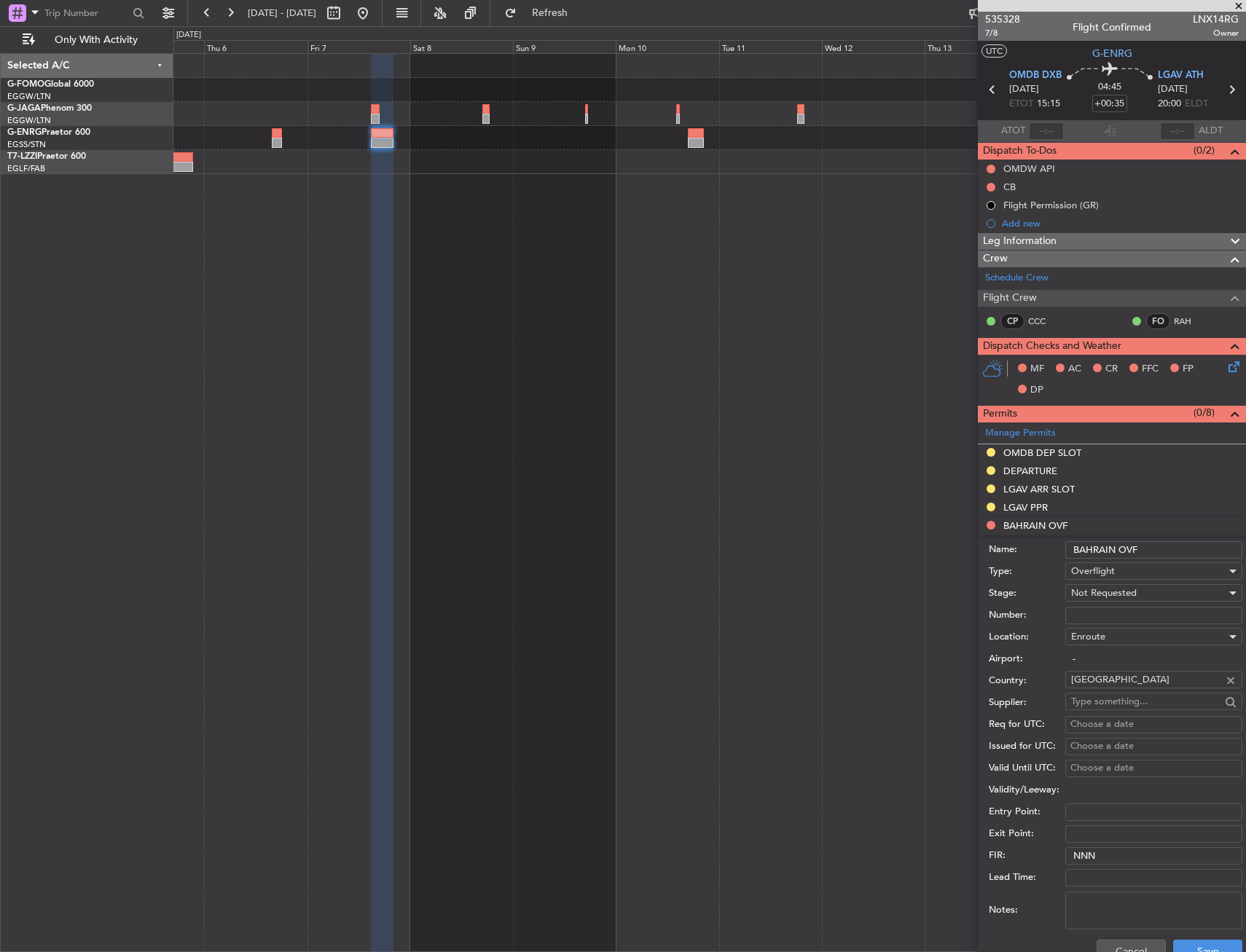
drag, startPoint x: 1151, startPoint y: 550, endPoint x: 1070, endPoint y: 557, distance: 81.3
click at [1070, 557] on input "BAHRAIN OVF" at bounding box center [1153, 549] width 177 height 18
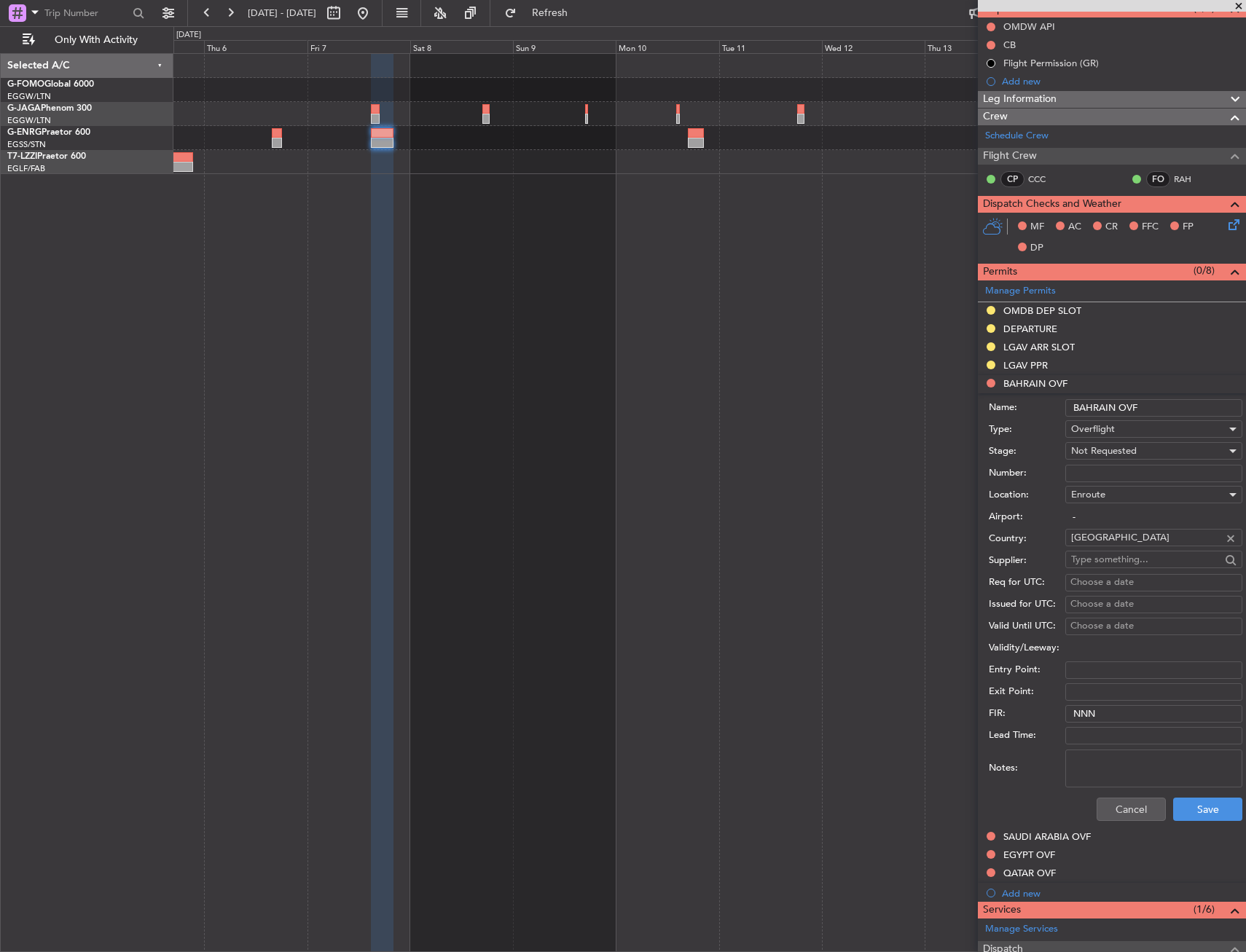
scroll to position [146, 0]
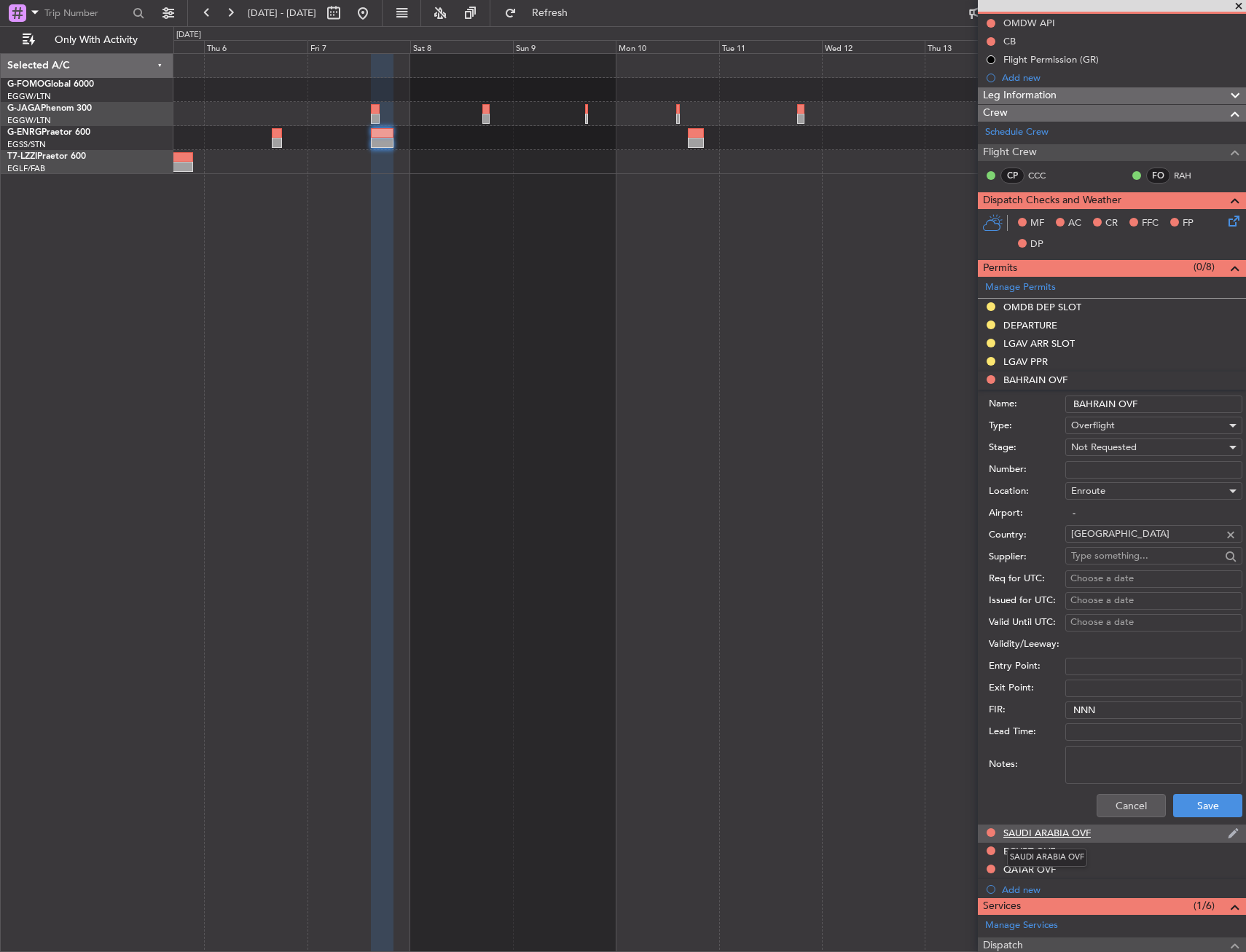
click at [1073, 832] on div "SAUDI ARABIA OVF" at bounding box center [1047, 833] width 88 height 13
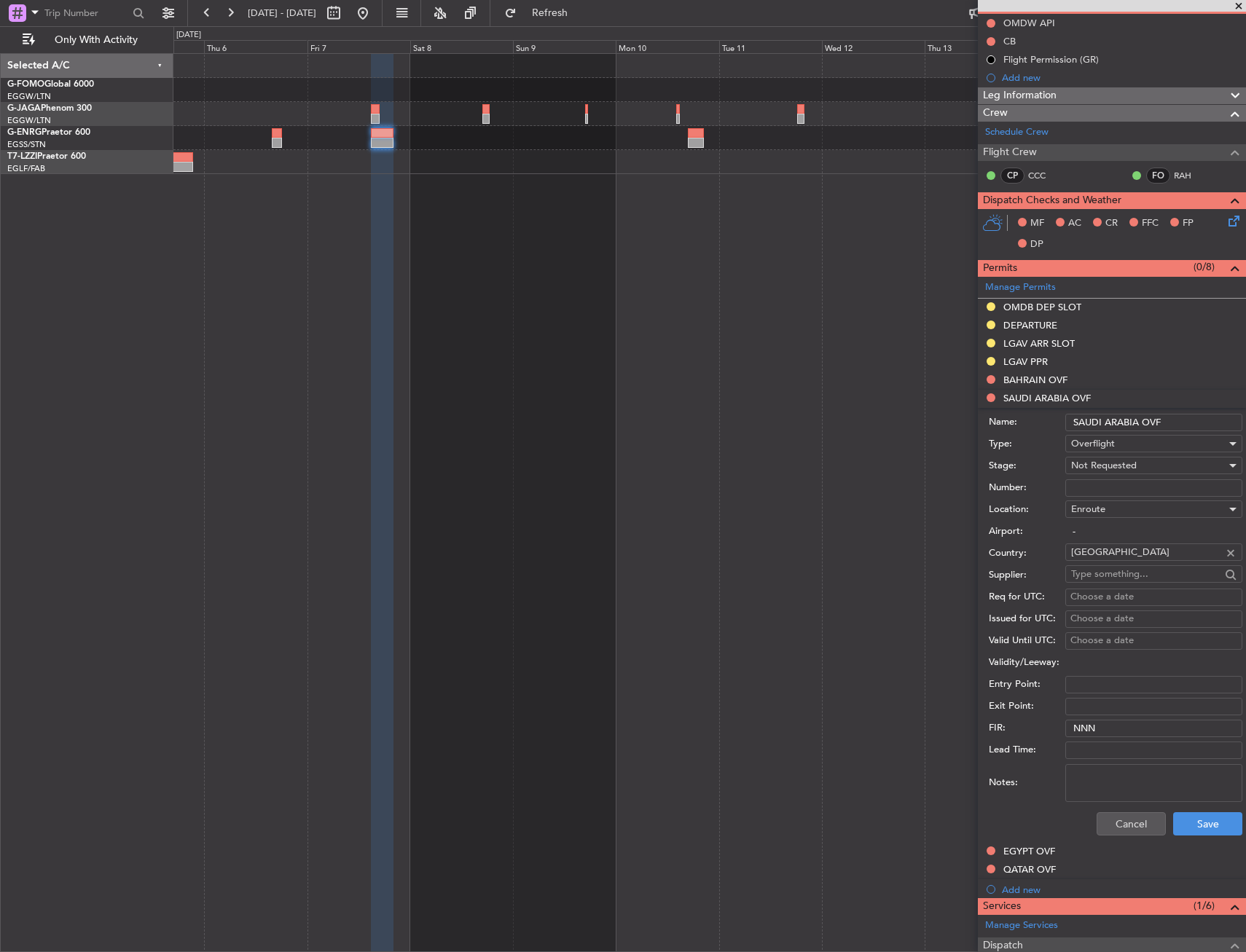
drag, startPoint x: 1171, startPoint y: 419, endPoint x: 1052, endPoint y: 428, distance: 119.3
click at [1052, 428] on div "Name: [GEOGRAPHIC_DATA] OVF" at bounding box center [1116, 422] width 254 height 22
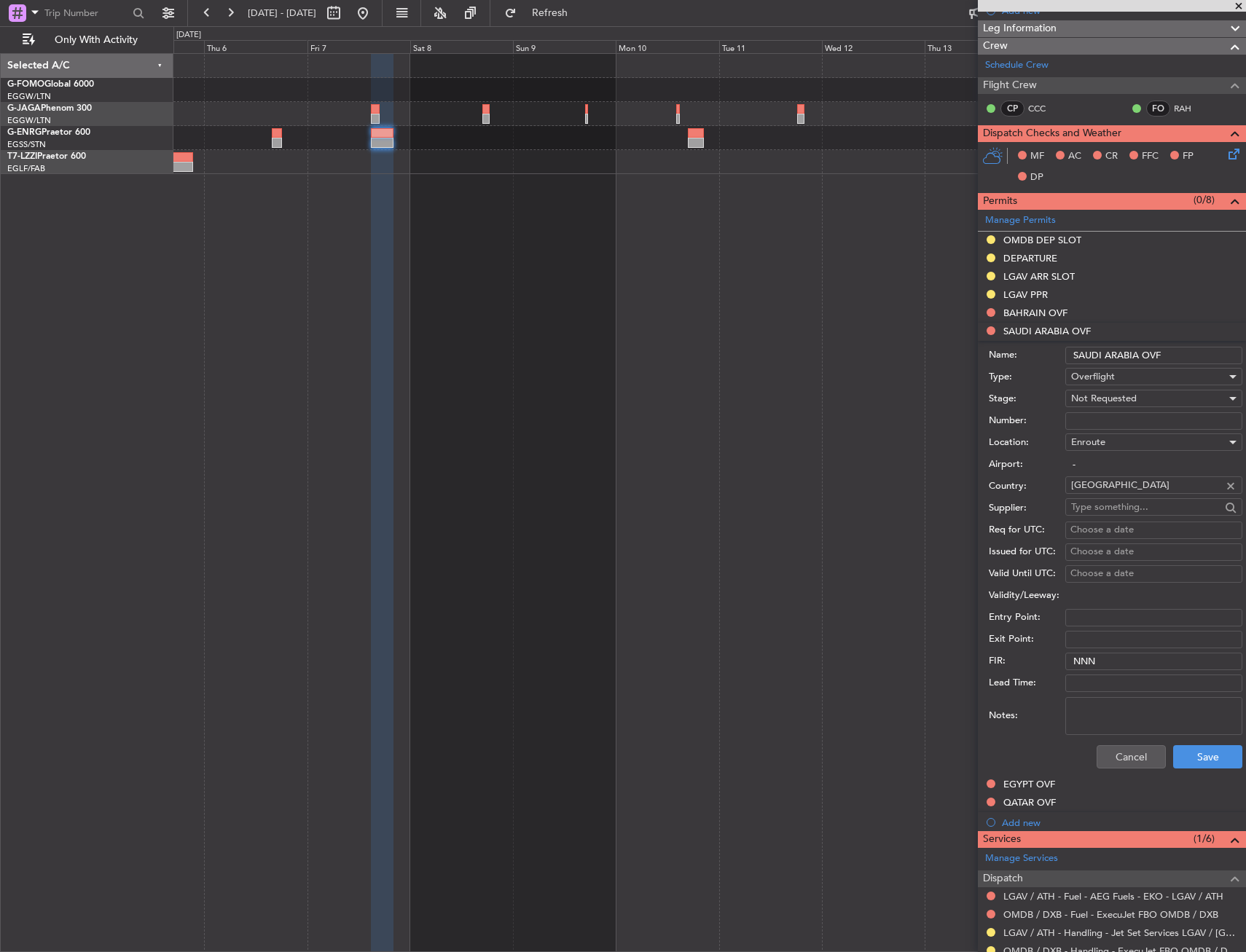
scroll to position [364, 0]
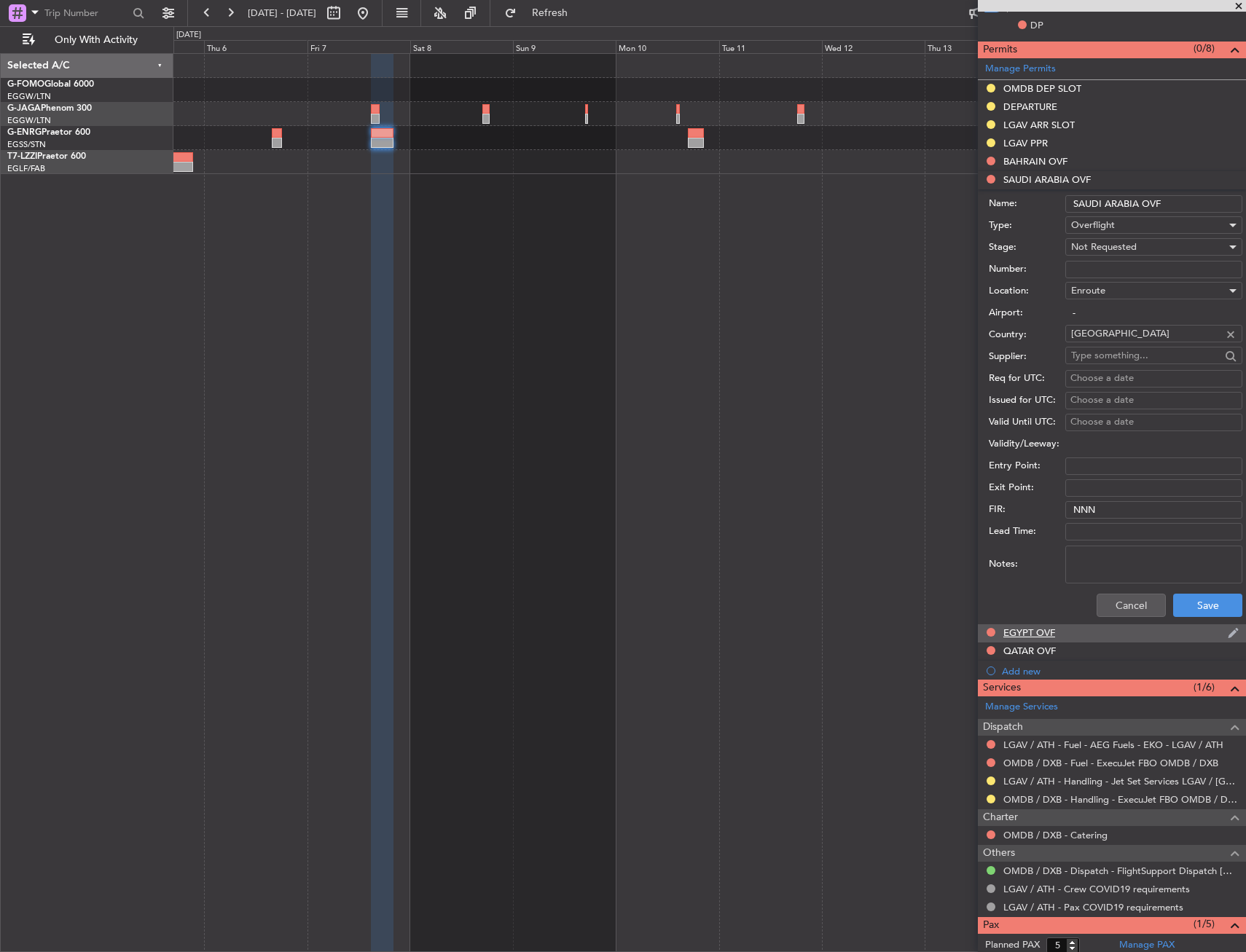
click at [1085, 640] on div "EGYPT OVF" at bounding box center [1111, 633] width 268 height 18
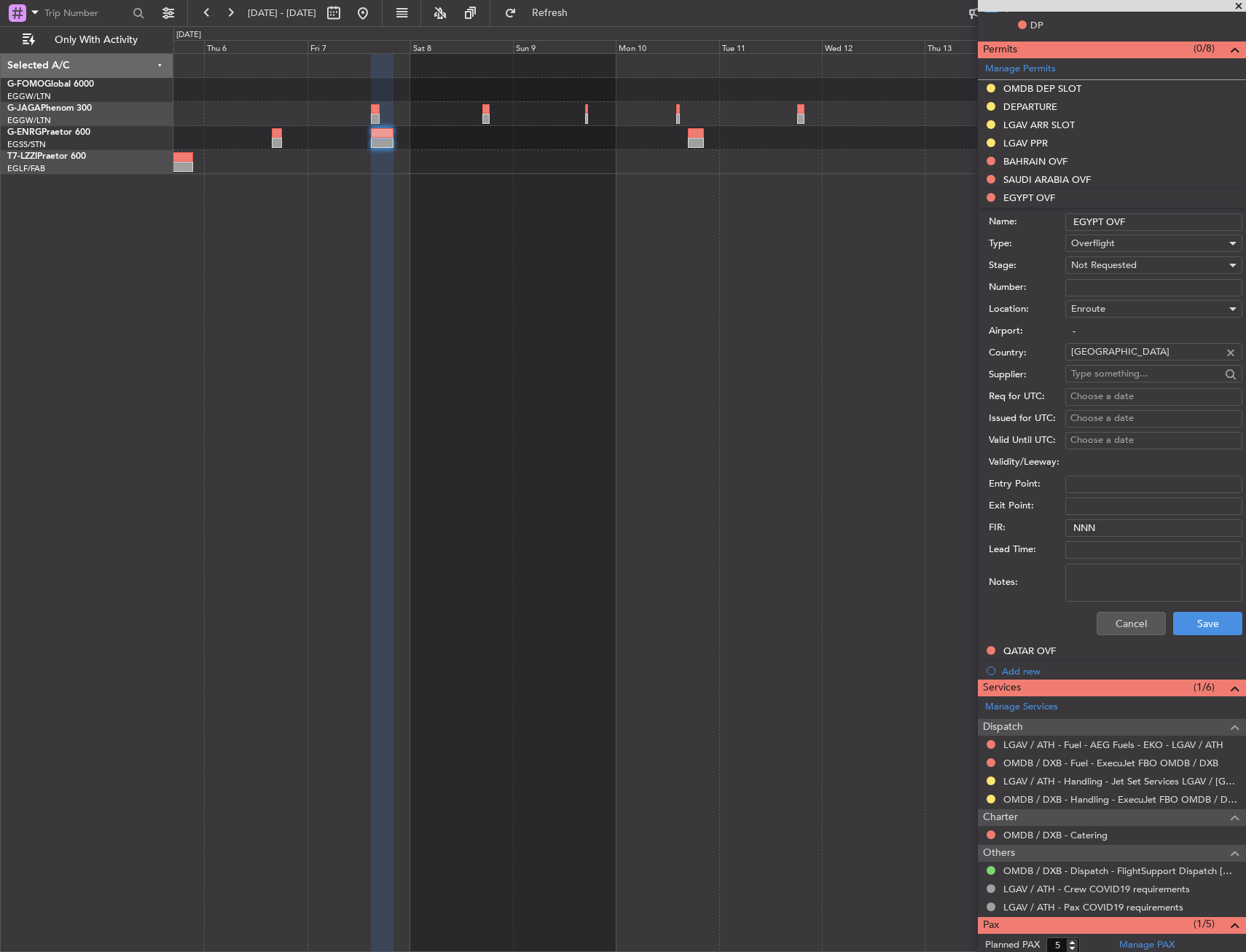
drag, startPoint x: 1157, startPoint y: 221, endPoint x: 1036, endPoint y: 229, distance: 121.3
click at [1036, 229] on div "Name: EGYPT OVF" at bounding box center [1116, 222] width 254 height 22
drag, startPoint x: 1130, startPoint y: 623, endPoint x: 1105, endPoint y: 599, distance: 34.7
click at [1130, 623] on button "Cancel" at bounding box center [1130, 622] width 69 height 23
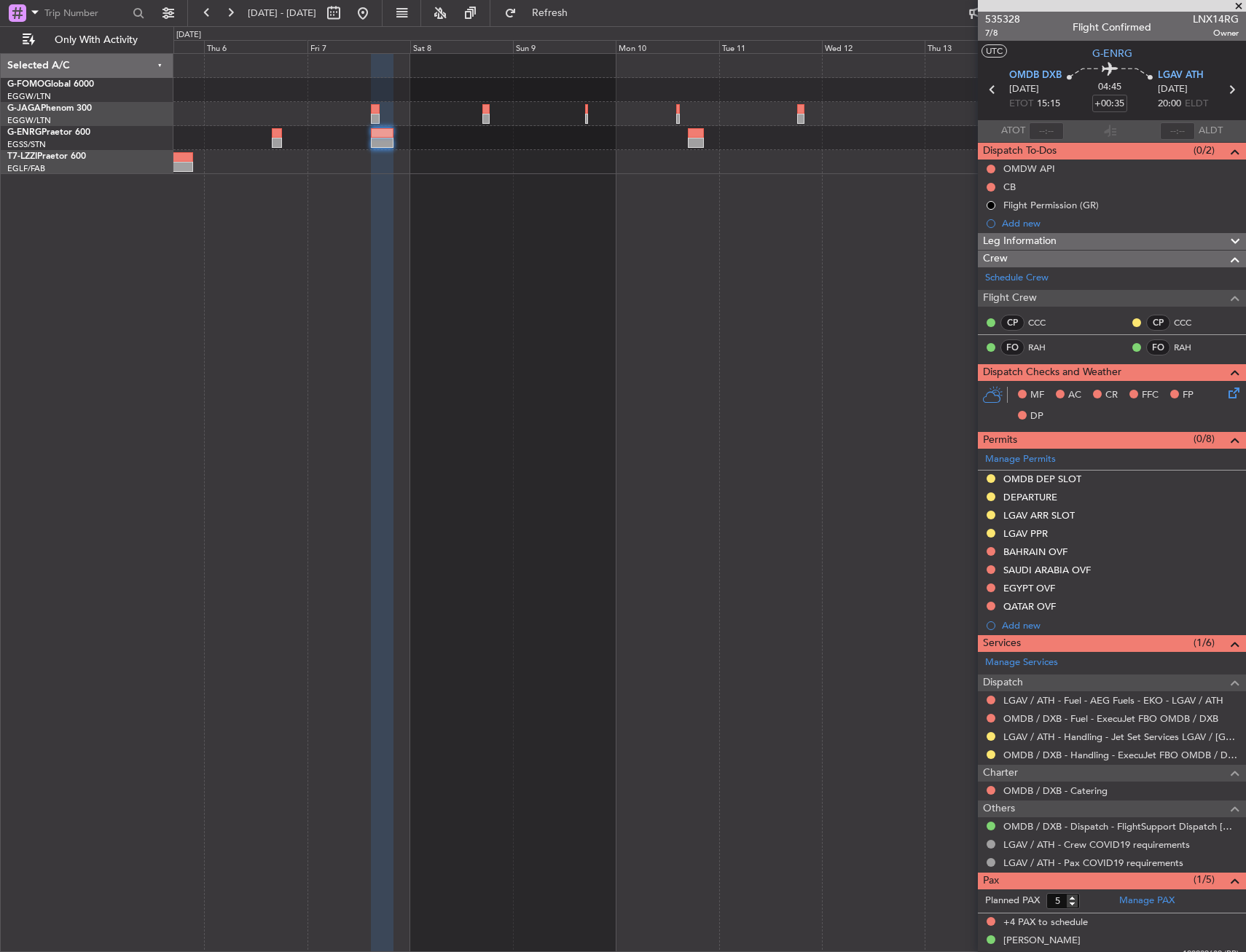
drag, startPoint x: 1189, startPoint y: 239, endPoint x: 1175, endPoint y: 244, distance: 14.9
click at [1188, 239] on div "Leg Information" at bounding box center [1111, 242] width 268 height 17
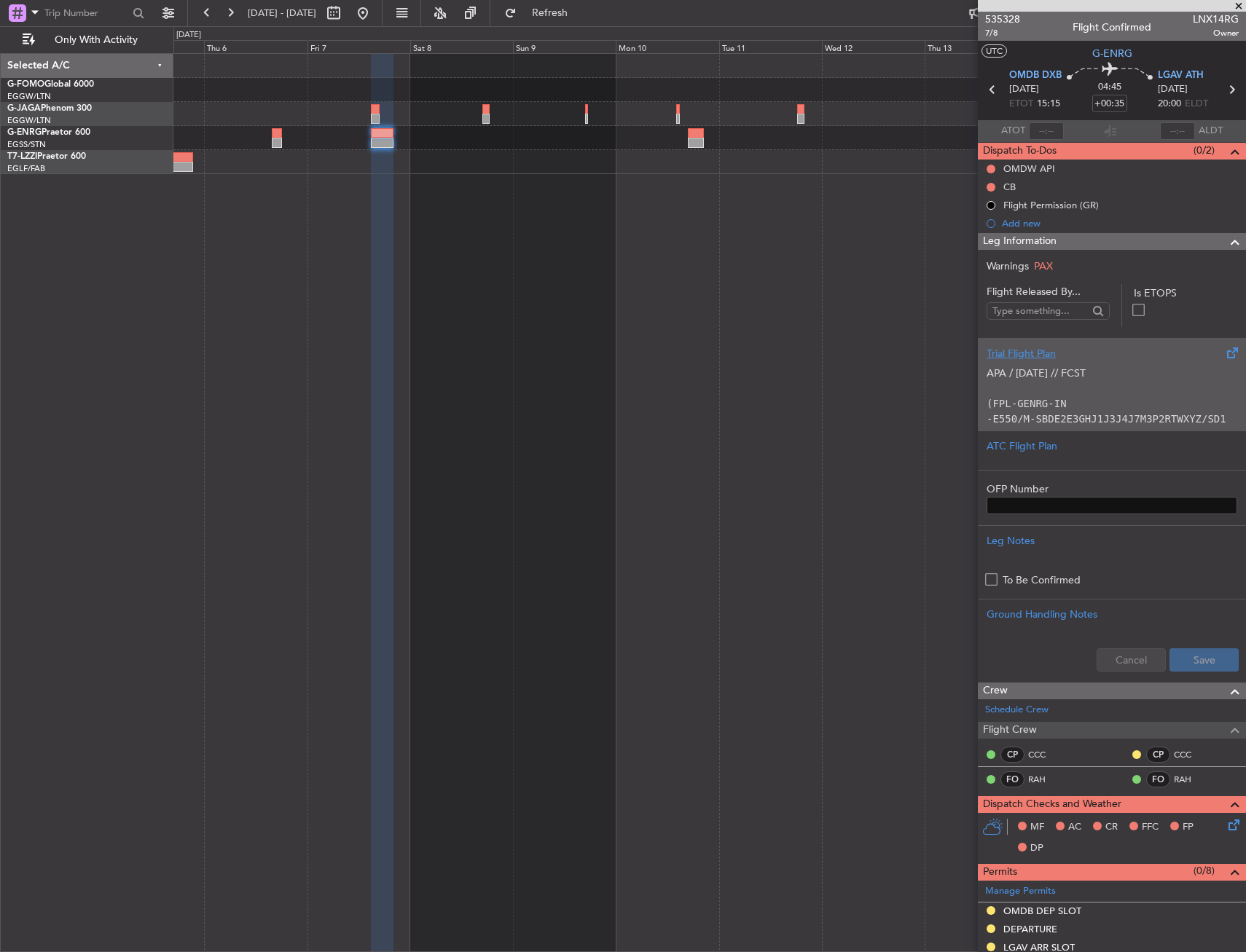
click at [1100, 368] on p "APA / [DATE] // FCST" at bounding box center [1111, 373] width 250 height 15
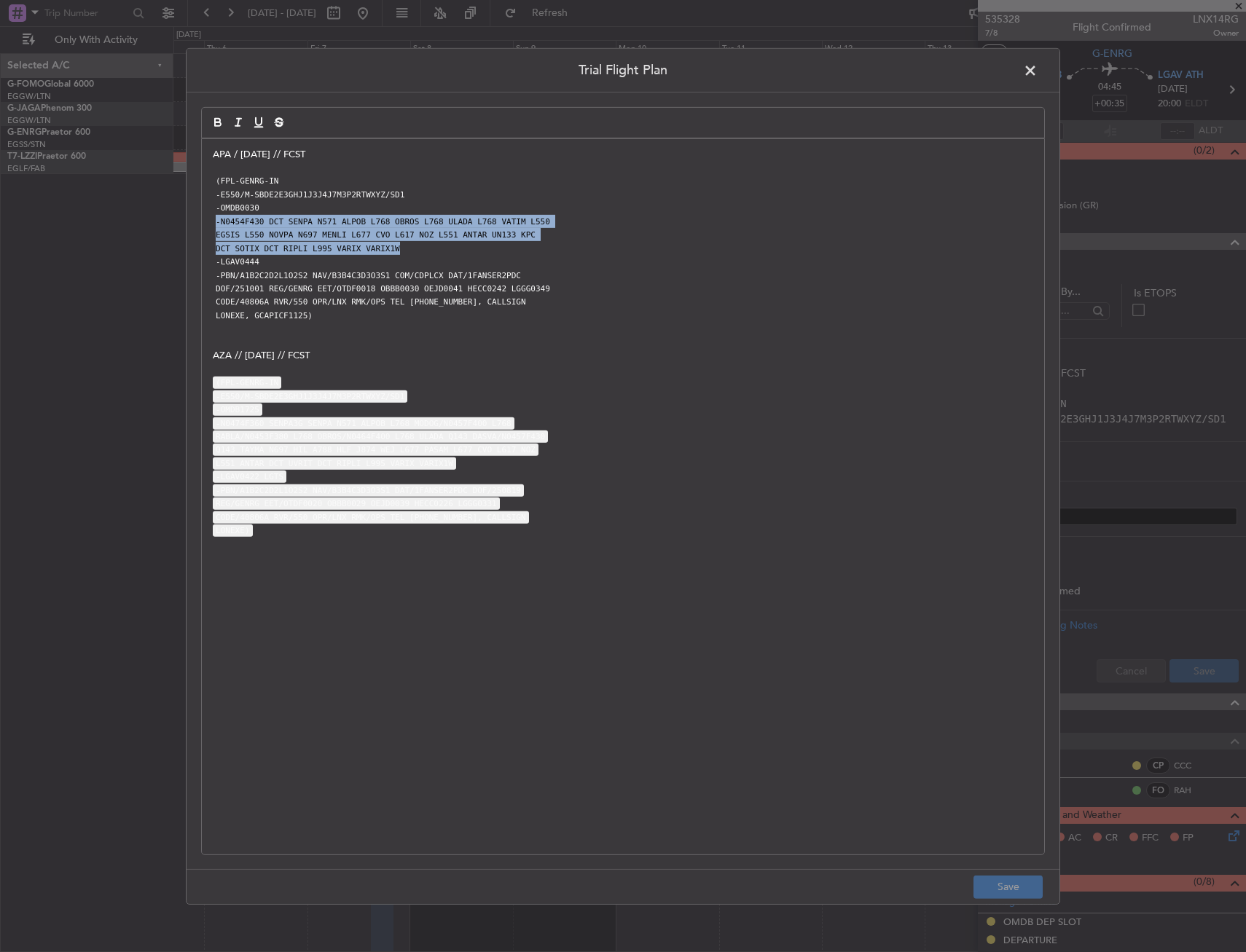
drag, startPoint x: 211, startPoint y: 221, endPoint x: 418, endPoint y: 244, distance: 208.3
click at [418, 244] on div "APA / [DATE] // FCST (FPL-GENRG-IN -E550/M-SBDE2E3GHJ1J3J4J7M3P2RTWXYZ/SD1 -OMD…" at bounding box center [623, 496] width 842 height 715
click at [211, 215] on div "APA / [DATE] // FCST (FPL-GENRG-IN -E550/M-SBDE2E3GHJ1J3J4J7M3P2RTWXYZ/SD1 -OMD…" at bounding box center [623, 496] width 842 height 715
drag, startPoint x: 212, startPoint y: 221, endPoint x: 408, endPoint y: 246, distance: 197.6
click at [408, 246] on div "APA / [DATE] // FCST (FPL-GENRG-IN -E550/M-SBDE2E3GHJ1J3J4J7M3P2RTWXYZ/SD1 -OMD…" at bounding box center [623, 496] width 842 height 715
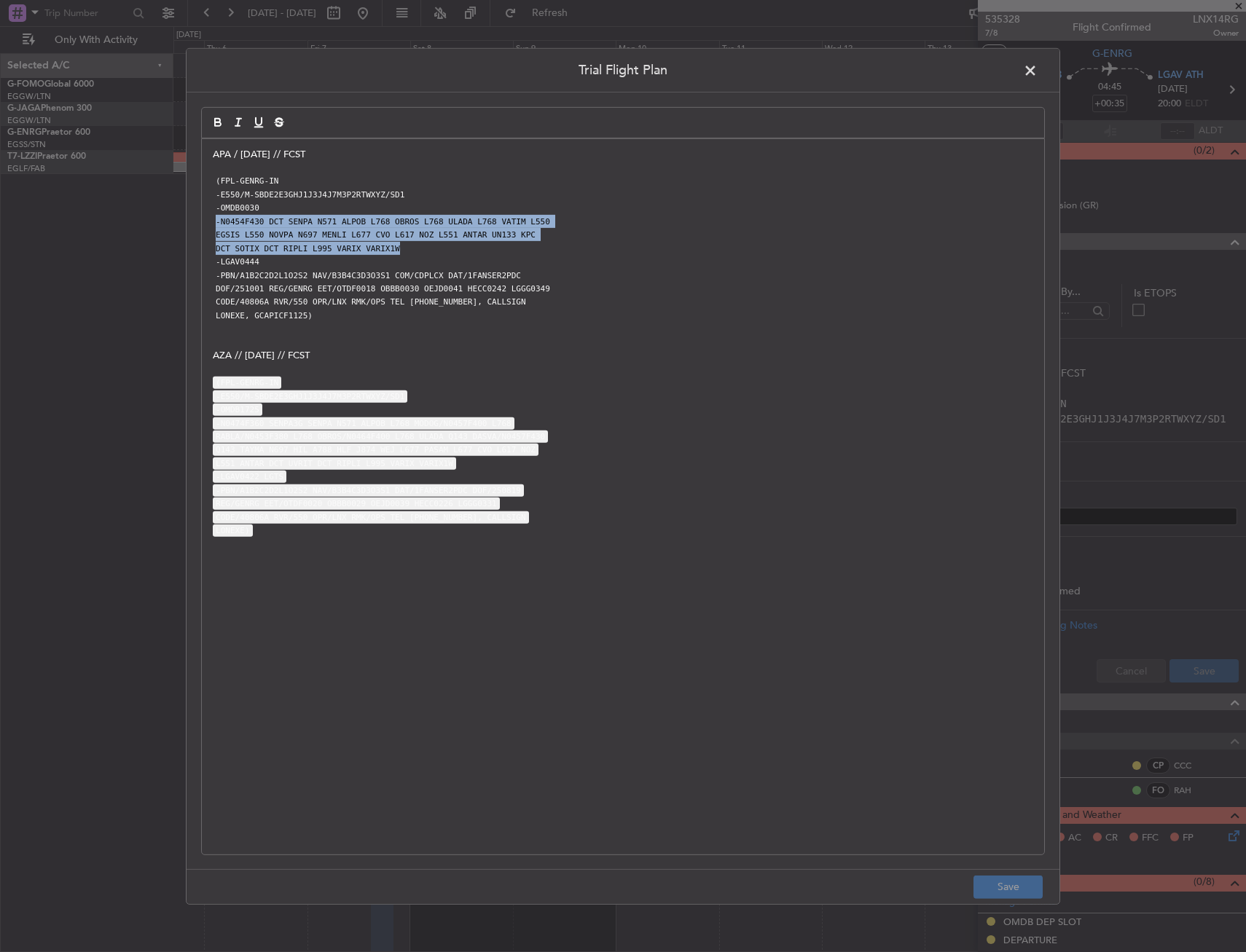
copy div "-N0454F430 DCT SENPA N571 ALPOB L768 OBROS L768 ULADA L768 VATIM L550 EGSIS L55…"
drag, startPoint x: 1019, startPoint y: 72, endPoint x: 1093, endPoint y: 68, distance: 74.1
click at [1037, 72] on span at bounding box center [1037, 73] width 0 height 29
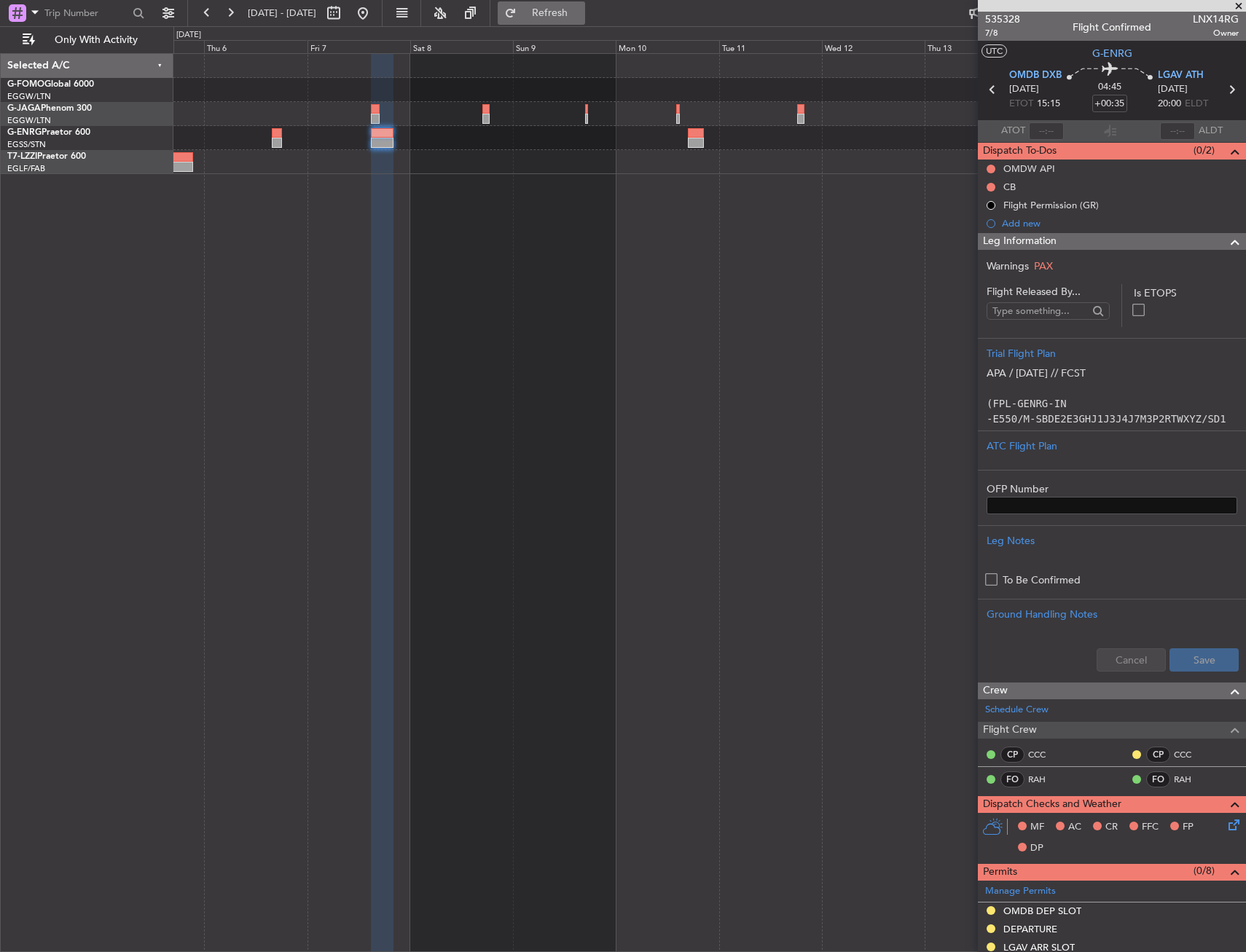
click at [581, 17] on span "Refresh" at bounding box center [550, 13] width 61 height 10
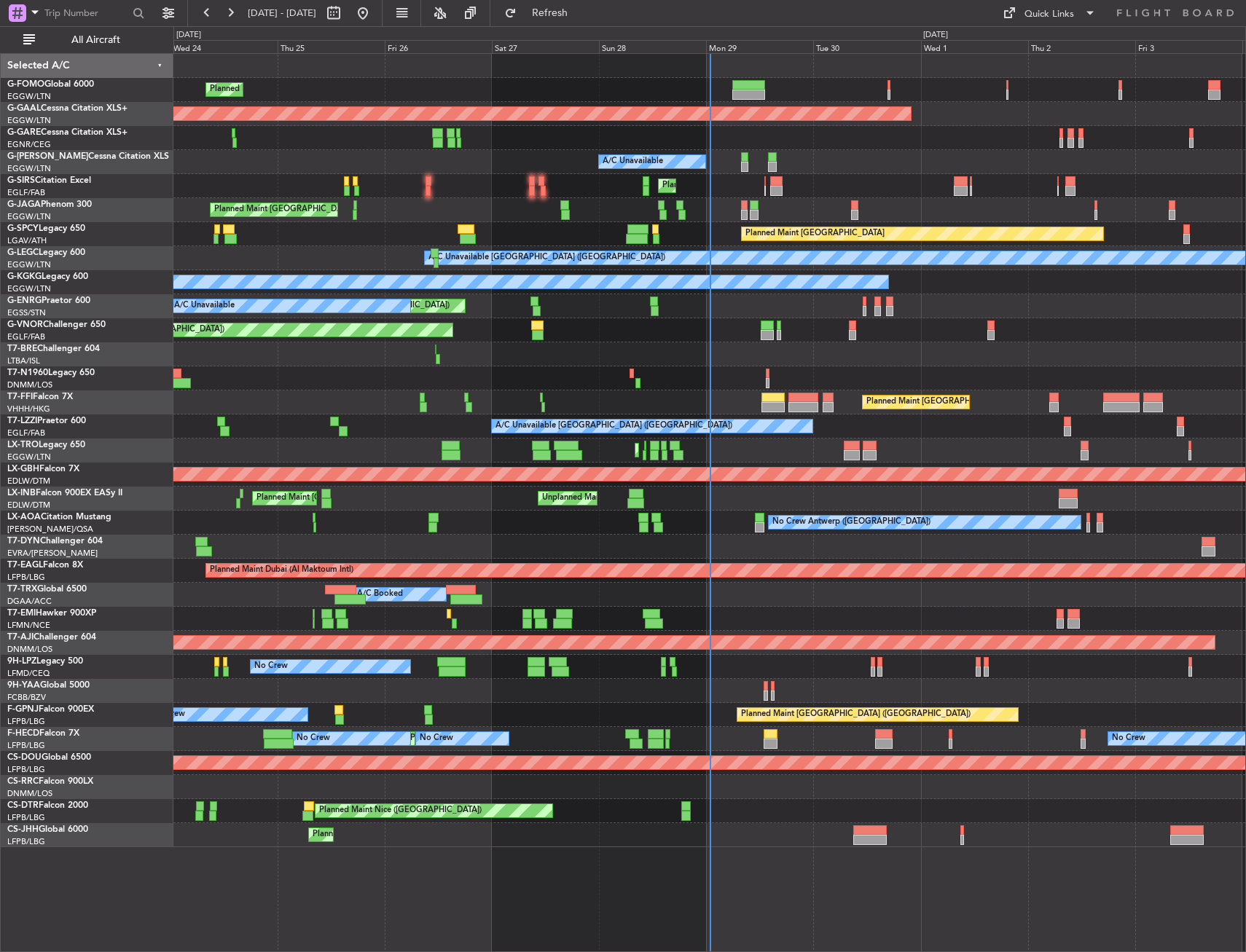
click at [160, 38] on fb-activity-button "All Aircraft" at bounding box center [93, 39] width 153 height 23
click at [151, 45] on button "All Aircraft" at bounding box center [87, 39] width 142 height 23
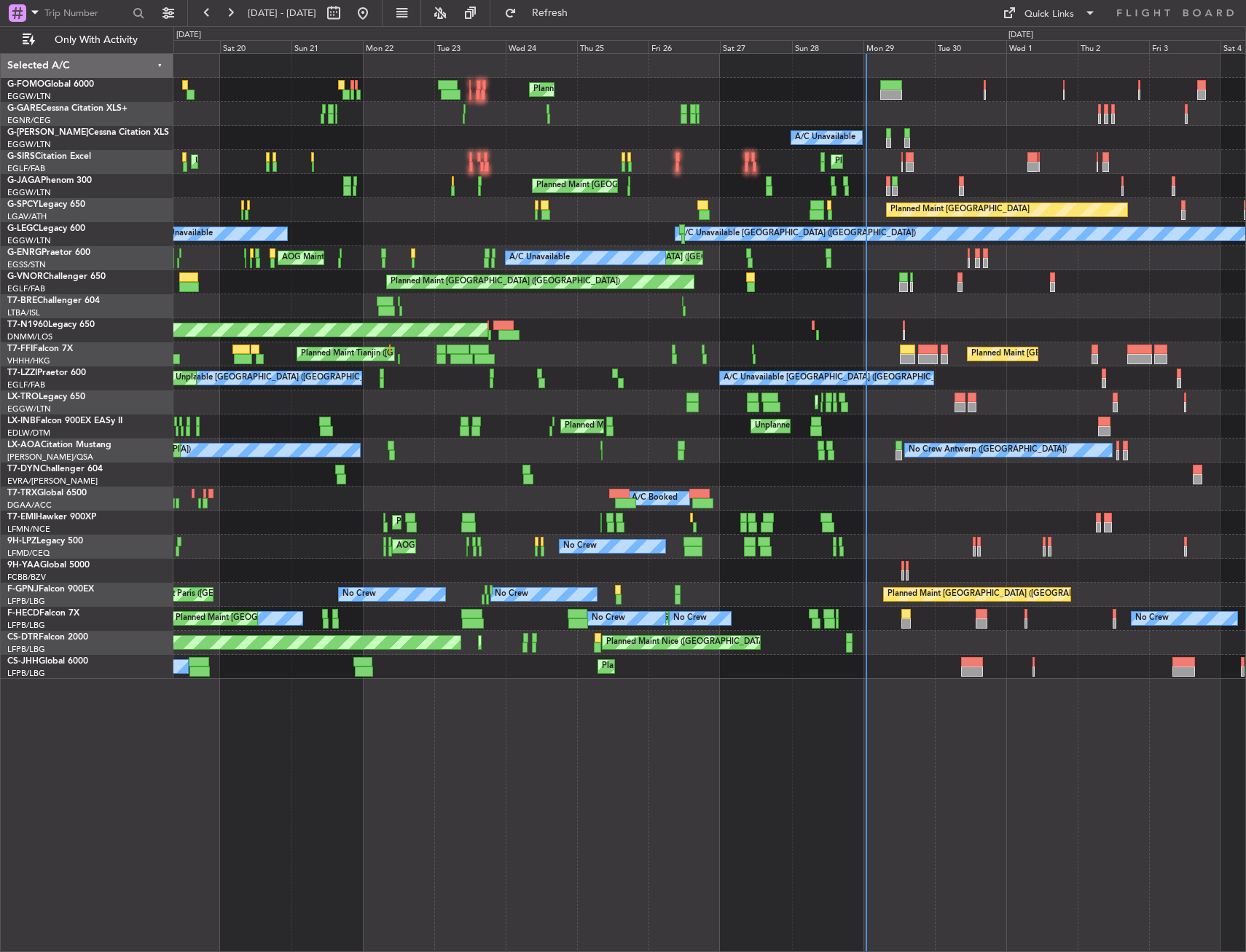
click at [377, 452] on div "Planned Maint [GEOGRAPHIC_DATA] ([GEOGRAPHIC_DATA]) A/C Unavailable Planned Mai…" at bounding box center [709, 366] width 1071 height 625
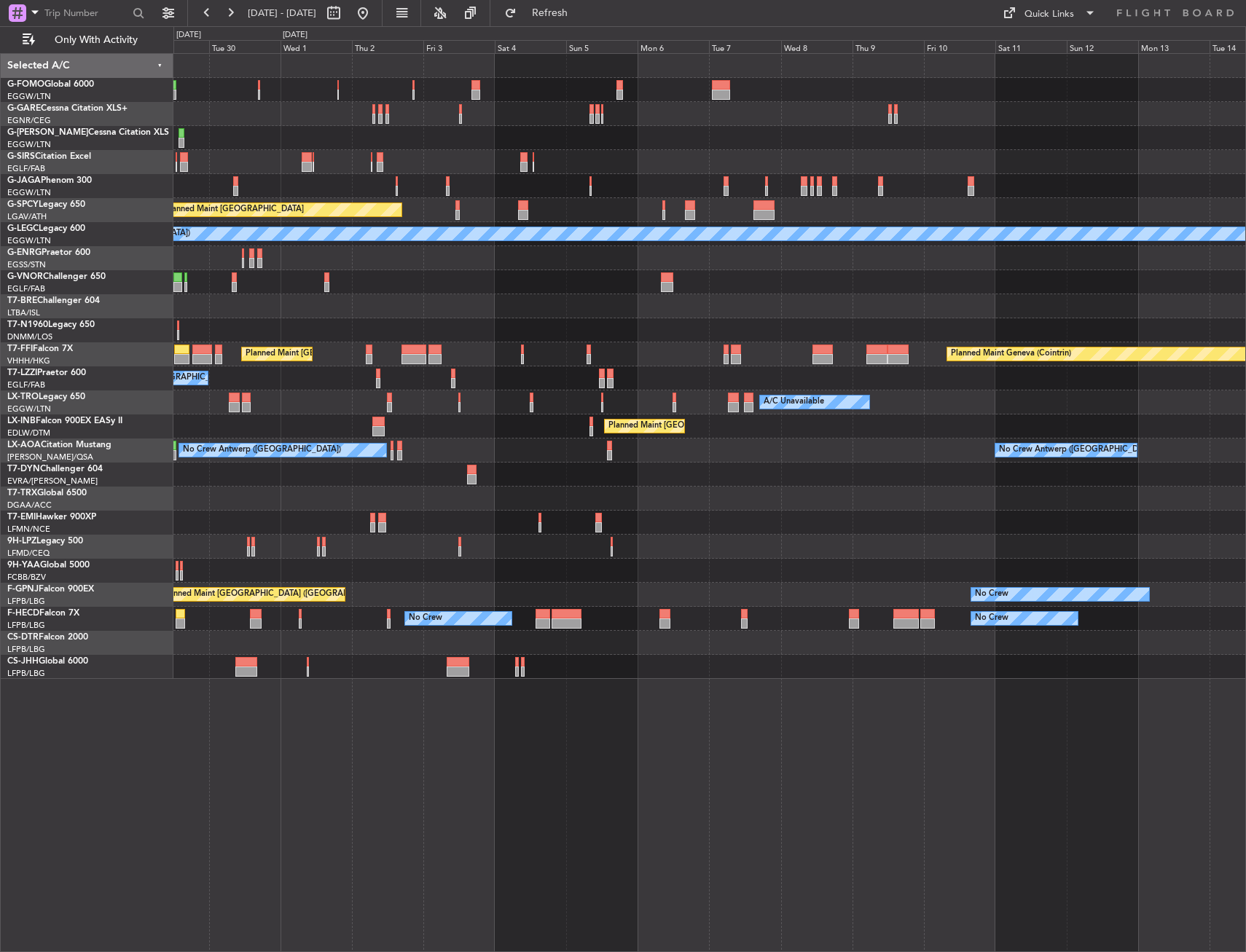
click at [376, 418] on div "Planned Maint London (Farnborough) Unplanned Maint Roma (Ciampino)" at bounding box center [709, 427] width 1071 height 24
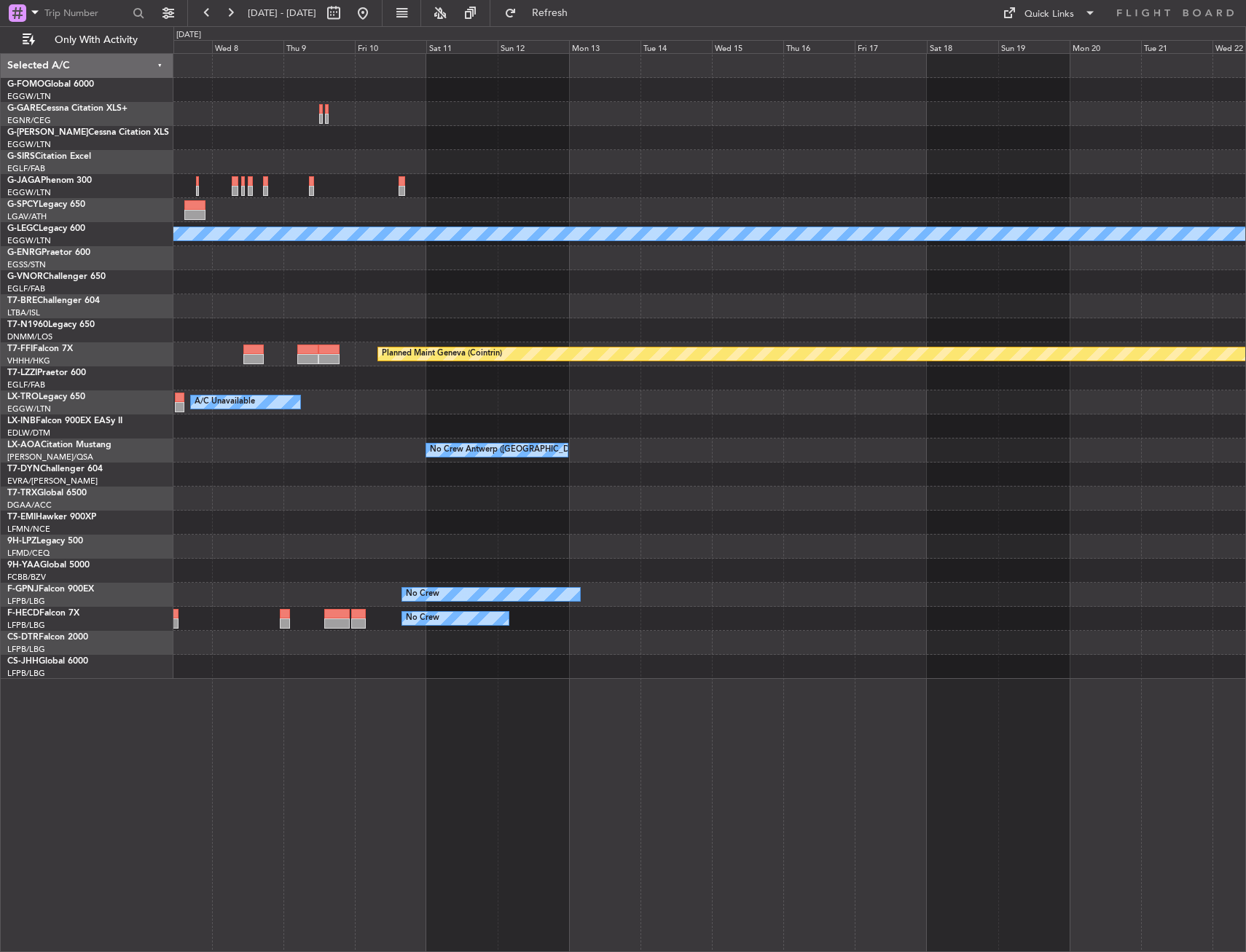
click at [375, 413] on div "A/C Unavailable" at bounding box center [709, 402] width 1071 height 24
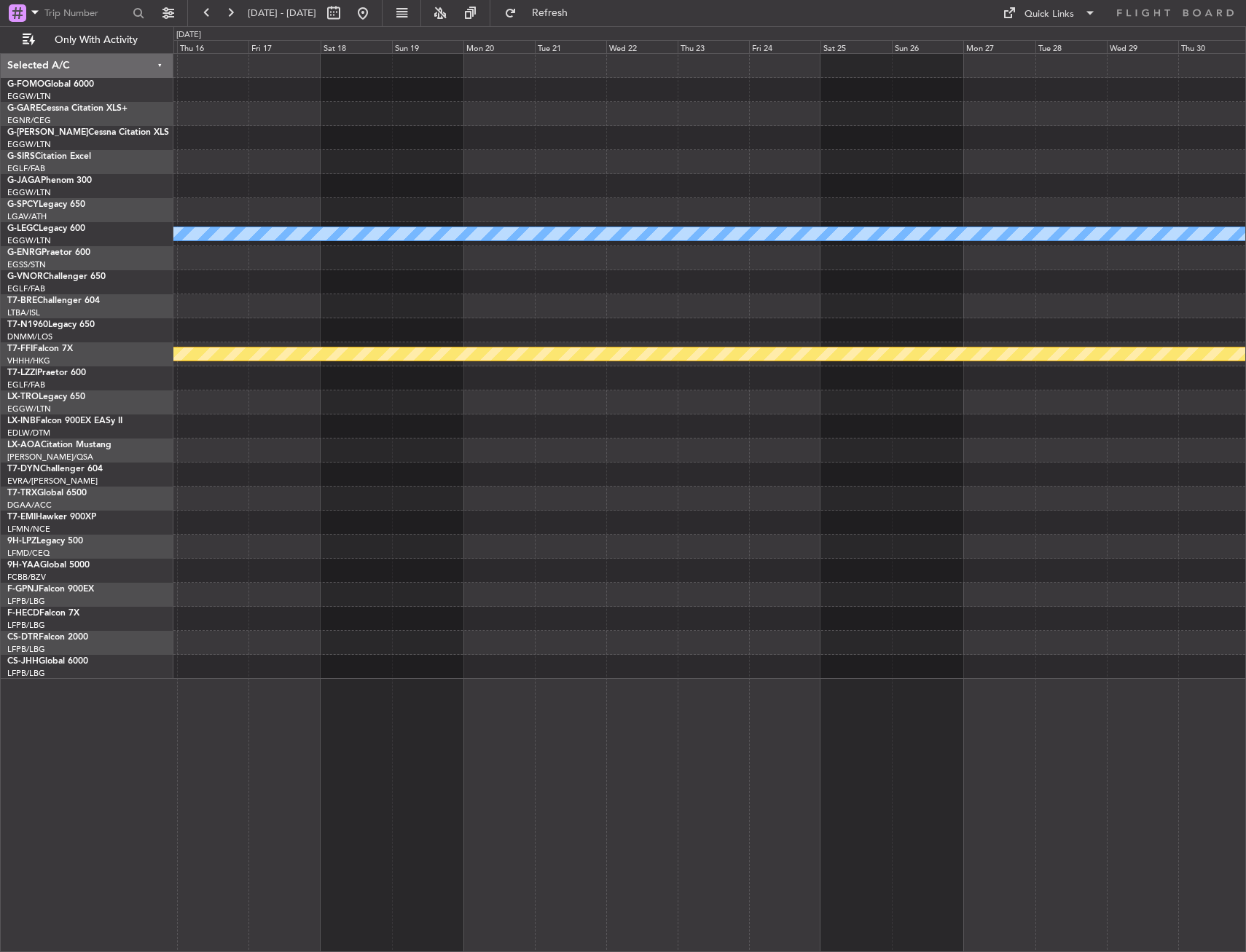
click at [344, 407] on div "A/C Unavailable London (Luton) Planned Maint Geneva (Cointrin) No Crew Antwerp …" at bounding box center [709, 366] width 1071 height 625
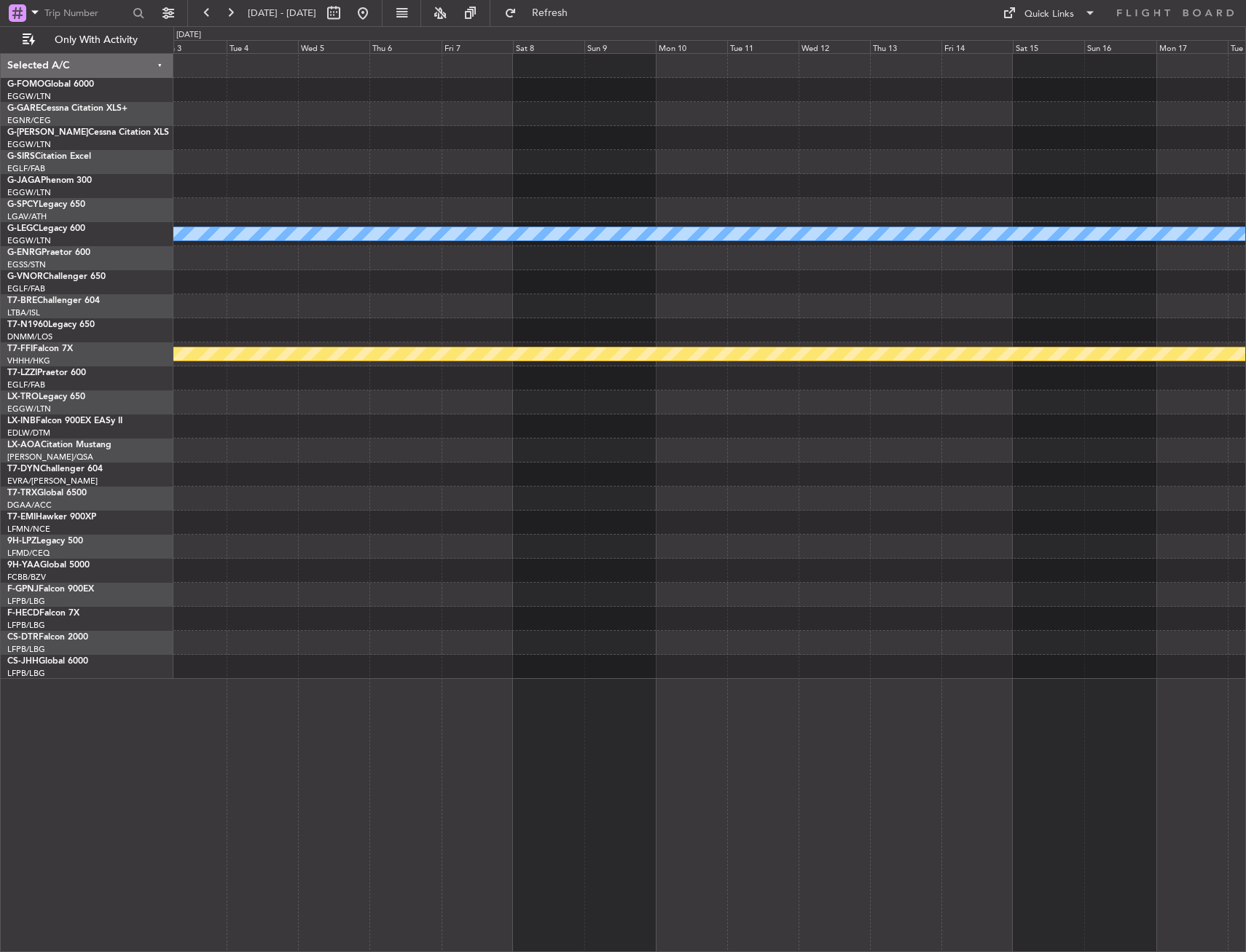
click at [342, 425] on div "A/C Unavailable London (Luton) Planned Maint Geneva (Cointrin)" at bounding box center [709, 366] width 1071 height 625
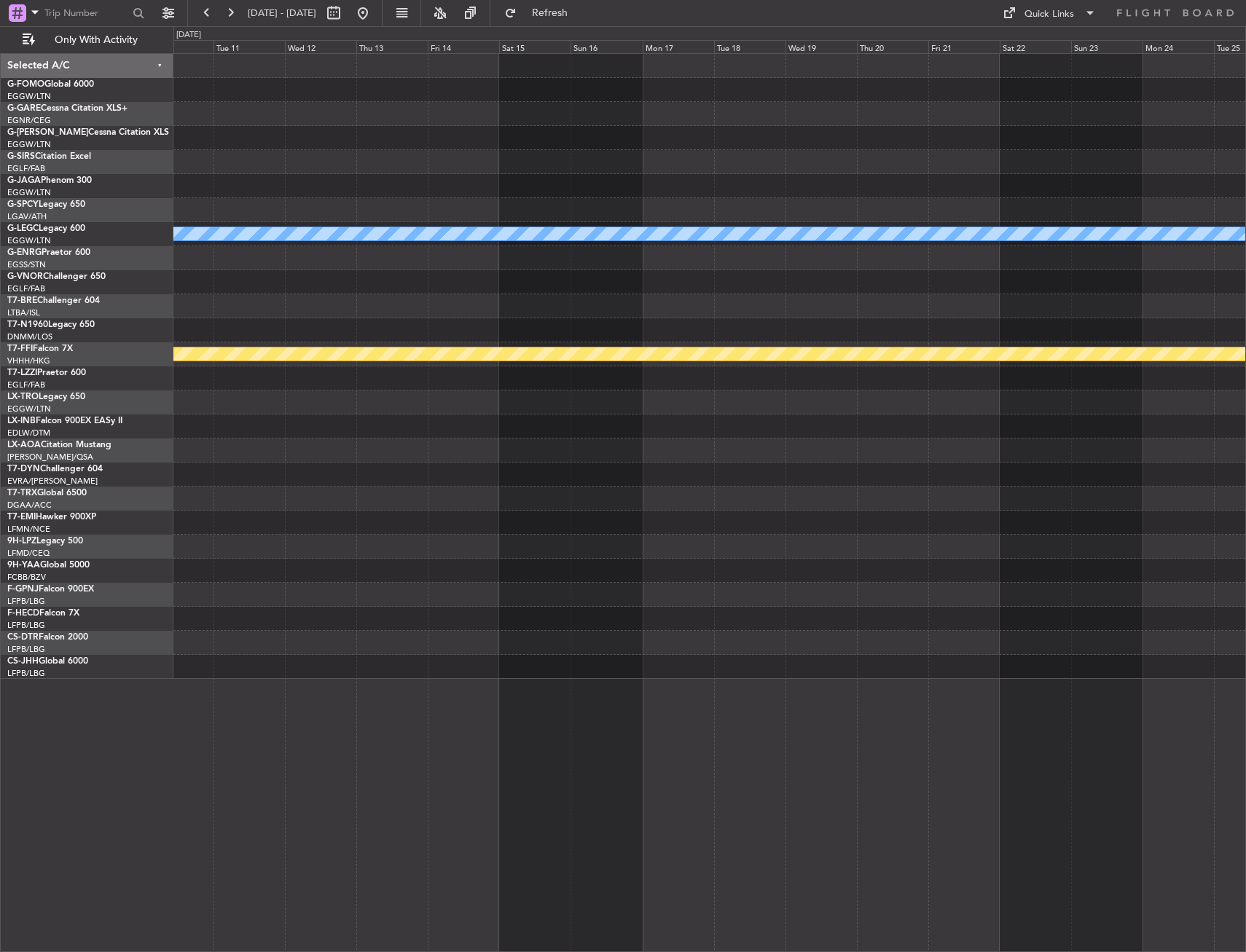
click at [442, 427] on div at bounding box center [709, 427] width 1071 height 24
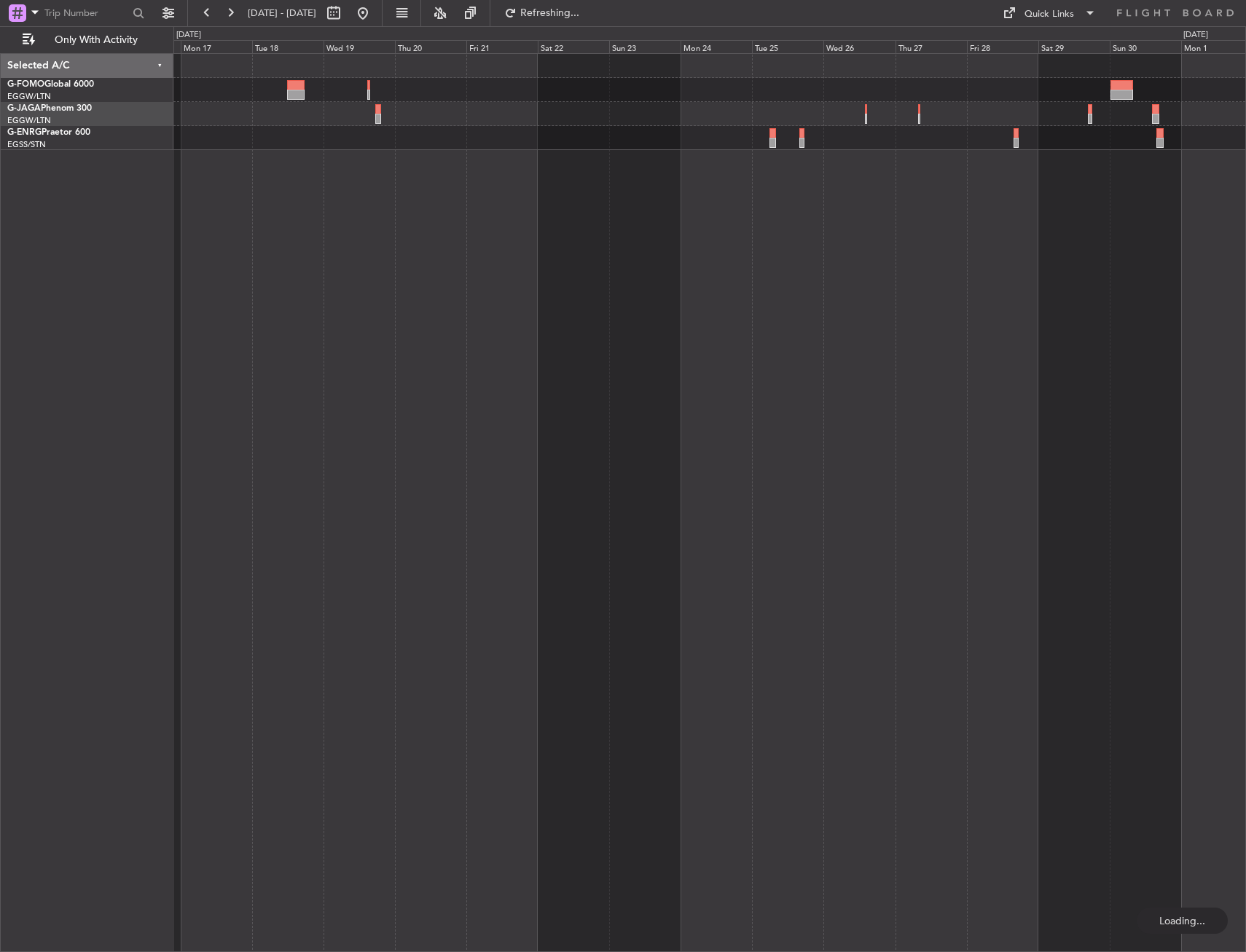
click at [1167, 413] on div at bounding box center [709, 502] width 1072 height 898
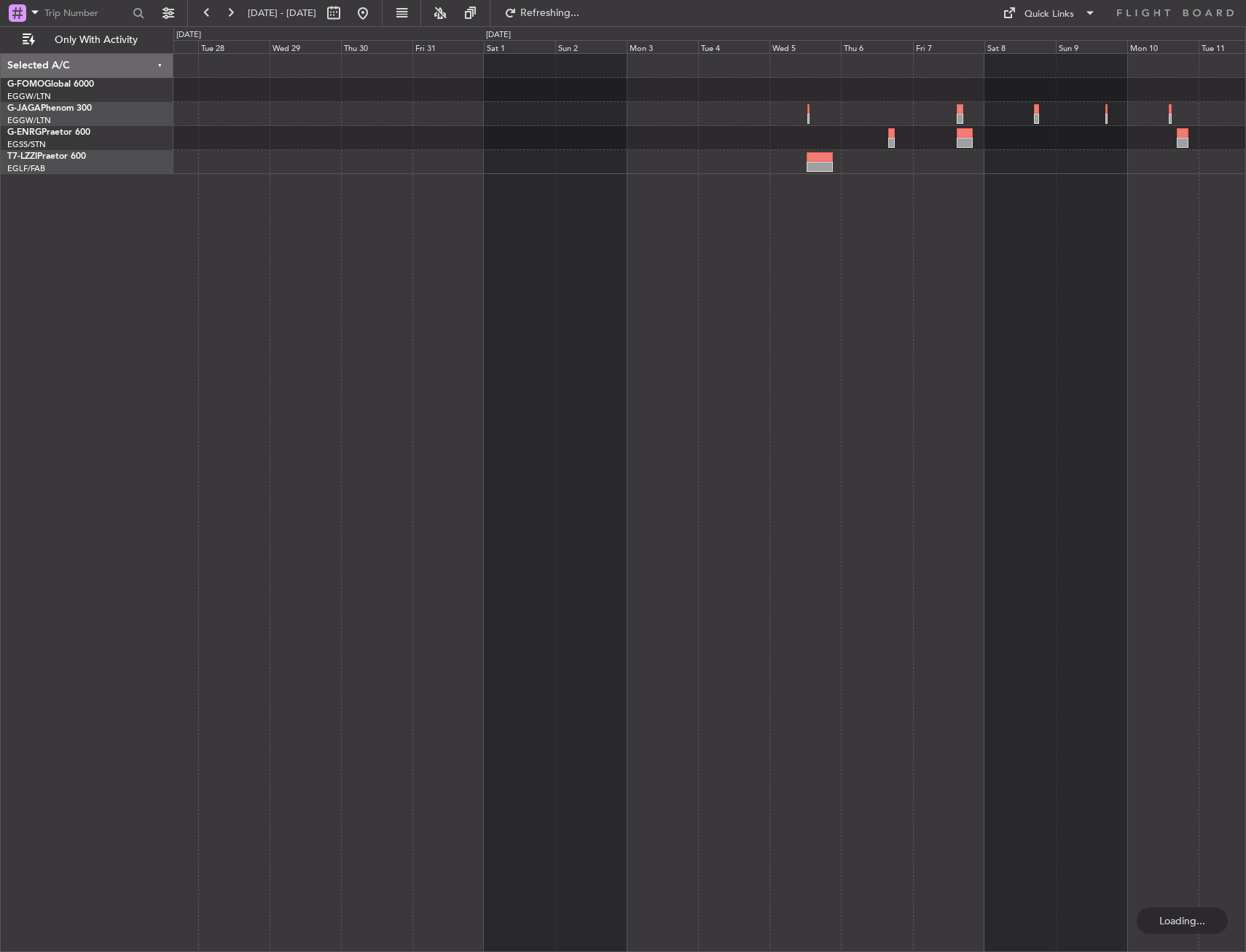
click at [1245, 405] on html "30 Oct 2025 - 14 Nov 2025 Refreshing... Quick Links Only With Activity Selected…" at bounding box center [623, 476] width 1246 height 952
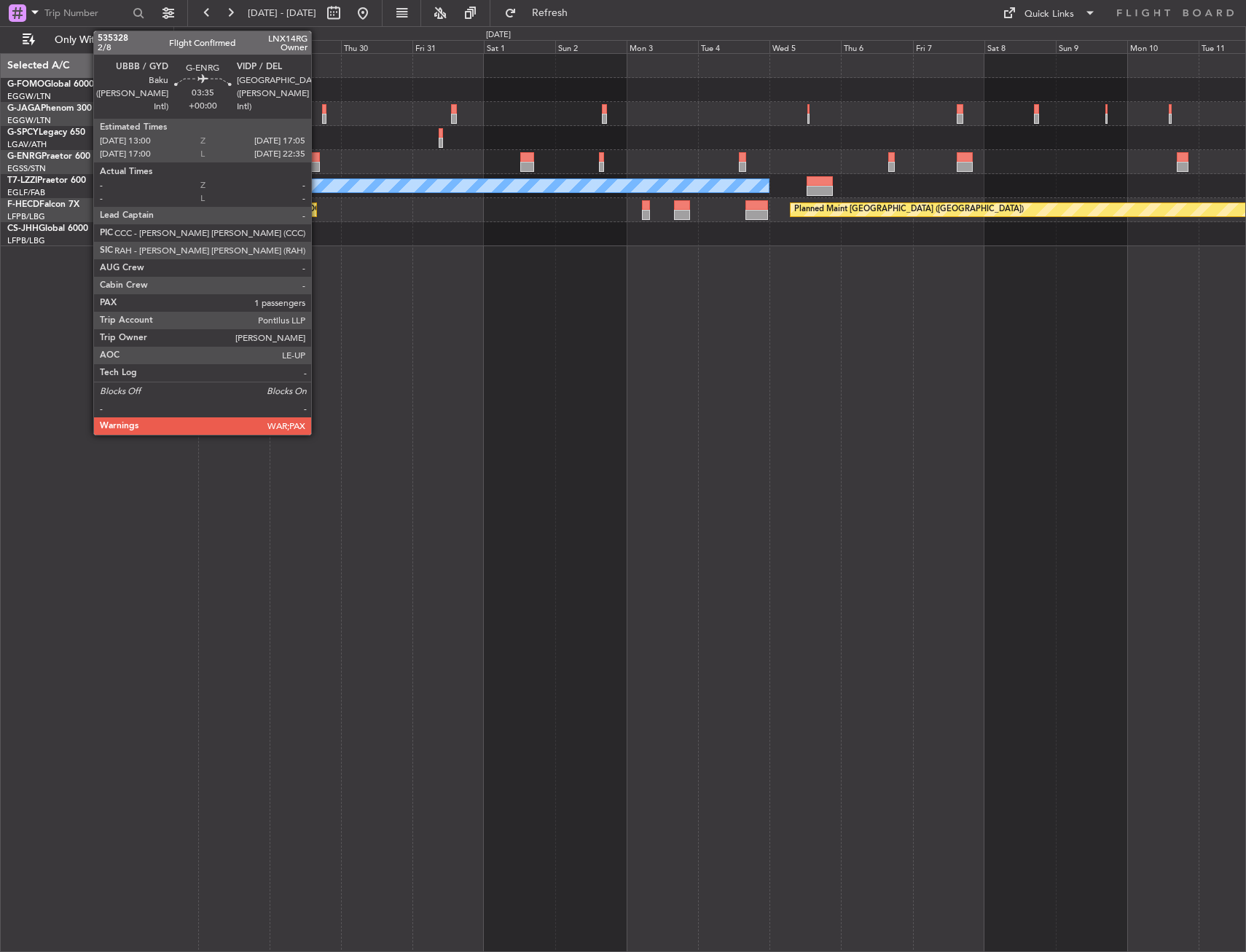
click at [318, 157] on div at bounding box center [313, 158] width 13 height 10
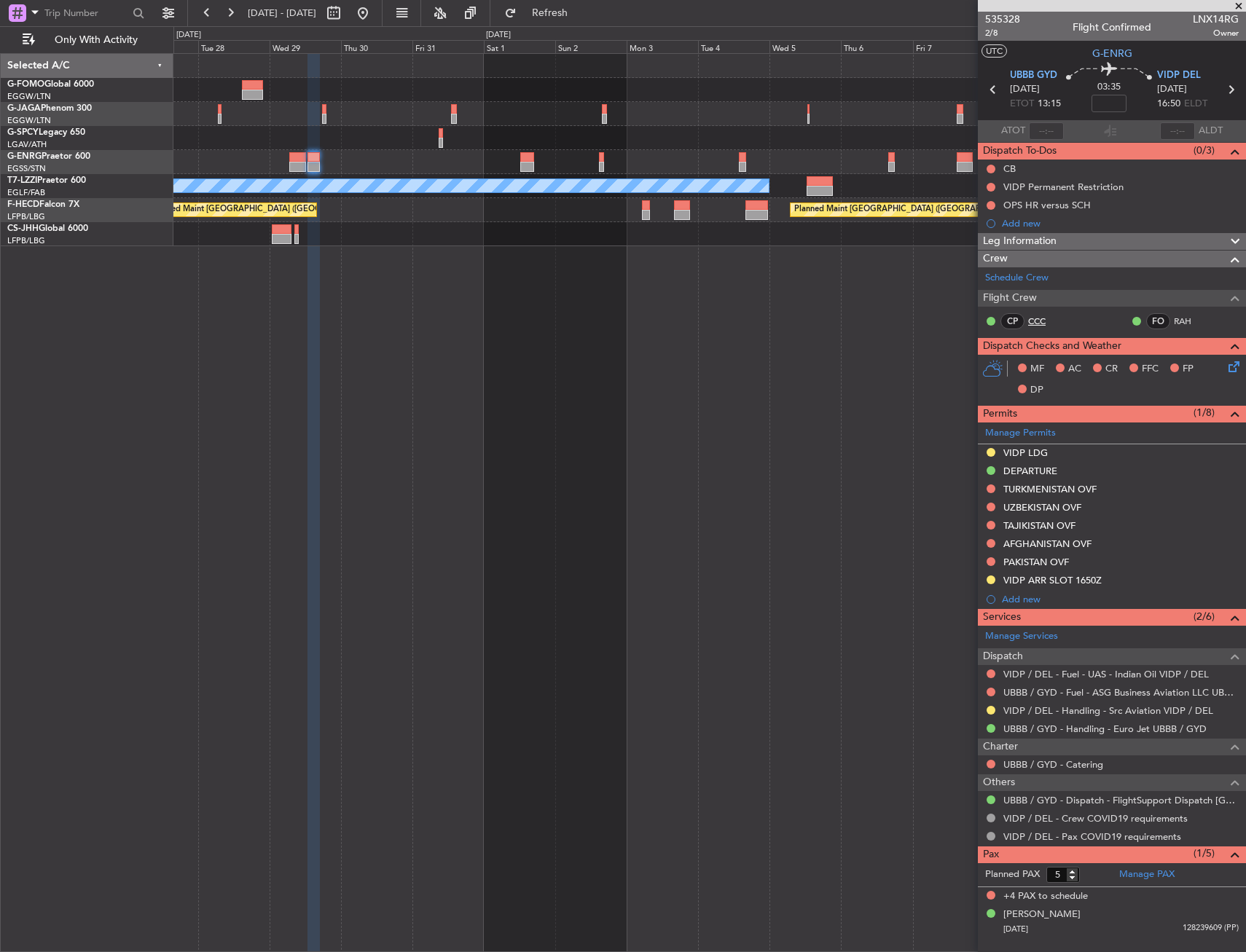
click at [1043, 325] on link "CCC" at bounding box center [1044, 320] width 32 height 13
click at [1186, 319] on link "RAH" at bounding box center [1190, 320] width 32 height 13
click at [1110, 709] on link "VIDP / DEL - Handling - Src Aviation VIDP / DEL" at bounding box center [1108, 710] width 210 height 13
click at [1093, 239] on div "Leg Information" at bounding box center [1111, 242] width 268 height 17
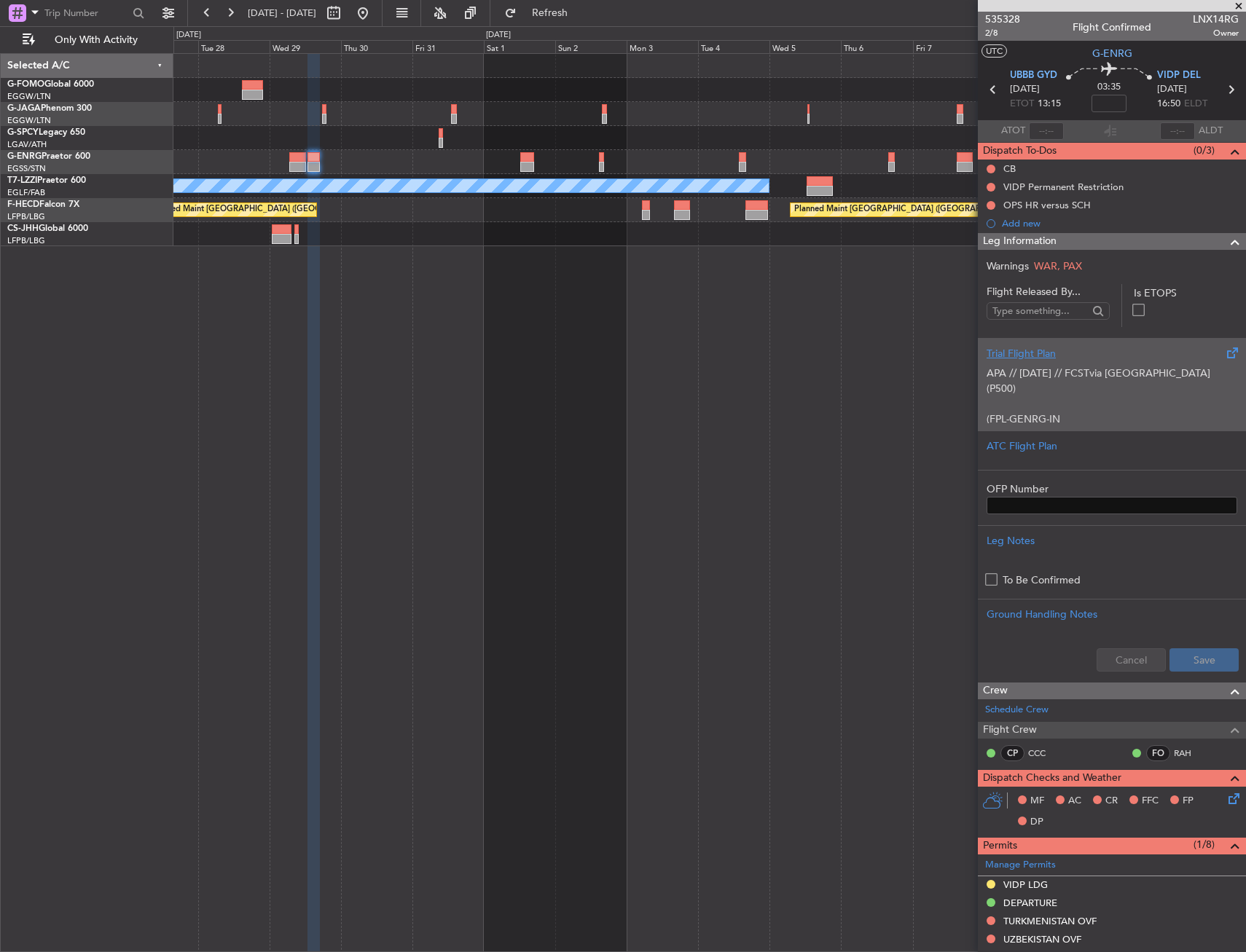
click at [1068, 378] on p "APA // 29SEP // FCST via Afghanistan (P500)" at bounding box center [1111, 381] width 250 height 31
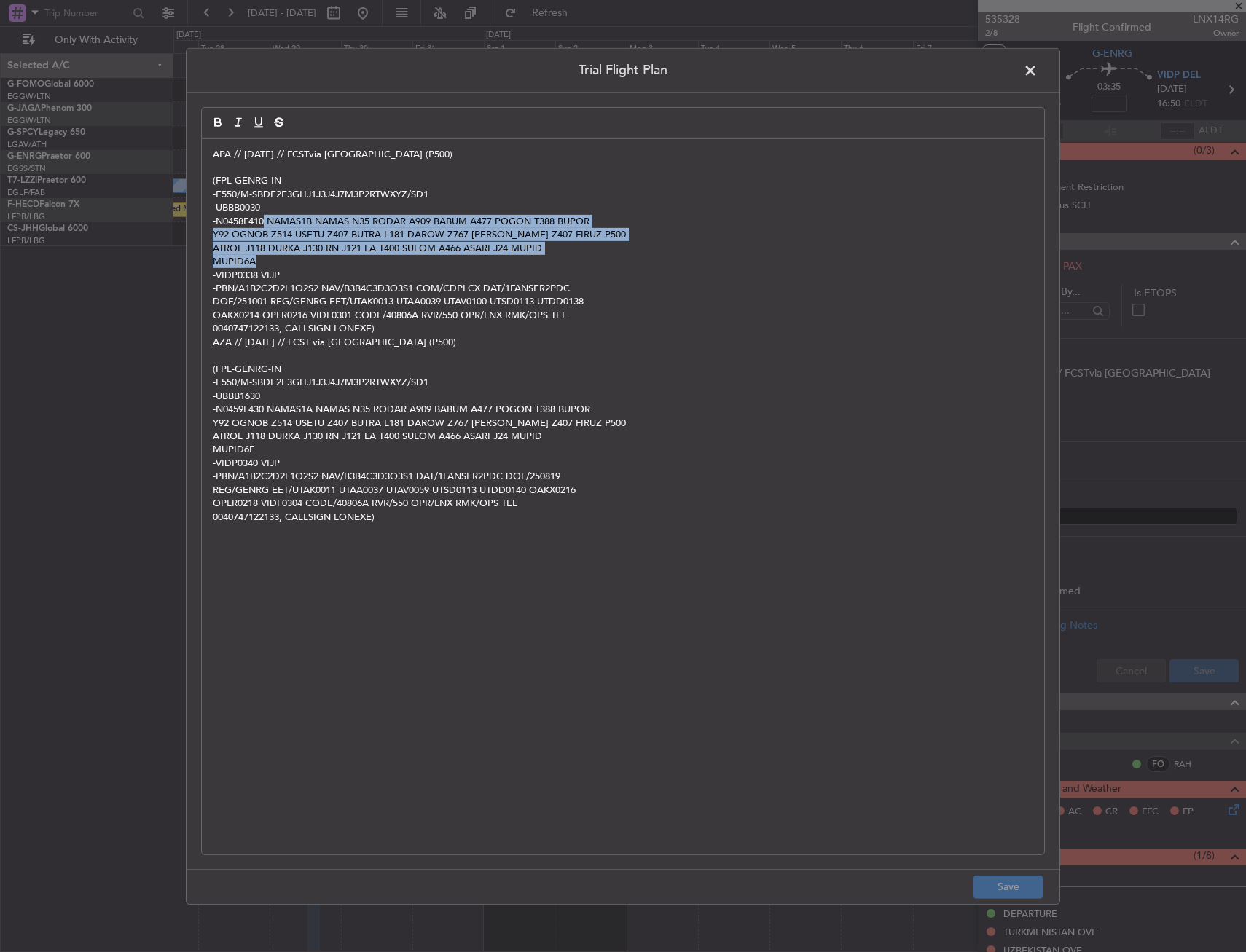
drag, startPoint x: 266, startPoint y: 220, endPoint x: 666, endPoint y: 259, distance: 401.9
click at [666, 259] on div "APA // [DATE] // FCST via [GEOGRAPHIC_DATA] (P500) (FPL-GENRG-IN -E550/M-SBDE2E…" at bounding box center [623, 496] width 842 height 715
copy div "NAMAS1B NAMAS N35 RODAR A909 BABUM A477 POGON T388 BUPOR Y92 OGNOB Z514 USETU Z…"
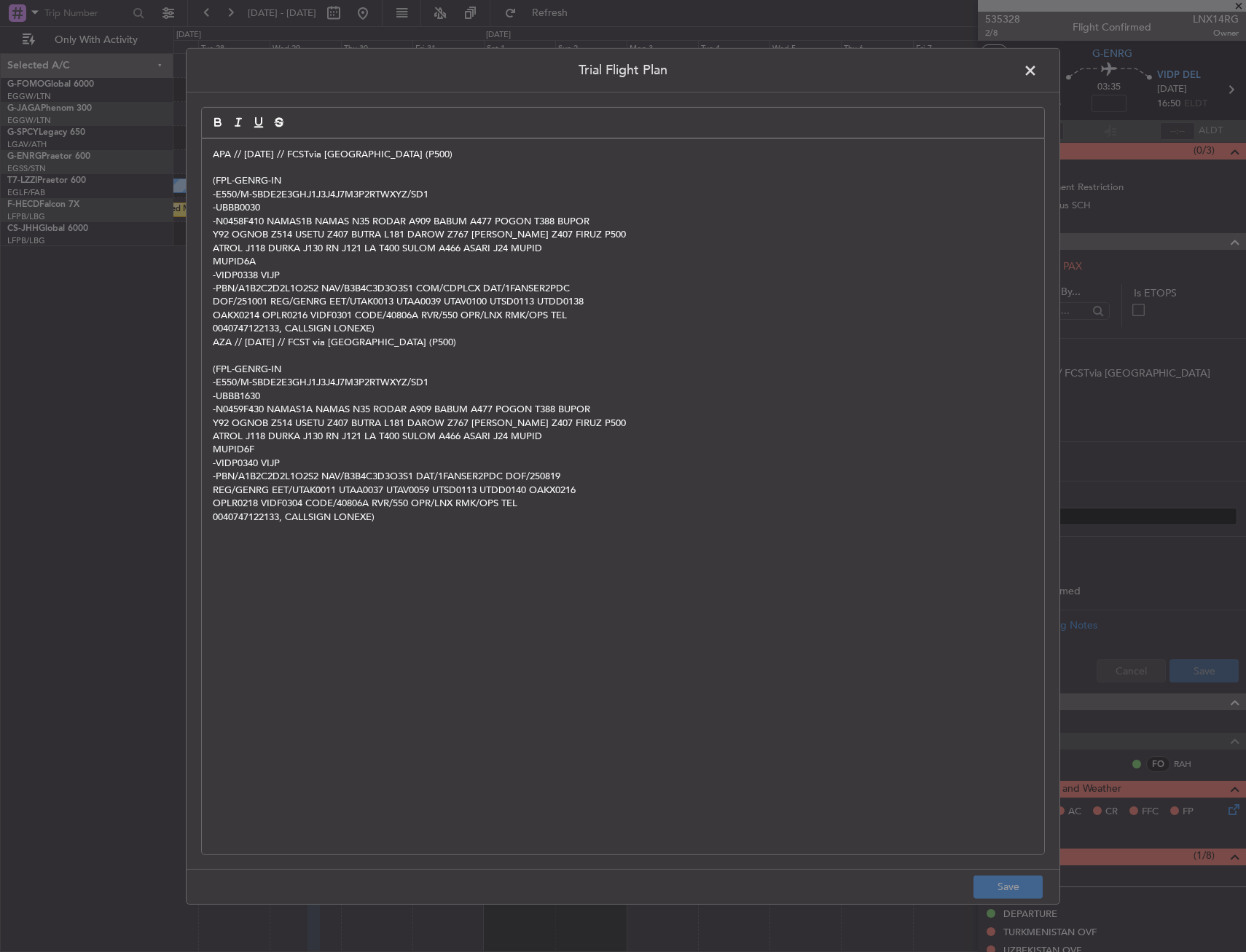
click at [1037, 66] on span at bounding box center [1037, 73] width 0 height 29
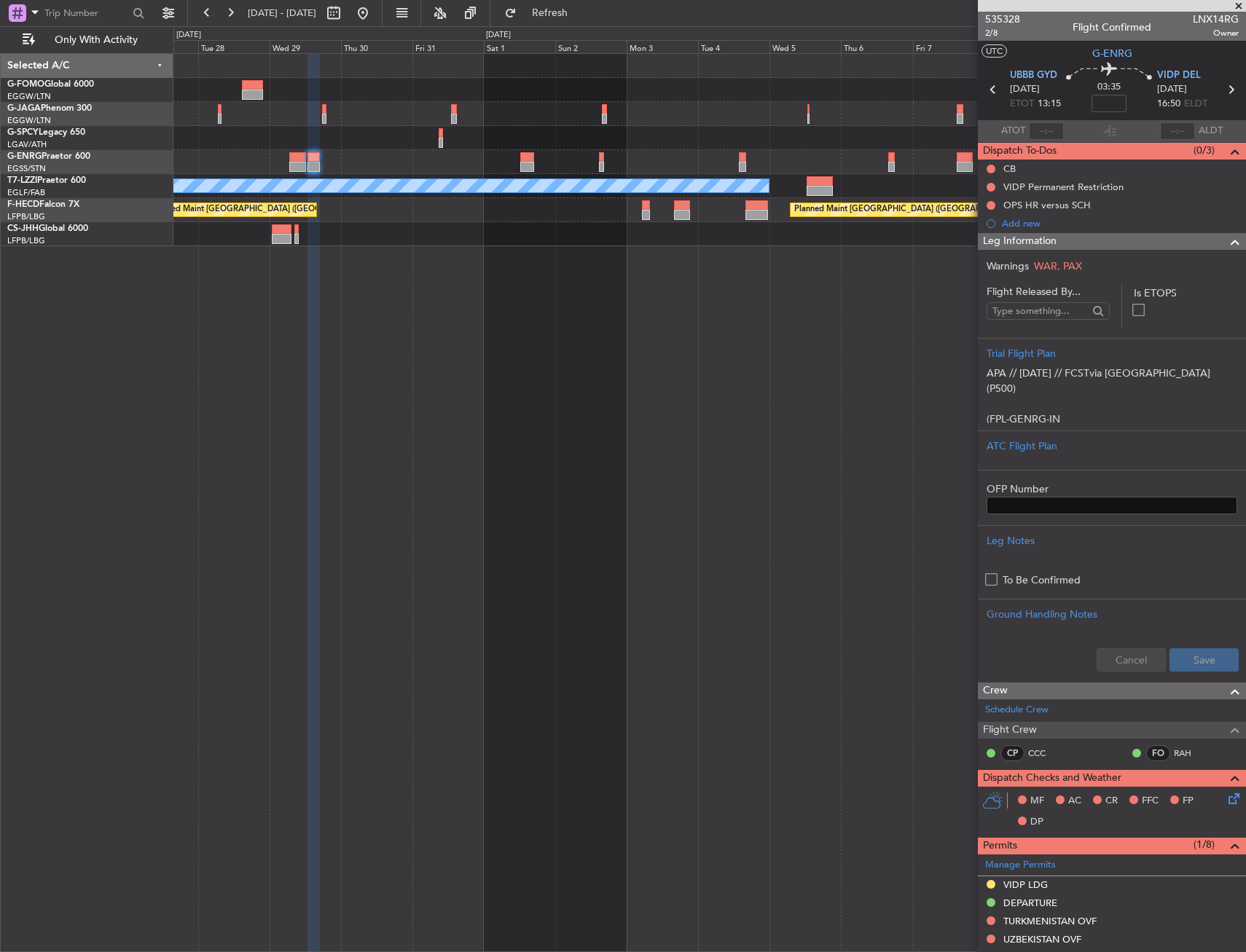
click at [1029, 239] on span "Leg Information" at bounding box center [1019, 242] width 73 height 17
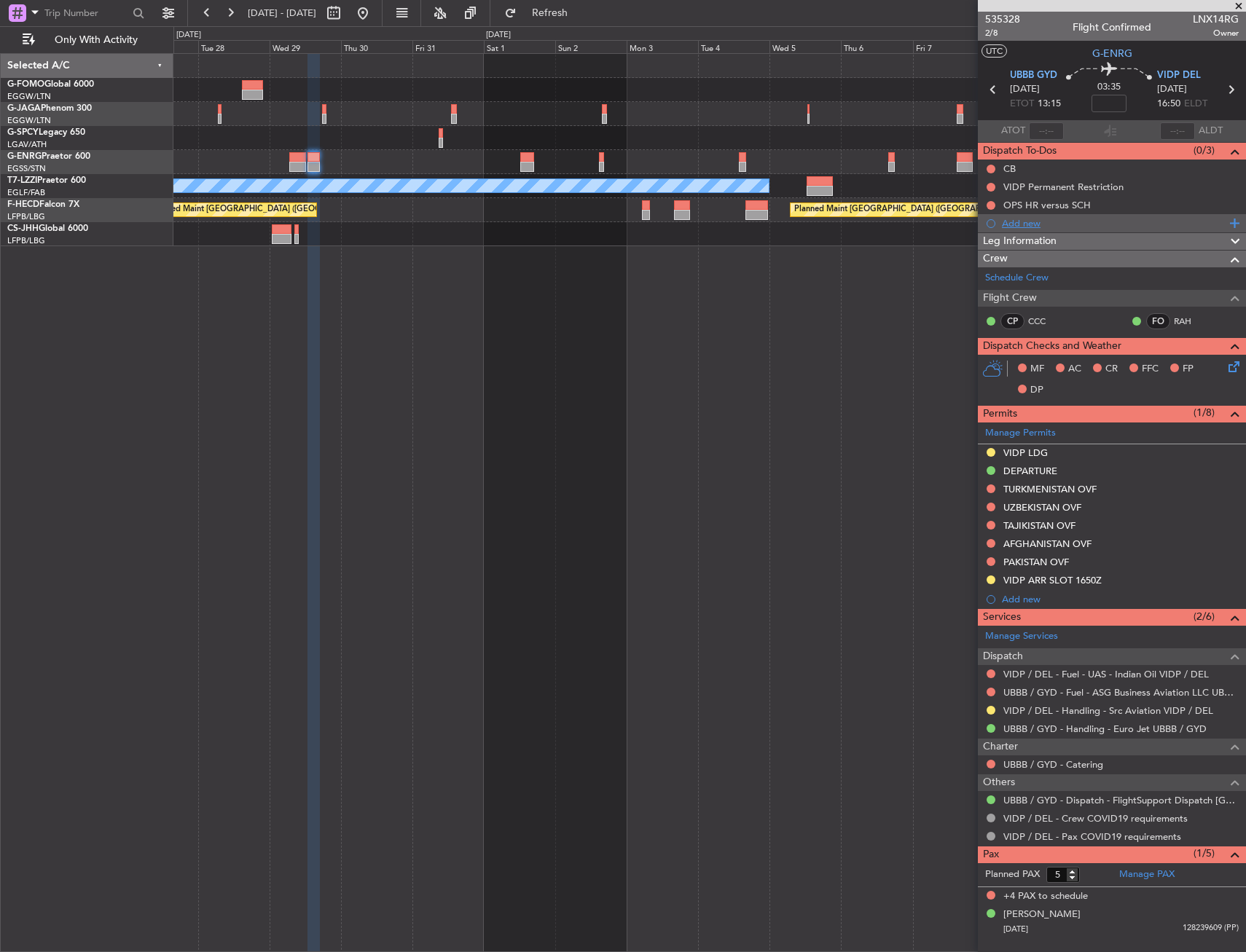
click at [1038, 219] on div "Add new" at bounding box center [1113, 223] width 224 height 13
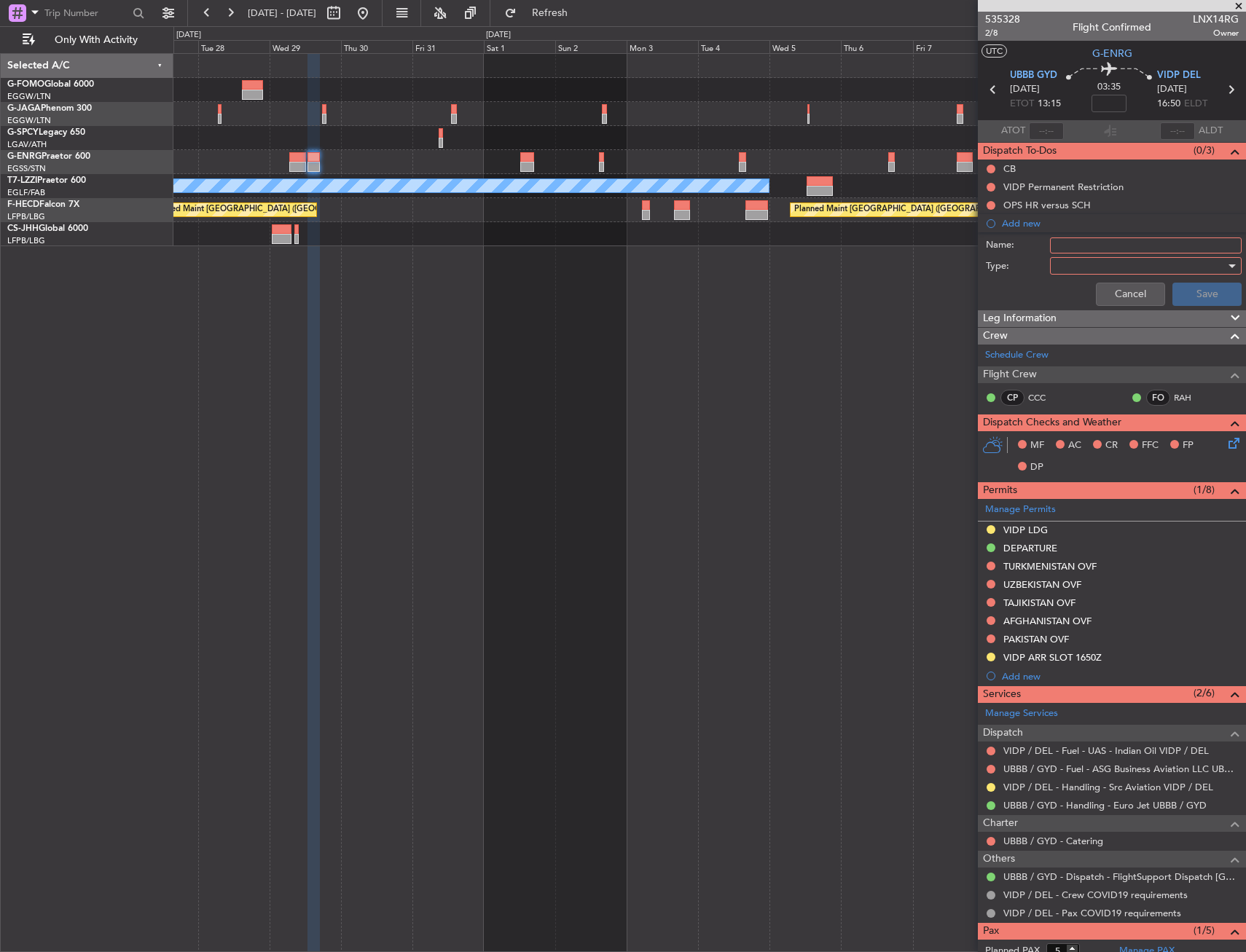
click at [1073, 245] on input "Name:" at bounding box center [1145, 245] width 192 height 16
type input "Risk Assessment"
click at [1084, 273] on div at bounding box center [1140, 266] width 169 height 22
click at [1093, 295] on span "Generic" at bounding box center [1139, 295] width 170 height 22
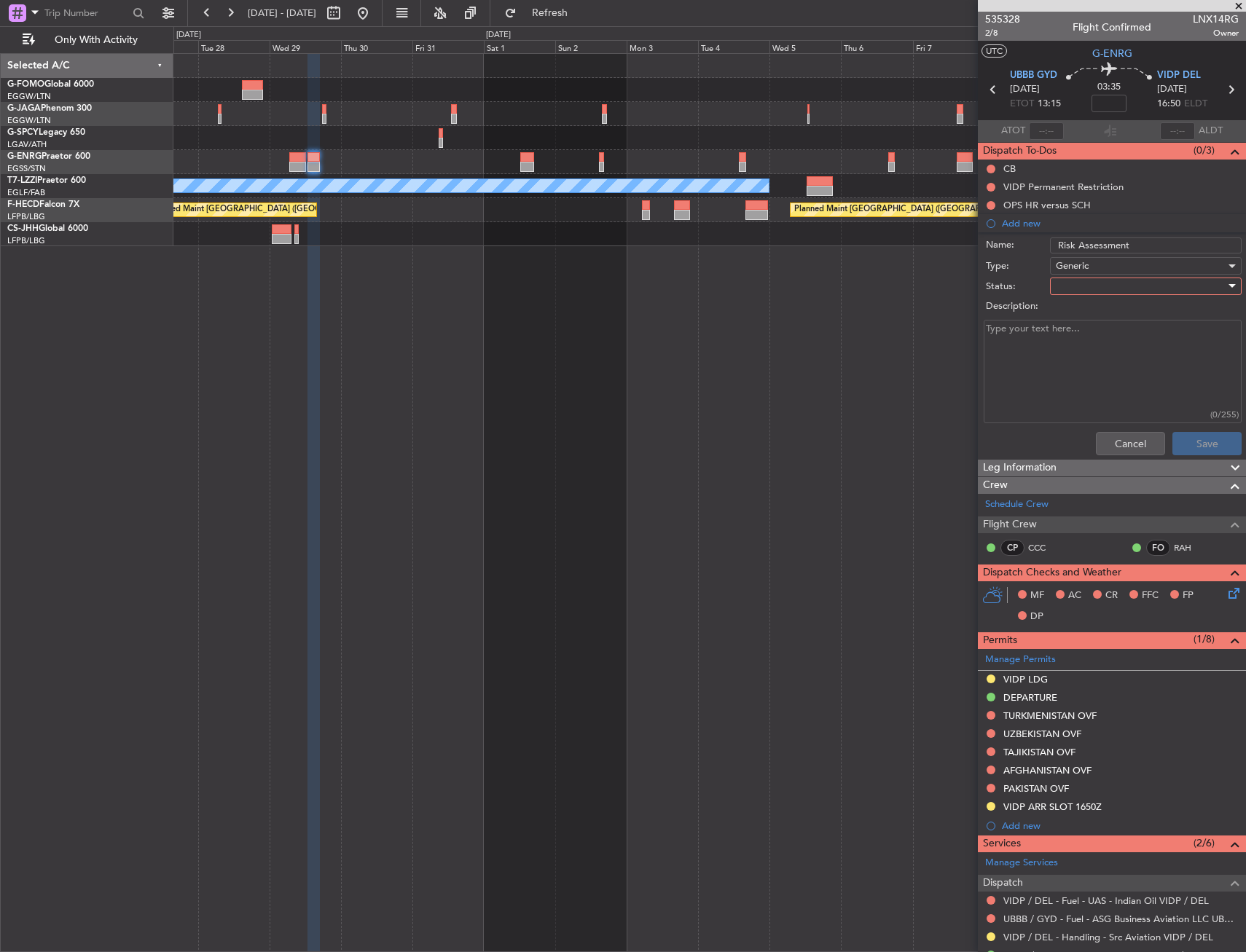
click at [1088, 278] on div at bounding box center [1140, 286] width 169 height 22
click at [1094, 341] on span "In Progress" at bounding box center [1139, 337] width 170 height 22
click at [1191, 449] on button "Save" at bounding box center [1206, 443] width 69 height 23
